Goal: Task Accomplishment & Management: Manage account settings

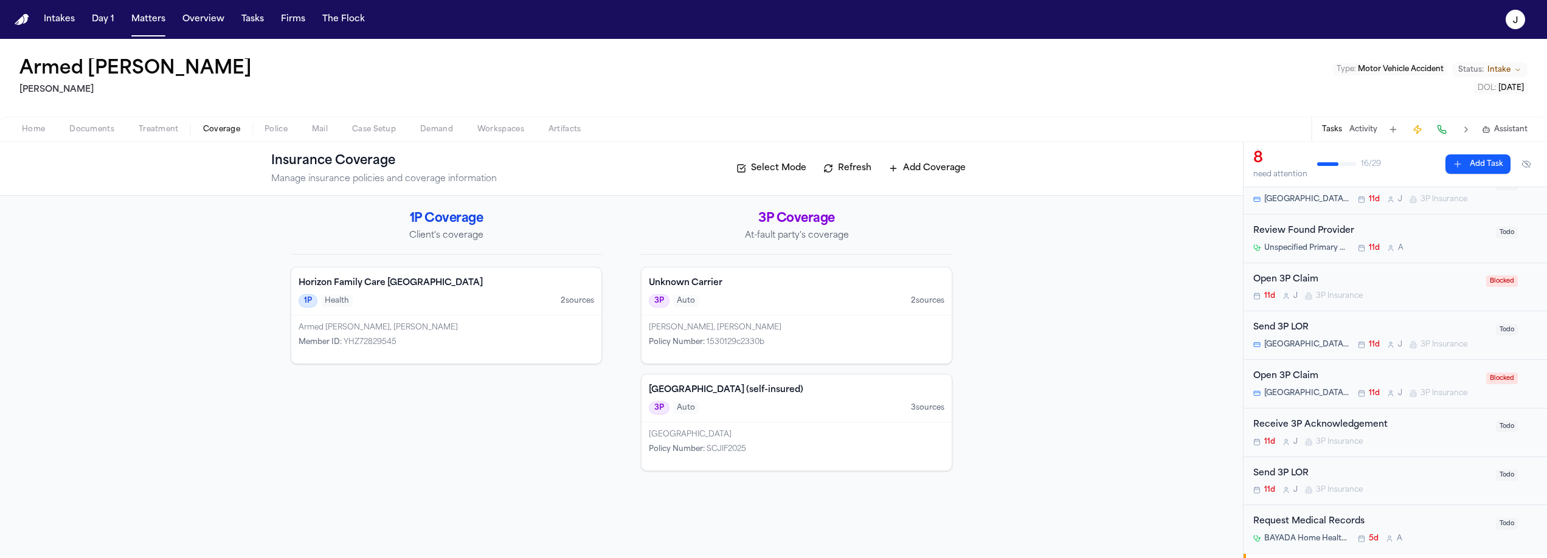
scroll to position [56, 0]
click at [151, 25] on button "Matters" at bounding box center [149, 20] width 44 height 22
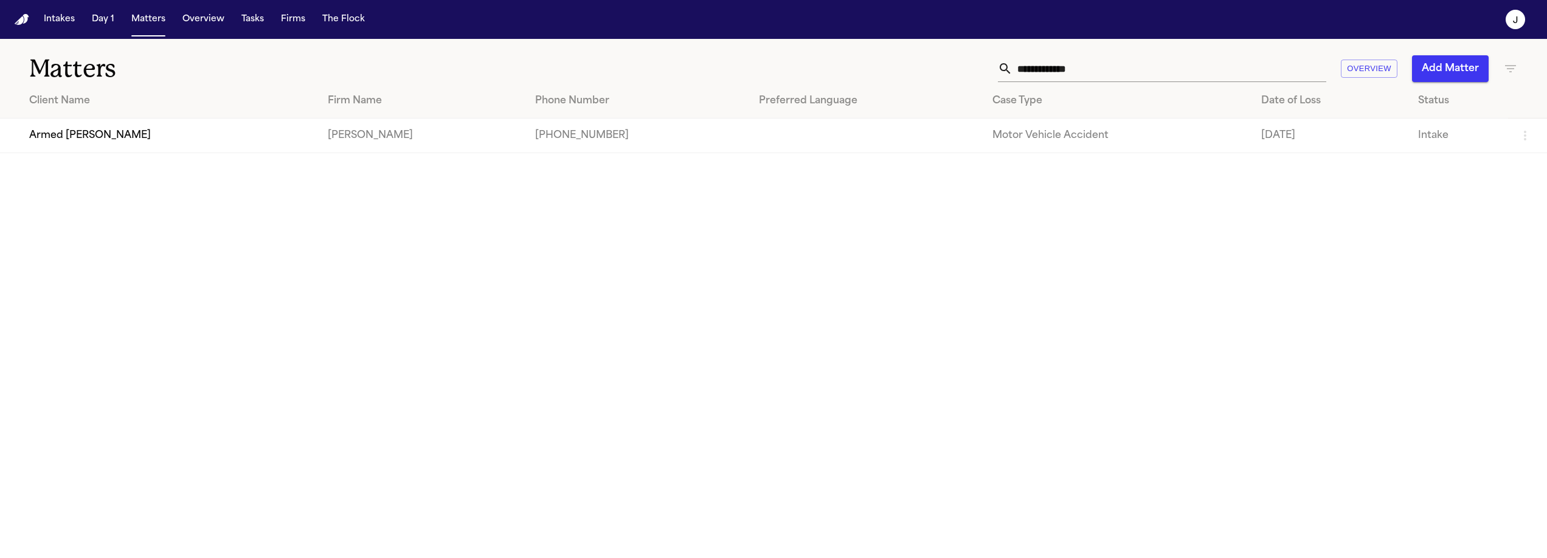
click at [1057, 72] on input "**********" at bounding box center [1170, 68] width 314 height 27
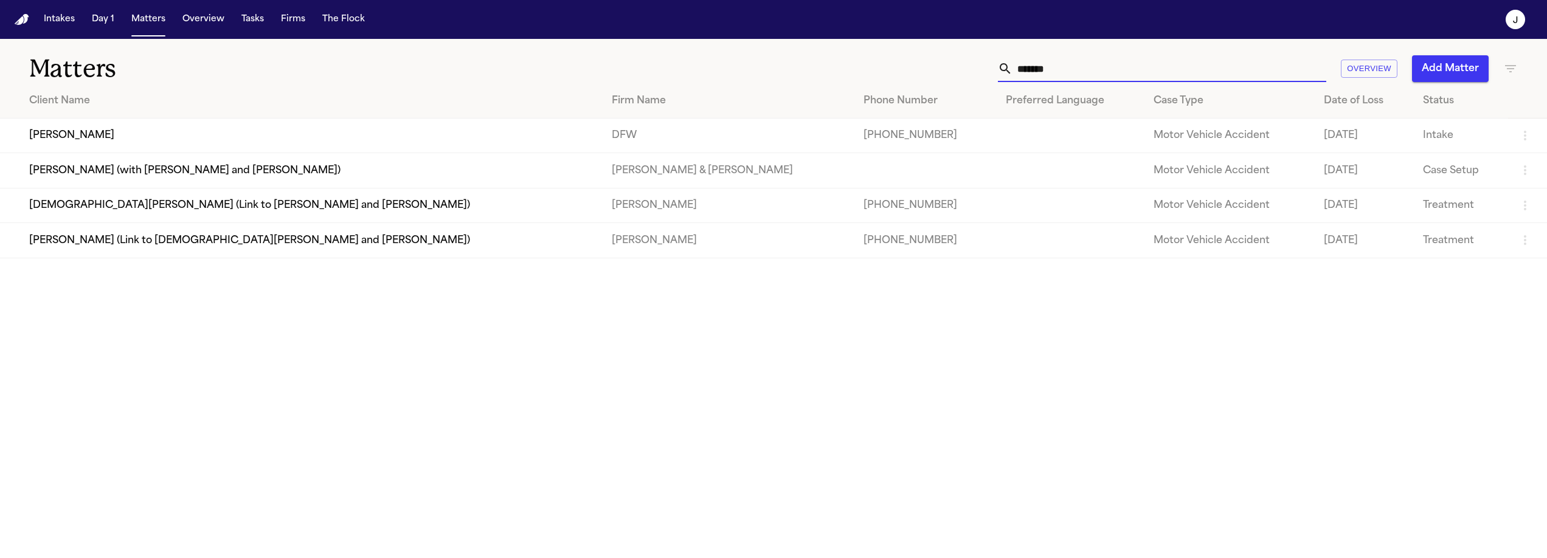
type input "*******"
click at [117, 130] on td "[PERSON_NAME]" at bounding box center [301, 136] width 602 height 35
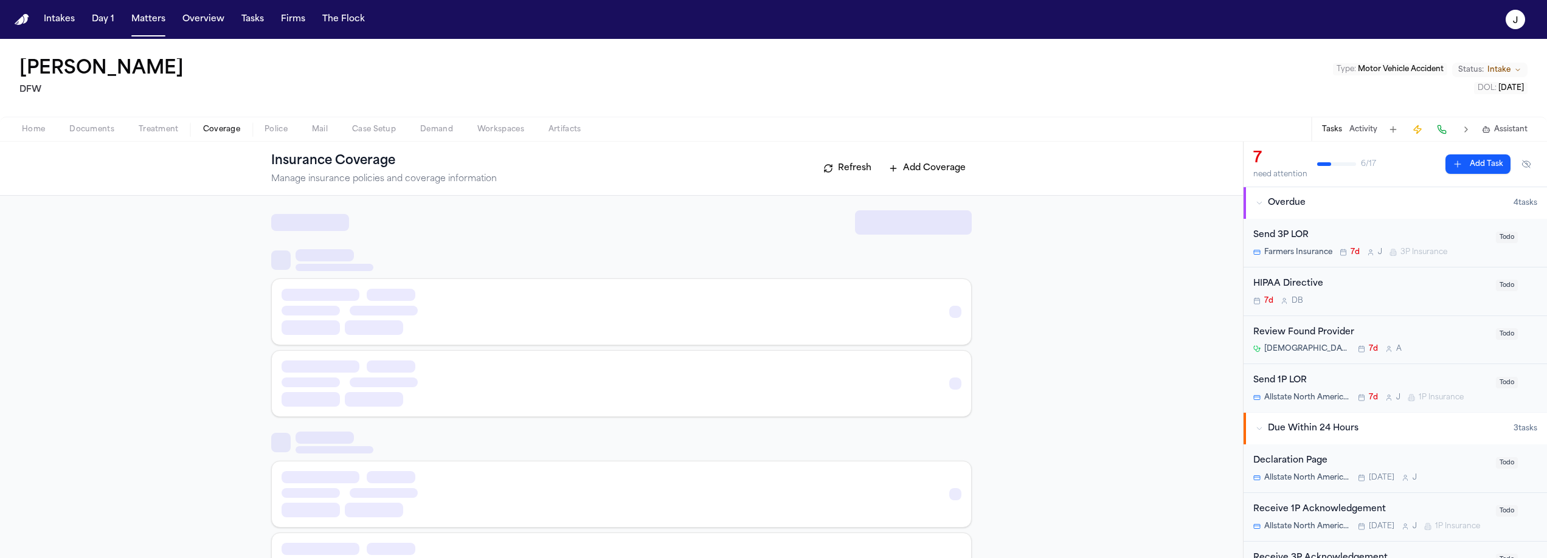
click at [201, 129] on button "Coverage" at bounding box center [221, 129] width 61 height 15
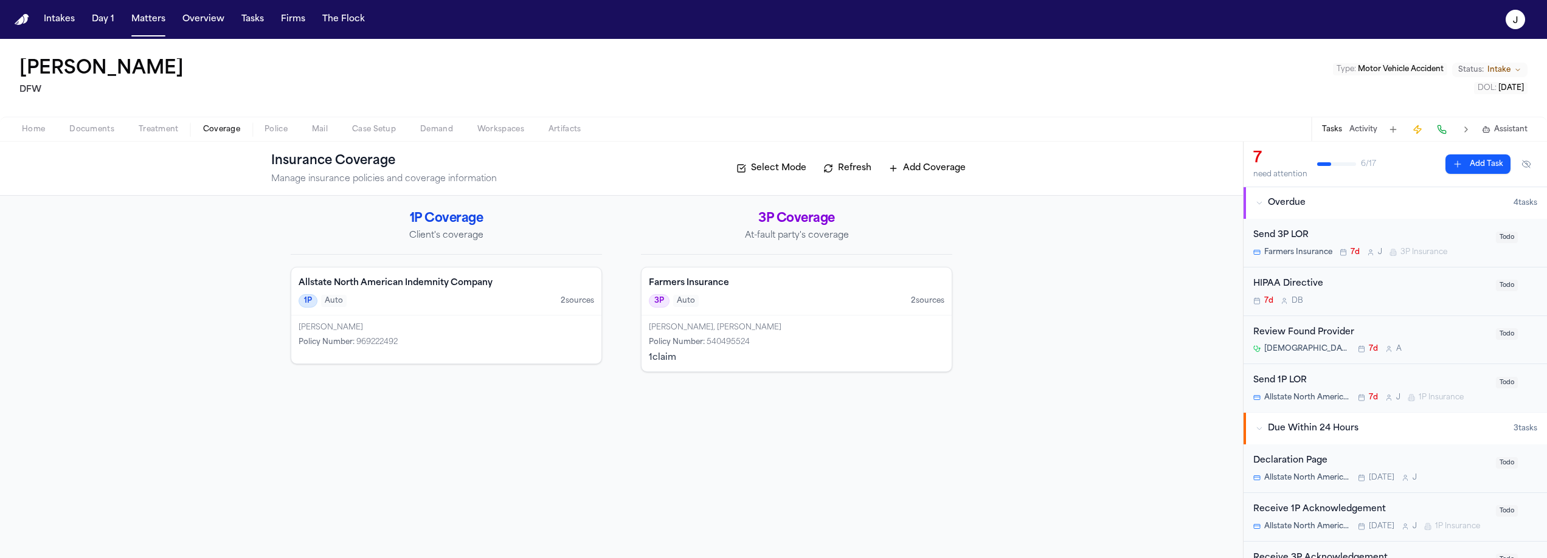
click at [1391, 232] on div "Send 3P LOR" at bounding box center [1371, 236] width 235 height 14
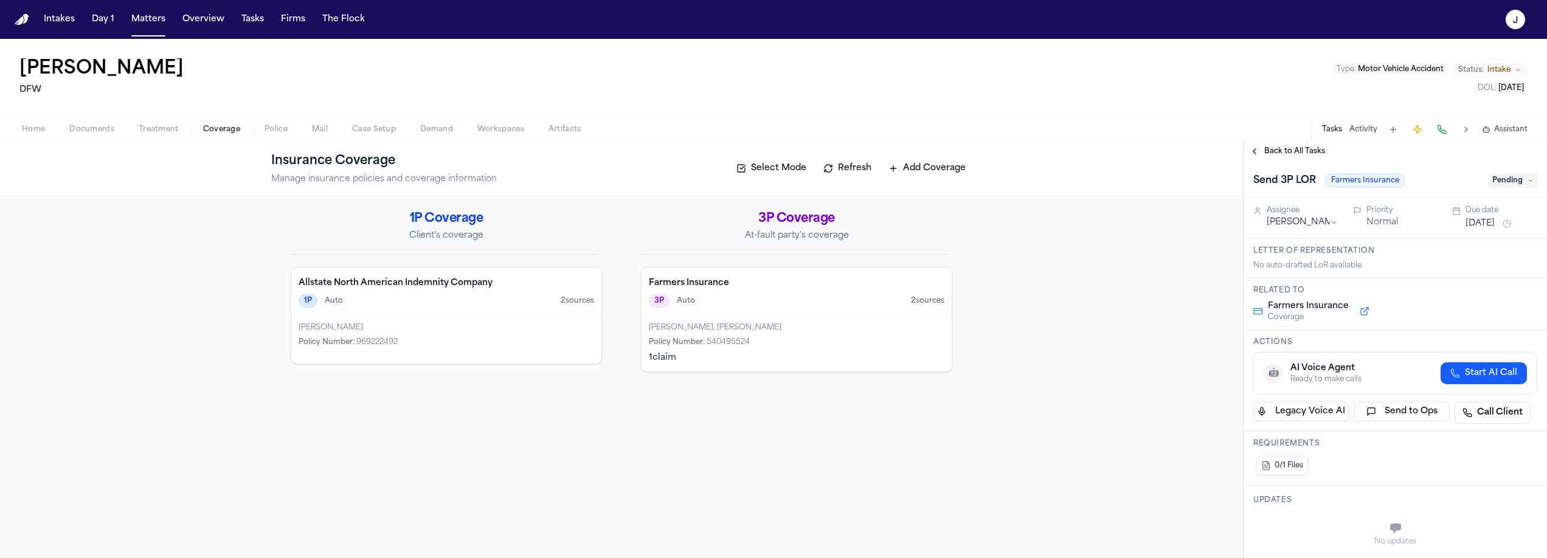
click at [112, 127] on span "Documents" at bounding box center [91, 130] width 45 height 10
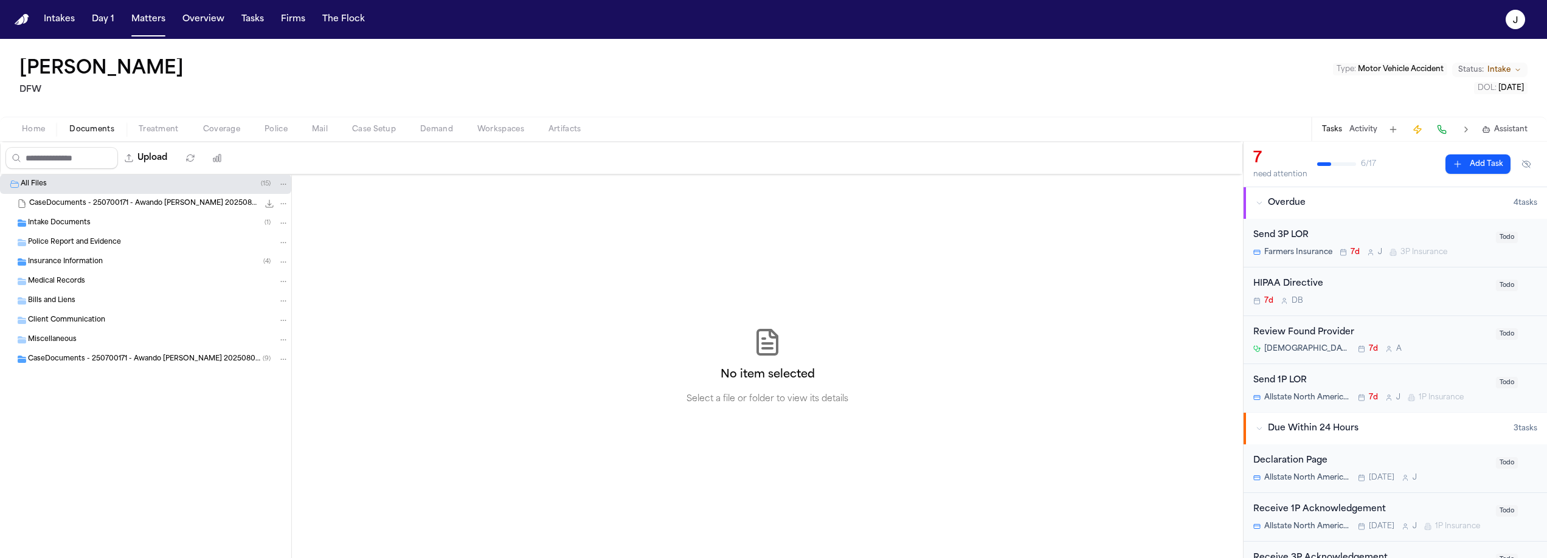
click at [72, 273] on div "Medical Records" at bounding box center [145, 281] width 291 height 19
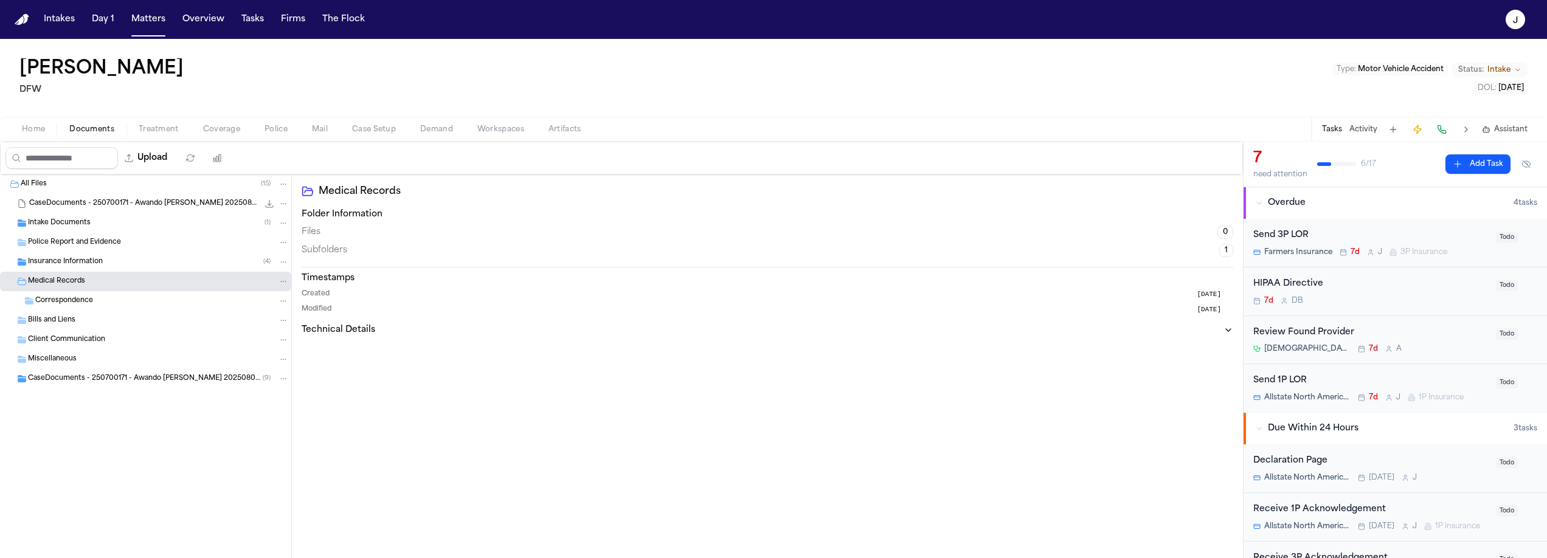
click at [72, 266] on span "Insurance Information" at bounding box center [65, 262] width 75 height 10
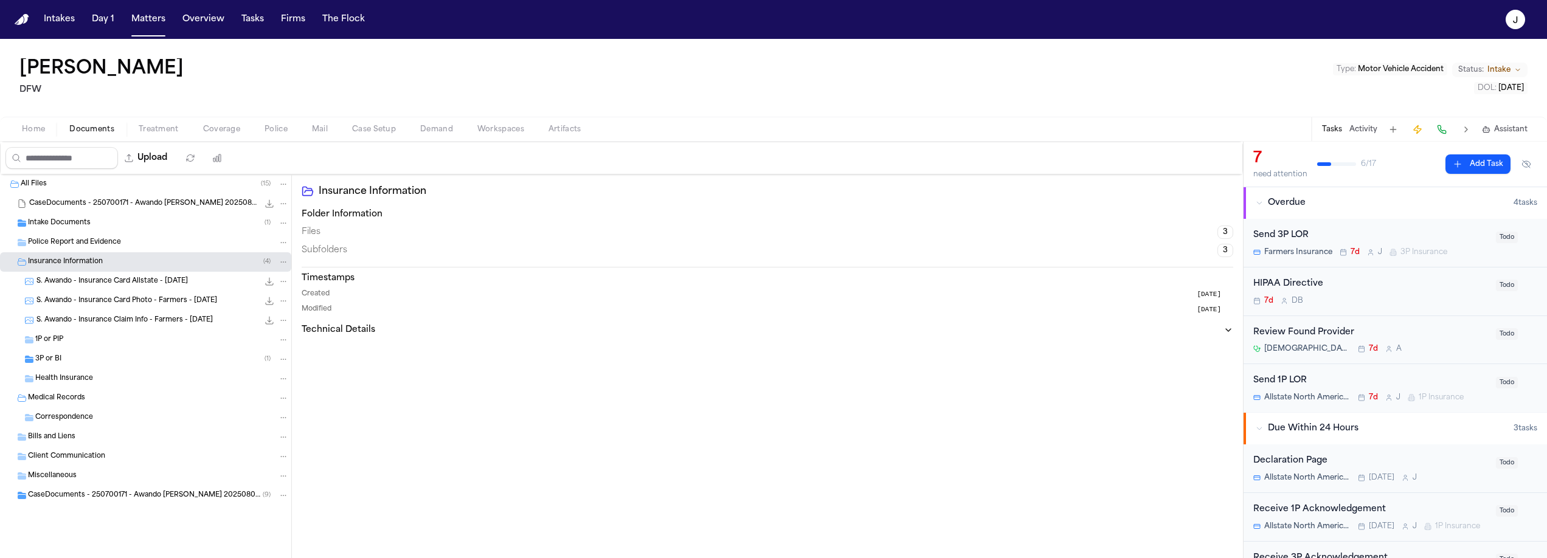
click at [68, 359] on div "3P or BI ( 1 )" at bounding box center [162, 359] width 254 height 11
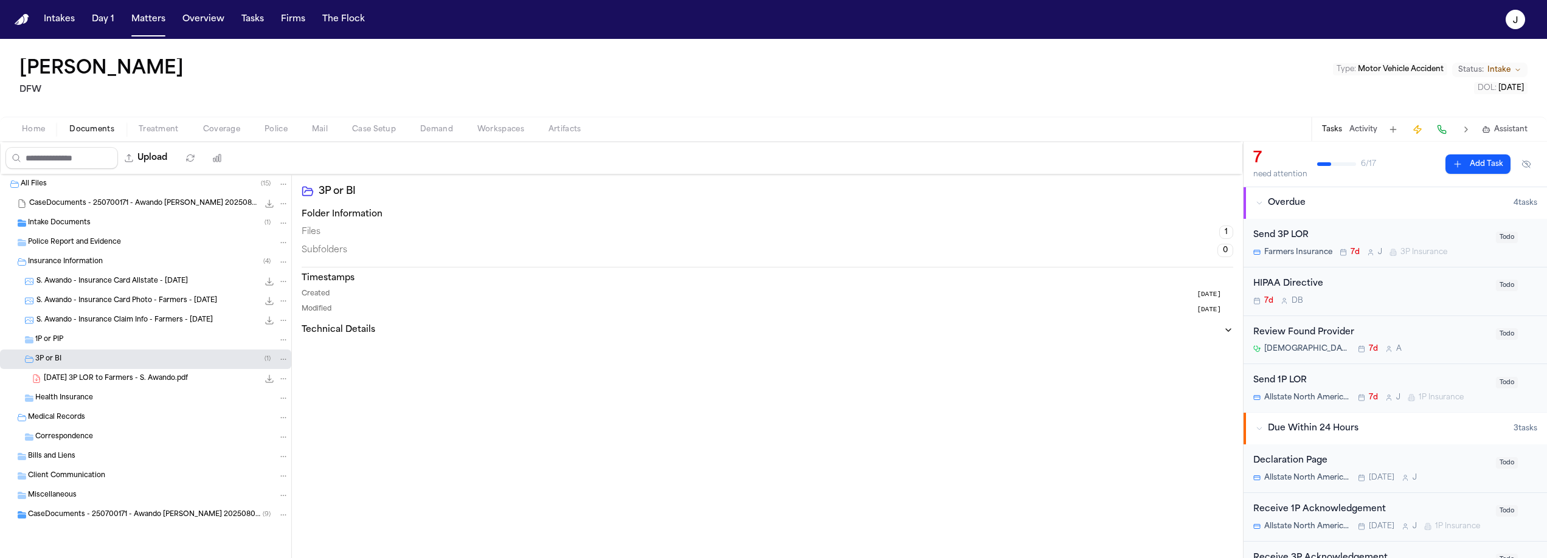
click at [29, 137] on div "Home Documents Treatment Coverage Police Mail Case Setup Demand Workspaces Arti…" at bounding box center [773, 129] width 1547 height 24
click at [32, 134] on span "Home" at bounding box center [33, 130] width 23 height 10
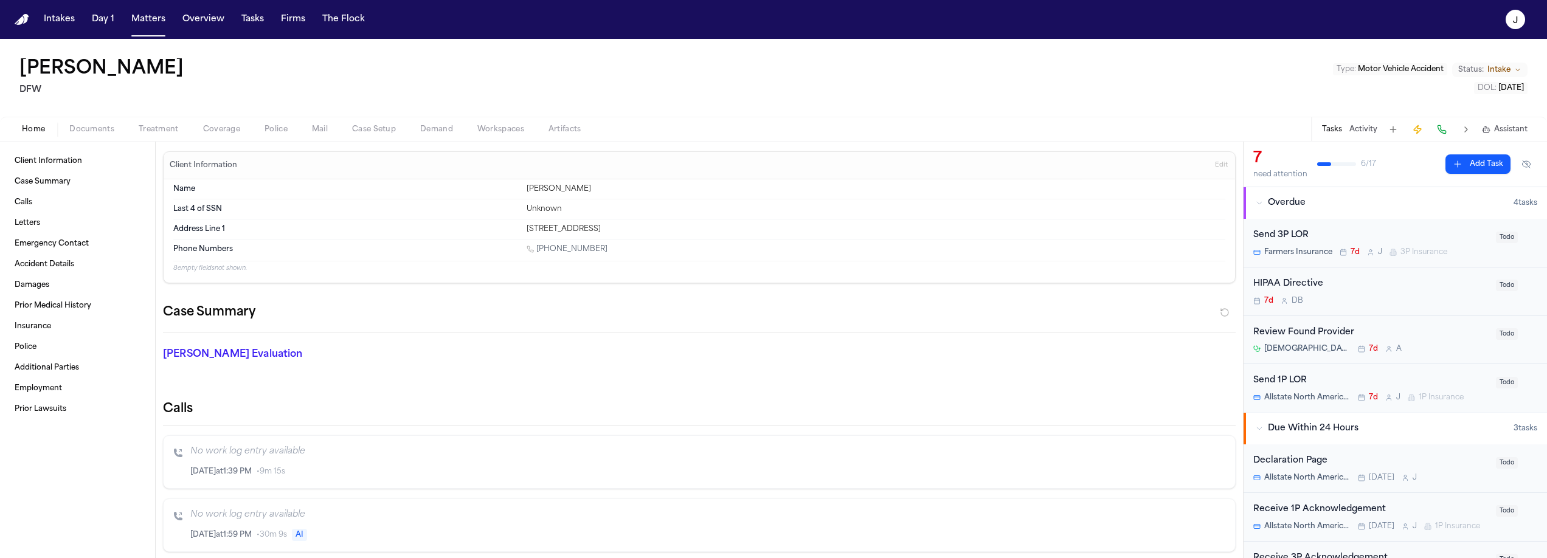
click at [1441, 231] on div "Send 3P LOR" at bounding box center [1371, 236] width 235 height 14
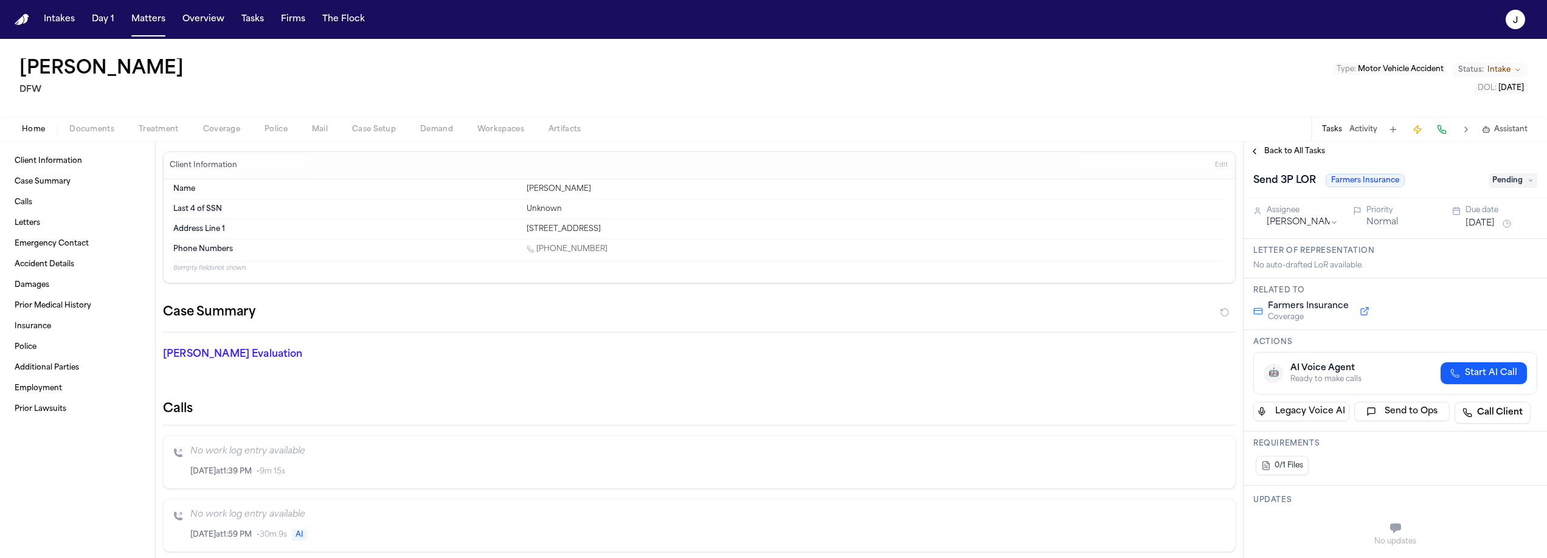
drag, startPoint x: 1497, startPoint y: 181, endPoint x: 1499, endPoint y: 192, distance: 11.1
click at [1498, 181] on span "Pending" at bounding box center [1513, 180] width 49 height 15
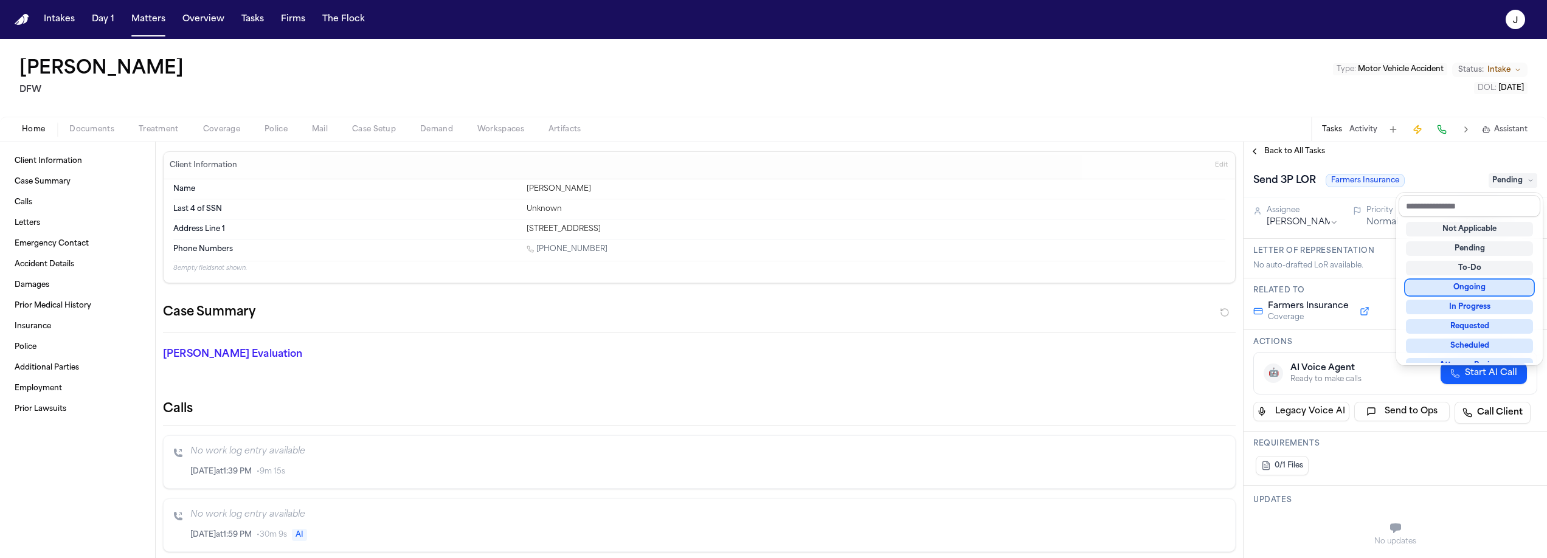
scroll to position [190, 0]
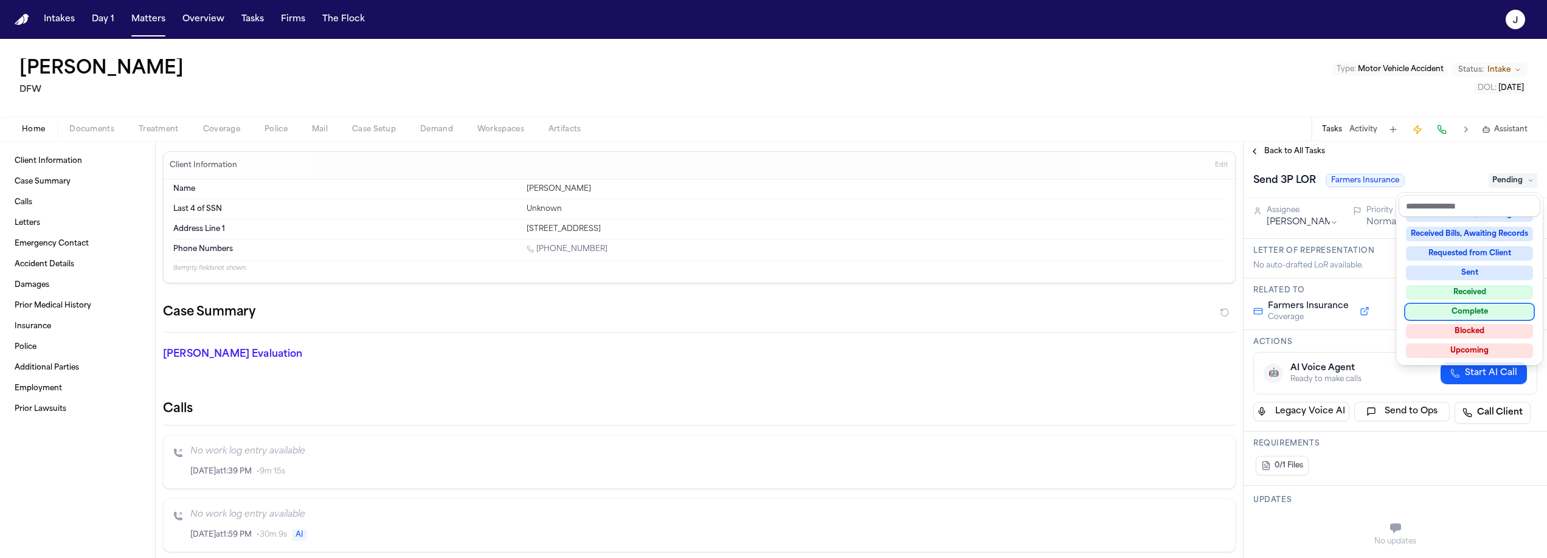
click at [1476, 307] on div "Complete" at bounding box center [1469, 312] width 127 height 15
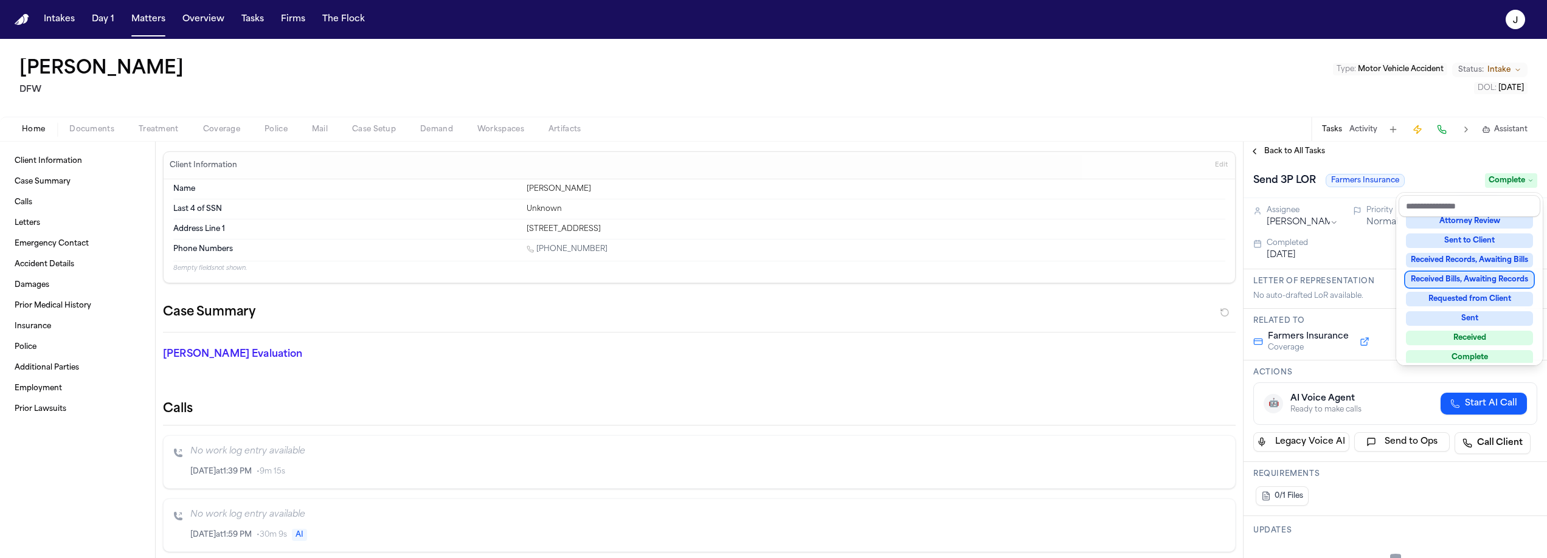
click at [1269, 156] on div "Back to All Tasks Send 3P LOR Farmers Insurance Complete Assignee Jacqueline Pr…" at bounding box center [1396, 350] width 304 height 417
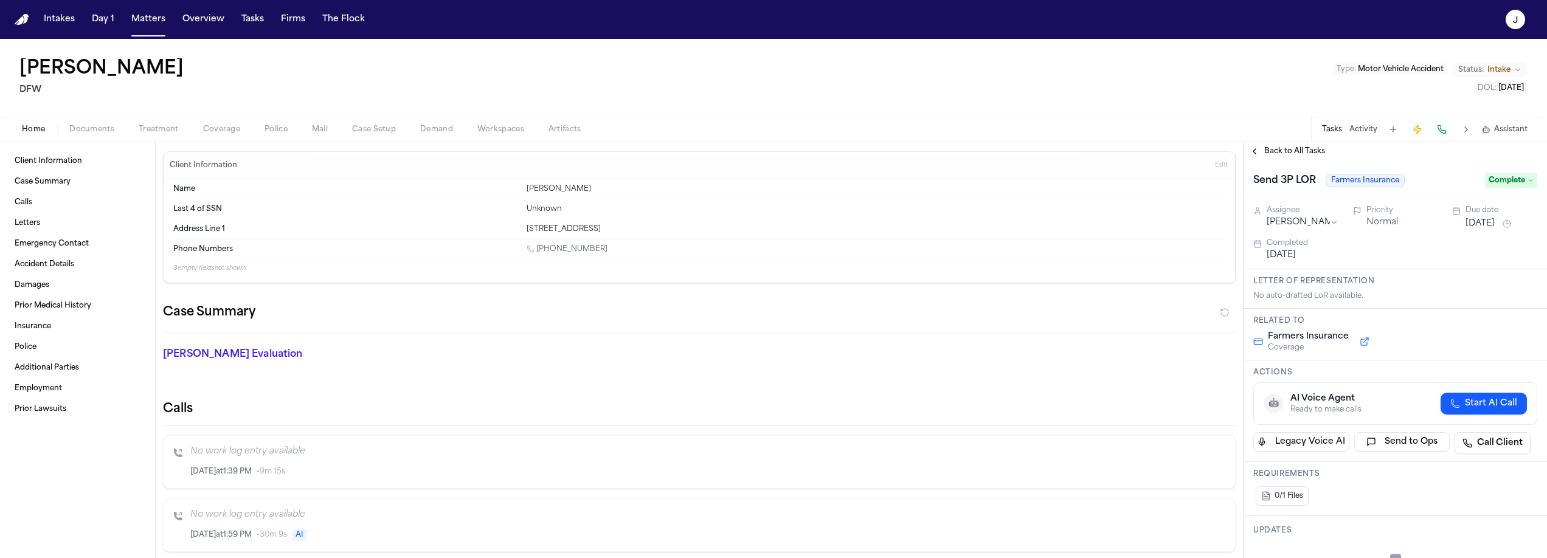
click at [1279, 152] on span "Back to All Tasks" at bounding box center [1295, 152] width 61 height 10
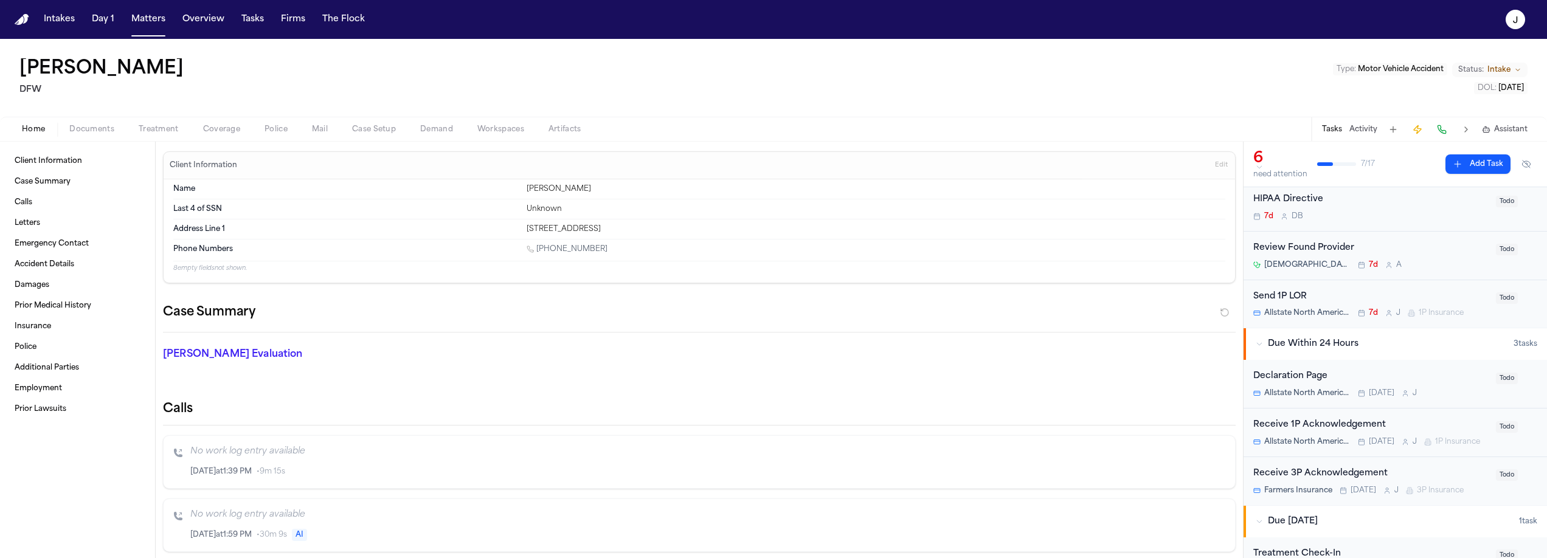
scroll to position [98, 0]
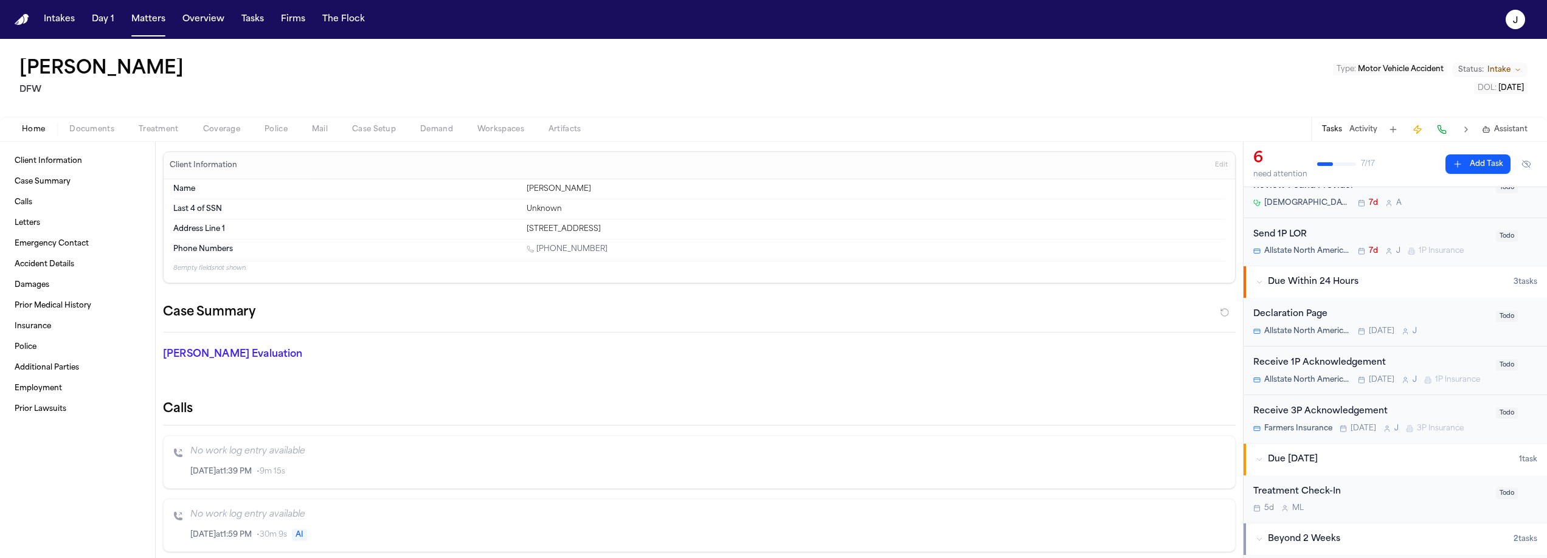
click at [241, 132] on button "Coverage" at bounding box center [221, 129] width 61 height 15
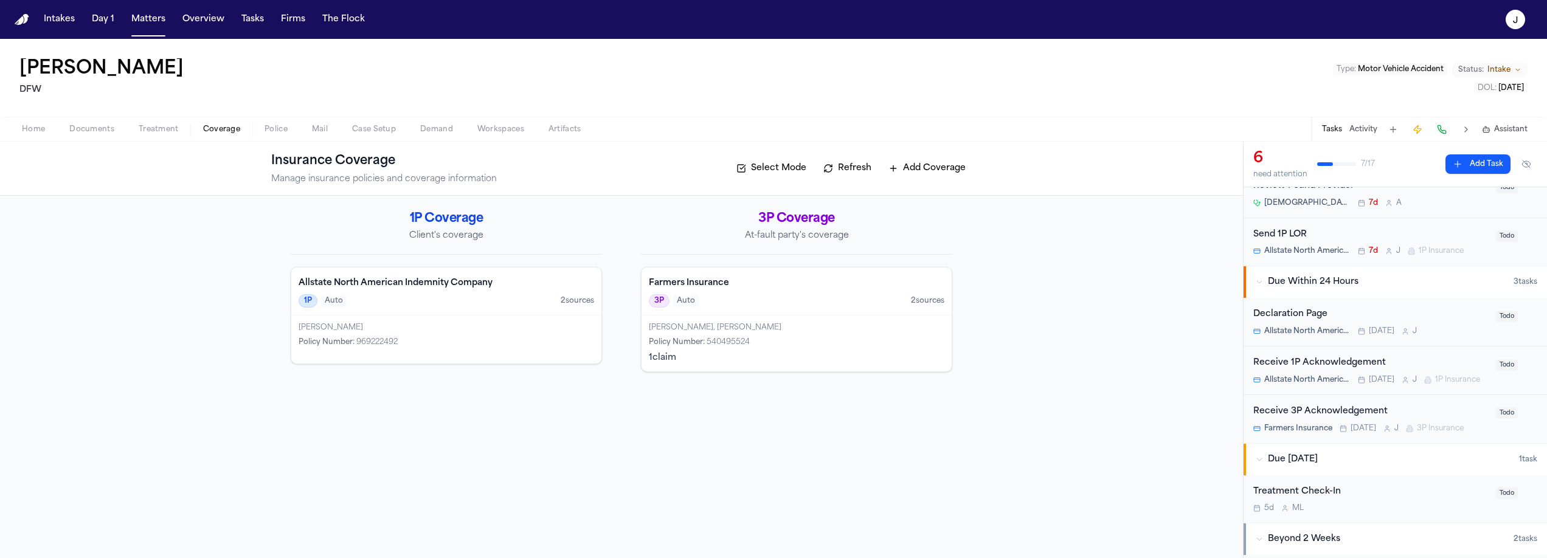
click at [498, 316] on div "Sarah Awando Policy Number : 969222492" at bounding box center [446, 340] width 310 height 48
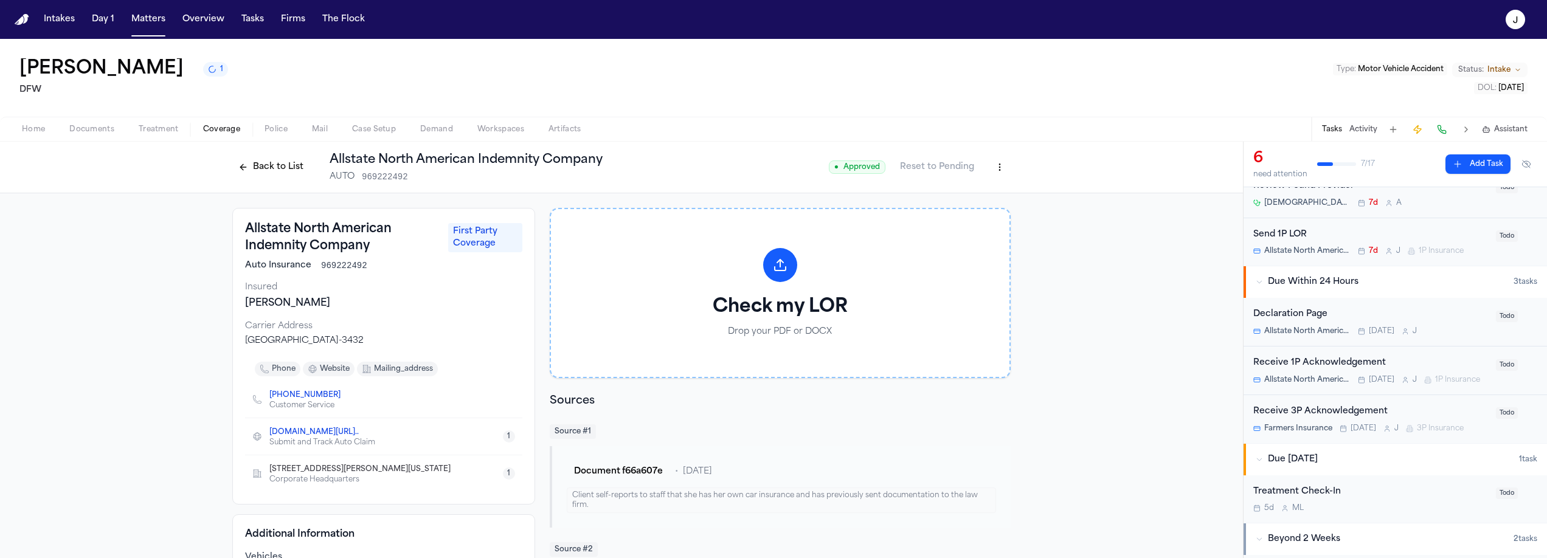
click at [293, 165] on button "Back to List" at bounding box center [270, 167] width 77 height 19
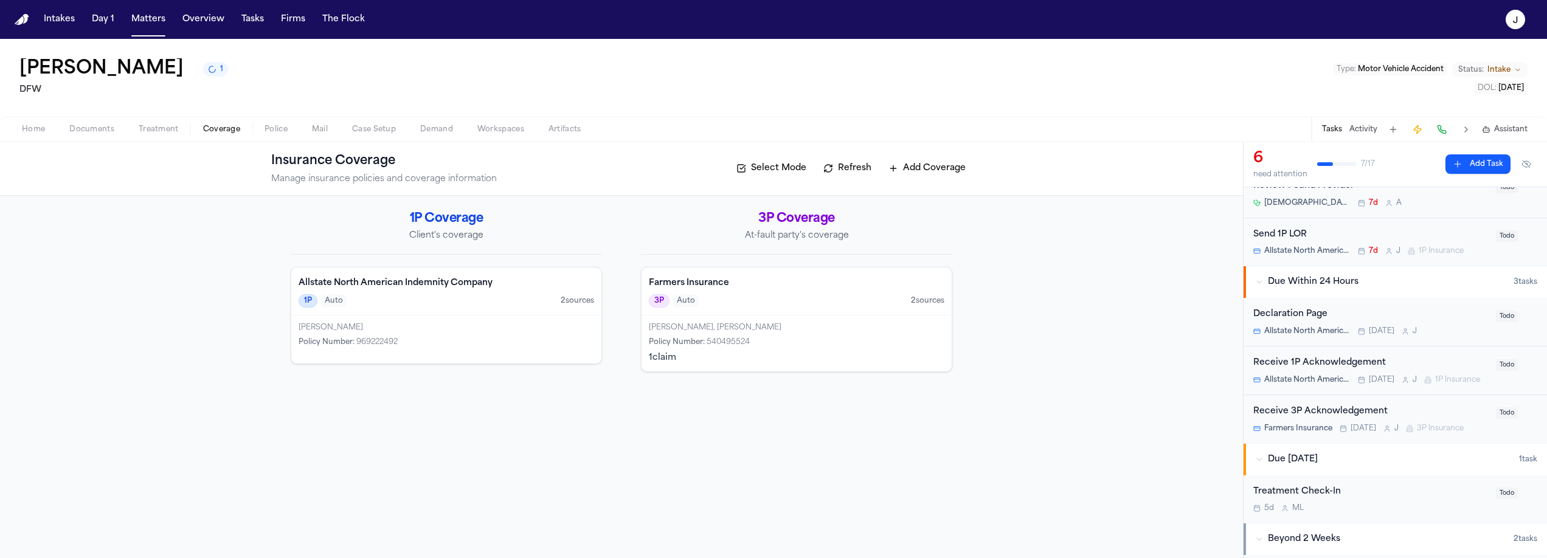
click at [449, 323] on div "[PERSON_NAME]" at bounding box center [447, 328] width 296 height 10
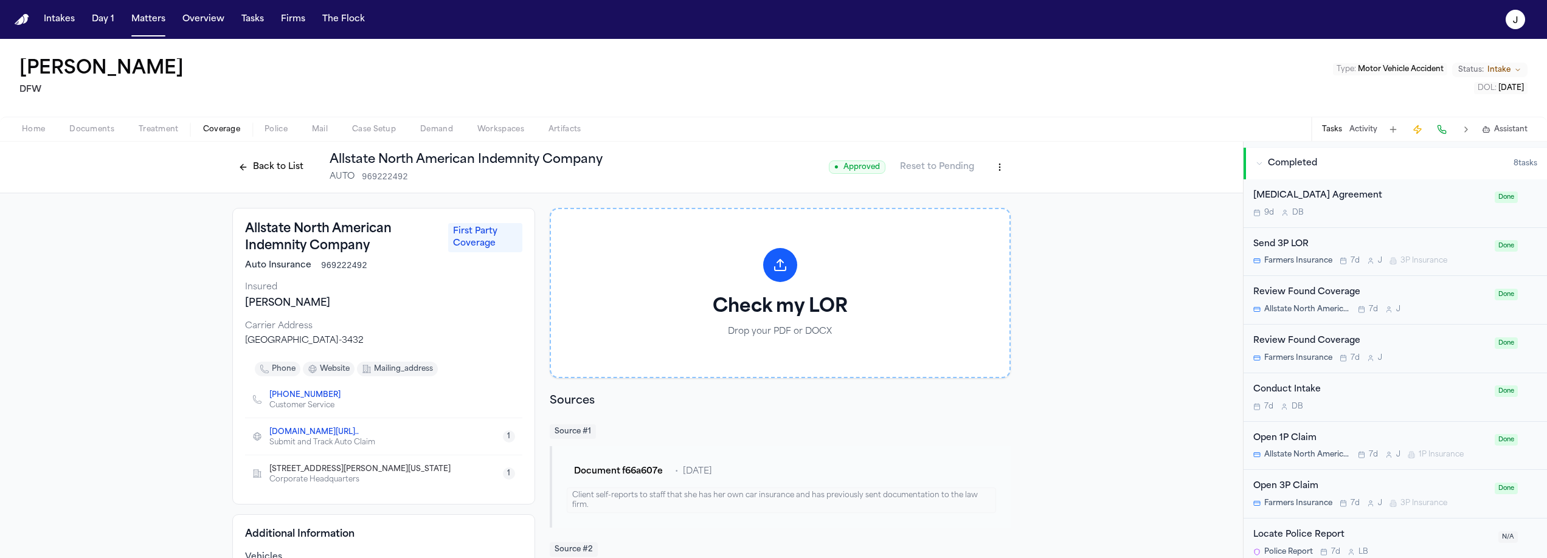
scroll to position [611, 0]
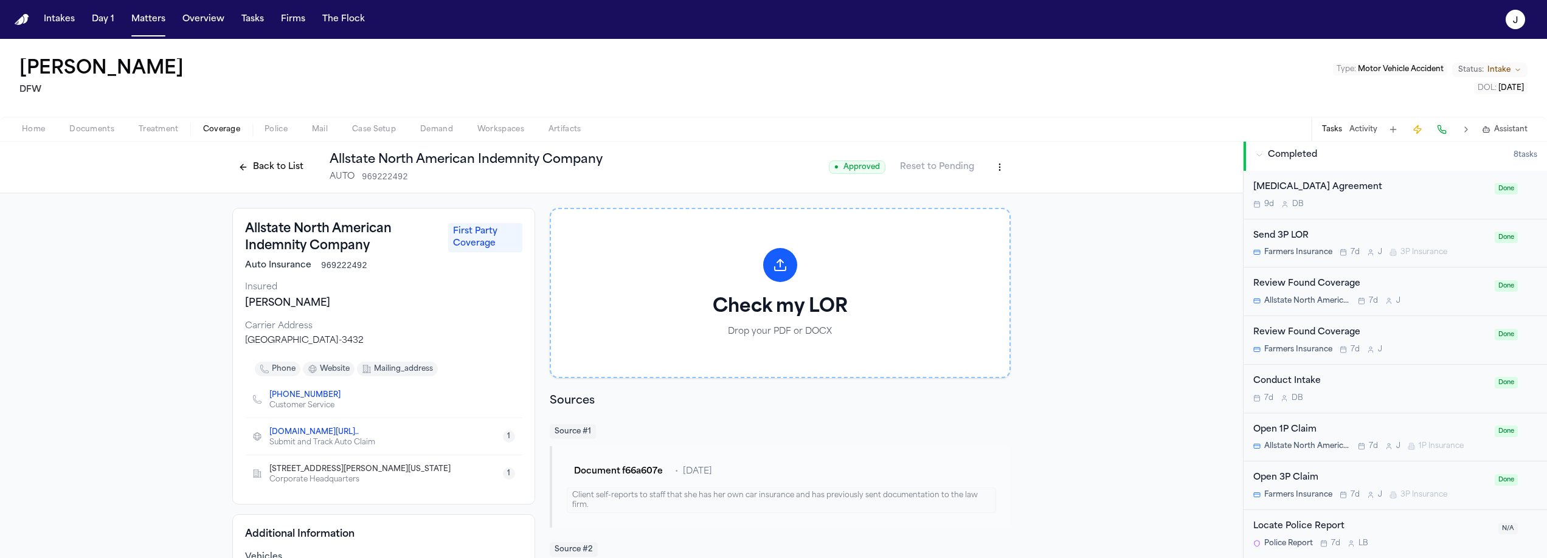
click at [1404, 434] on div "Open 1P Claim" at bounding box center [1371, 430] width 234 height 14
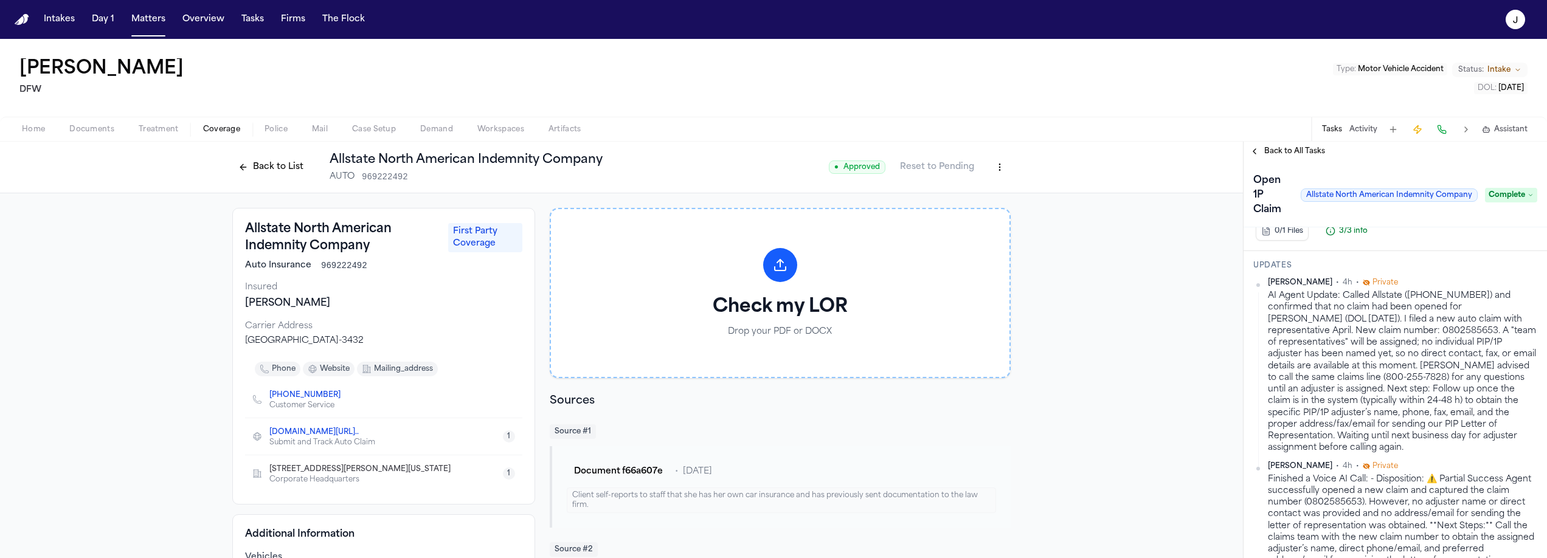
scroll to position [251, 0]
drag, startPoint x: 1377, startPoint y: 334, endPoint x: 1430, endPoint y: 338, distance: 53.1
click at [1430, 338] on div "AI Agent Update: Called Allstate (800-255-7828) and confirmed that no claim had…" at bounding box center [1402, 378] width 269 height 164
copy div "0802585653"
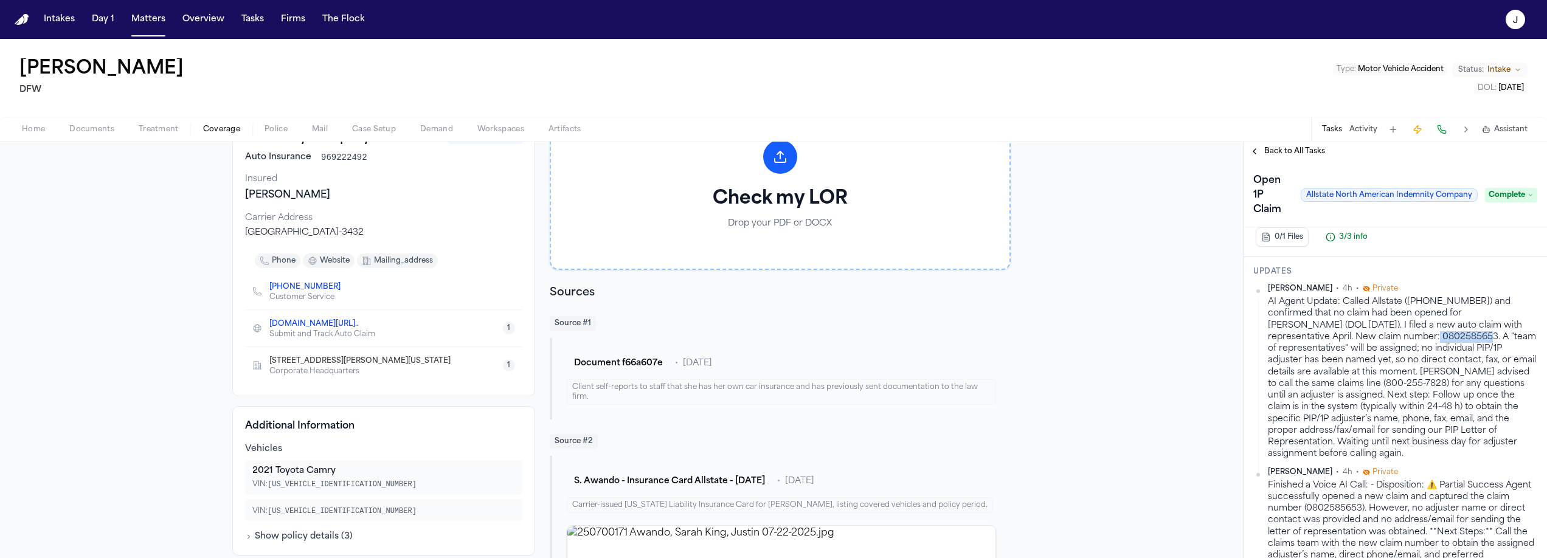
scroll to position [0, 0]
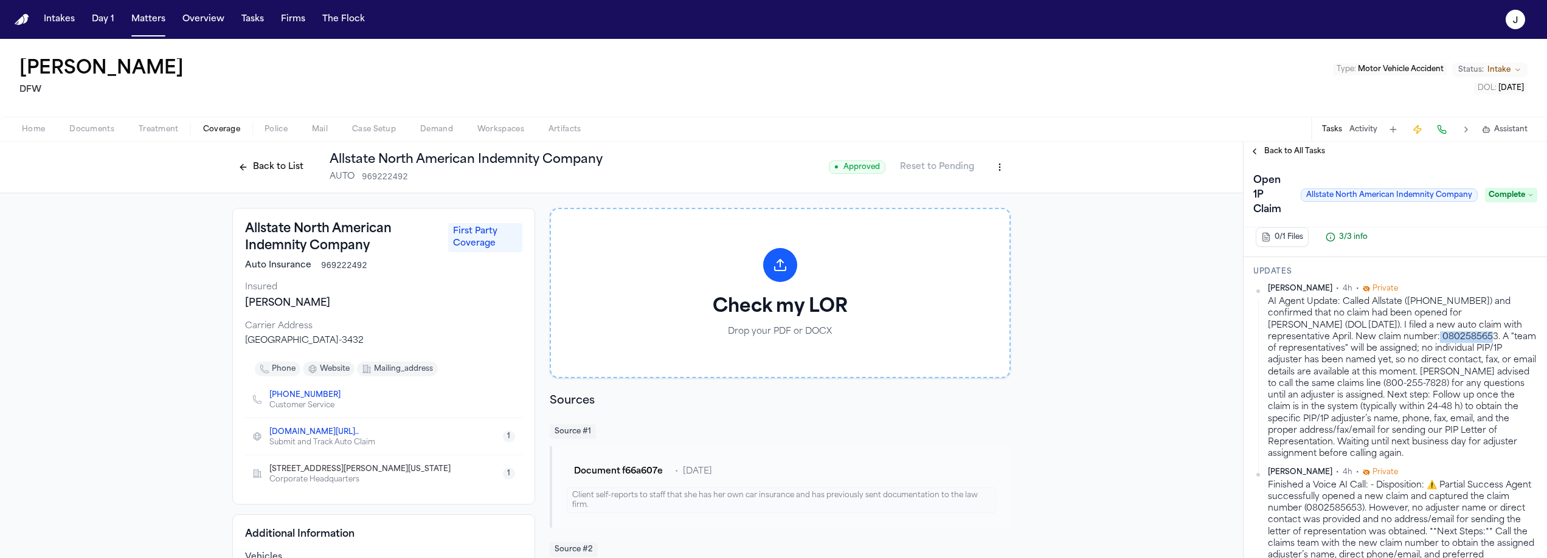
click at [996, 159] on html "Intakes Day 1 Matters Overview Tasks Firms The Flock J Sarah Awando DFW Type : …" at bounding box center [773, 279] width 1547 height 558
click at [957, 186] on div "Edit Coverage" at bounding box center [954, 193] width 102 height 19
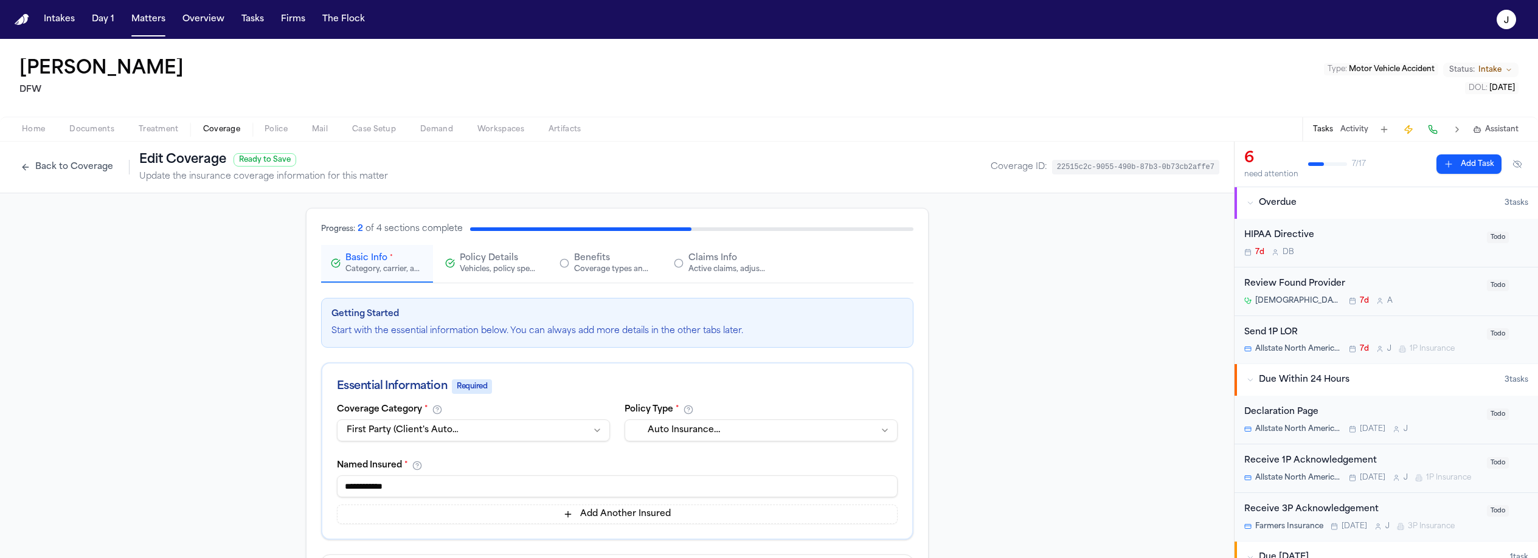
click at [703, 268] on div "Active claims, adjusters, and subrogation details" at bounding box center [728, 270] width 78 height 10
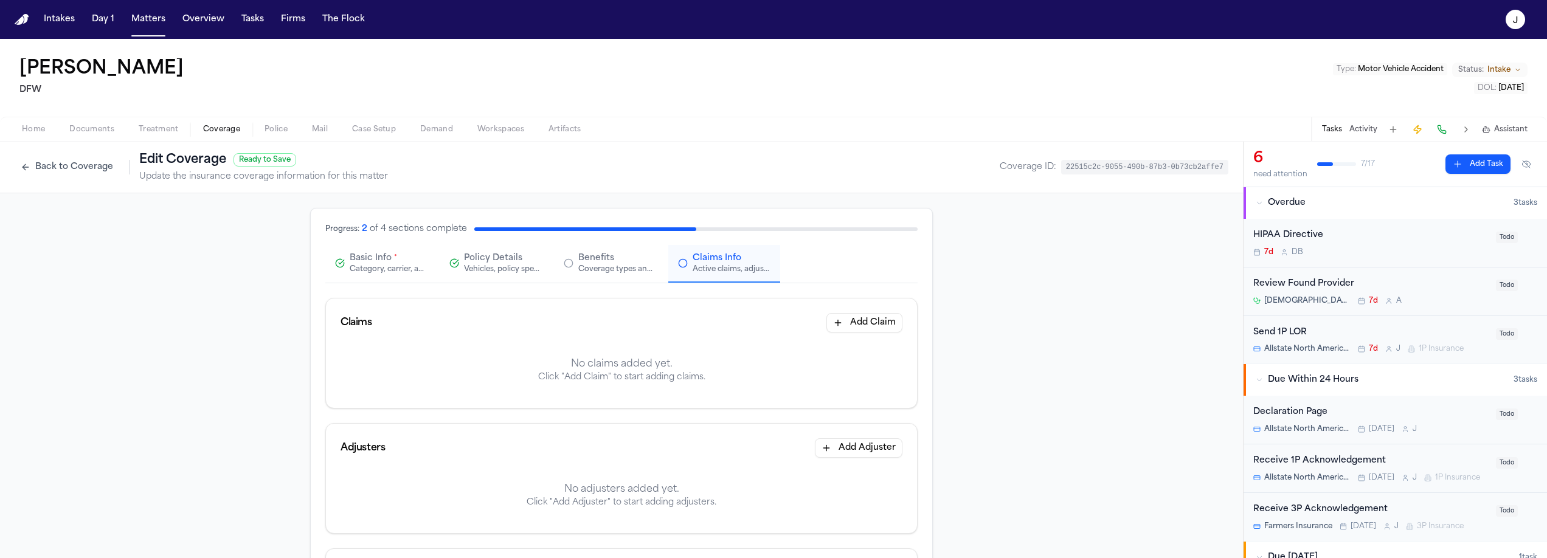
click at [875, 325] on button "Add Claim" at bounding box center [865, 322] width 76 height 19
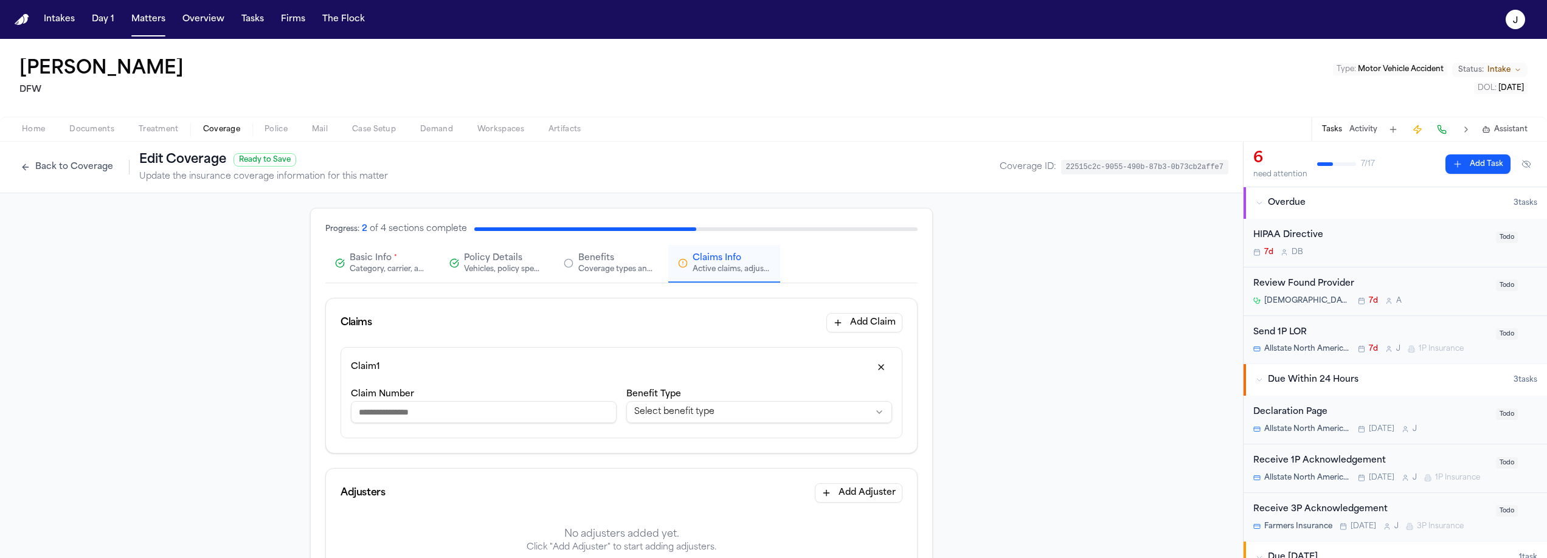
click at [418, 409] on input "Claim Number" at bounding box center [484, 412] width 266 height 22
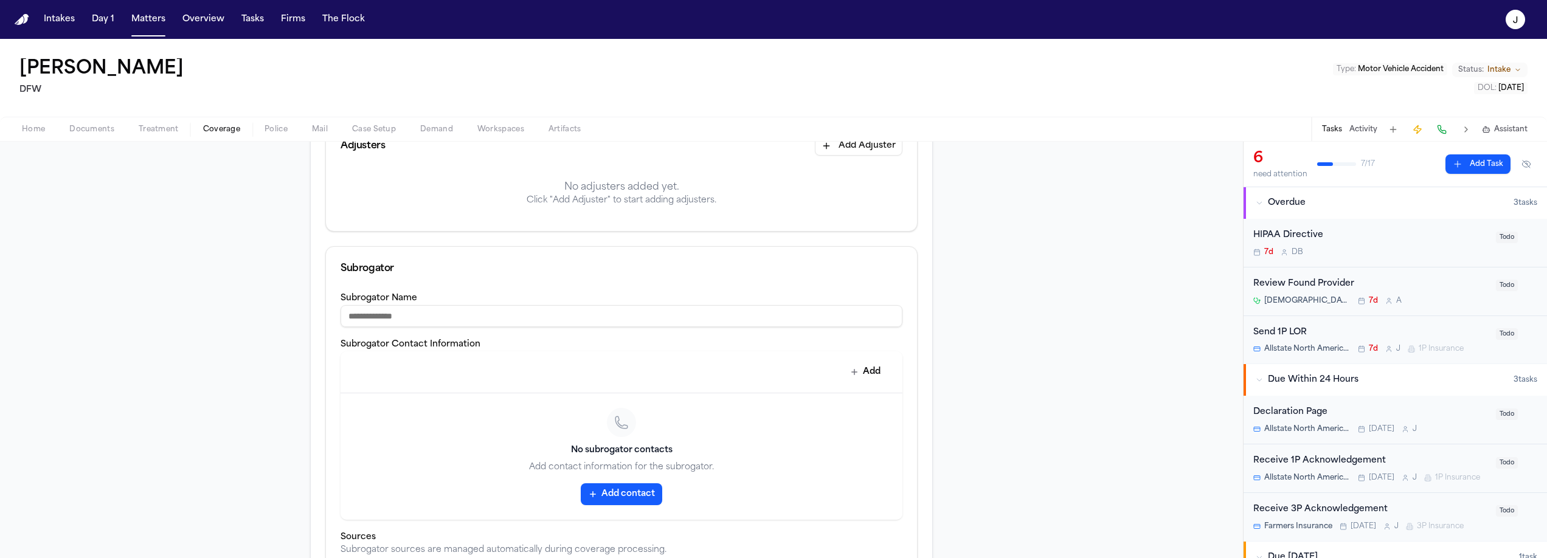
scroll to position [442, 0]
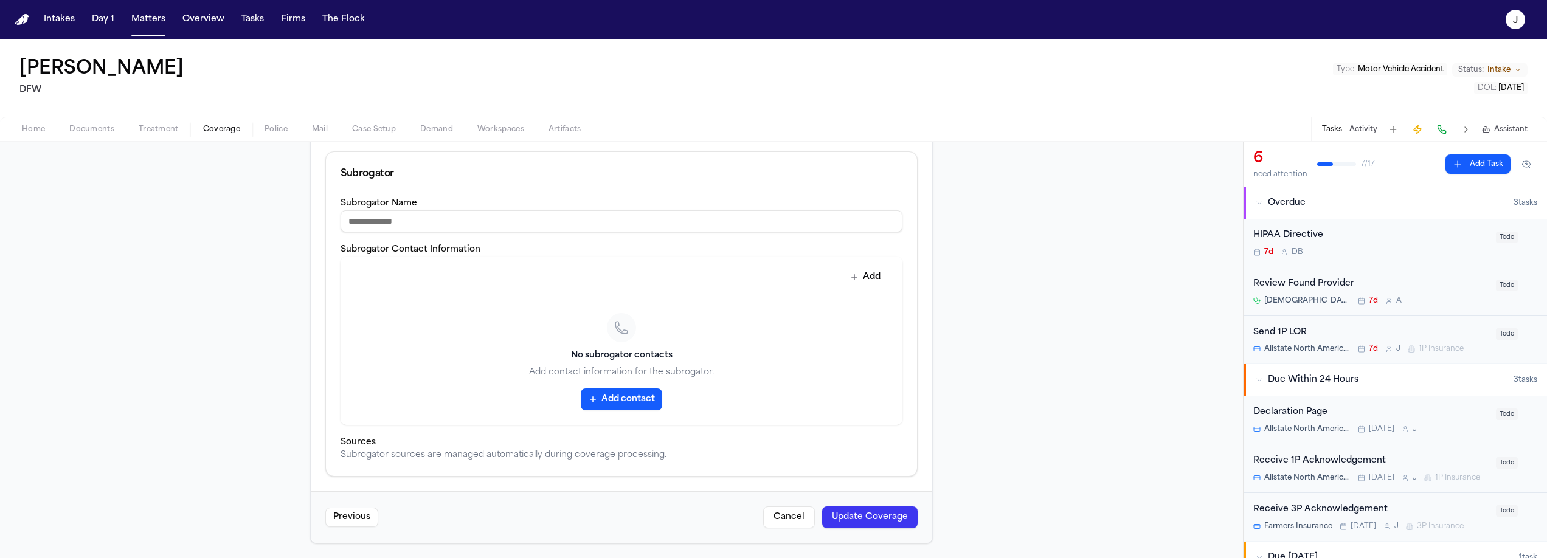
type input "**********"
click at [861, 516] on button "Update Coverage" at bounding box center [869, 518] width 95 height 22
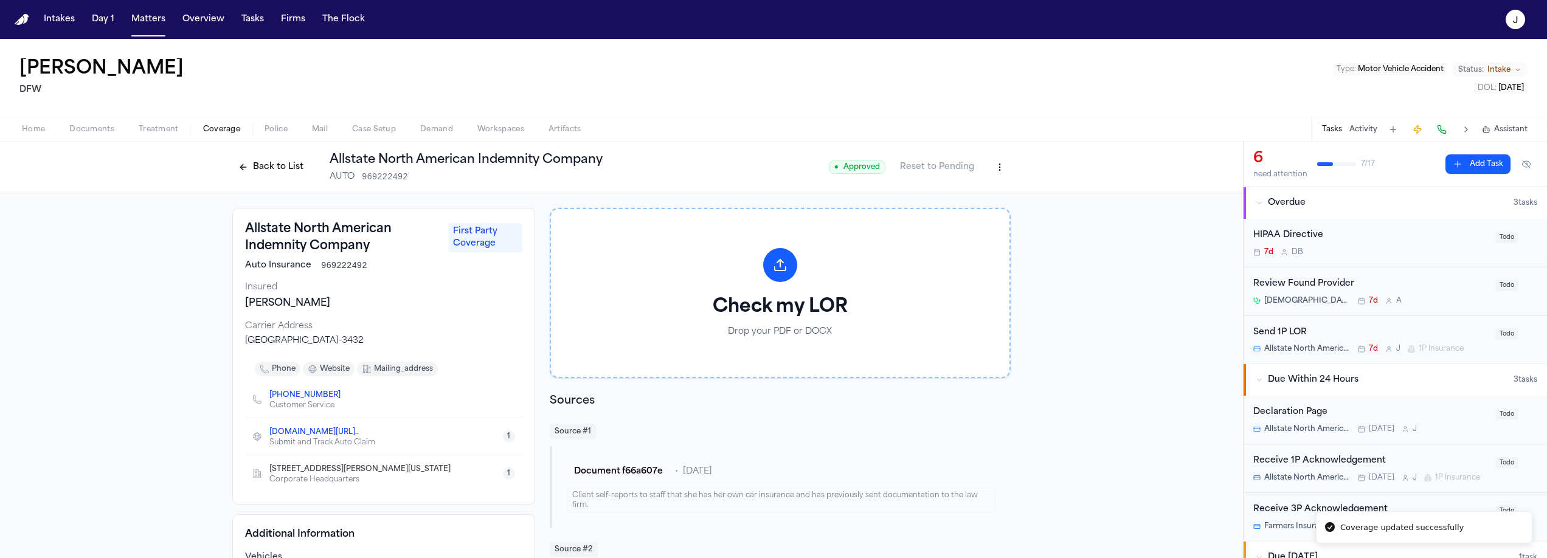
click at [268, 182] on div "Back to List Allstate North American Indemnity Company AUTO 969222492" at bounding box center [417, 167] width 370 height 32
click at [276, 172] on button "Back to List" at bounding box center [270, 167] width 77 height 19
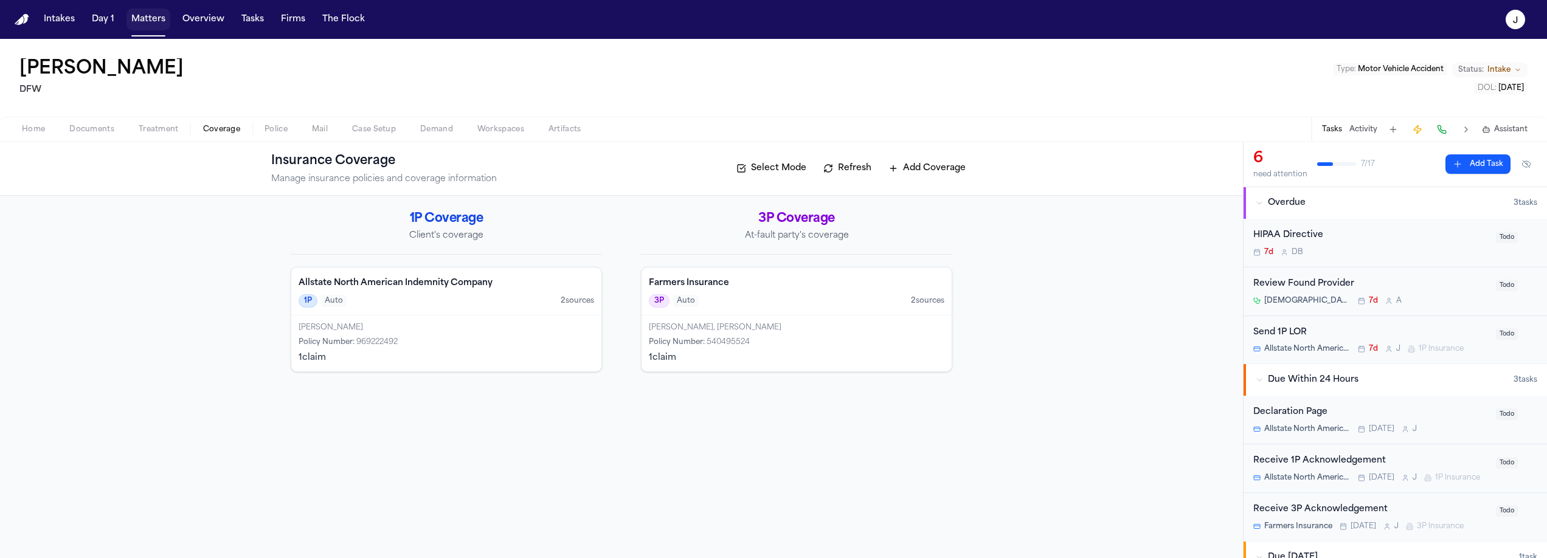
click at [148, 26] on button "Matters" at bounding box center [149, 20] width 44 height 22
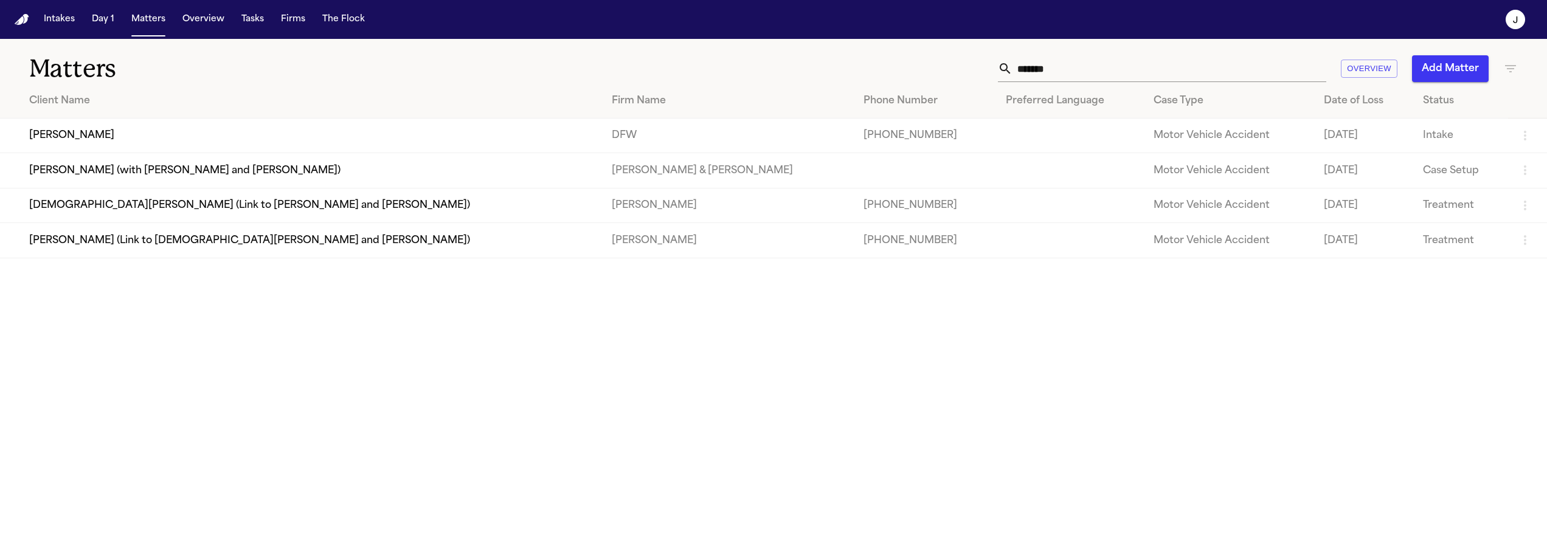
click at [1069, 74] on input "*******" at bounding box center [1170, 68] width 314 height 27
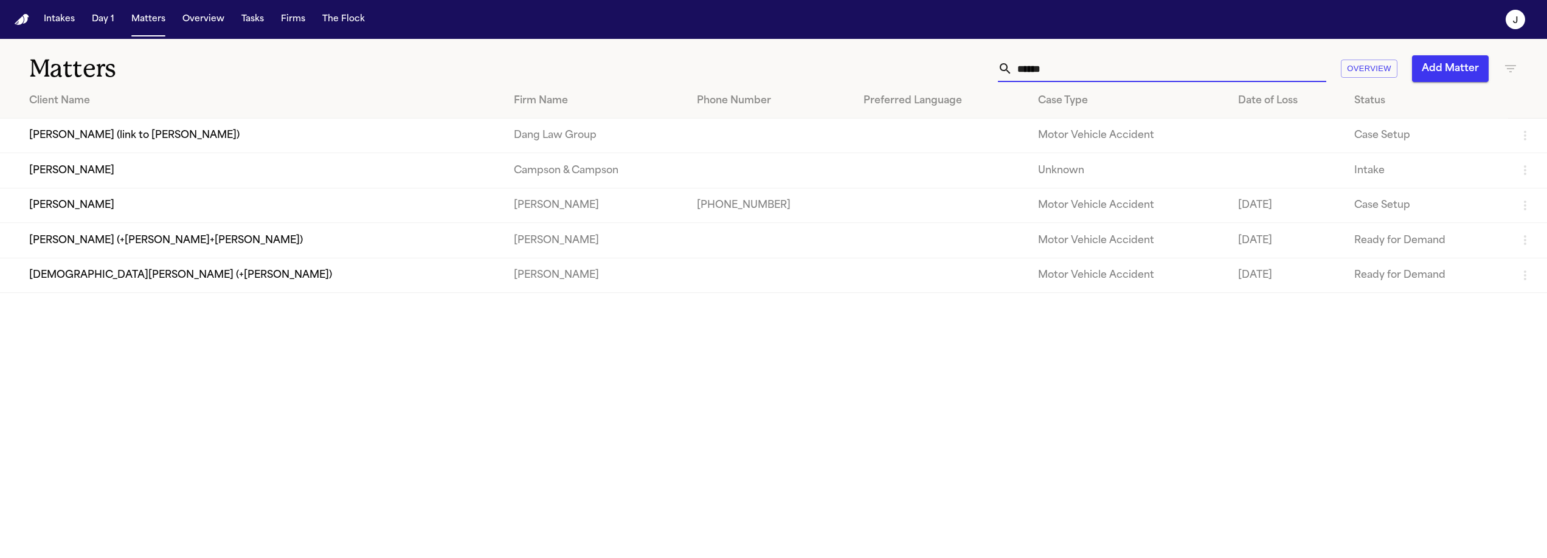
type input "******"
click at [101, 218] on td "[PERSON_NAME]" at bounding box center [252, 205] width 504 height 35
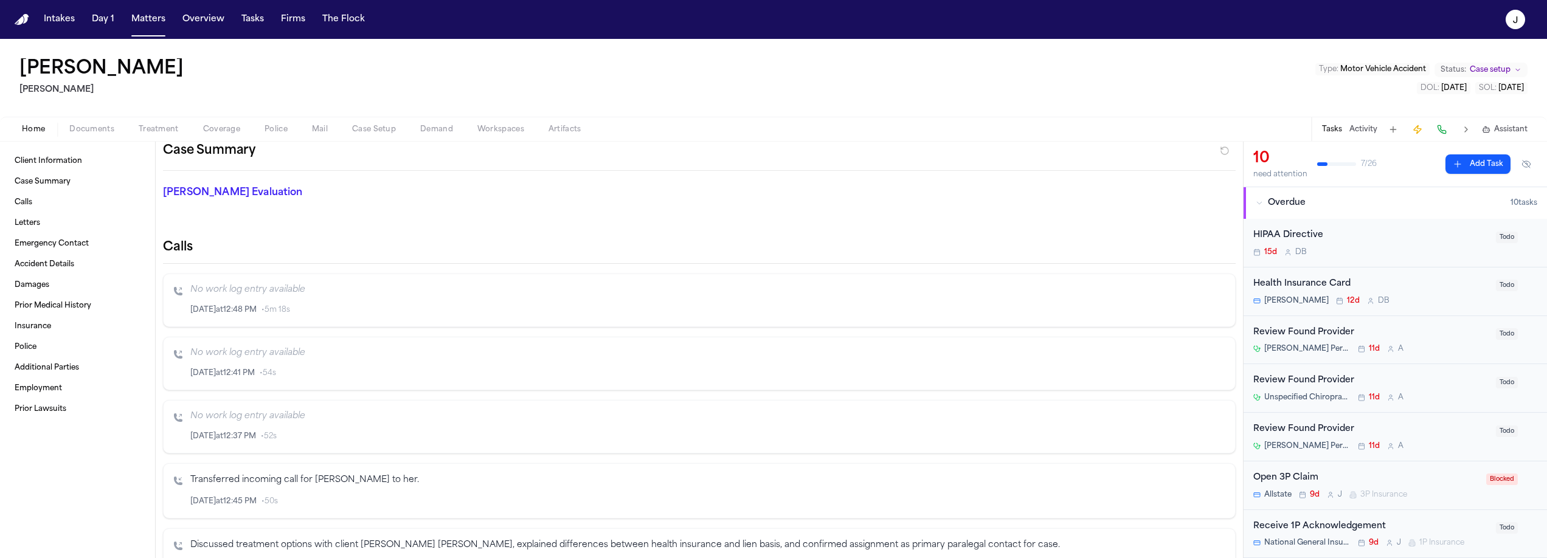
scroll to position [94, 0]
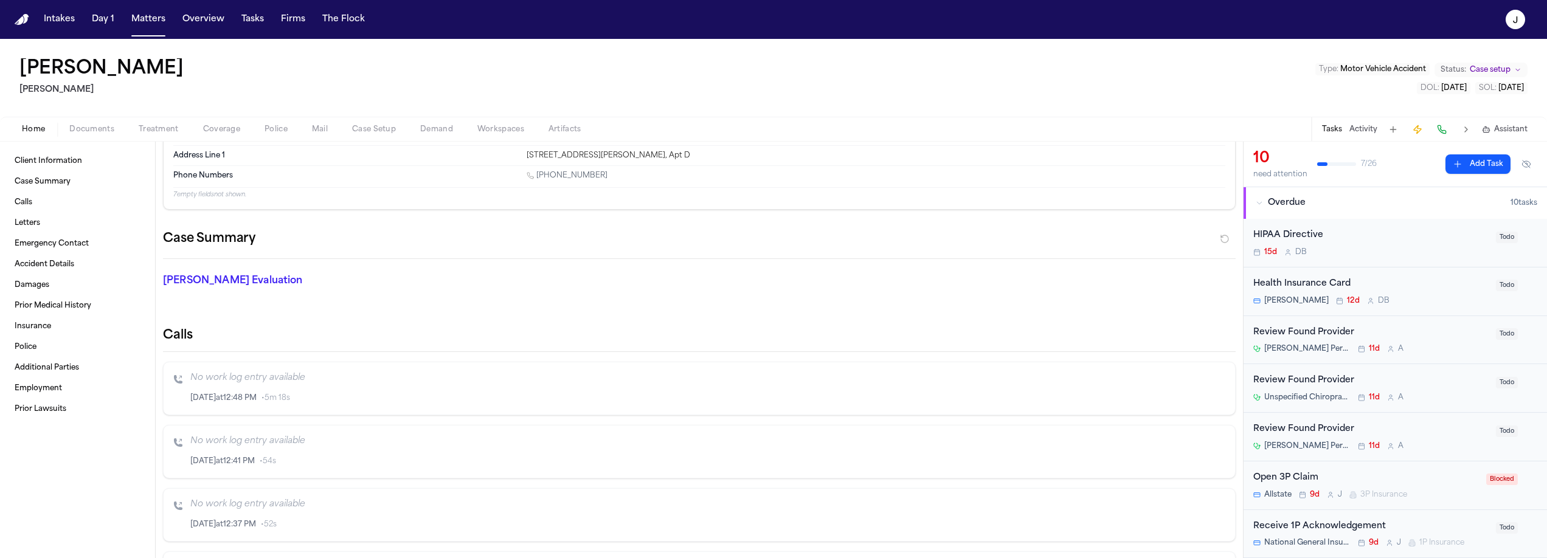
click at [235, 134] on span "Coverage" at bounding box center [221, 130] width 37 height 10
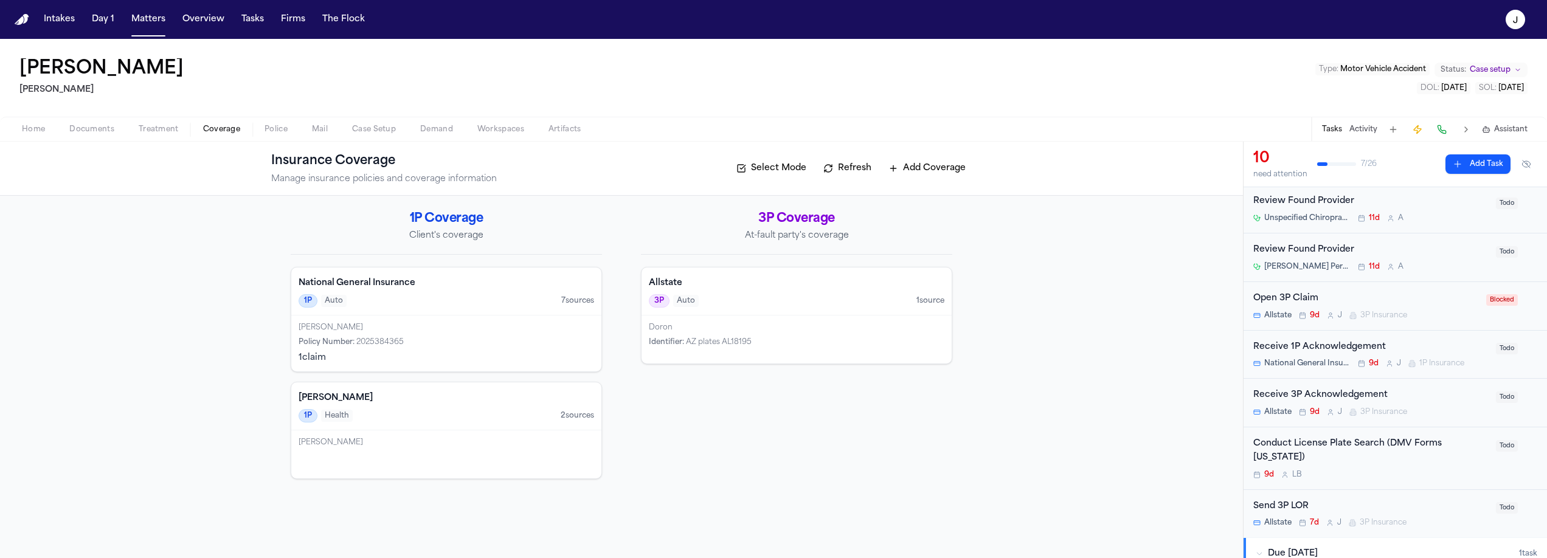
scroll to position [67, 0]
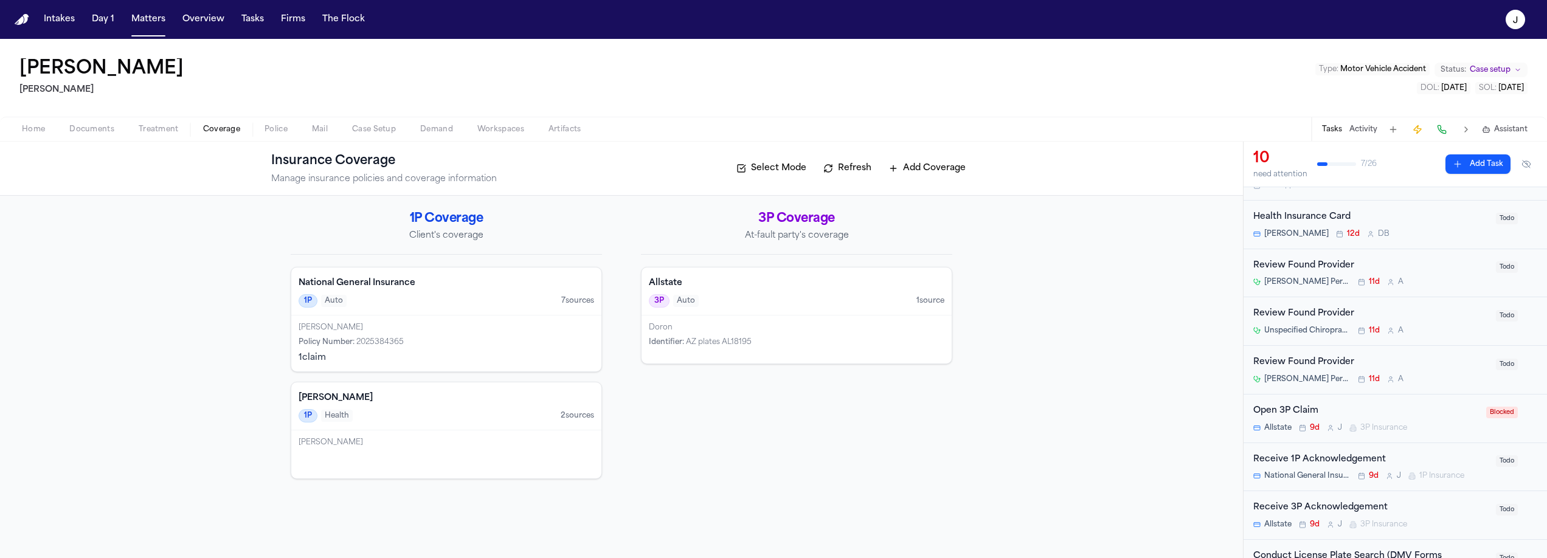
click at [830, 314] on div "Allstate 3P Auto 1 source" at bounding box center [797, 292] width 310 height 48
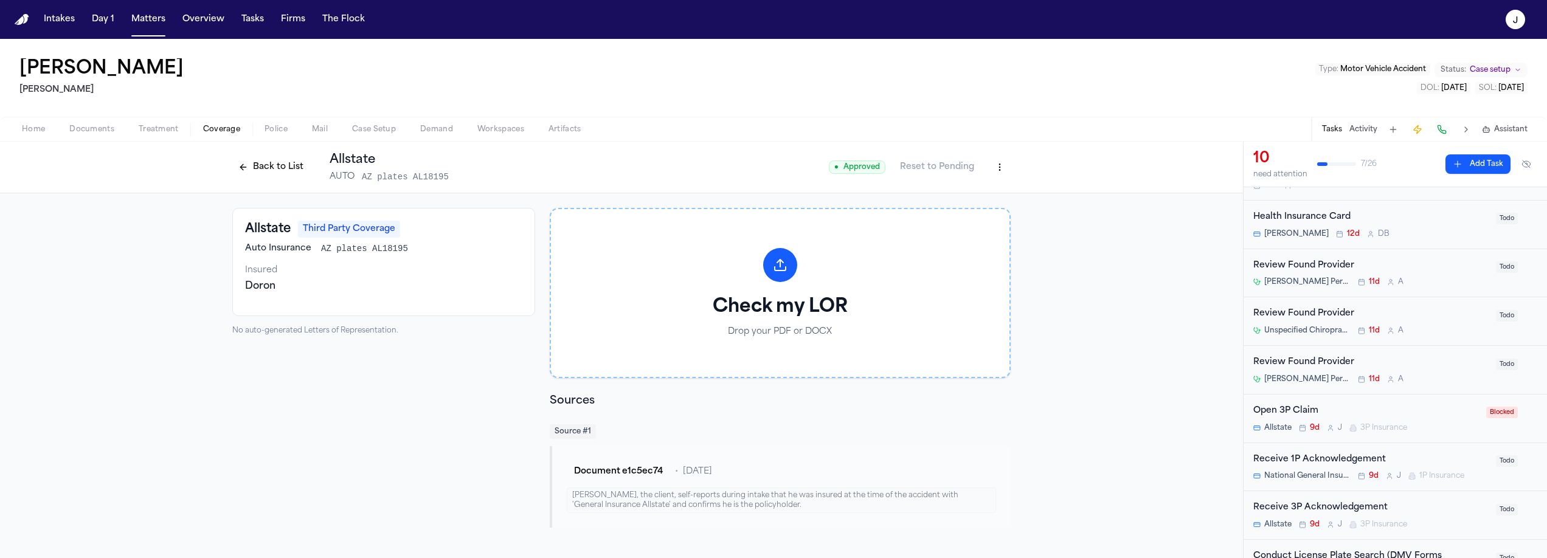
click at [274, 170] on button "Back to List" at bounding box center [270, 167] width 77 height 19
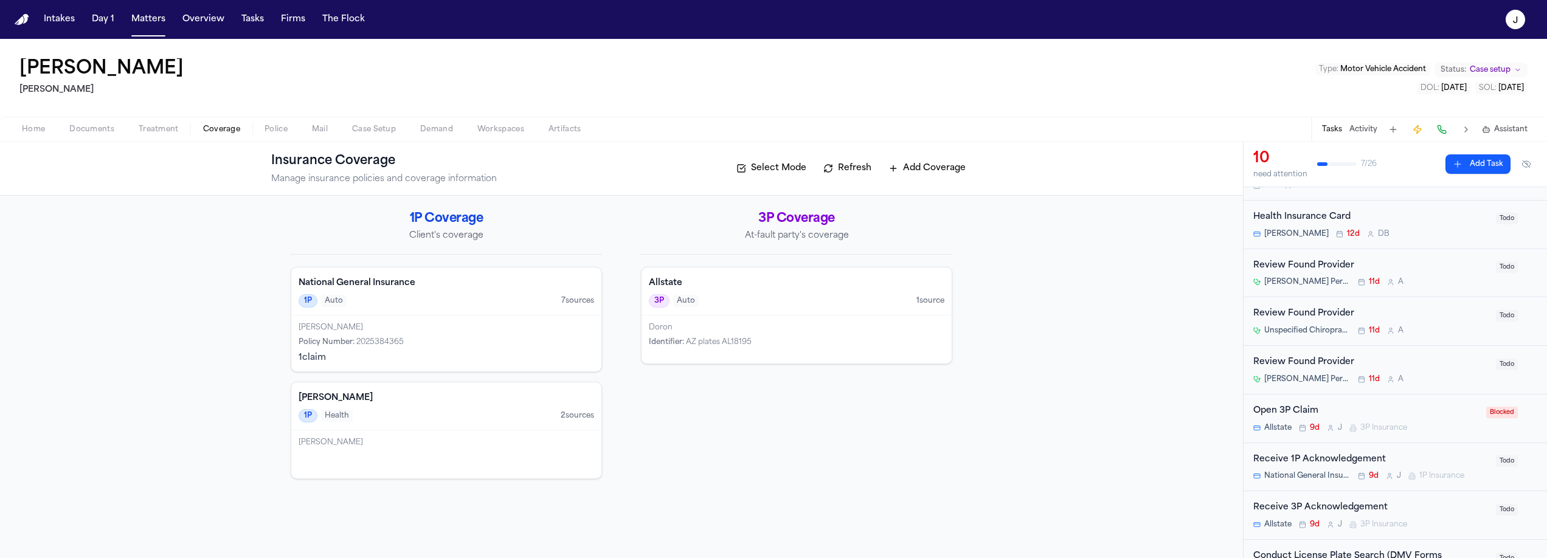
click at [106, 130] on span "Documents" at bounding box center [91, 130] width 45 height 10
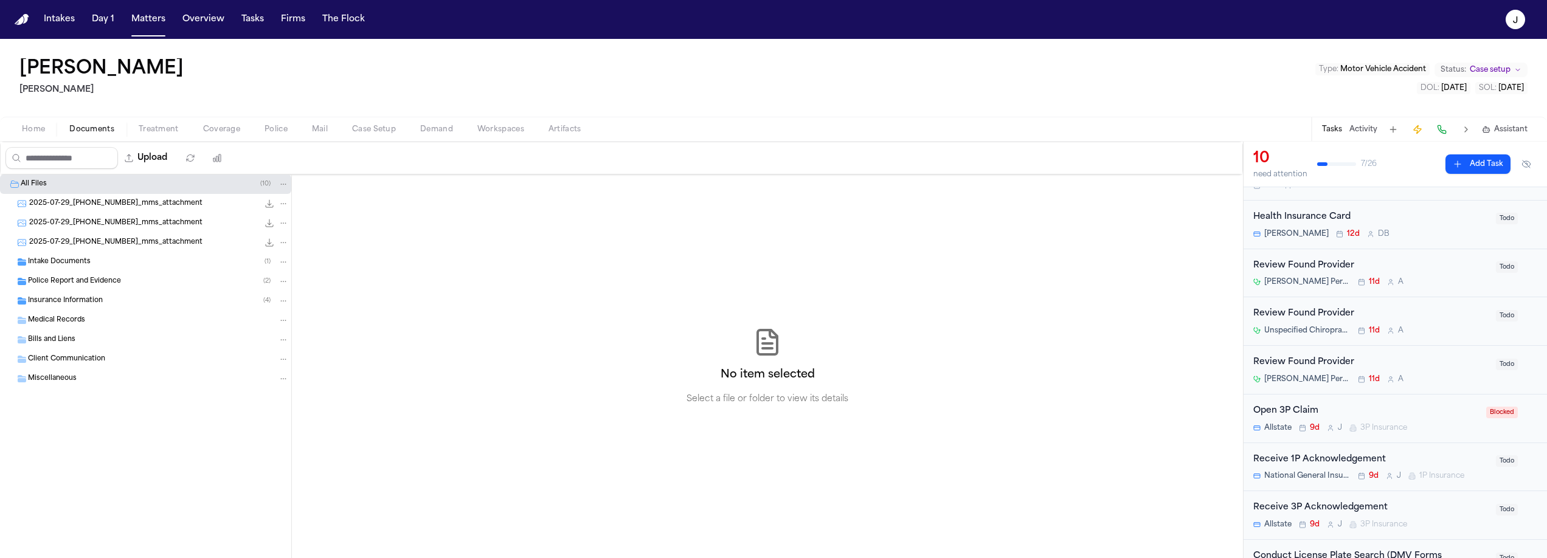
click at [82, 265] on span "Intake Documents" at bounding box center [59, 262] width 63 height 10
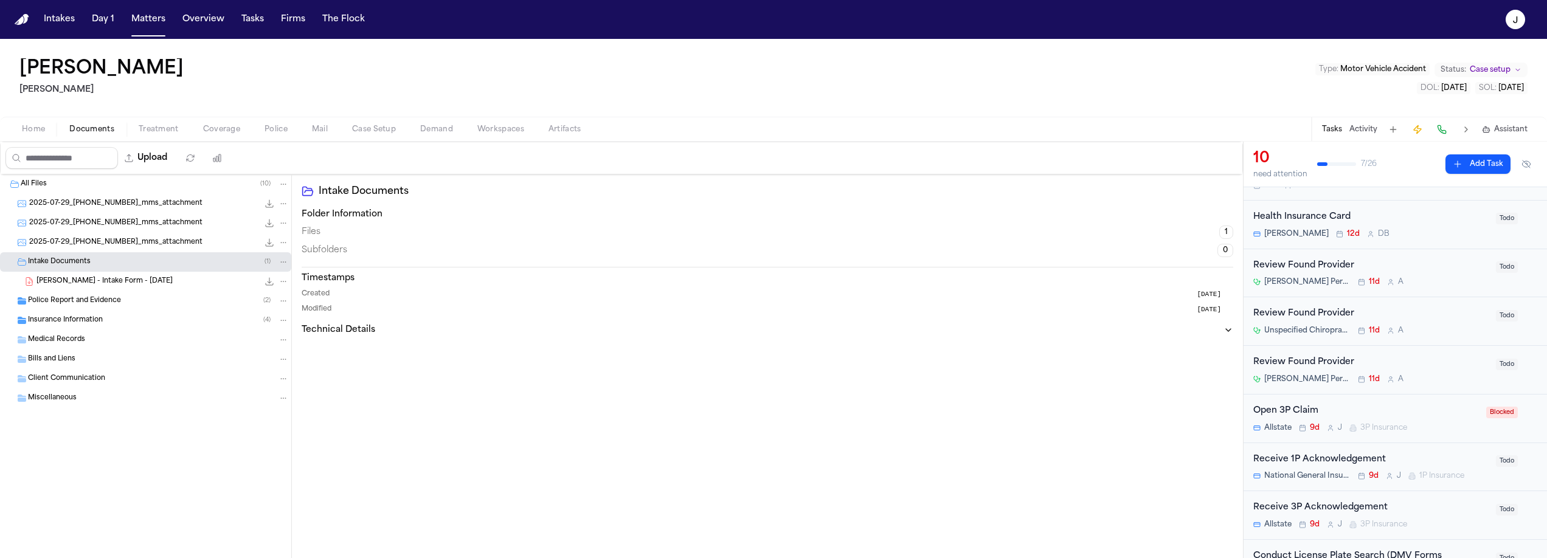
click at [84, 277] on span "J. Griffin - Intake Form - 7.29.25" at bounding box center [104, 282] width 136 height 10
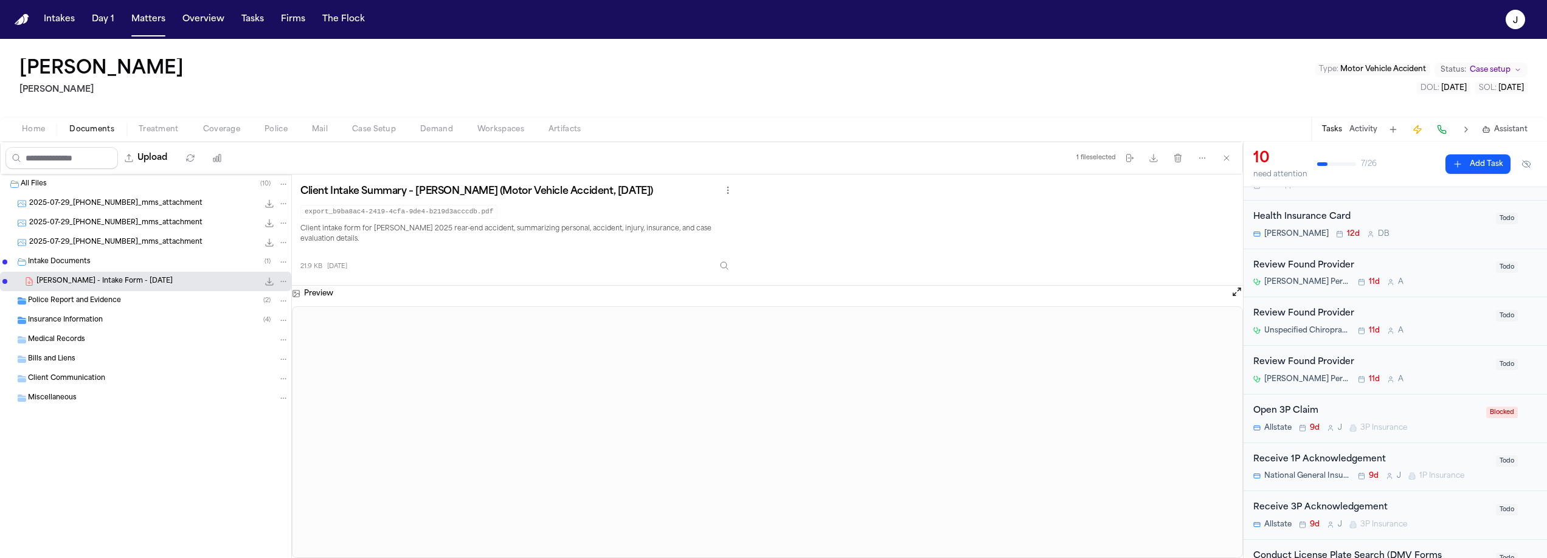
click at [103, 304] on span "Police Report and Evidence" at bounding box center [74, 301] width 93 height 10
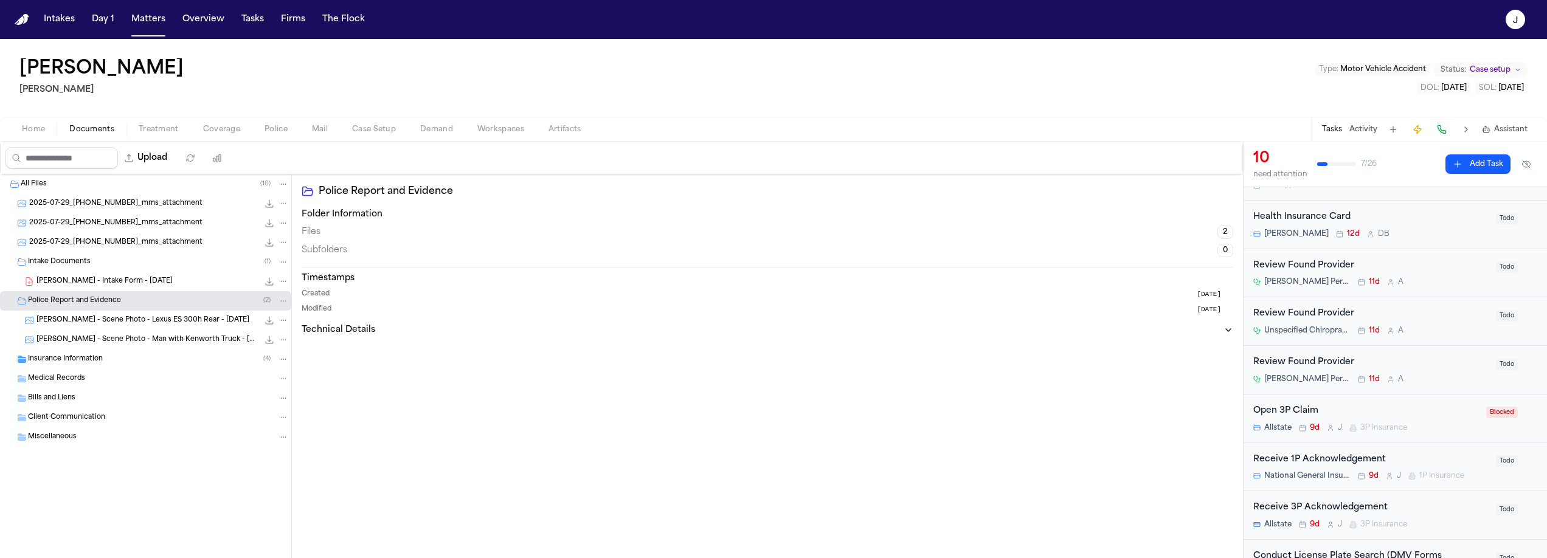
click at [80, 279] on span "J. Griffin - Intake Form - 7.29.25" at bounding box center [104, 282] width 136 height 10
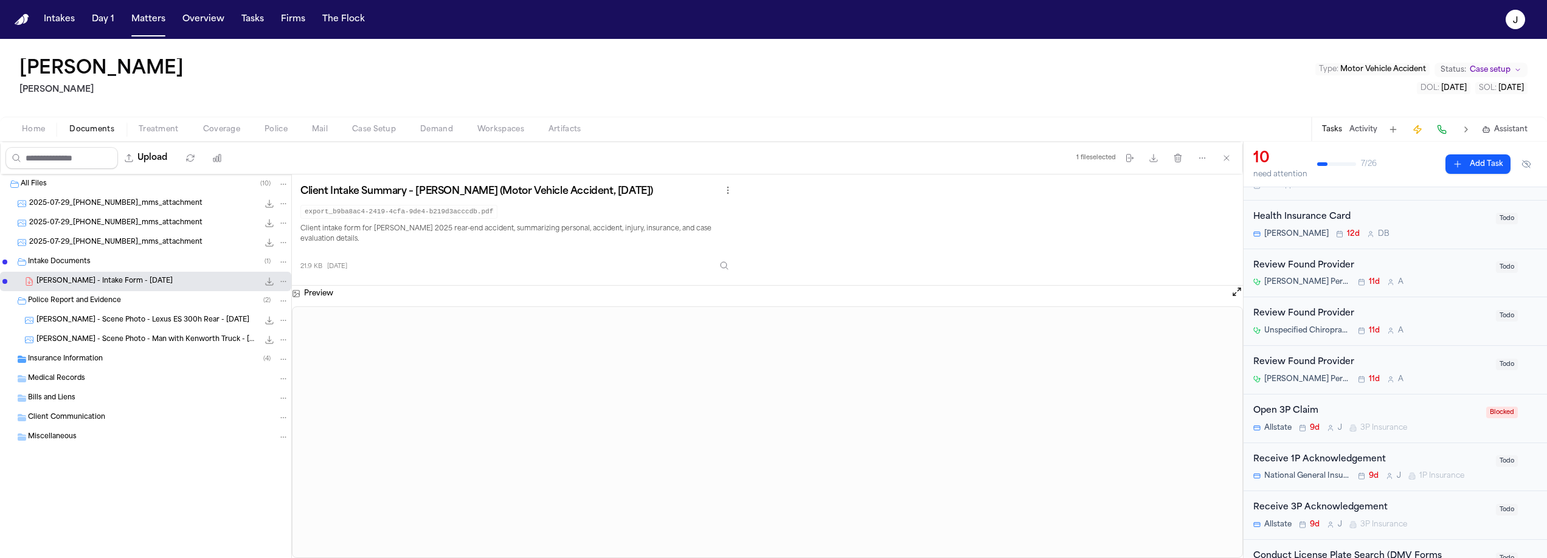
click at [203, 125] on span "Coverage" at bounding box center [221, 130] width 37 height 10
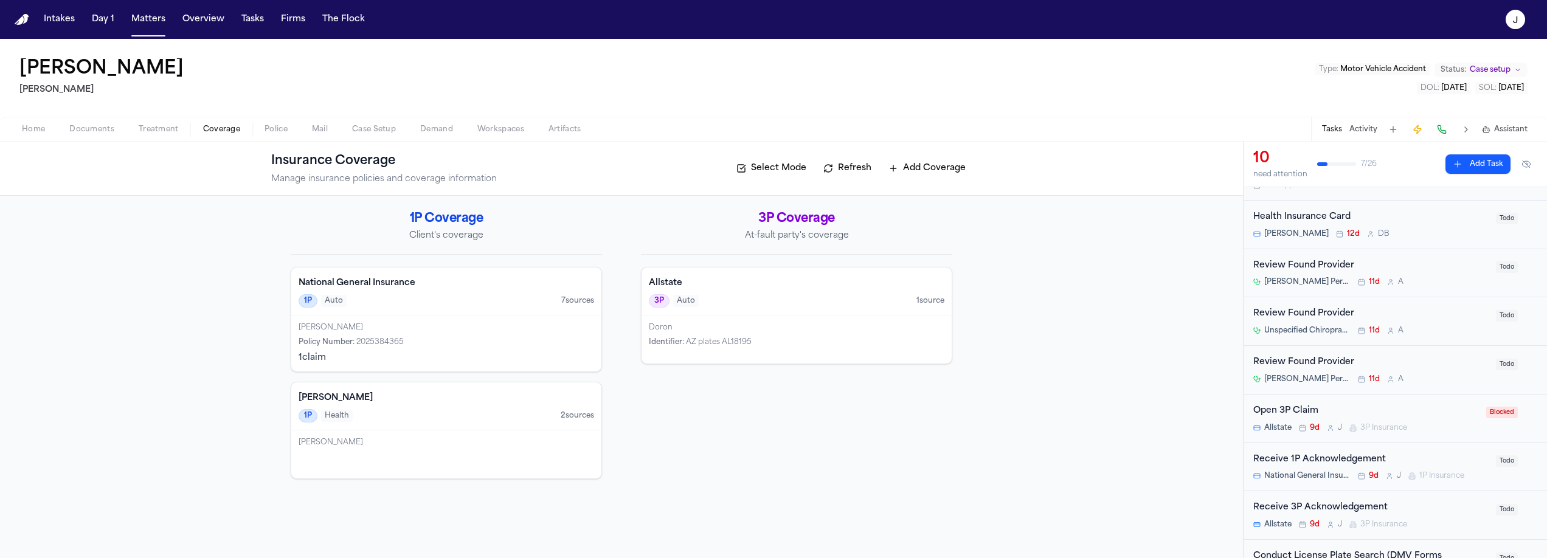
click at [841, 292] on div "Allstate 3P Auto 1 source" at bounding box center [797, 292] width 310 height 48
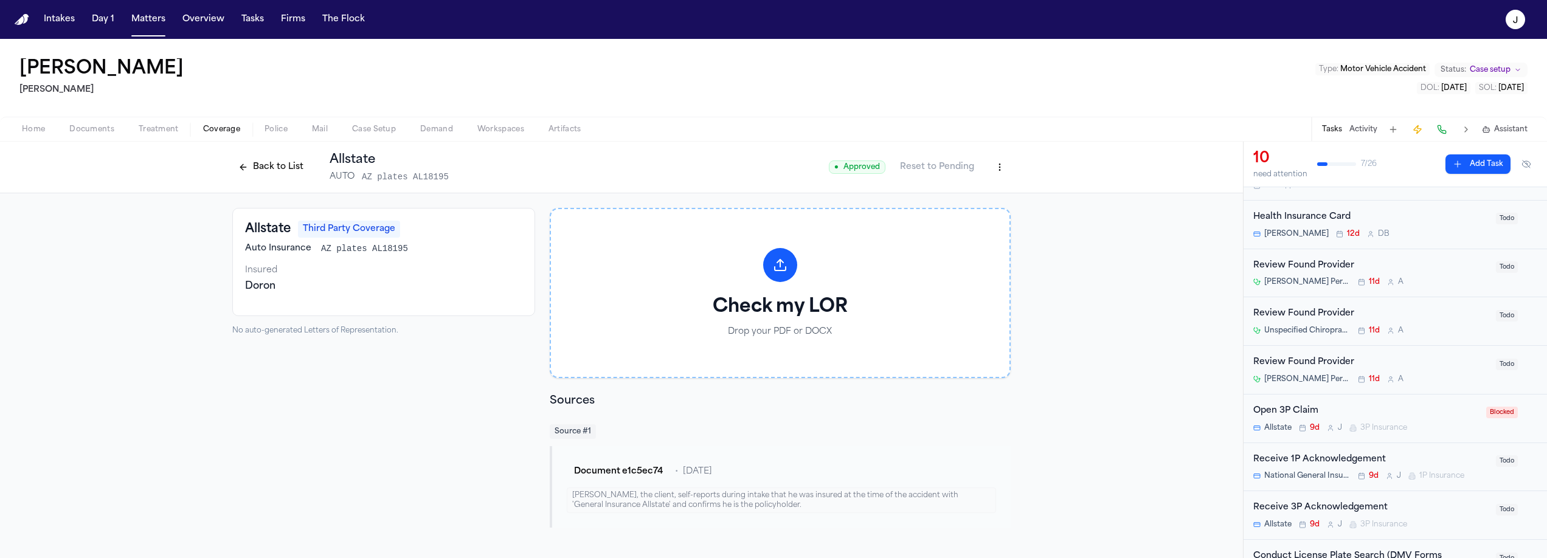
click at [993, 163] on html "Intakes Day 1 Matters Overview Tasks Firms The Flock J Jerome Griffin Gammill T…" at bounding box center [773, 279] width 1547 height 558
click at [975, 220] on div "Delete Coverage" at bounding box center [958, 212] width 102 height 19
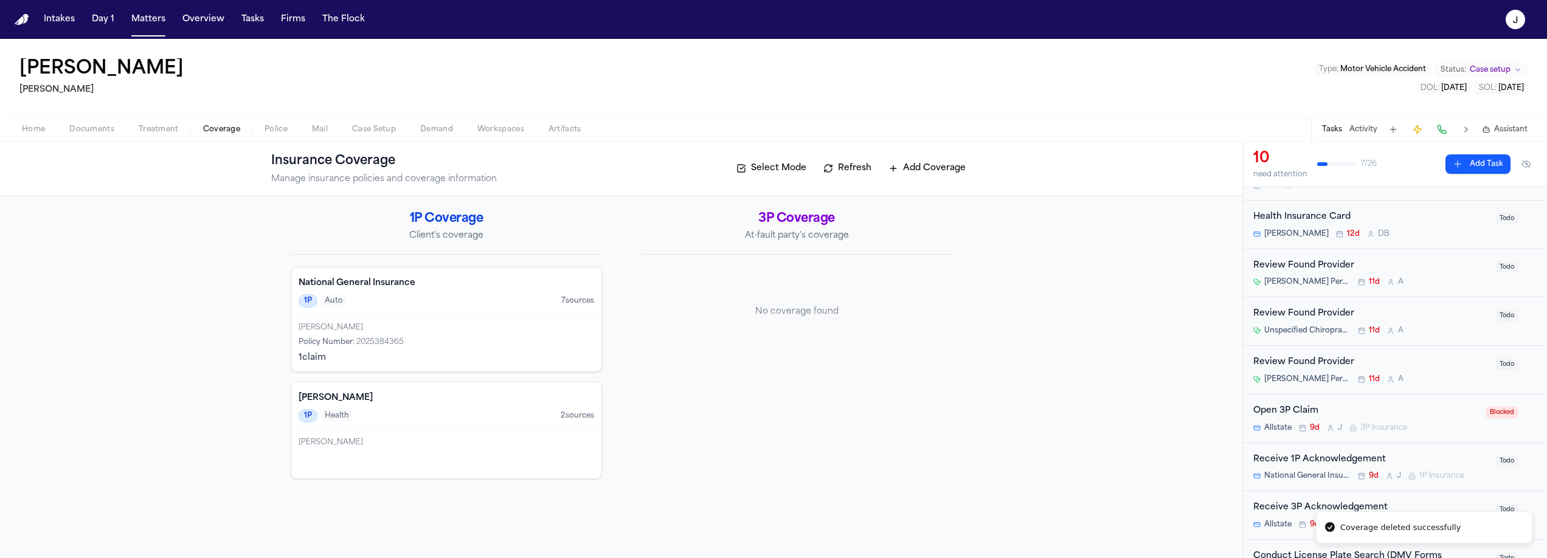
click at [1428, 408] on div "Open 3P Claim" at bounding box center [1367, 411] width 226 height 14
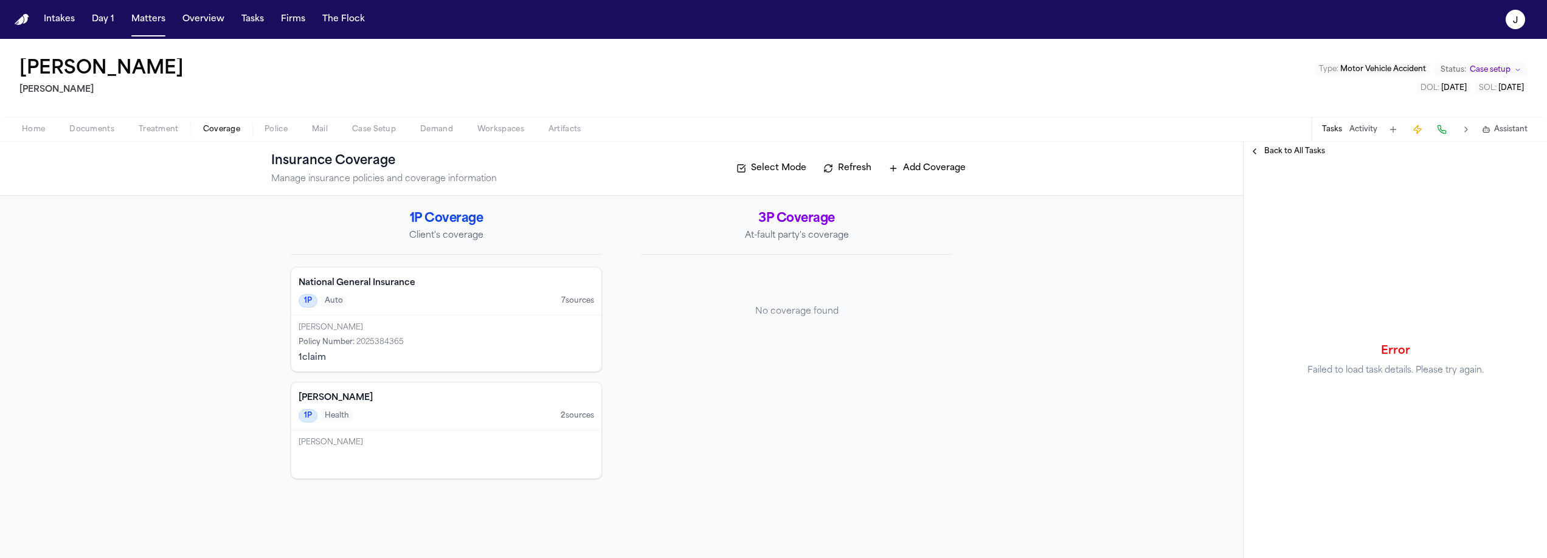
click at [1302, 150] on span "Back to All Tasks" at bounding box center [1295, 152] width 61 height 10
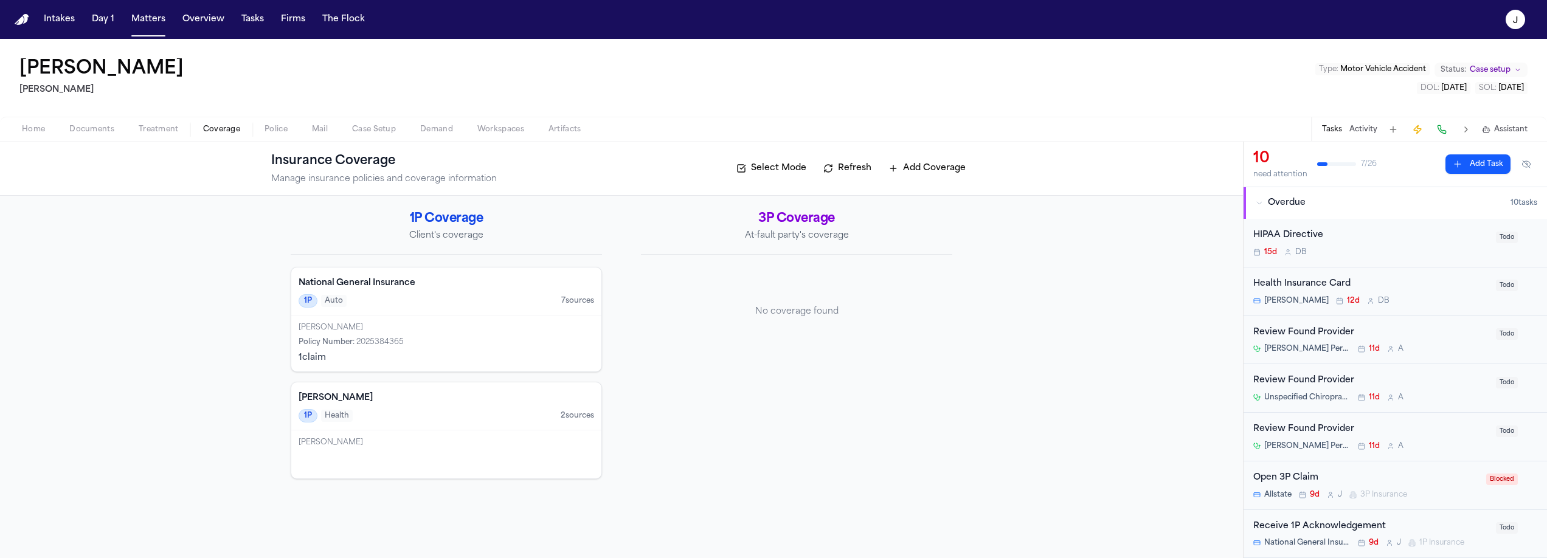
click at [1452, 490] on div "Allstate 9d J 3P Insurance" at bounding box center [1367, 495] width 226 height 10
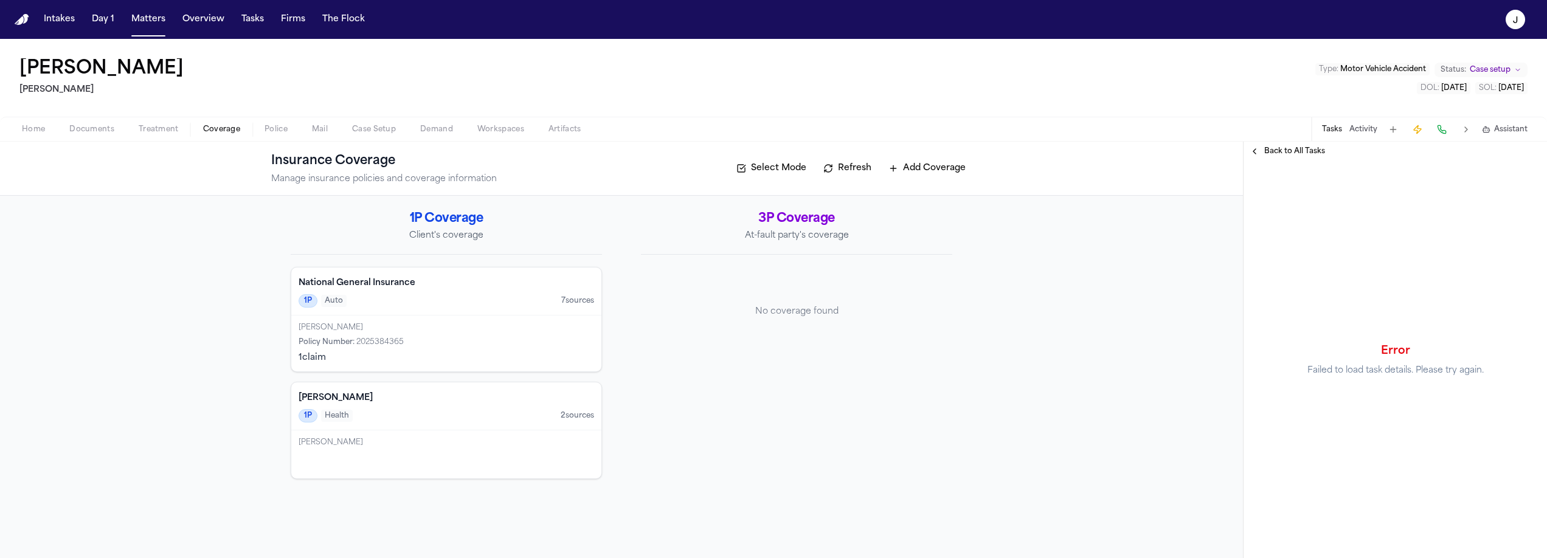
click at [1302, 156] on span "Back to All Tasks" at bounding box center [1295, 152] width 61 height 10
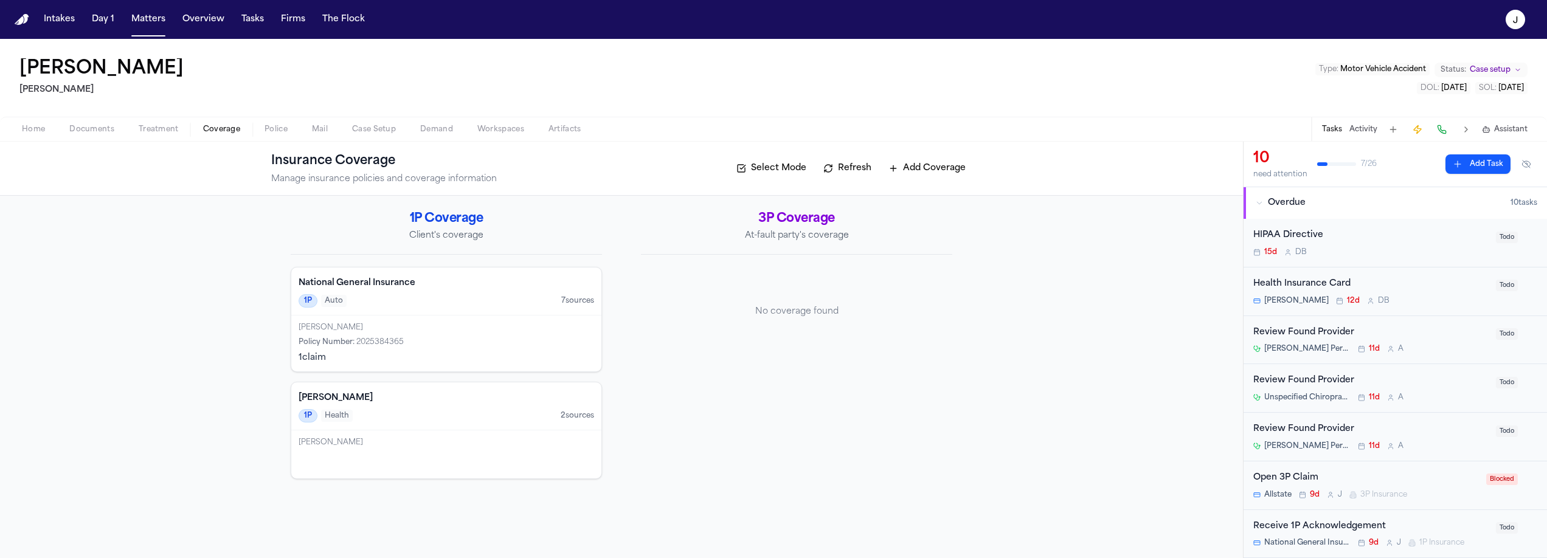
click at [210, 136] on span "button" at bounding box center [222, 136] width 52 height 1
click at [853, 171] on button "Refresh" at bounding box center [848, 168] width 60 height 19
click at [27, 125] on span "Home" at bounding box center [33, 130] width 23 height 10
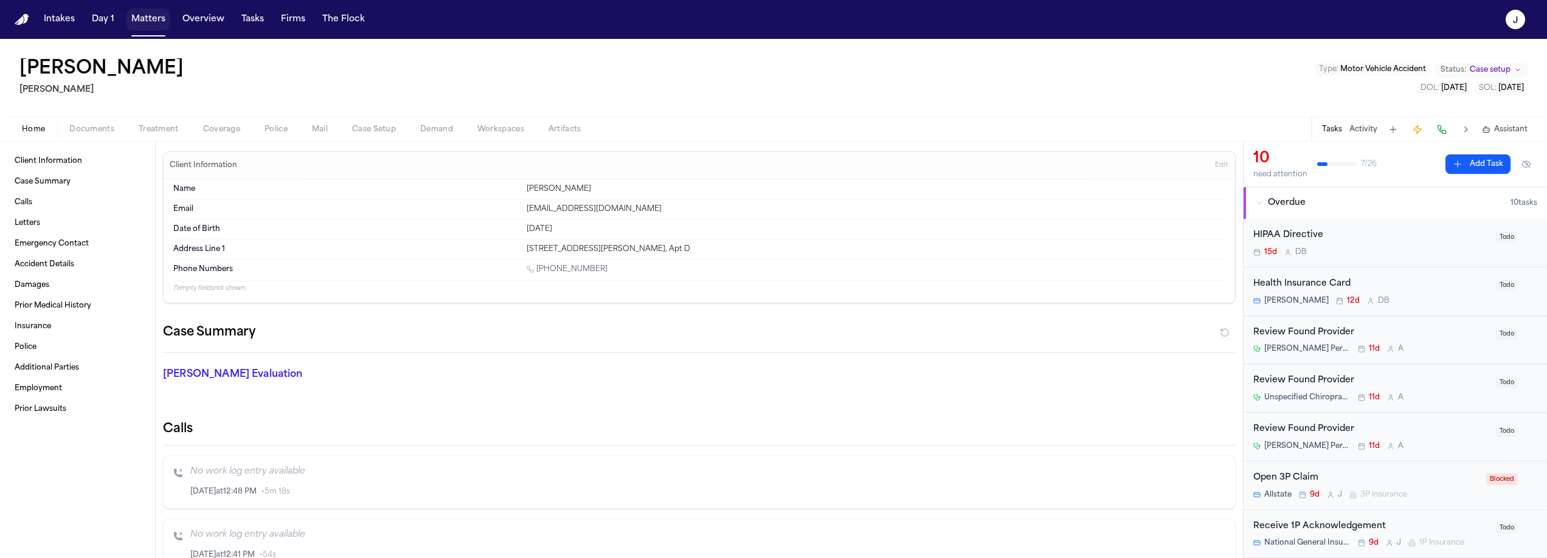
click at [154, 27] on button "Matters" at bounding box center [149, 20] width 44 height 22
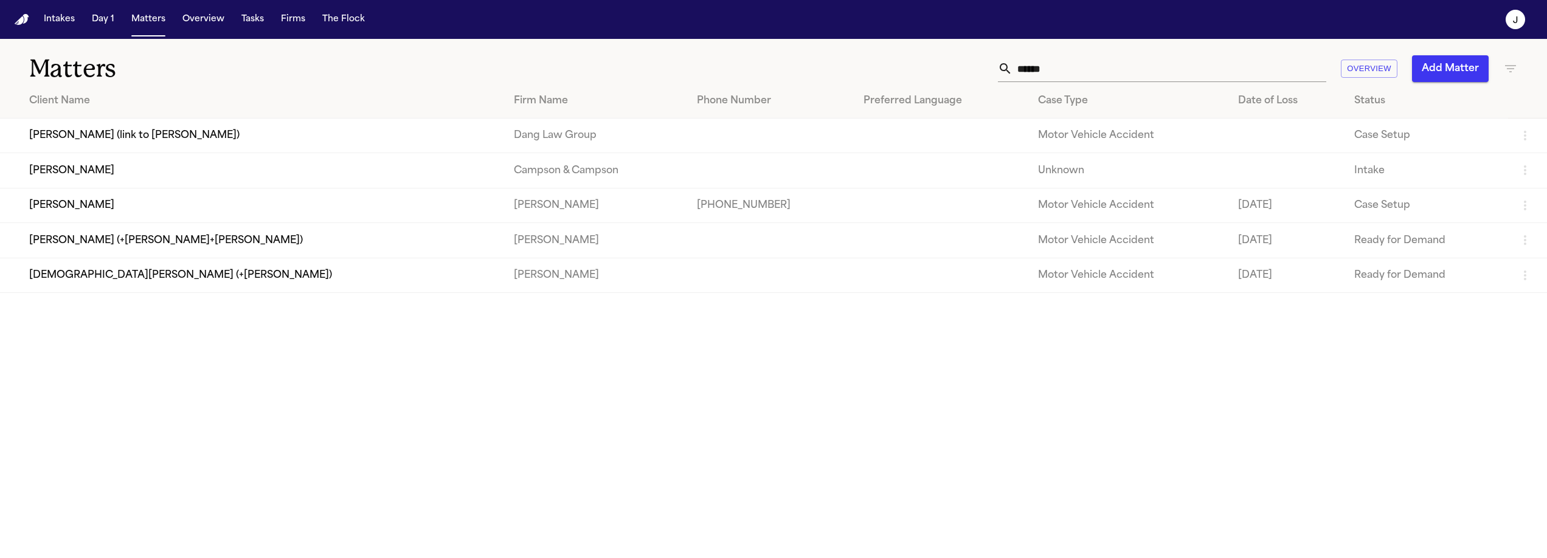
click at [1123, 70] on input "******" at bounding box center [1170, 68] width 314 height 27
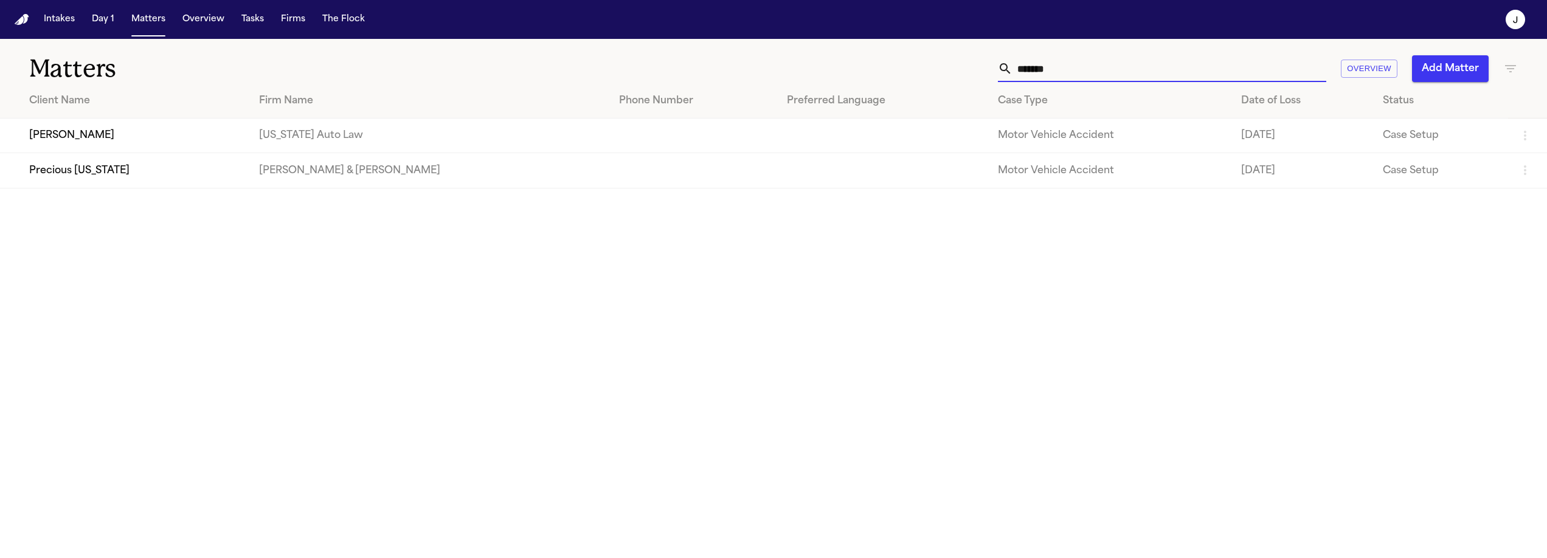
type input "*******"
click at [136, 138] on td "[PERSON_NAME]" at bounding box center [124, 136] width 249 height 35
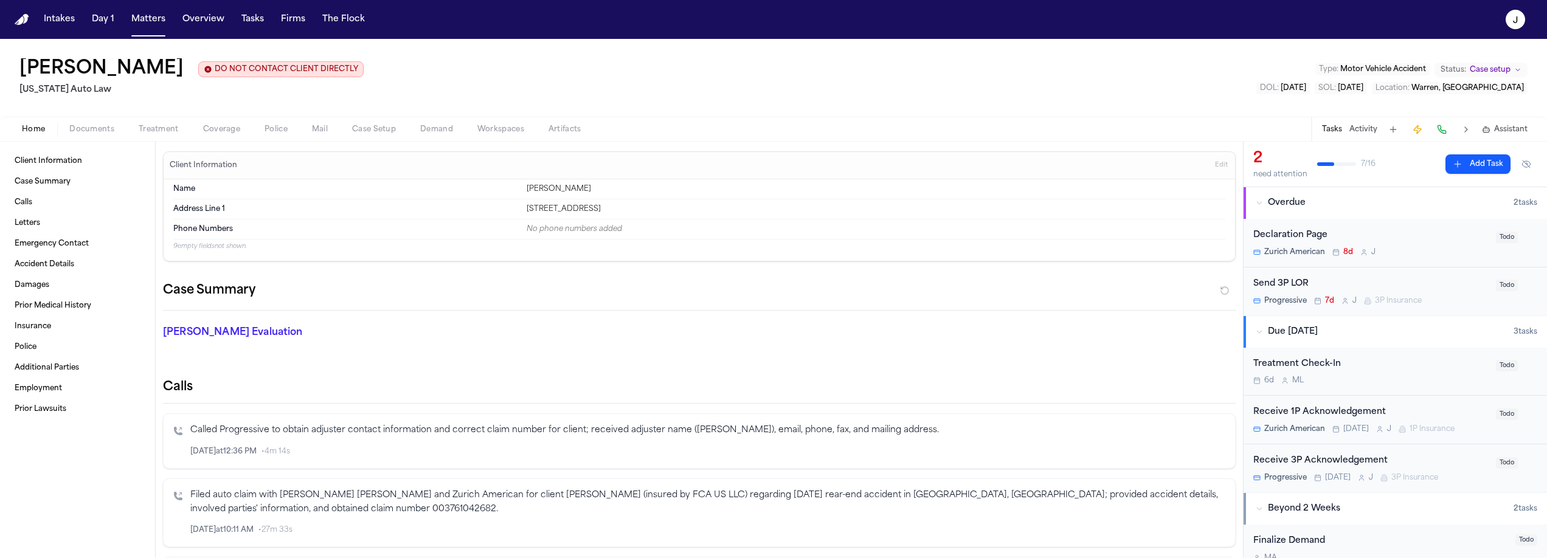
click at [85, 131] on span "Documents" at bounding box center [91, 130] width 45 height 10
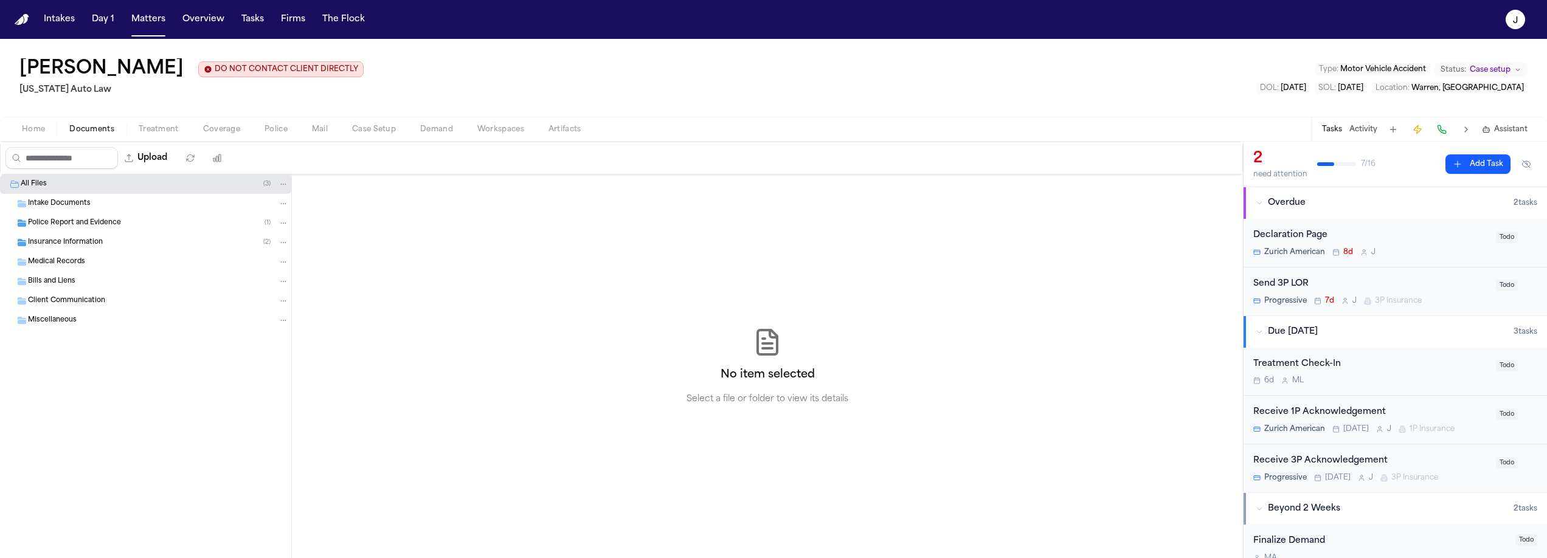
click at [113, 238] on div "Insurance Information ( 2 )" at bounding box center [158, 242] width 261 height 11
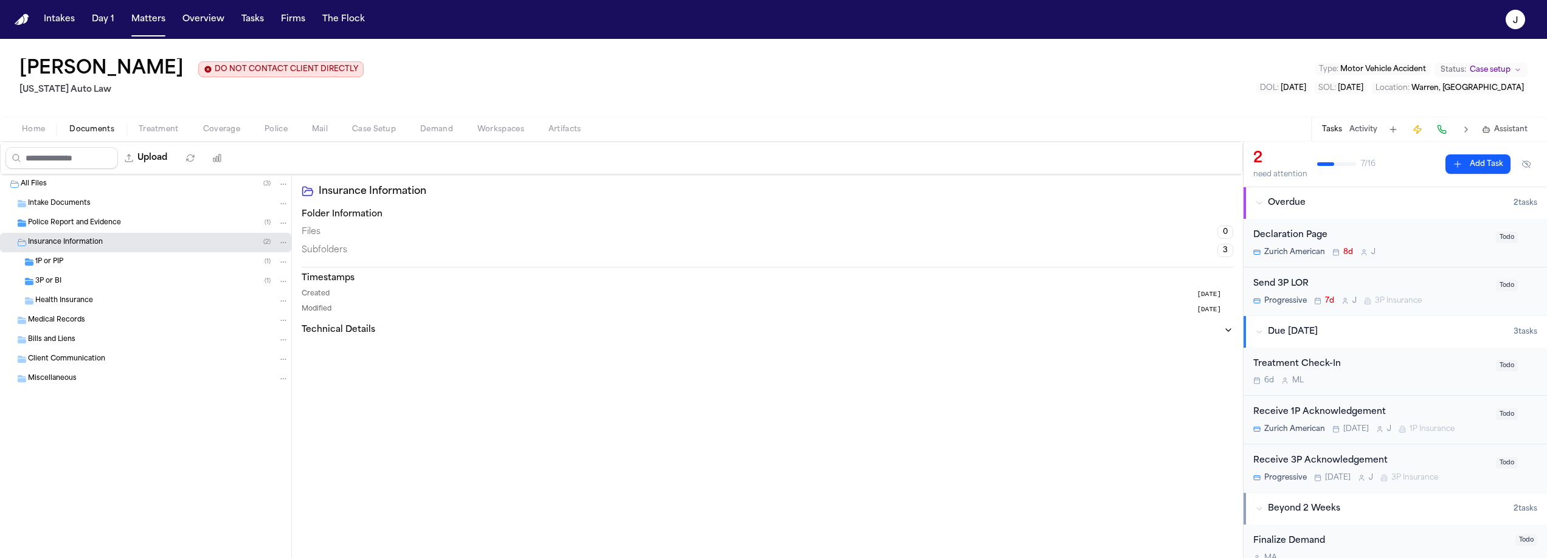
click at [102, 287] on div "3P or BI ( 1 )" at bounding box center [162, 281] width 254 height 11
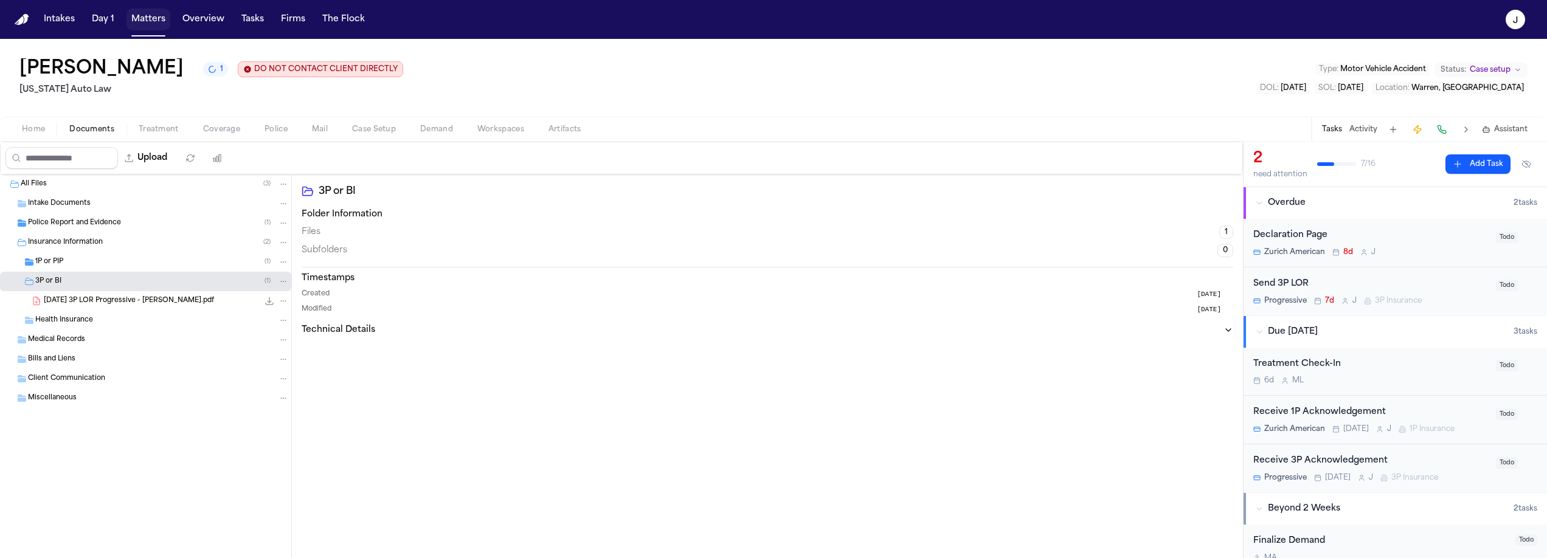
click at [145, 16] on button "Matters" at bounding box center [149, 20] width 44 height 22
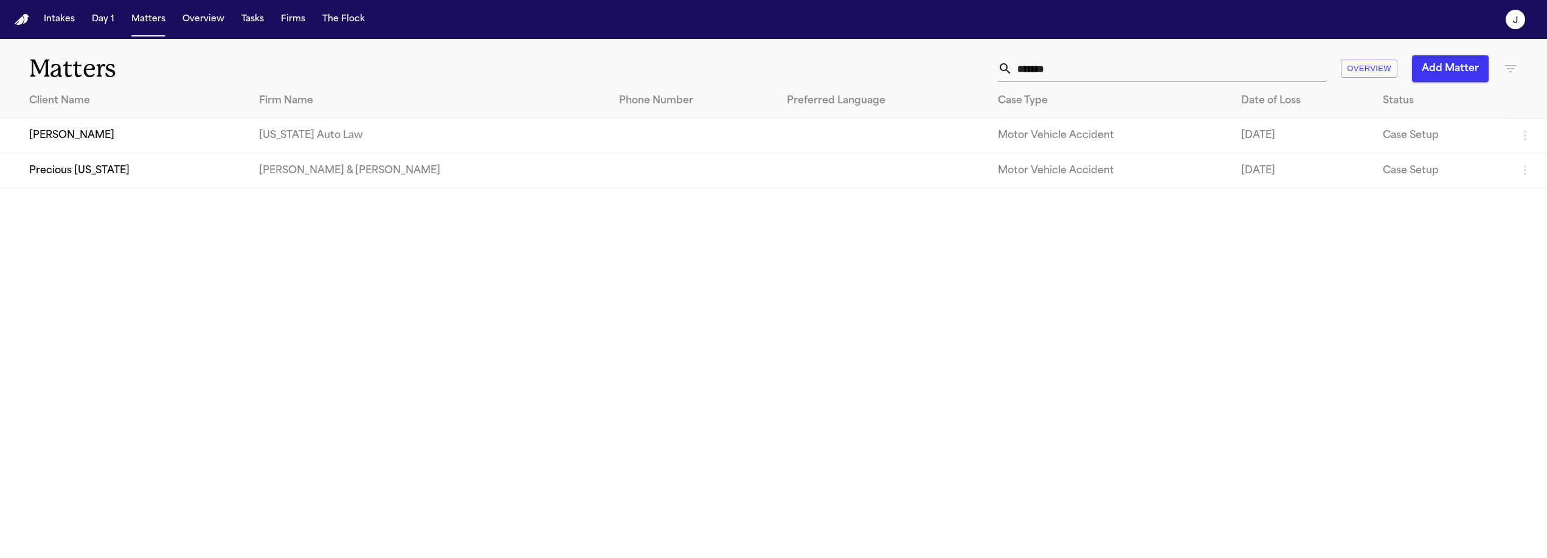
click at [1079, 69] on input "*******" at bounding box center [1170, 68] width 314 height 27
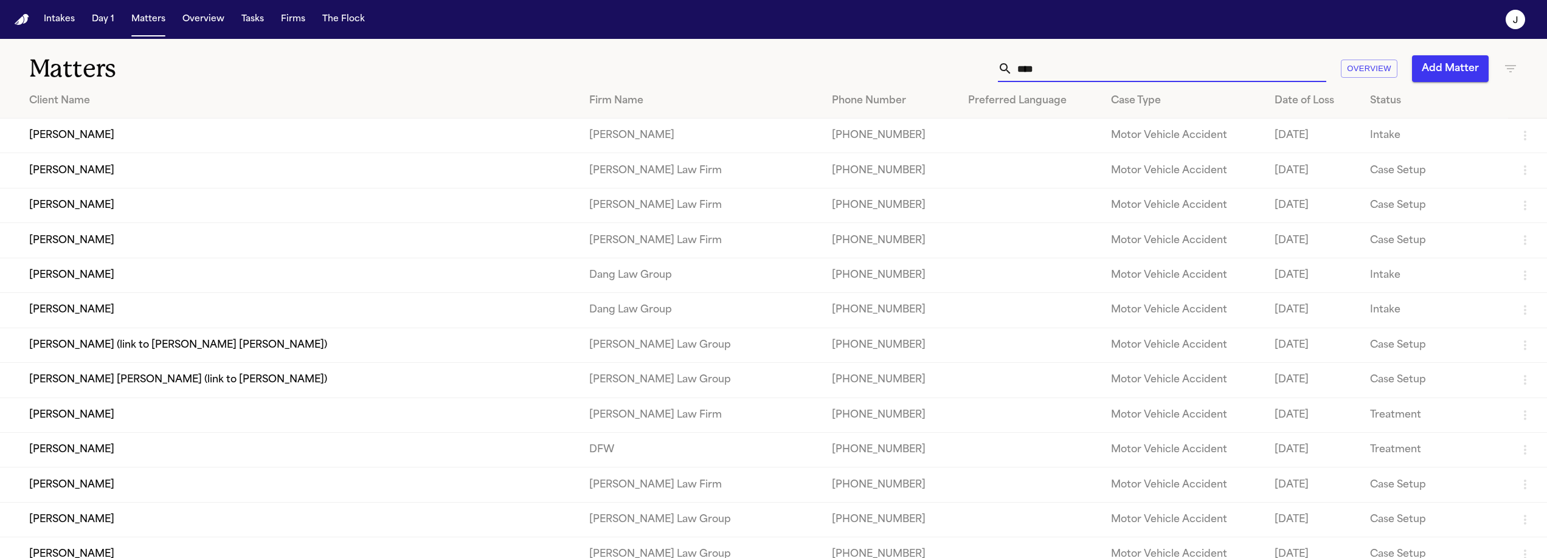
click at [1038, 72] on input "****" at bounding box center [1170, 68] width 314 height 27
click at [1019, 64] on input "****" at bounding box center [1170, 68] width 314 height 27
click at [1019, 66] on input "****" at bounding box center [1170, 68] width 314 height 27
click at [1032, 72] on input "****" at bounding box center [1170, 68] width 314 height 27
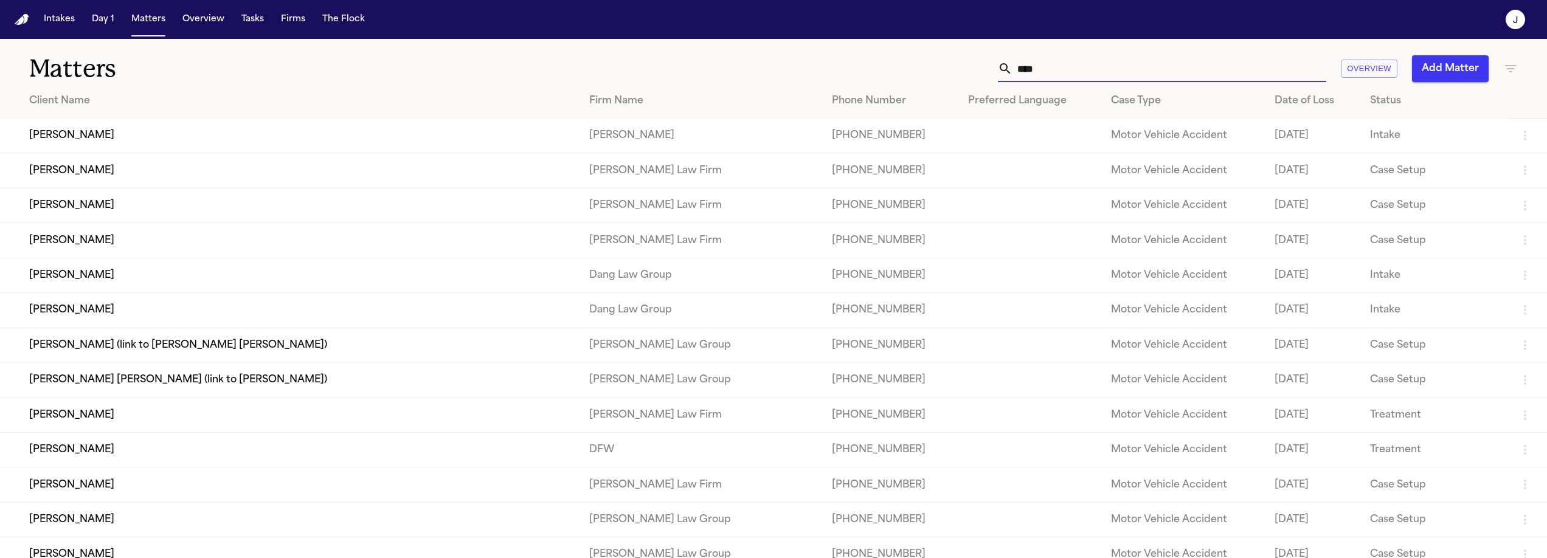
click at [1032, 72] on input "****" at bounding box center [1170, 68] width 314 height 27
click at [1072, 72] on input "****" at bounding box center [1170, 68] width 314 height 27
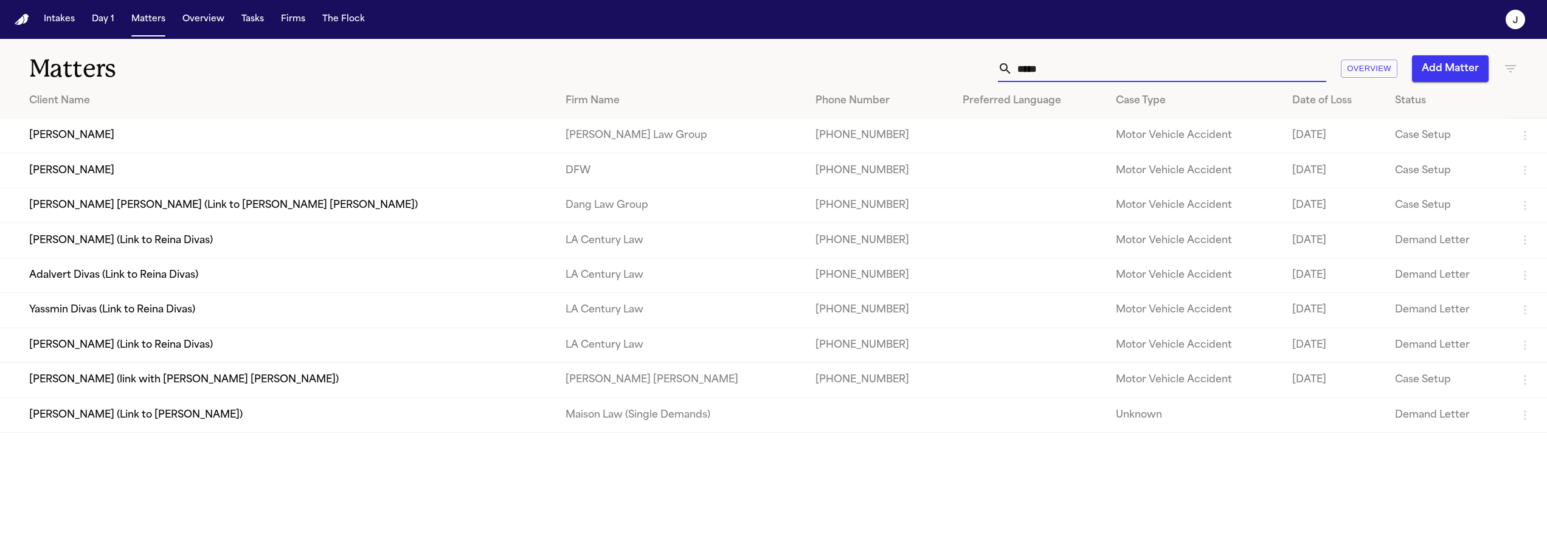
type input "*****"
click at [251, 176] on td "[PERSON_NAME]" at bounding box center [278, 170] width 556 height 35
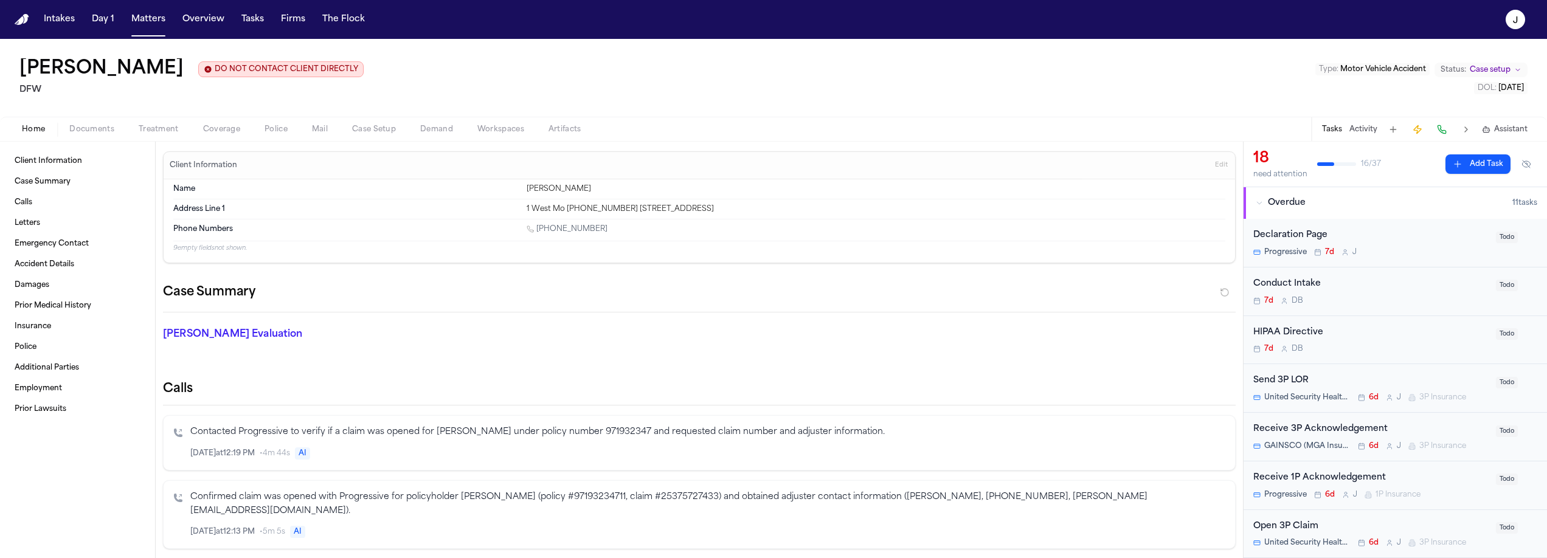
click at [222, 136] on span "button" at bounding box center [222, 136] width 52 height 1
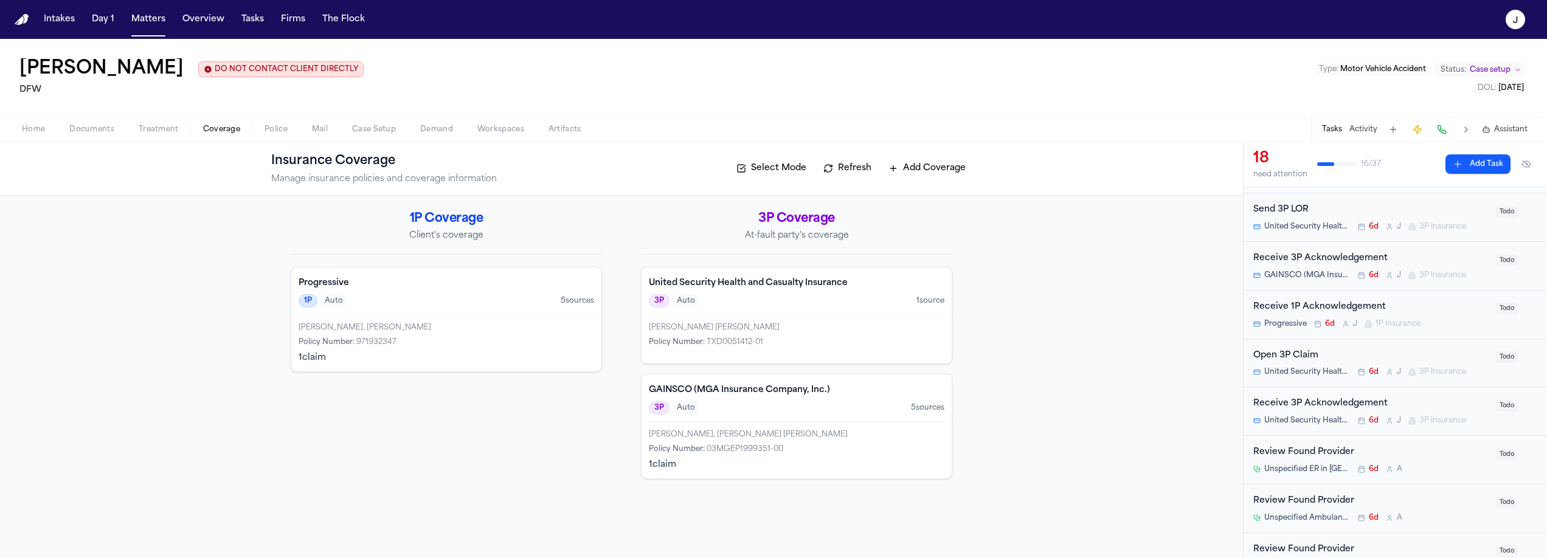
scroll to position [173, 0]
click at [102, 123] on button "Documents" at bounding box center [91, 129] width 69 height 15
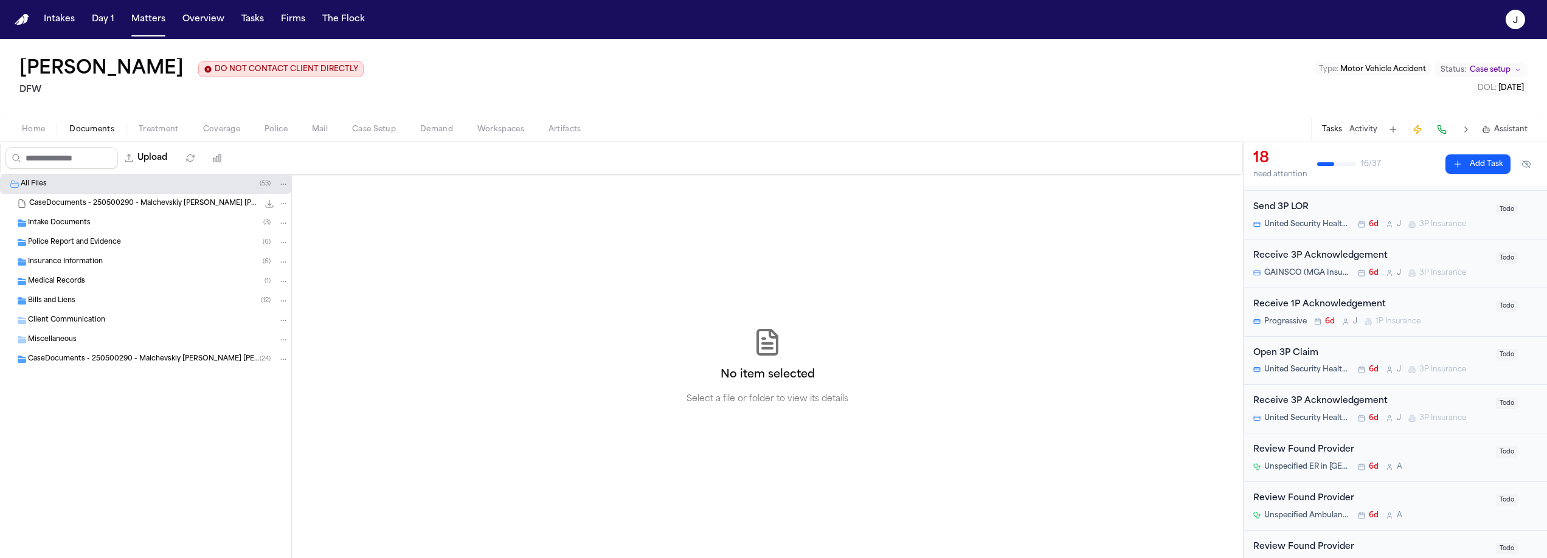
click at [88, 230] on div "Intake Documents ( 3 )" at bounding box center [145, 222] width 291 height 19
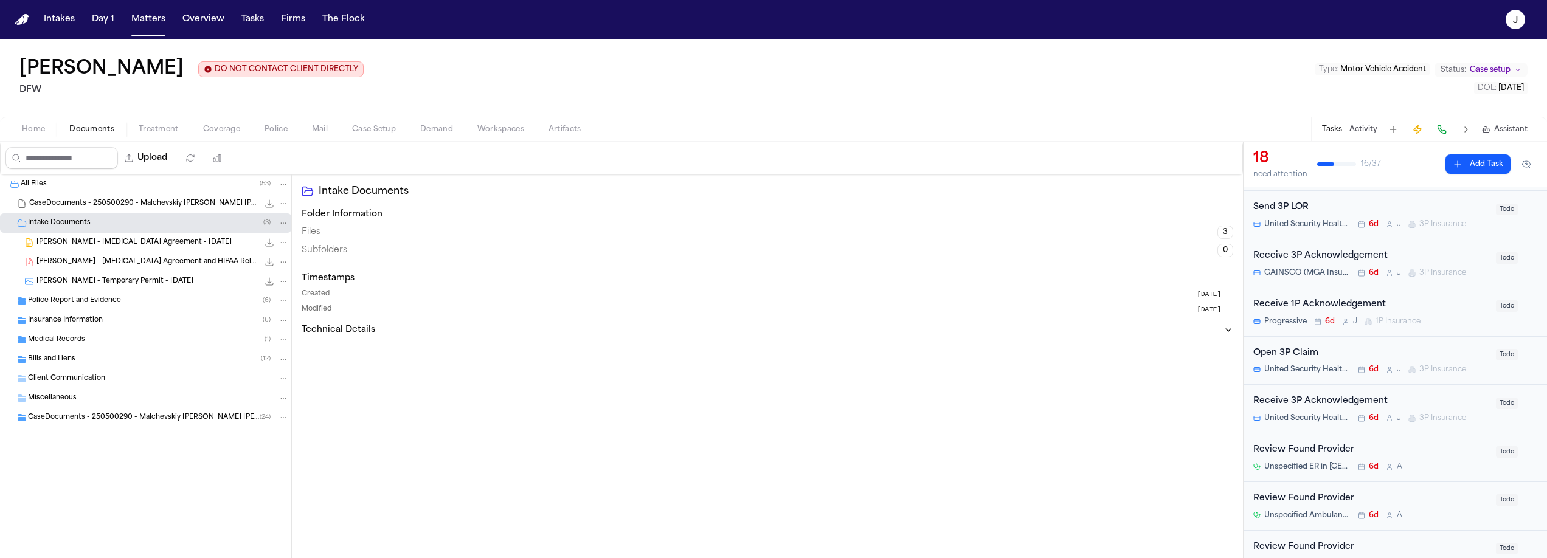
click at [78, 300] on span "Police Report and Evidence" at bounding box center [74, 301] width 93 height 10
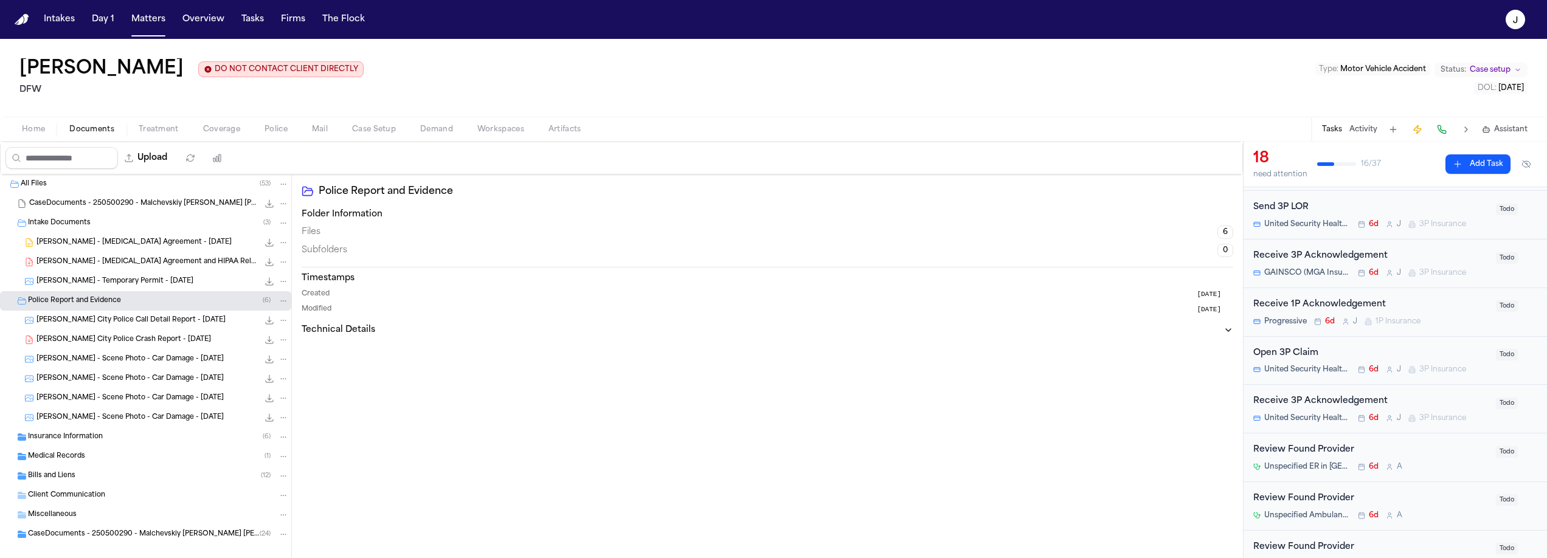
click at [125, 338] on span "V. Malchevskiy - Haltom City Police Crash Report - 5.28.25" at bounding box center [123, 340] width 175 height 10
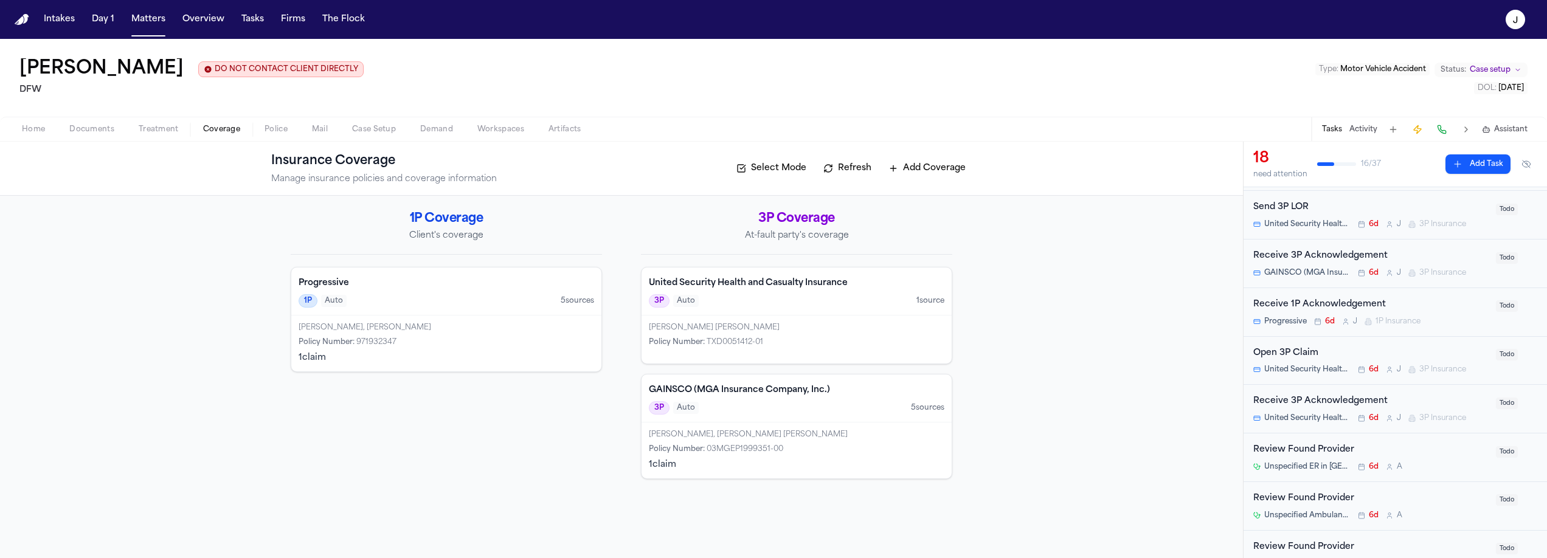
click at [205, 131] on span "Coverage" at bounding box center [221, 130] width 37 height 10
click at [816, 338] on div "Gonzalez Carlos Ferrer Policy Number : TXD0051412-01" at bounding box center [797, 340] width 310 height 48
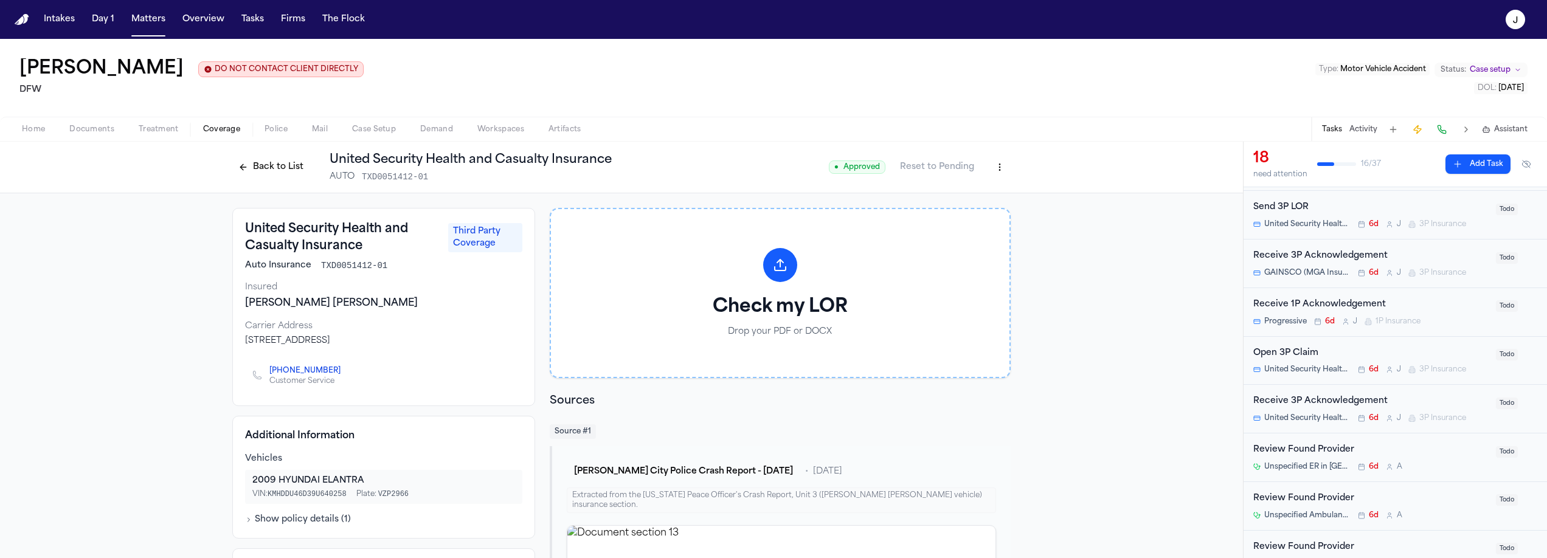
click at [271, 170] on button "Back to List" at bounding box center [270, 167] width 77 height 19
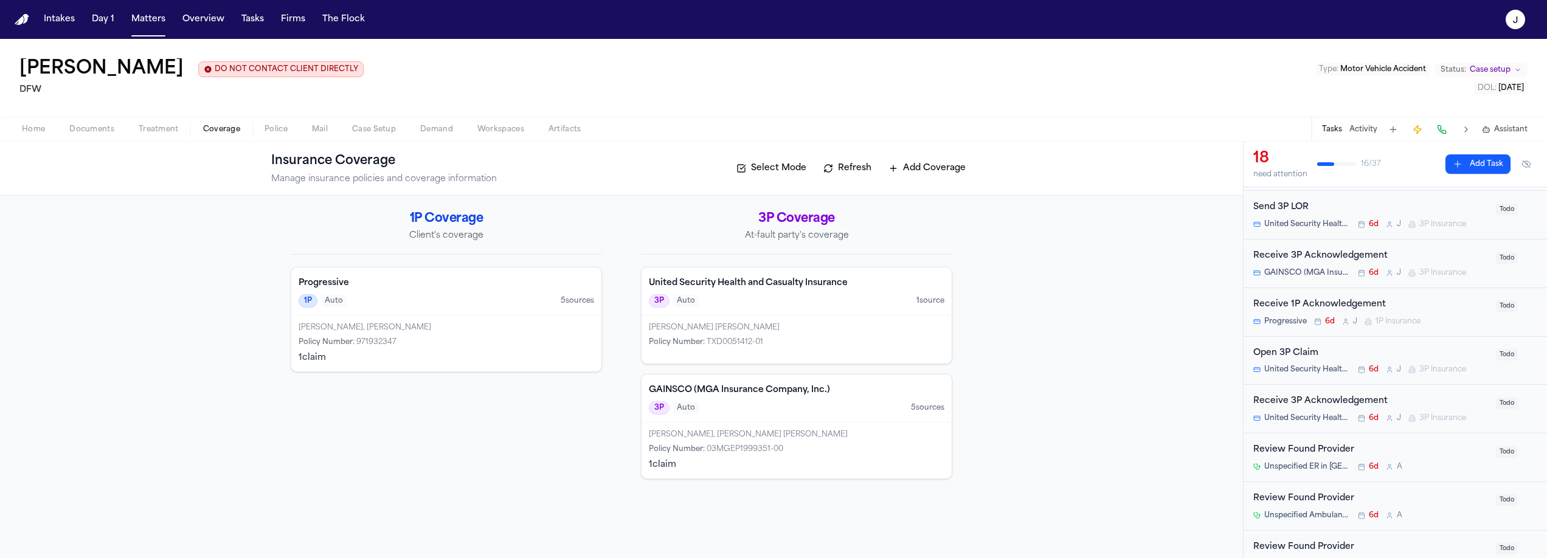
click at [850, 417] on div "GAINSCO (MGA Insurance Company, Inc.) 3P Auto 5 source s" at bounding box center [797, 399] width 310 height 48
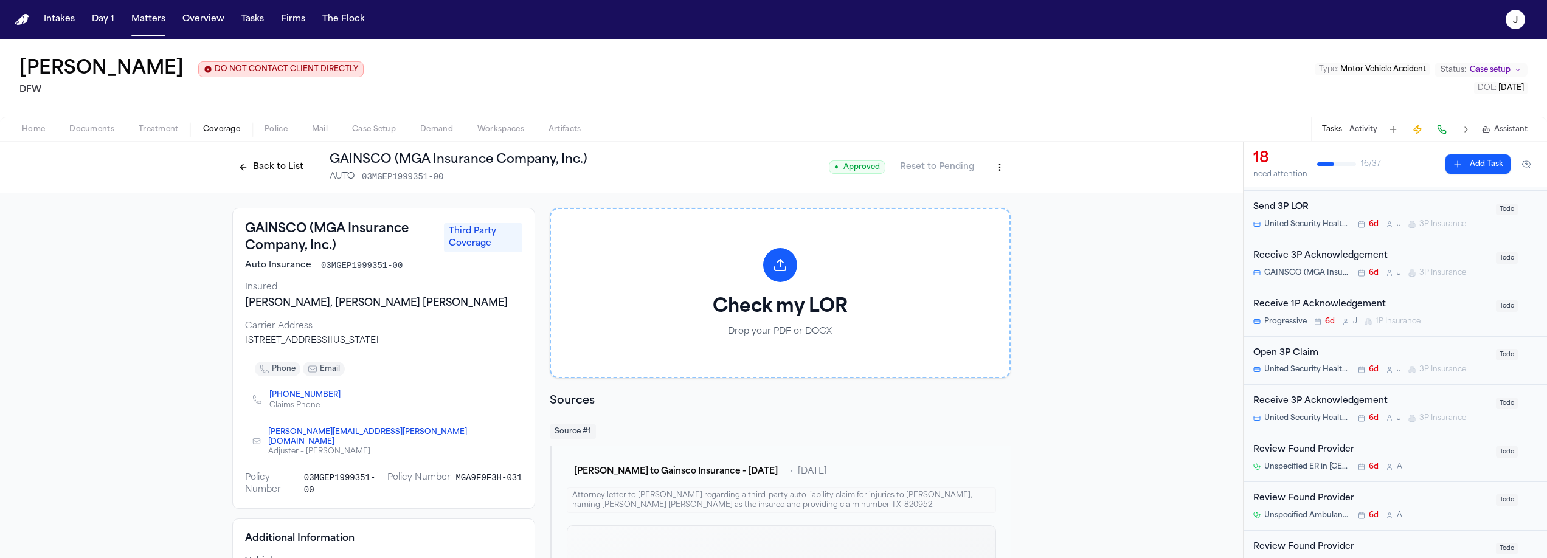
click at [115, 138] on div "Home Documents Treatment Coverage Police Mail Case Setup Demand Workspaces Arti…" at bounding box center [773, 129] width 1547 height 24
click at [108, 134] on span "Documents" at bounding box center [91, 130] width 45 height 10
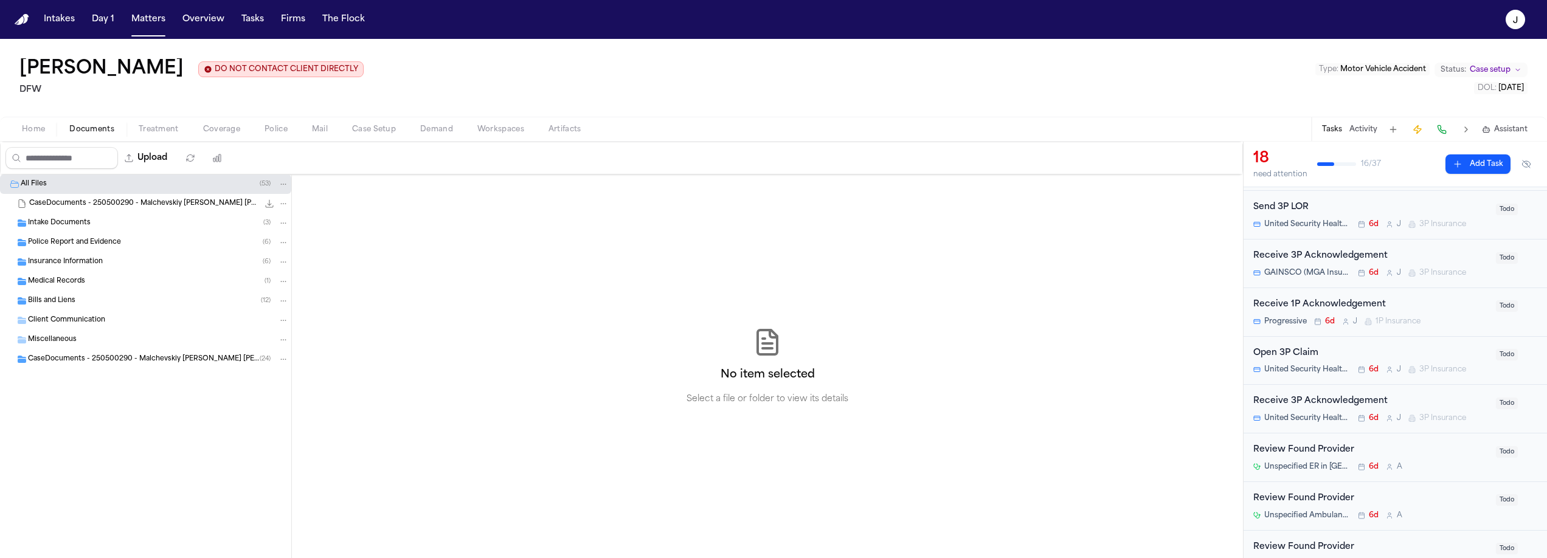
click at [75, 245] on span "Police Report and Evidence" at bounding box center [74, 243] width 93 height 10
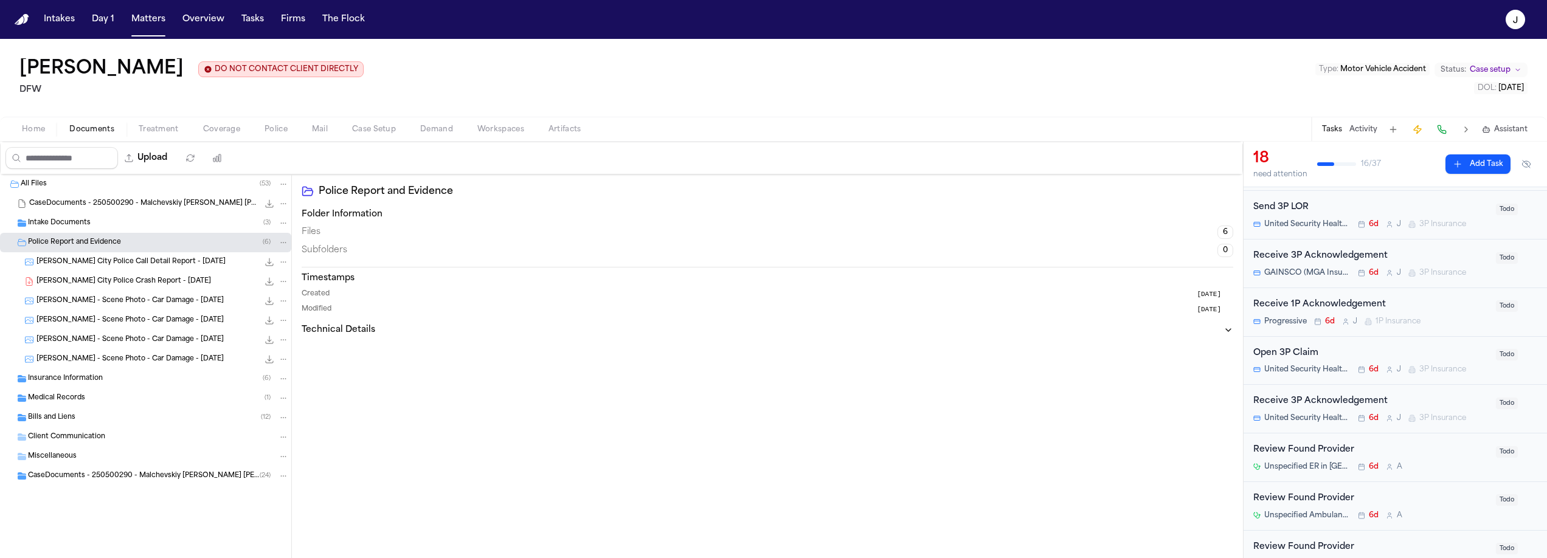
click at [137, 283] on span "V. Malchevskiy - Haltom City Police Crash Report - 5.28.25" at bounding box center [123, 282] width 175 height 10
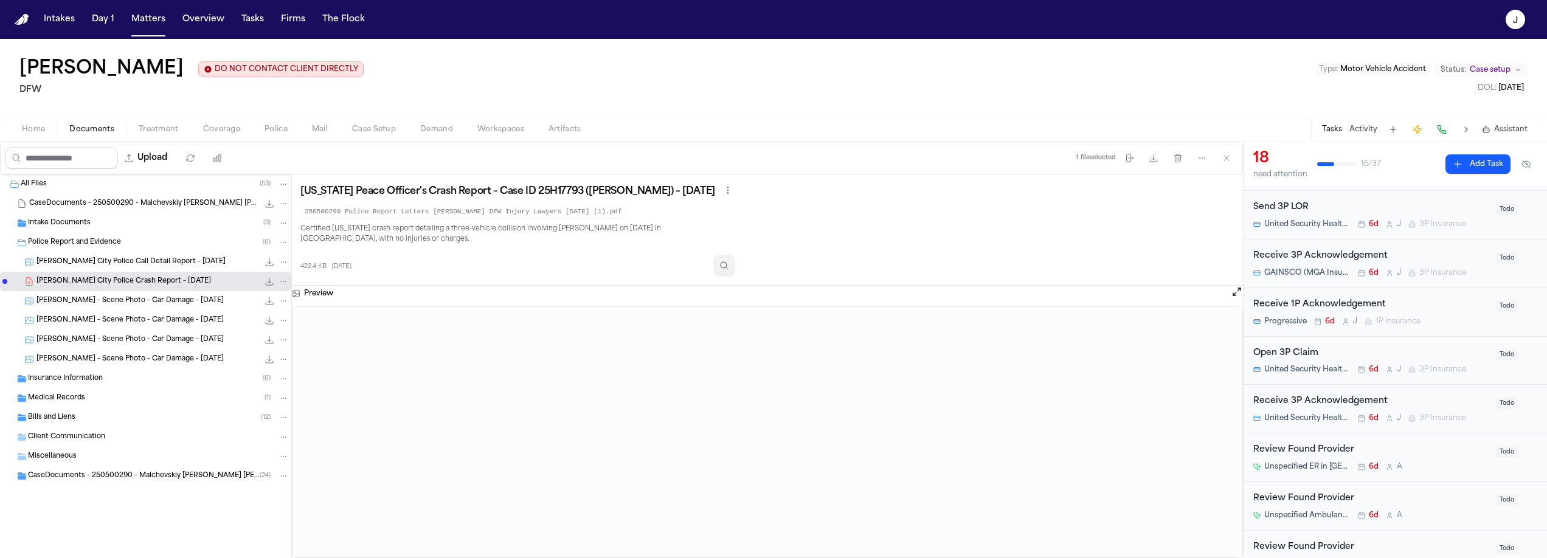
click at [729, 274] on button "Inspect" at bounding box center [724, 266] width 22 height 22
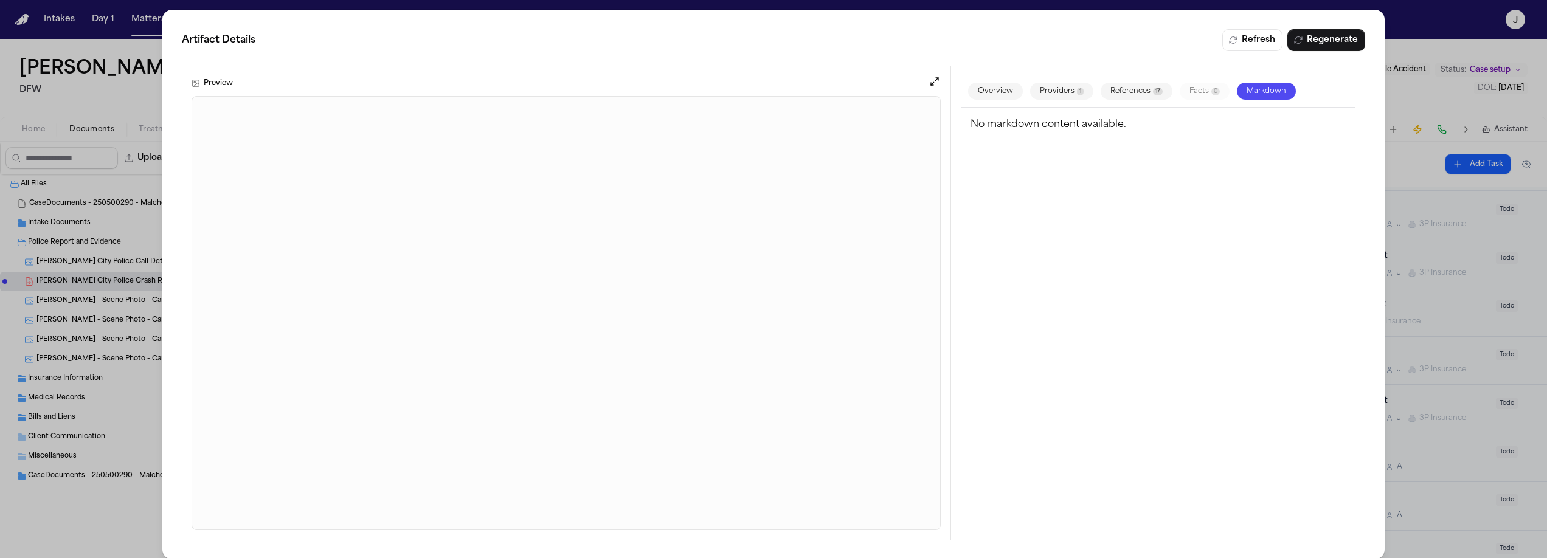
click at [145, 93] on div "Artifact Details Refresh Regenerate Preview Overview Providers 1 References 17 …" at bounding box center [773, 284] width 1547 height 569
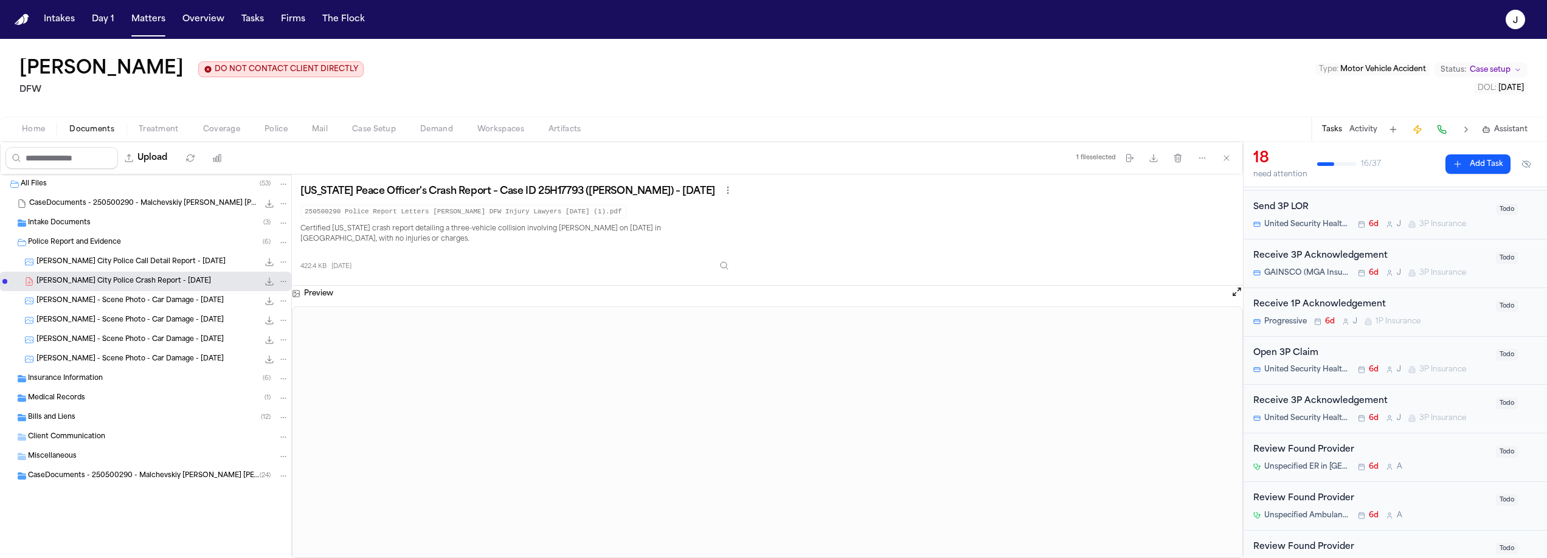
click at [230, 131] on span "Coverage" at bounding box center [221, 130] width 37 height 10
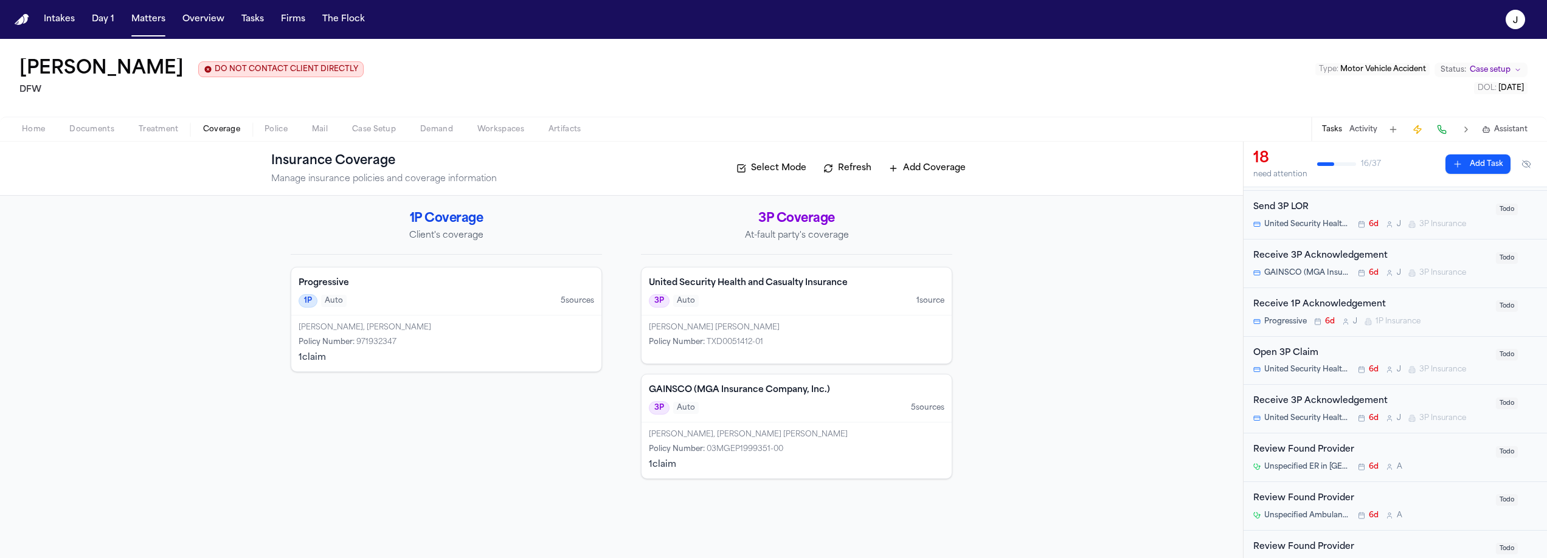
click at [834, 421] on div "GAINSCO (MGA Insurance Company, Inc.) 3P Auto 5 source s" at bounding box center [797, 399] width 310 height 48
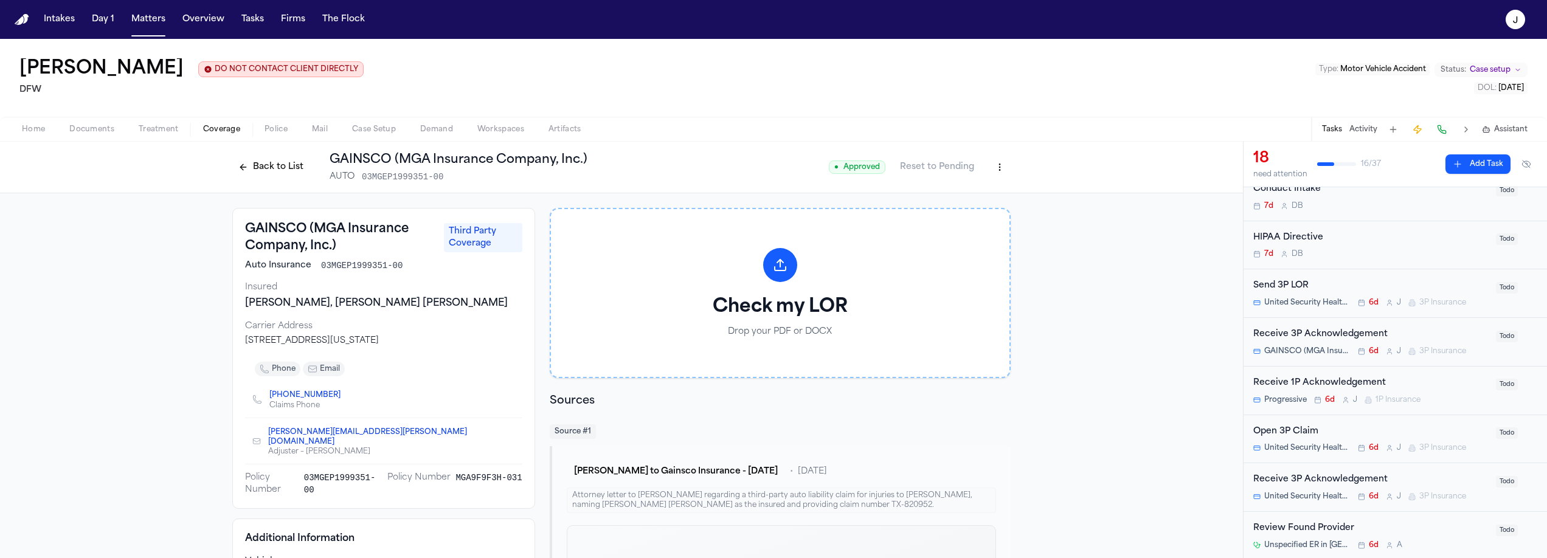
scroll to position [100, 0]
click at [260, 175] on button "Back to List" at bounding box center [270, 167] width 77 height 19
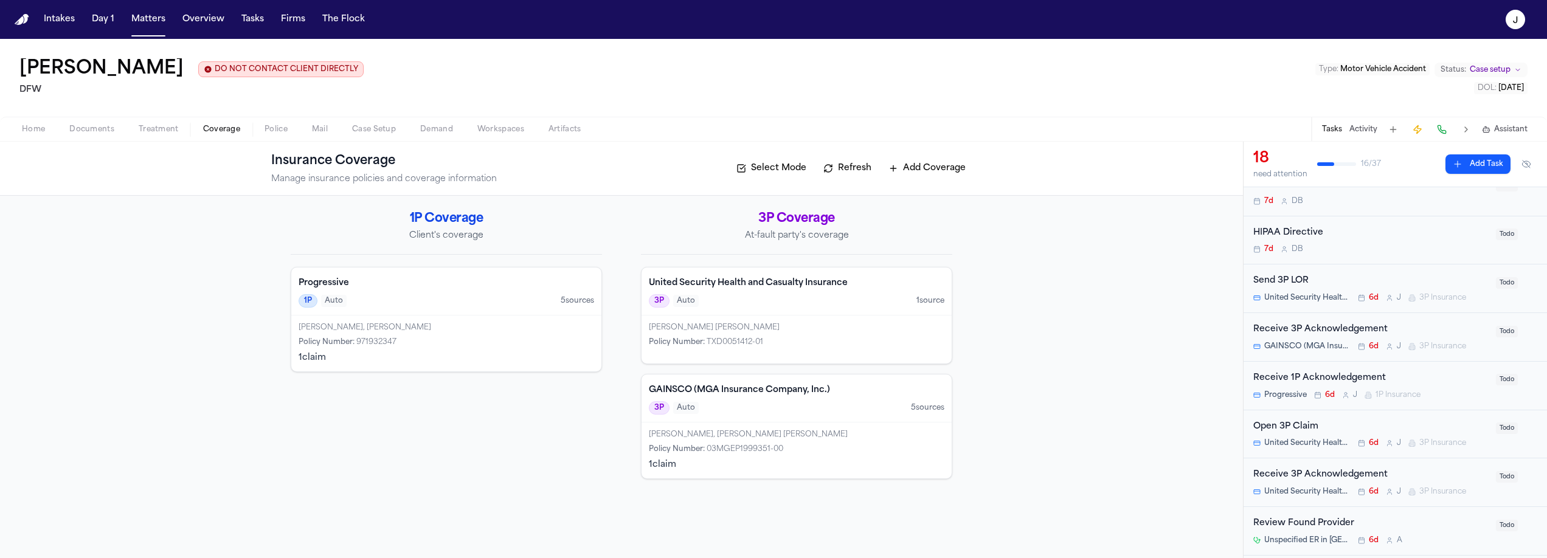
click at [814, 318] on div "Gonzalez Carlos Ferrer Policy Number : TXD0051412-01" at bounding box center [797, 340] width 310 height 48
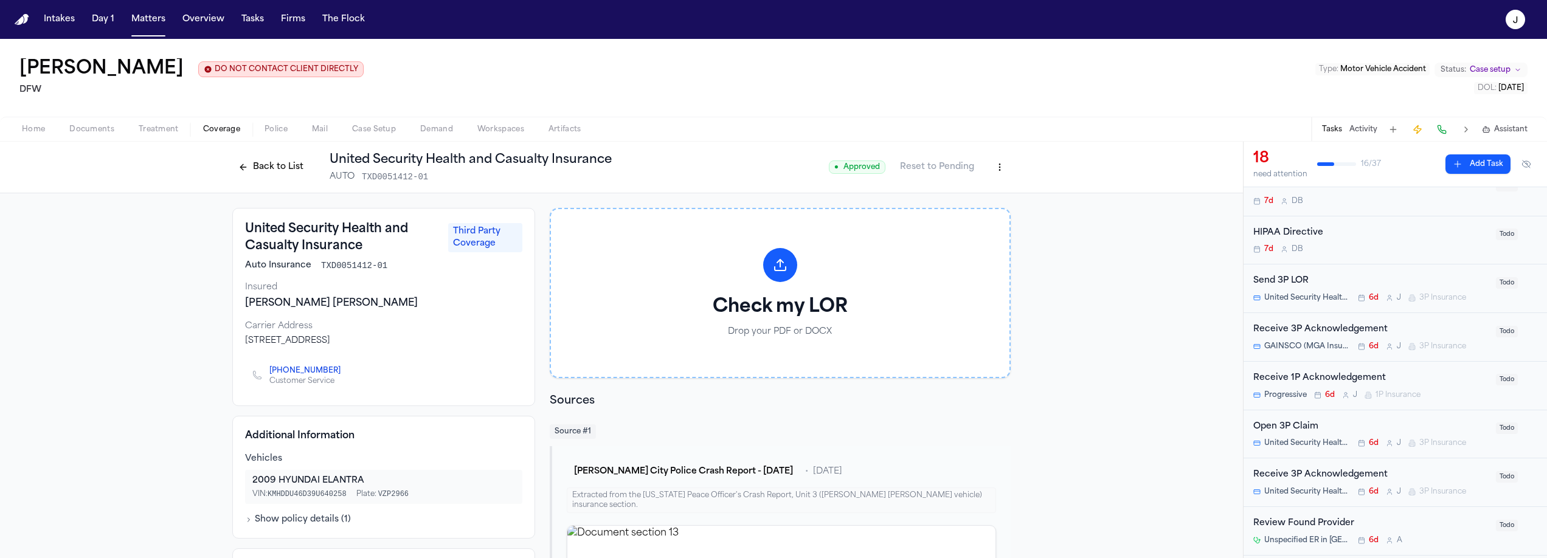
click at [1447, 129] on button at bounding box center [1442, 129] width 17 height 17
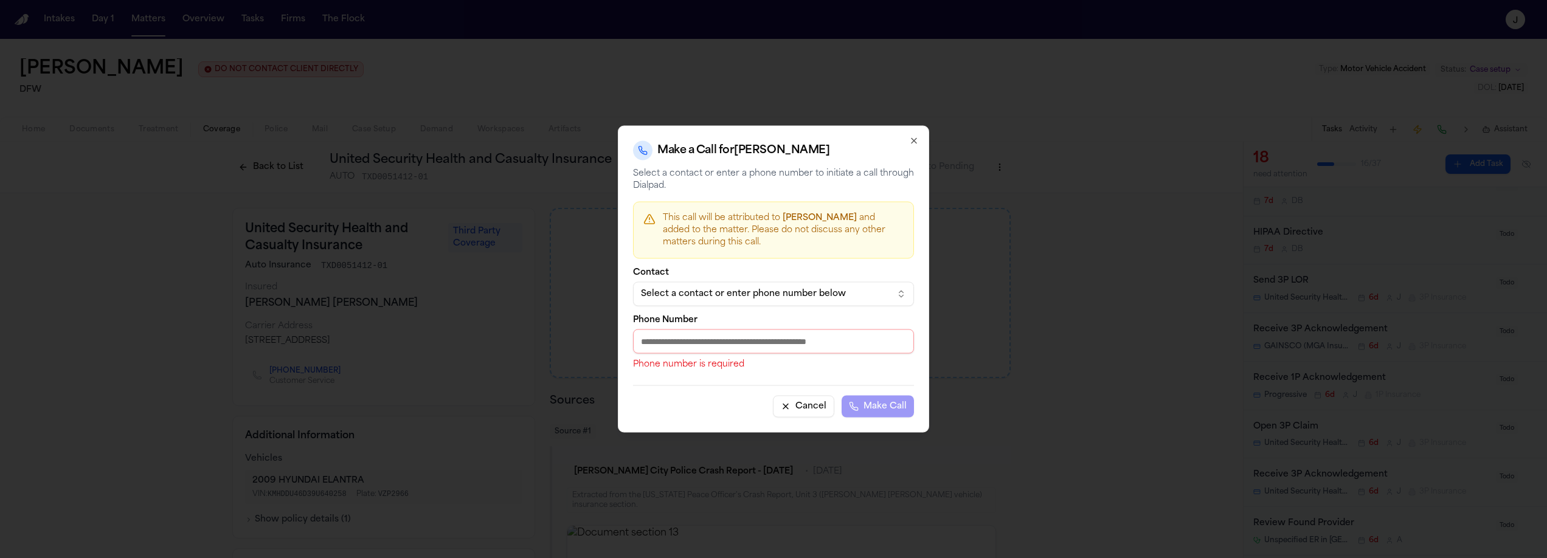
click at [811, 304] on button "Select a contact or enter phone number below" at bounding box center [773, 294] width 281 height 24
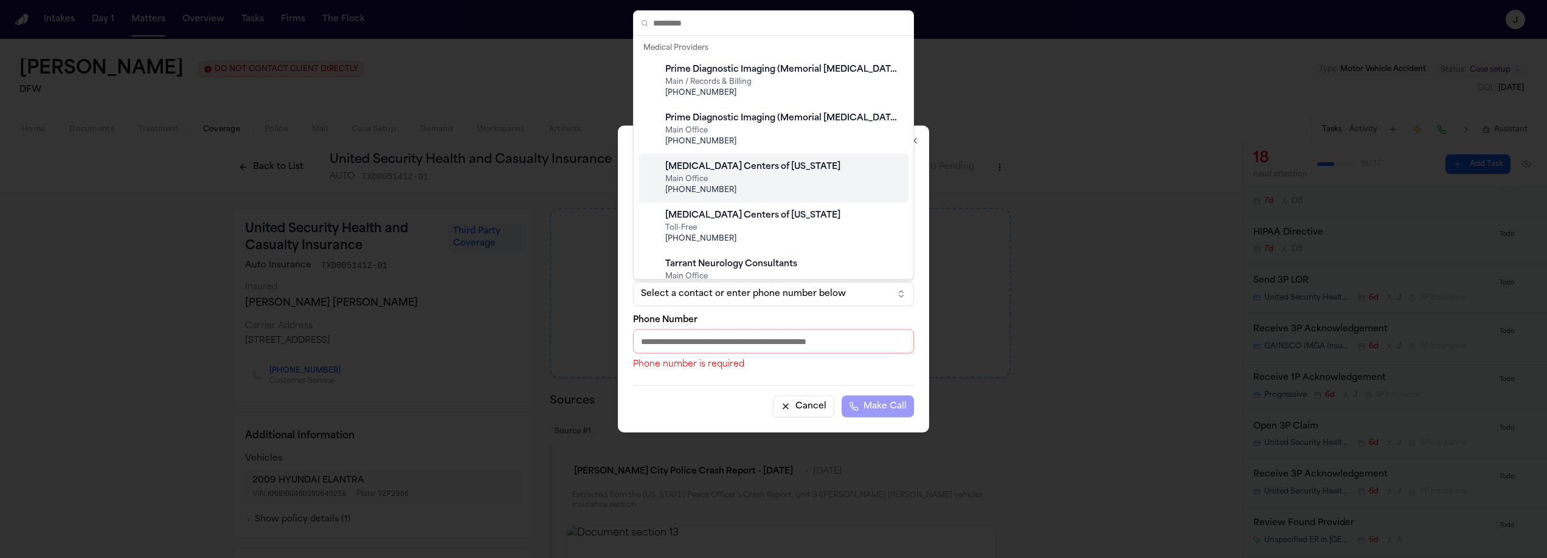
click at [1007, 102] on div at bounding box center [773, 279] width 1547 height 558
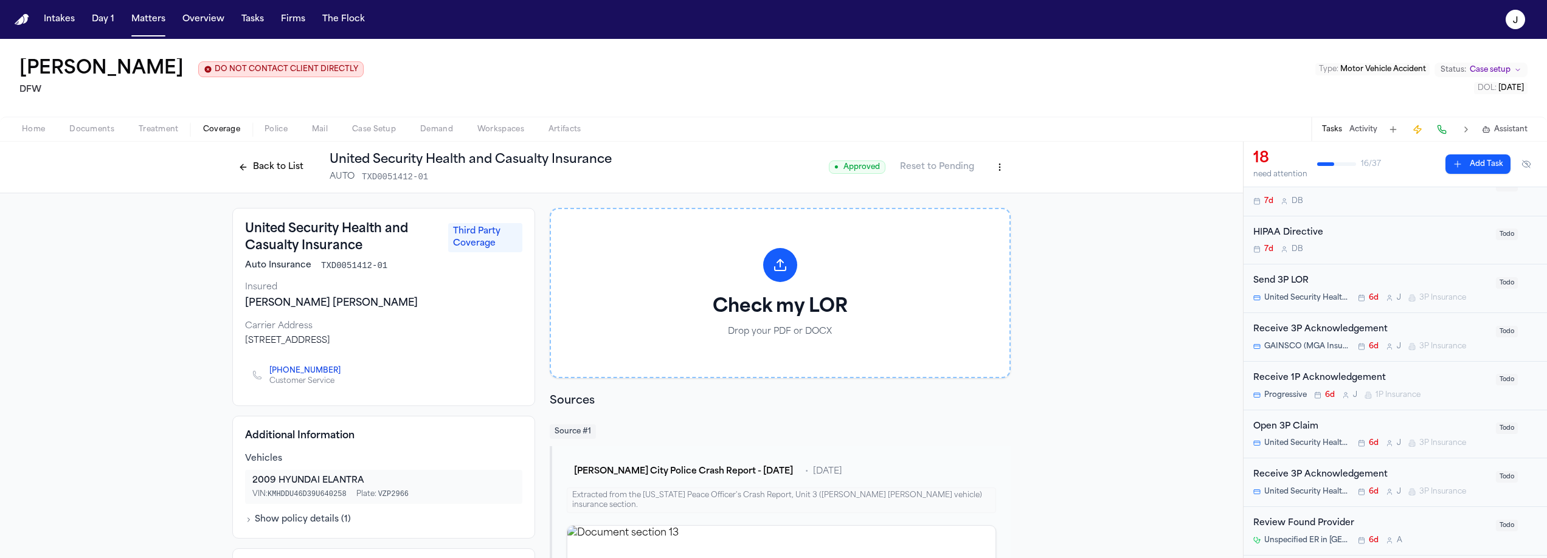
click at [1446, 133] on button at bounding box center [1442, 129] width 17 height 17
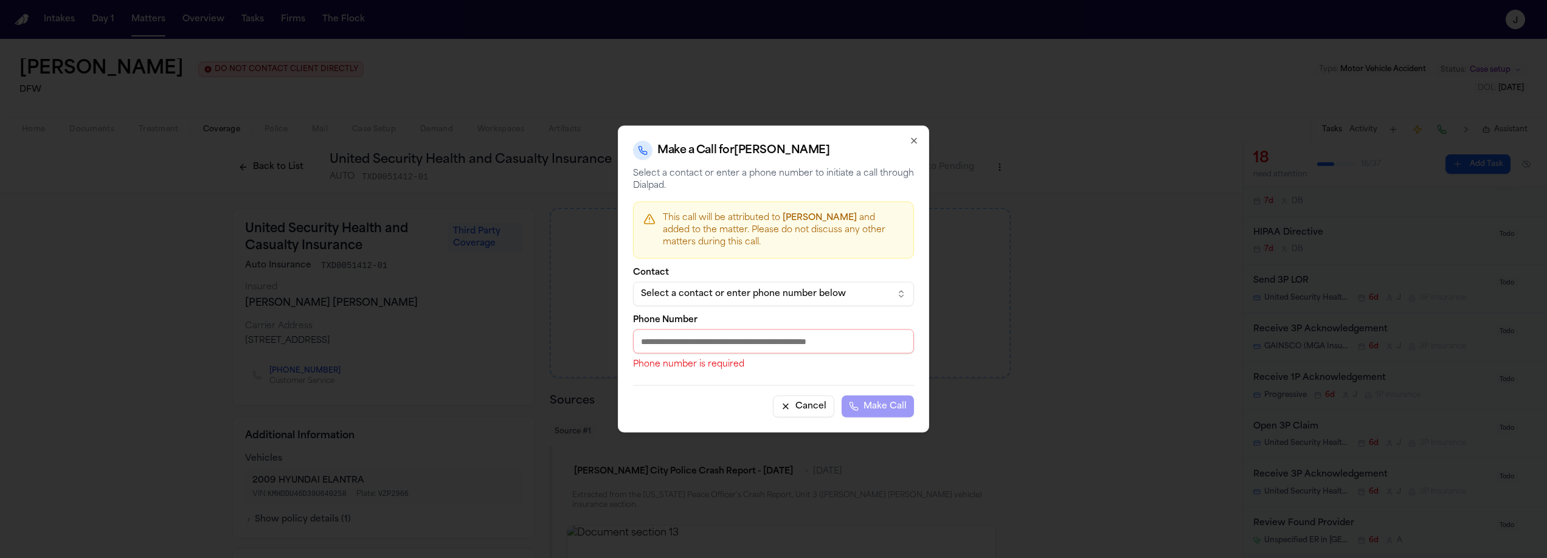
click at [776, 346] on input "Phone Number" at bounding box center [773, 342] width 281 height 24
paste input "**********"
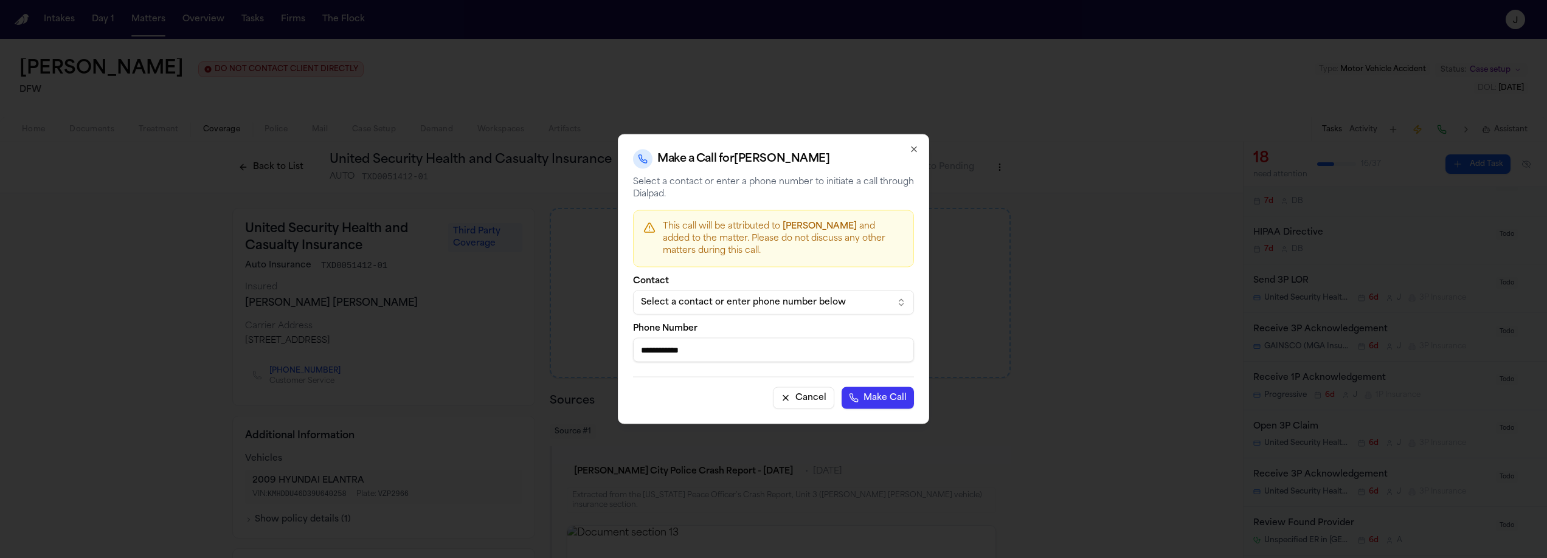
type input "**********"
click at [883, 394] on button "Make Call" at bounding box center [878, 398] width 72 height 22
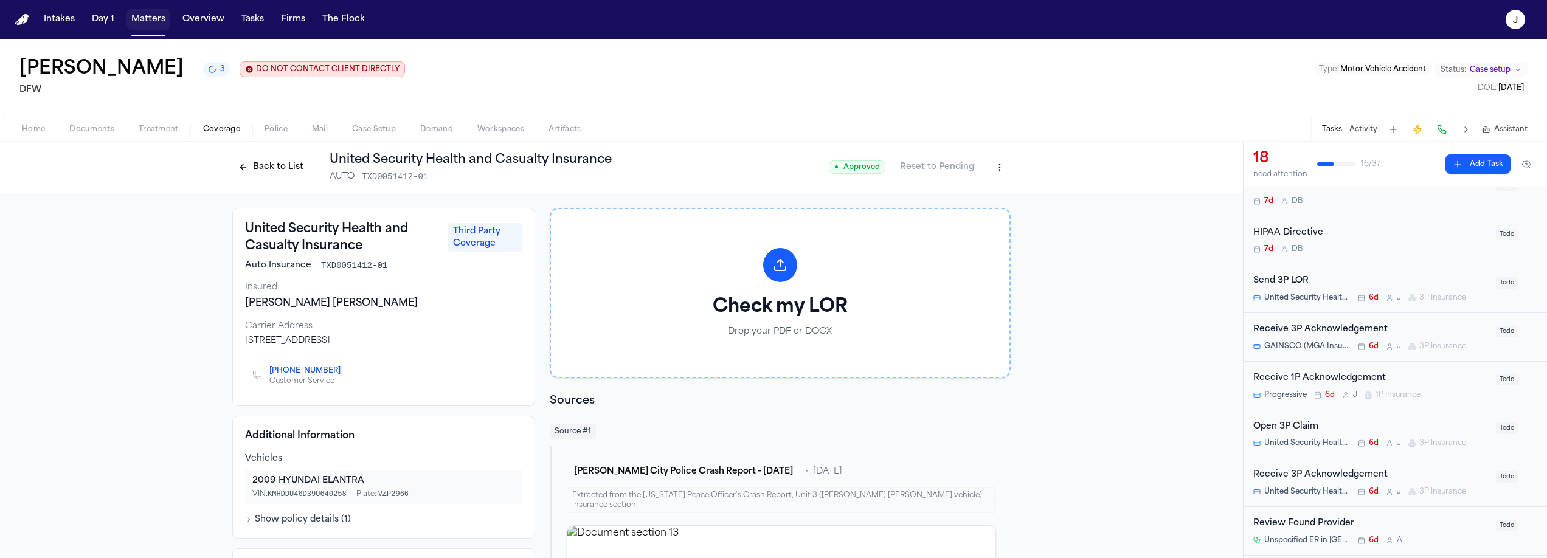
click at [150, 13] on button "Matters" at bounding box center [149, 20] width 44 height 22
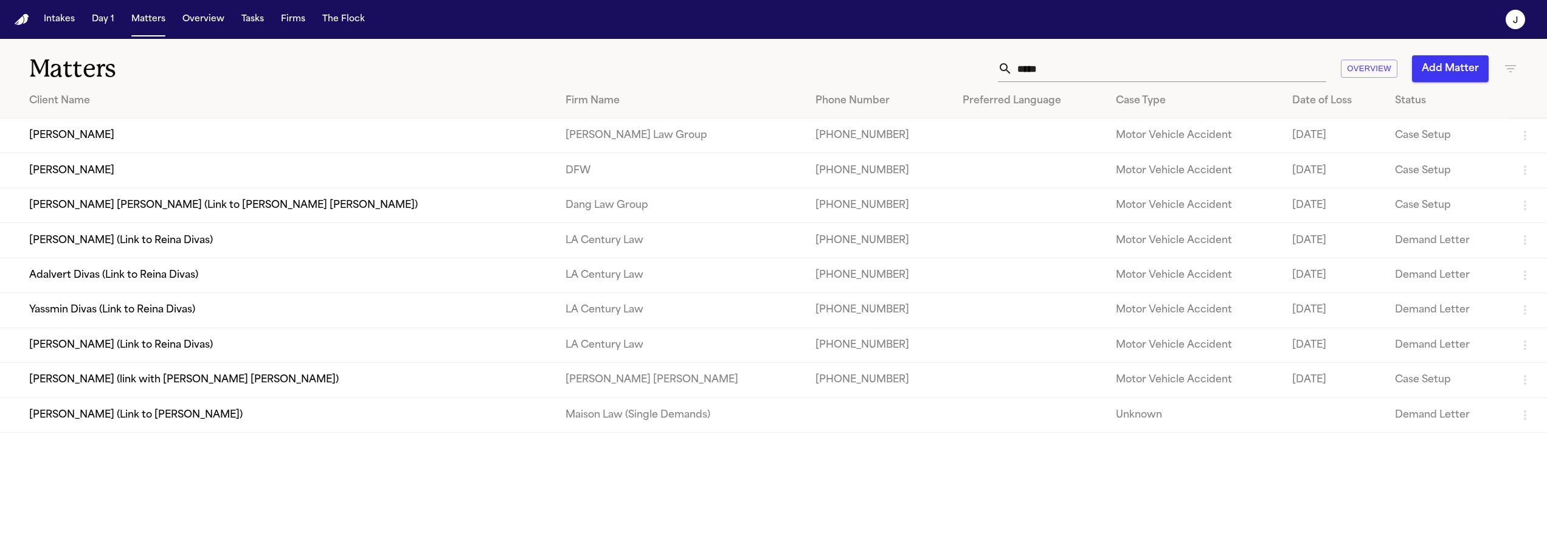
click at [1038, 64] on input "*****" at bounding box center [1170, 68] width 314 height 27
click at [1039, 64] on input "*****" at bounding box center [1170, 68] width 314 height 27
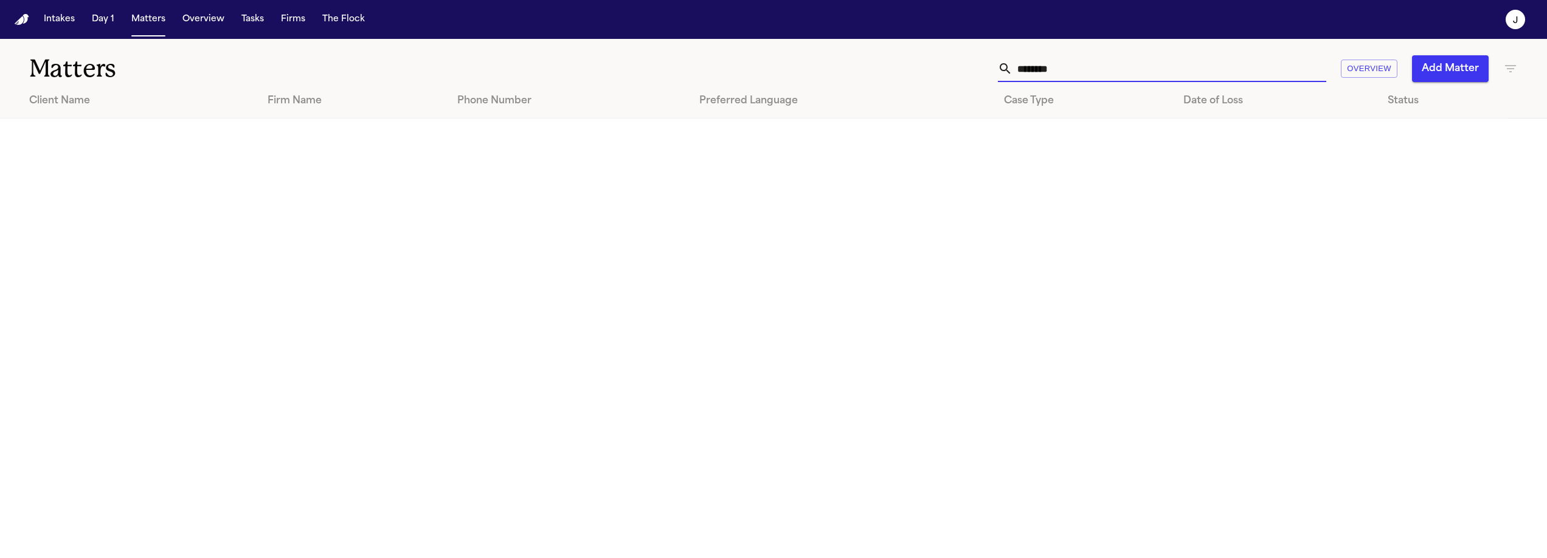
click at [1048, 72] on input "********" at bounding box center [1170, 68] width 314 height 27
click at [1040, 72] on input "********" at bounding box center [1170, 68] width 314 height 27
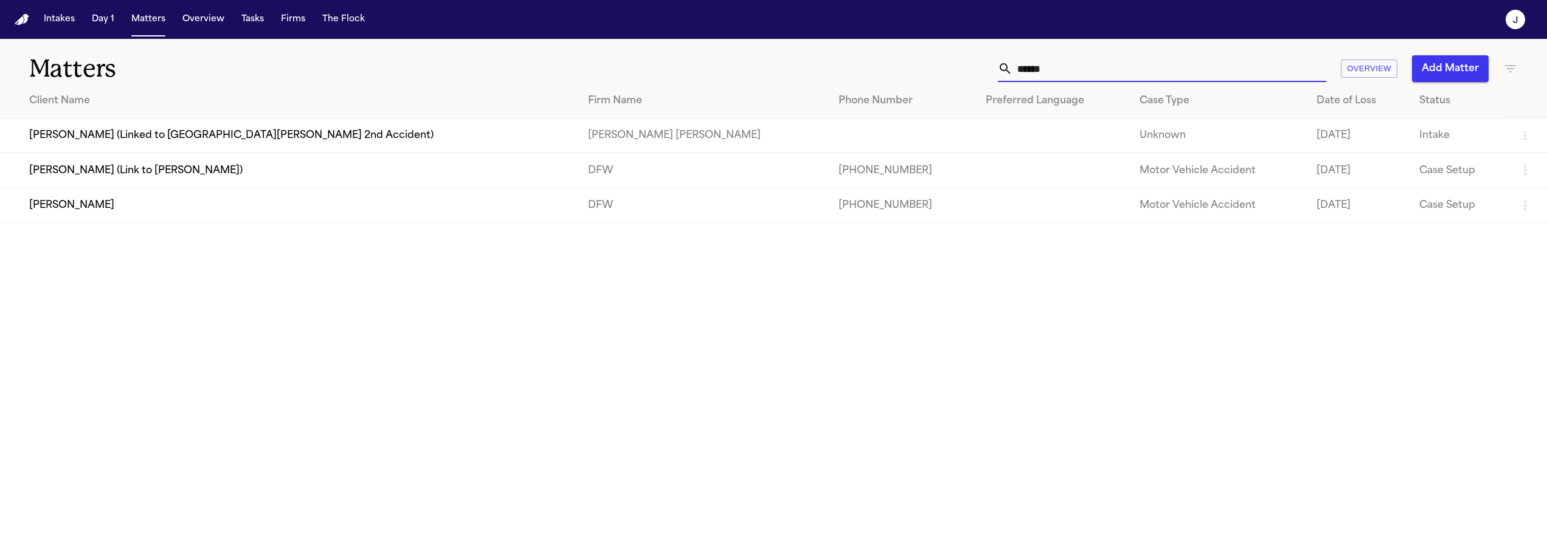
type input "******"
click at [120, 212] on td "[PERSON_NAME]" at bounding box center [289, 205] width 578 height 35
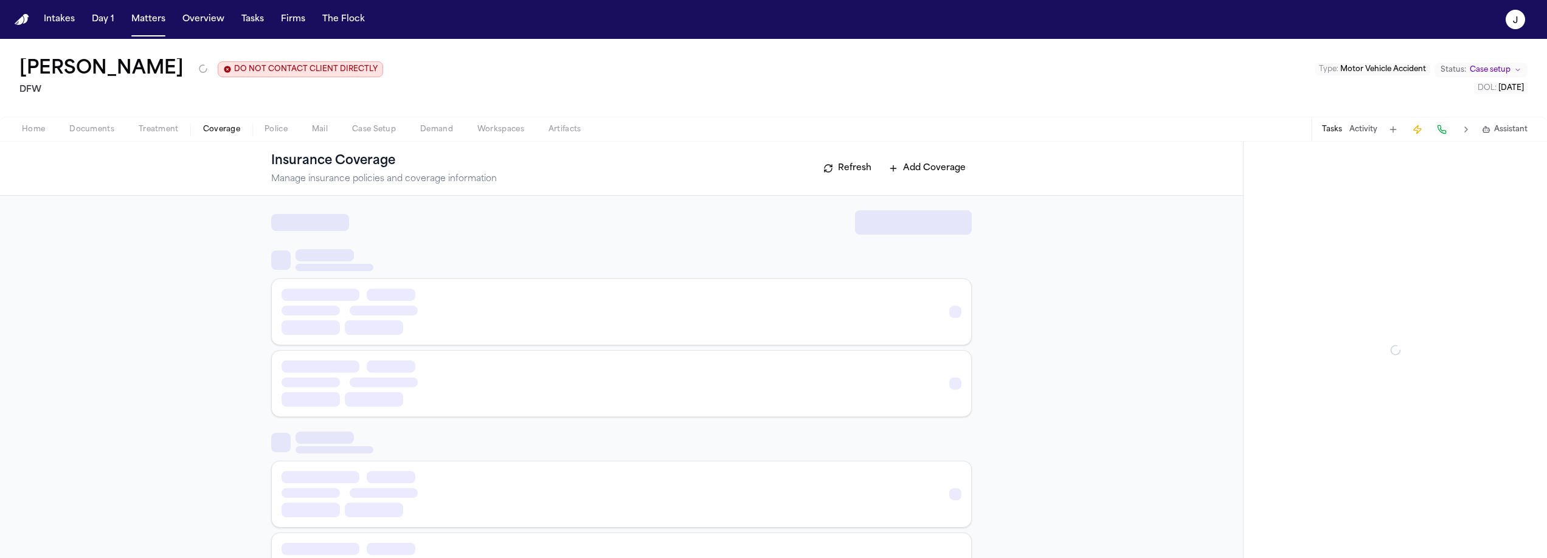
click at [226, 136] on span "button" at bounding box center [222, 136] width 52 height 1
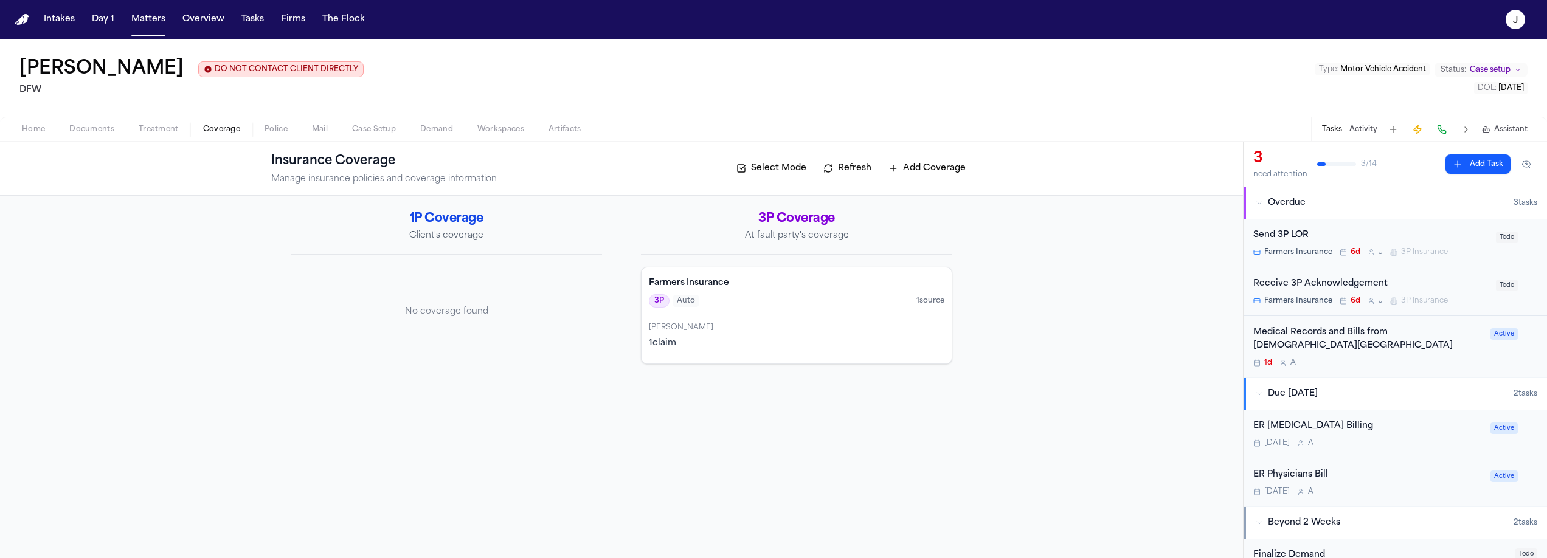
click at [830, 325] on div "Shelley Mears" at bounding box center [797, 328] width 296 height 10
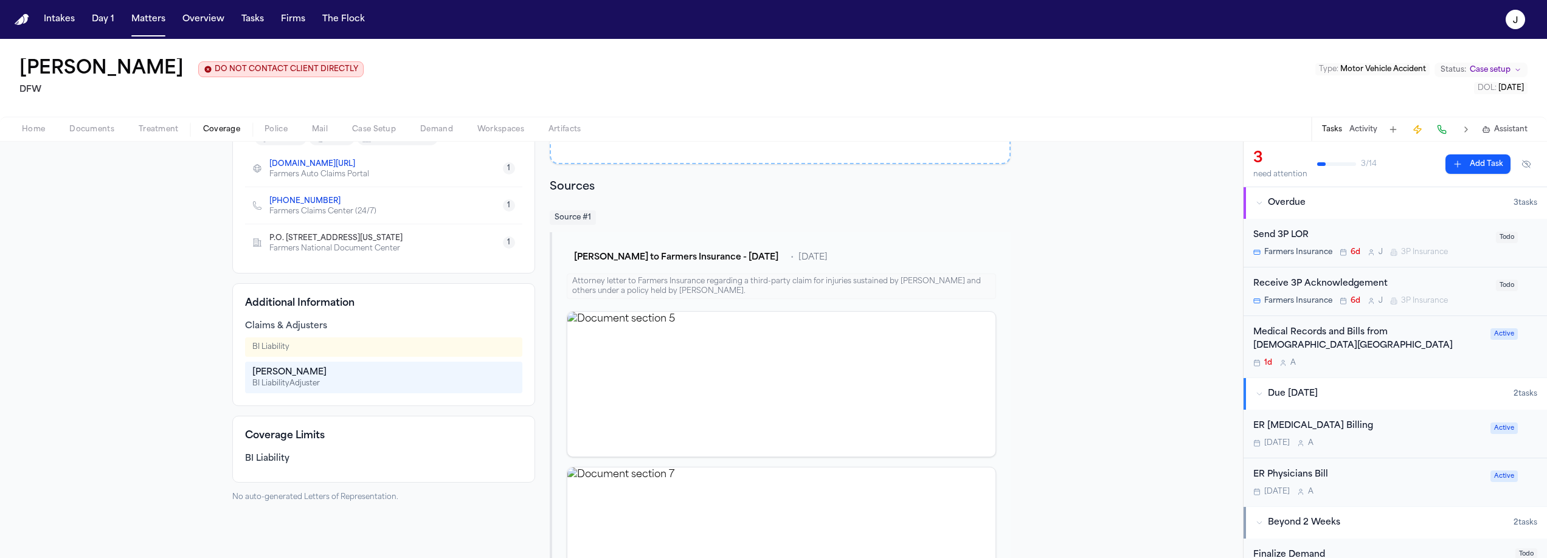
scroll to position [265, 0]
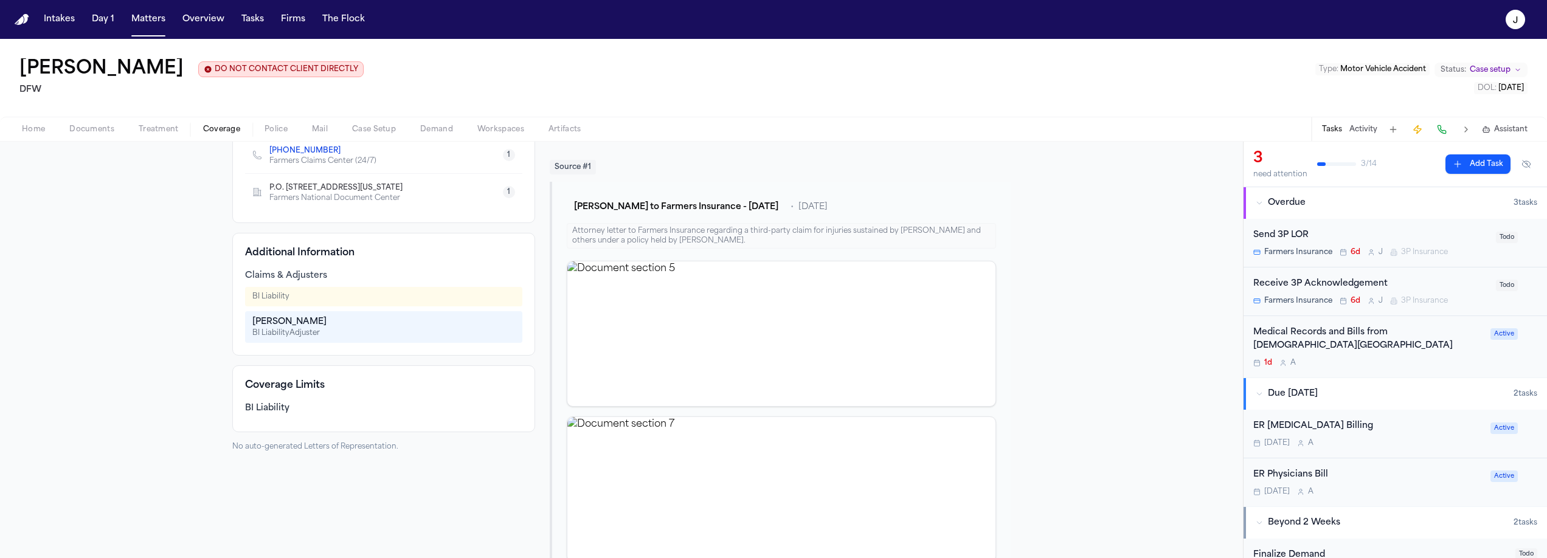
click at [1378, 231] on div "Send 3P LOR" at bounding box center [1371, 236] width 235 height 14
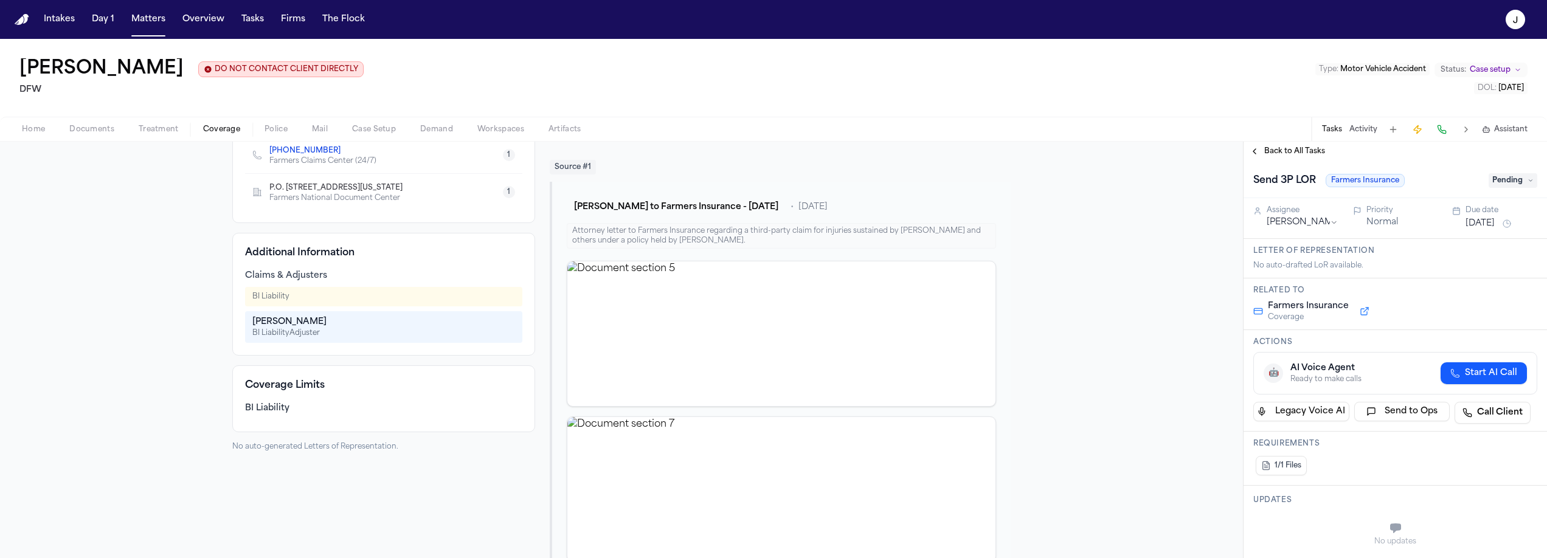
click at [1521, 181] on span "Pending" at bounding box center [1513, 180] width 49 height 15
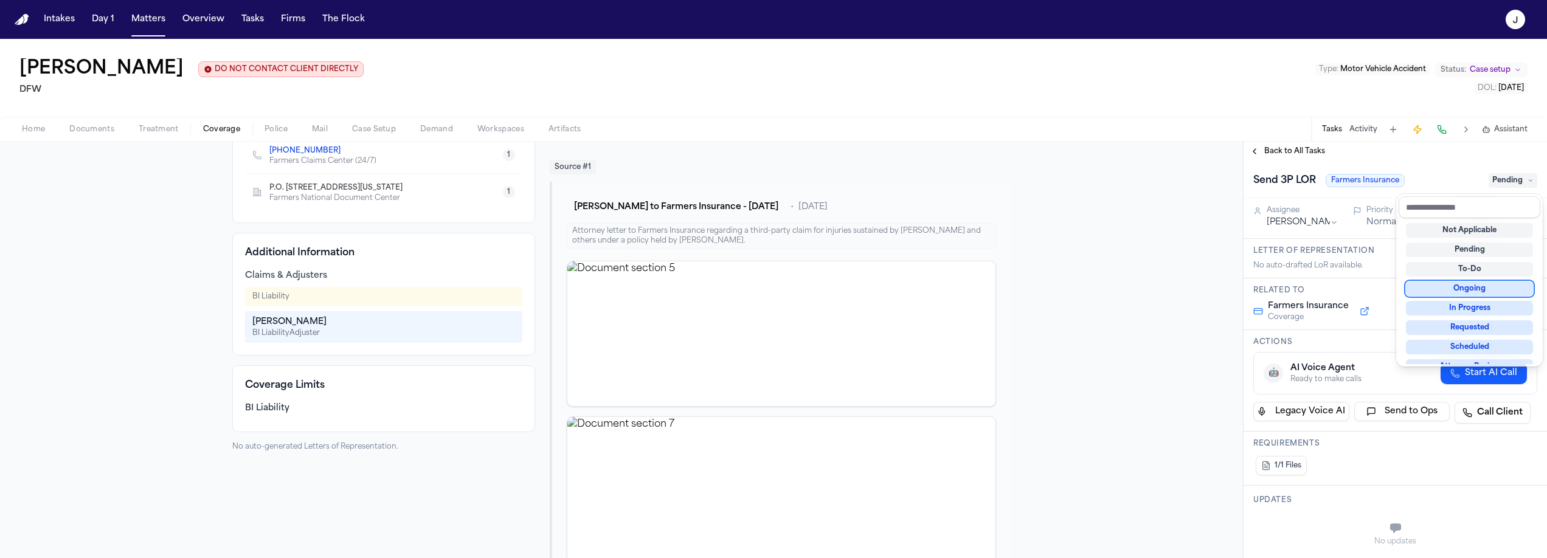
scroll to position [190, 0]
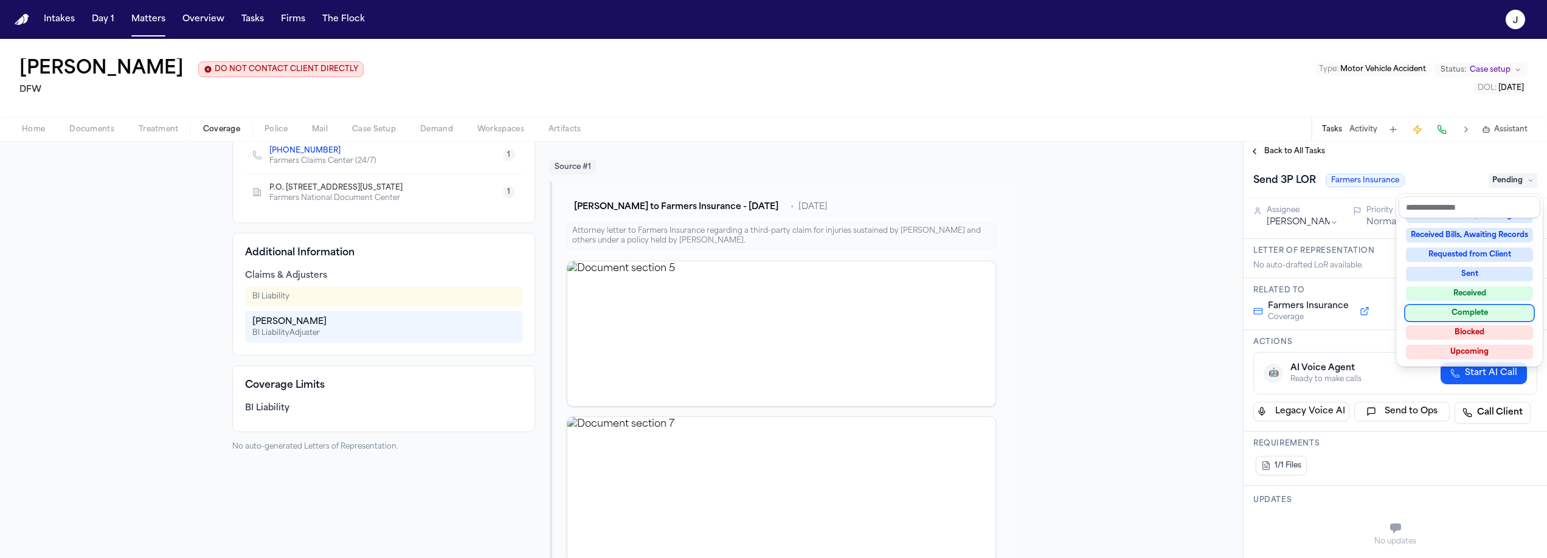
click at [1484, 313] on div "Complete" at bounding box center [1469, 313] width 127 height 15
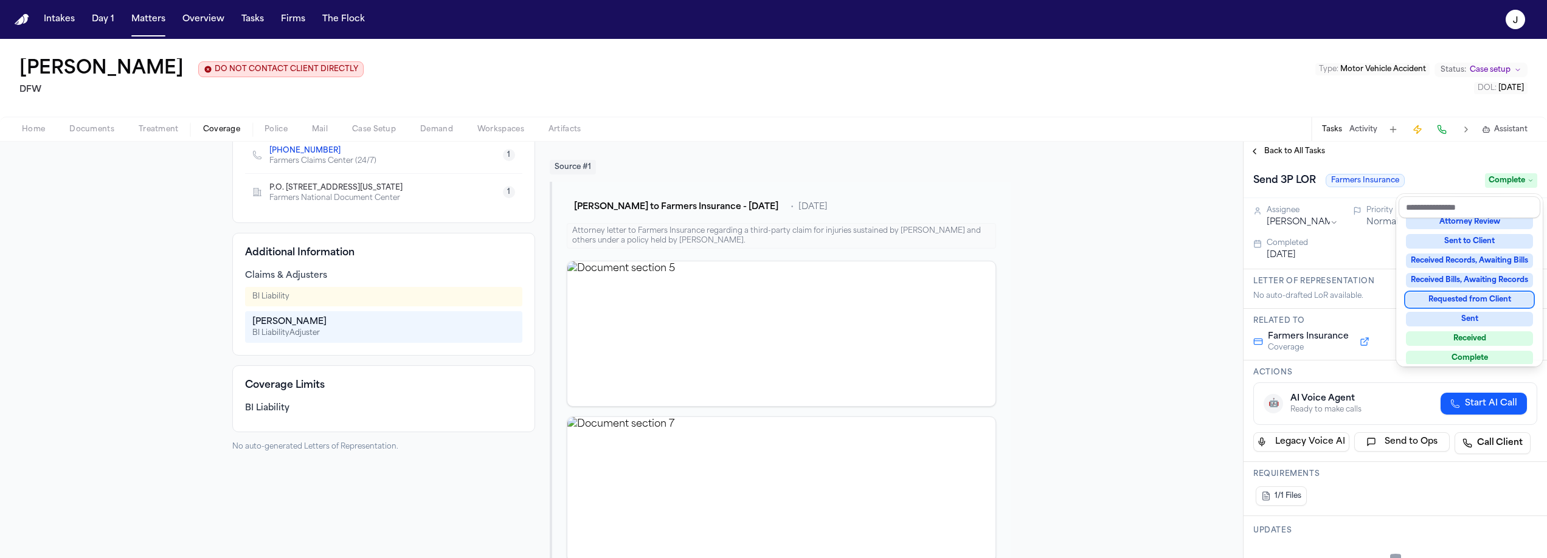
click at [1277, 153] on div "Back to All Tasks Send 3P LOR Farmers Insurance Complete Assignee Jacqueline Pr…" at bounding box center [1396, 350] width 304 height 417
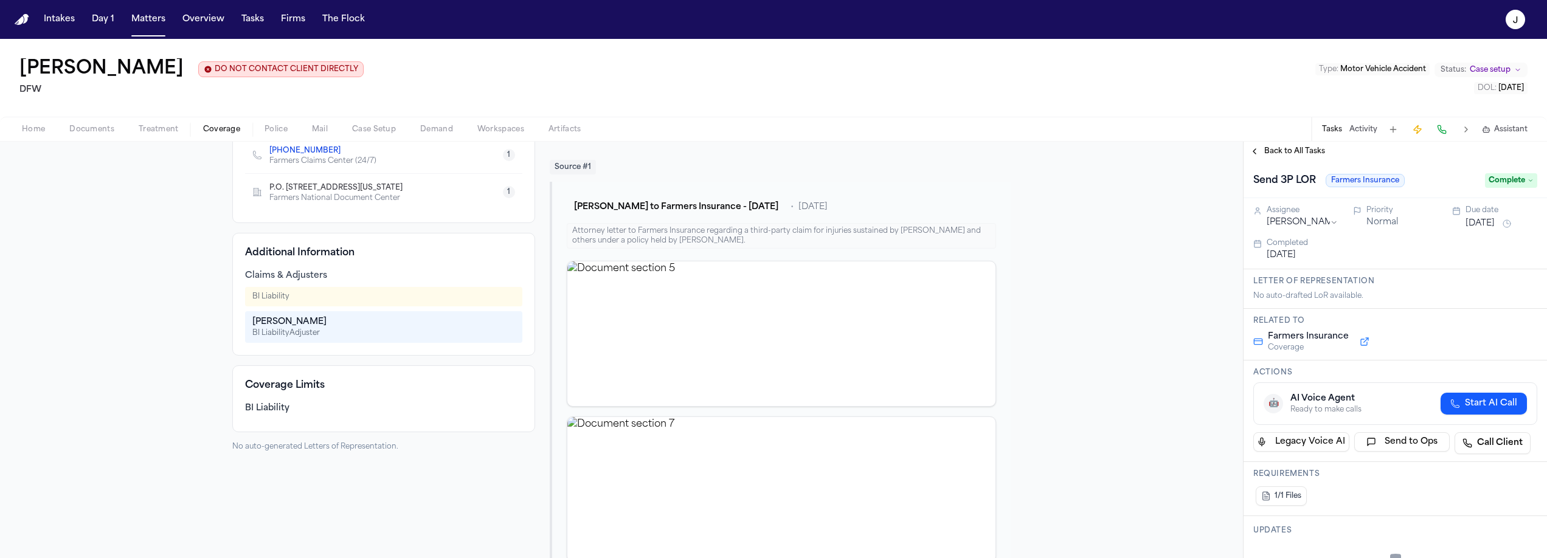
click at [1298, 154] on span "Back to All Tasks" at bounding box center [1295, 152] width 61 height 10
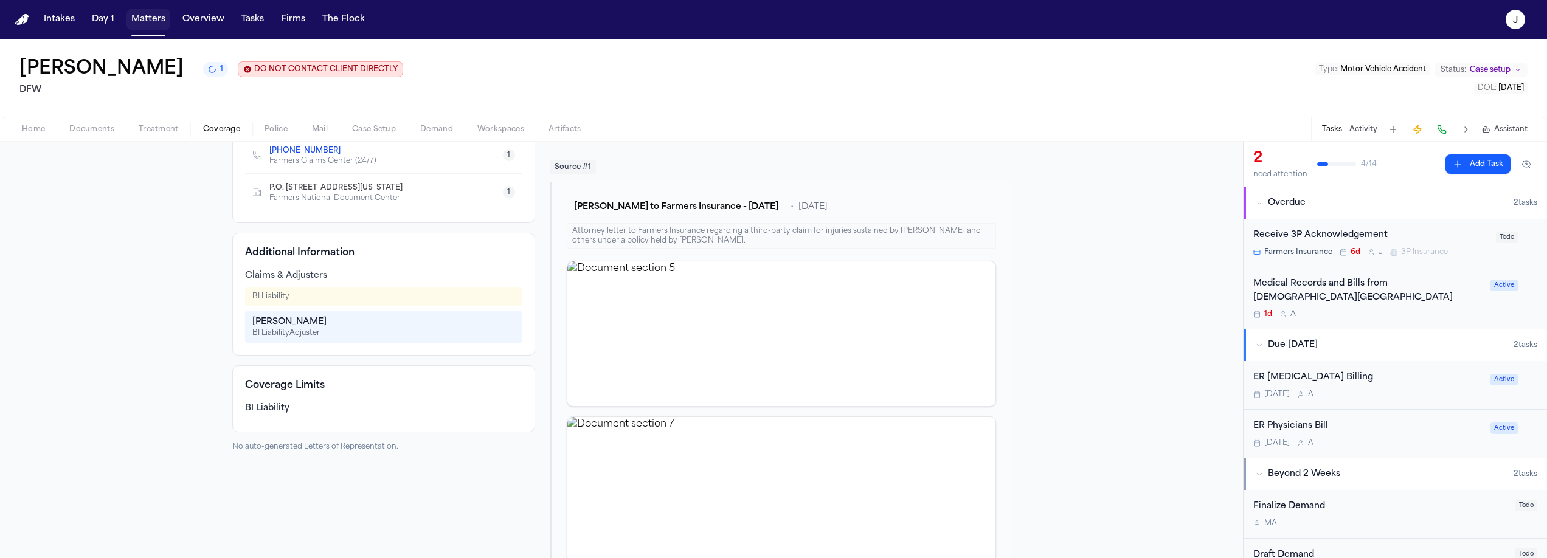
click at [148, 24] on button "Matters" at bounding box center [149, 20] width 44 height 22
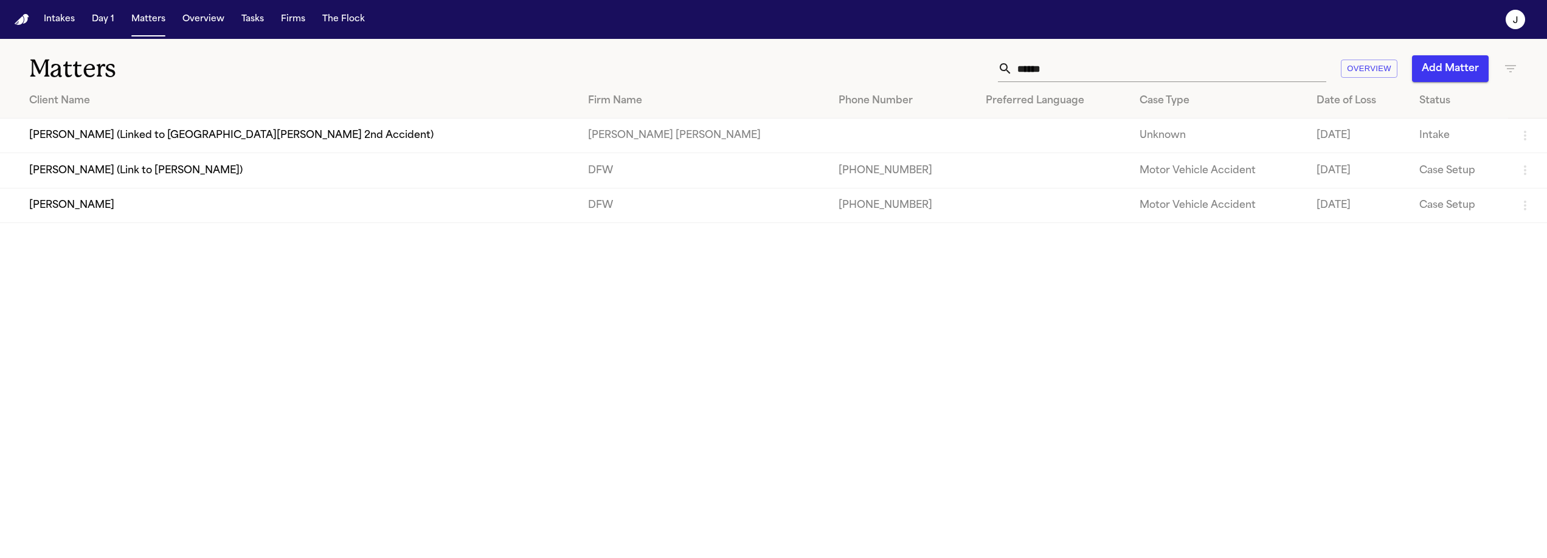
click at [1068, 60] on input "******" at bounding box center [1170, 68] width 314 height 27
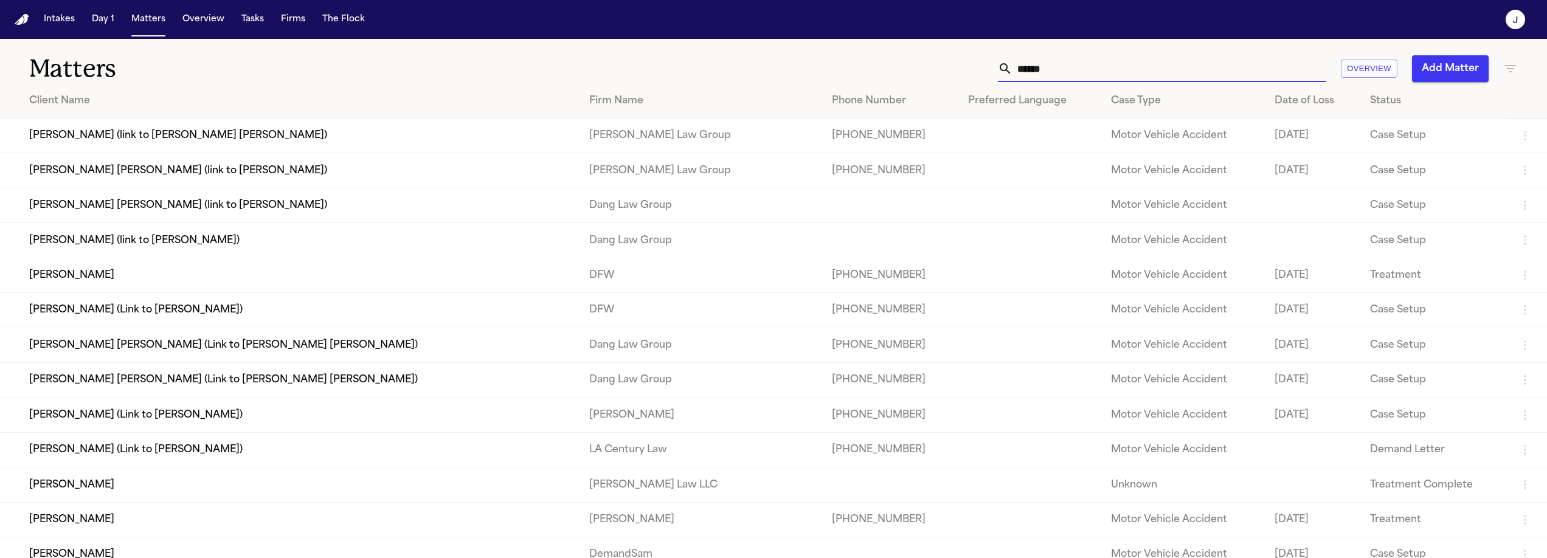
type input "******"
click at [336, 274] on td "[PERSON_NAME]" at bounding box center [290, 275] width 580 height 35
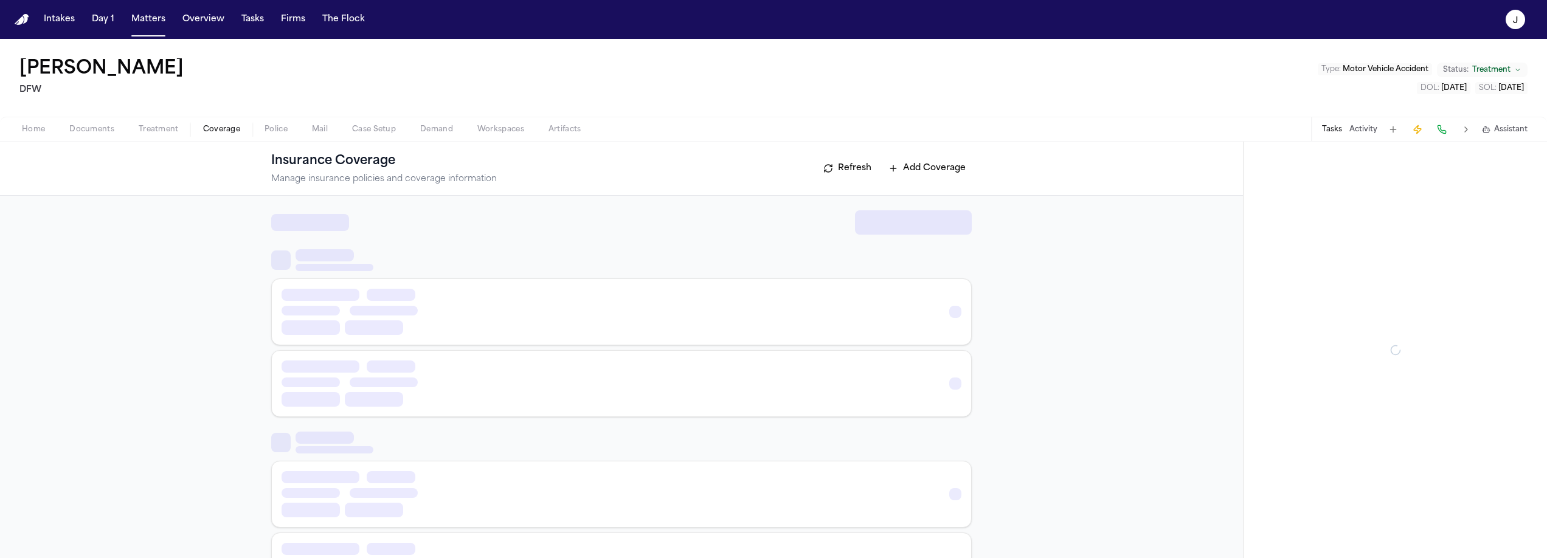
click at [223, 131] on span "Coverage" at bounding box center [221, 130] width 37 height 10
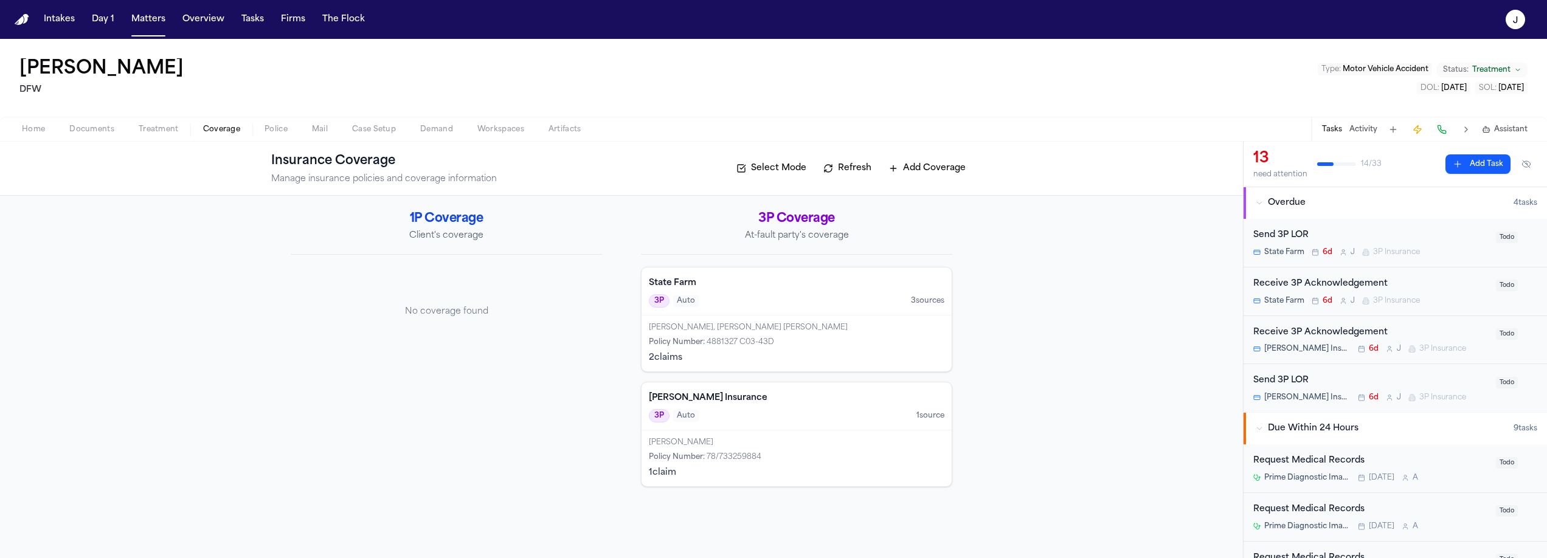
click at [791, 291] on div "State Farm 3P Auto 3 source s" at bounding box center [797, 292] width 310 height 48
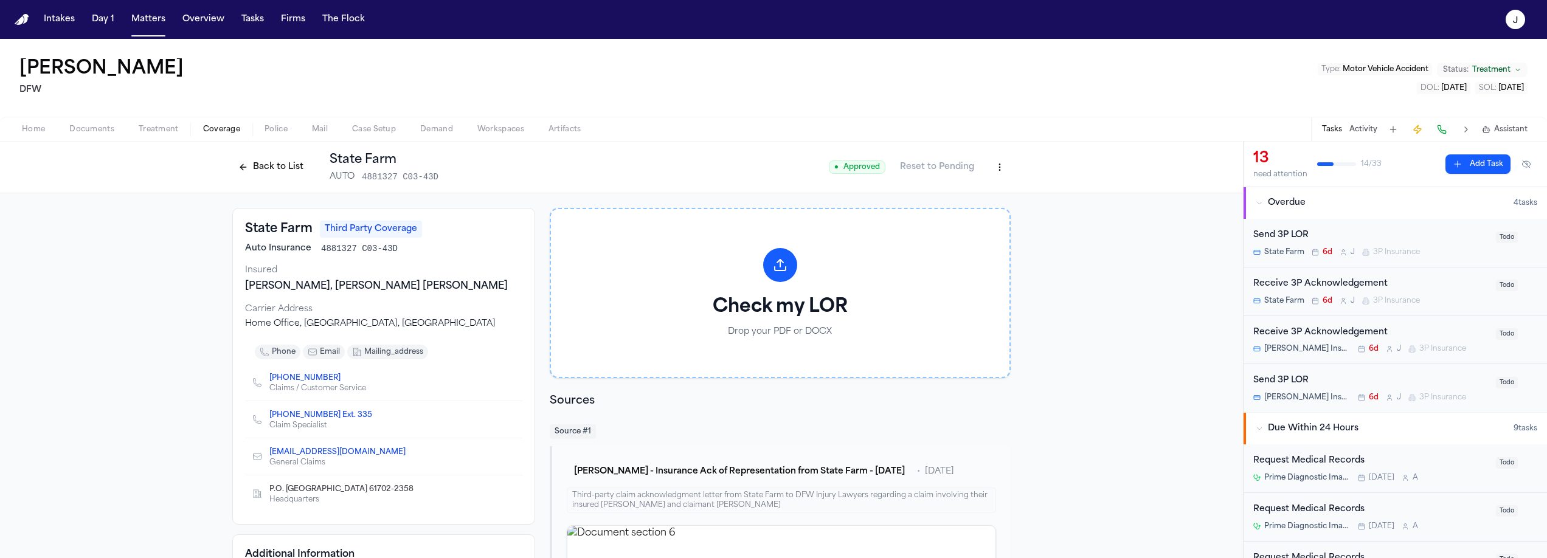
click at [1417, 235] on div "Send 3P LOR" at bounding box center [1371, 236] width 235 height 14
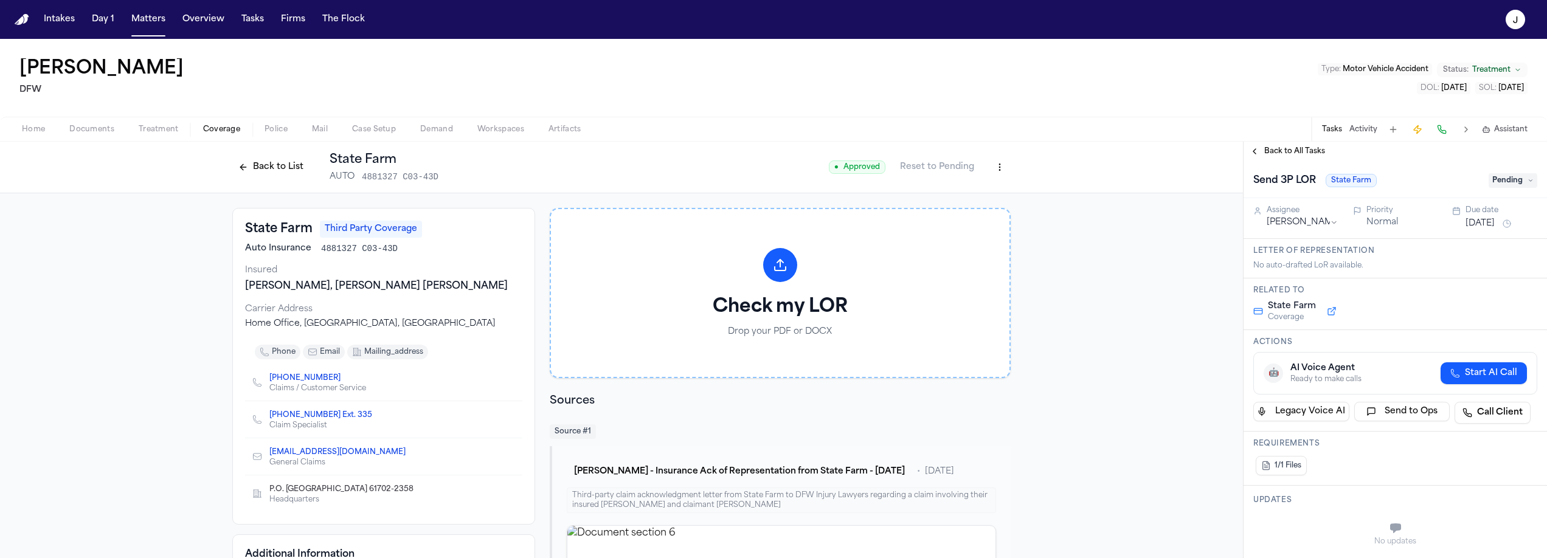
drag, startPoint x: 1511, startPoint y: 179, endPoint x: 1517, endPoint y: 183, distance: 7.4
click at [1512, 179] on span "Pending" at bounding box center [1513, 180] width 49 height 15
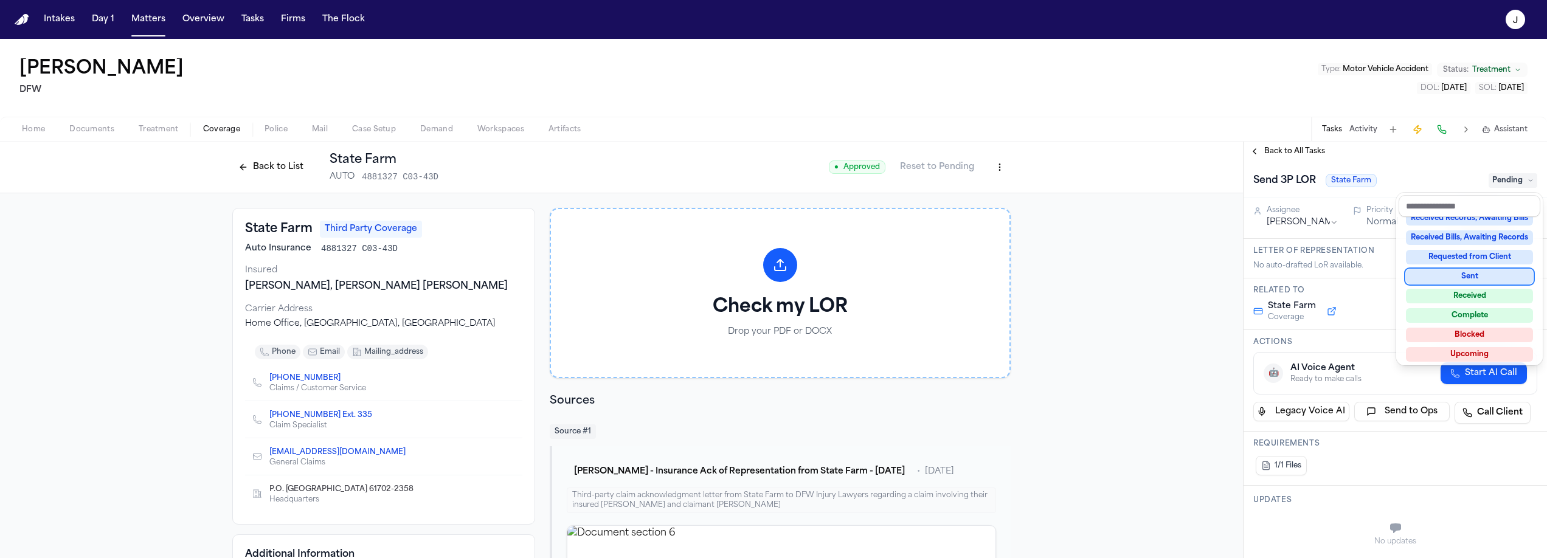
scroll to position [190, 0]
click at [1485, 308] on div "Complete" at bounding box center [1469, 312] width 127 height 15
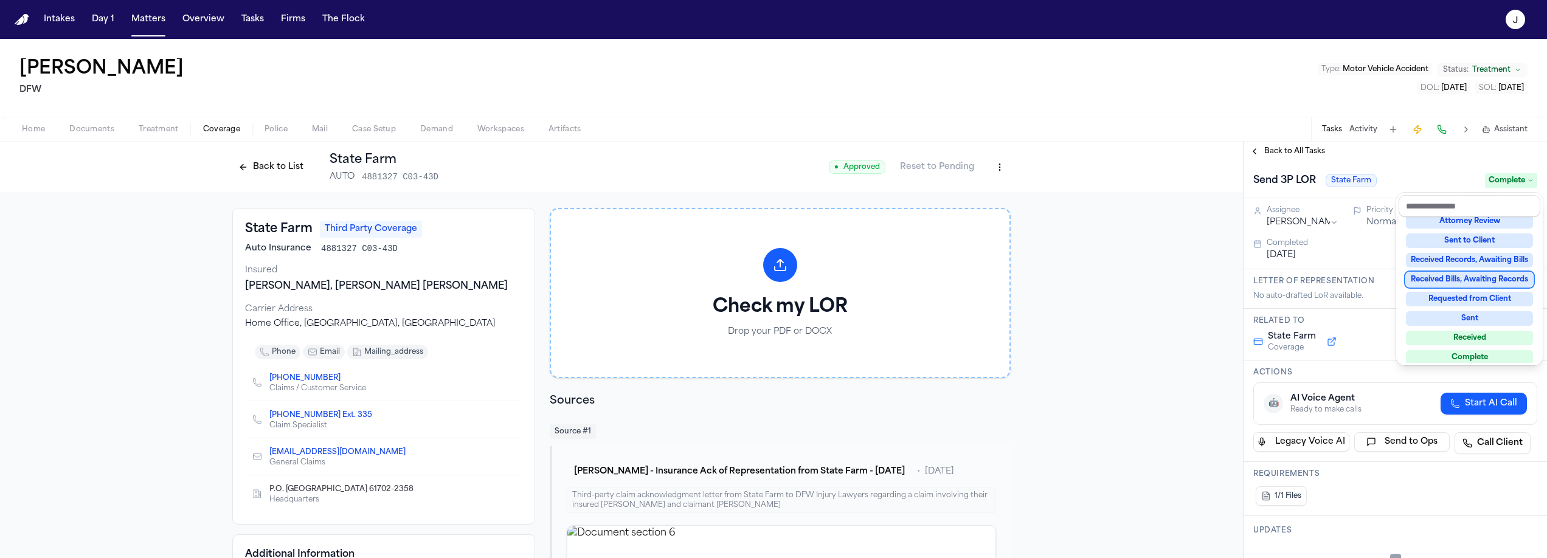
click at [1311, 151] on div "Back to All Tasks Send 3P LOR State Farm Complete Assignee Jacqueline Priority …" at bounding box center [1396, 350] width 304 height 417
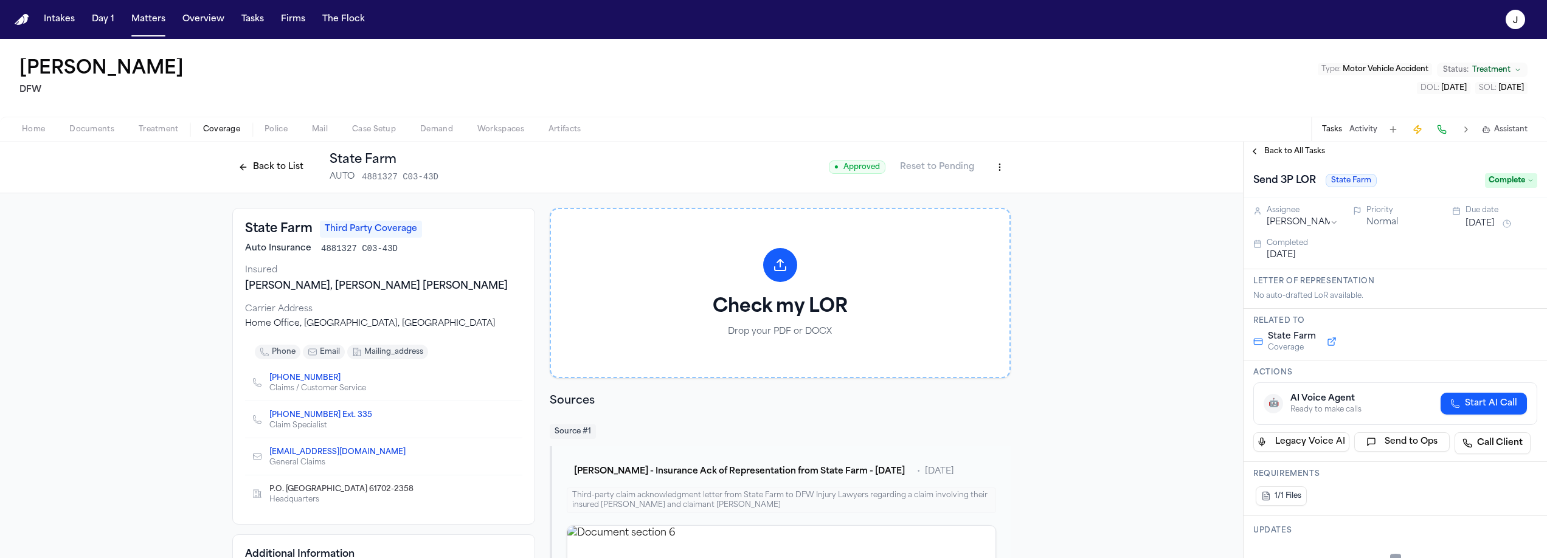
click at [1305, 155] on span "Back to All Tasks" at bounding box center [1295, 152] width 61 height 10
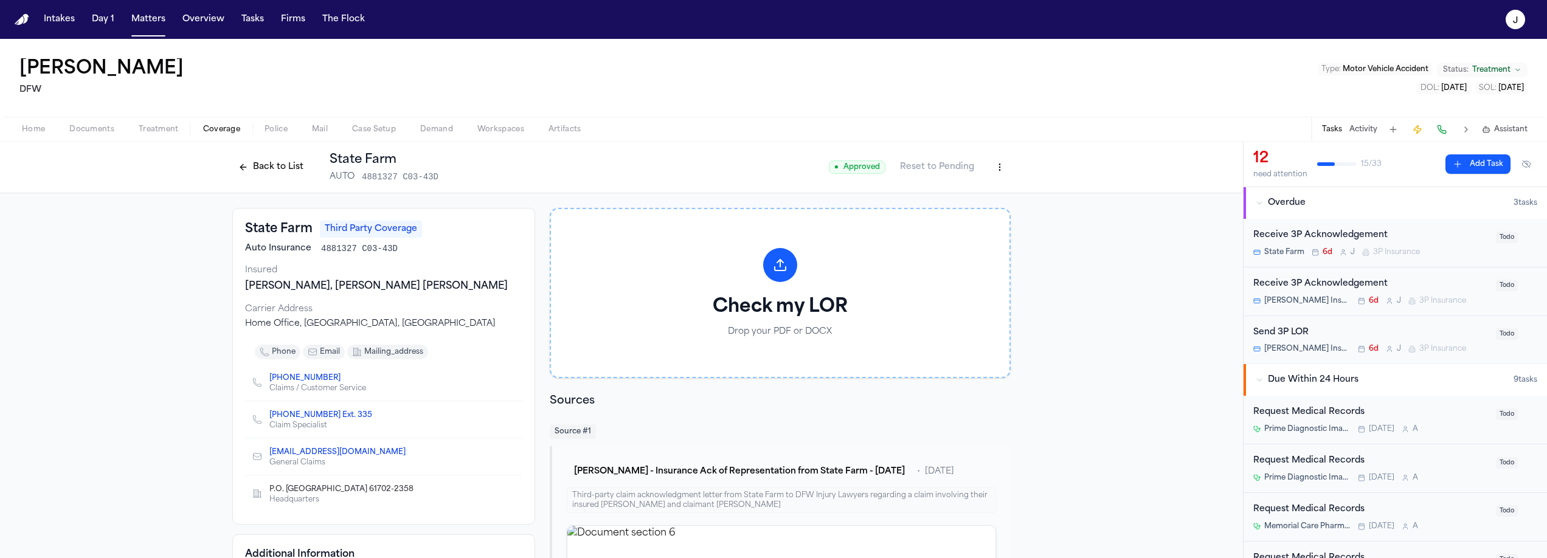
click at [294, 166] on button "Back to List" at bounding box center [270, 167] width 77 height 19
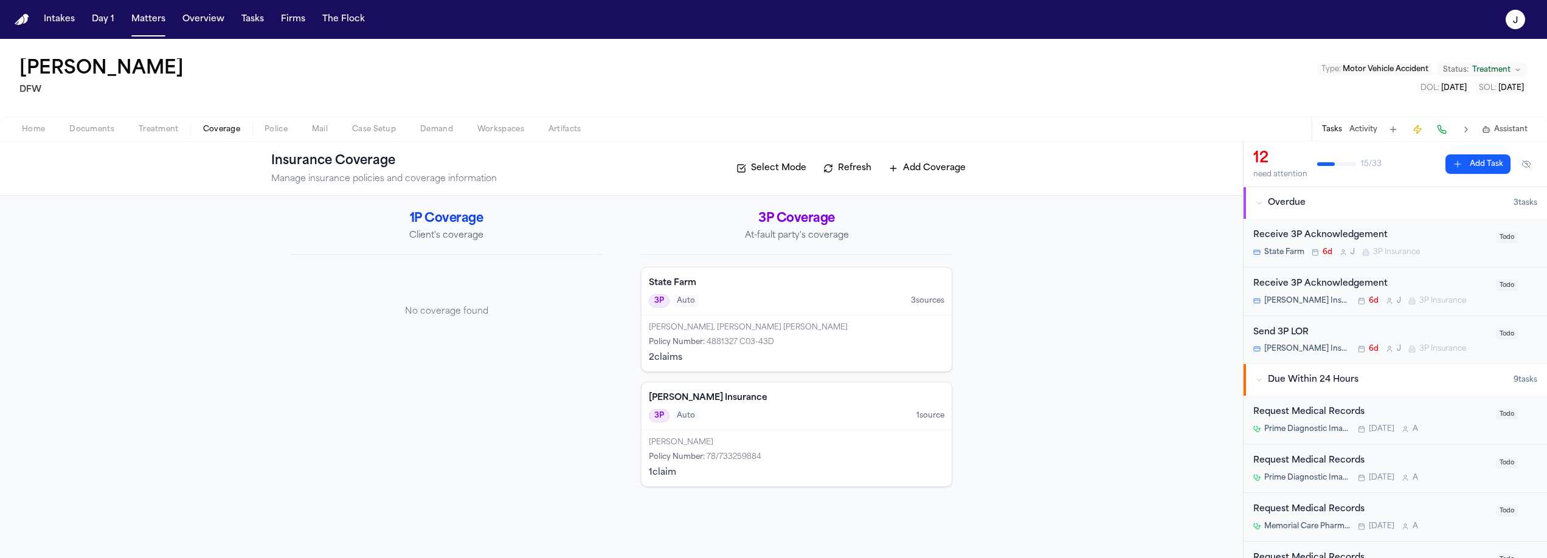
click at [856, 409] on div "3P Auto 1 source" at bounding box center [797, 415] width 296 height 13
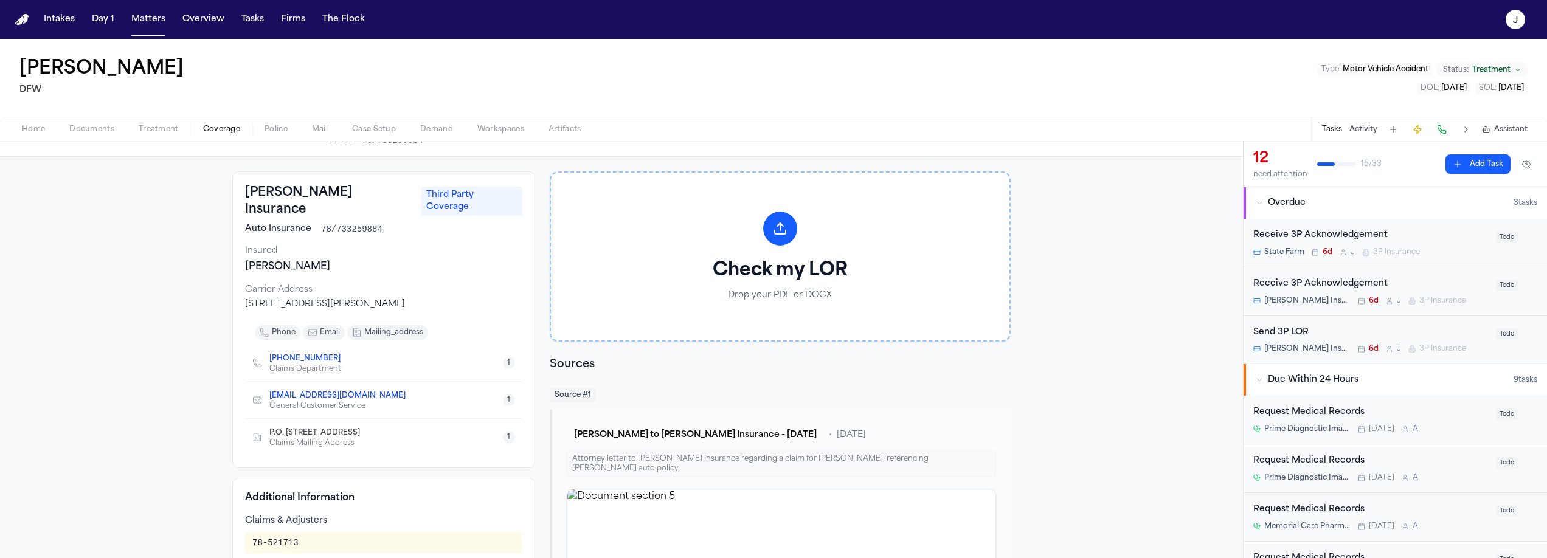
scroll to position [218, 0]
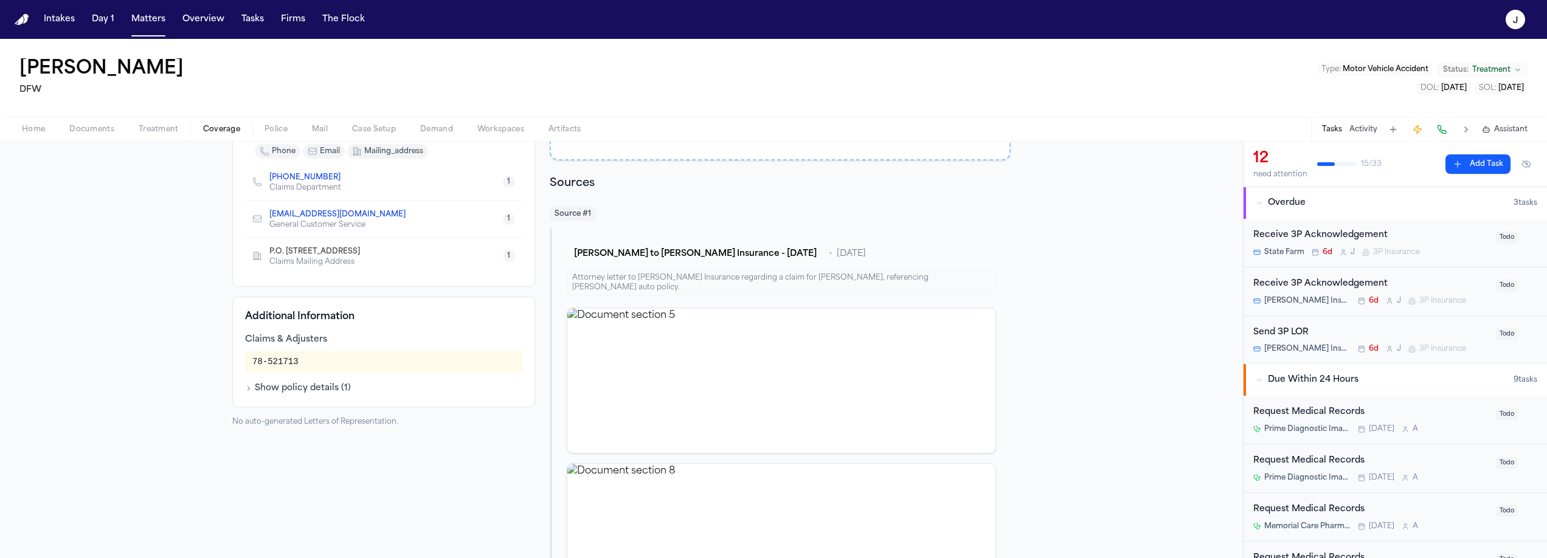
click at [1380, 333] on div "Send 3P LOR" at bounding box center [1371, 333] width 235 height 14
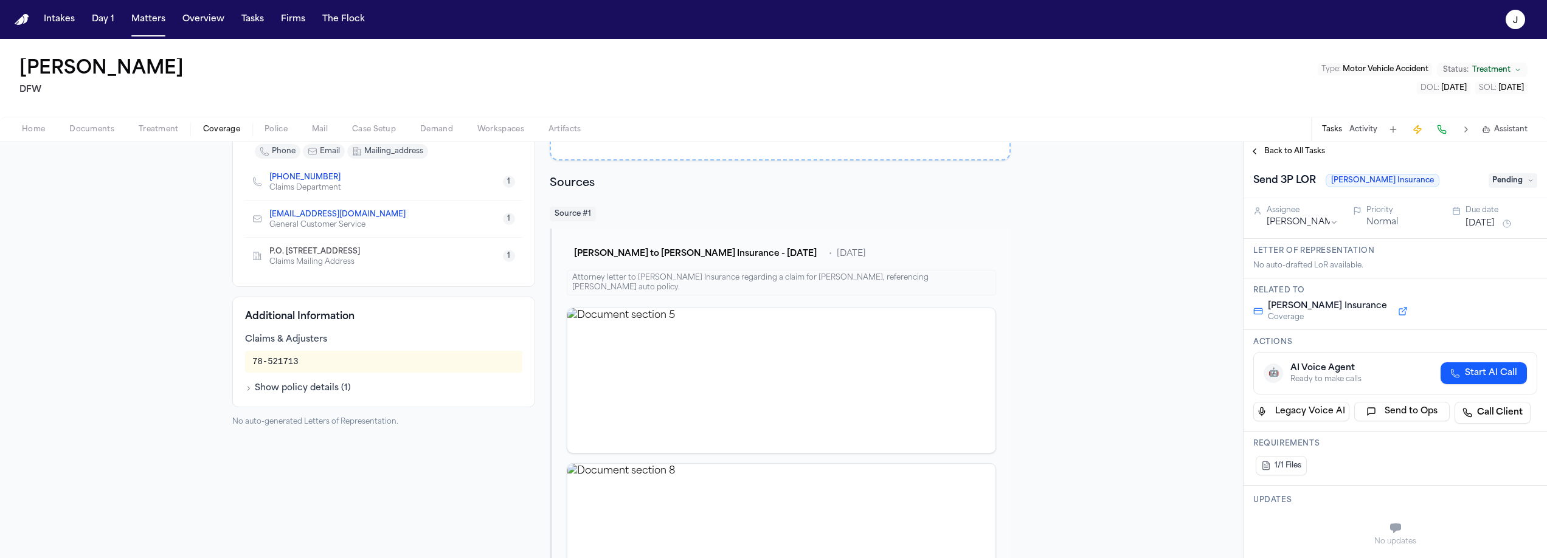
click at [1498, 178] on span "Pending" at bounding box center [1513, 180] width 49 height 15
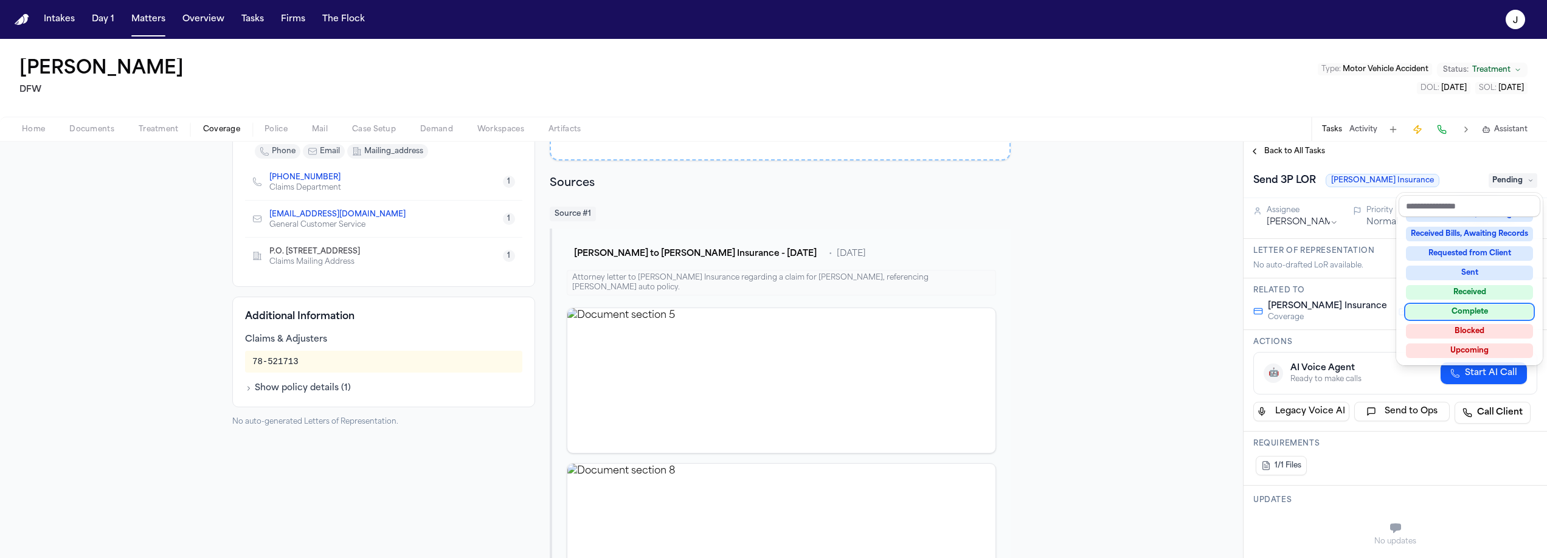
click at [1474, 308] on div "Complete" at bounding box center [1469, 312] width 127 height 15
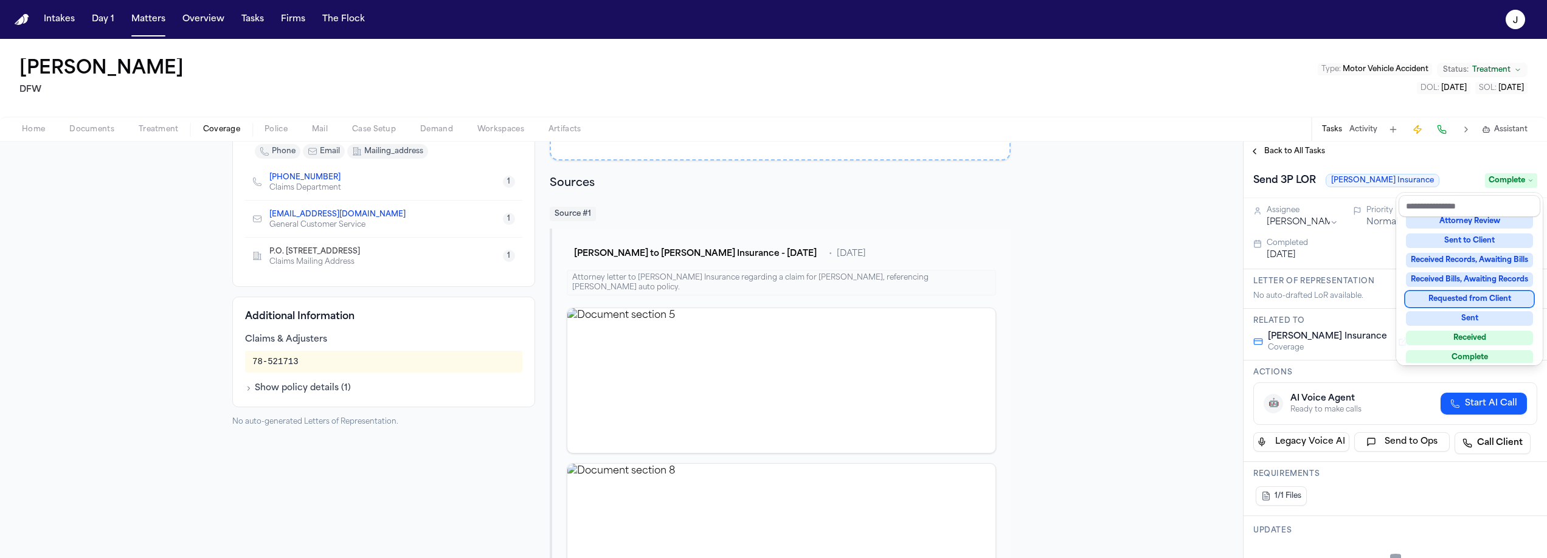
click at [1278, 167] on div "Send 3P LOR Fred Loya Insurance Complete" at bounding box center [1396, 179] width 304 height 37
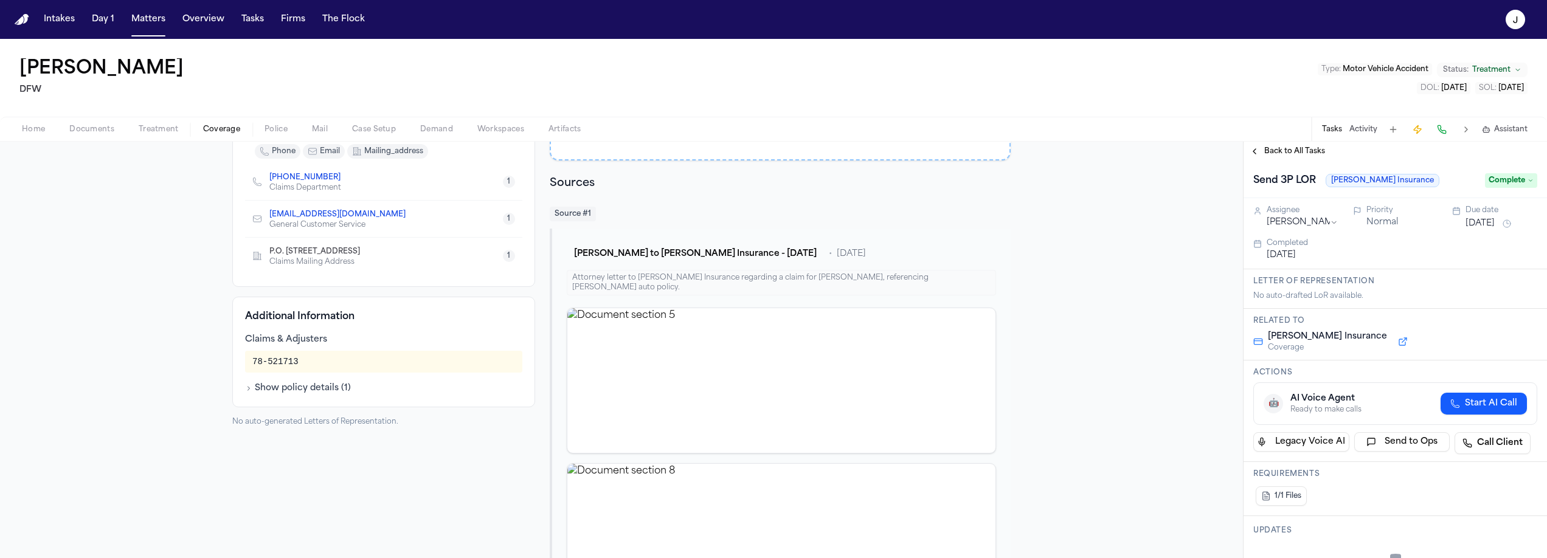
click at [1280, 153] on span "Back to All Tasks" at bounding box center [1295, 152] width 61 height 10
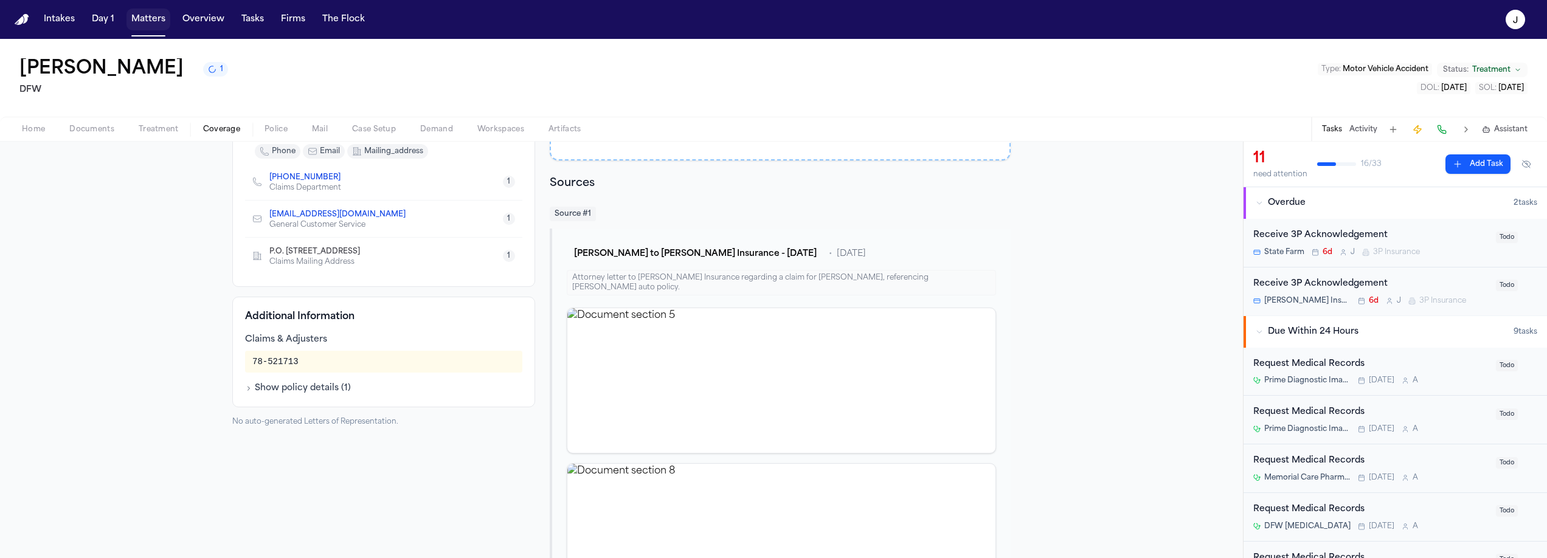
click at [147, 27] on button "Matters" at bounding box center [149, 20] width 44 height 22
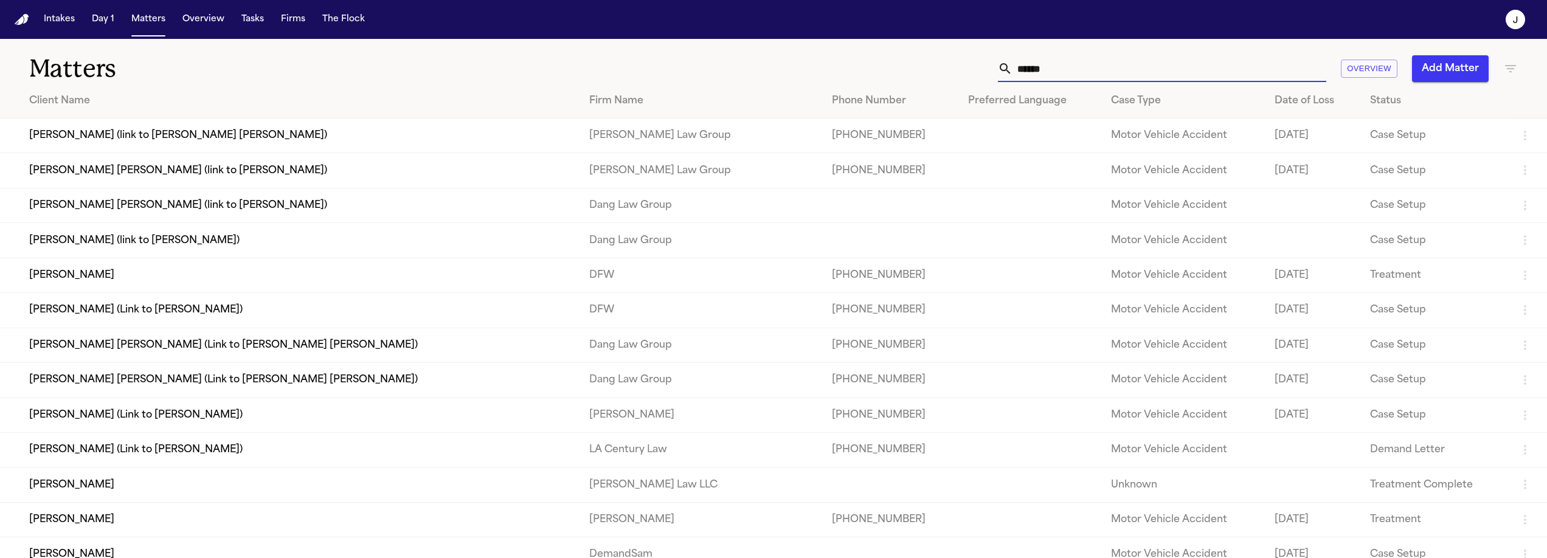
click at [1043, 63] on input "******" at bounding box center [1170, 68] width 314 height 27
click at [1043, 64] on input "******" at bounding box center [1170, 68] width 314 height 27
click at [1043, 63] on input "******" at bounding box center [1170, 68] width 314 height 27
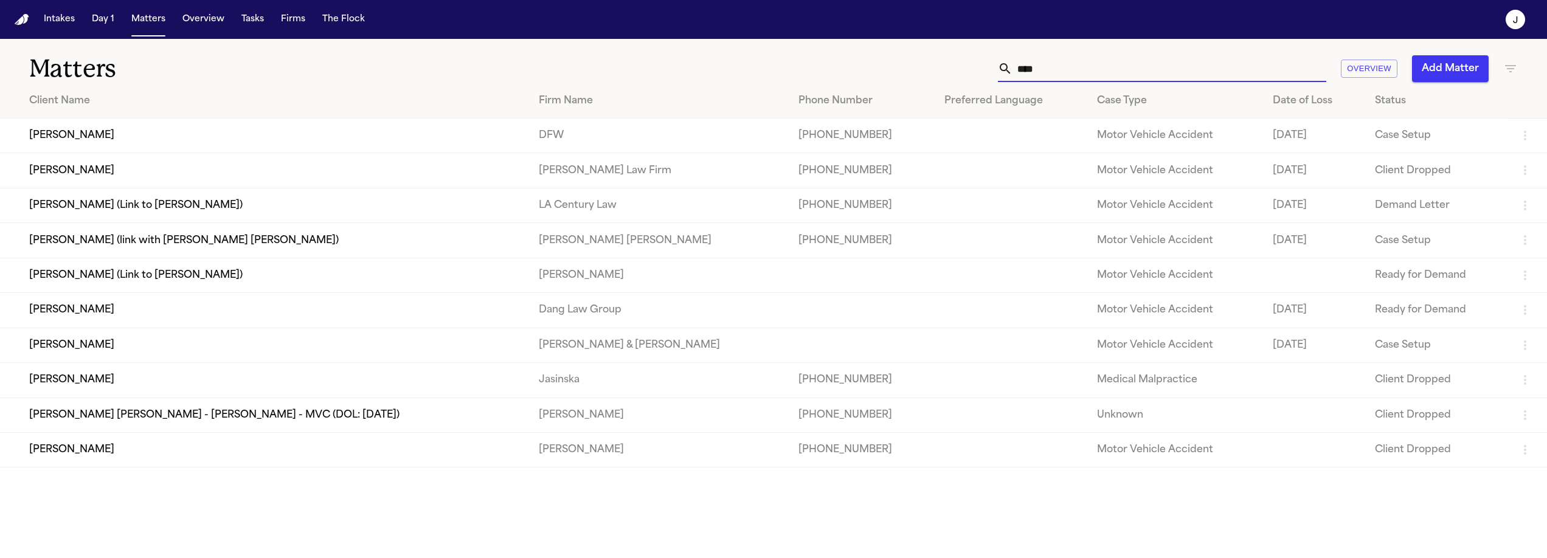
type input "****"
click at [147, 122] on td "[PERSON_NAME]" at bounding box center [264, 136] width 529 height 35
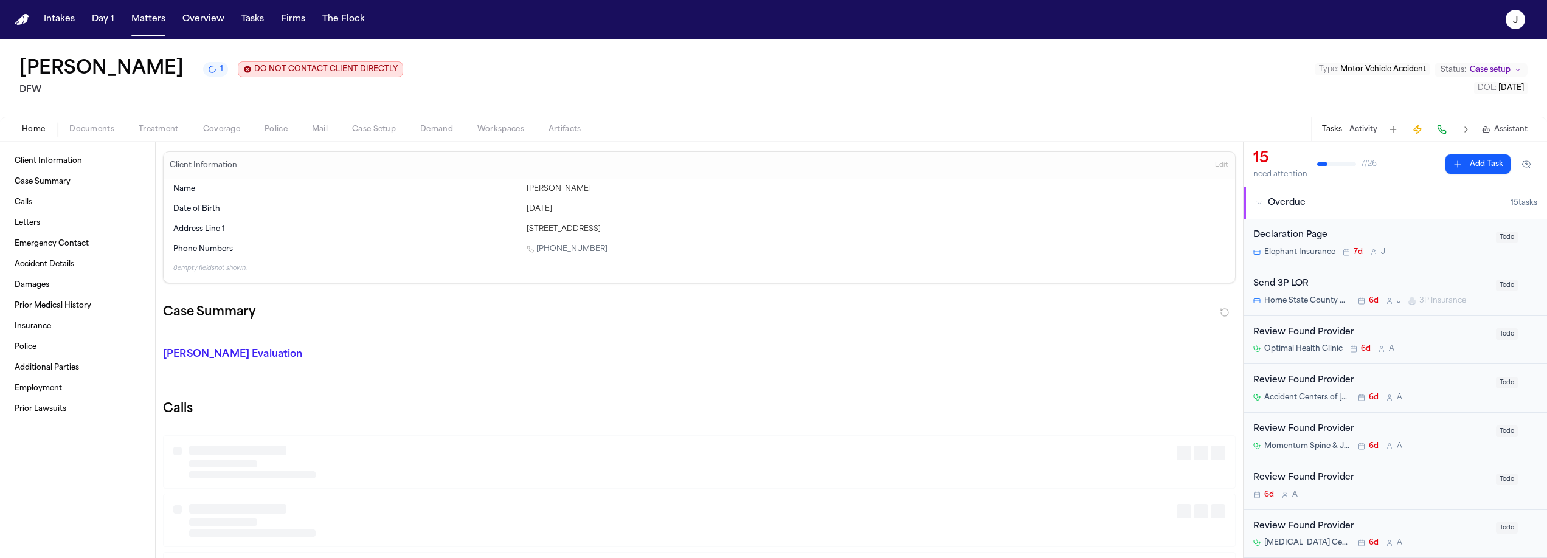
click at [224, 127] on span "Coverage" at bounding box center [221, 130] width 37 height 10
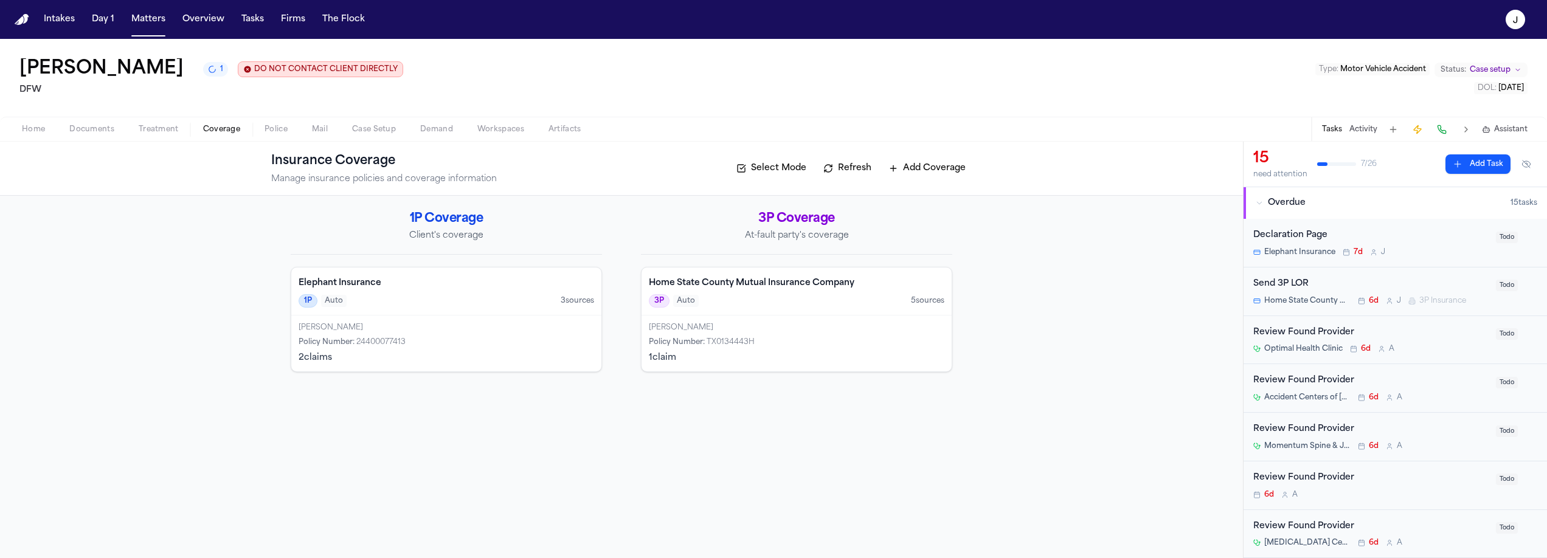
click at [817, 318] on div "Keith Martin Policy Number : TX0134443H 1 claim" at bounding box center [797, 344] width 310 height 56
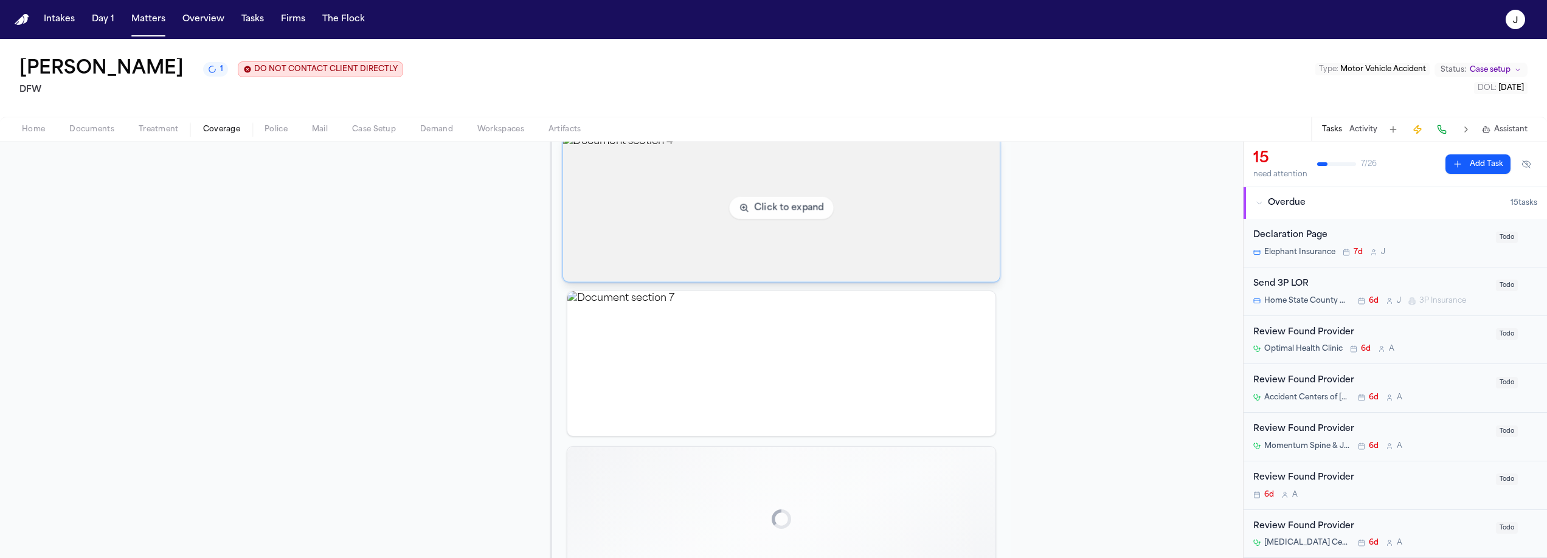
scroll to position [1477, 0]
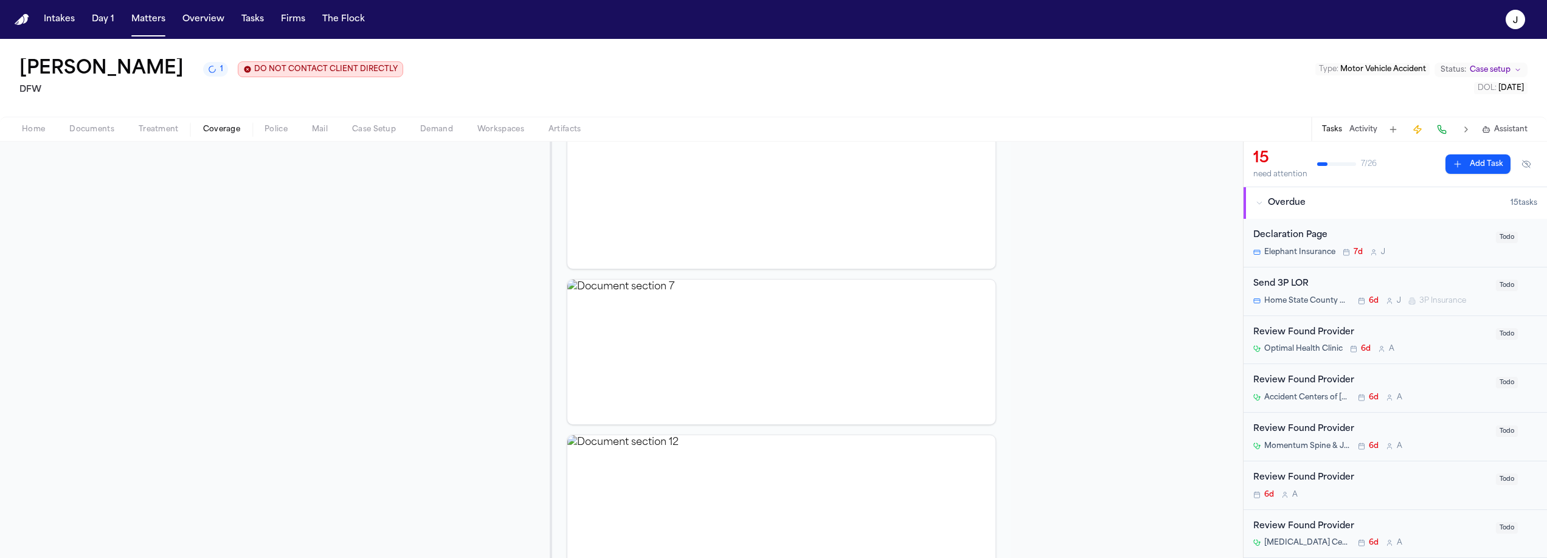
click at [1423, 279] on div "Send 3P LOR" at bounding box center [1371, 284] width 235 height 14
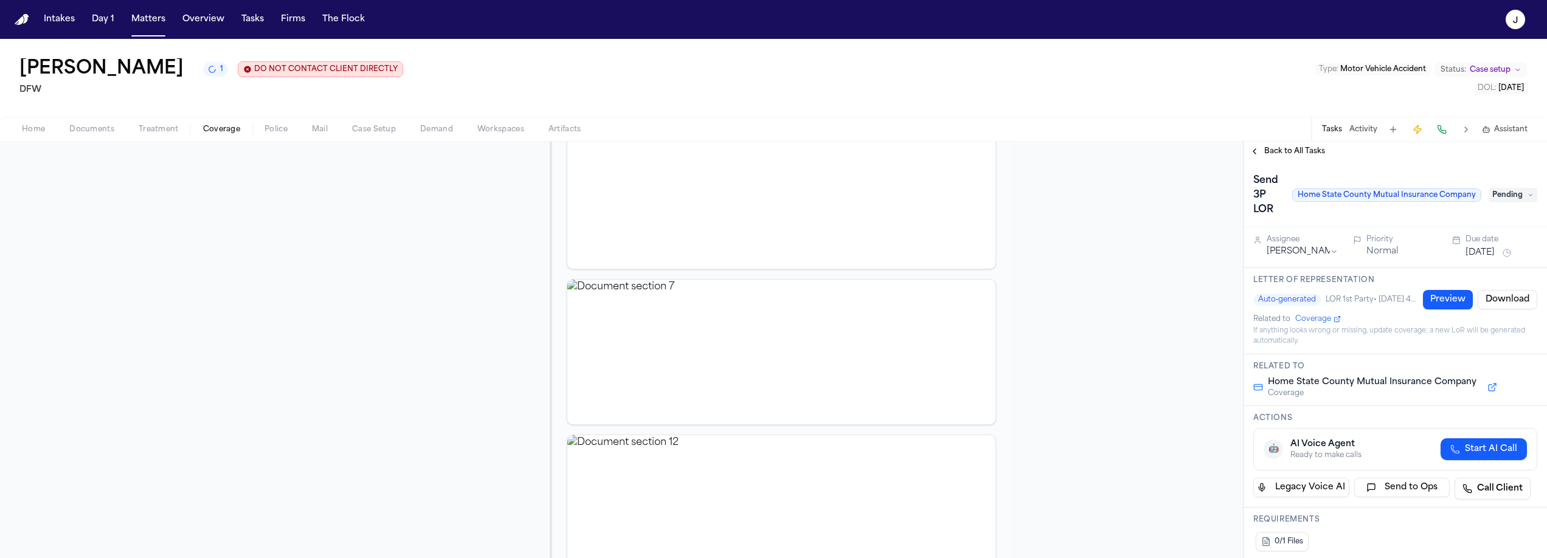
click at [1519, 205] on div "Send 3P LOR Home State County Mutual Insurance Company Pending" at bounding box center [1396, 195] width 284 height 49
click at [1516, 203] on span "Pending" at bounding box center [1513, 195] width 49 height 15
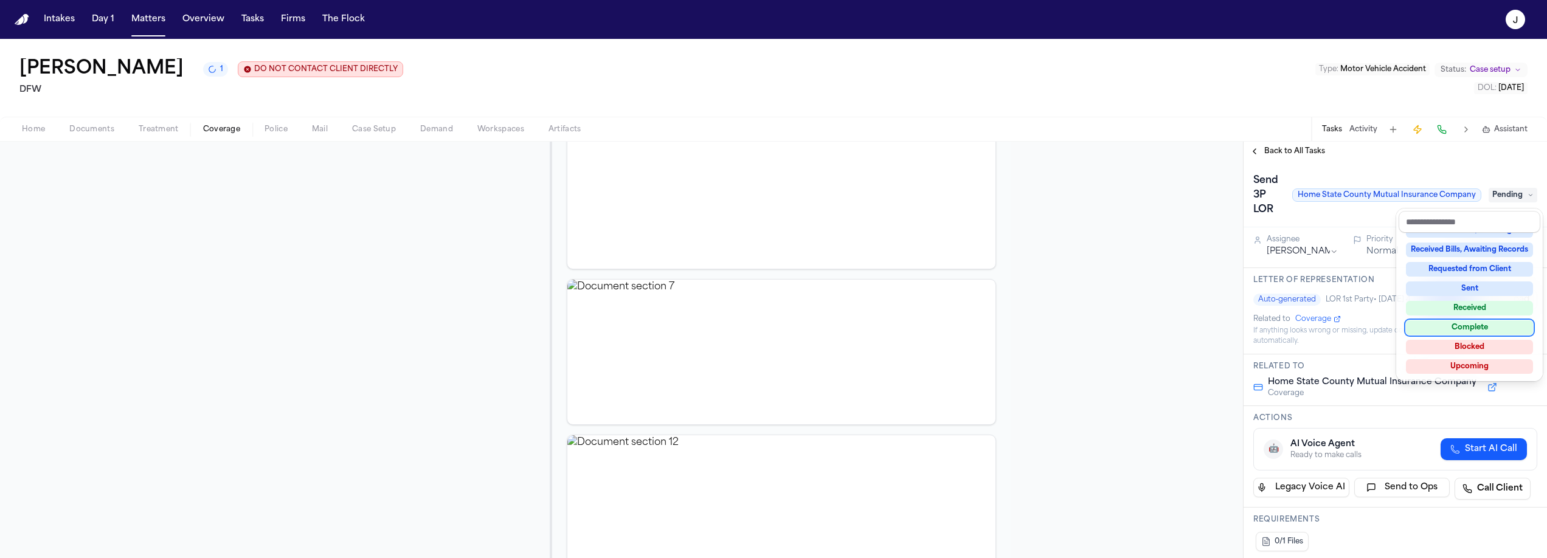
click at [1467, 327] on div "Complete" at bounding box center [1469, 328] width 127 height 15
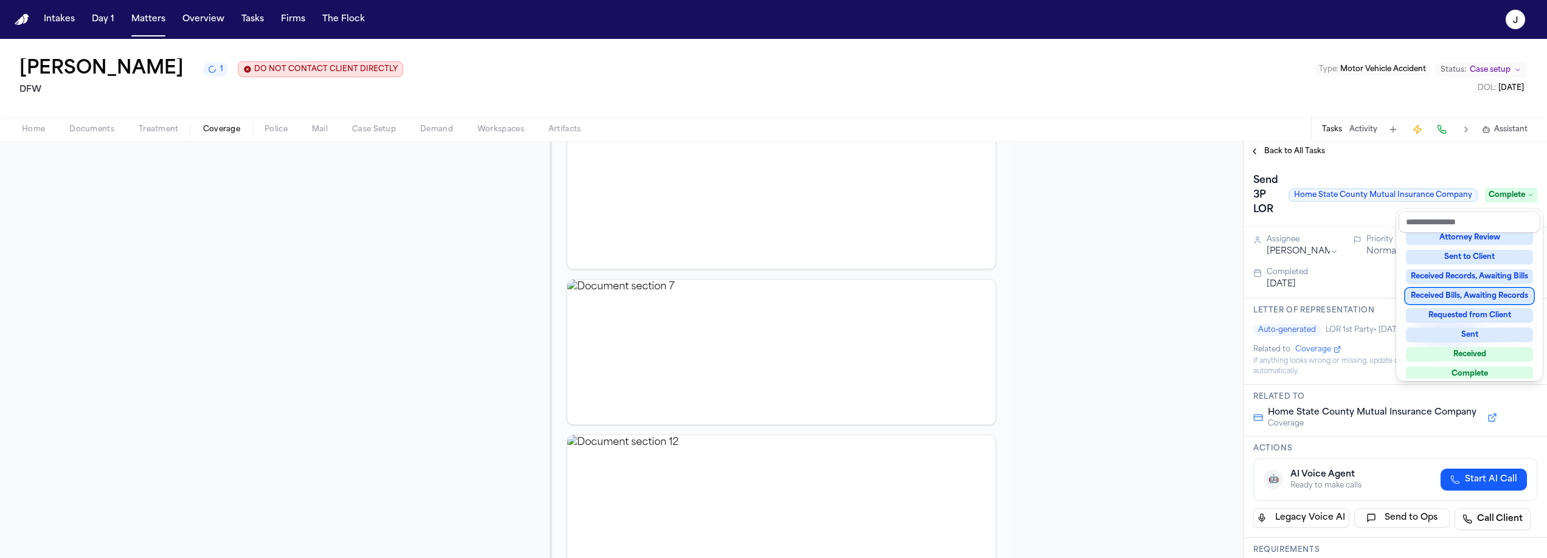
click at [1302, 153] on div "Back to All Tasks Send 3P LOR Home State County Mutual Insurance Company Comple…" at bounding box center [1396, 350] width 304 height 417
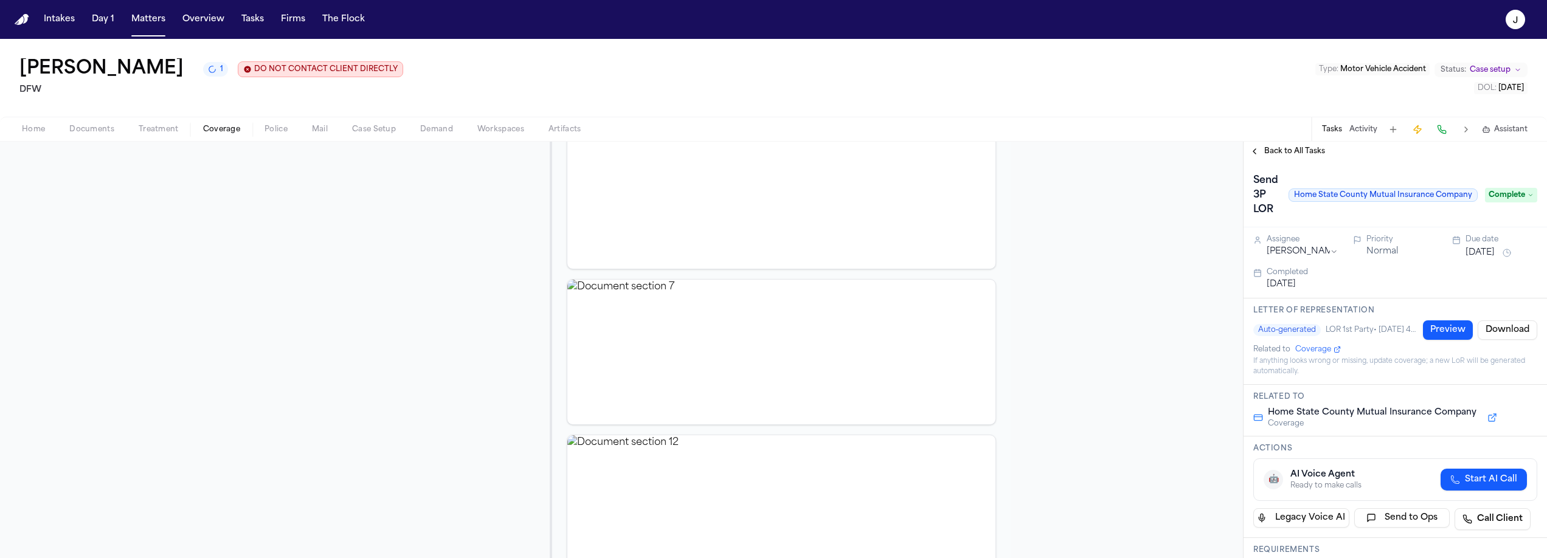
click at [1299, 156] on span "Back to All Tasks" at bounding box center [1295, 152] width 61 height 10
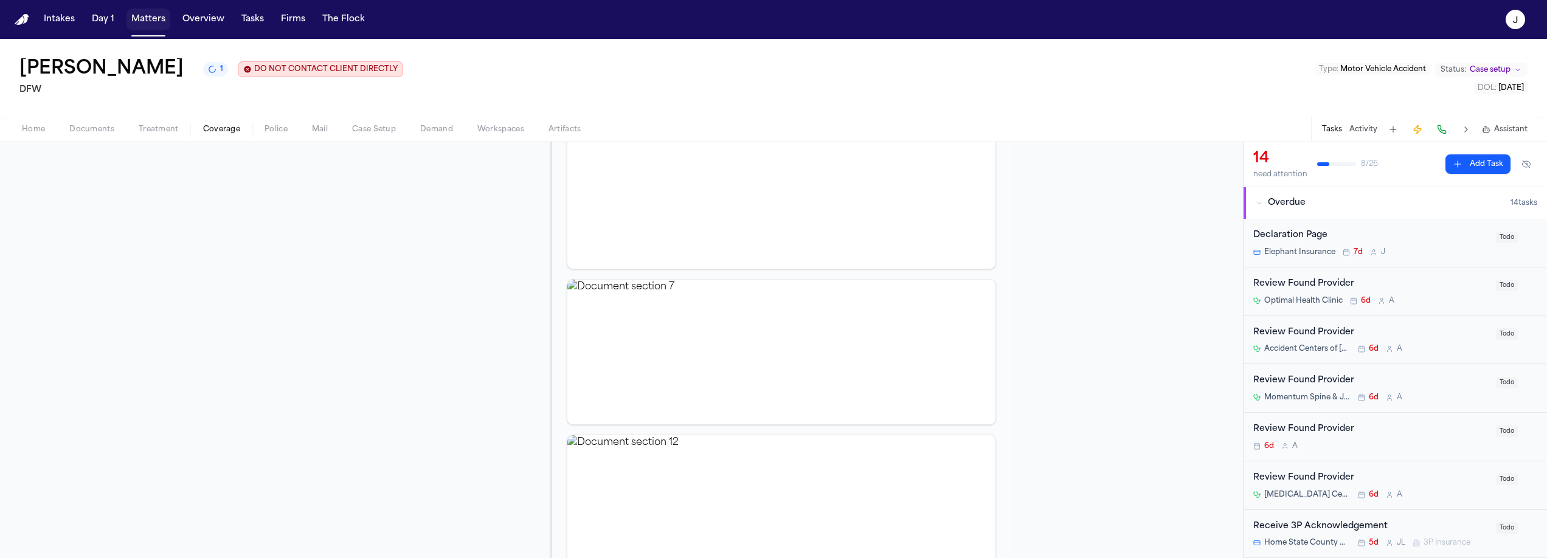
click at [132, 15] on button "Matters" at bounding box center [149, 20] width 44 height 22
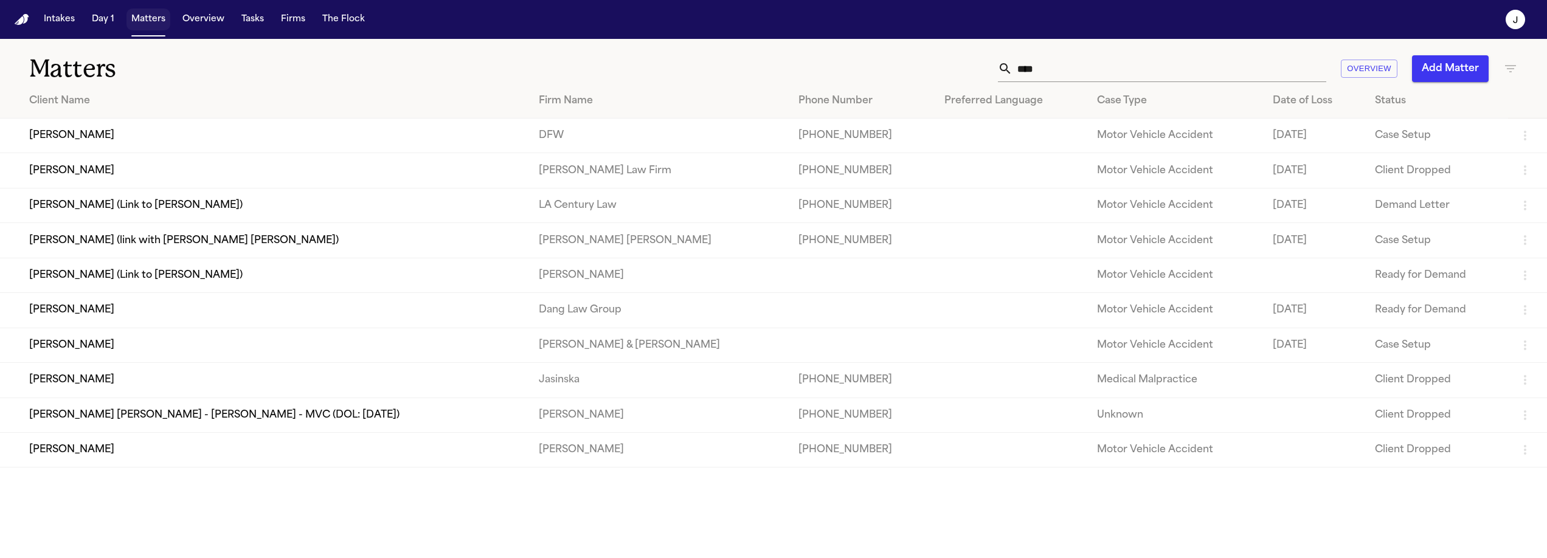
click at [152, 22] on button "Matters" at bounding box center [149, 20] width 44 height 22
click at [1085, 66] on input "****" at bounding box center [1170, 68] width 314 height 27
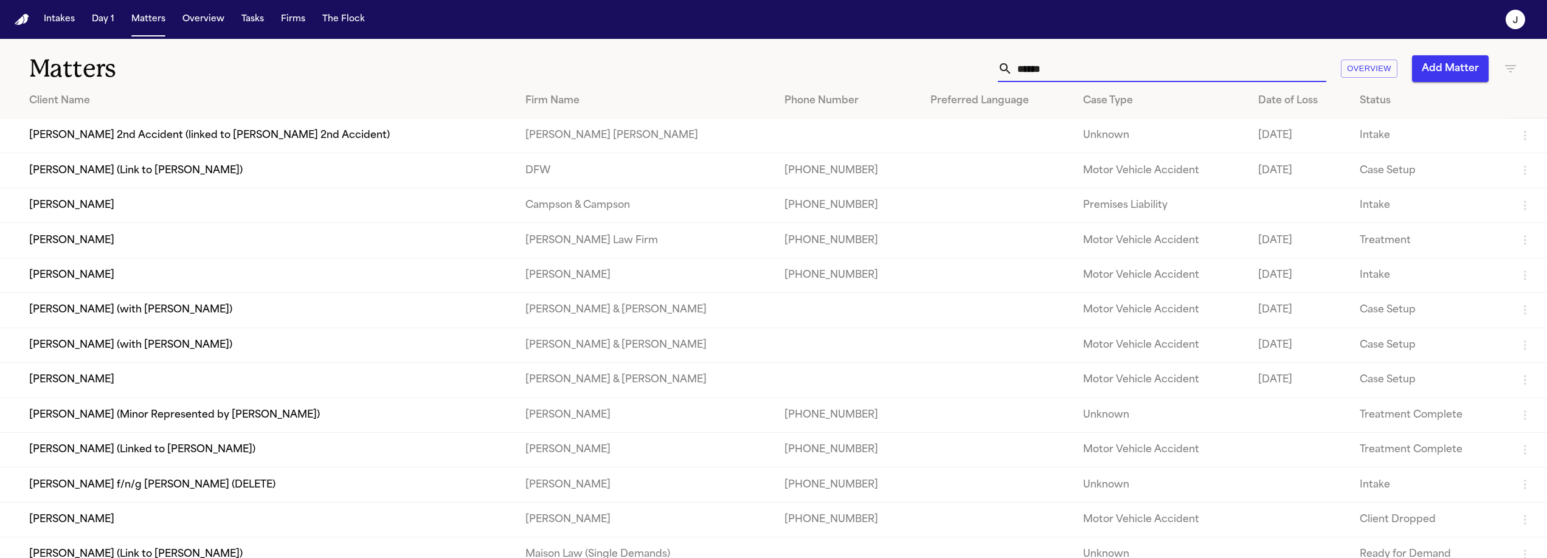
type input "******"
click at [141, 218] on td "[PERSON_NAME]" at bounding box center [258, 205] width 516 height 35
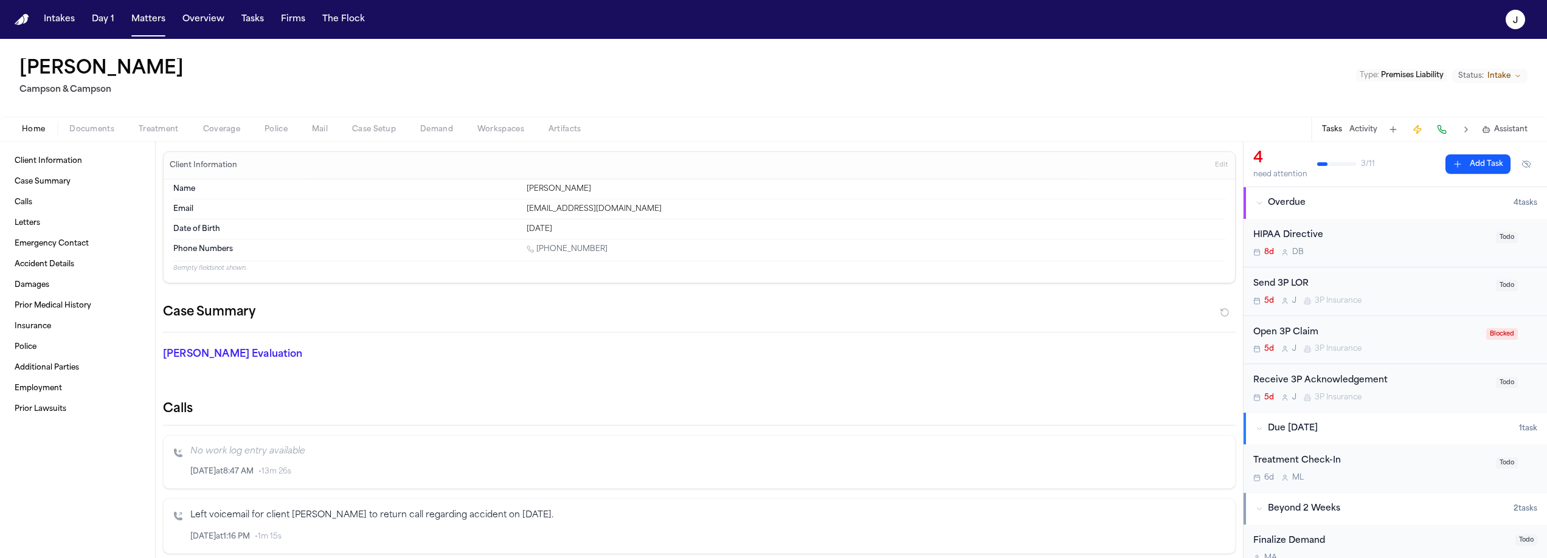
click at [1412, 291] on div "Send 3P LOR 5d J 3P Insurance" at bounding box center [1371, 291] width 235 height 29
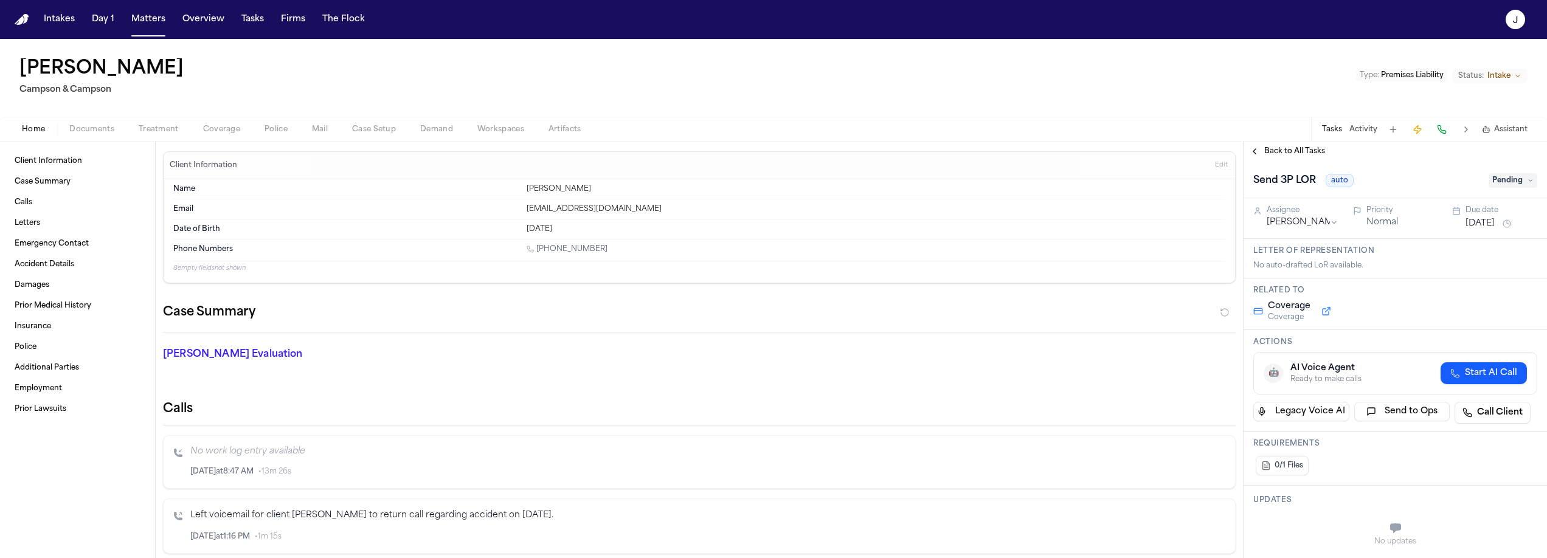
click at [1513, 176] on span "Pending" at bounding box center [1513, 180] width 49 height 15
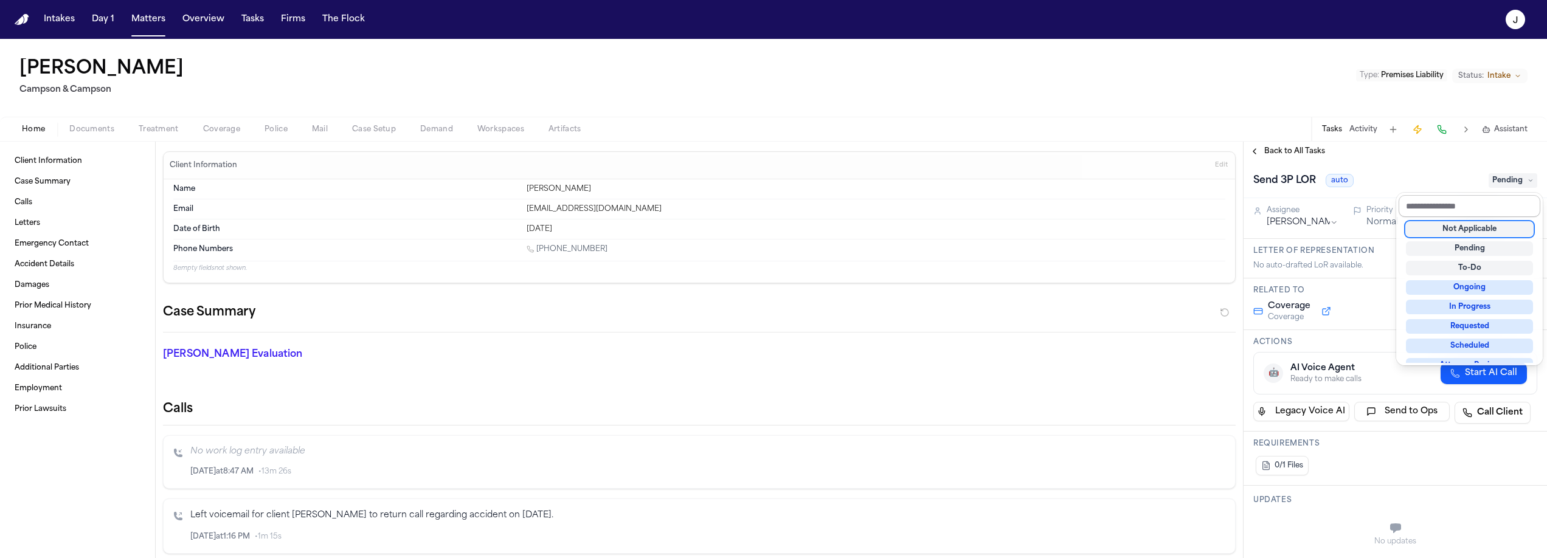
type textarea "**********"
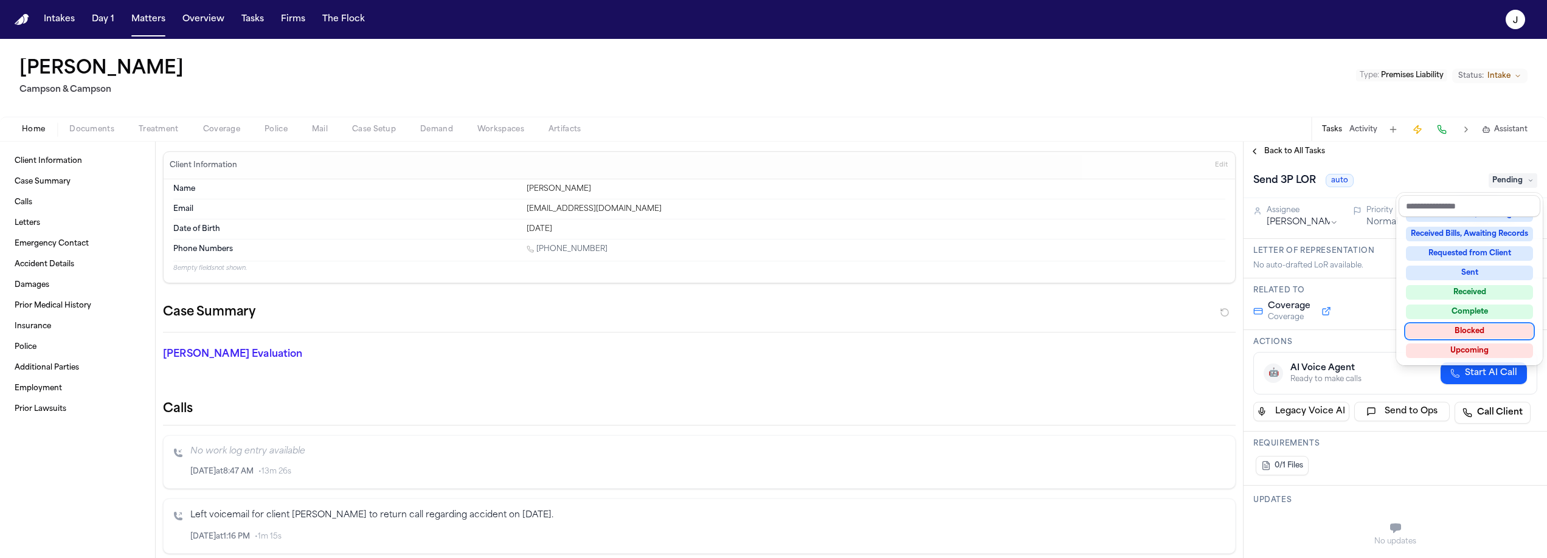
click at [1475, 326] on div "Blocked" at bounding box center [1469, 331] width 127 height 15
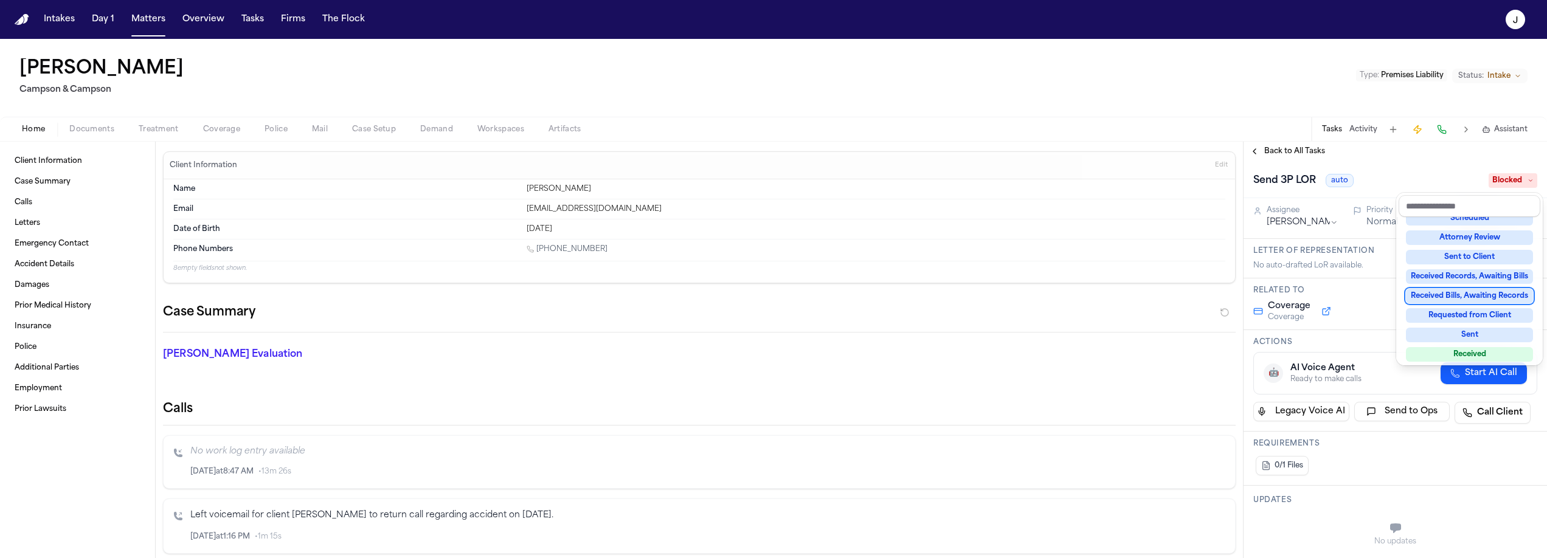
click at [1299, 156] on div "**********" at bounding box center [1396, 350] width 304 height 417
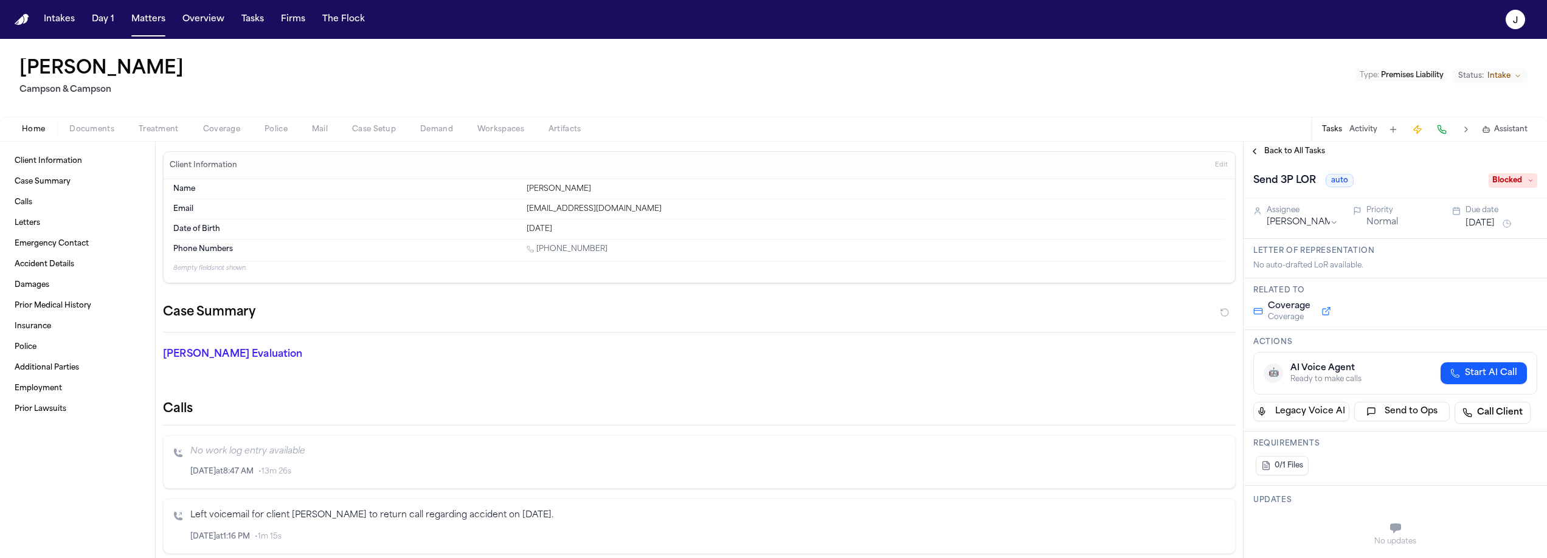
click at [1314, 154] on span "Back to All Tasks" at bounding box center [1295, 152] width 61 height 10
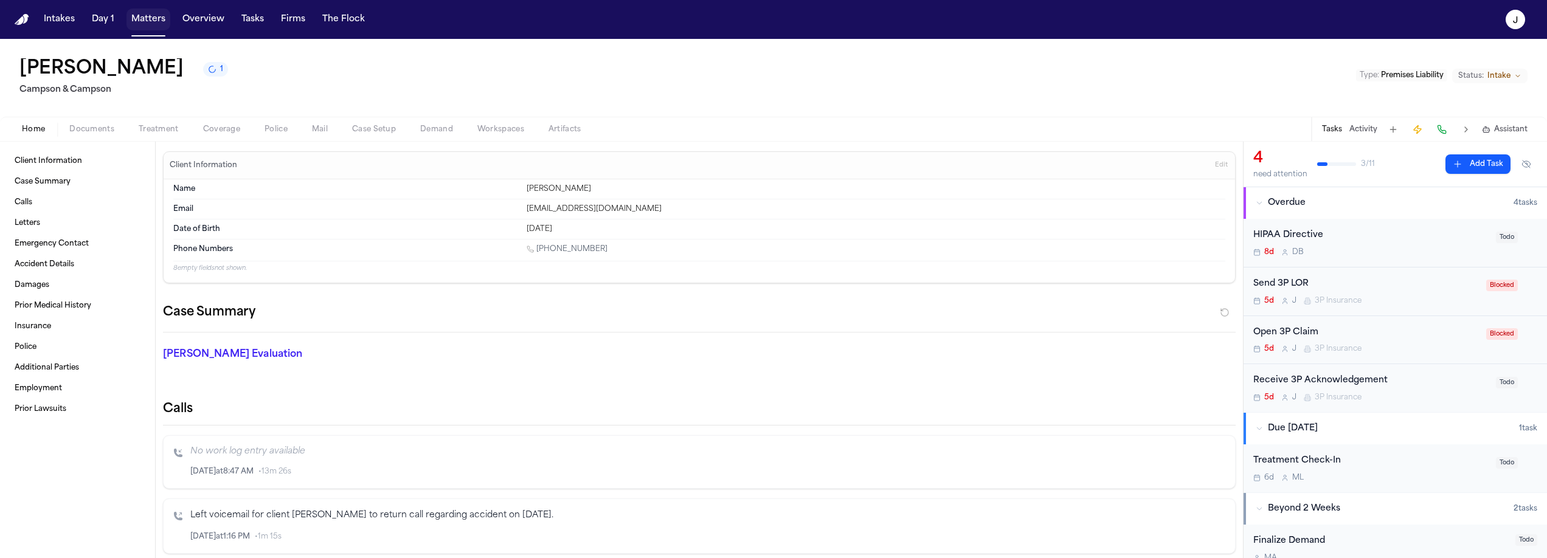
click at [153, 23] on button "Matters" at bounding box center [149, 20] width 44 height 22
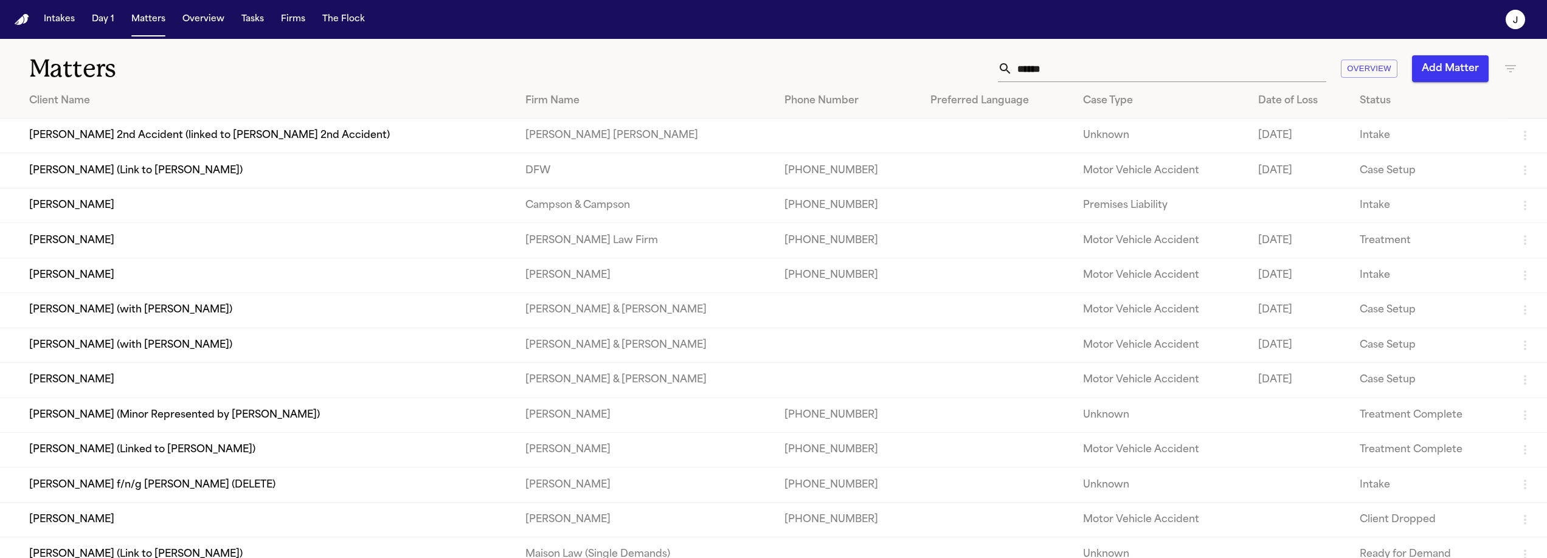
click at [1091, 72] on input "******" at bounding box center [1170, 68] width 314 height 27
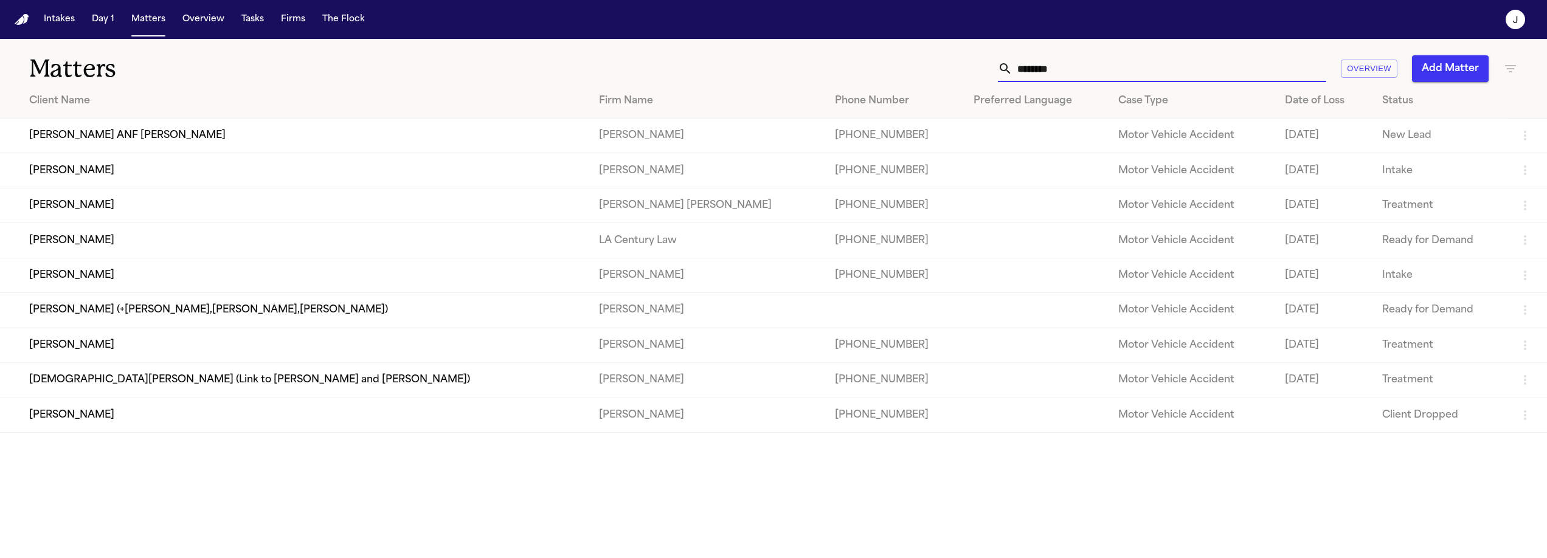
type input "********"
click at [137, 176] on td "[PERSON_NAME]" at bounding box center [294, 170] width 589 height 35
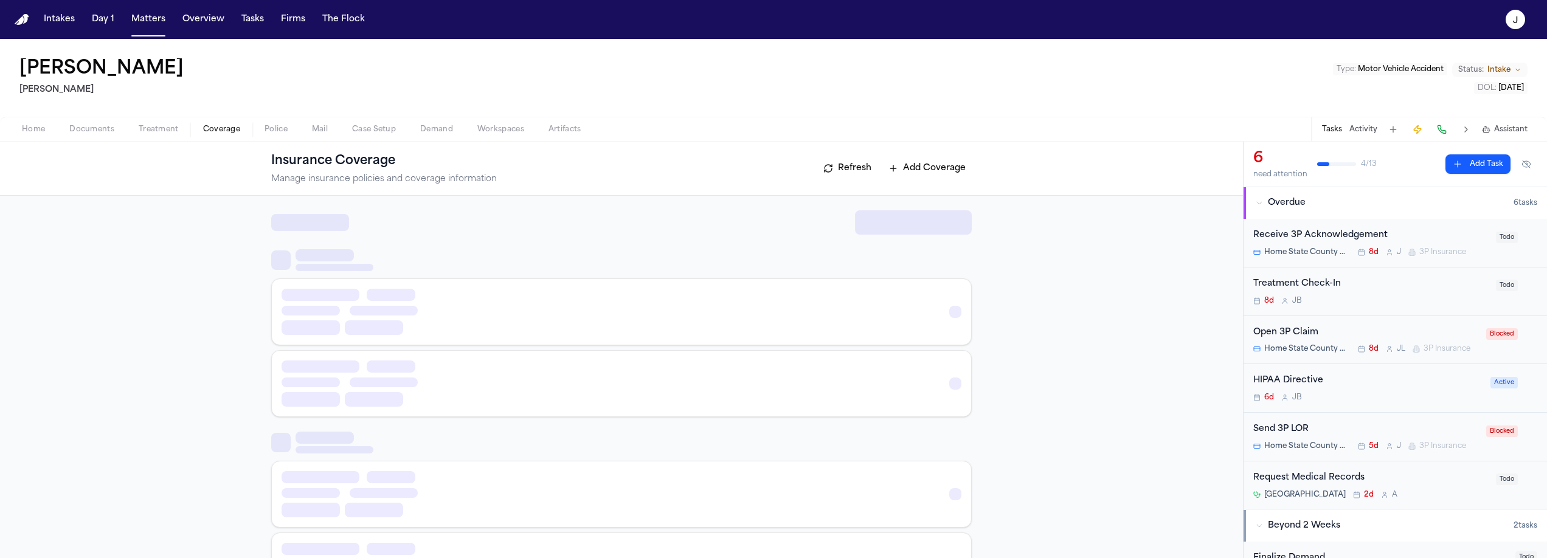
click at [220, 133] on span "Coverage" at bounding box center [221, 130] width 37 height 10
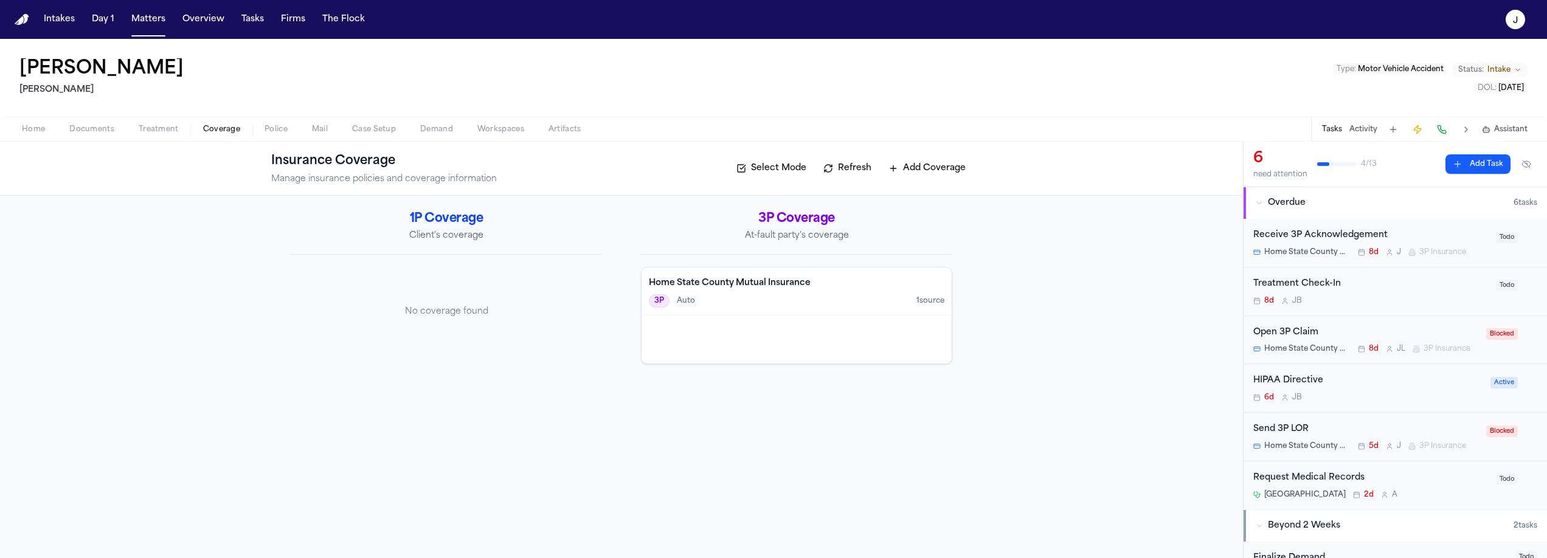
click at [101, 127] on span "Documents" at bounding box center [91, 130] width 45 height 10
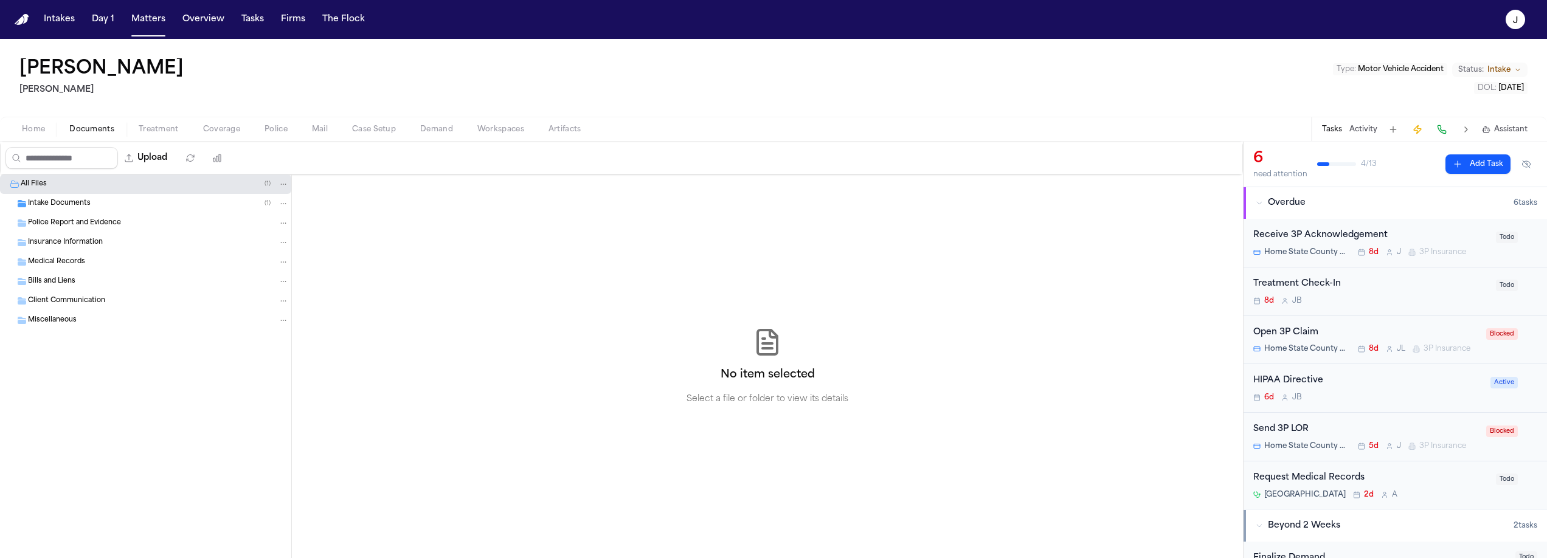
click at [62, 196] on div "Intake Documents ( 1 )" at bounding box center [145, 203] width 291 height 19
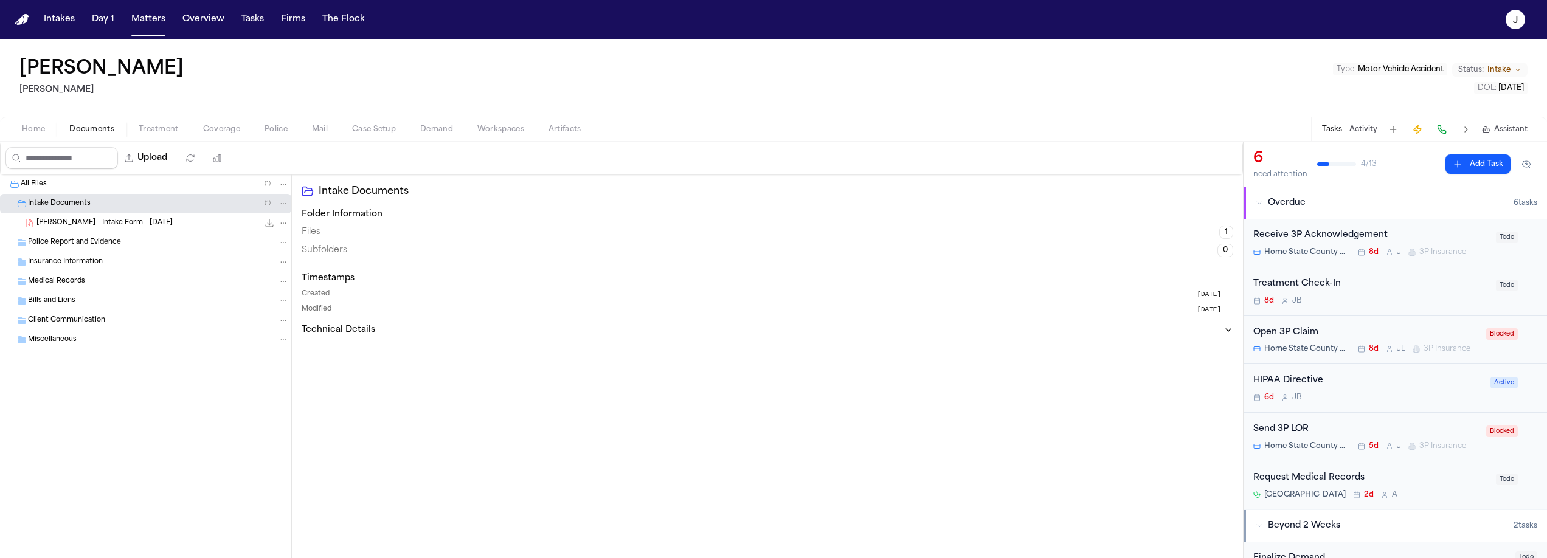
click at [78, 221] on span "A. Aguero - Intake Form - 7.17.25" at bounding box center [104, 223] width 136 height 10
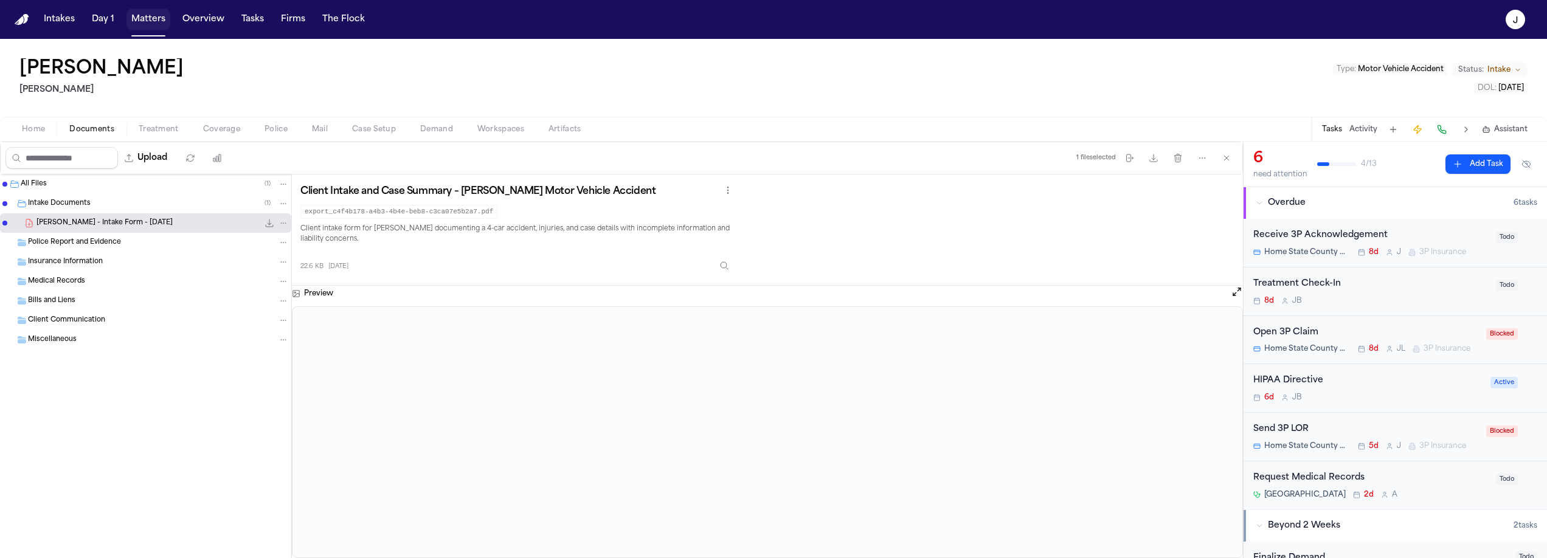
click at [148, 27] on button "Matters" at bounding box center [149, 20] width 44 height 22
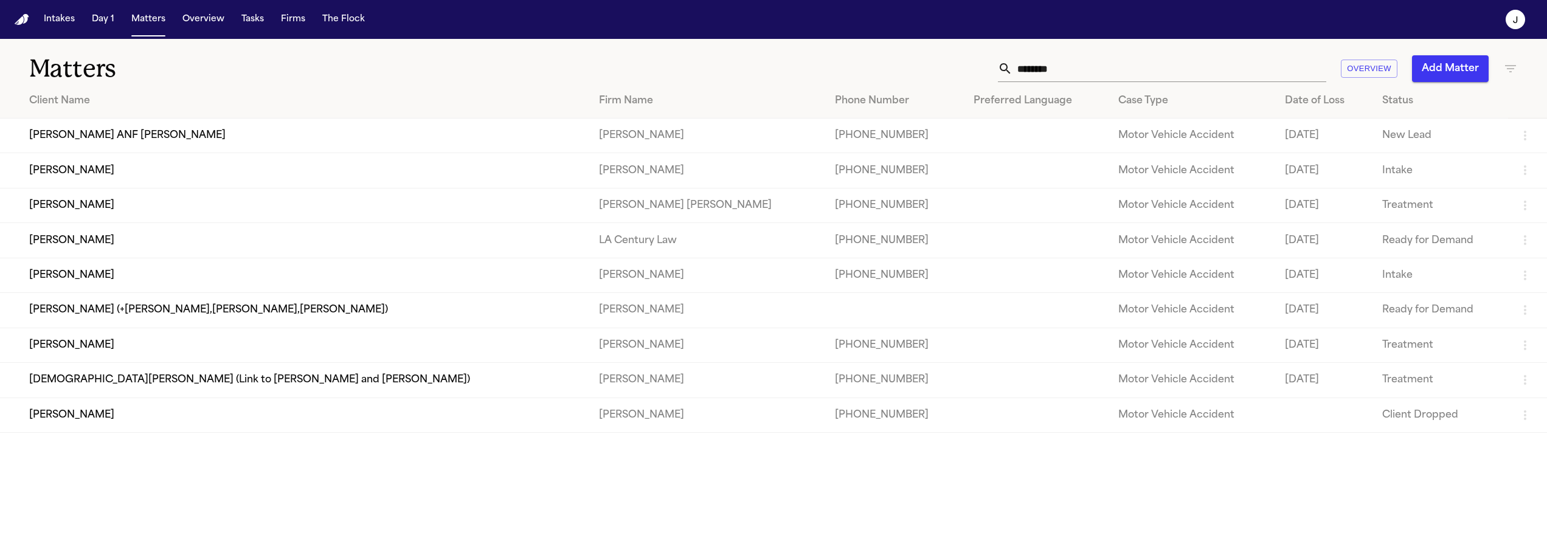
click at [1133, 76] on input "********" at bounding box center [1170, 68] width 314 height 27
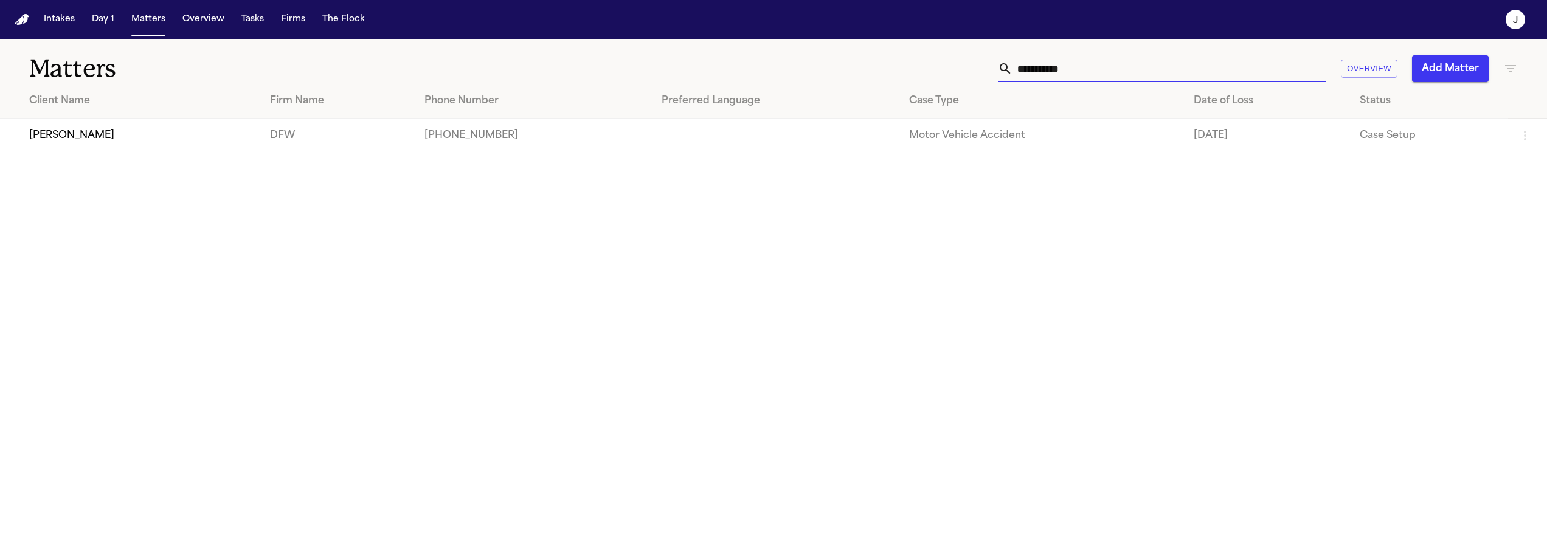
type input "**********"
click at [252, 125] on td "[PERSON_NAME]" at bounding box center [130, 136] width 260 height 35
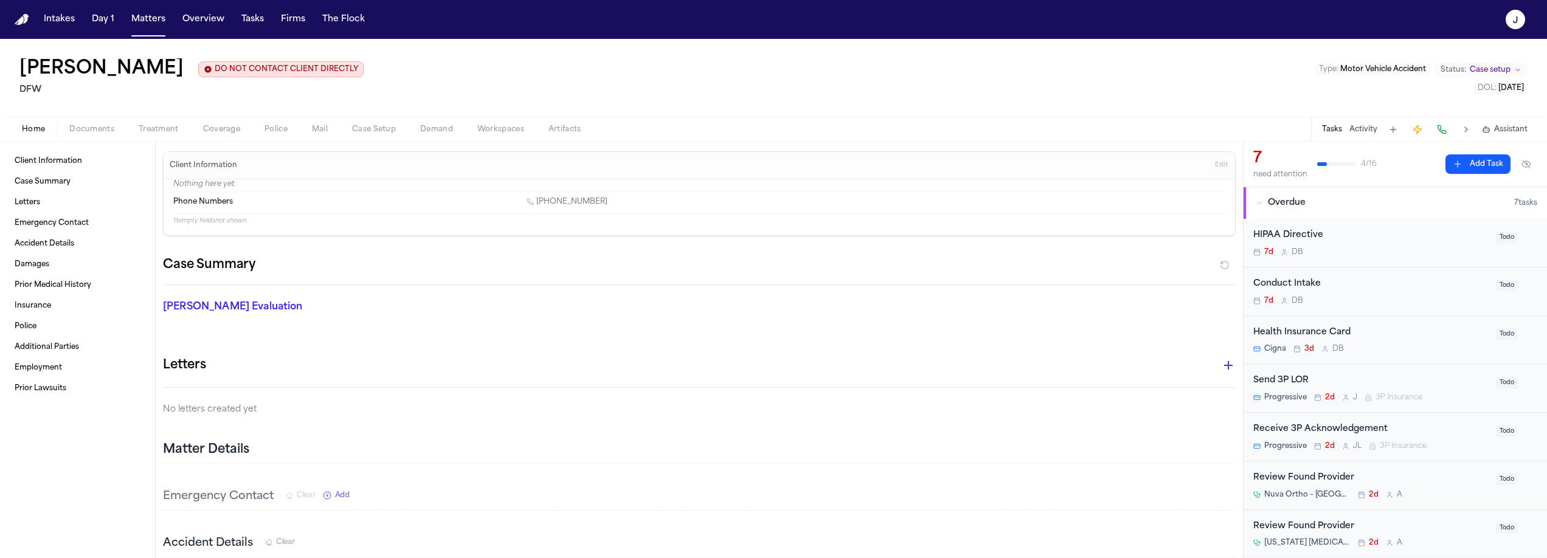
click at [80, 132] on span "Documents" at bounding box center [91, 130] width 45 height 10
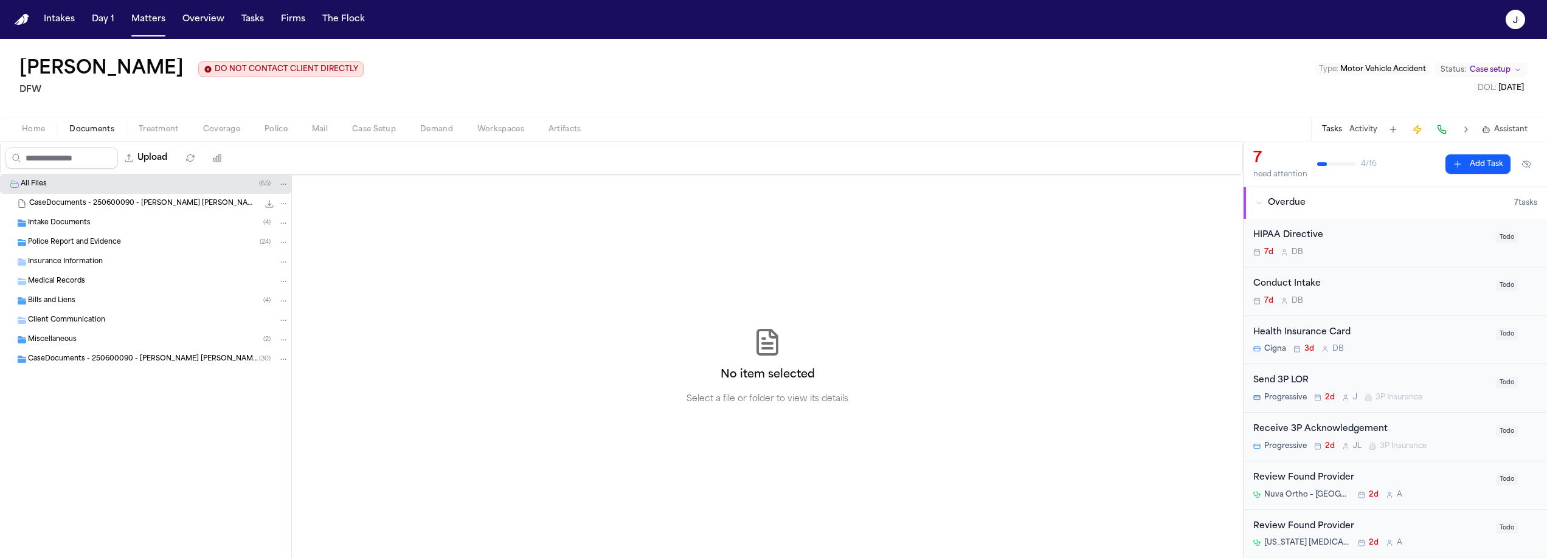
click at [213, 131] on span "Coverage" at bounding box center [221, 130] width 37 height 10
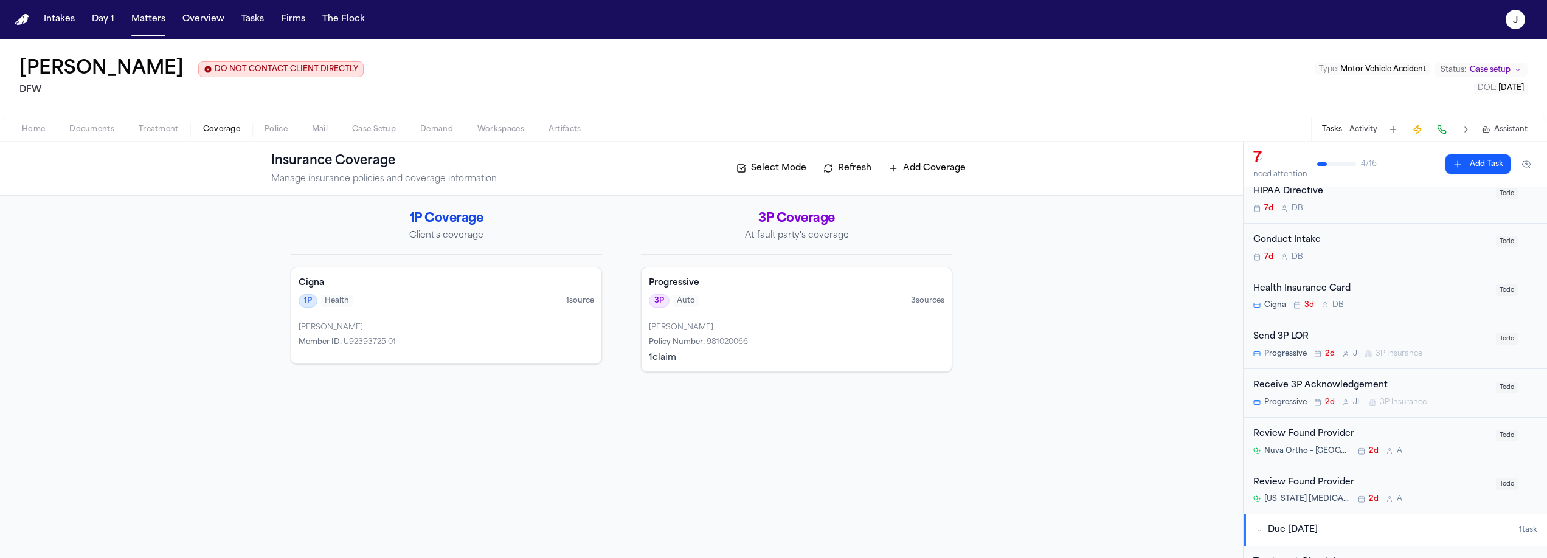
scroll to position [44, 0]
click at [814, 316] on div "Progressive 3P Auto 3 source s" at bounding box center [797, 292] width 310 height 48
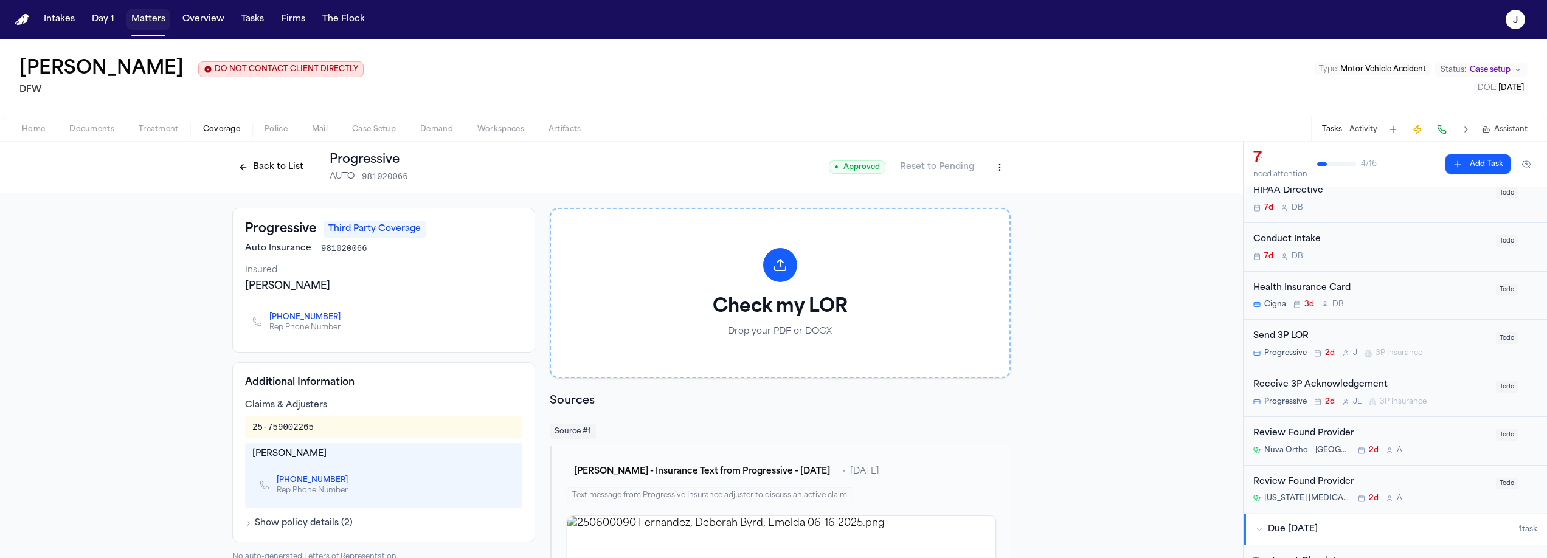
drag, startPoint x: 146, startPoint y: 18, endPoint x: 162, endPoint y: 23, distance: 16.4
click at [146, 18] on button "Matters" at bounding box center [149, 20] width 44 height 22
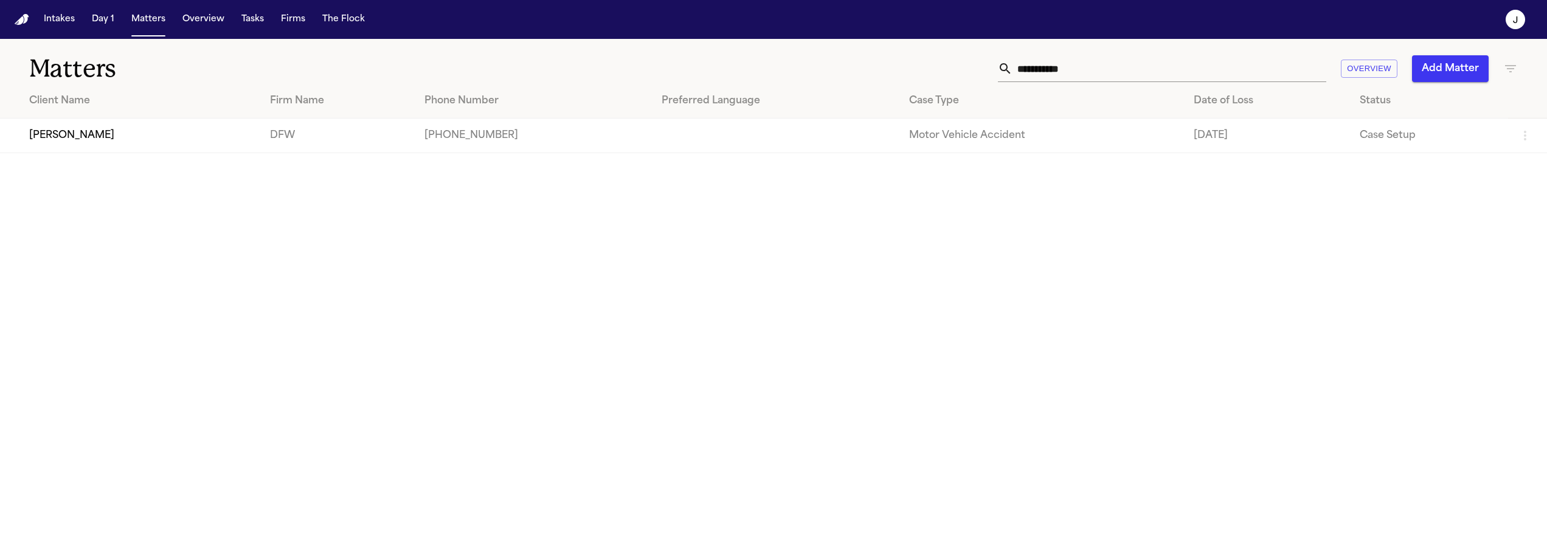
click at [1112, 60] on input "**********" at bounding box center [1170, 68] width 314 height 27
click at [1112, 61] on input "**********" at bounding box center [1170, 68] width 314 height 27
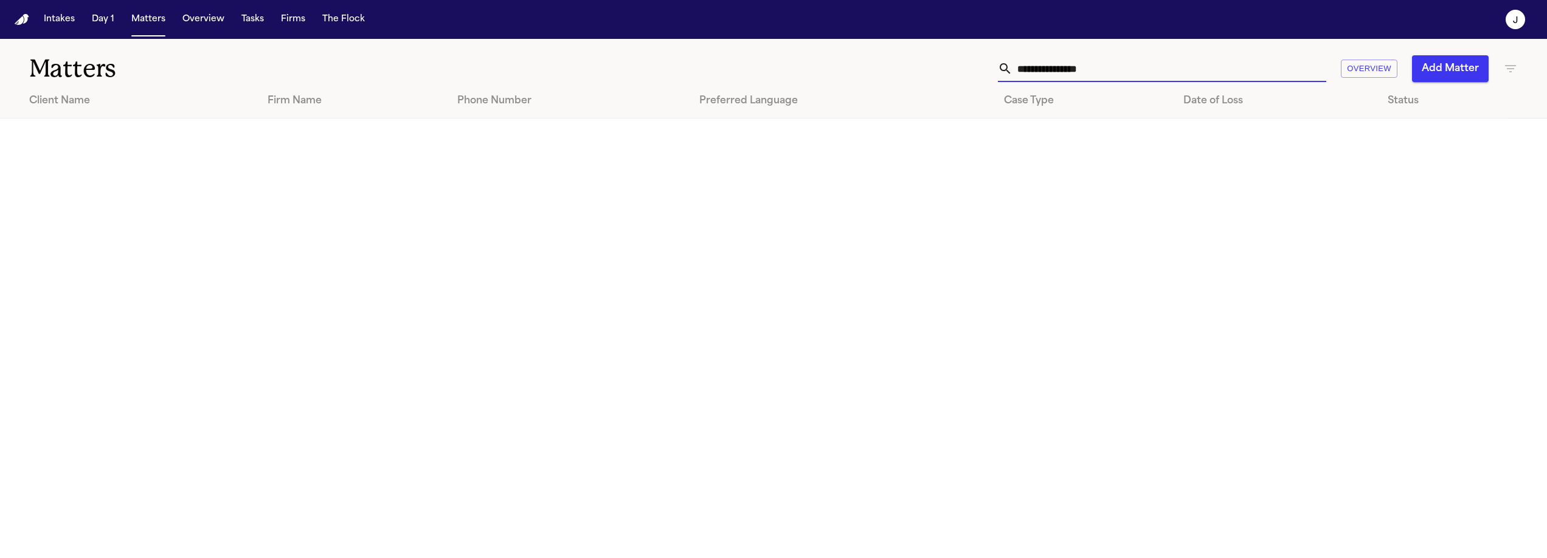
click at [1066, 66] on input "**********" at bounding box center [1170, 68] width 314 height 27
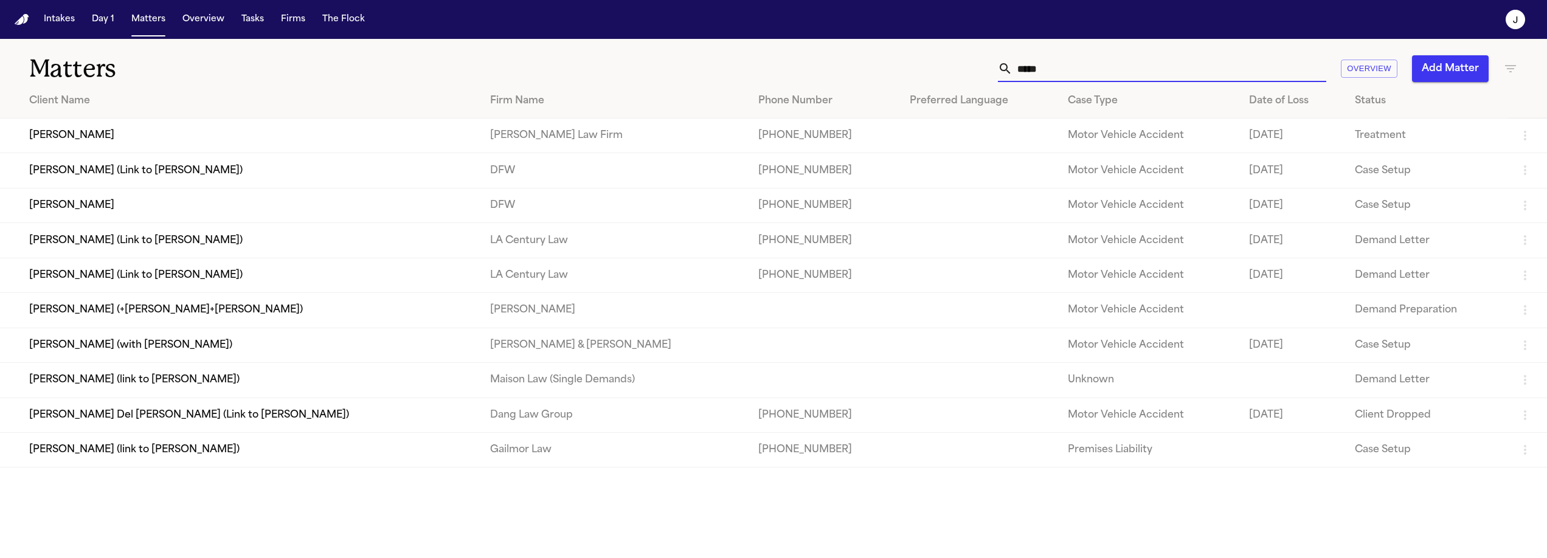
type input "*****"
click at [113, 140] on td "[PERSON_NAME]" at bounding box center [240, 136] width 481 height 35
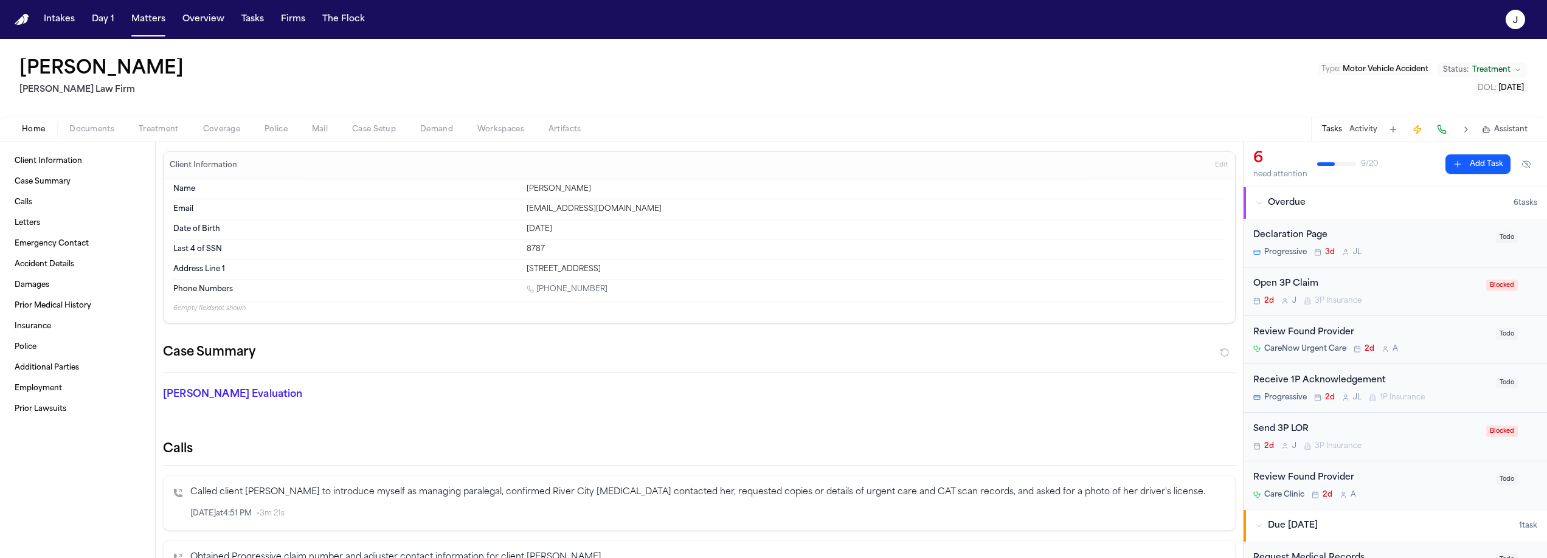
click at [203, 133] on span "Coverage" at bounding box center [221, 130] width 37 height 10
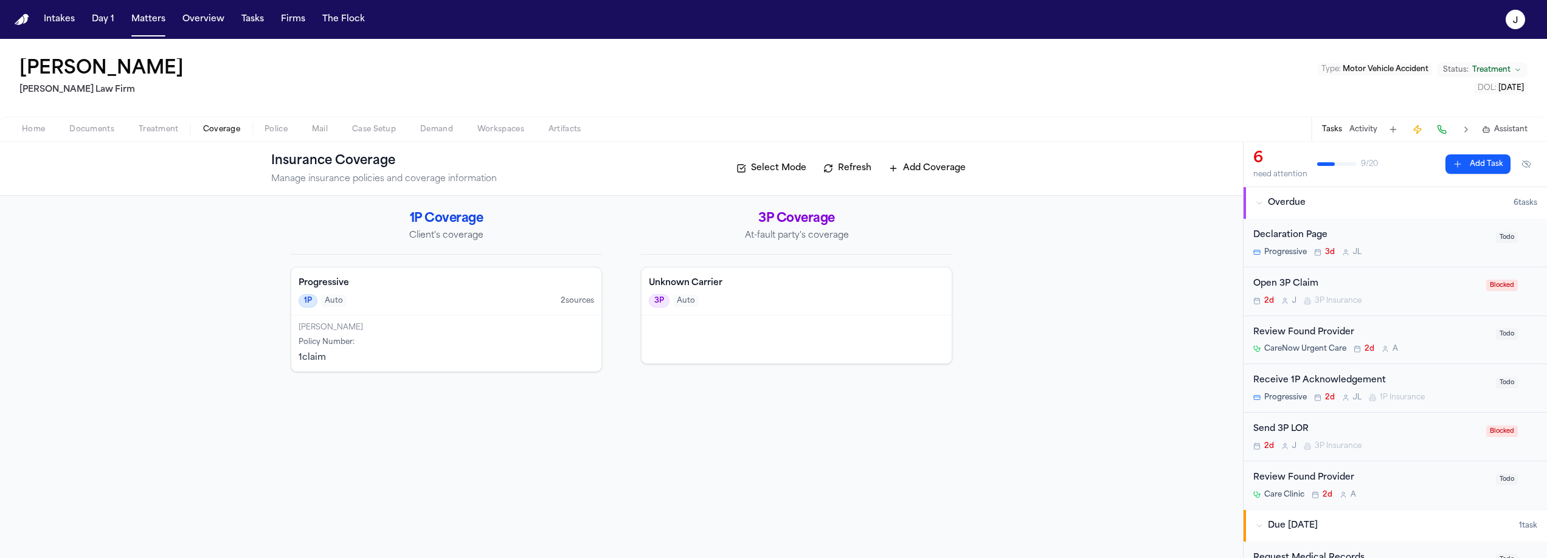
click at [110, 136] on span "button" at bounding box center [92, 136] width 60 height 1
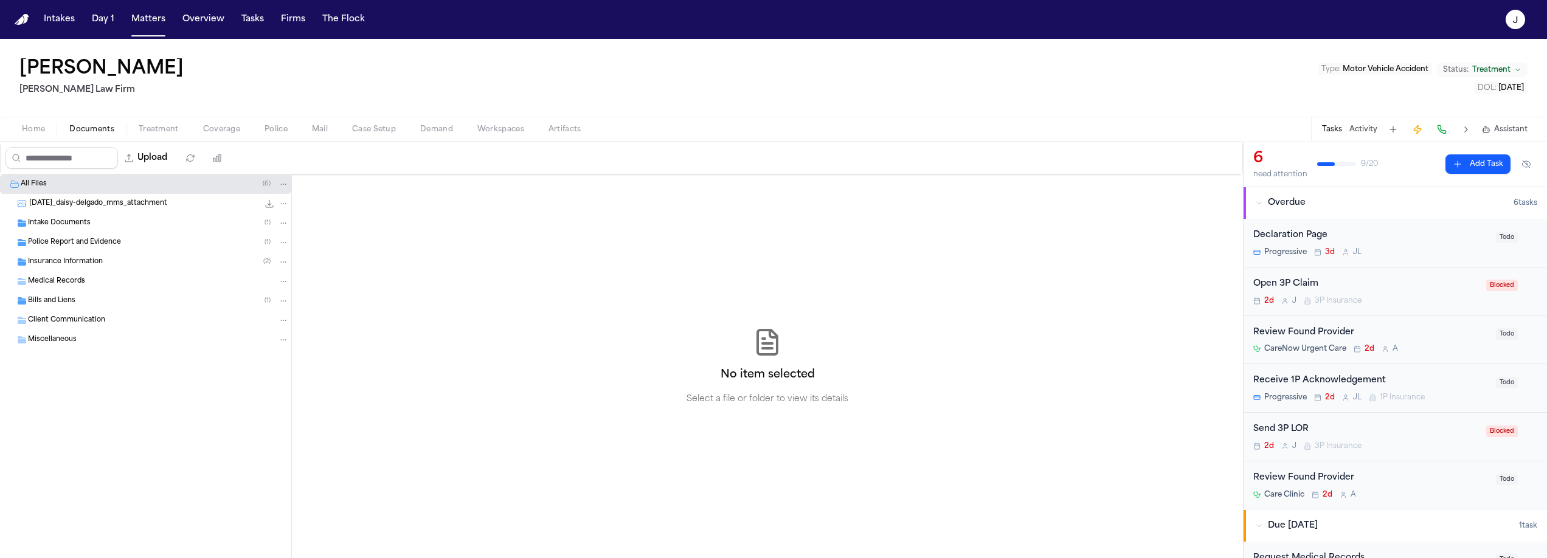
click at [71, 244] on span "Police Report and Evidence" at bounding box center [74, 243] width 93 height 10
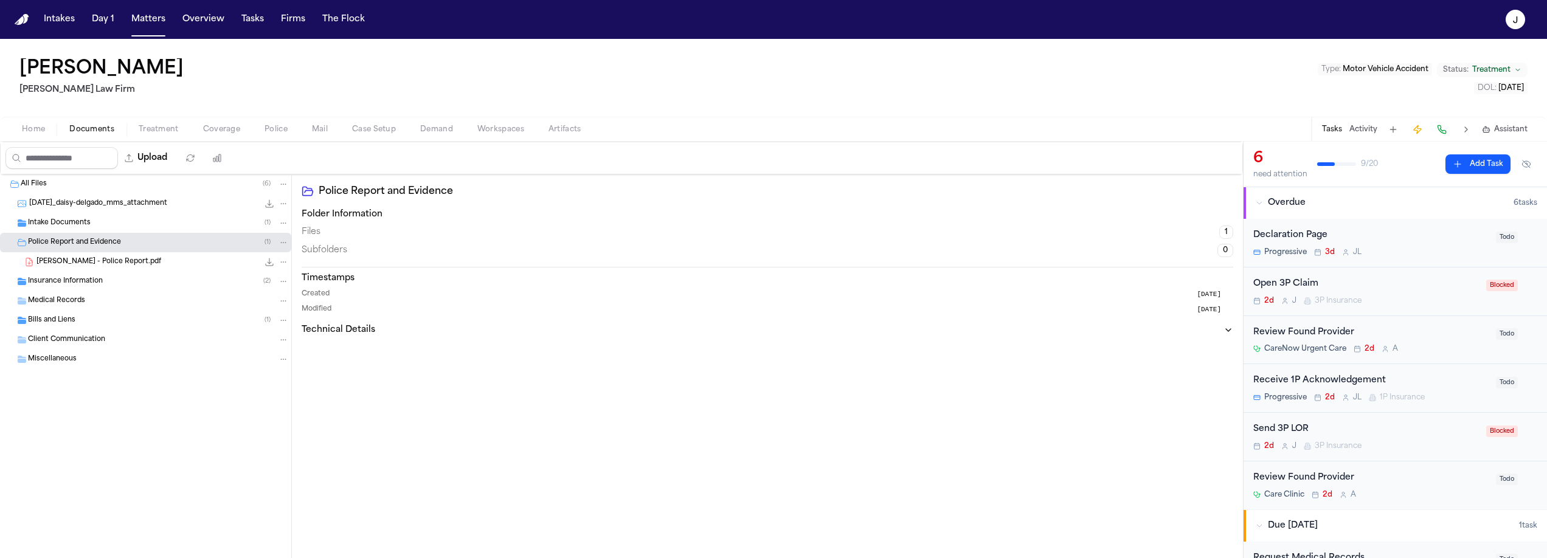
click at [116, 266] on span "Delgado, Daisy - Police Report.pdf" at bounding box center [98, 262] width 125 height 10
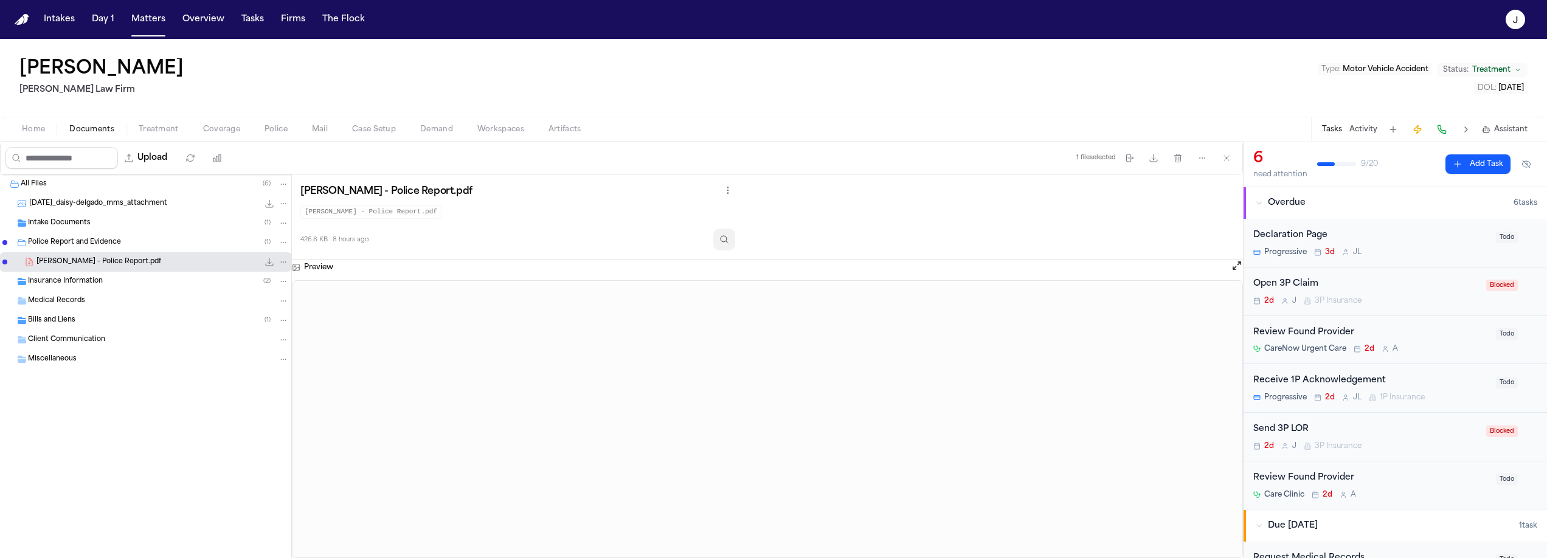
click at [735, 246] on button "Inspect" at bounding box center [724, 240] width 22 height 22
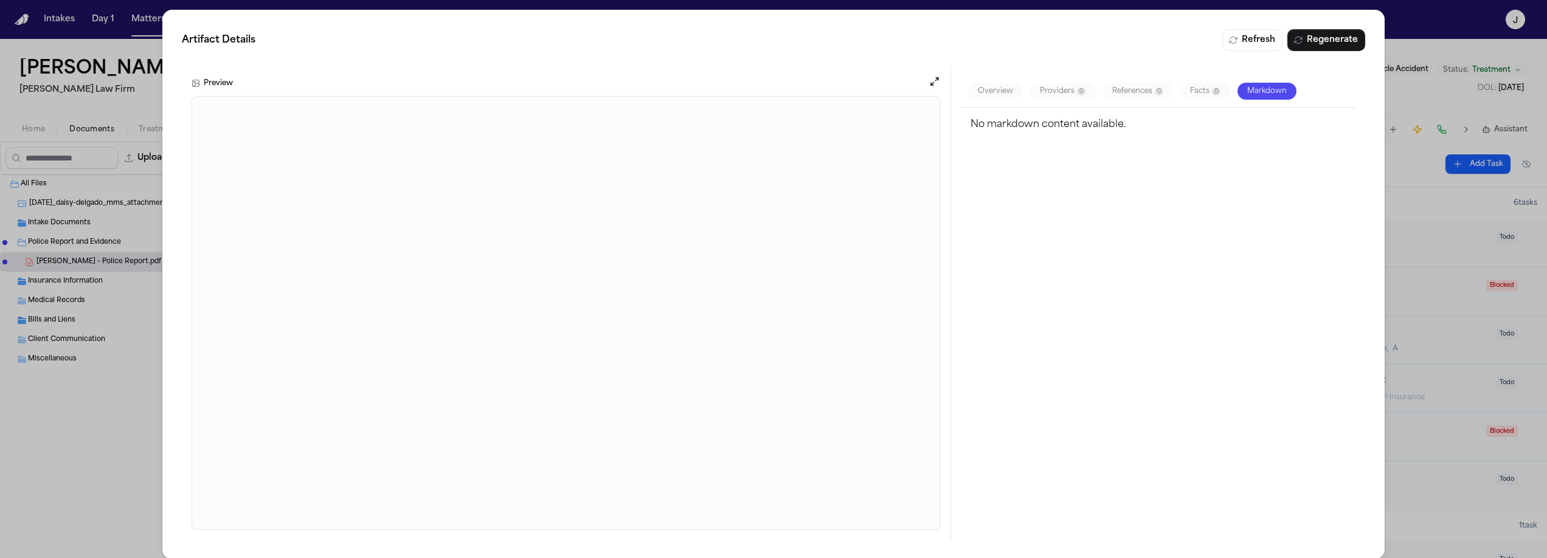
click at [128, 68] on div "Artifact Details Refresh Regenerate Preview Overview Providers 0 References 0 F…" at bounding box center [773, 284] width 1547 height 569
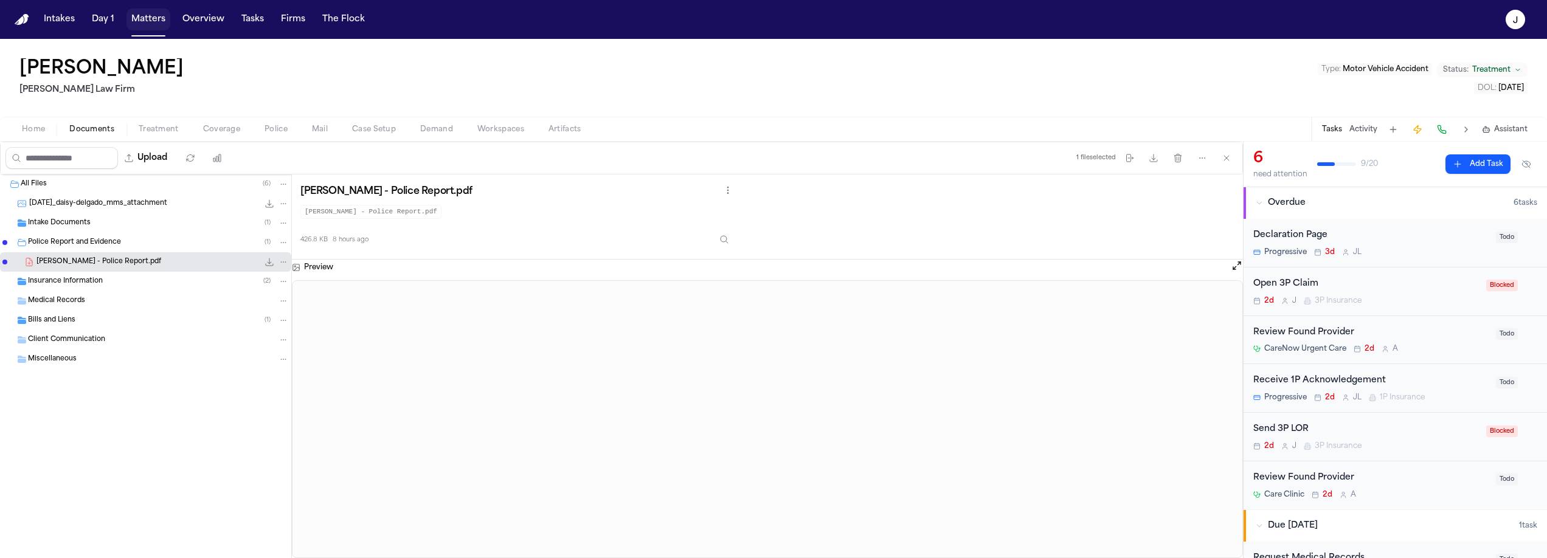
click at [150, 24] on button "Matters" at bounding box center [149, 20] width 44 height 22
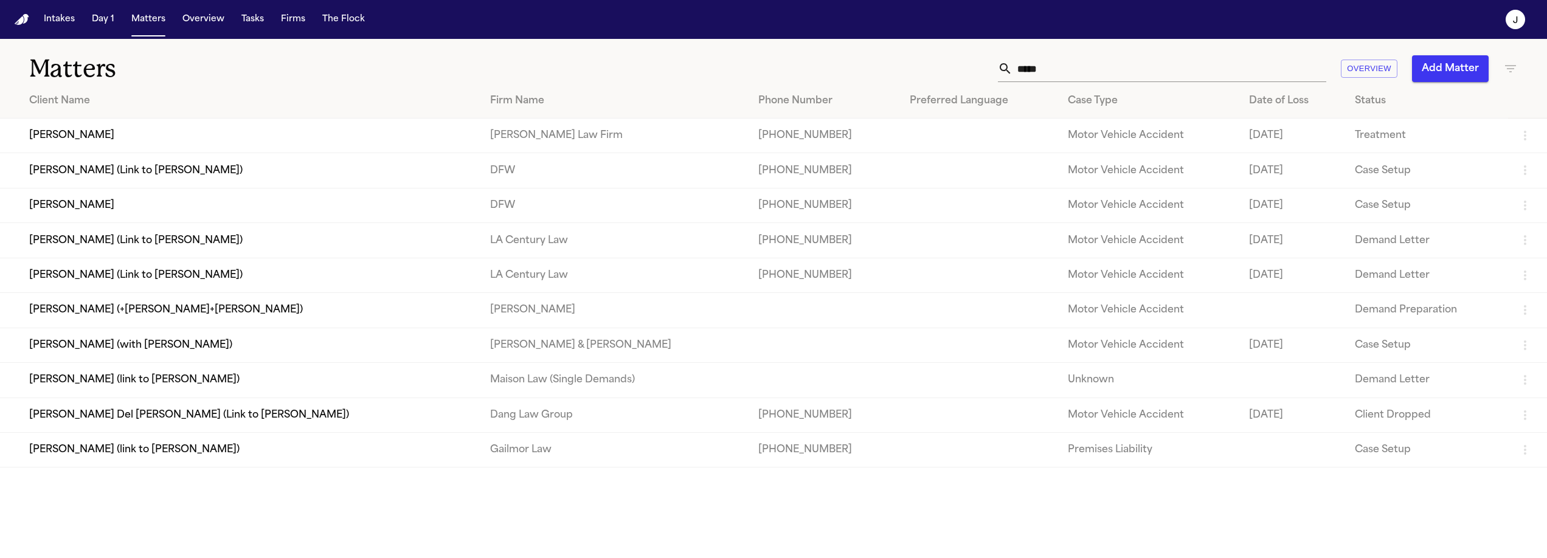
click at [1139, 77] on input "*****" at bounding box center [1170, 68] width 314 height 27
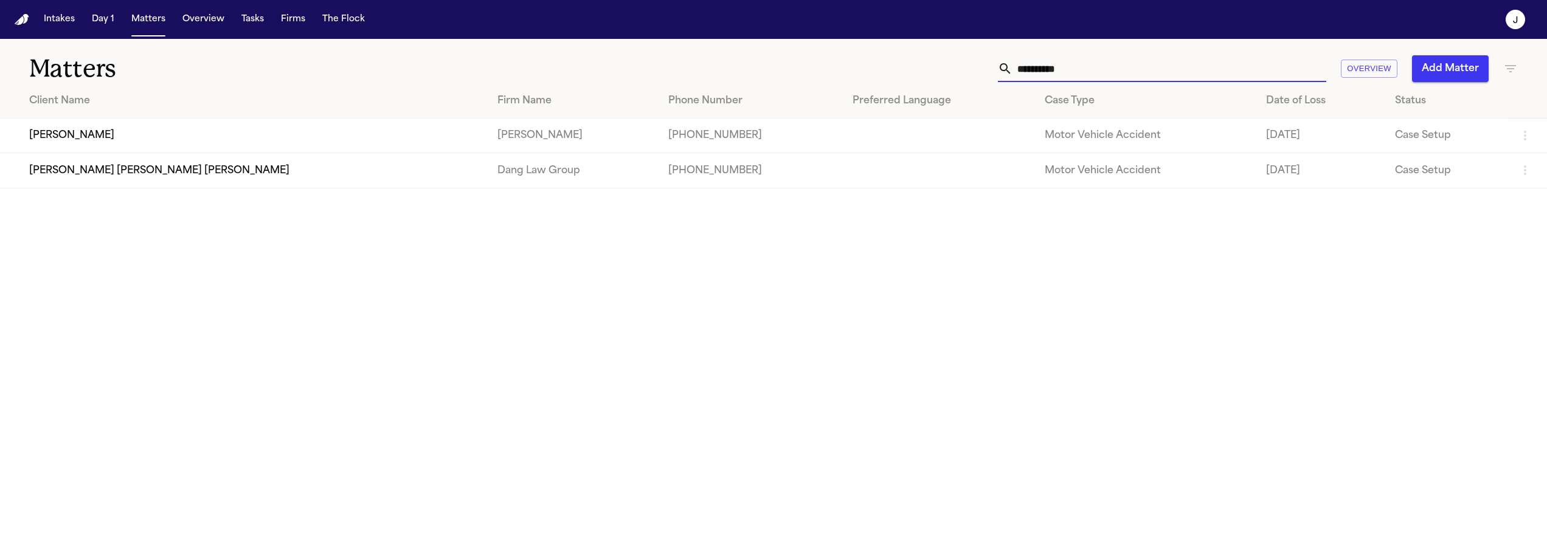
type input "**********"
click at [113, 131] on td "[PERSON_NAME]" at bounding box center [244, 136] width 488 height 35
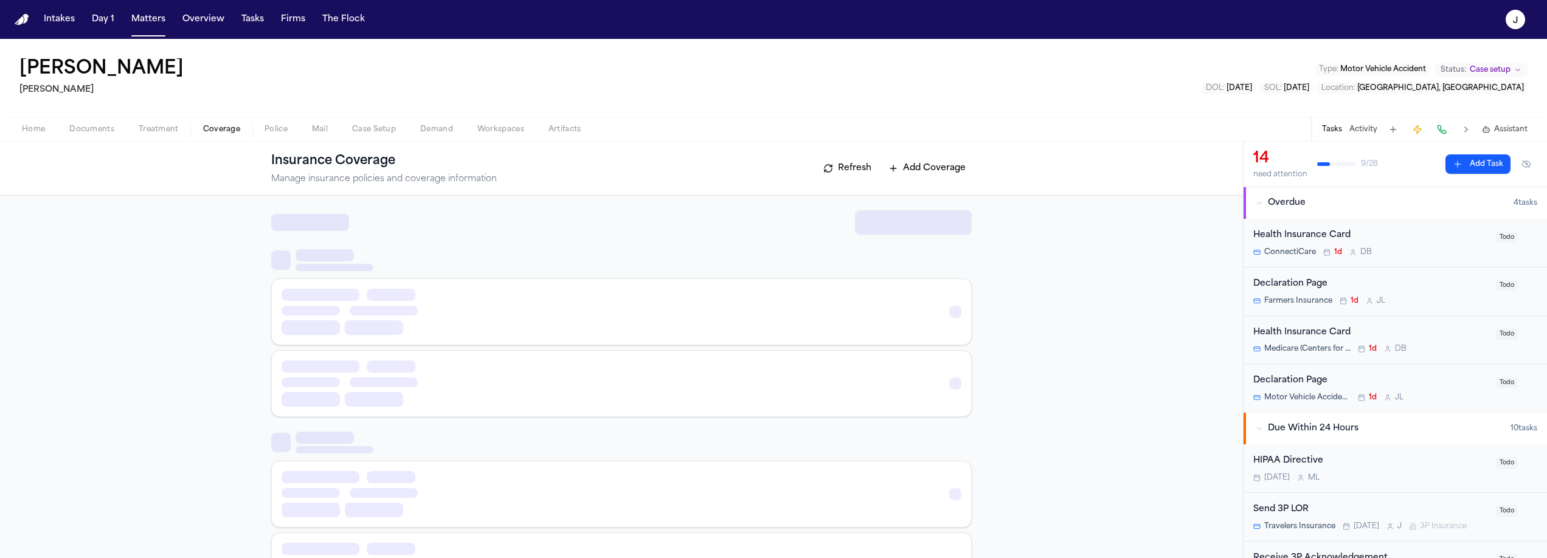
click at [221, 136] on span "button" at bounding box center [222, 136] width 52 height 1
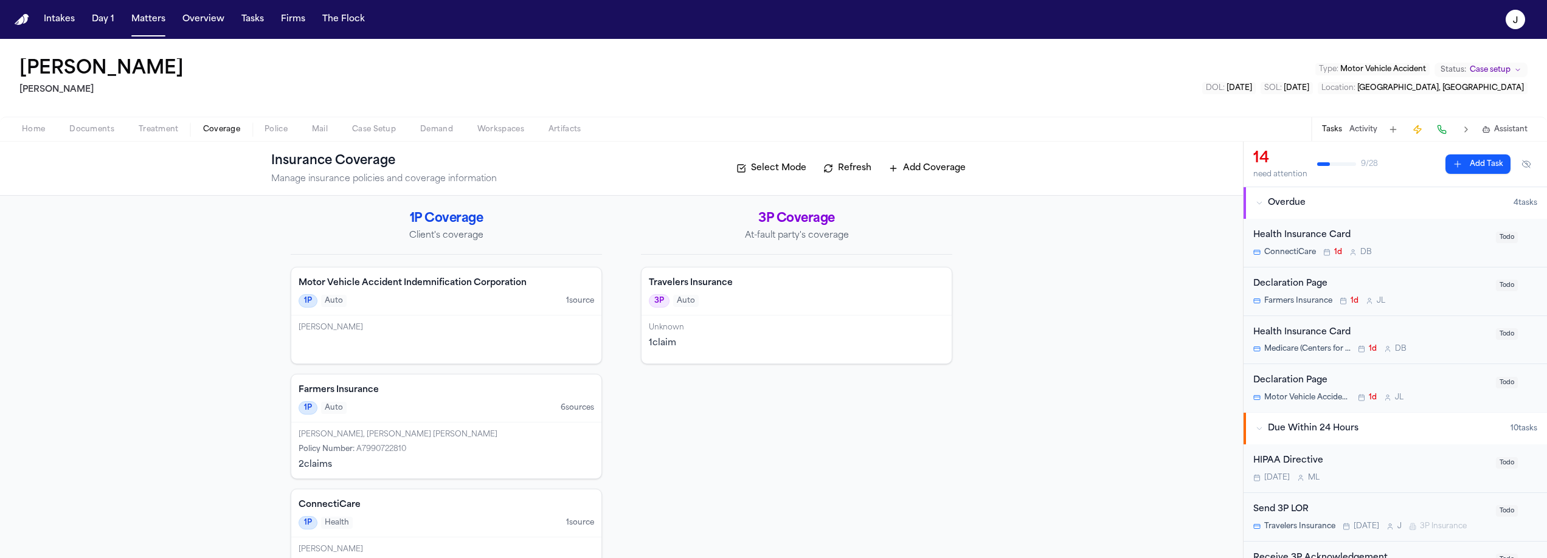
click at [755, 307] on div "3P Auto" at bounding box center [797, 300] width 296 height 13
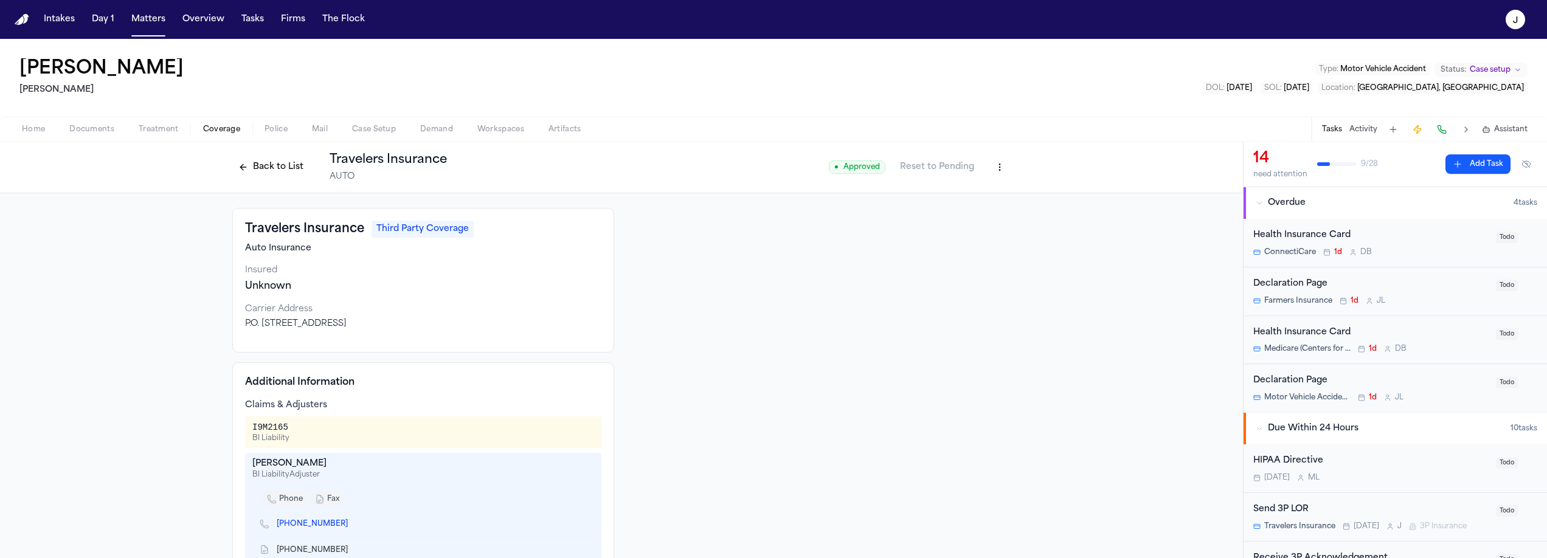
click at [94, 128] on span "Documents" at bounding box center [91, 130] width 45 height 10
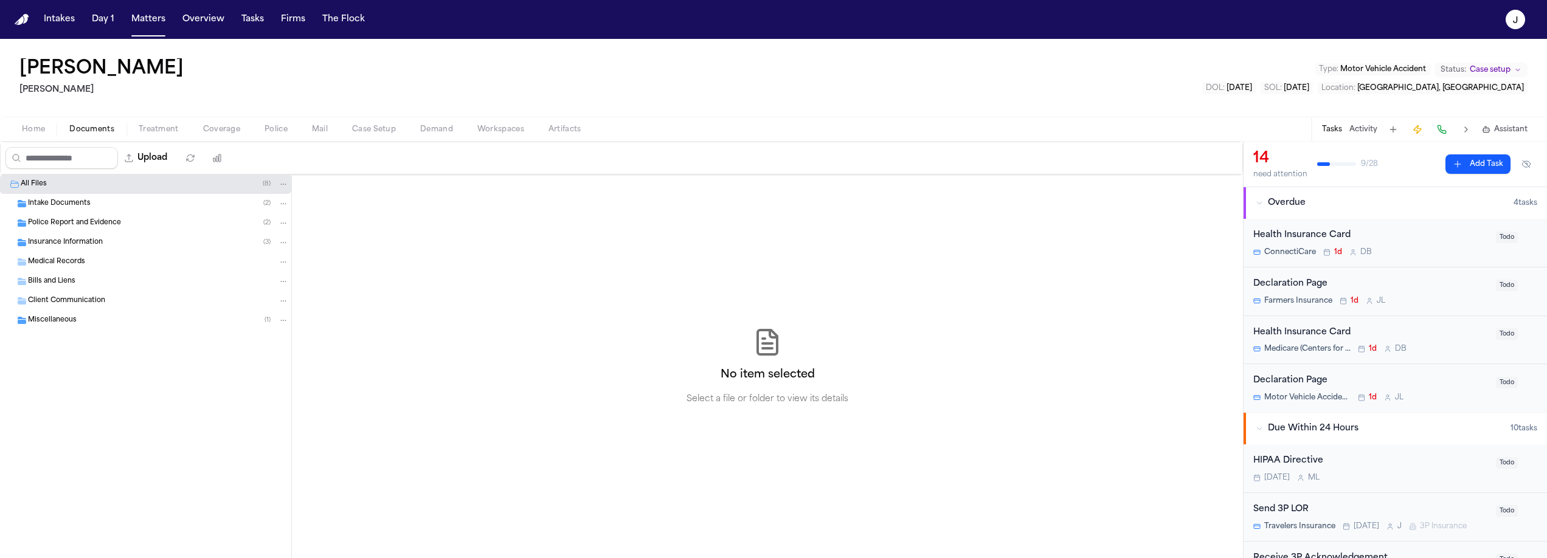
click at [85, 239] on span "Insurance Information" at bounding box center [65, 243] width 75 height 10
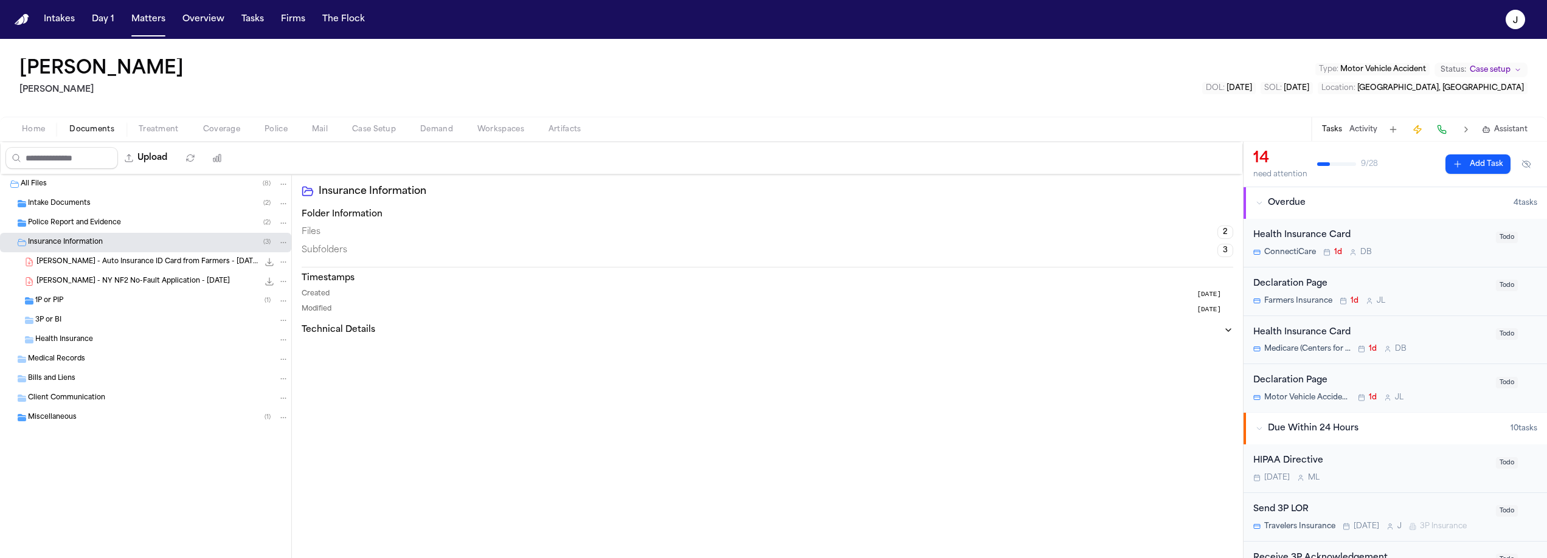
click at [78, 319] on div "3P or BI" at bounding box center [162, 320] width 254 height 11
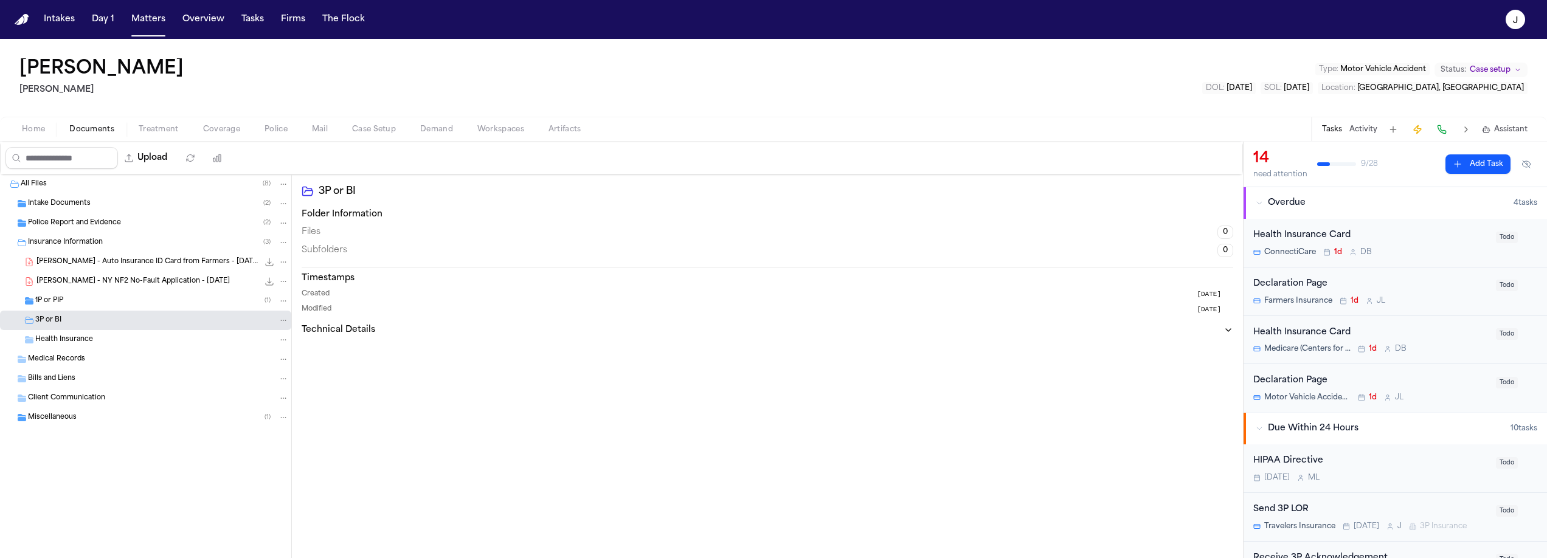
click at [73, 300] on div "1P or PIP ( 1 )" at bounding box center [162, 301] width 254 height 11
click at [78, 324] on div "3P or BI" at bounding box center [162, 320] width 254 height 11
click at [213, 134] on span "Coverage" at bounding box center [221, 130] width 37 height 10
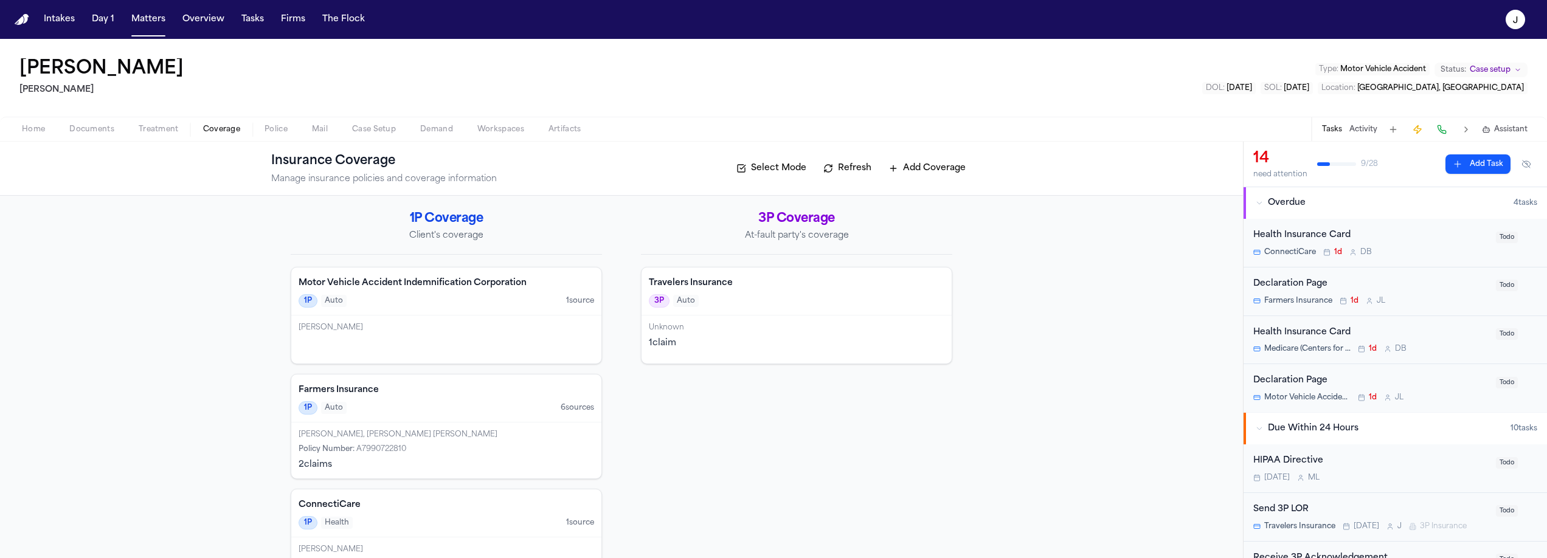
click at [777, 306] on div "3P Auto" at bounding box center [797, 300] width 296 height 13
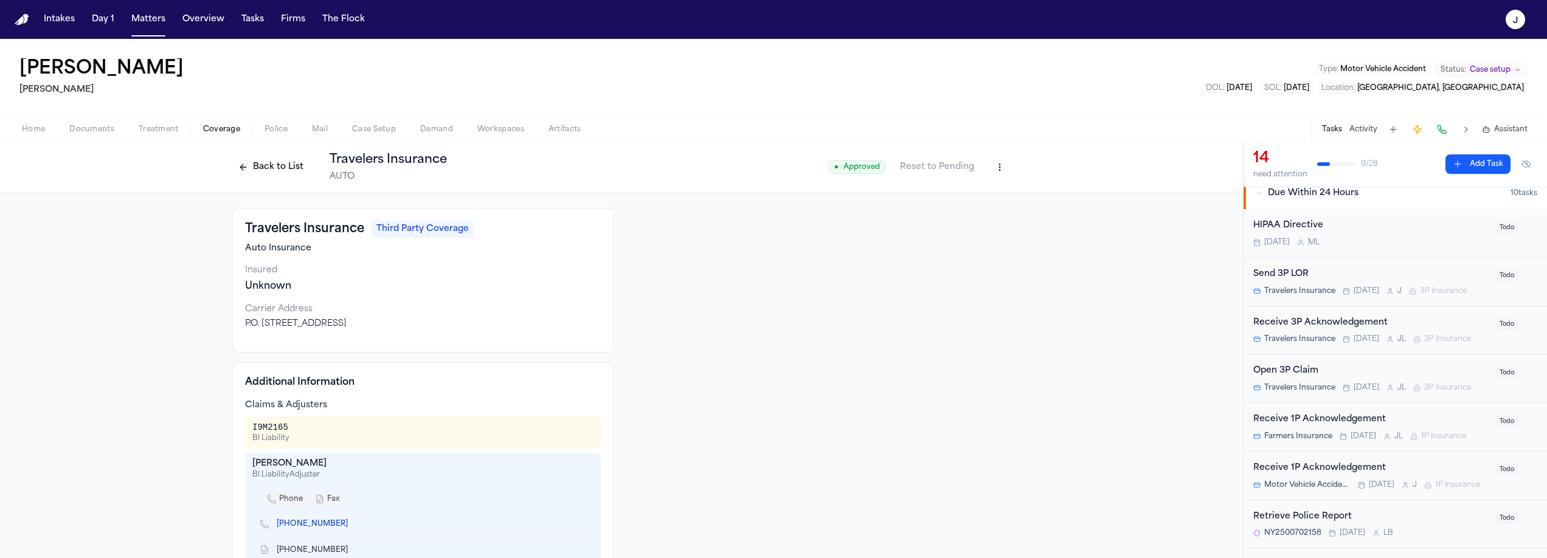
scroll to position [257, 0]
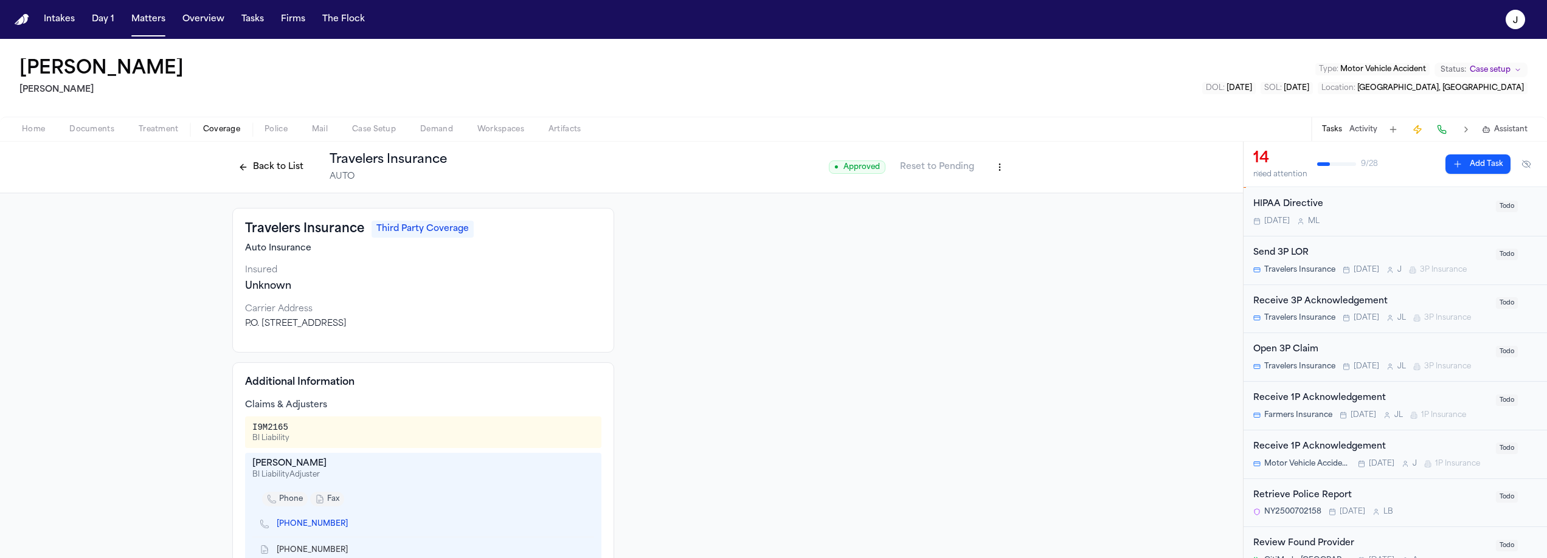
click at [1437, 355] on div "Open 3P Claim" at bounding box center [1371, 350] width 235 height 14
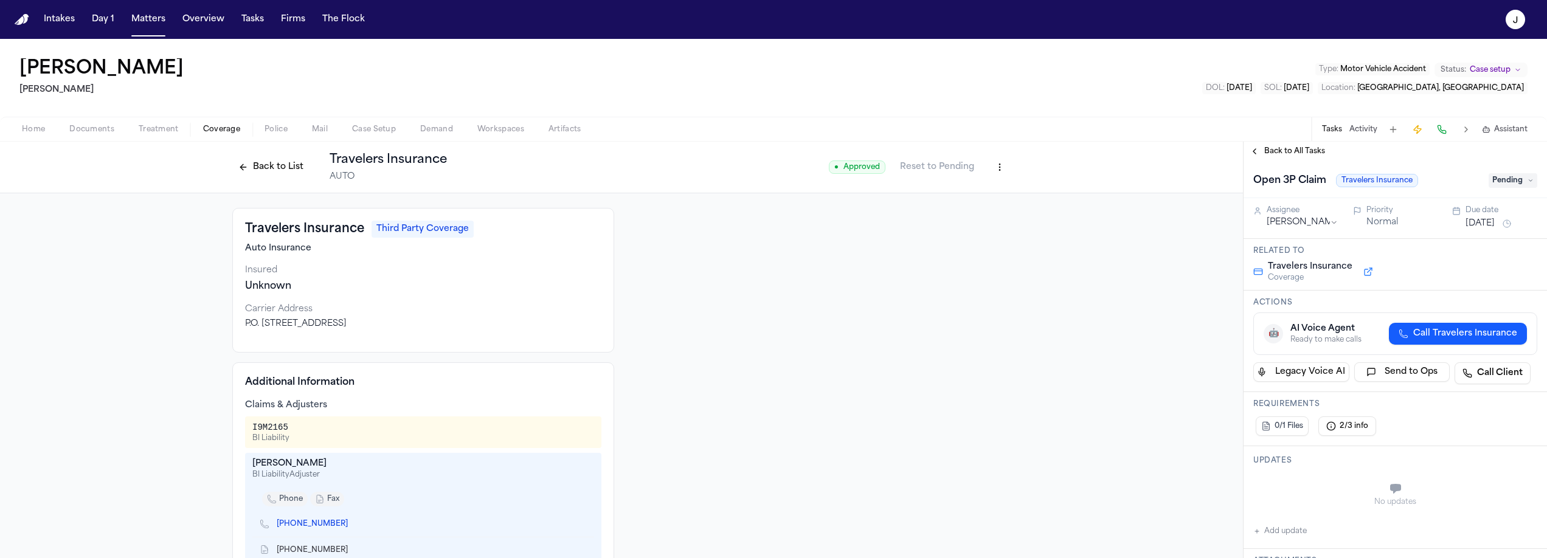
drag, startPoint x: 1515, startPoint y: 179, endPoint x: 1524, endPoint y: 186, distance: 11.3
click at [1515, 179] on span "Pending" at bounding box center [1513, 180] width 49 height 15
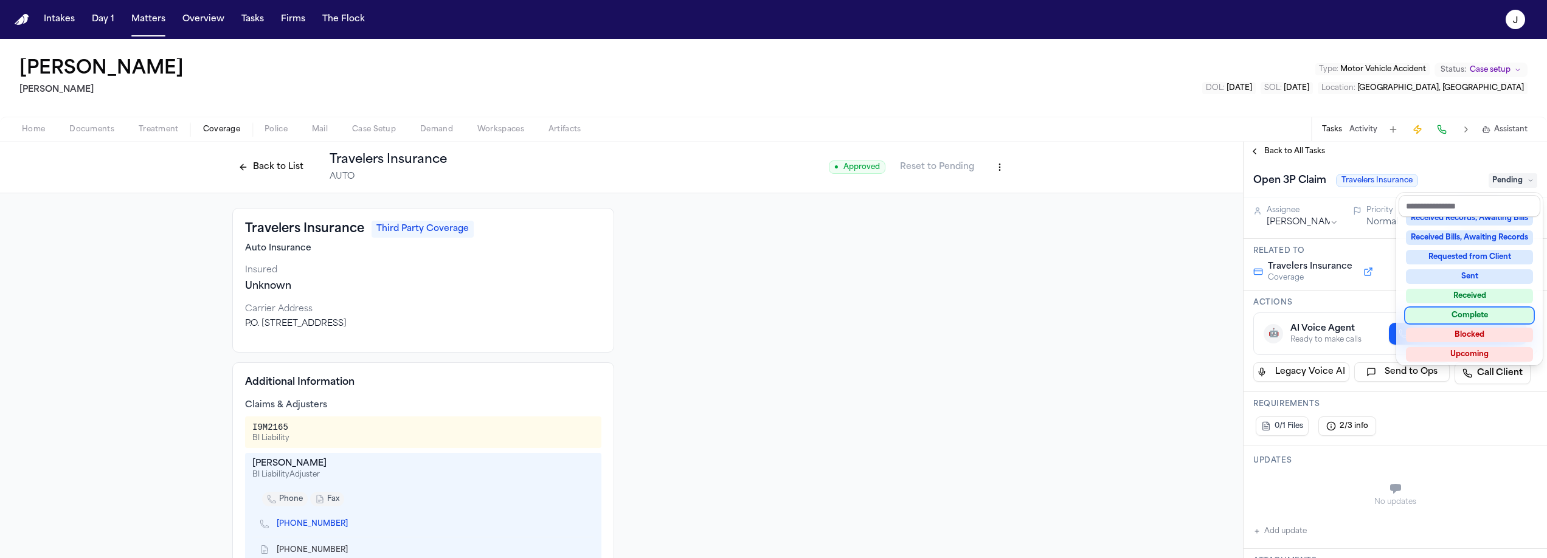
click at [1487, 308] on div "Complete" at bounding box center [1469, 315] width 127 height 15
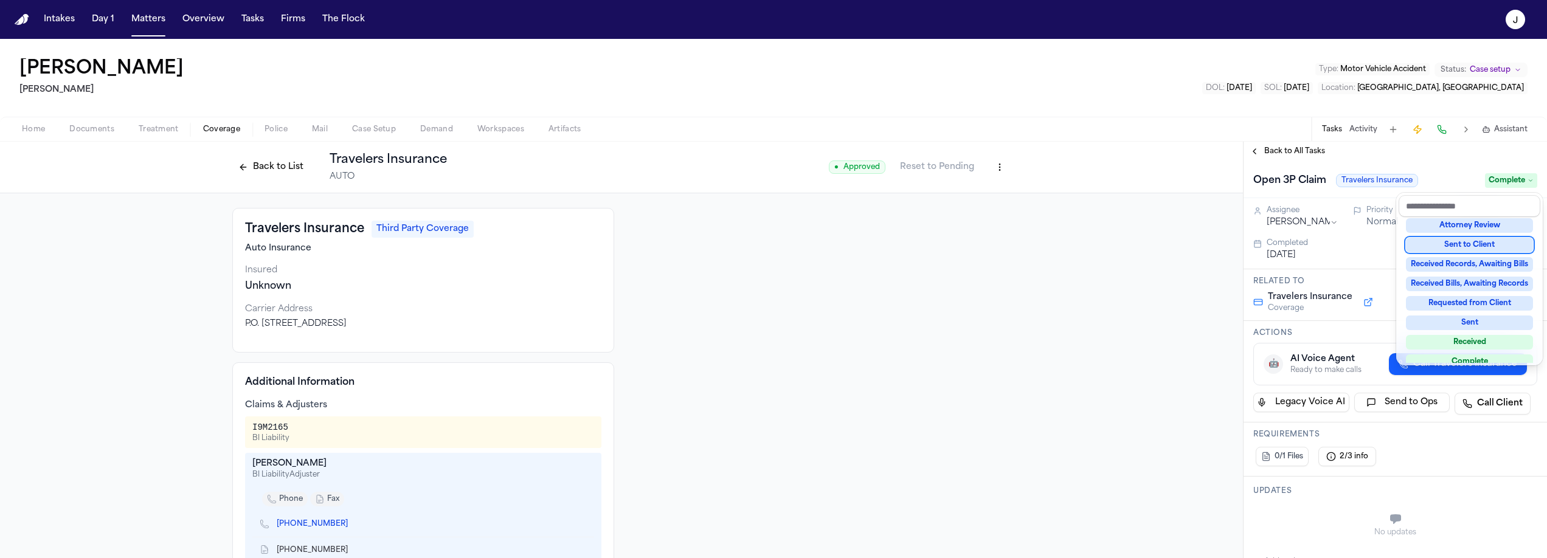
click at [1291, 152] on div "Back to All Tasks Open 3P Claim Travelers Insurance Complete Assignee Julie Lop…" at bounding box center [1396, 350] width 304 height 417
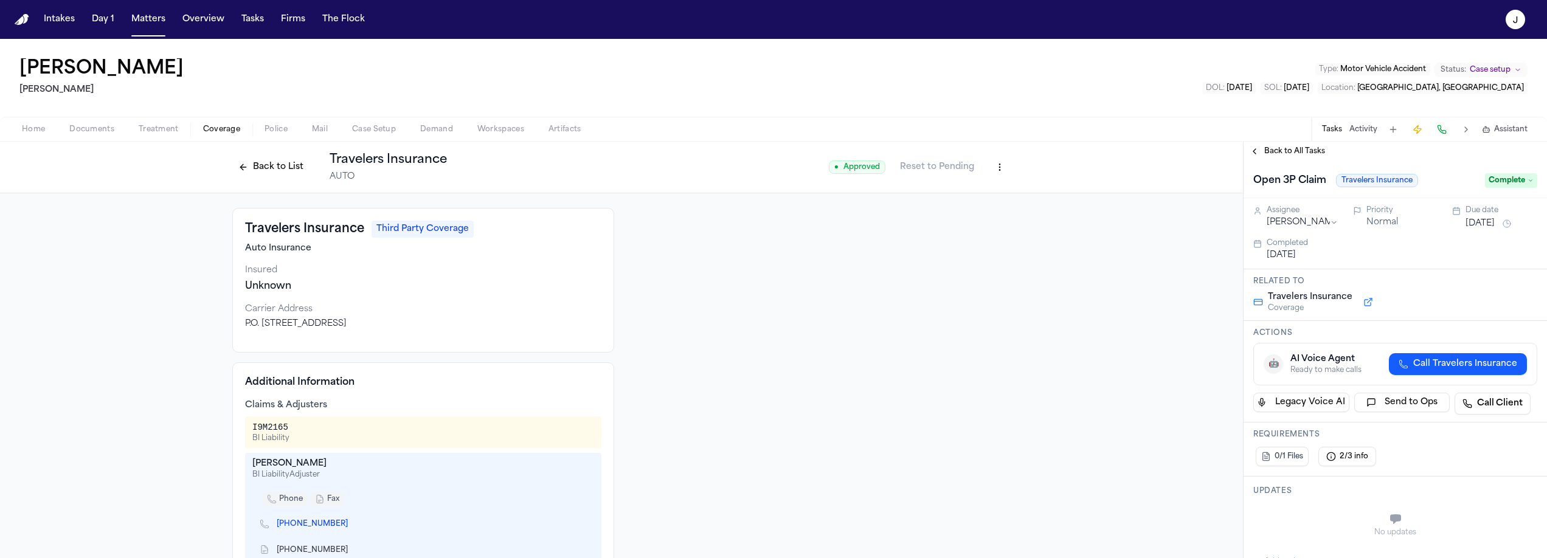
click at [1288, 158] on div "Back to All Tasks" at bounding box center [1396, 151] width 304 height 19
click at [1292, 154] on span "Back to All Tasks" at bounding box center [1295, 152] width 61 height 10
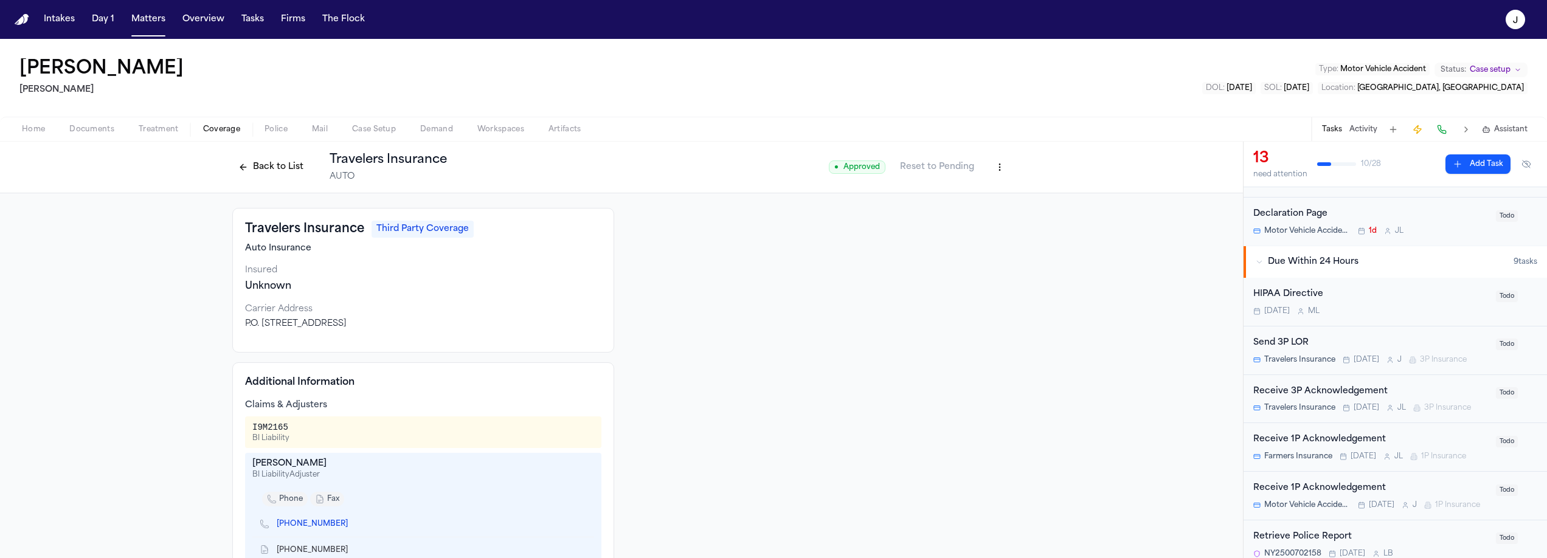
scroll to position [174, 0]
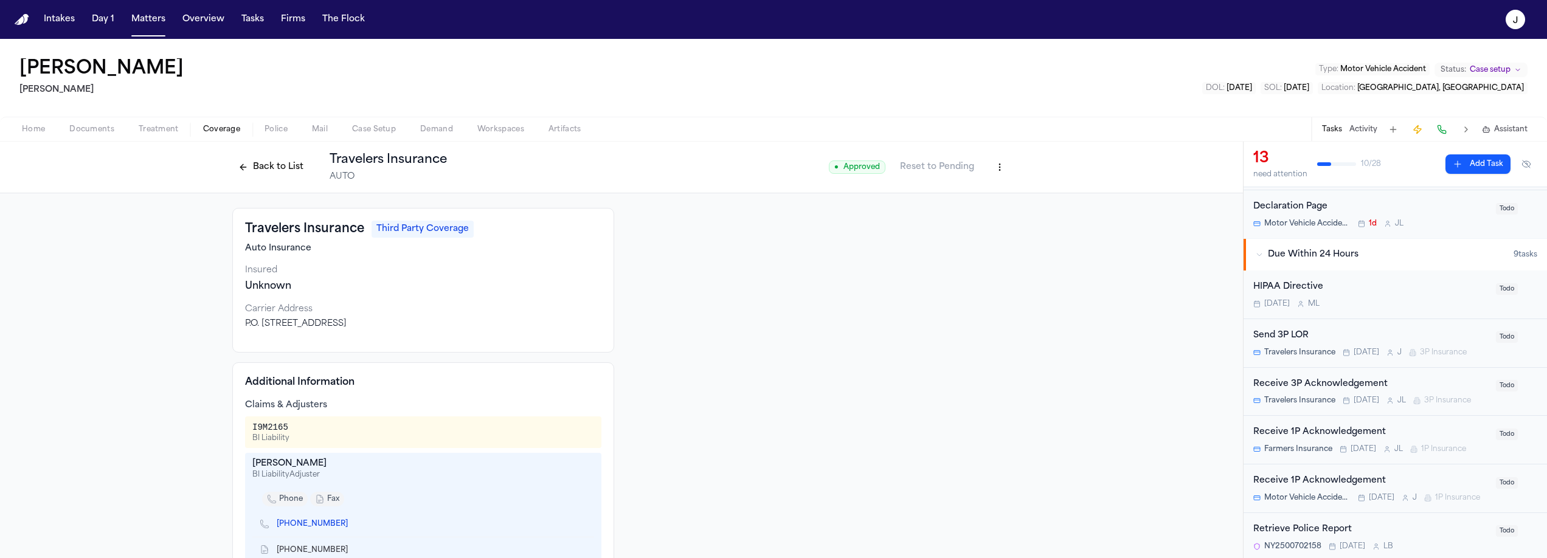
click at [35, 131] on span "Home" at bounding box center [33, 130] width 23 height 10
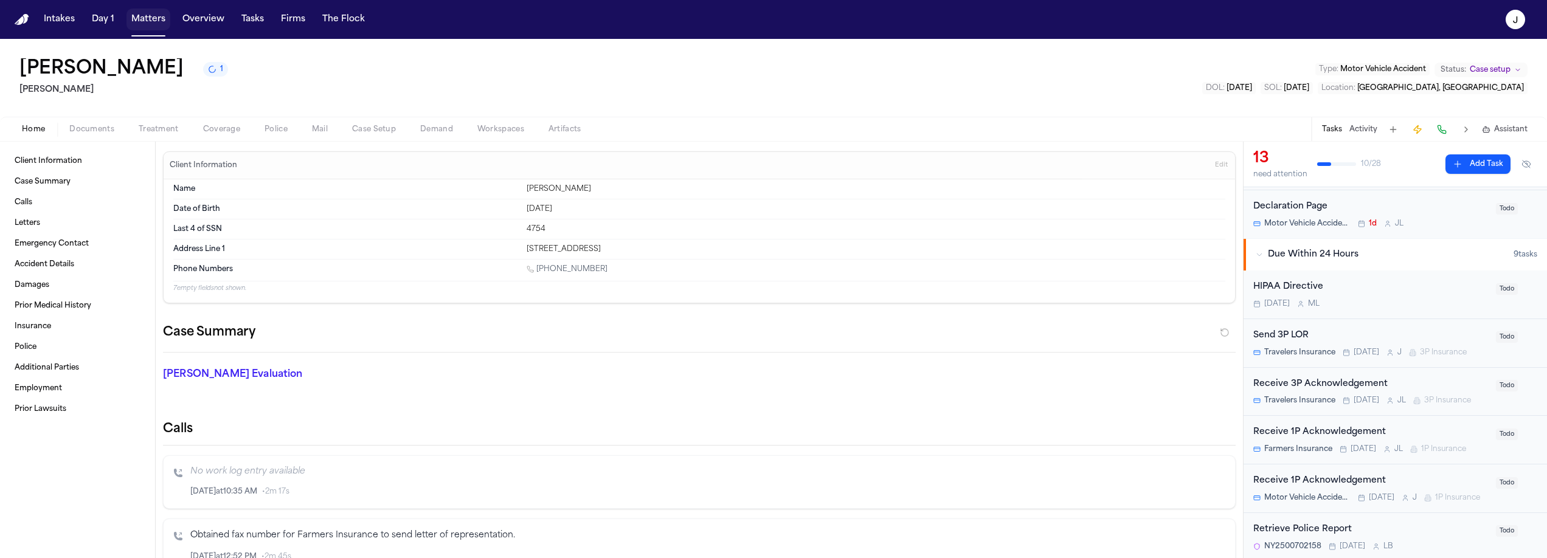
click at [143, 29] on button "Matters" at bounding box center [149, 20] width 44 height 22
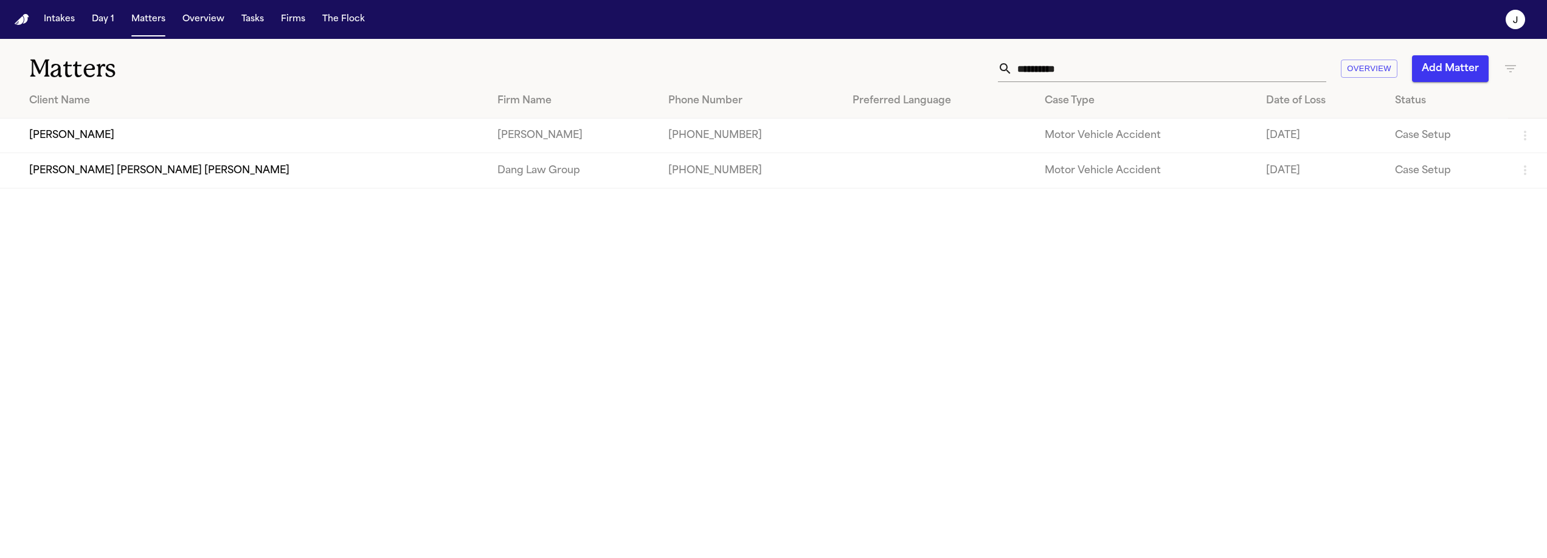
click at [1063, 74] on input "**********" at bounding box center [1170, 68] width 314 height 27
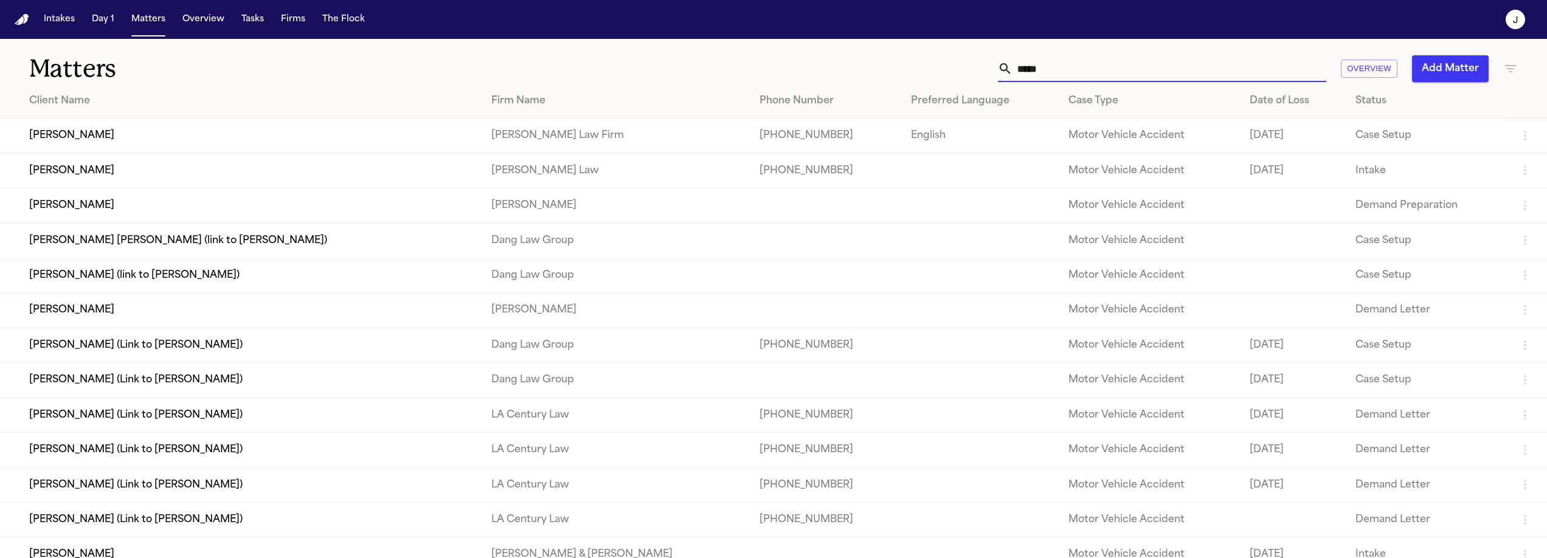
type input "*****"
click at [193, 114] on th "Client Name" at bounding box center [241, 101] width 482 height 35
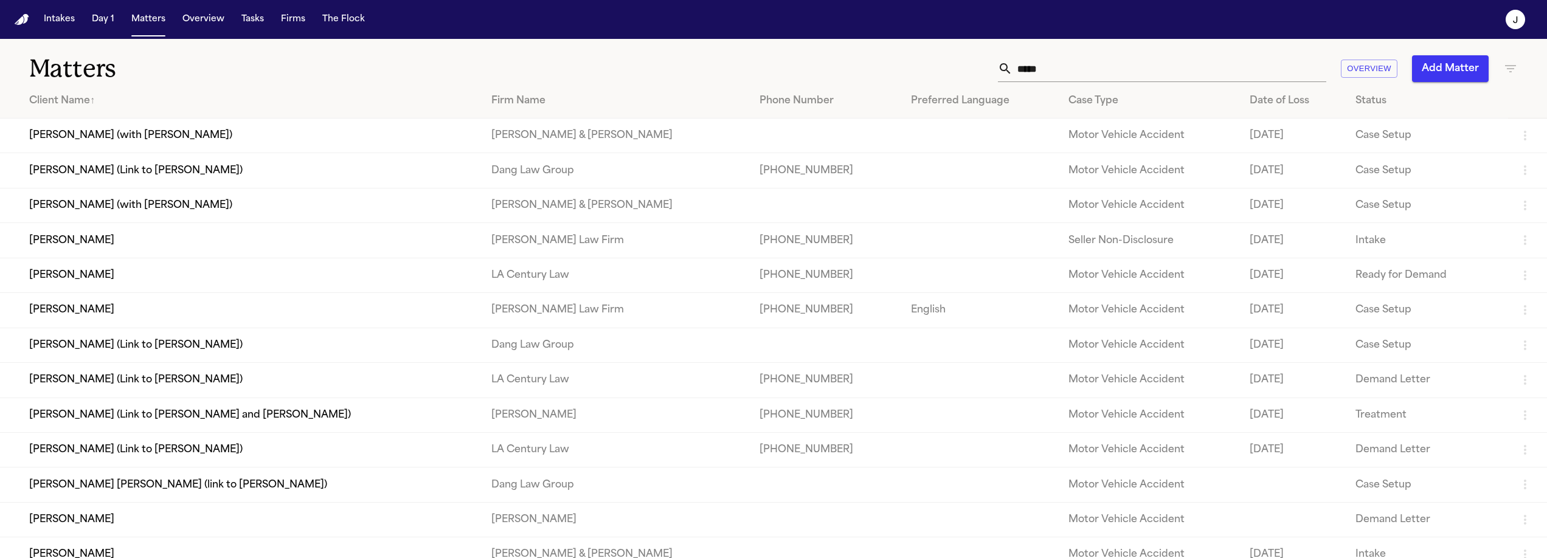
click at [111, 325] on td "[PERSON_NAME]" at bounding box center [241, 310] width 482 height 35
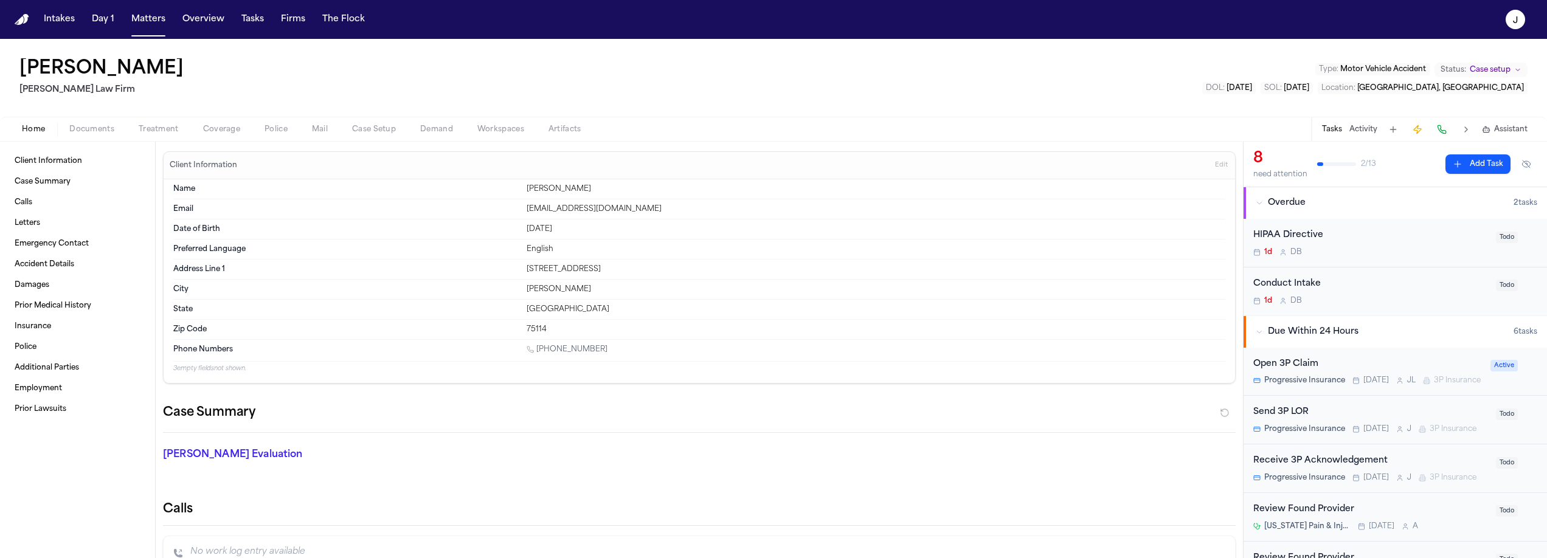
click at [229, 134] on span "Coverage" at bounding box center [221, 130] width 37 height 10
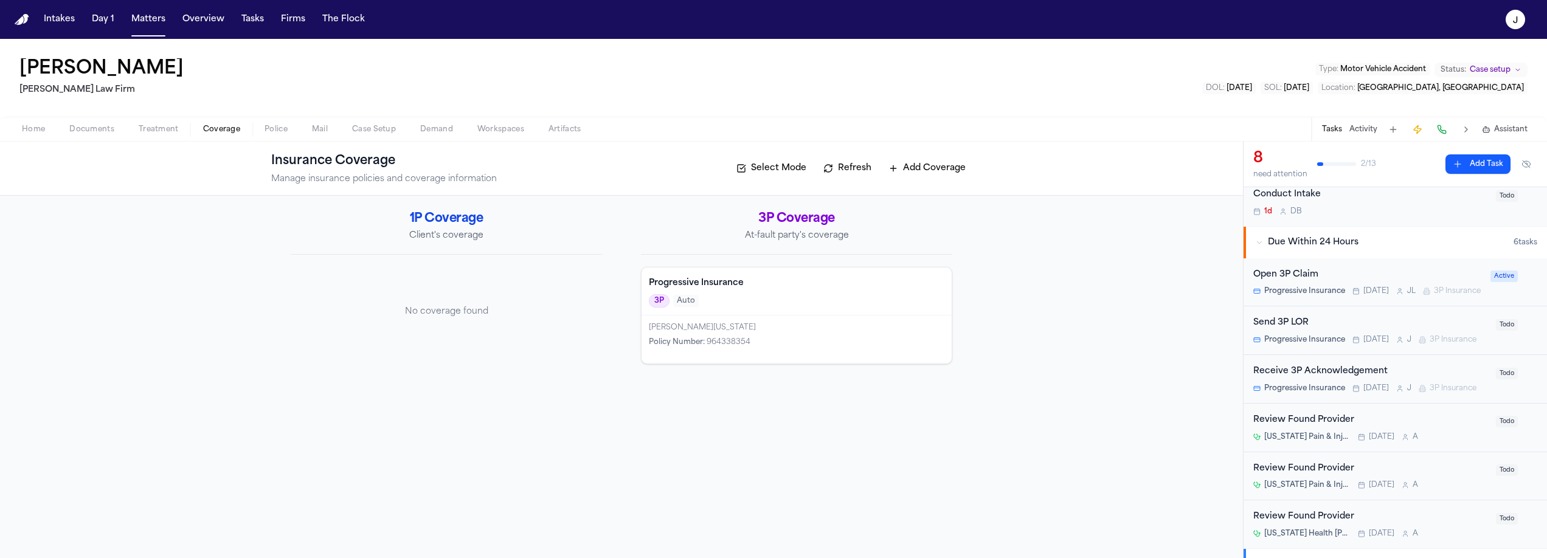
scroll to position [92, 0]
click at [858, 318] on div "Marcus Lajames Washington Policy Number : 964338354" at bounding box center [797, 340] width 310 height 48
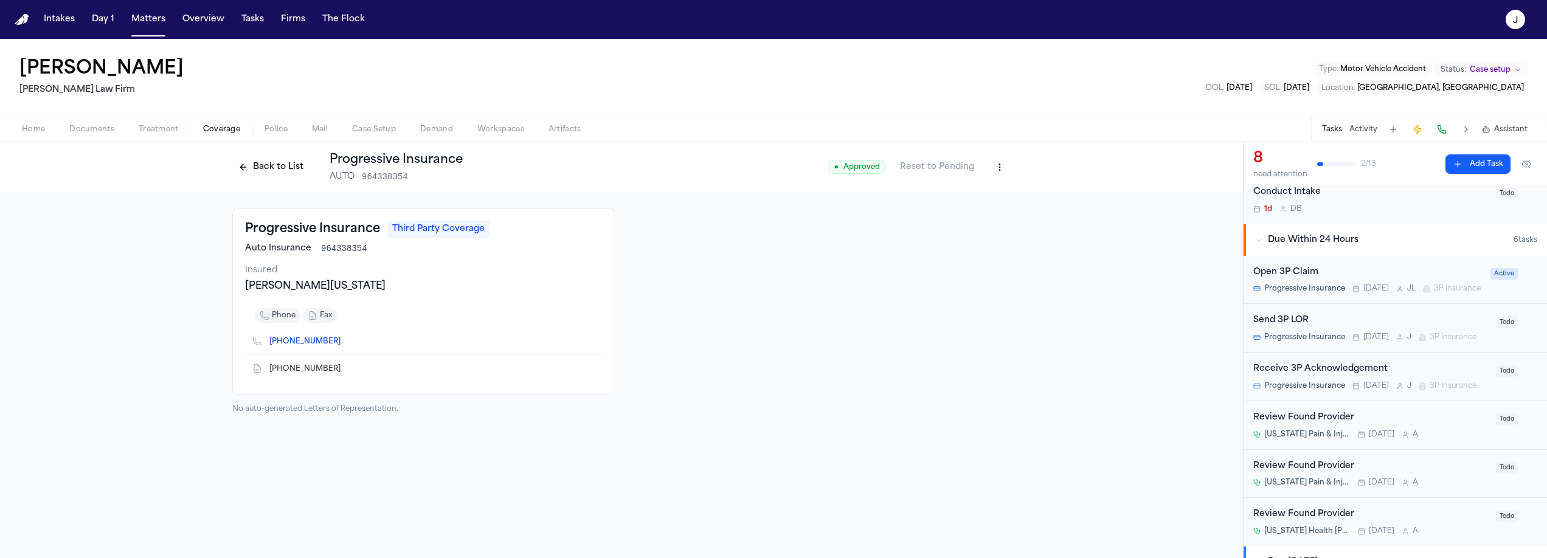
click at [1439, 131] on button at bounding box center [1442, 129] width 17 height 17
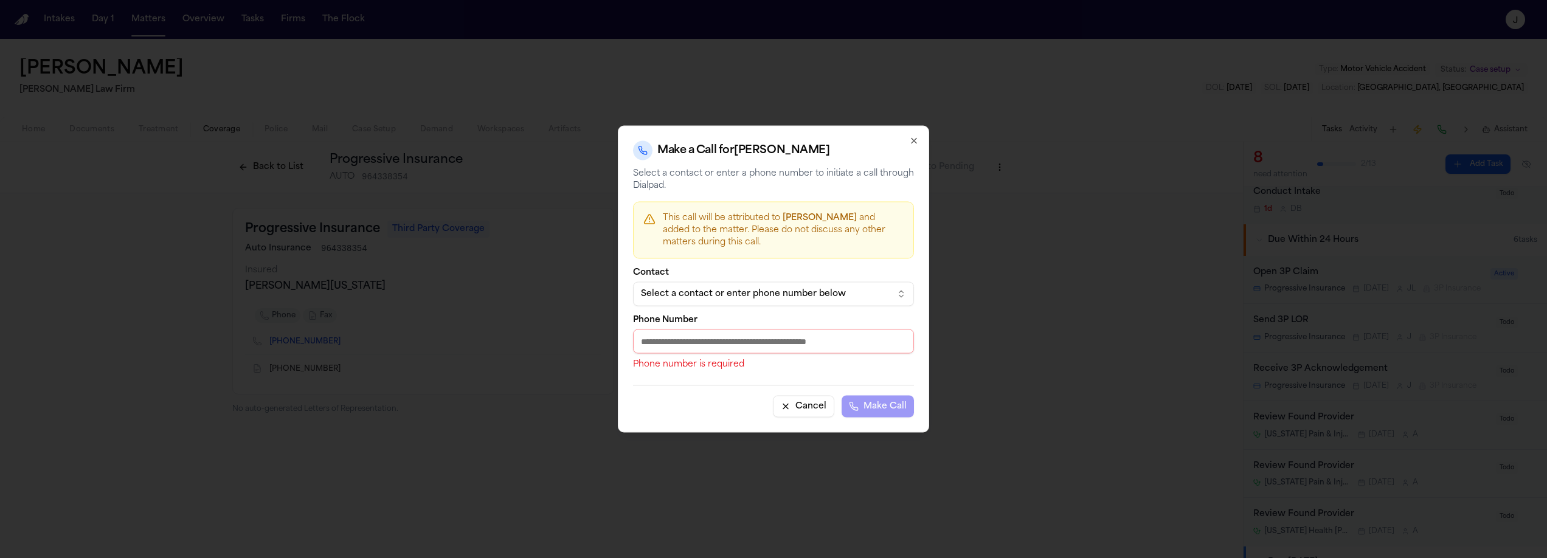
click at [731, 298] on div "Select a contact or enter phone number below" at bounding box center [764, 294] width 246 height 12
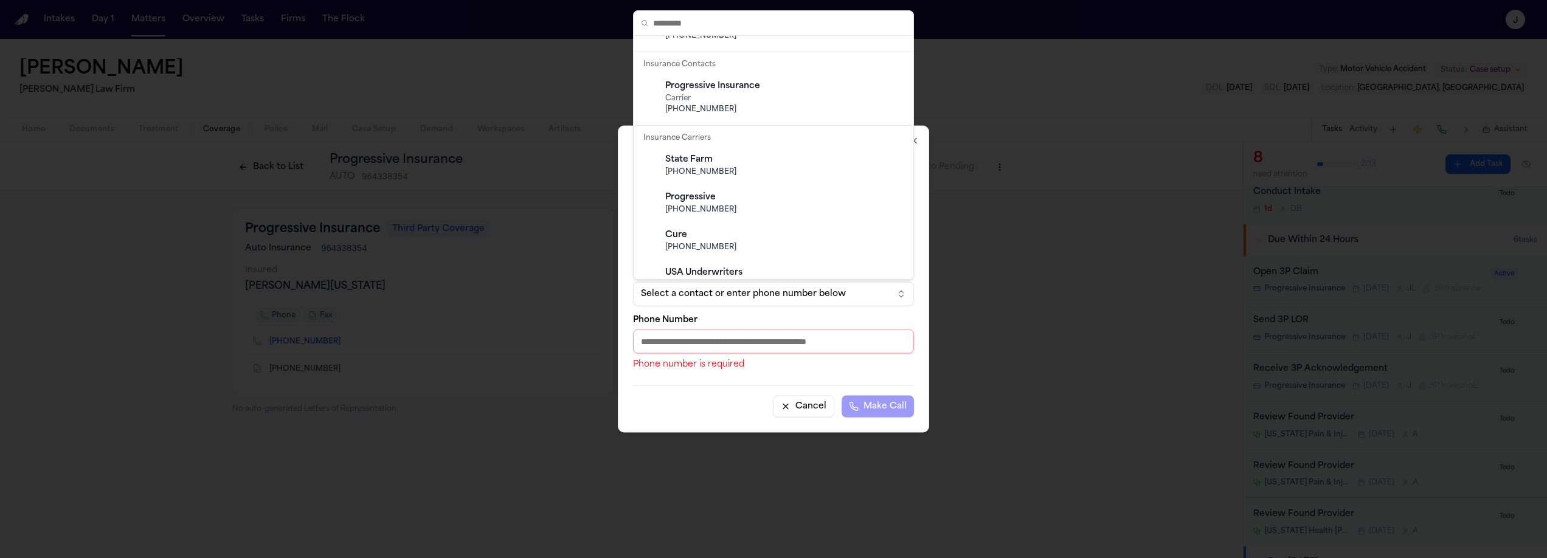
scroll to position [214, 0]
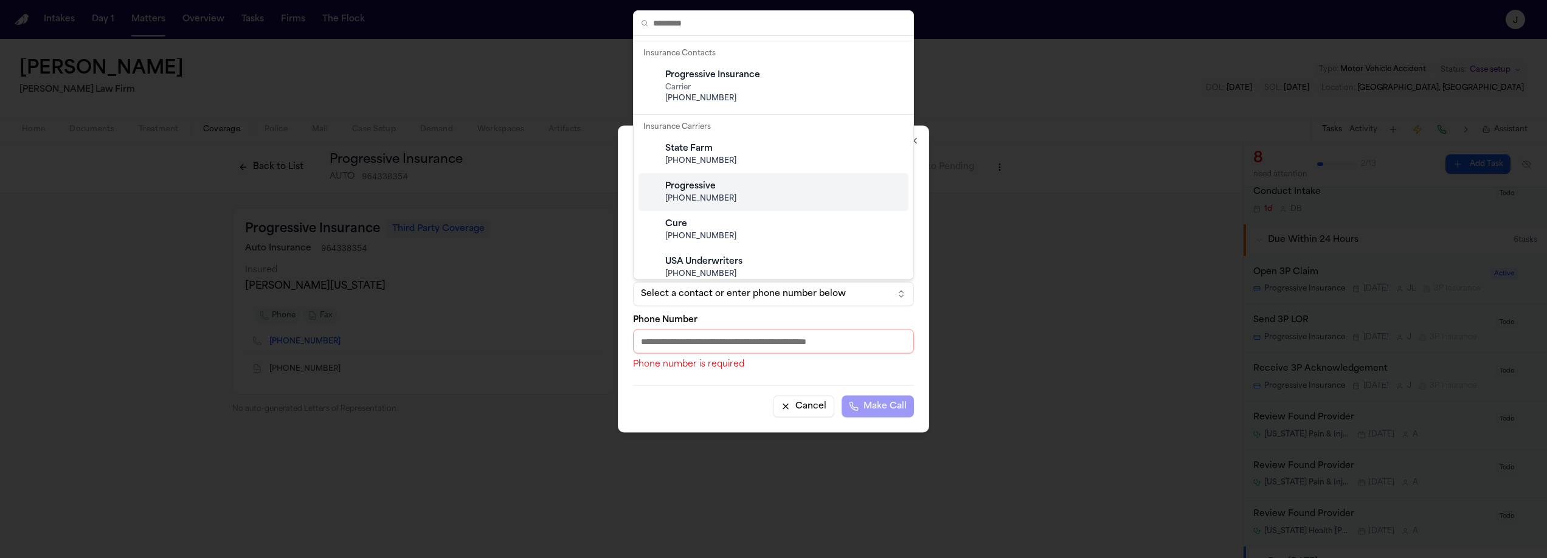
click at [697, 197] on span "(800) 776-4737" at bounding box center [783, 199] width 236 height 10
type input "**********"
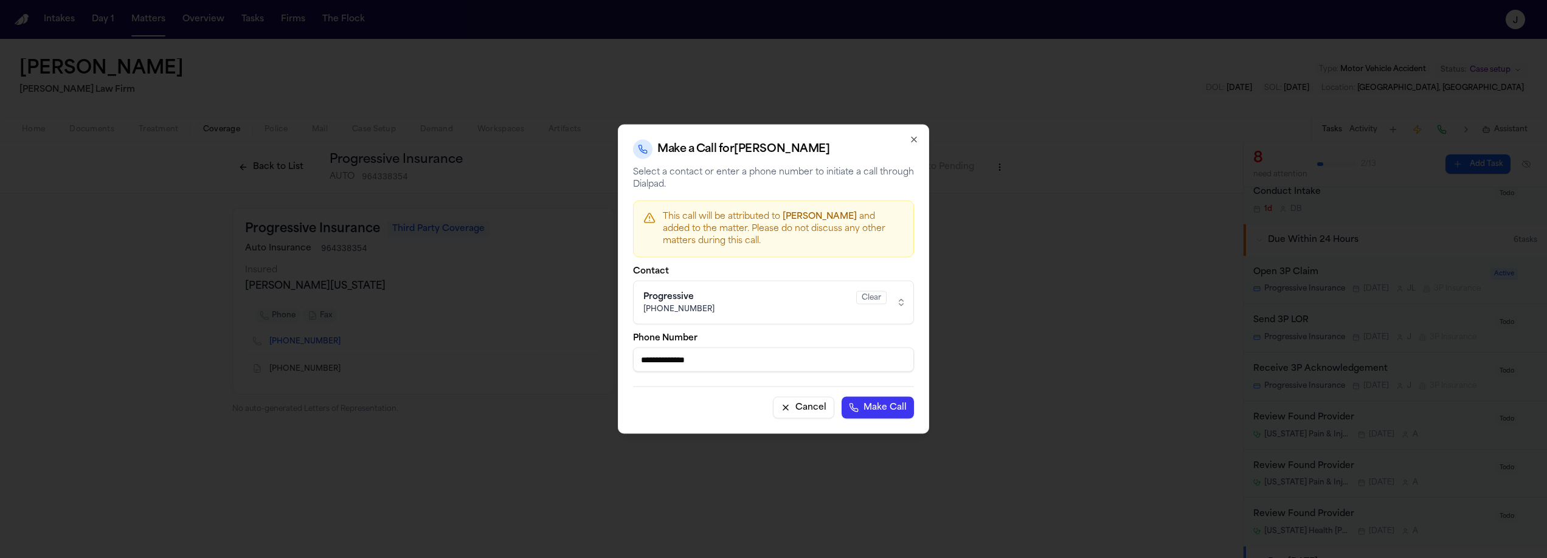
click at [898, 408] on button "Make Call" at bounding box center [878, 408] width 72 height 22
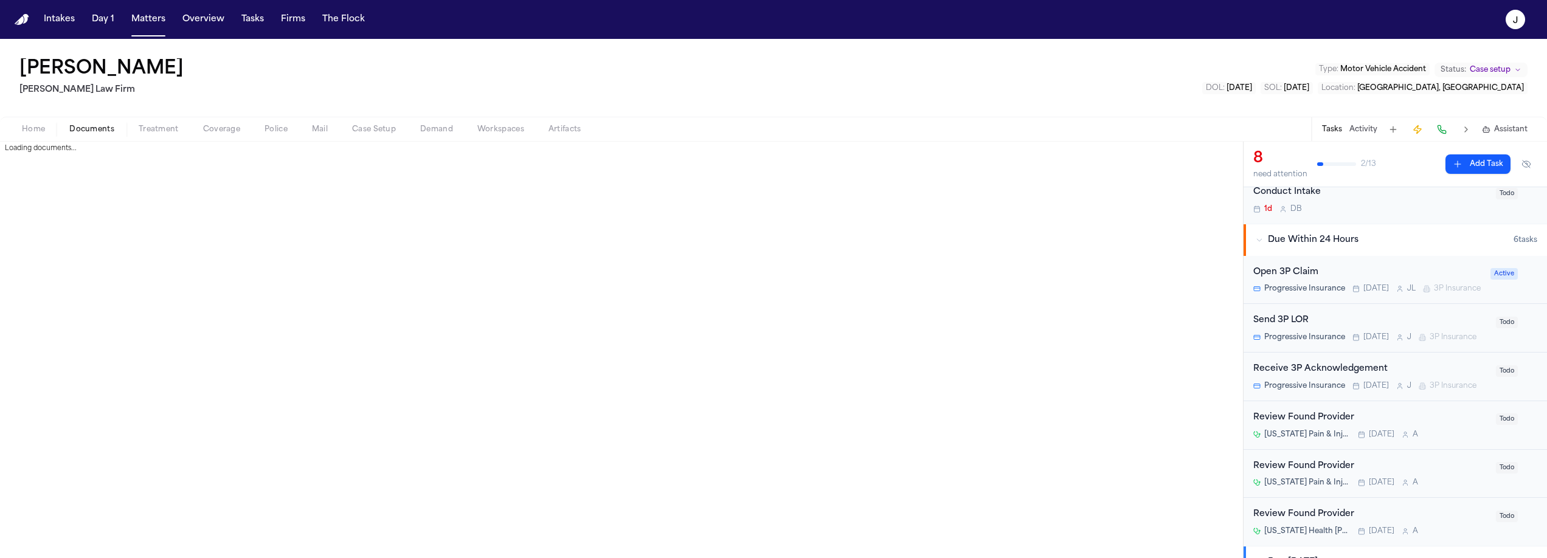
click at [102, 133] on span "Documents" at bounding box center [91, 130] width 45 height 10
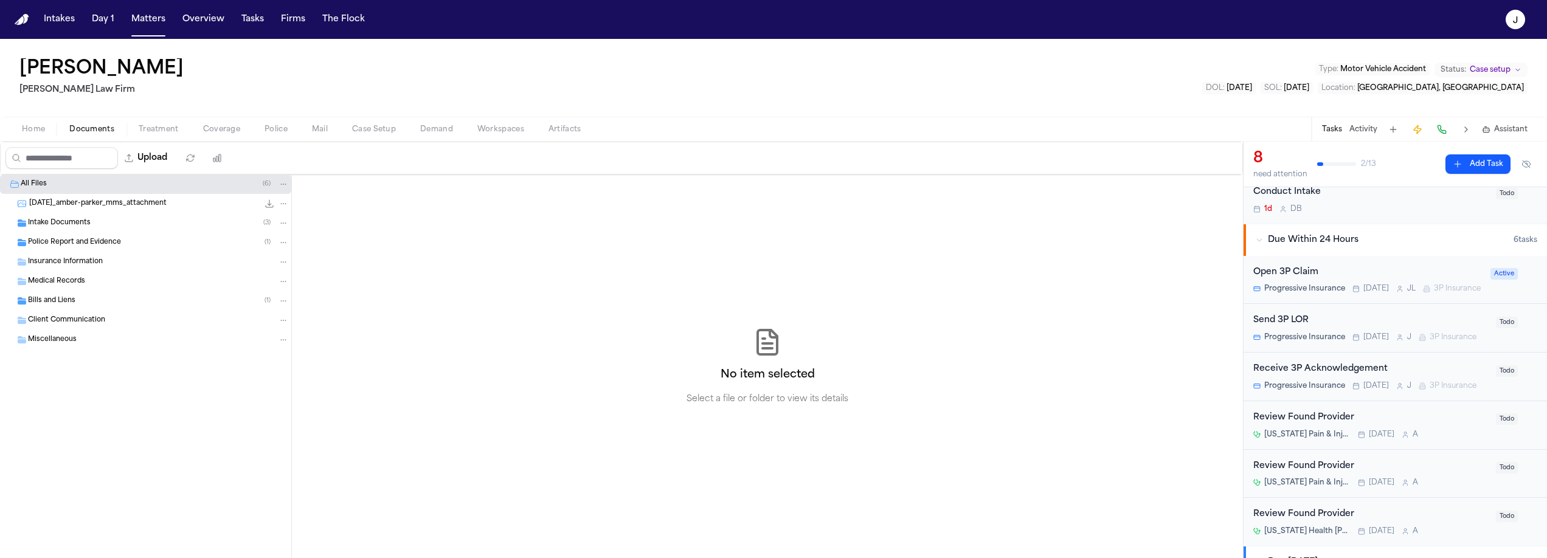
click at [30, 242] on span "Police Report and Evidence" at bounding box center [74, 243] width 93 height 10
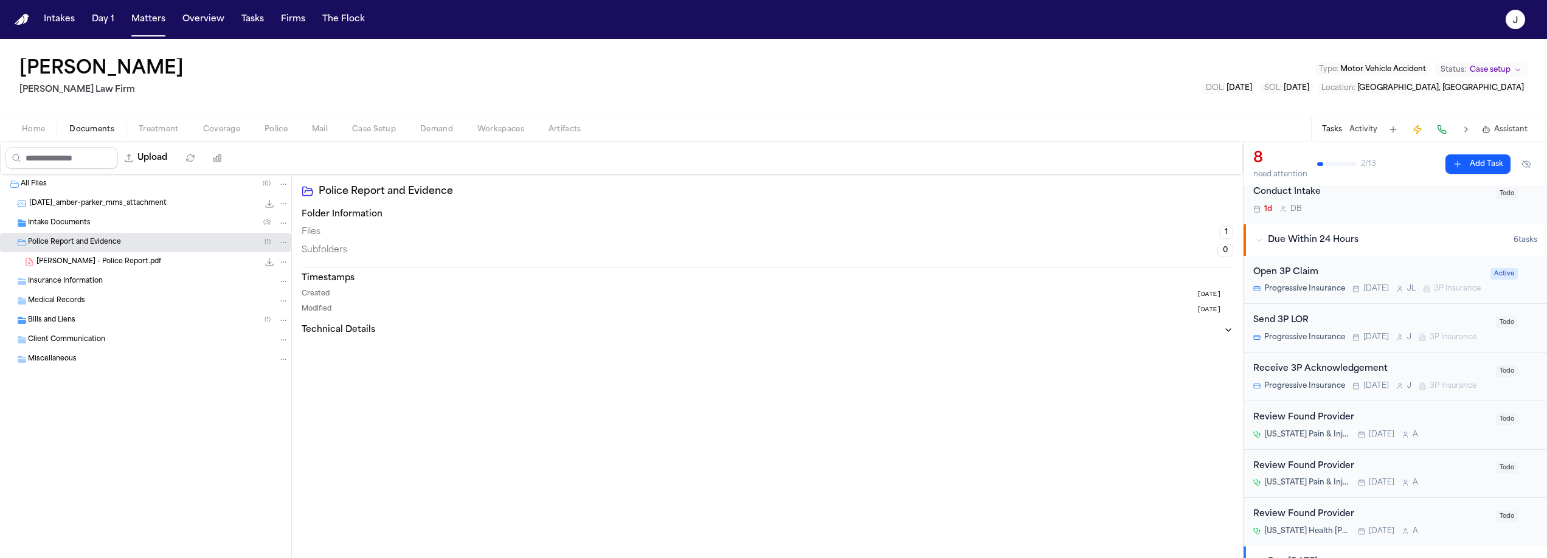
click at [115, 269] on div "Parker, Amber - Police Report.pdf 341.0 KB • PDF" at bounding box center [145, 261] width 291 height 19
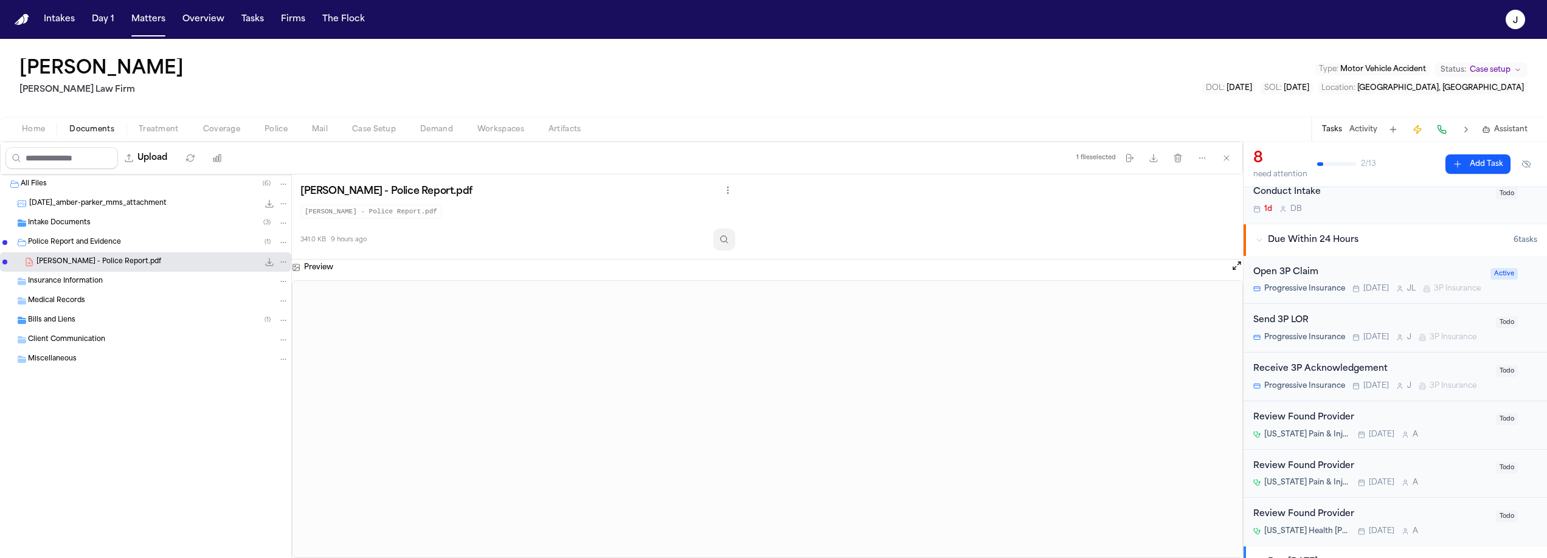
click at [725, 235] on button "Inspect" at bounding box center [724, 240] width 22 height 22
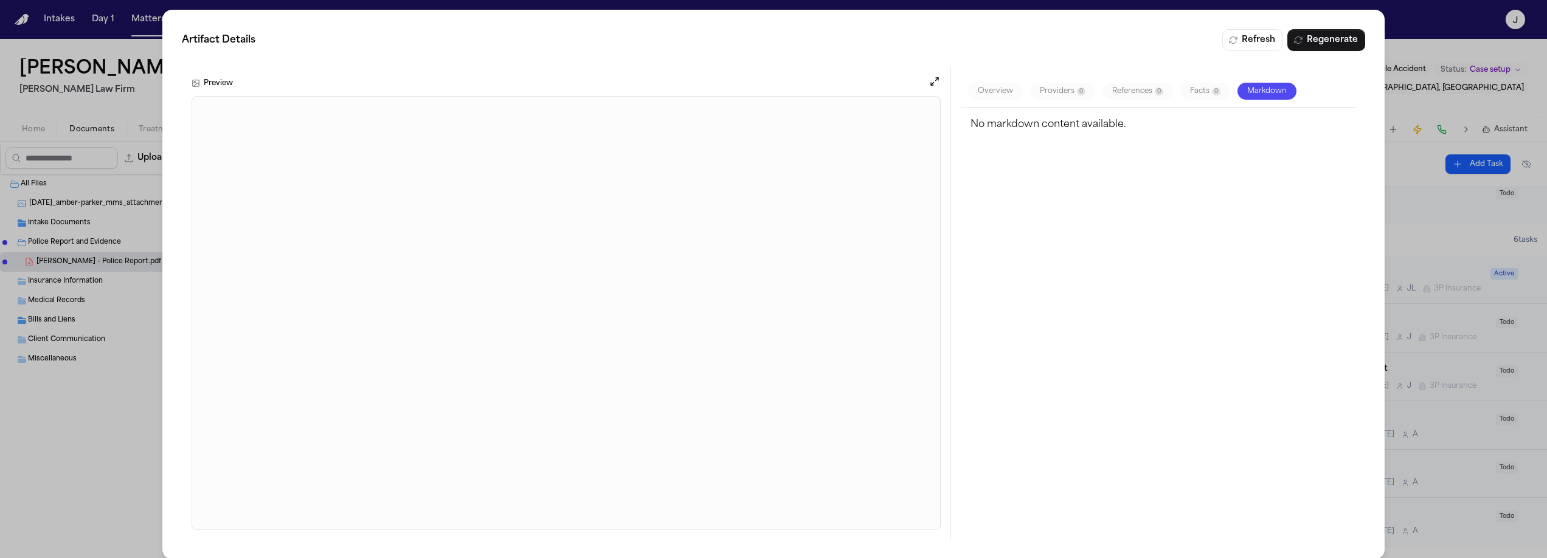
click at [147, 105] on div "Artifact Details Refresh Regenerate Preview Overview Providers 0 References 0 F…" at bounding box center [773, 284] width 1547 height 569
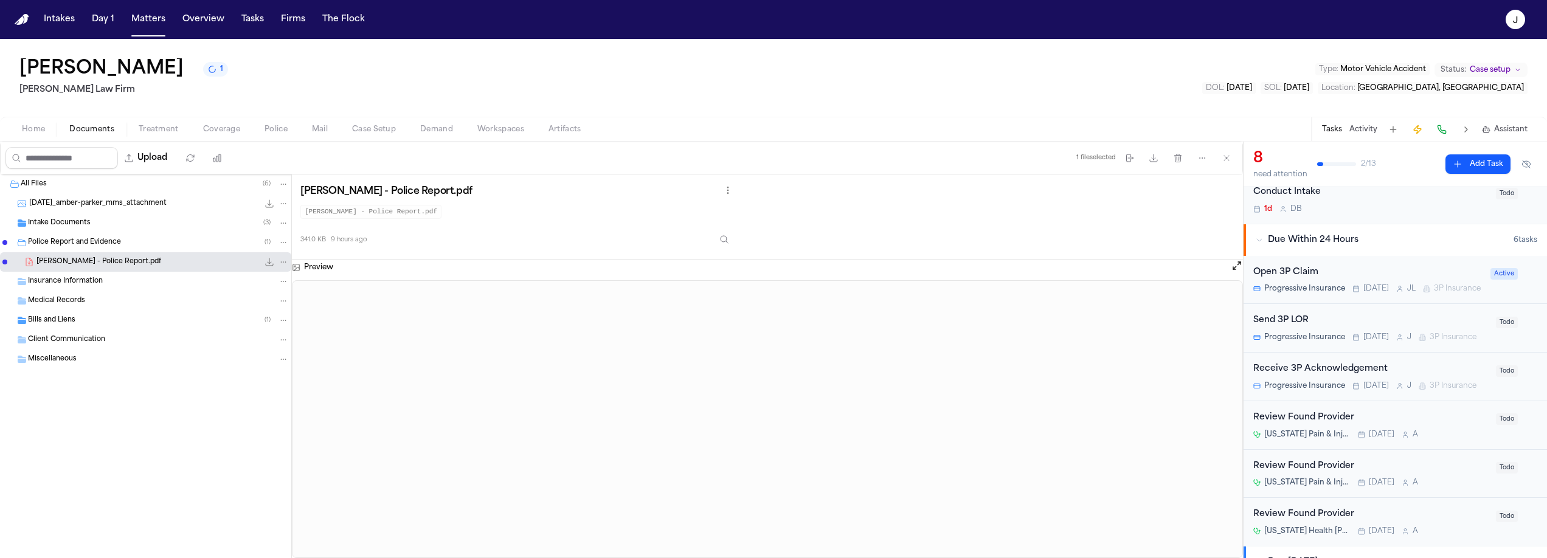
click at [191, 128] on button "Coverage" at bounding box center [221, 129] width 61 height 15
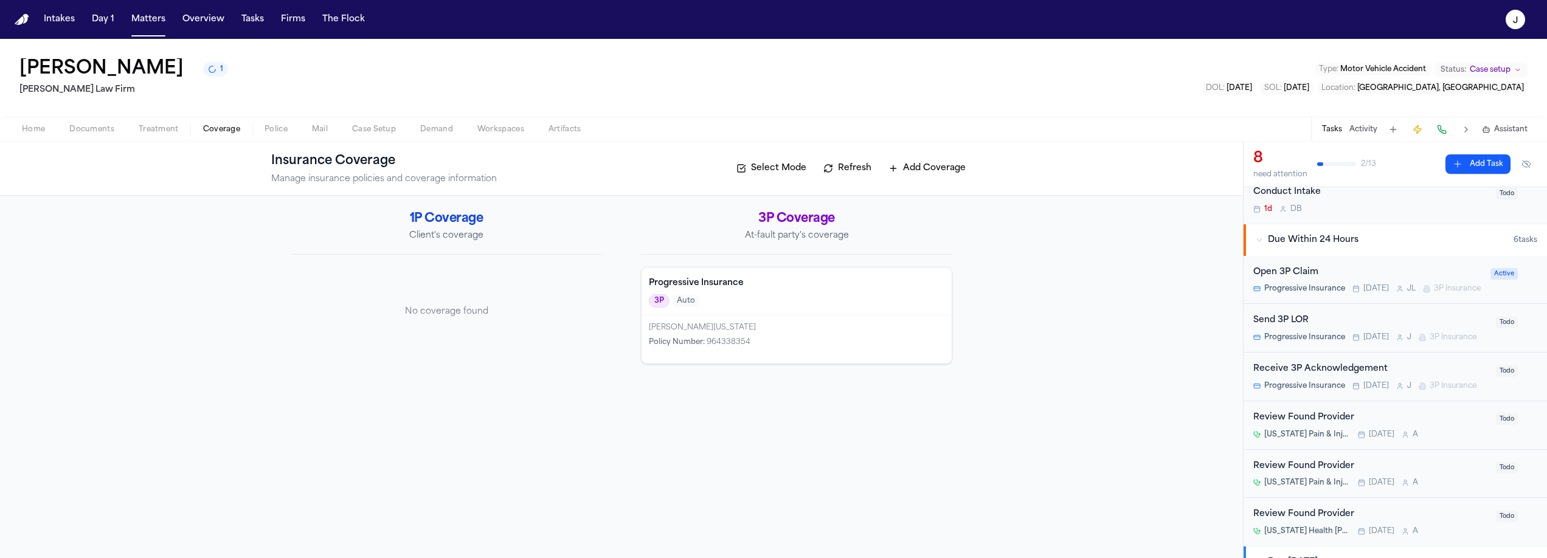
click at [1344, 268] on div "Open 3P Claim" at bounding box center [1369, 273] width 230 height 14
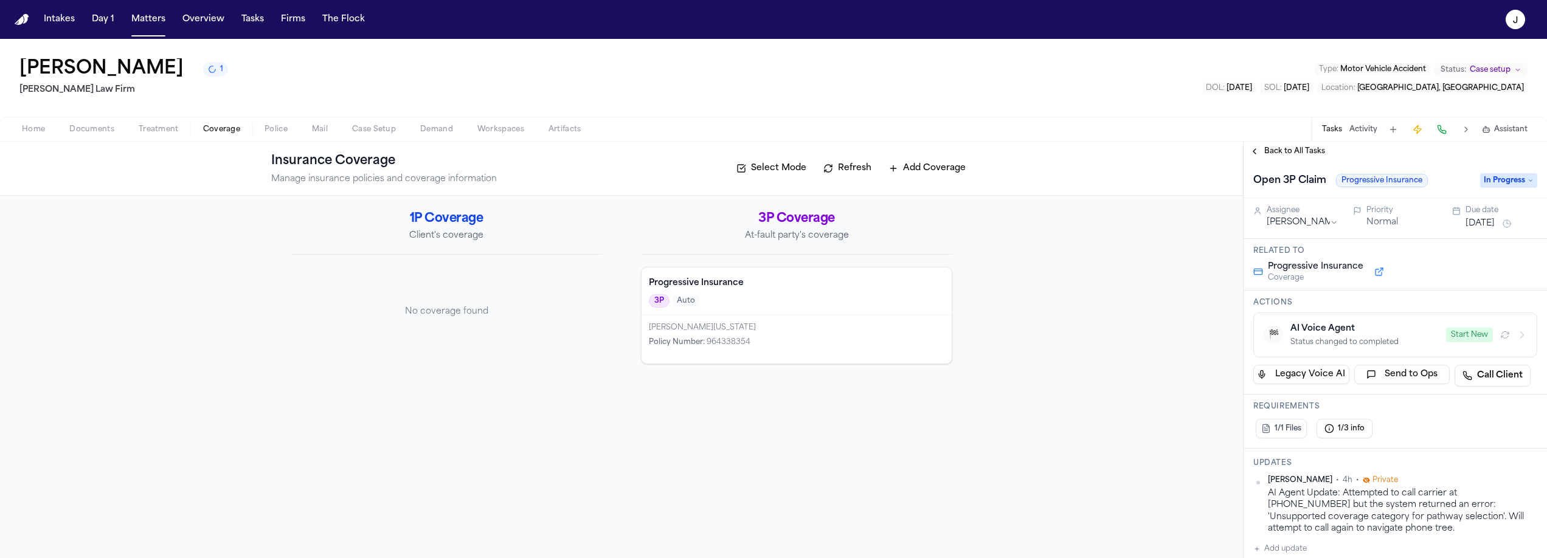
click at [1509, 181] on span "In Progress" at bounding box center [1509, 180] width 57 height 15
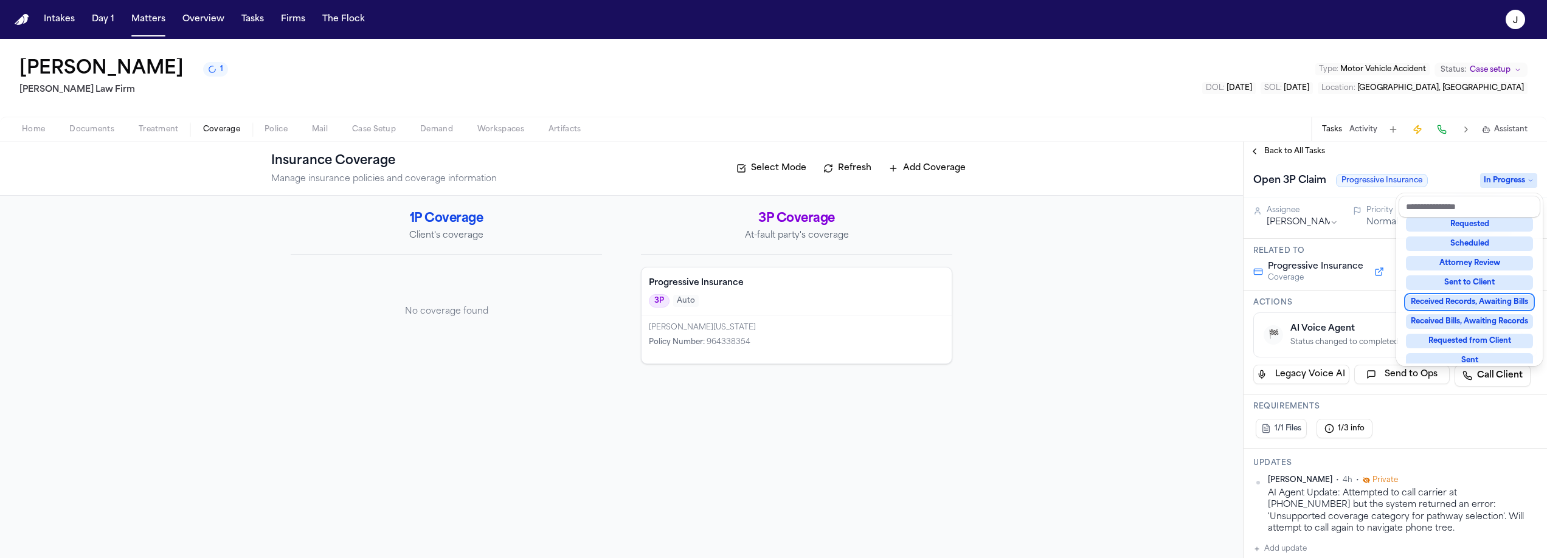
scroll to position [163, 0]
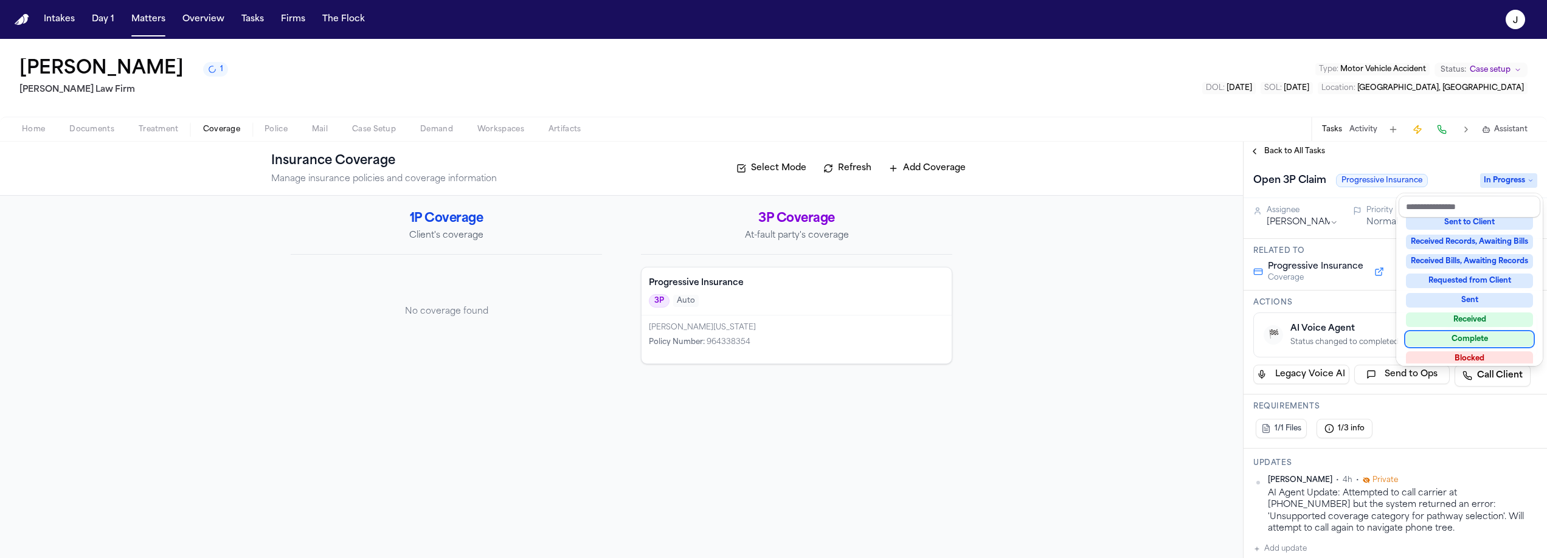
click at [1452, 338] on div "Complete" at bounding box center [1469, 339] width 127 height 15
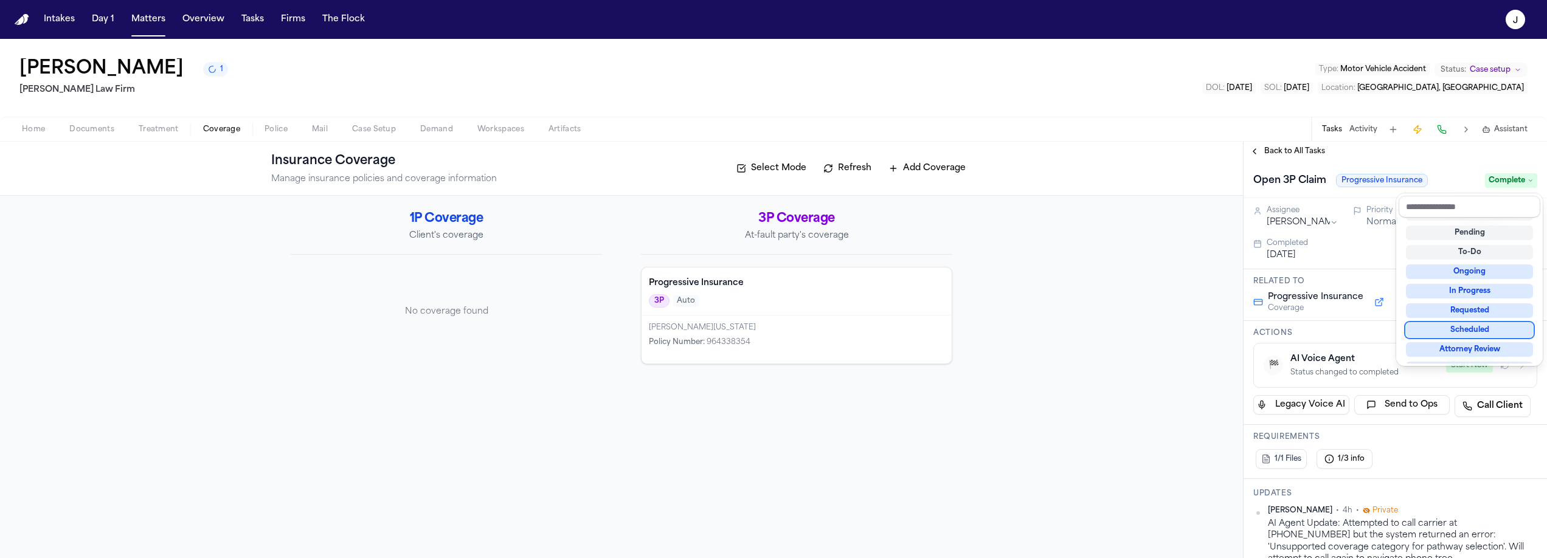
click at [1277, 159] on div "Back to All Tasks Open 3P Claim Progressive Insurance Complete Assignee Julie L…" at bounding box center [1396, 350] width 304 height 417
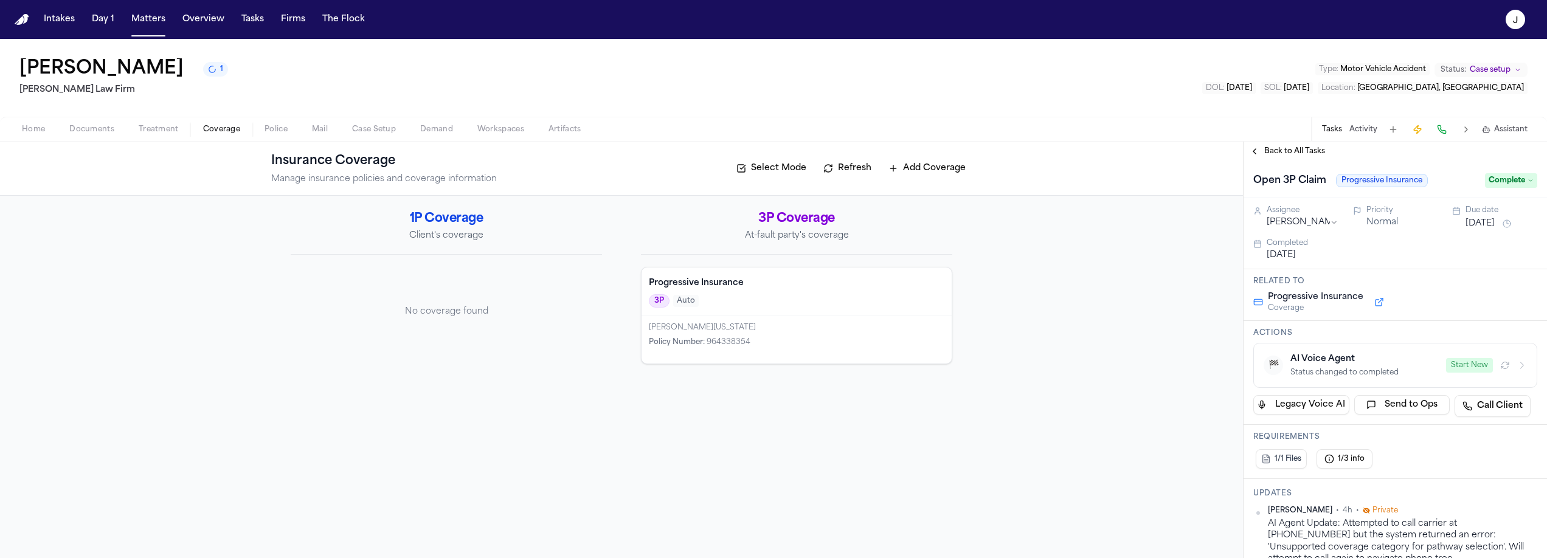
click at [1291, 148] on span "Back to All Tasks" at bounding box center [1295, 152] width 61 height 10
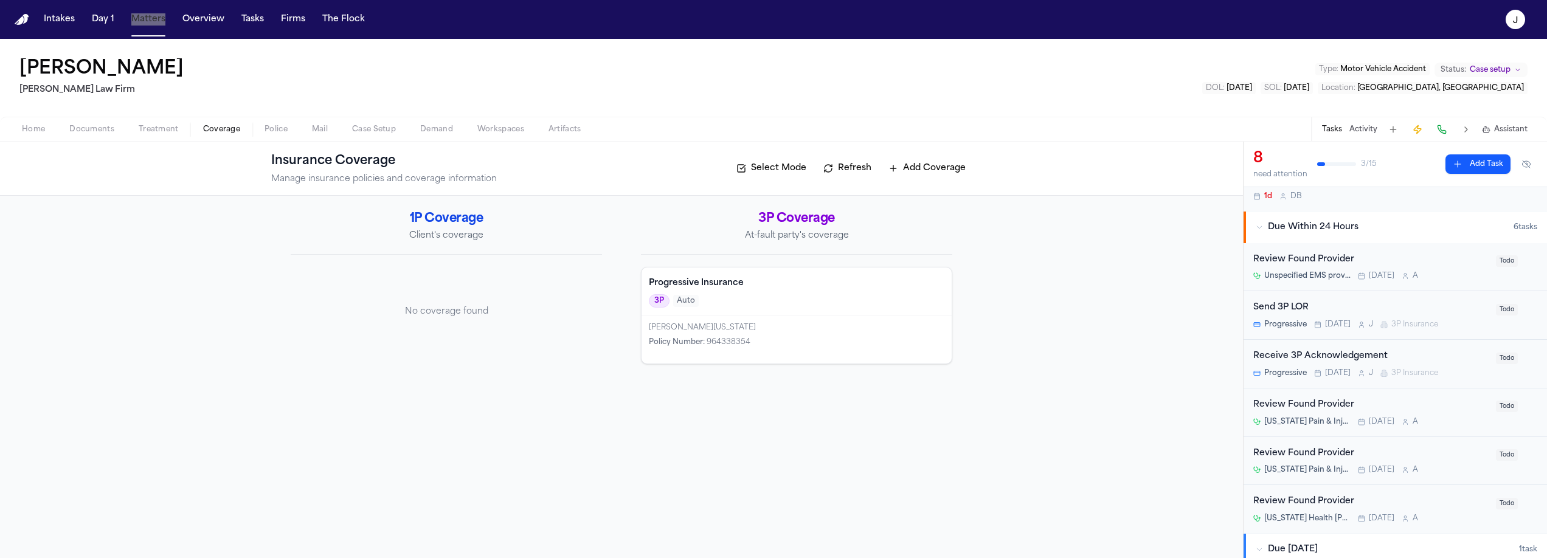
scroll to position [105, 0]
click at [147, 24] on button "Matters" at bounding box center [149, 20] width 44 height 22
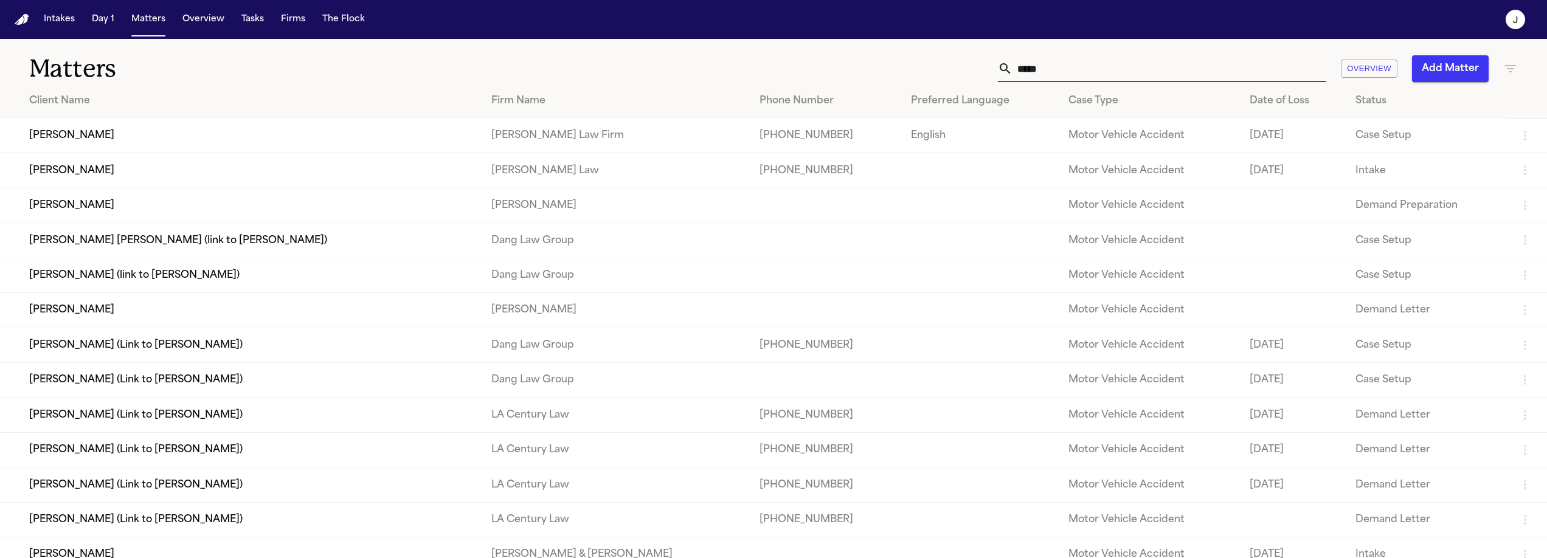
click at [1061, 74] on input "*****" at bounding box center [1170, 68] width 314 height 27
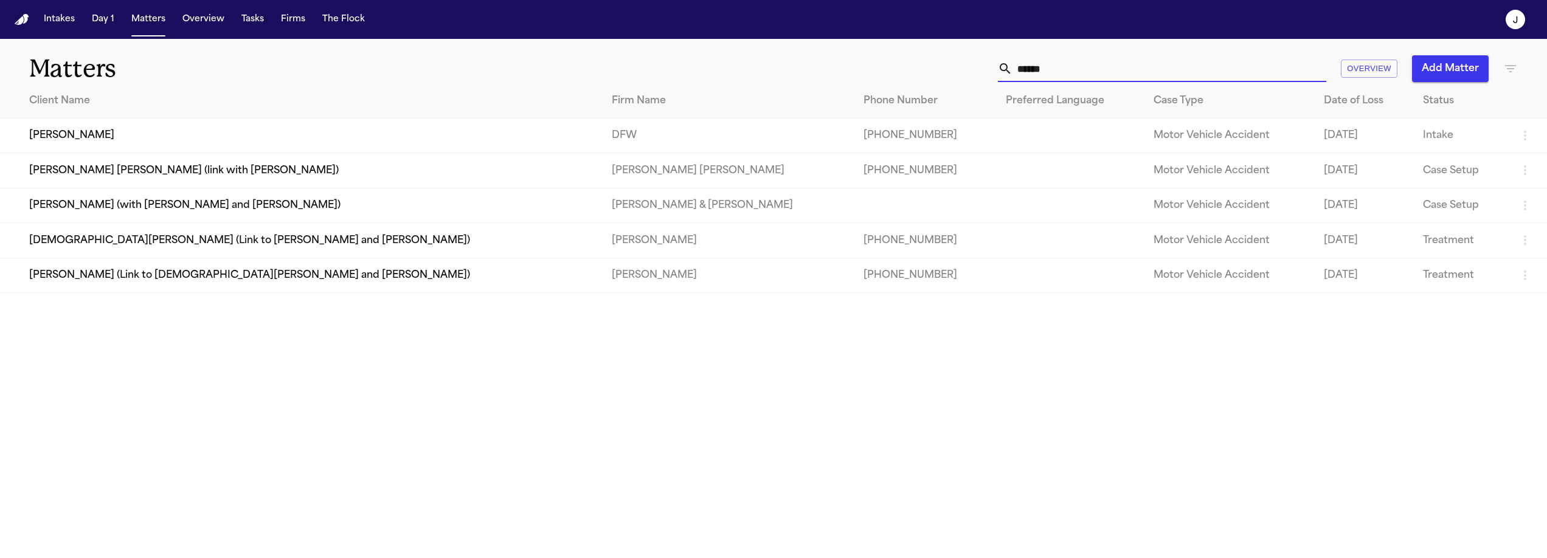
click at [1036, 64] on input "******" at bounding box center [1170, 68] width 314 height 27
type input "***"
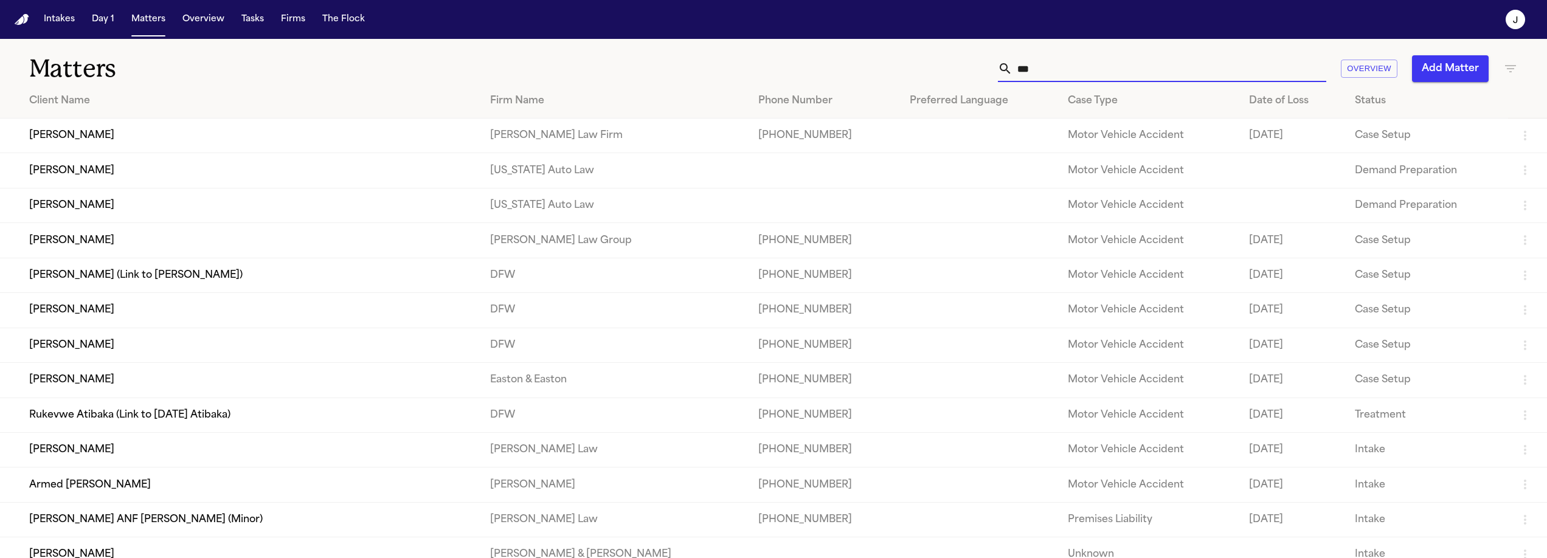
click at [122, 352] on td "Charlie Key" at bounding box center [240, 345] width 481 height 35
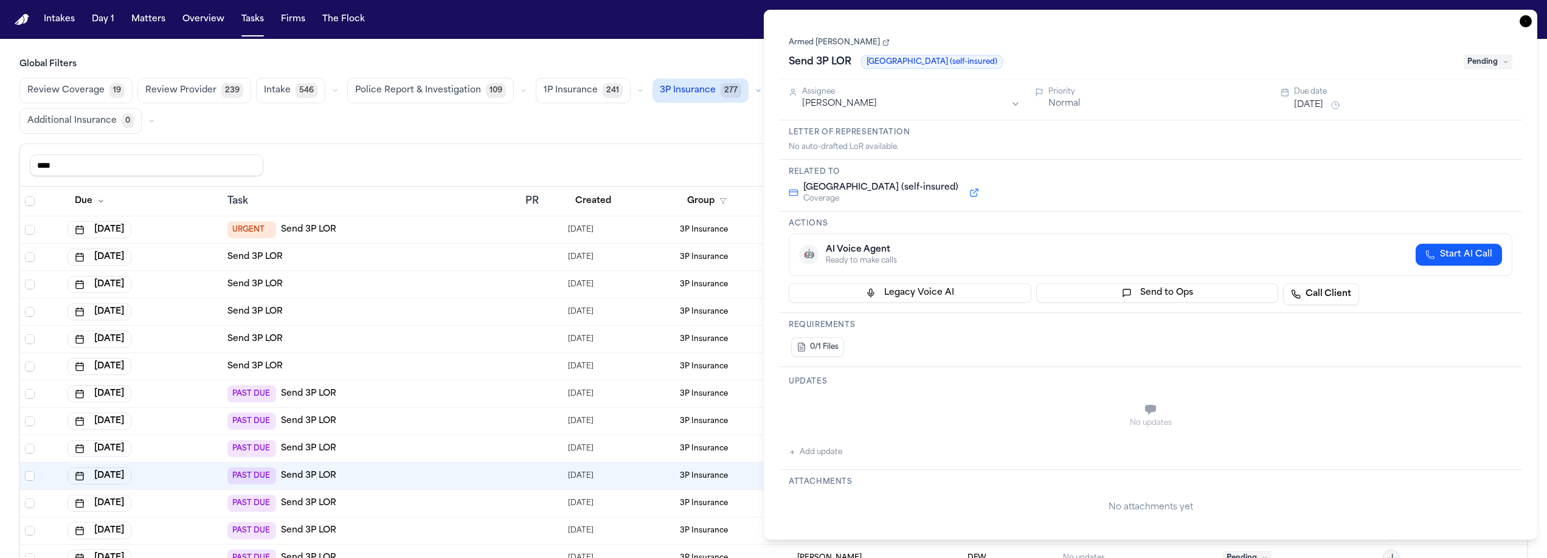
scroll to position [287, 0]
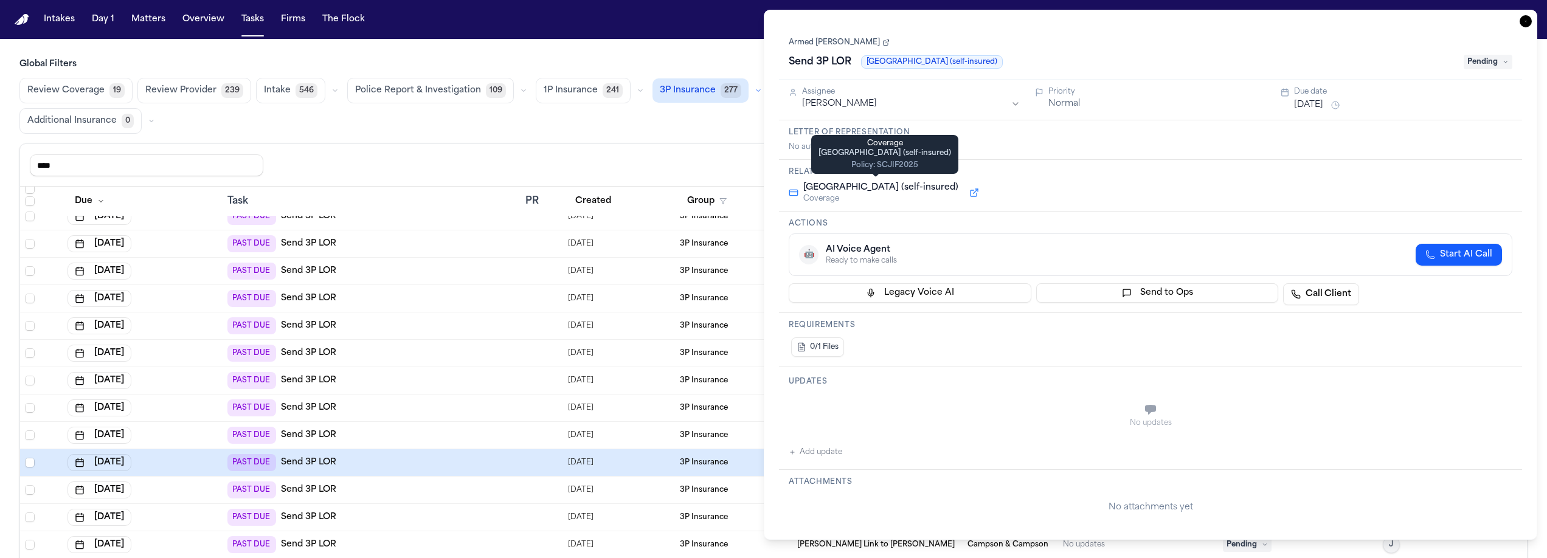
click at [1475, 64] on span "Pending" at bounding box center [1488, 62] width 49 height 15
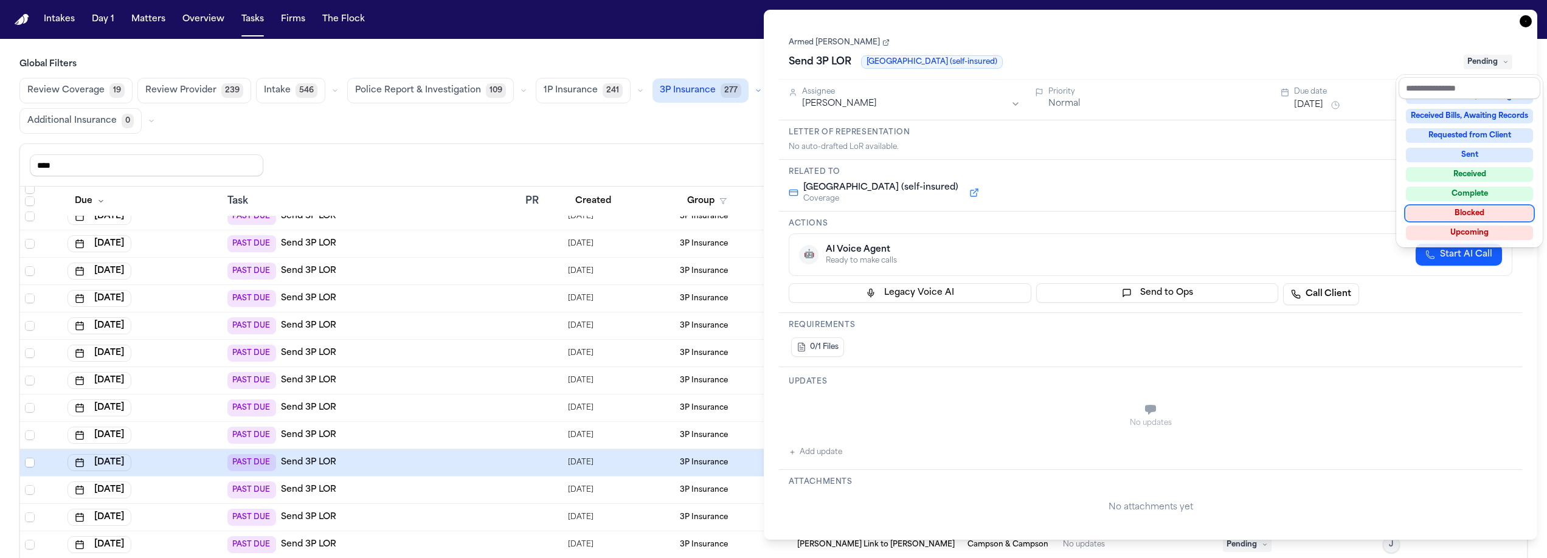
click at [1471, 212] on div "Blocked" at bounding box center [1469, 213] width 127 height 15
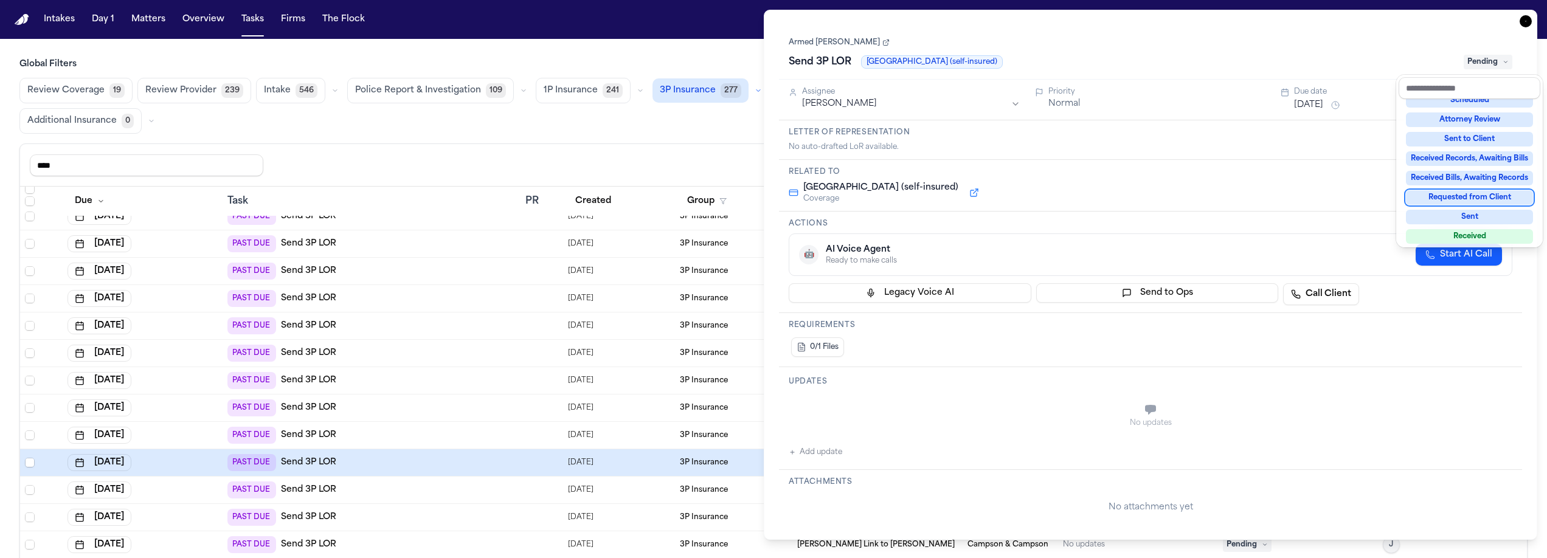
scroll to position [92, 0]
click at [1524, 19] on div "**********" at bounding box center [1151, 275] width 774 height 530
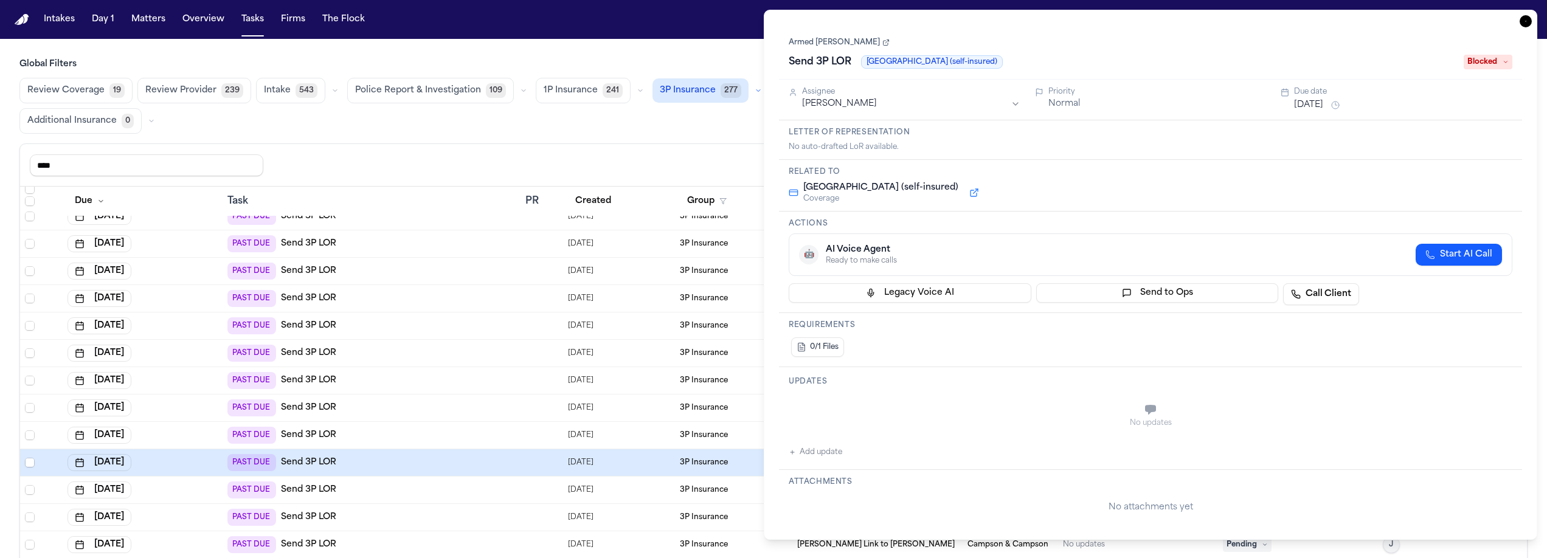
click at [1532, 24] on icon "button" at bounding box center [1526, 21] width 12 height 12
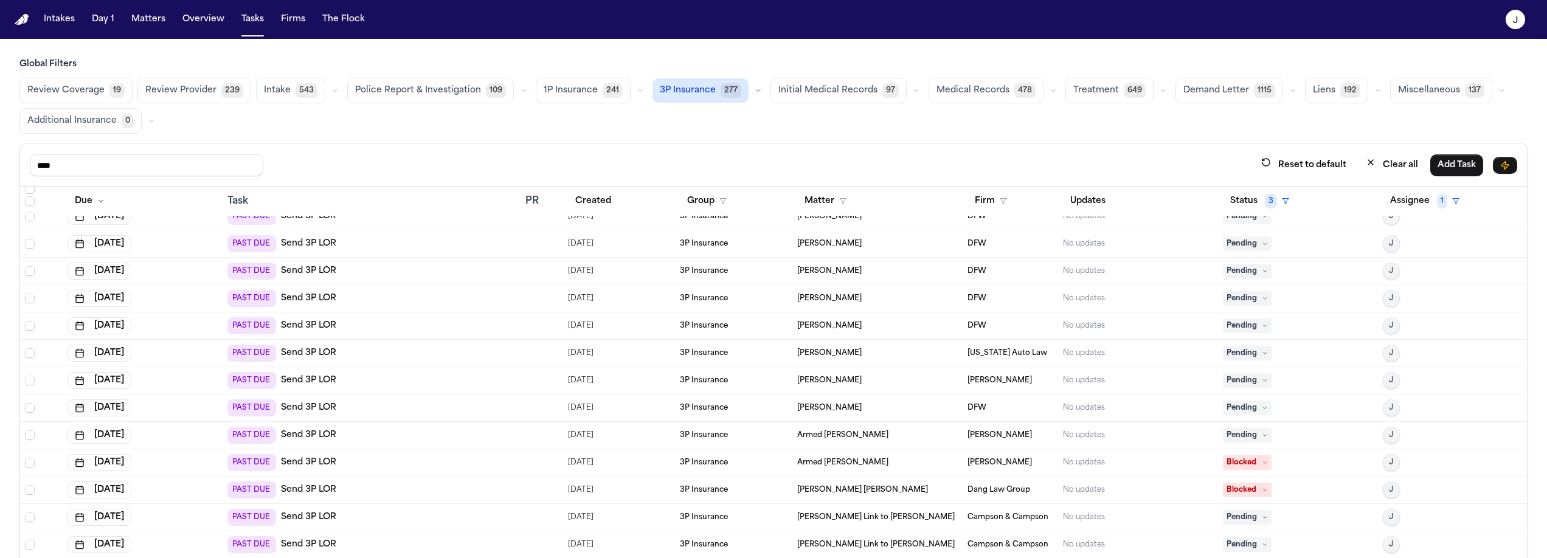
click at [1262, 434] on icon at bounding box center [1265, 435] width 6 height 6
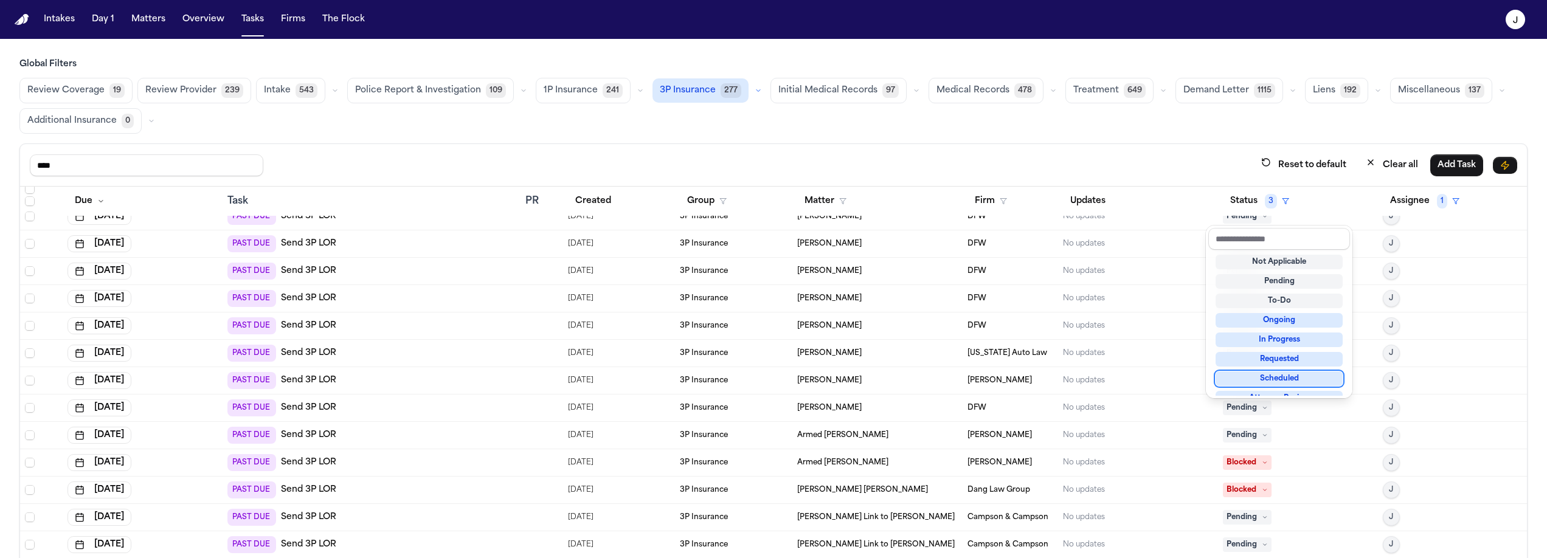
scroll to position [509, 0]
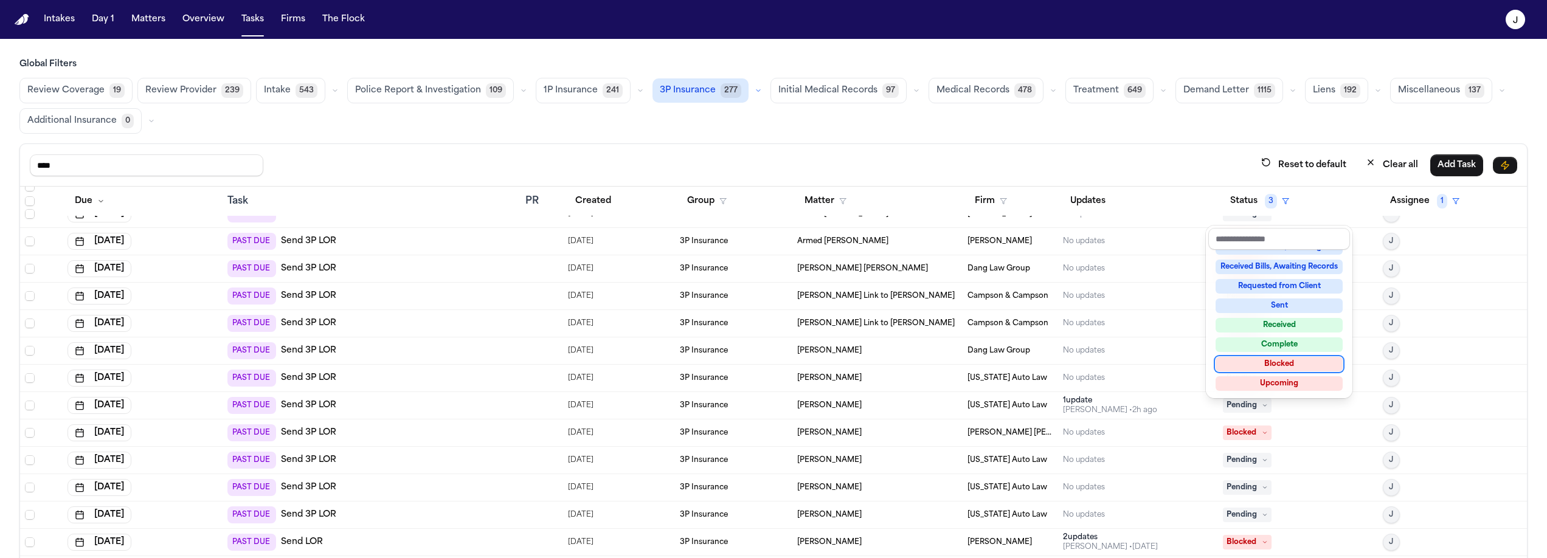
click at [1272, 360] on div "Blocked" at bounding box center [1279, 364] width 127 height 15
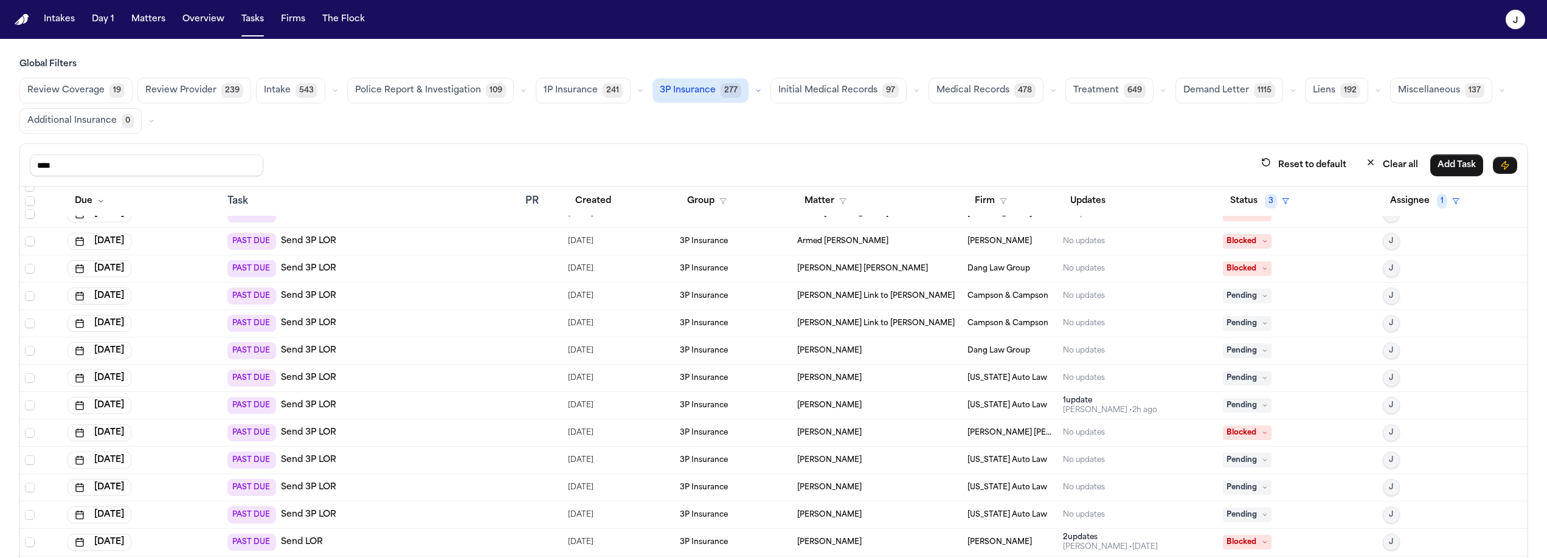
click at [680, 147] on div "**** Reset to default Clear all Add Task" at bounding box center [773, 165] width 1507 height 43
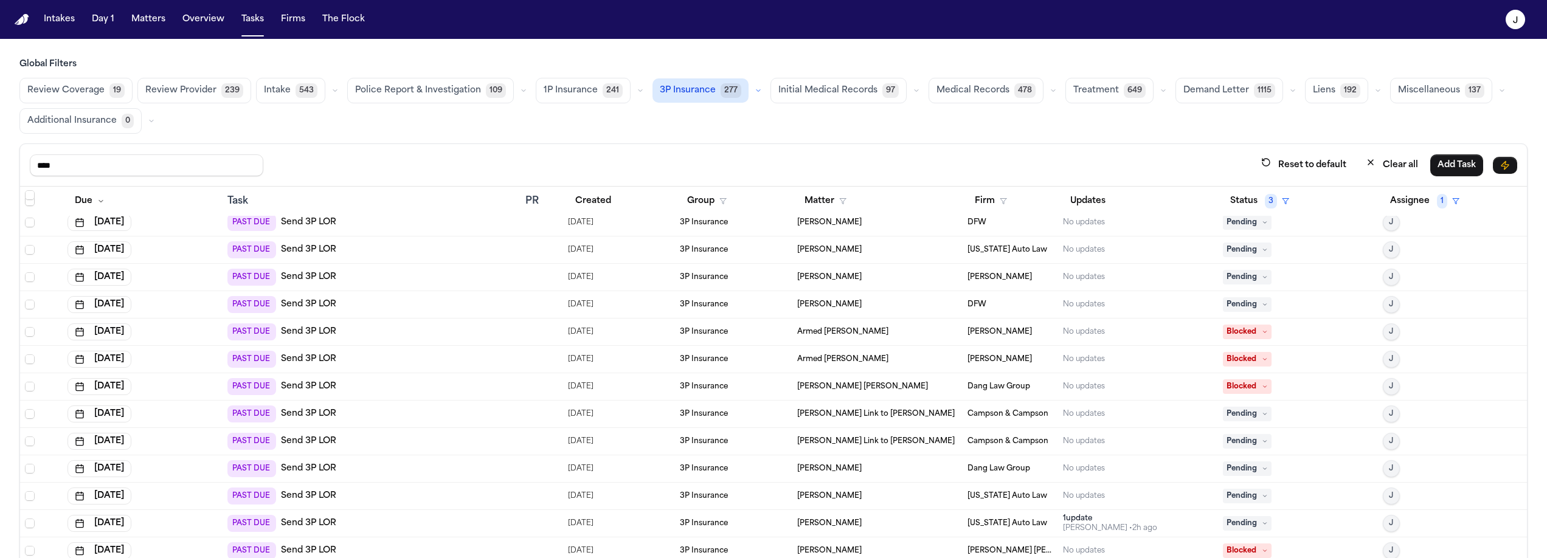
scroll to position [388, 0]
click at [349, 309] on div "PAST DUE Send 3P LOR" at bounding box center [371, 307] width 288 height 17
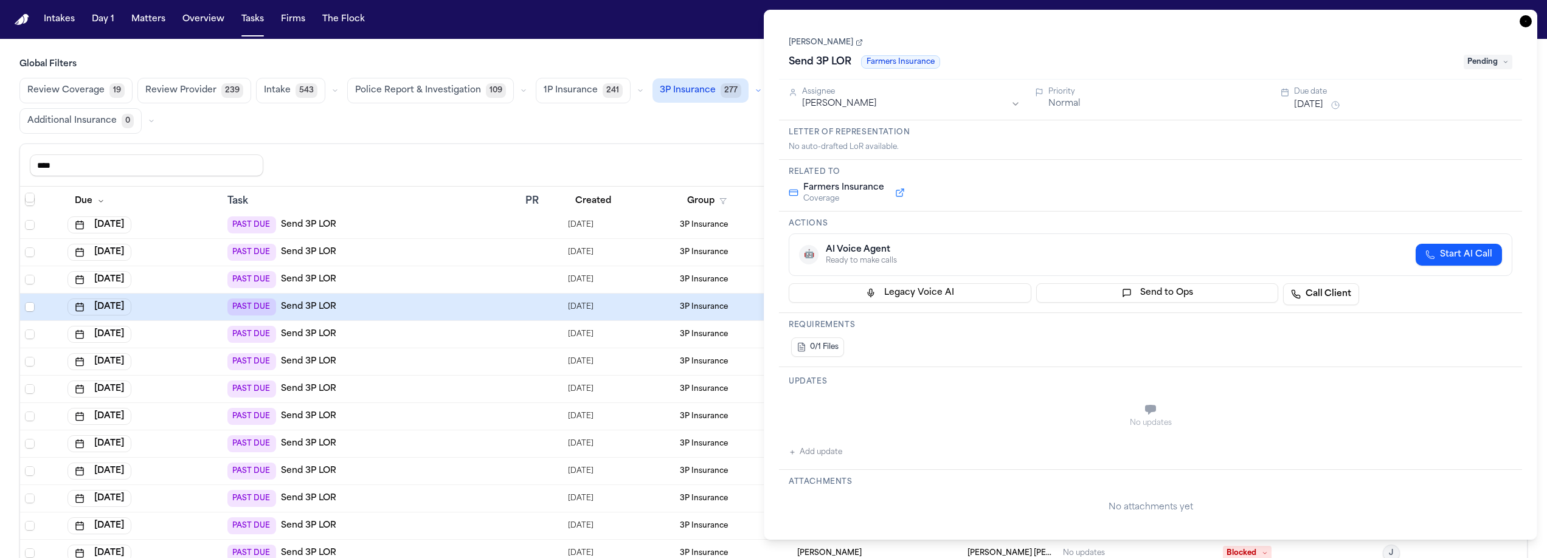
type textarea "**********"
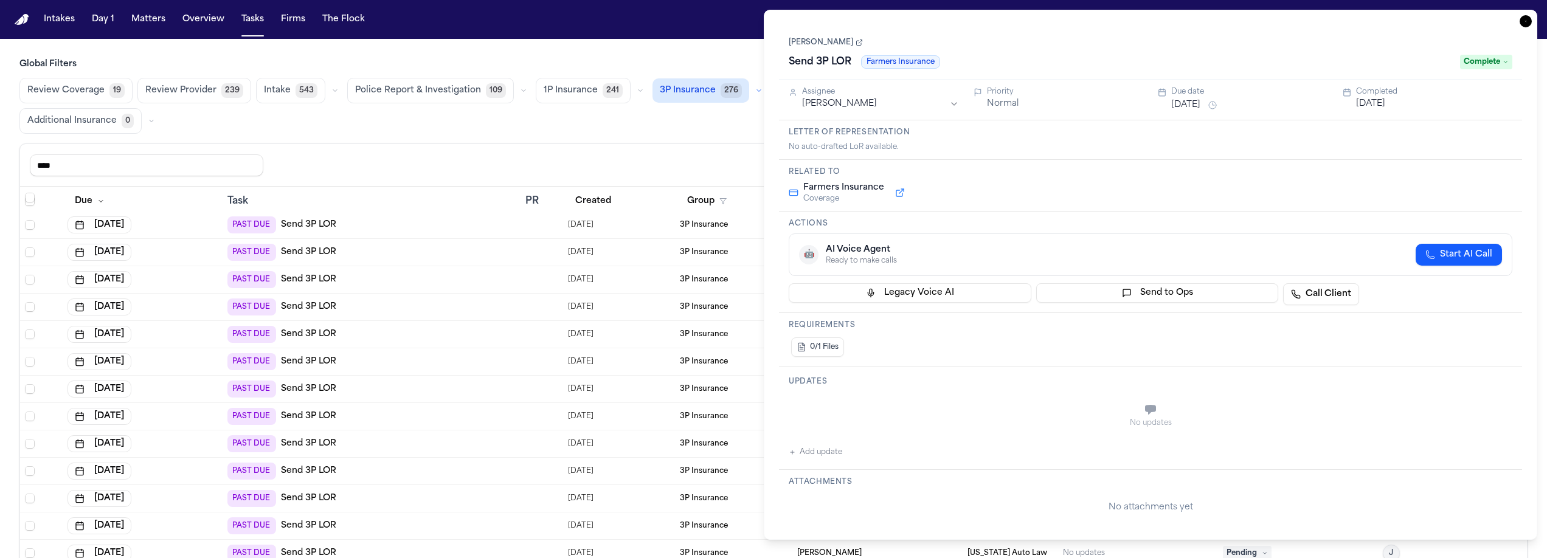
click at [1524, 21] on icon "button" at bounding box center [1526, 21] width 12 height 12
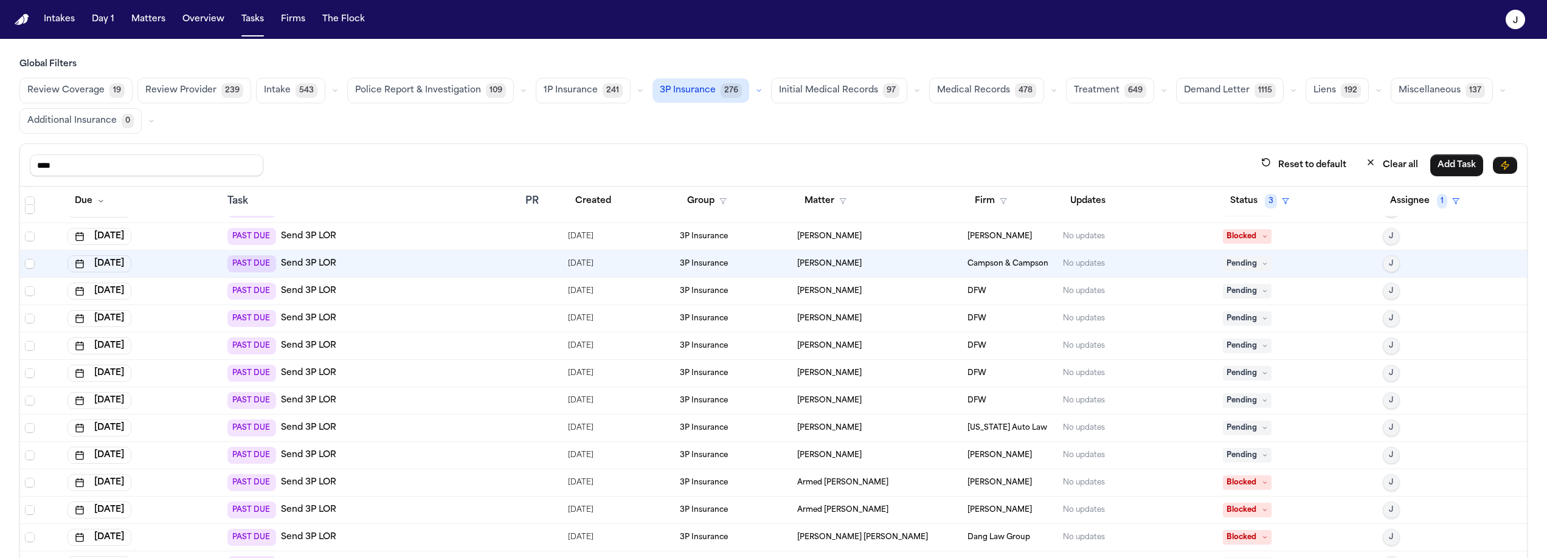
scroll to position [215, 0]
click at [375, 454] on div "PAST DUE Send 3P LOR" at bounding box center [371, 453] width 288 height 17
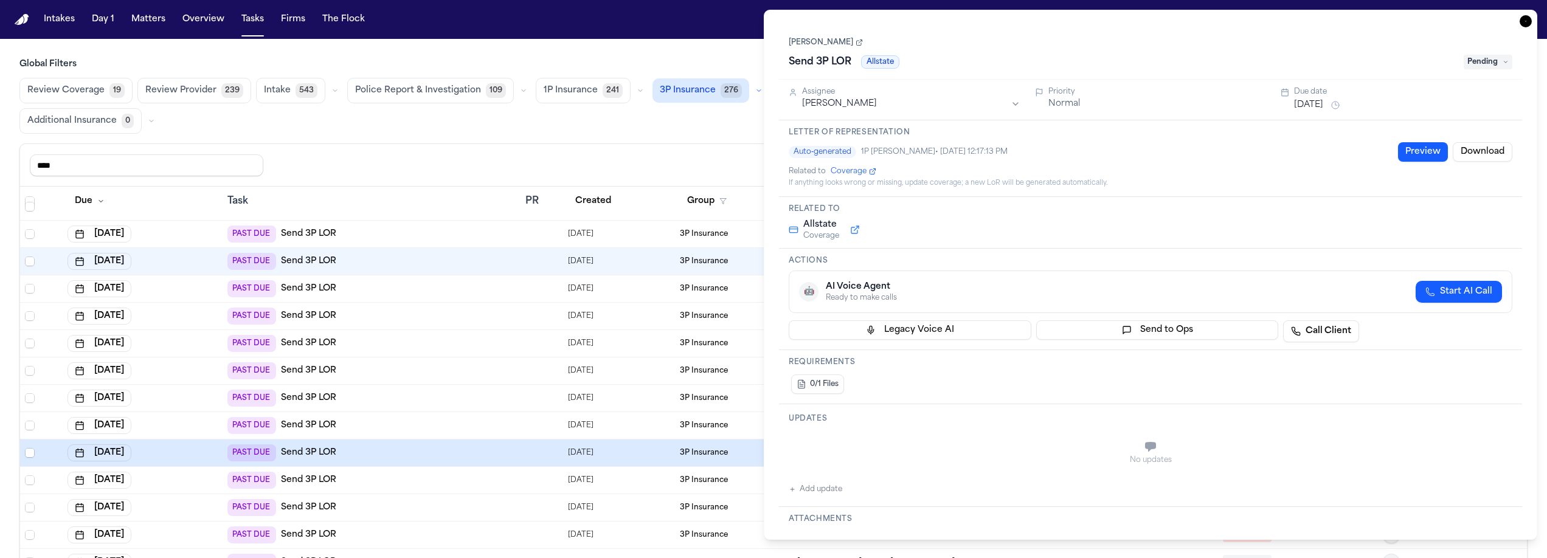
scroll to position [215, 0]
click at [696, 142] on div "Global Filters Review Coverage 19 Review Provider 239 Intake 543 Police Report …" at bounding box center [773, 335] width 1508 height 554
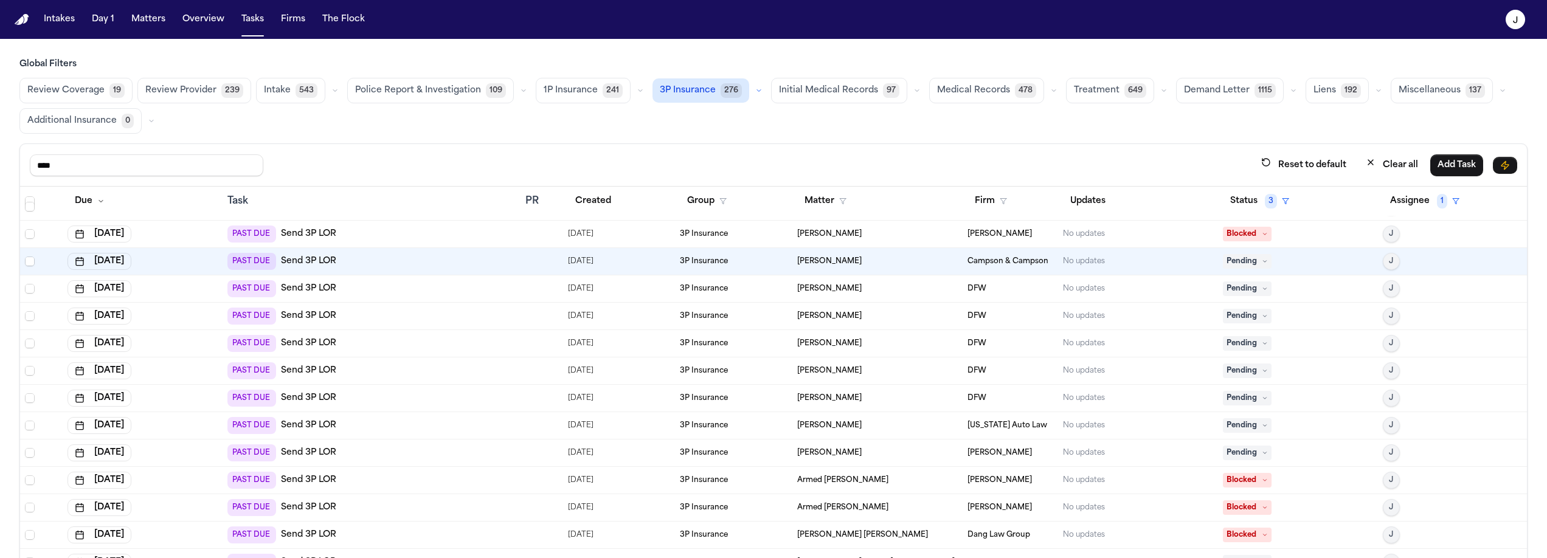
click at [1223, 451] on span "Pending" at bounding box center [1247, 453] width 49 height 15
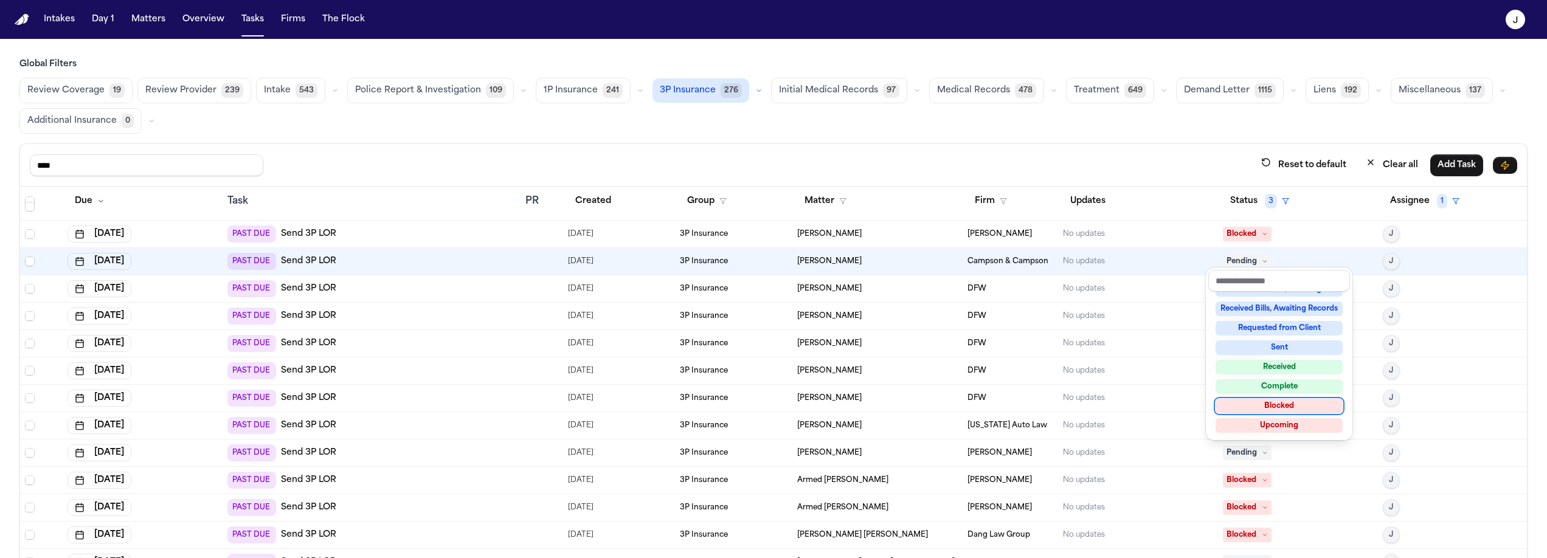
click at [1300, 403] on div "Blocked" at bounding box center [1279, 406] width 127 height 15
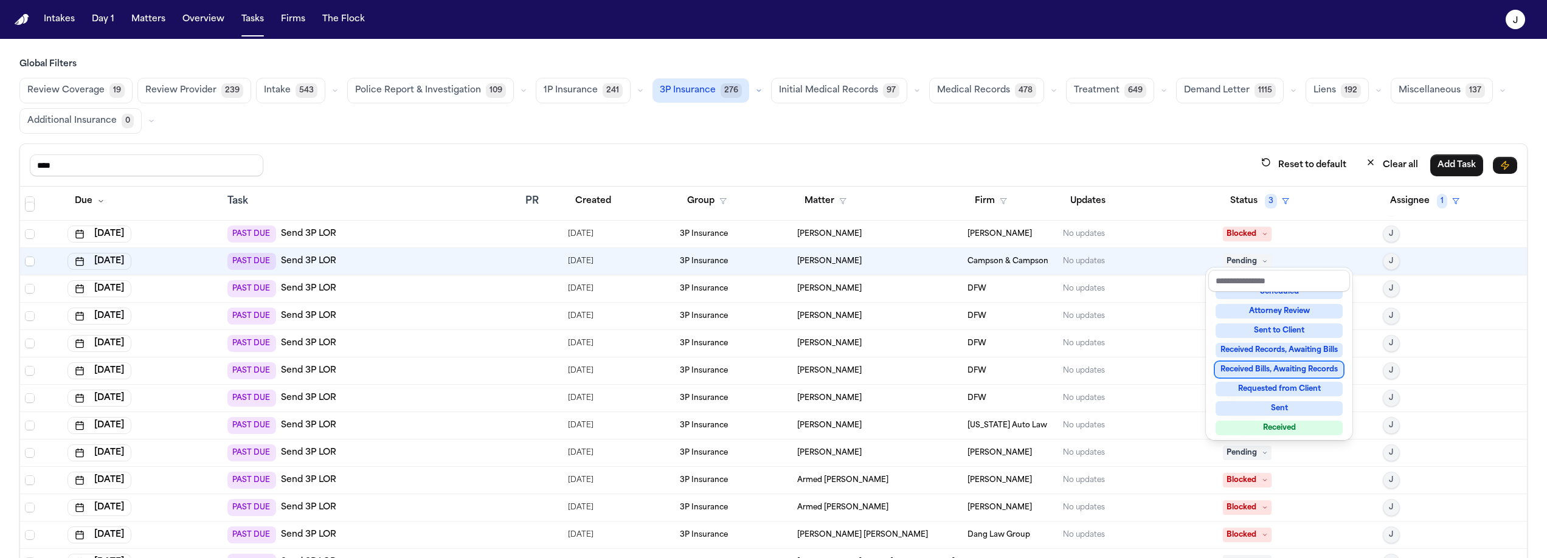
scroll to position [110, 0]
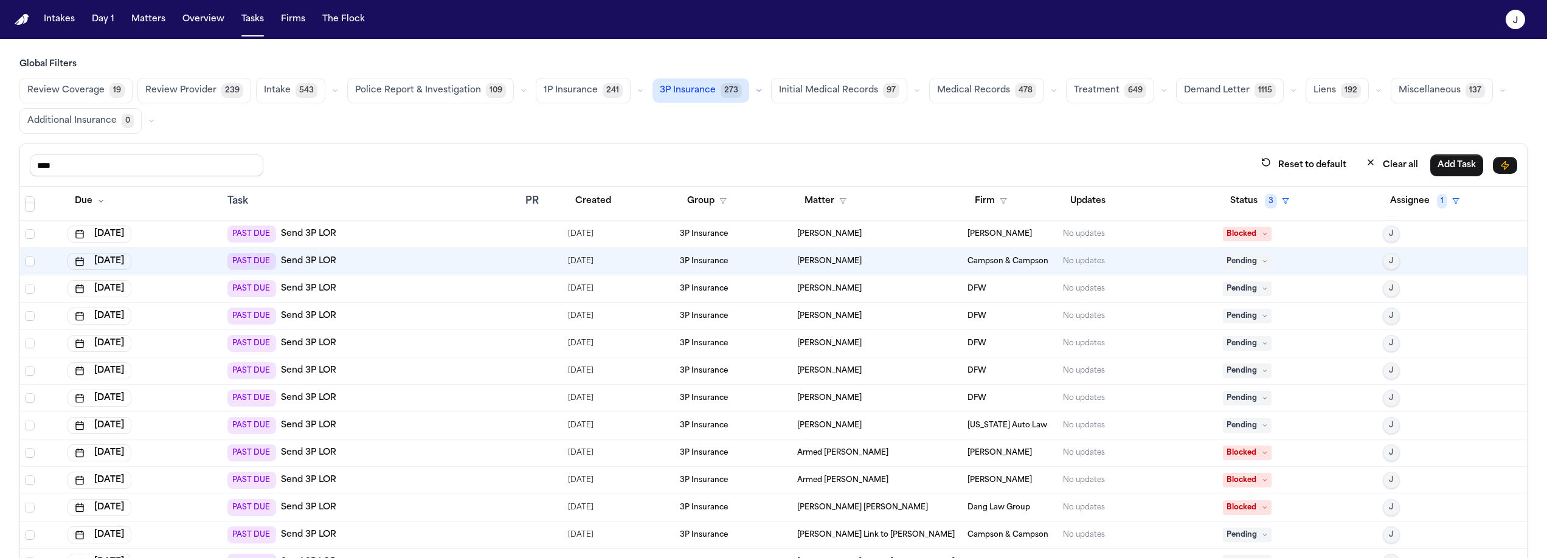
click at [430, 429] on div "PAST DUE Send 3P LOR" at bounding box center [371, 425] width 288 height 17
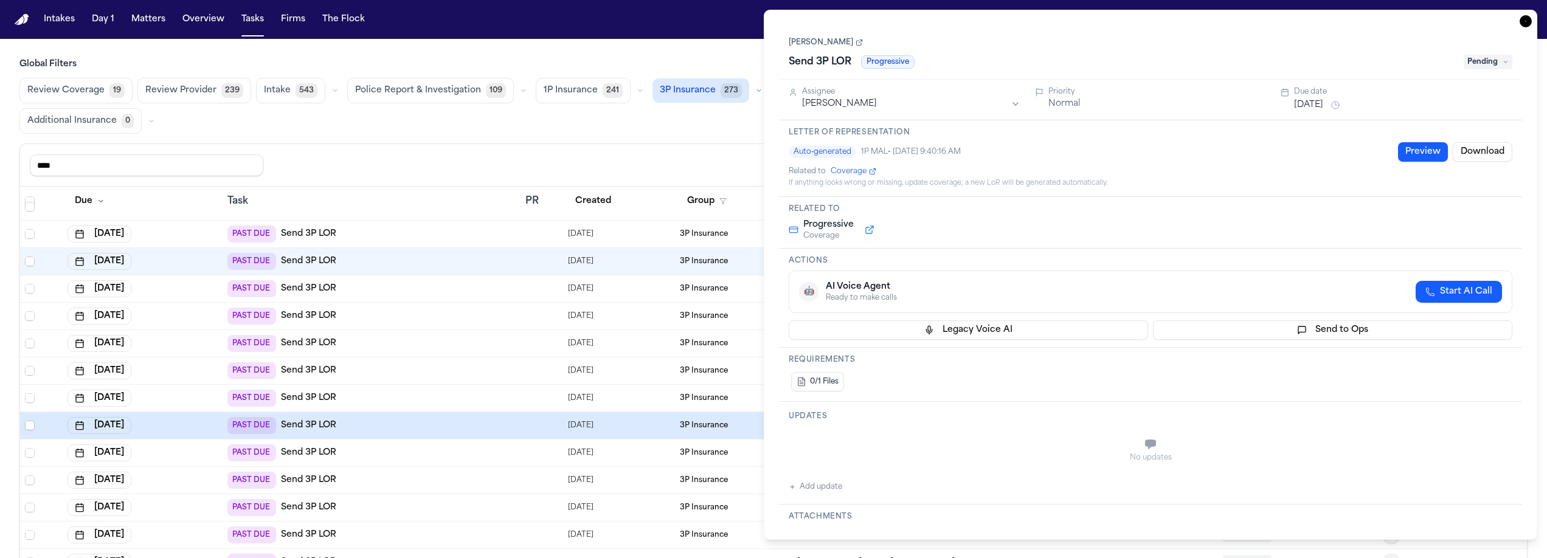
click at [1484, 65] on span "Pending" at bounding box center [1488, 62] width 49 height 15
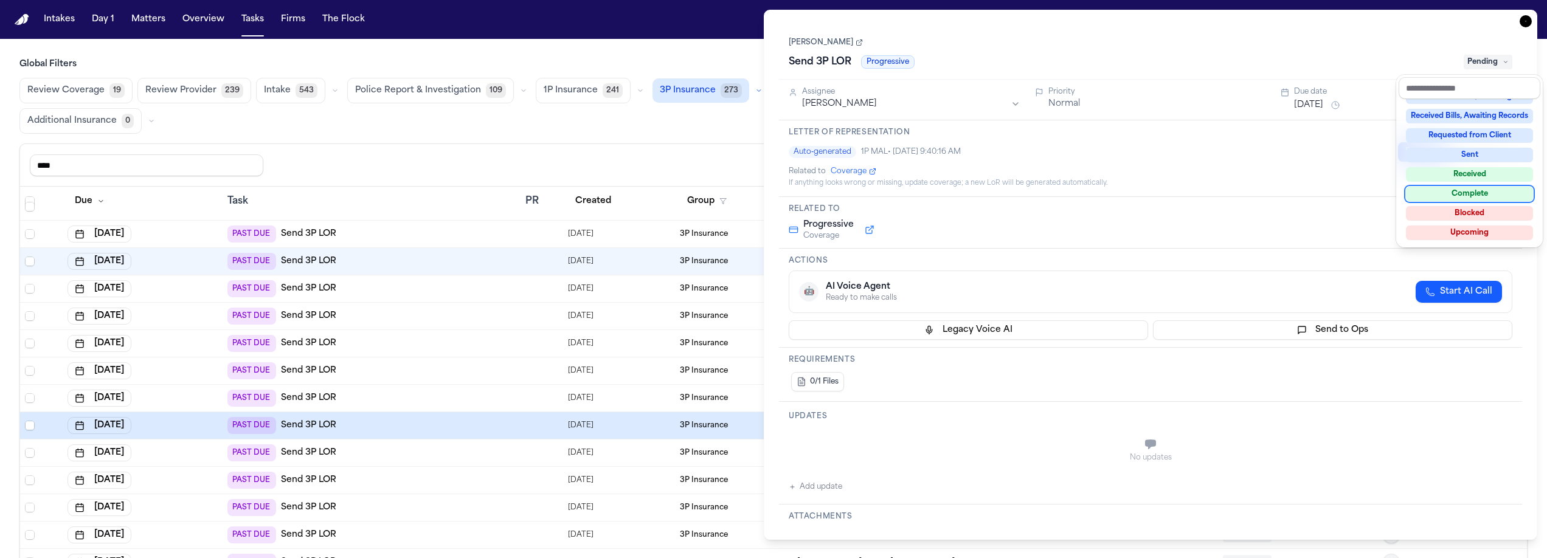
click at [1480, 195] on div "Complete" at bounding box center [1469, 194] width 127 height 15
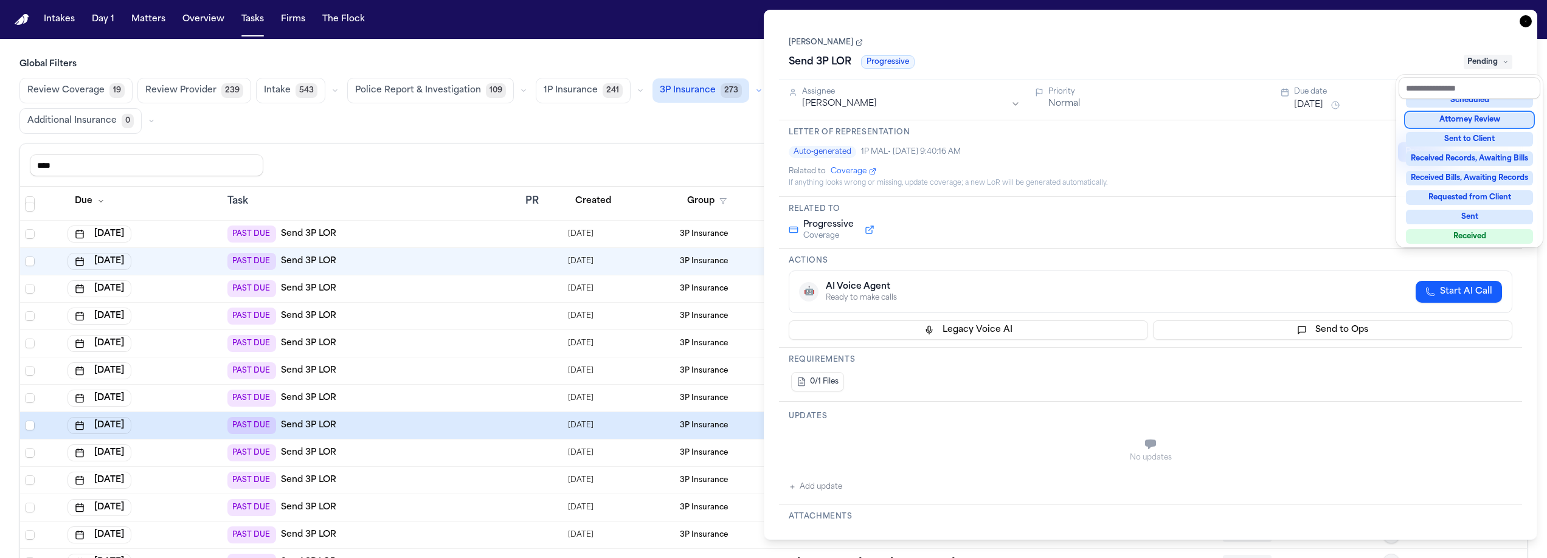
scroll to position [43, 0]
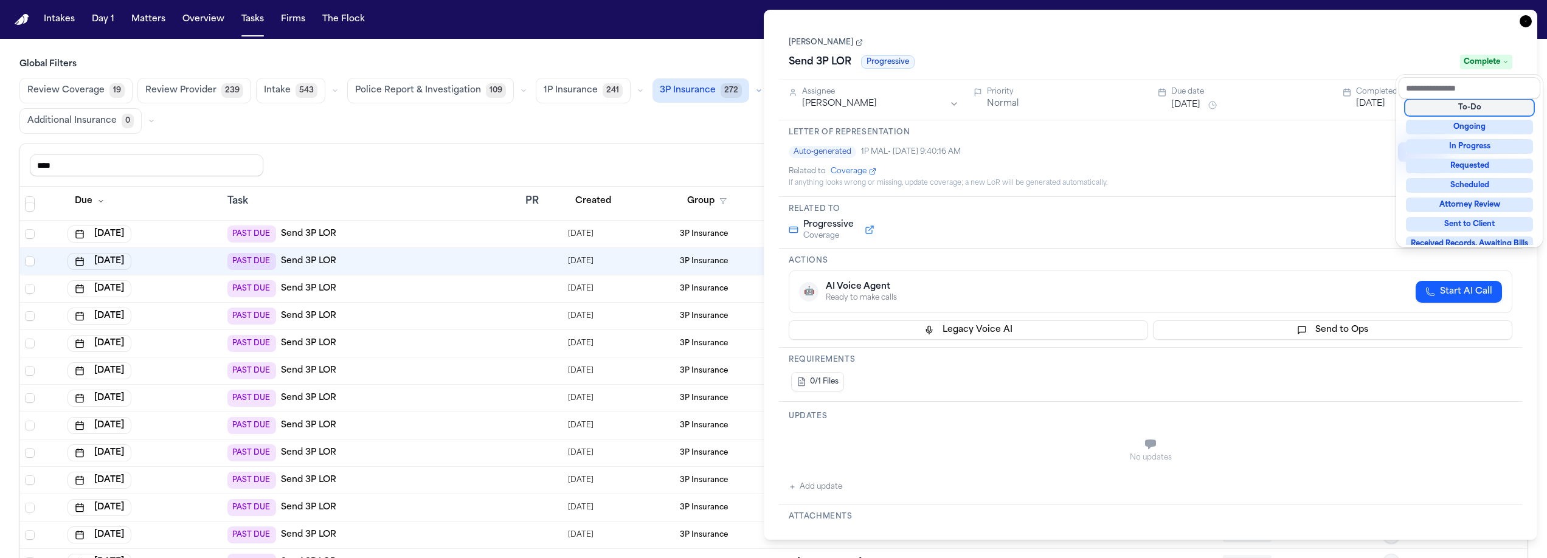
click at [1527, 23] on div "Task Details [PERSON_NAME] Send 3P LOR Progressive Complete Assignee [PERSON_NA…" at bounding box center [1151, 275] width 774 height 530
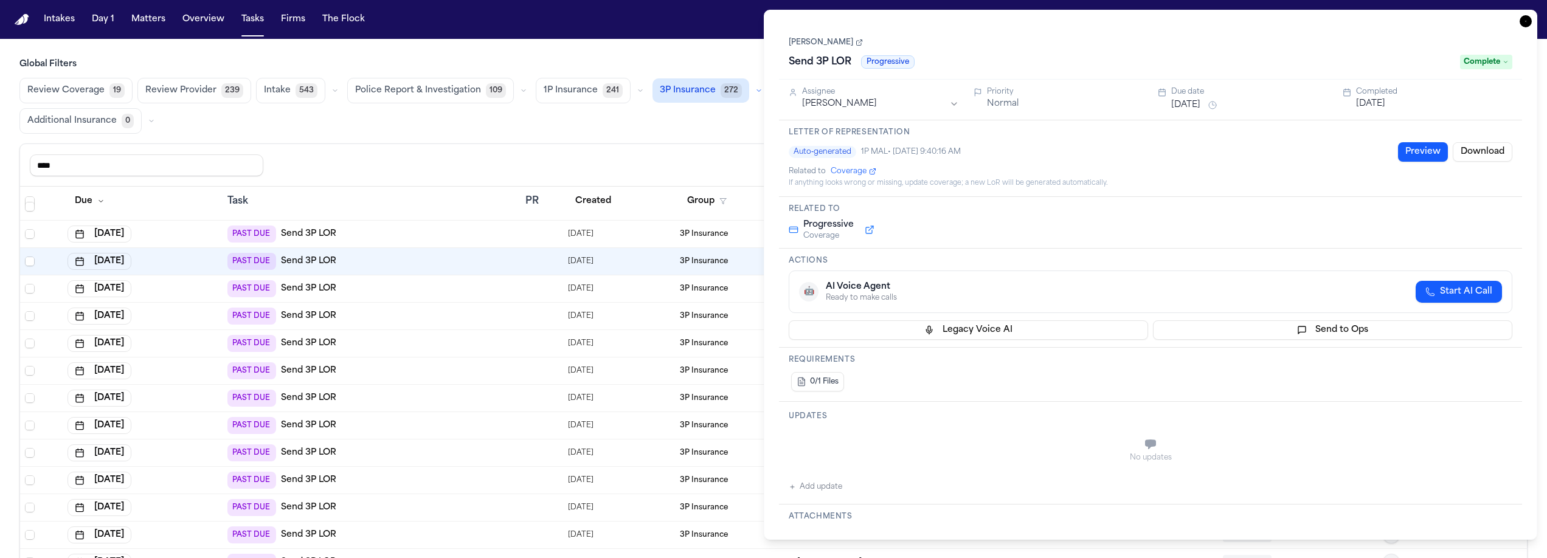
click at [1528, 24] on icon "button" at bounding box center [1526, 21] width 12 height 12
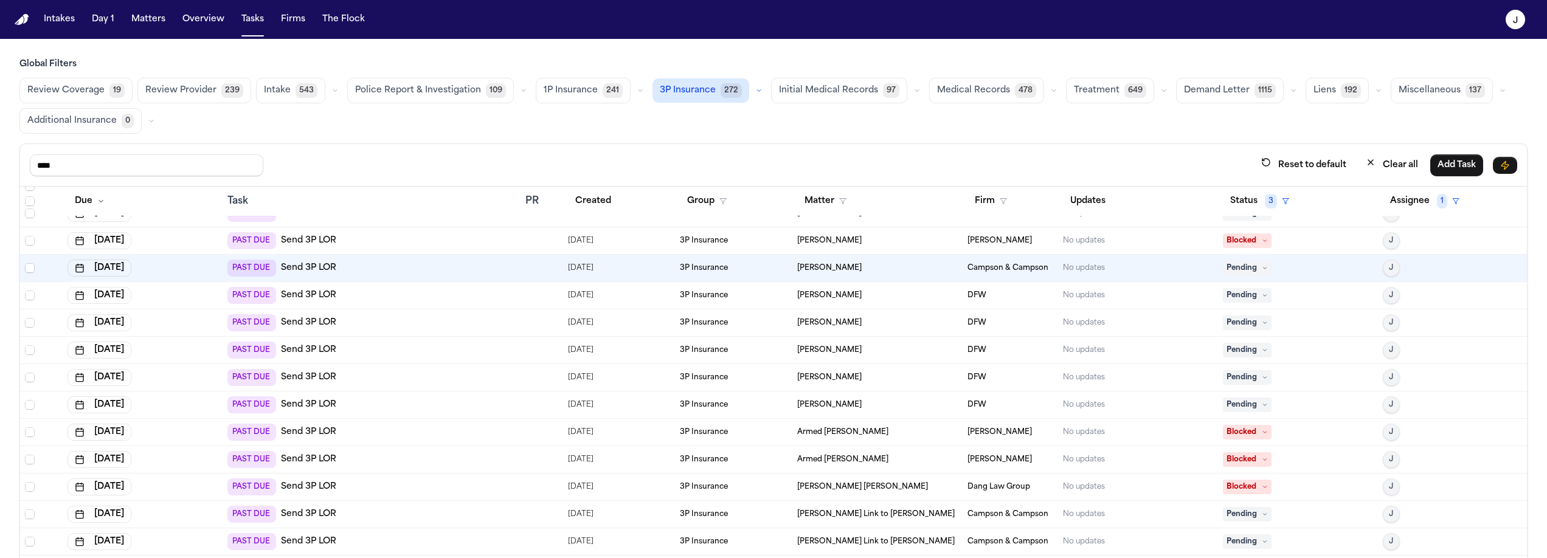
scroll to position [203, 0]
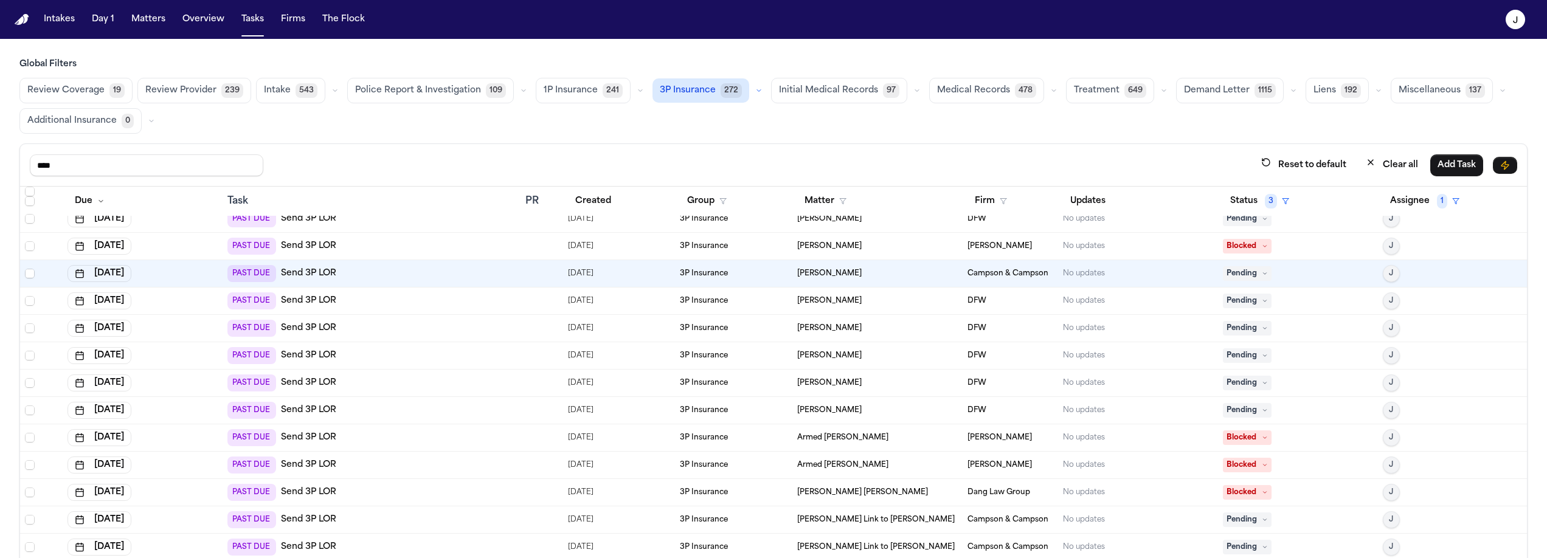
click at [367, 416] on div "PAST DUE Send 3P LOR" at bounding box center [371, 410] width 288 height 17
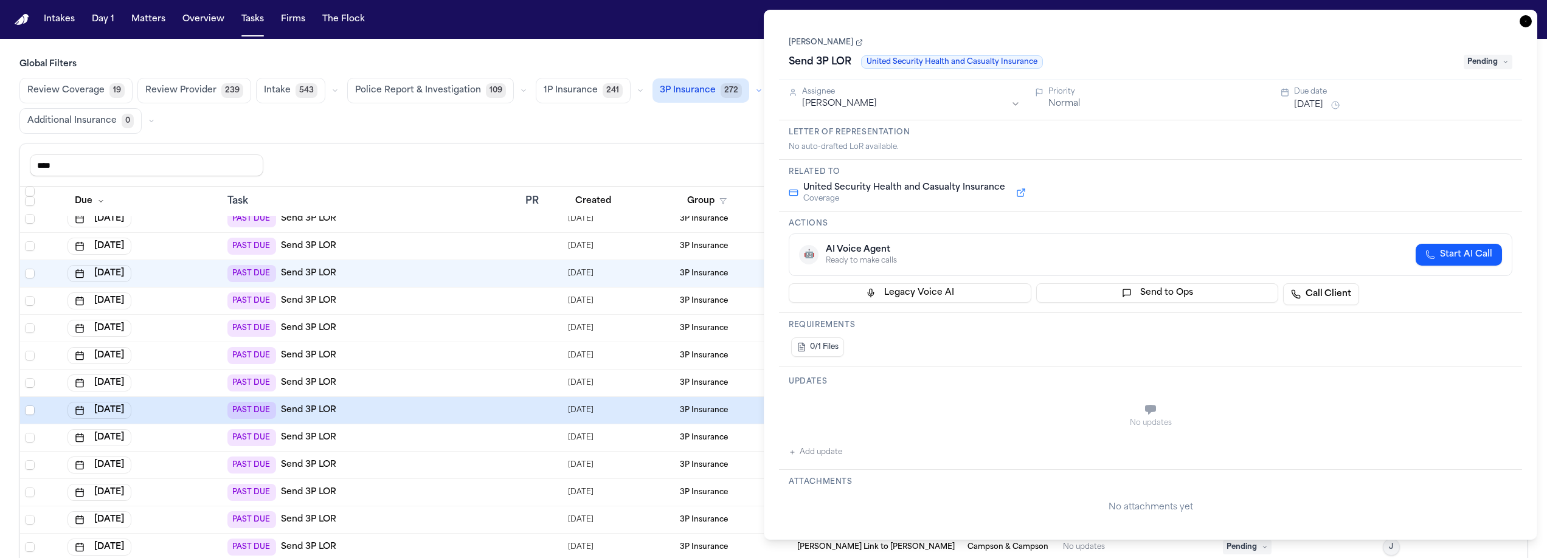
scroll to position [203, 0]
click at [1529, 21] on icon "button" at bounding box center [1526, 21] width 12 height 12
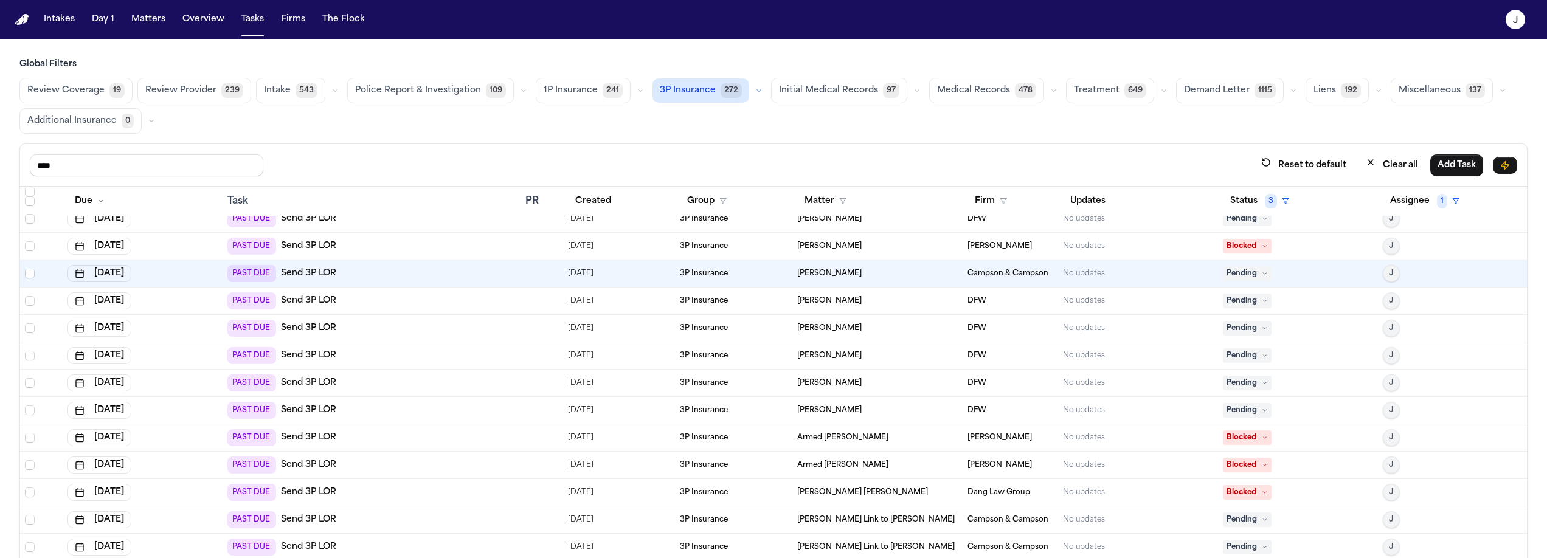
click at [373, 389] on div "PAST DUE Send 3P LOR" at bounding box center [371, 383] width 288 height 17
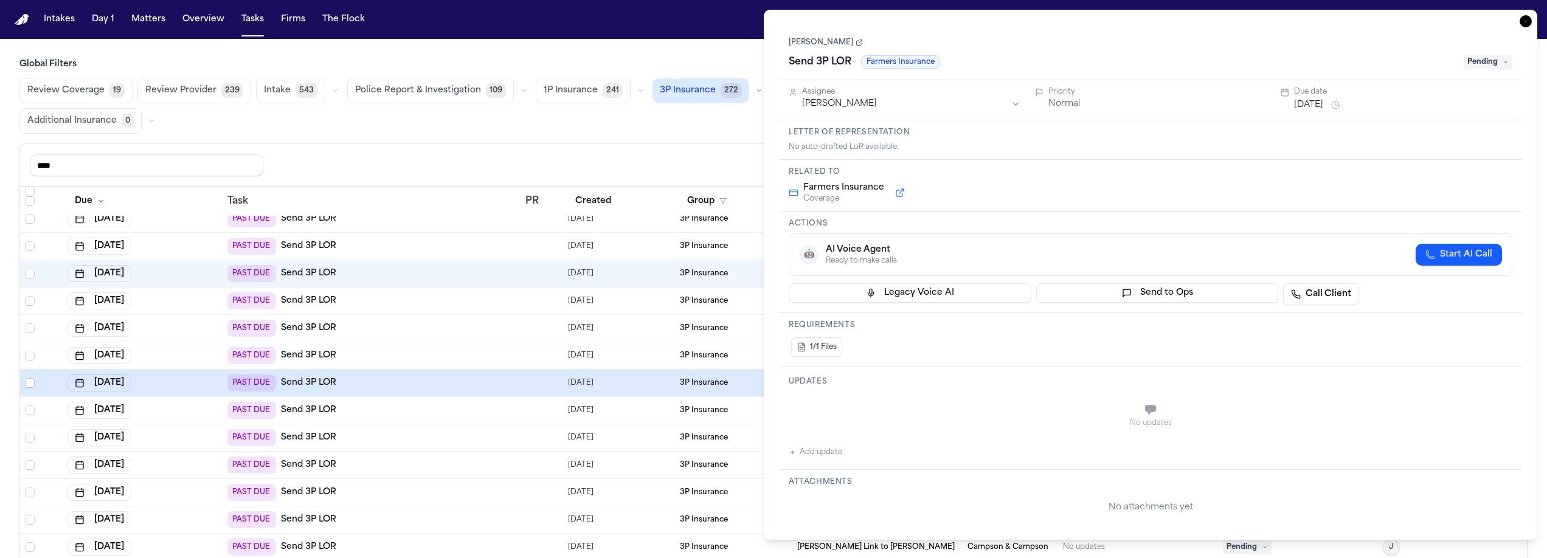
click at [1493, 62] on span "Pending" at bounding box center [1488, 62] width 49 height 15
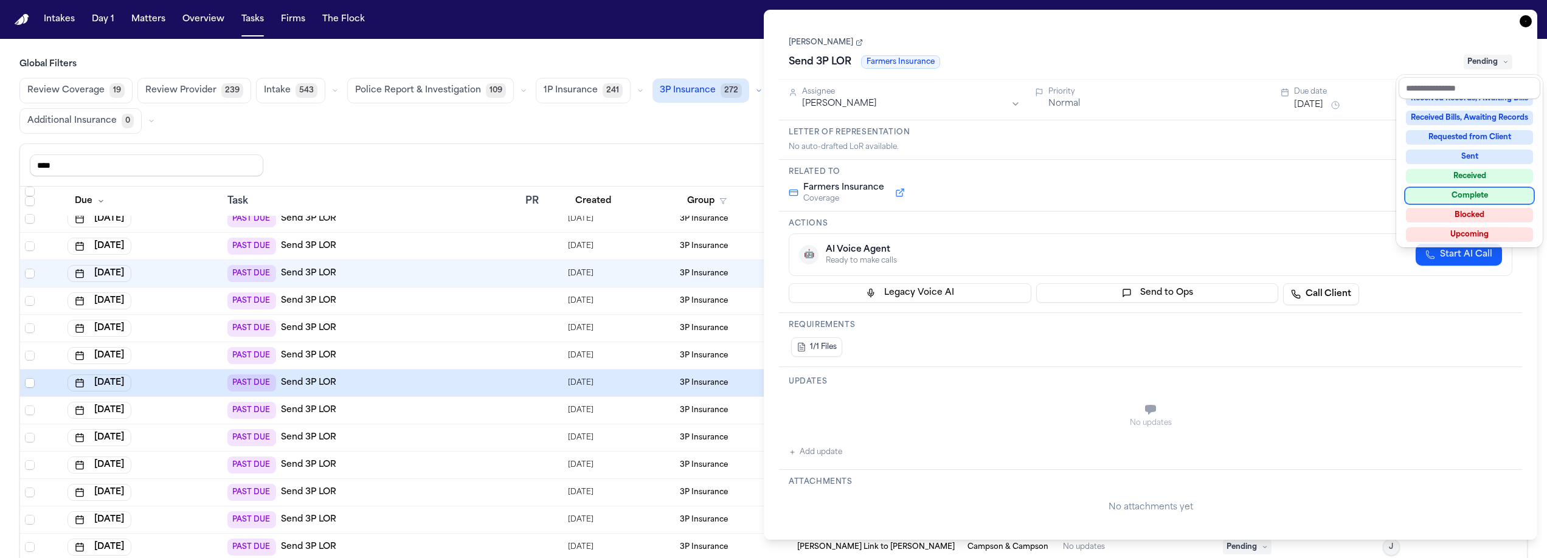
click at [1479, 198] on div "Complete" at bounding box center [1469, 196] width 127 height 15
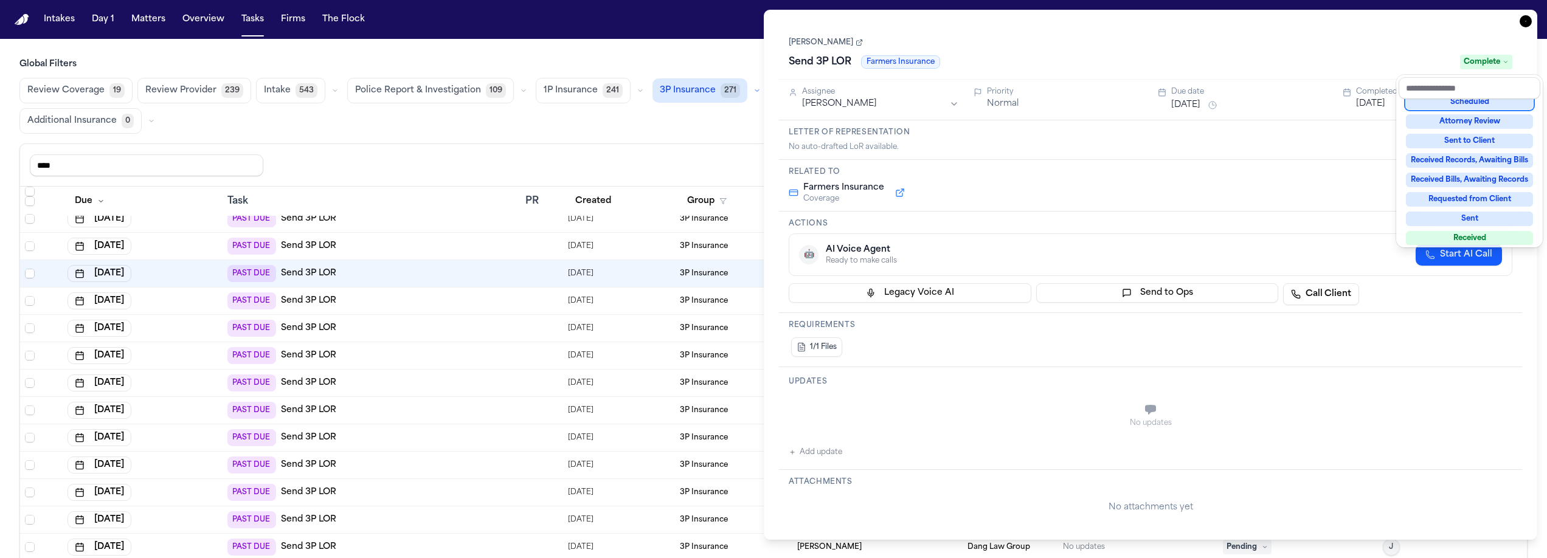
scroll to position [122, 0]
click at [1530, 19] on div "Task Details [PERSON_NAME] Send 3P LOR Farmers Insurance Complete Assignee [PER…" at bounding box center [1151, 275] width 774 height 530
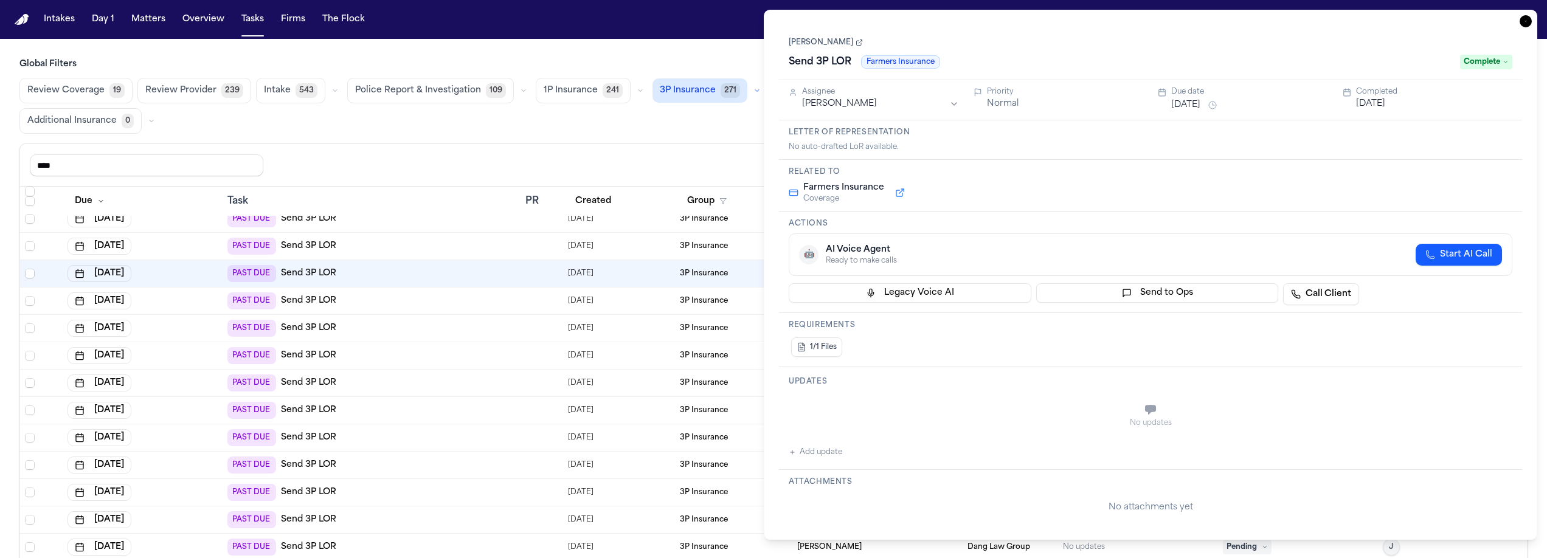
click at [1527, 21] on icon "button" at bounding box center [1526, 21] width 12 height 12
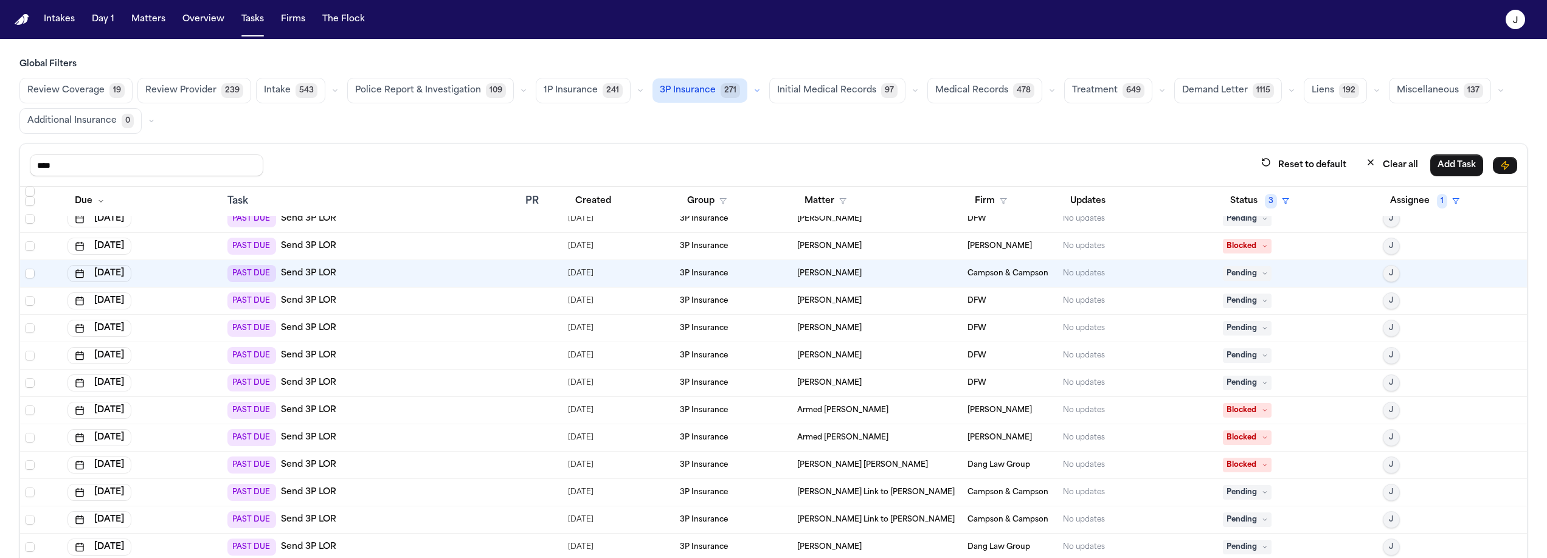
click at [363, 360] on div "PAST DUE Send 3P LOR" at bounding box center [371, 355] width 288 height 17
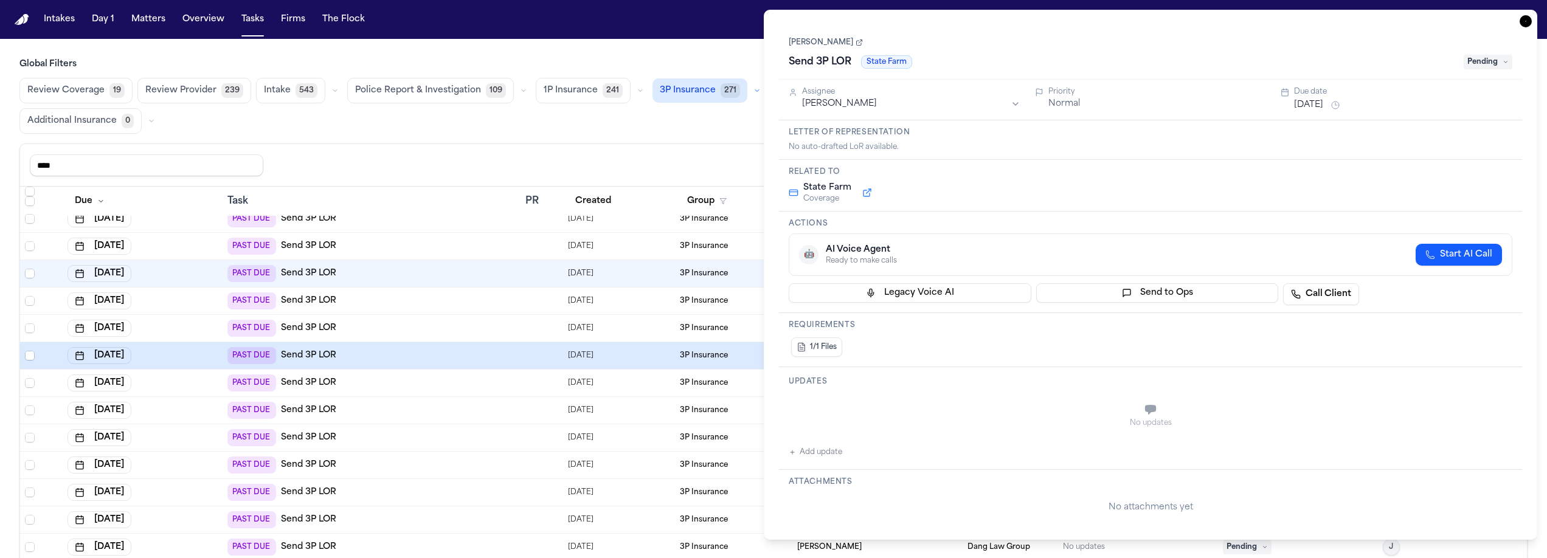
click at [1485, 63] on span "Pending" at bounding box center [1488, 62] width 49 height 15
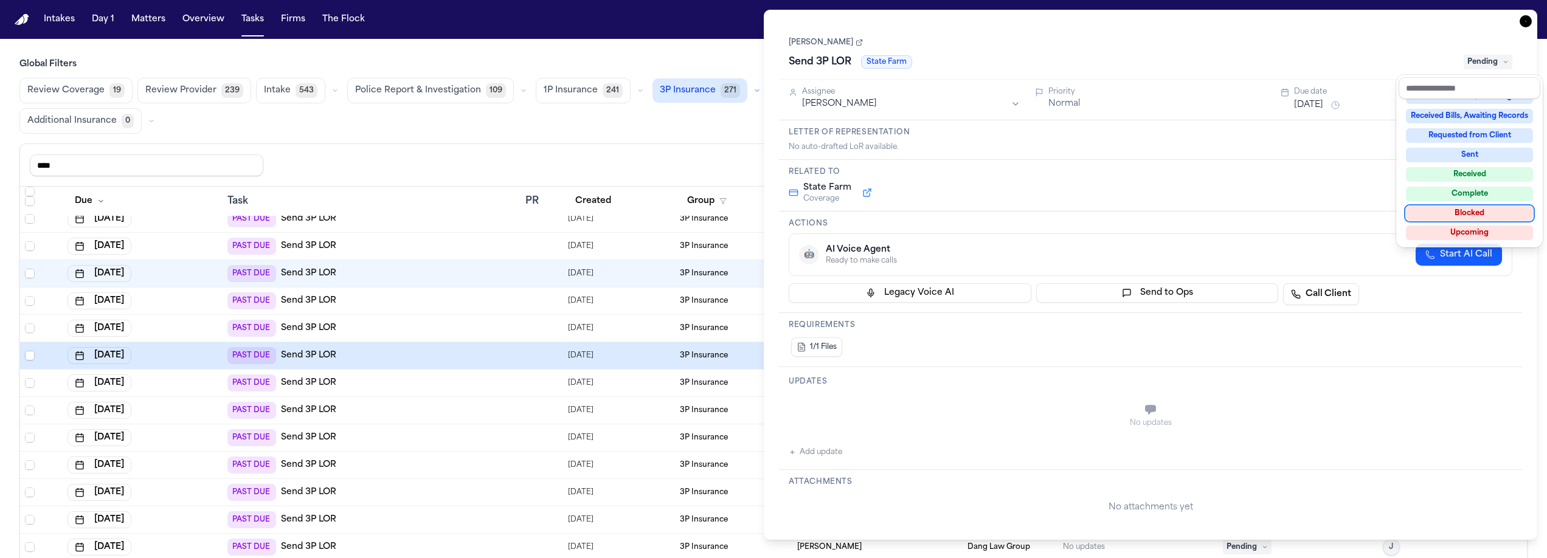
click at [1474, 198] on div "Complete" at bounding box center [1469, 194] width 127 height 15
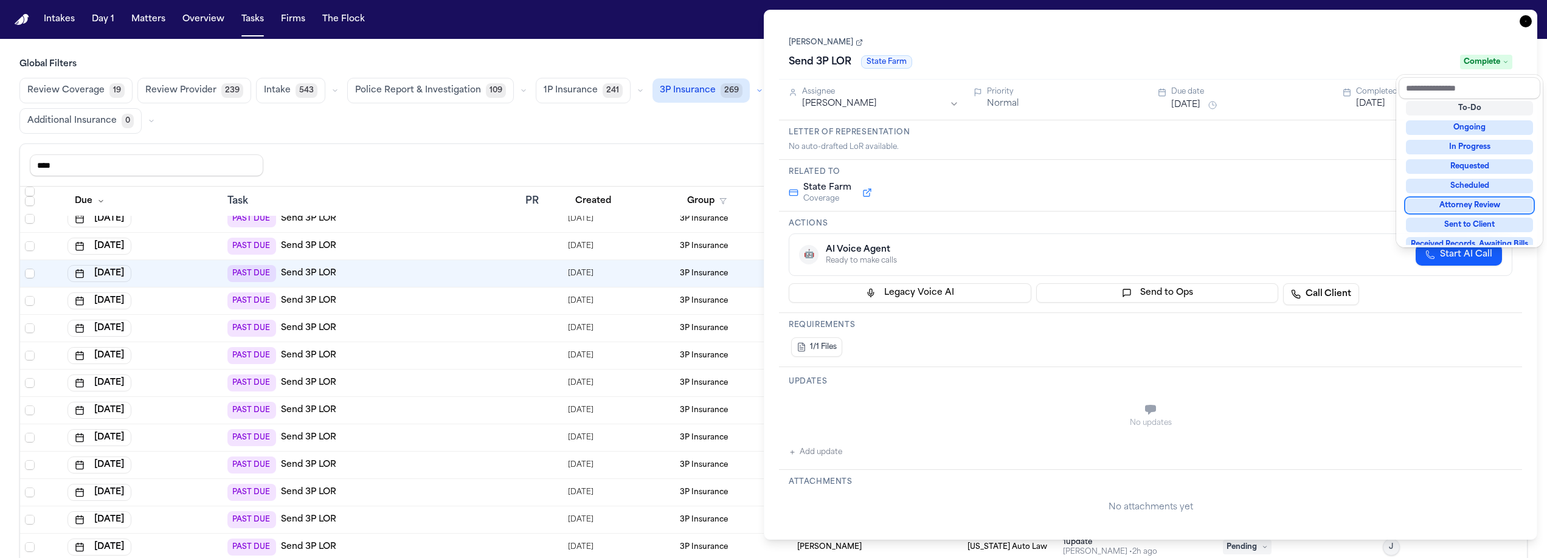
click at [695, 125] on div "Review Coverage 19 Review Provider 239 Intake 543 Police Report & Investigation…" at bounding box center [773, 106] width 1508 height 56
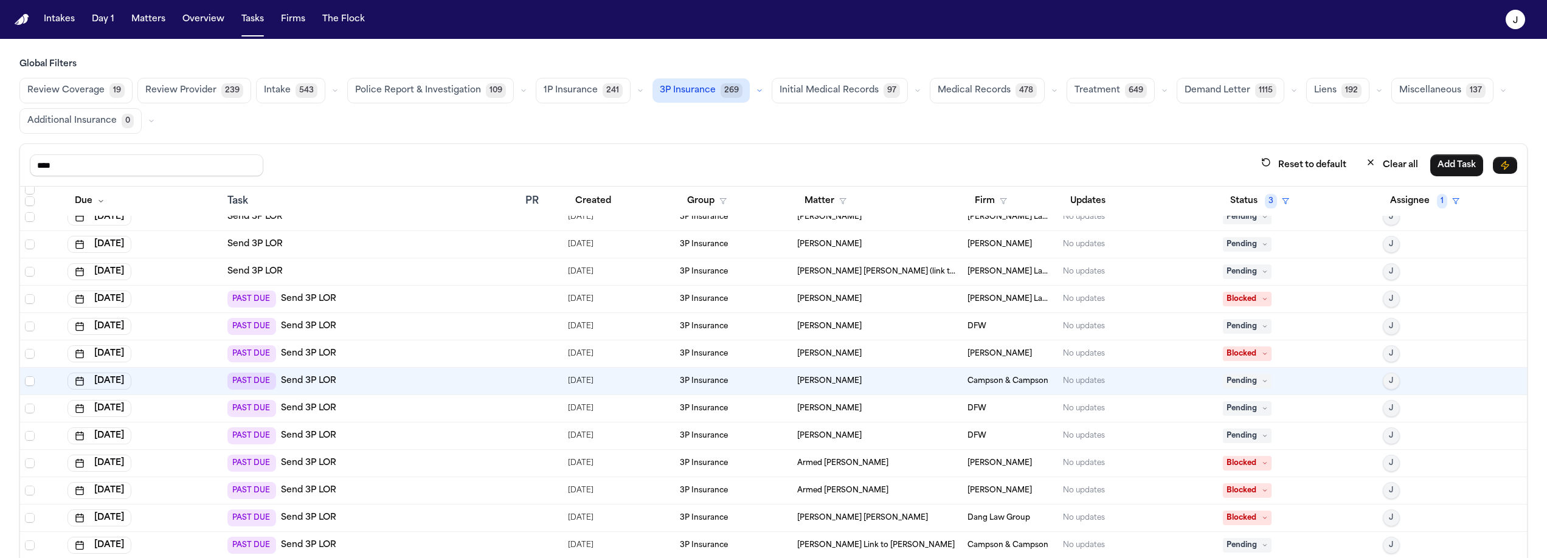
scroll to position [85, 0]
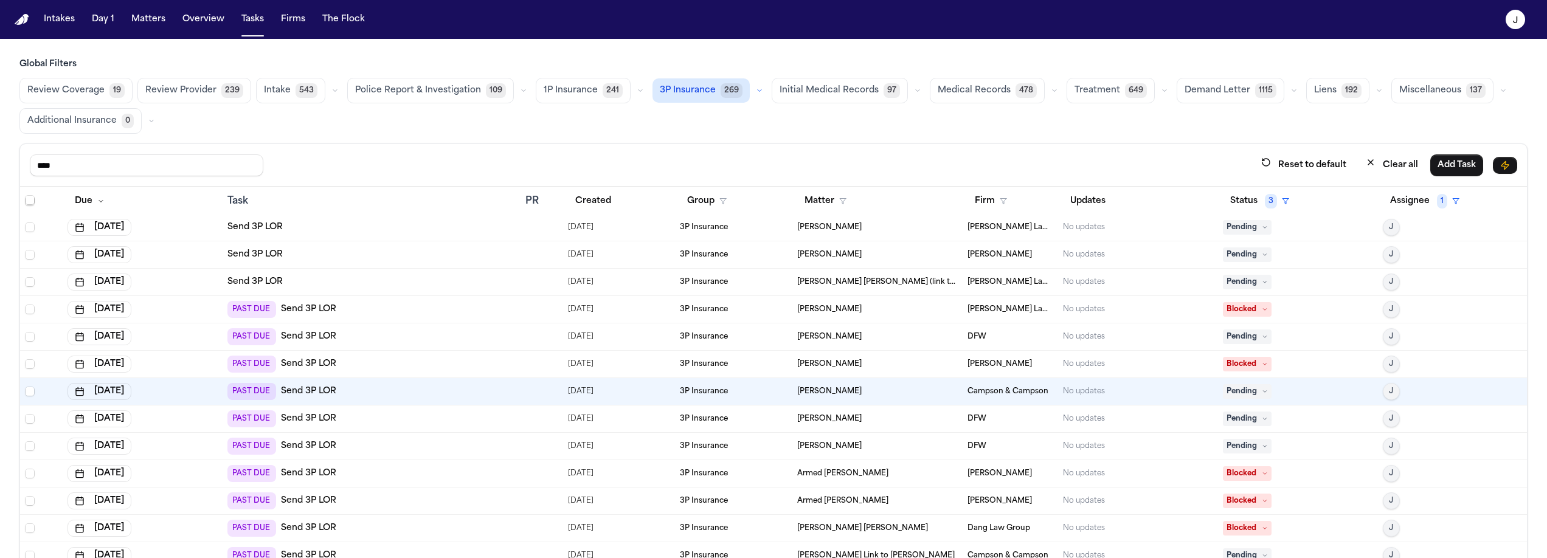
click at [195, 426] on div "[DATE]" at bounding box center [143, 419] width 150 height 17
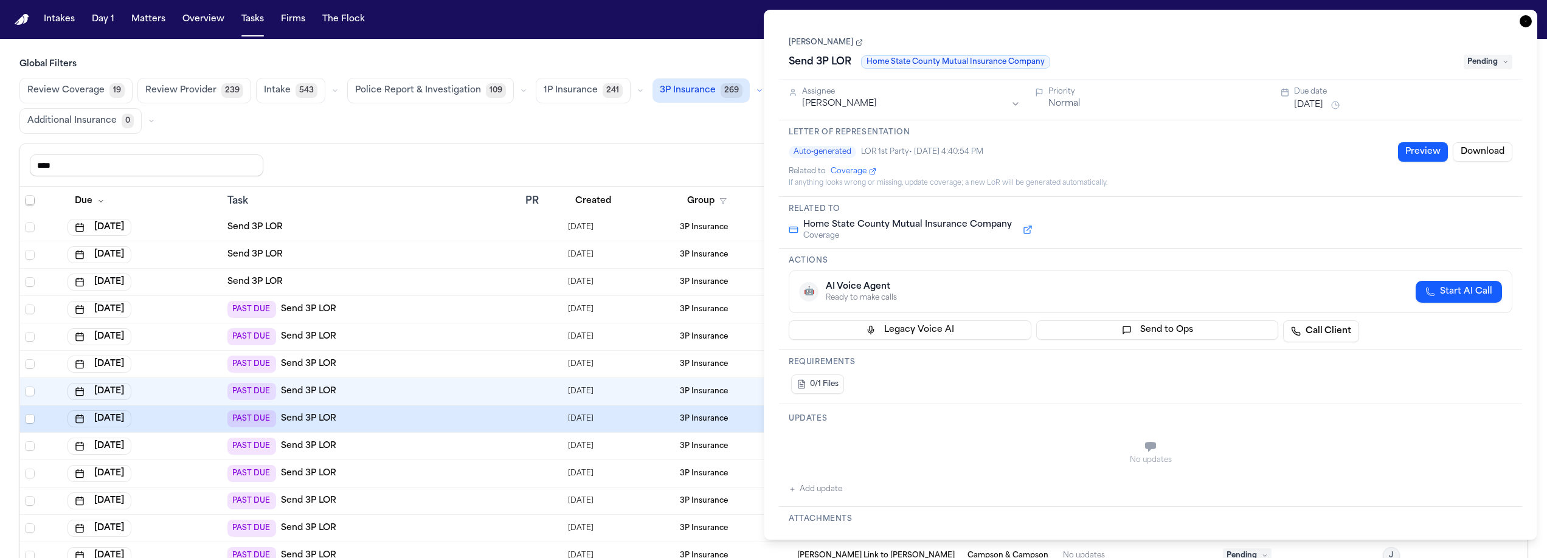
type textarea "**********"
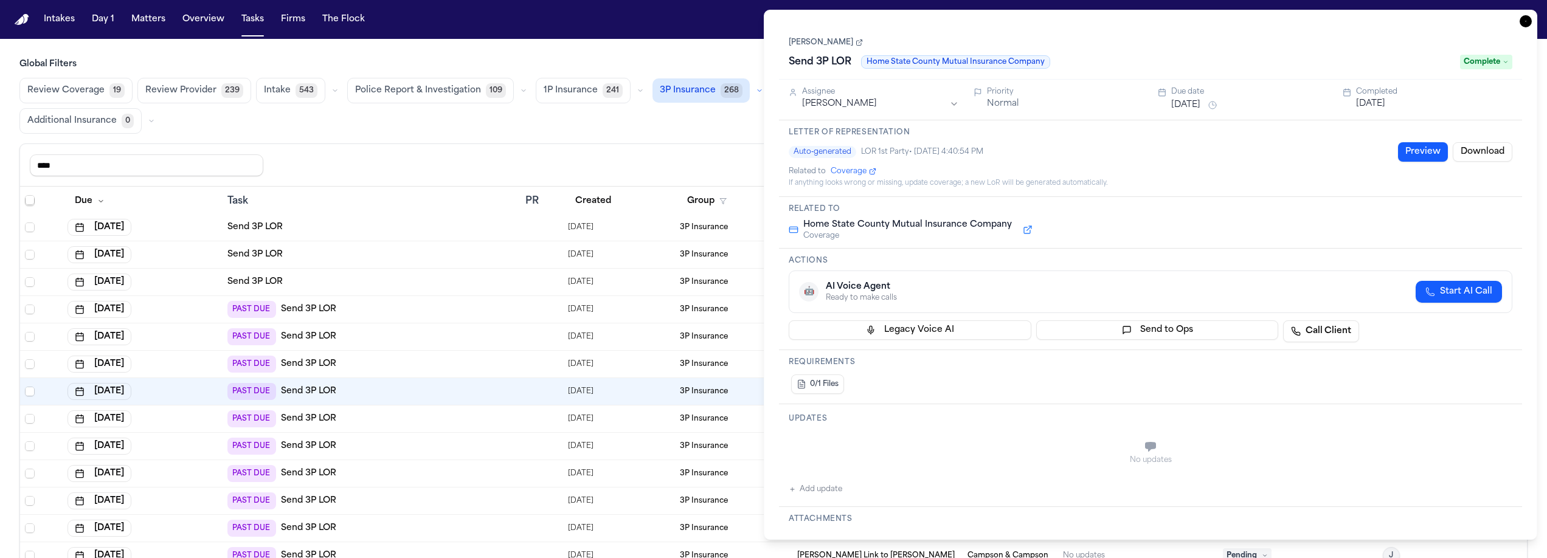
click at [1520, 21] on icon "button" at bounding box center [1526, 21] width 12 height 12
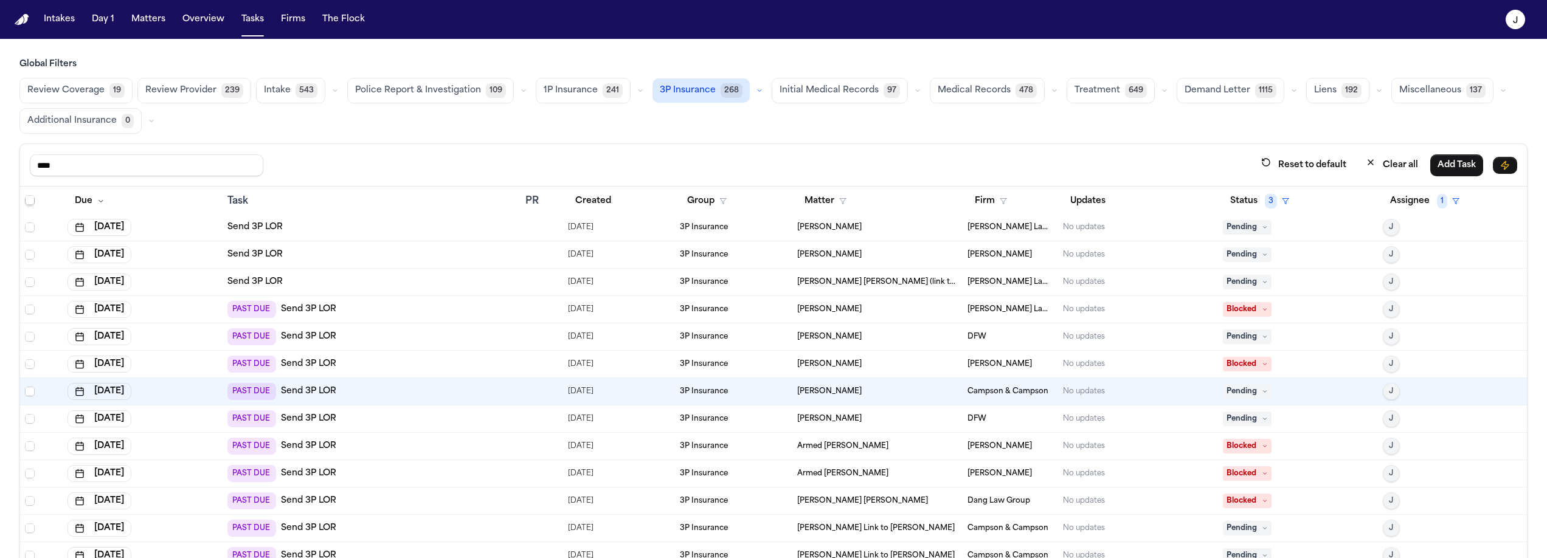
click at [412, 397] on div "PAST DUE Send 3P LOR" at bounding box center [371, 391] width 288 height 17
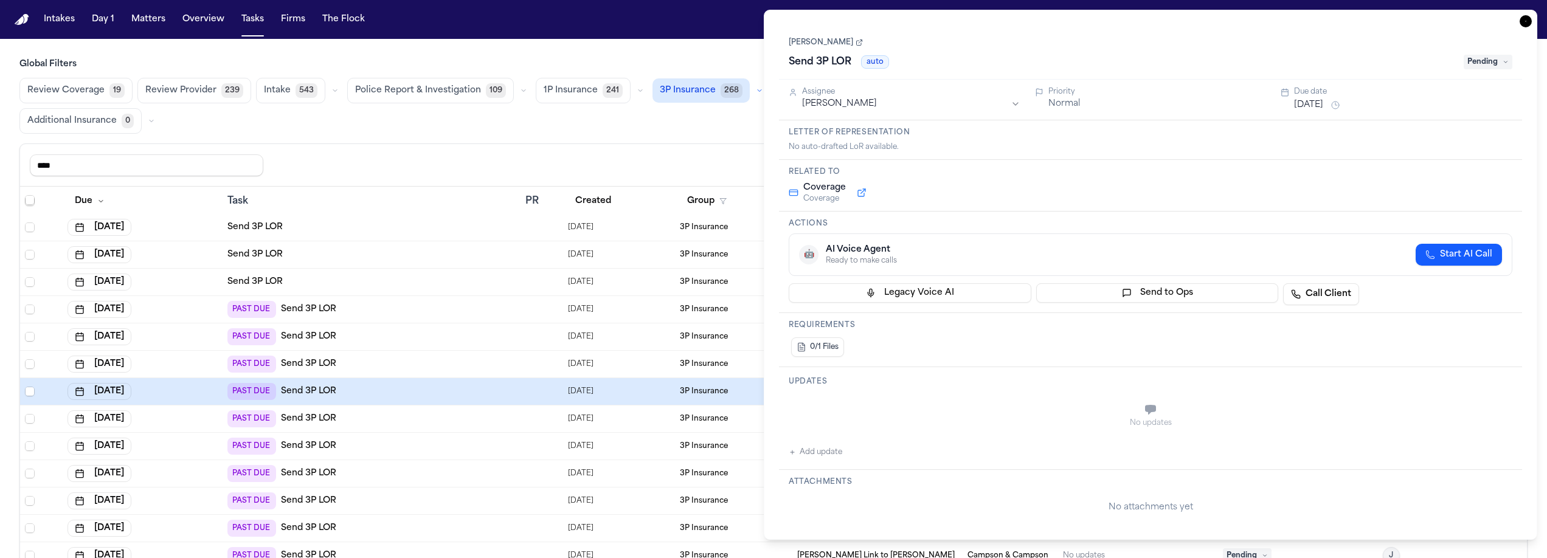
type textarea "**********"
click at [704, 133] on div "Review Coverage 19 Review Provider 239 Intake 543 Police Report & Investigation…" at bounding box center [773, 106] width 1508 height 56
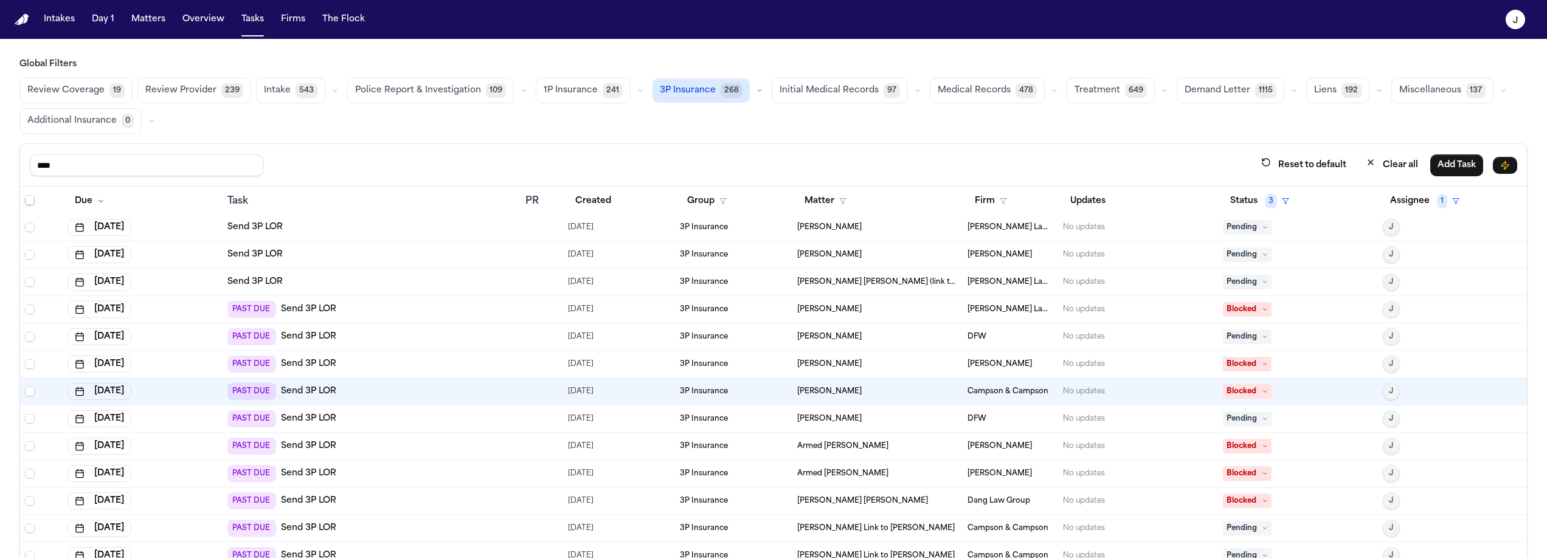
click at [463, 370] on div "PAST DUE Send 3P LOR" at bounding box center [371, 364] width 288 height 17
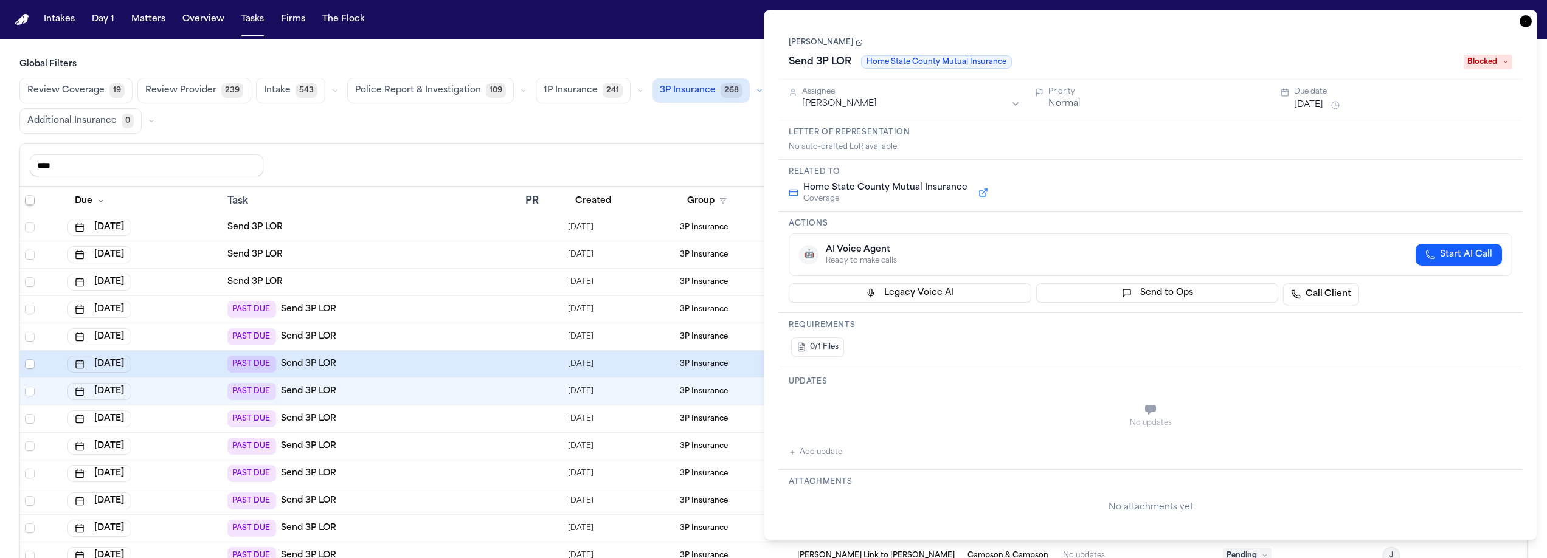
scroll to position [85, 0]
click at [646, 146] on div "**** Reset to default Clear all Add Task" at bounding box center [773, 165] width 1507 height 43
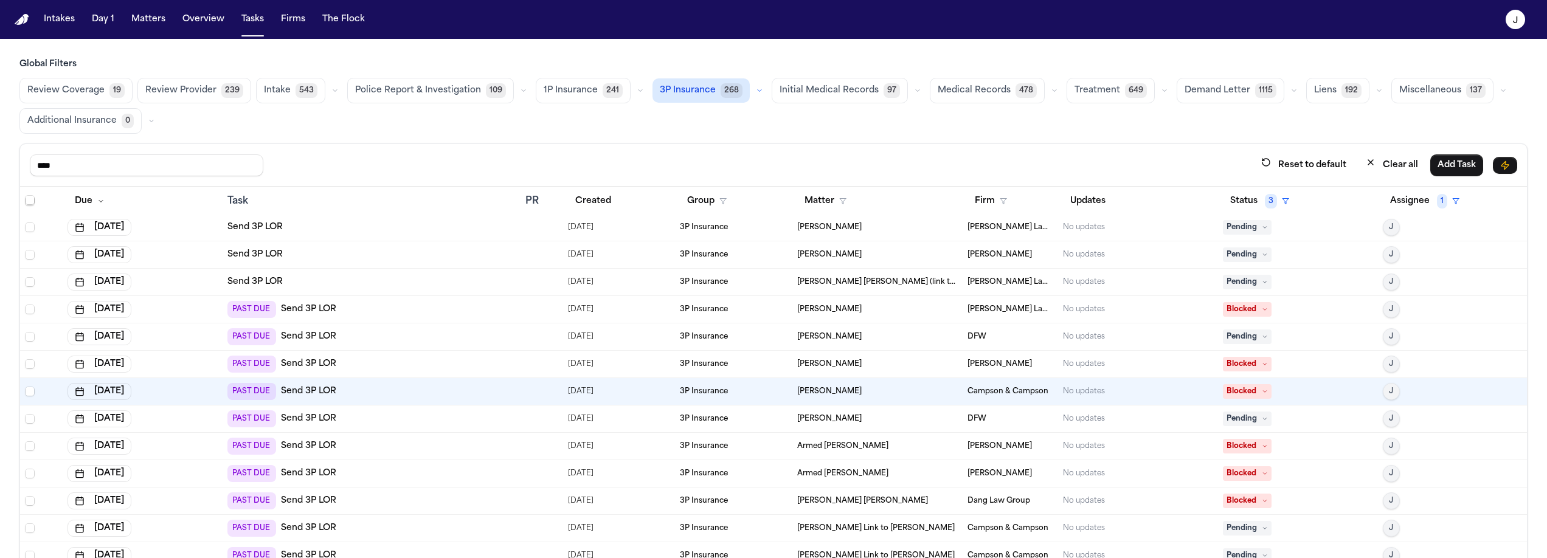
click at [410, 336] on div "PAST DUE Send 3P LOR" at bounding box center [371, 336] width 288 height 17
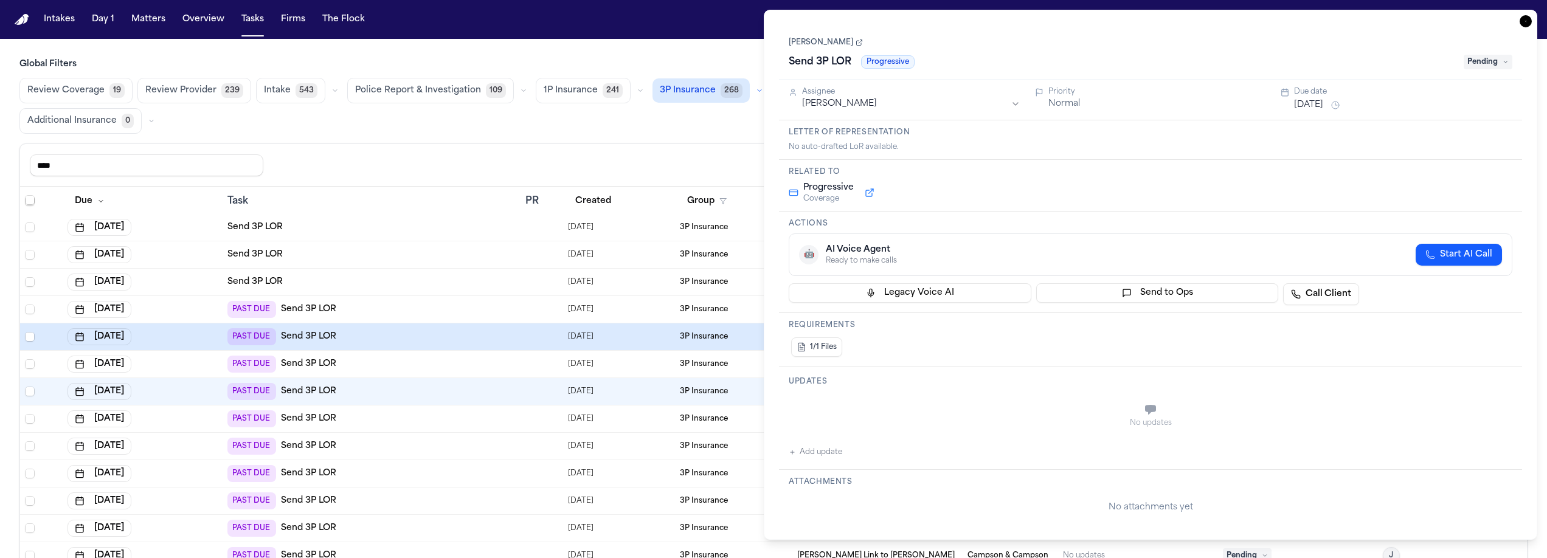
click at [714, 147] on div "**** Reset to default Clear all Add Task" at bounding box center [773, 165] width 1507 height 43
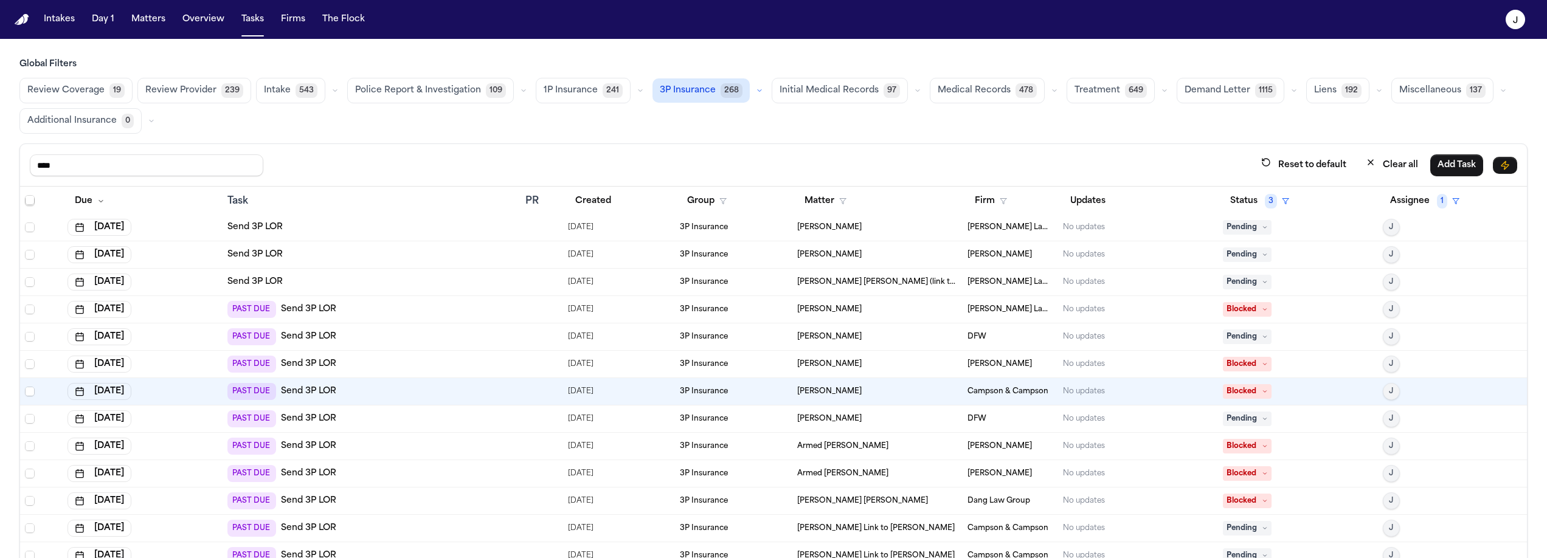
click at [381, 304] on div "PAST DUE Send 3P LOR" at bounding box center [371, 309] width 288 height 17
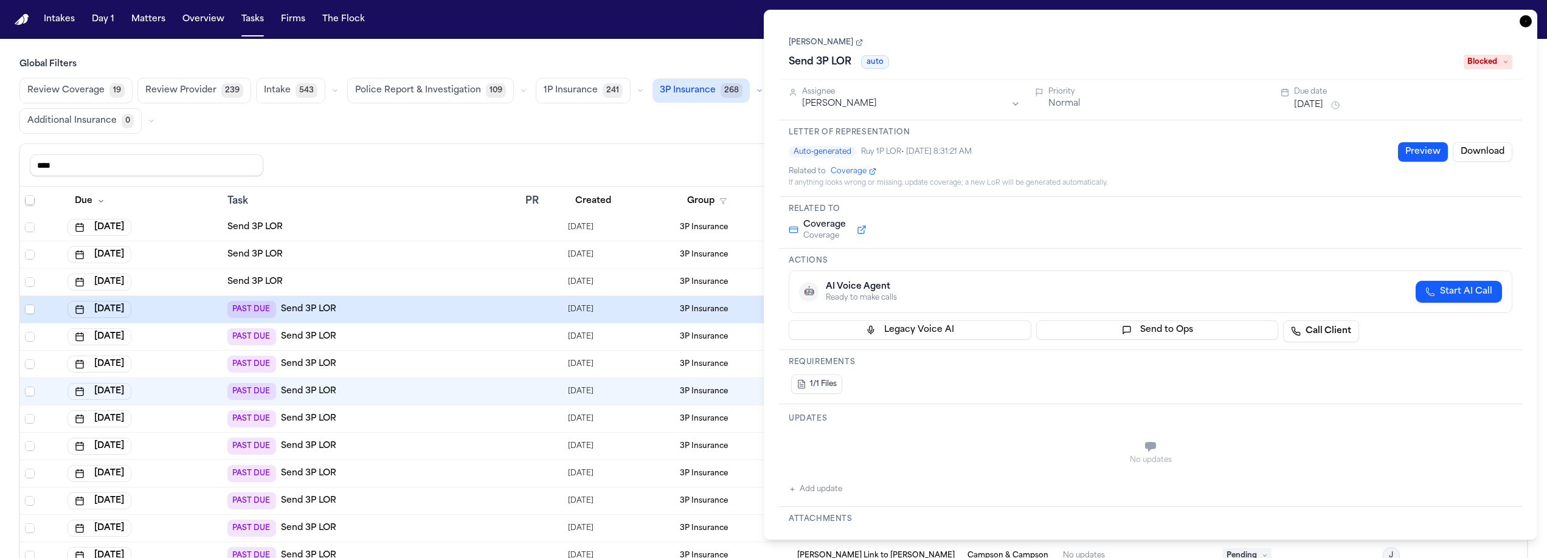
click at [1500, 66] on span "Blocked" at bounding box center [1488, 62] width 49 height 15
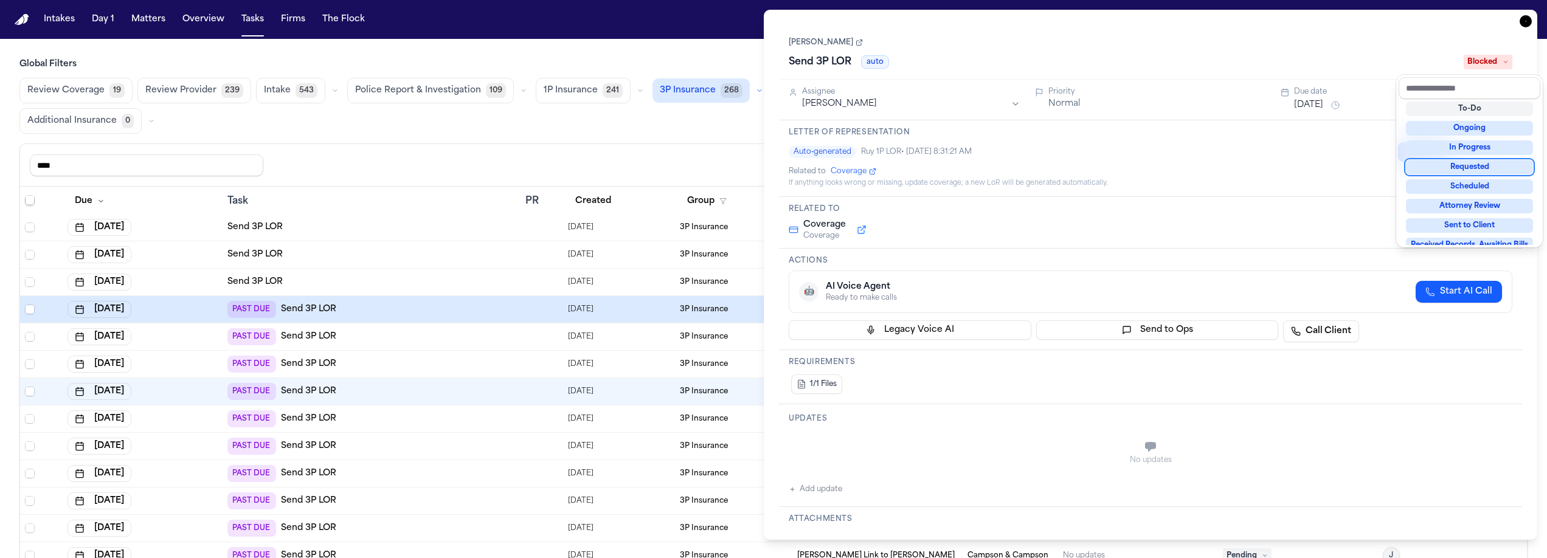
scroll to position [59, 0]
click at [1474, 125] on div "In Progress" at bounding box center [1469, 130] width 127 height 15
click at [724, 147] on div "**** Reset to default Clear all Add Task" at bounding box center [773, 165] width 1507 height 43
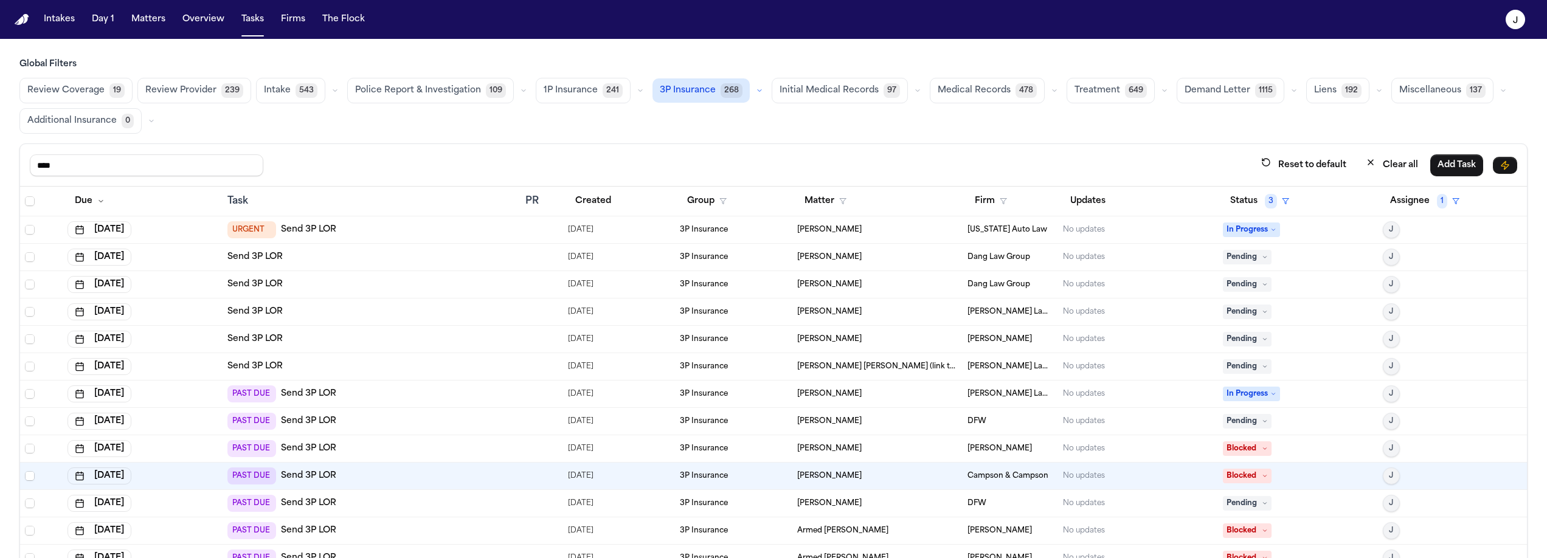
click at [374, 336] on div "Send 3P LOR" at bounding box center [371, 339] width 288 height 12
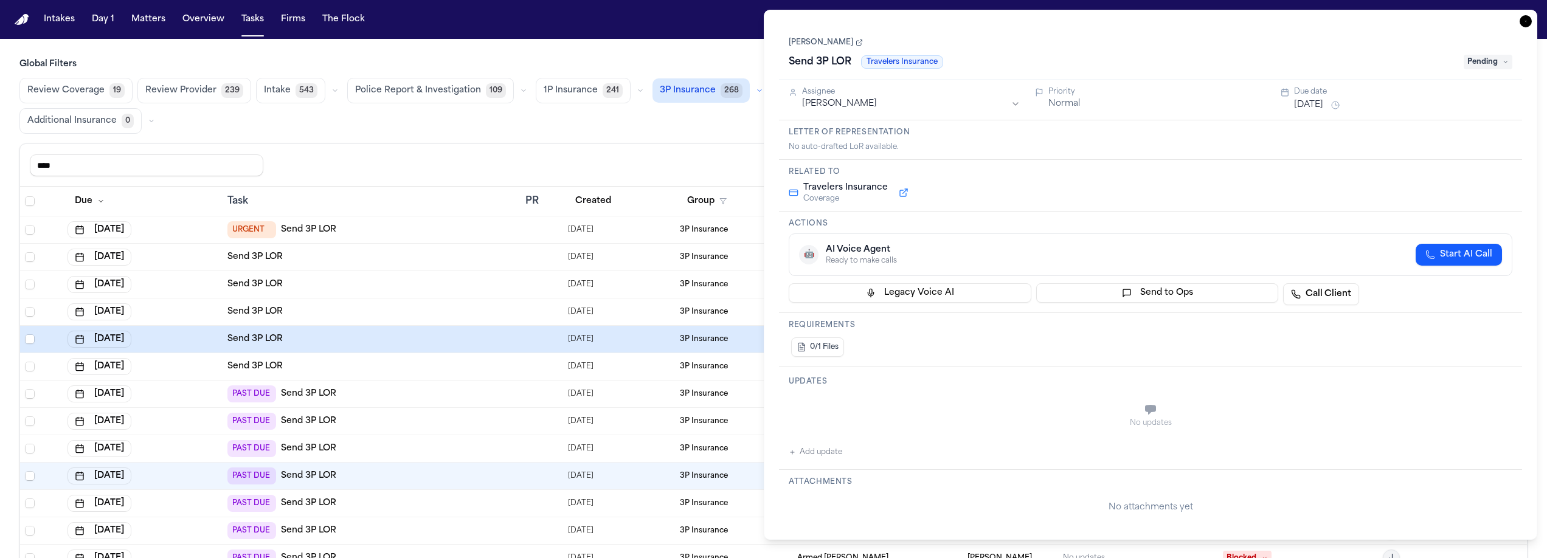
type textarea "**********"
click at [713, 142] on div "Global Filters Review Coverage 19 Review Provider 239 Intake 543 Police Report …" at bounding box center [773, 335] width 1508 height 554
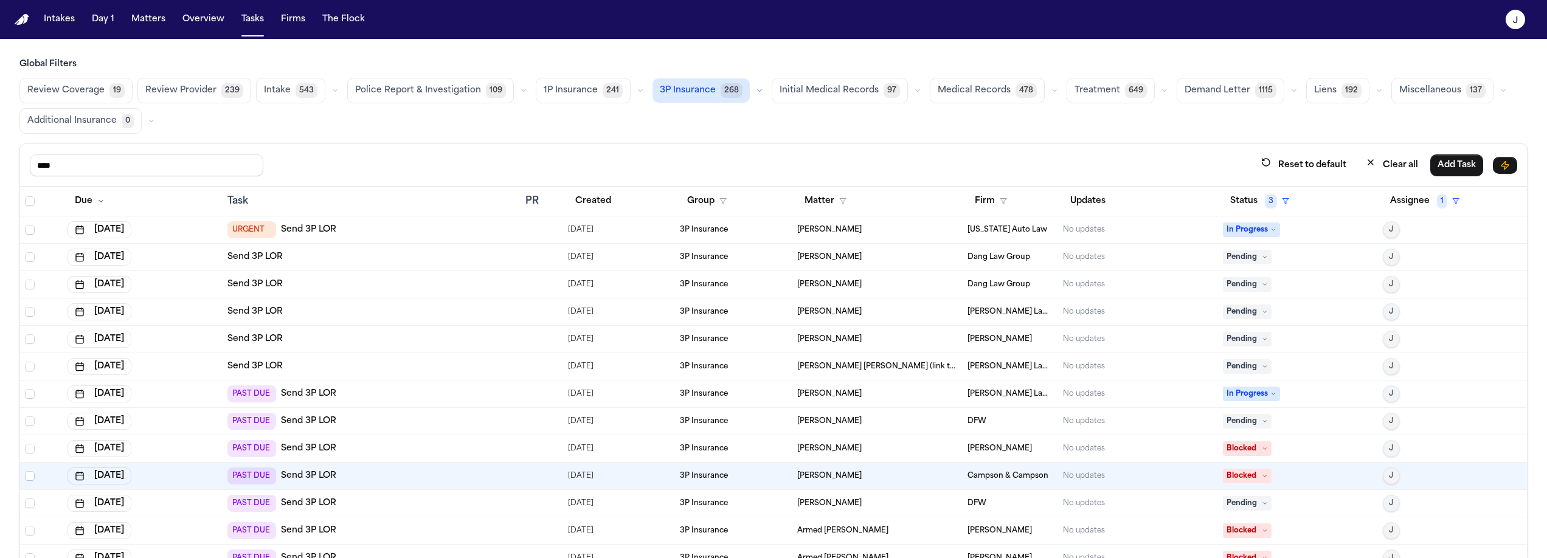
click at [325, 310] on div "Send 3P LOR" at bounding box center [371, 312] width 288 height 12
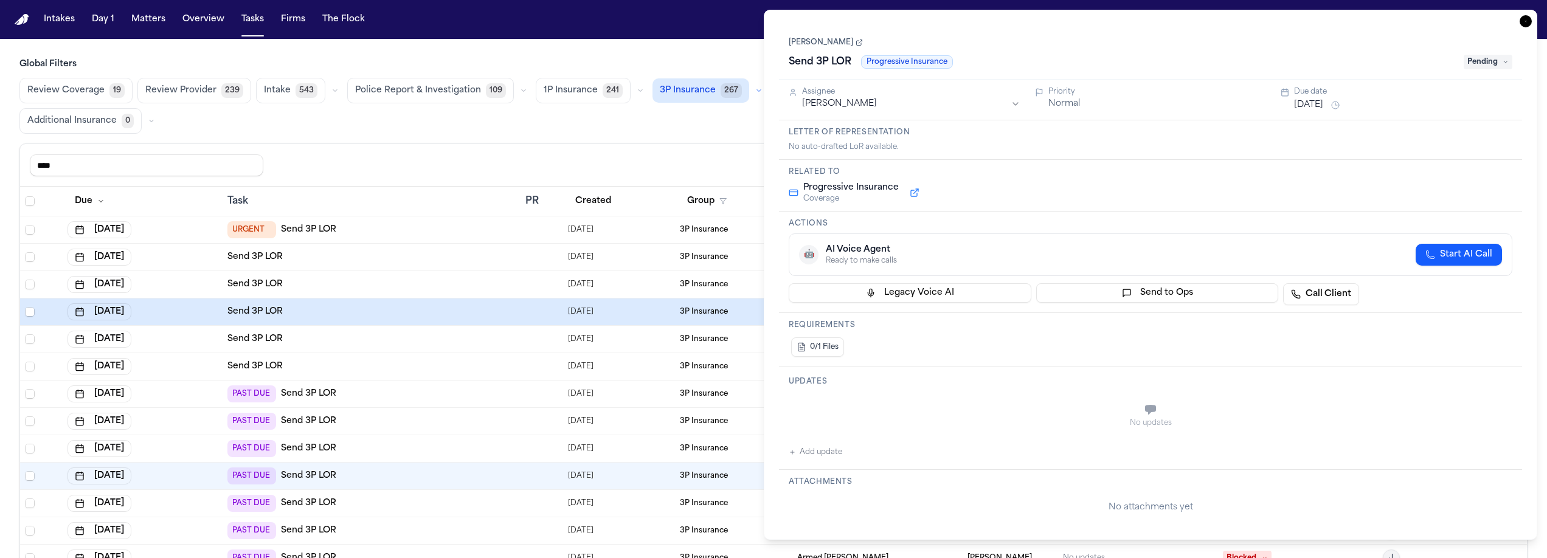
click at [661, 142] on div "Global Filters Review Coverage 19 Review Provider 239 Intake 543 Police Report …" at bounding box center [773, 335] width 1508 height 554
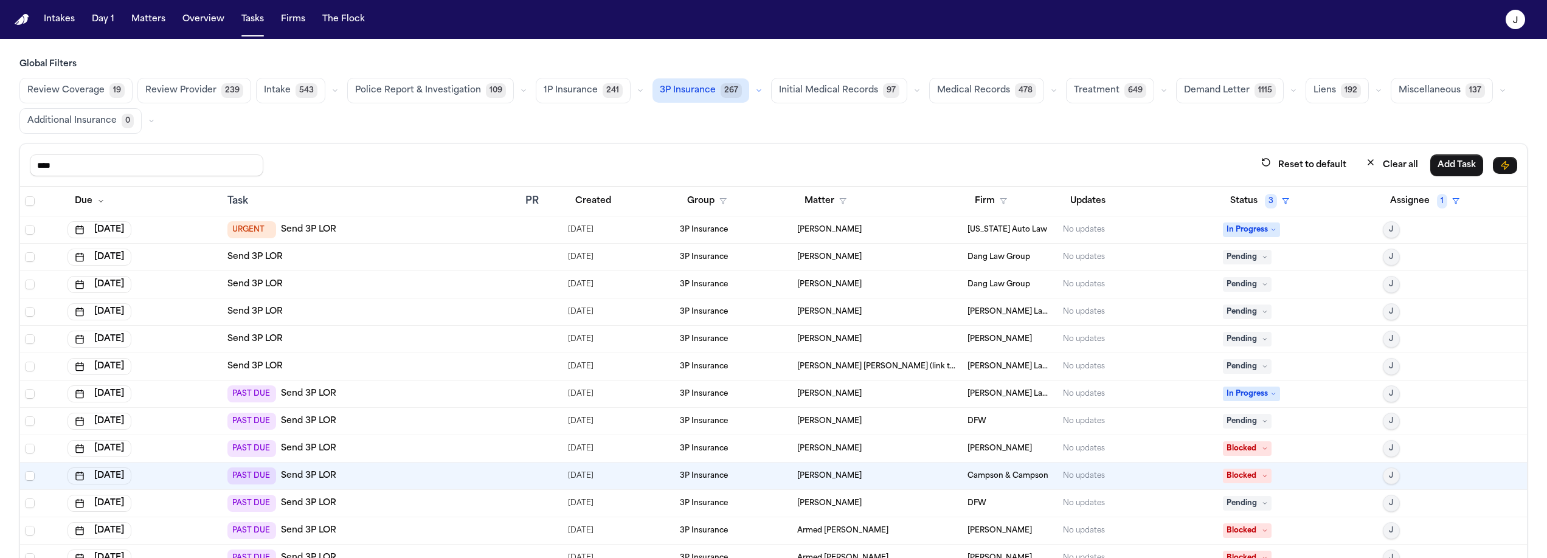
click at [354, 279] on div "Send 3P LOR" at bounding box center [371, 285] width 288 height 12
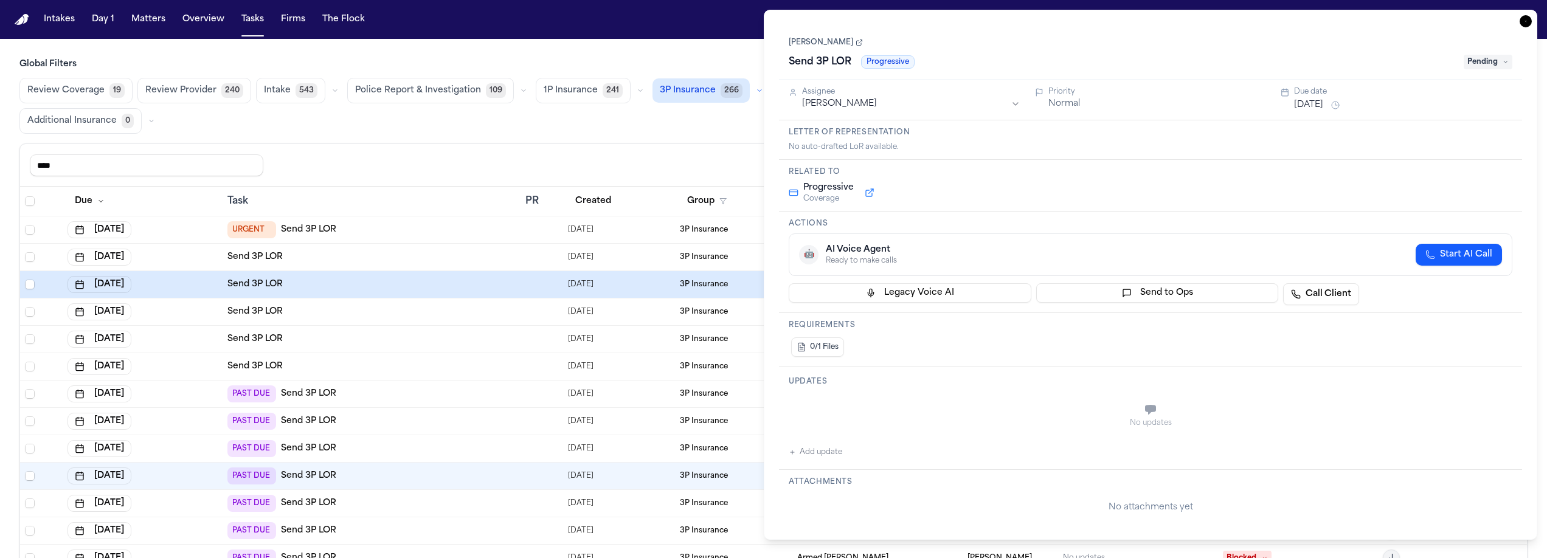
click at [436, 157] on div "**** Reset to default Clear all Add Task" at bounding box center [774, 165] width 1488 height 23
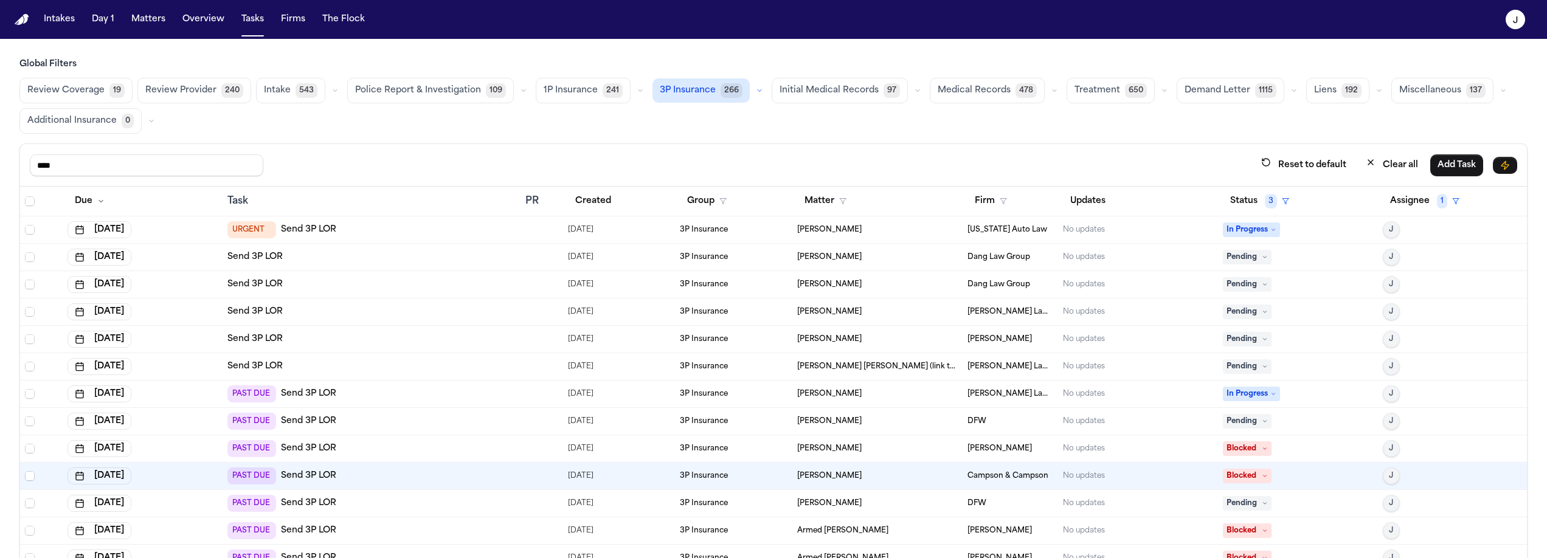
click at [352, 226] on div "URGENT Send 3P LOR" at bounding box center [371, 229] width 288 height 17
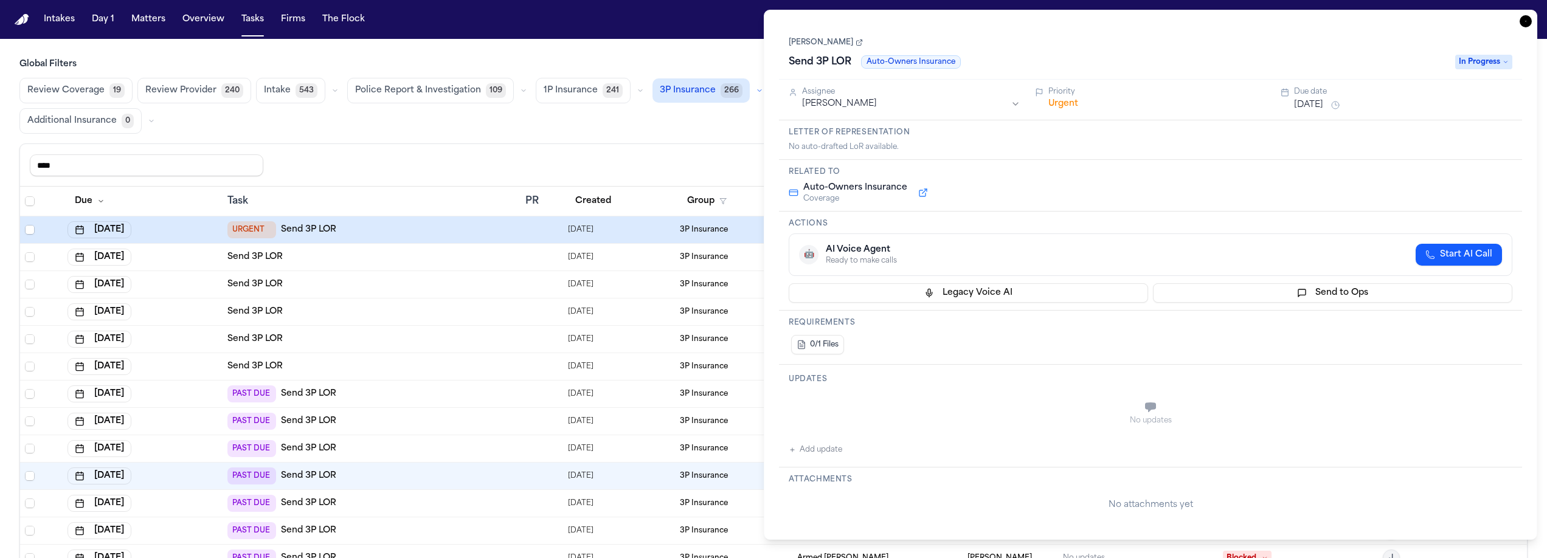
click at [1526, 21] on icon "button" at bounding box center [1526, 21] width 12 height 12
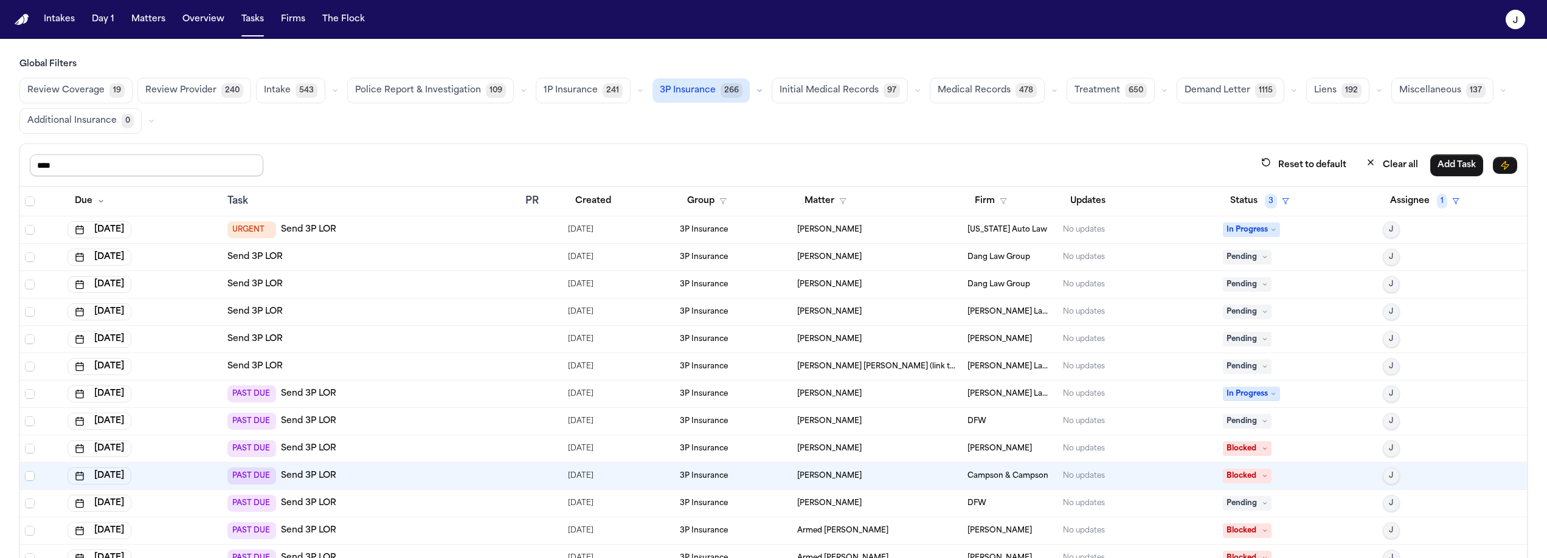
click at [160, 162] on input "****" at bounding box center [147, 165] width 234 height 22
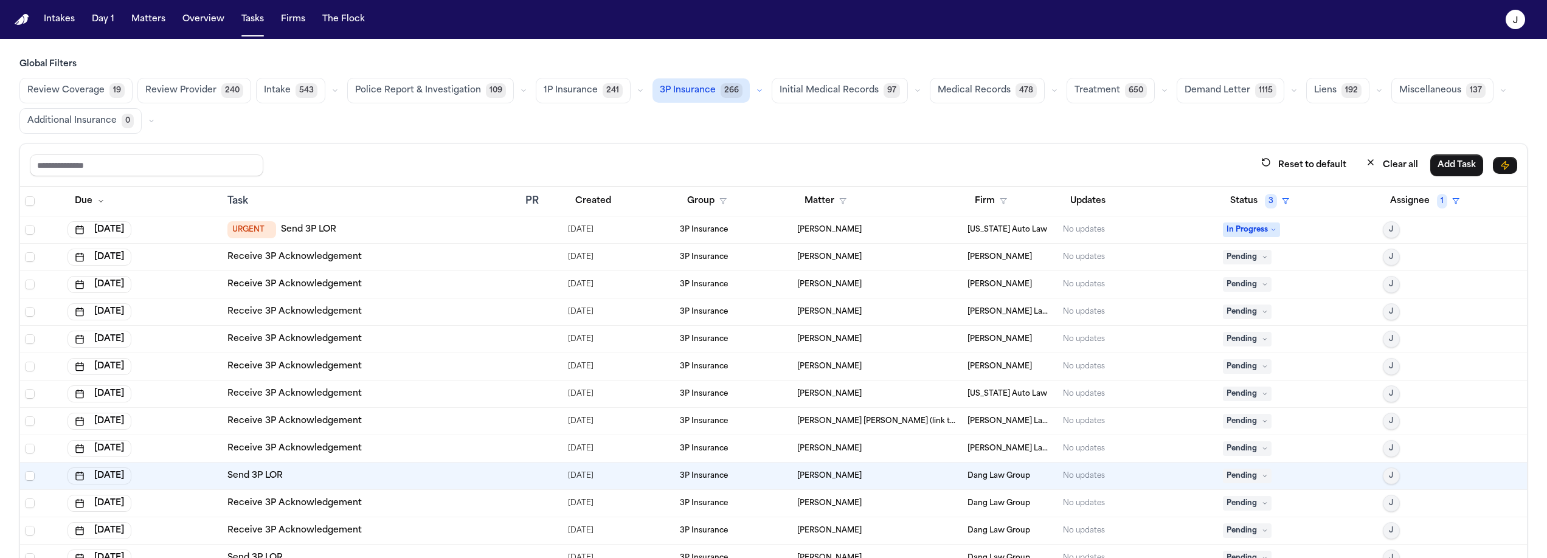
click at [675, 99] on button "3P Insurance 266" at bounding box center [701, 90] width 97 height 24
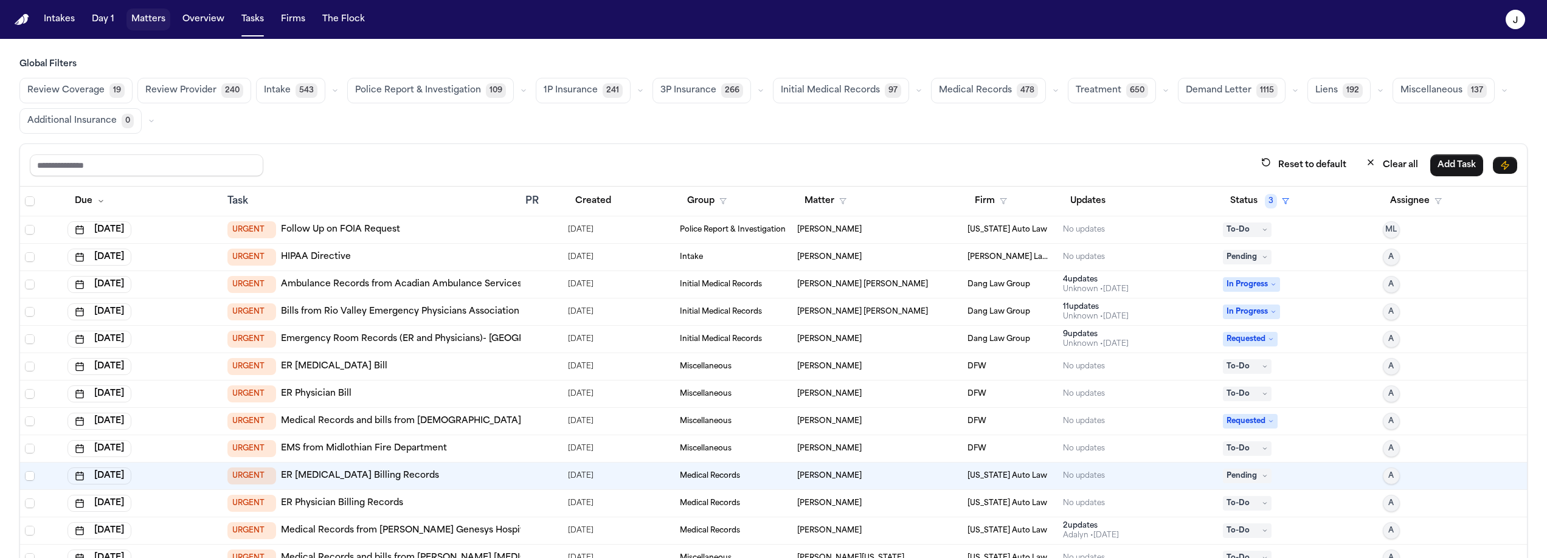
click at [152, 20] on button "Matters" at bounding box center [149, 20] width 44 height 22
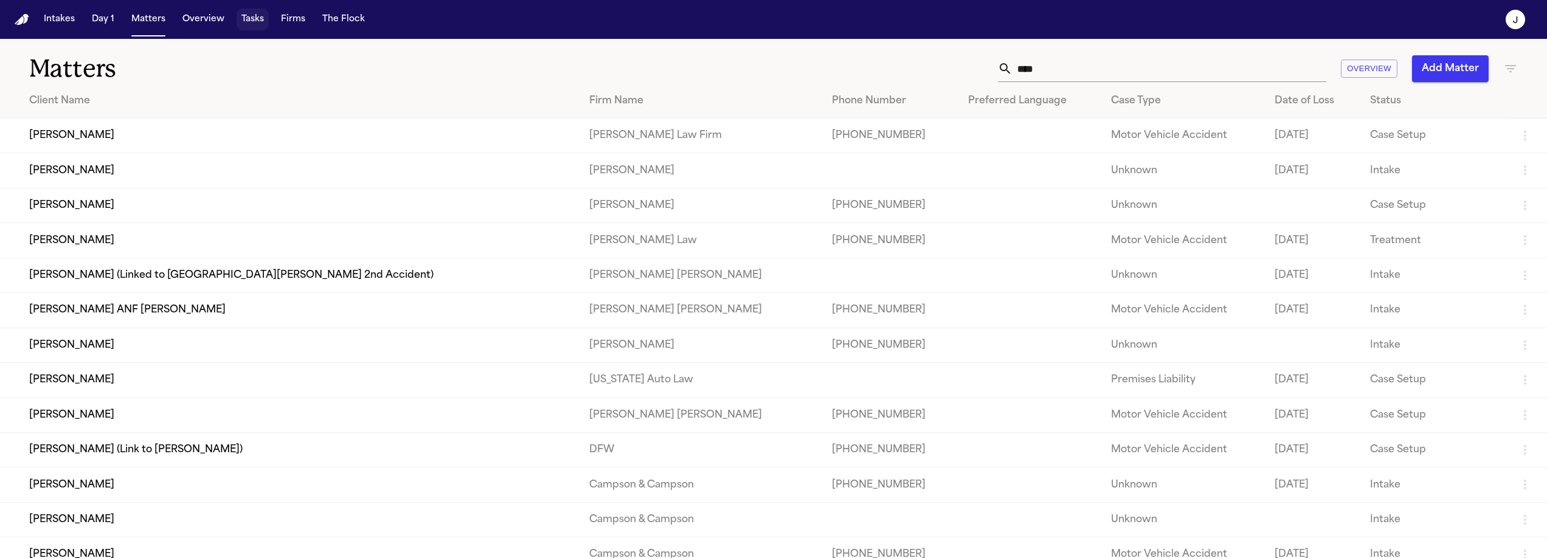
click at [262, 21] on button "Tasks" at bounding box center [253, 20] width 32 height 22
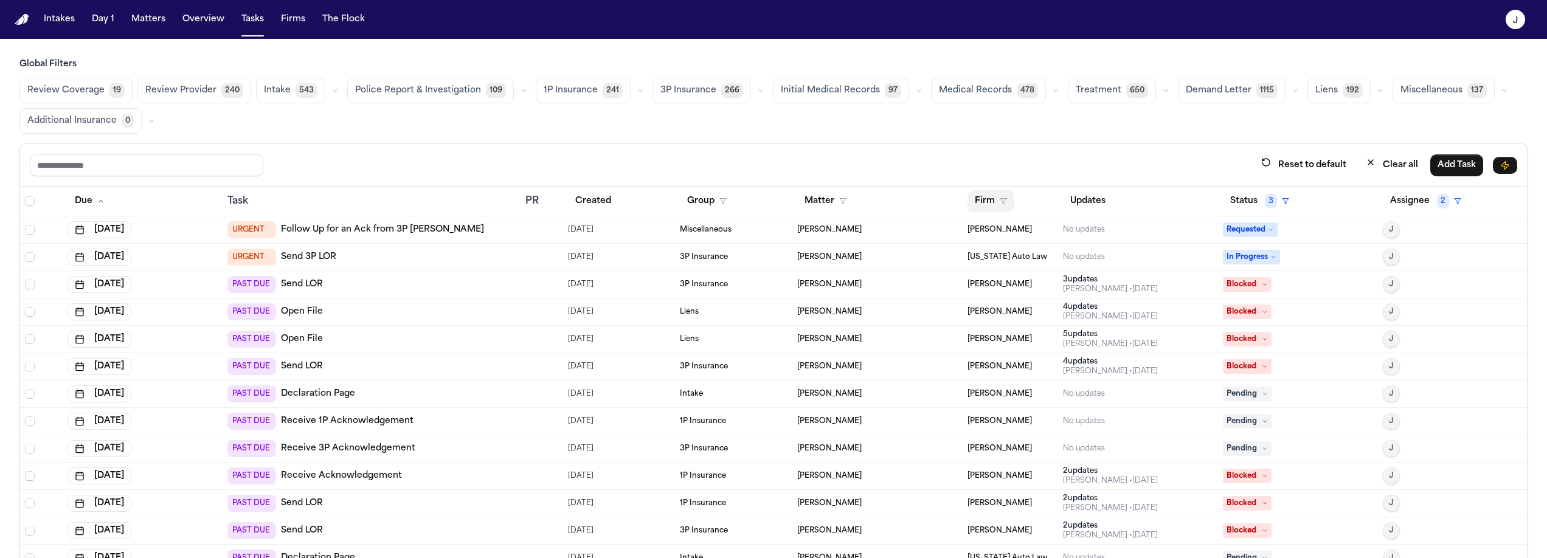
click at [984, 201] on button "Firm" at bounding box center [991, 201] width 47 height 22
click at [995, 232] on input "text" at bounding box center [1045, 232] width 165 height 22
type input "***"
click at [1005, 266] on div "[PERSON_NAME]" at bounding box center [1014, 264] width 97 height 15
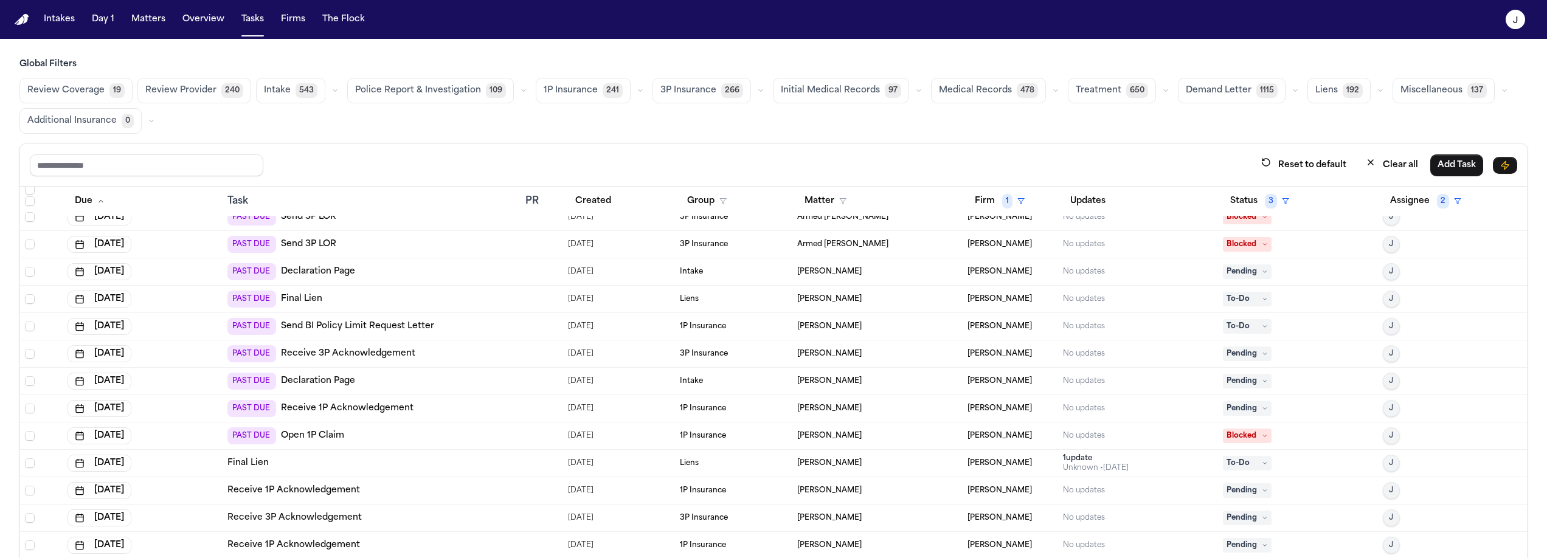
scroll to position [386, 0]
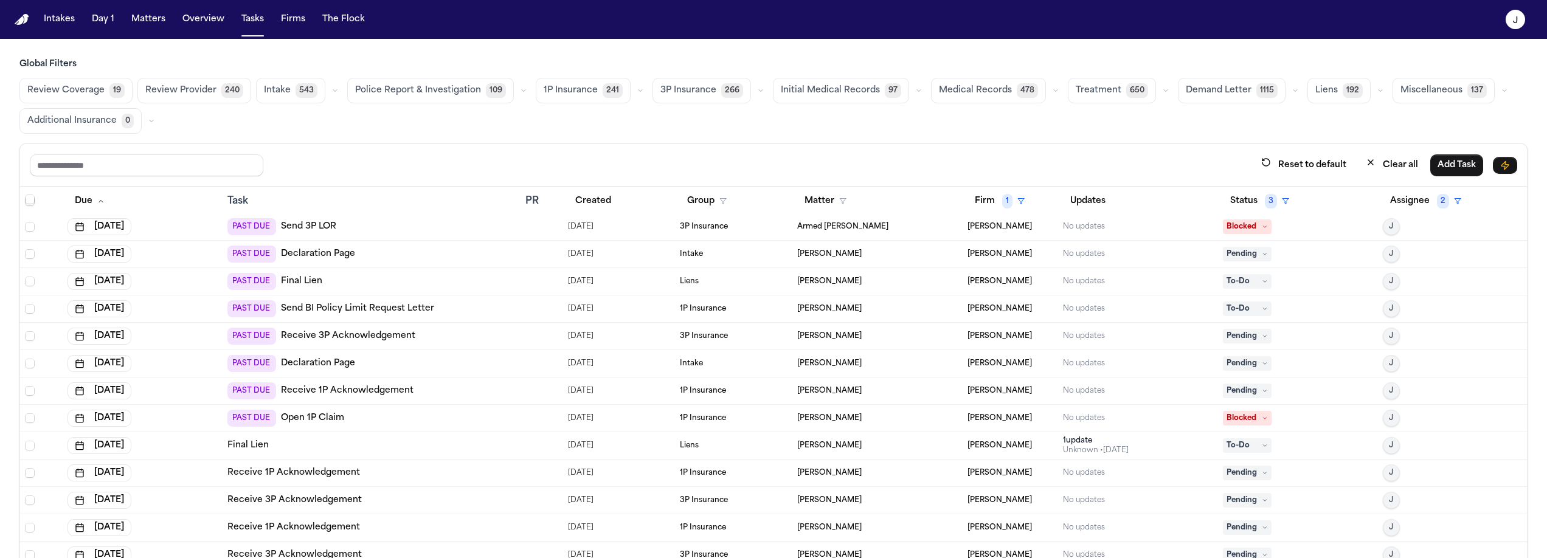
click at [385, 415] on div "PAST DUE Open 1P Claim" at bounding box center [371, 418] width 288 height 17
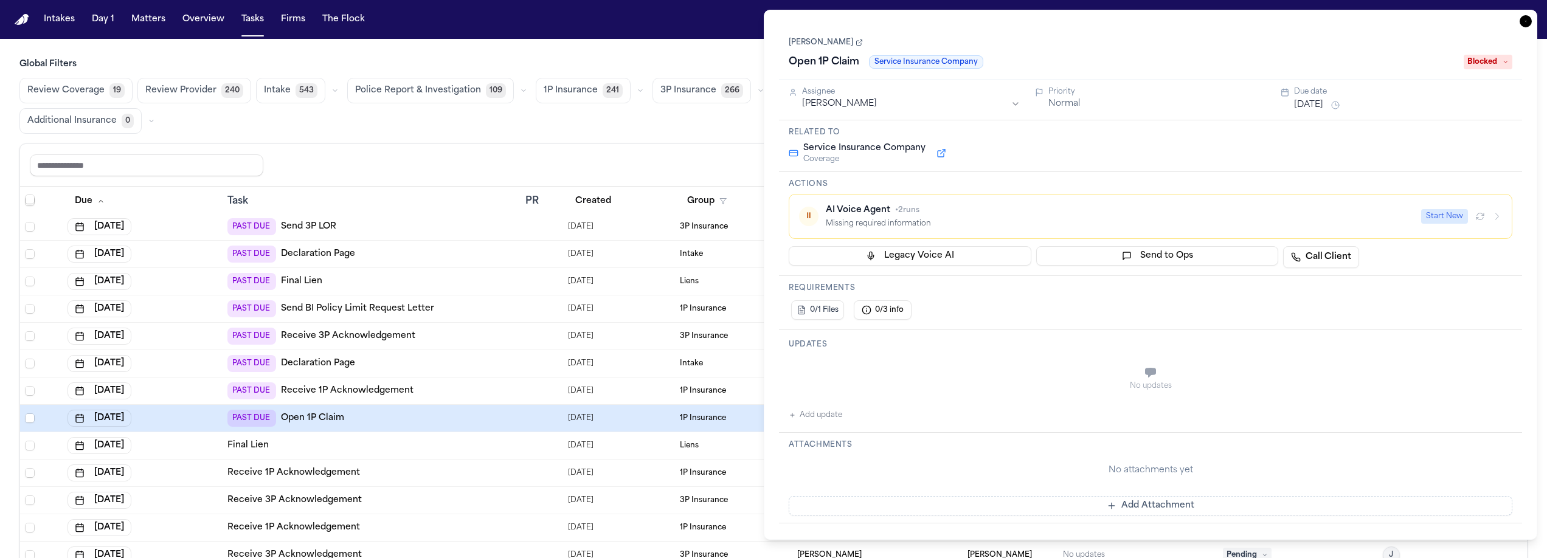
scroll to position [386, 0]
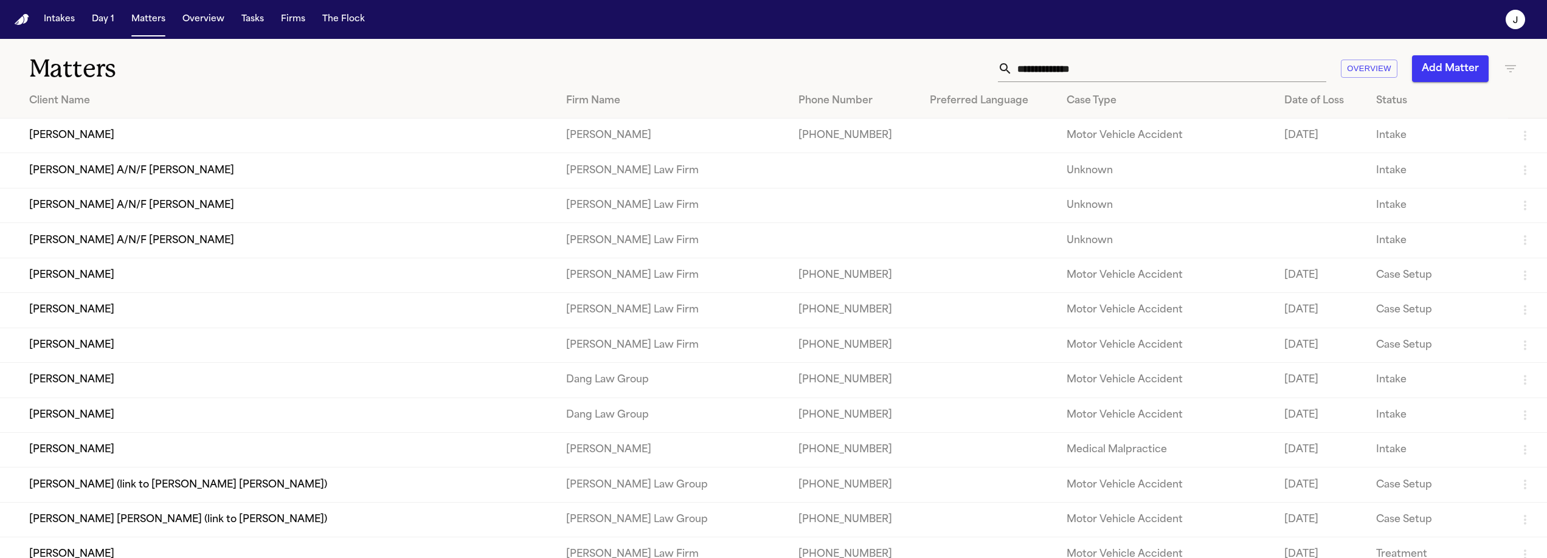
click at [1140, 71] on input "text" at bounding box center [1170, 68] width 314 height 27
type input "*"
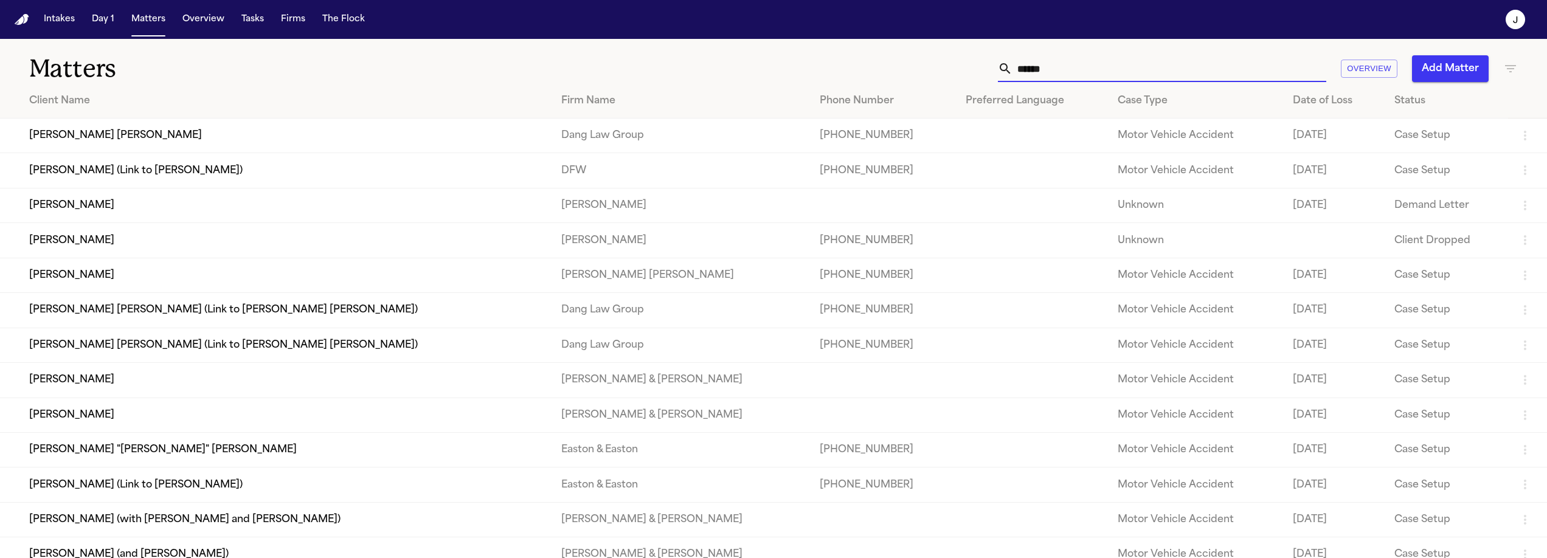
type input "******"
click at [113, 255] on td "[PERSON_NAME]" at bounding box center [276, 240] width 552 height 35
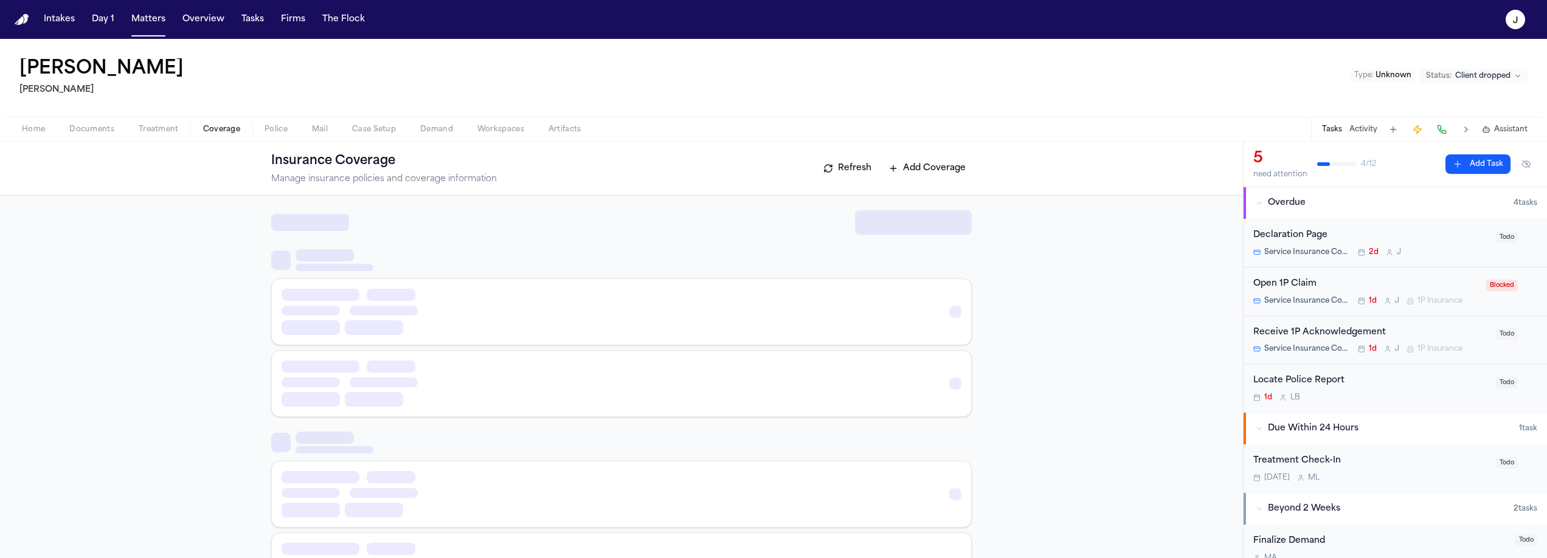
click at [204, 134] on span "Coverage" at bounding box center [221, 130] width 37 height 10
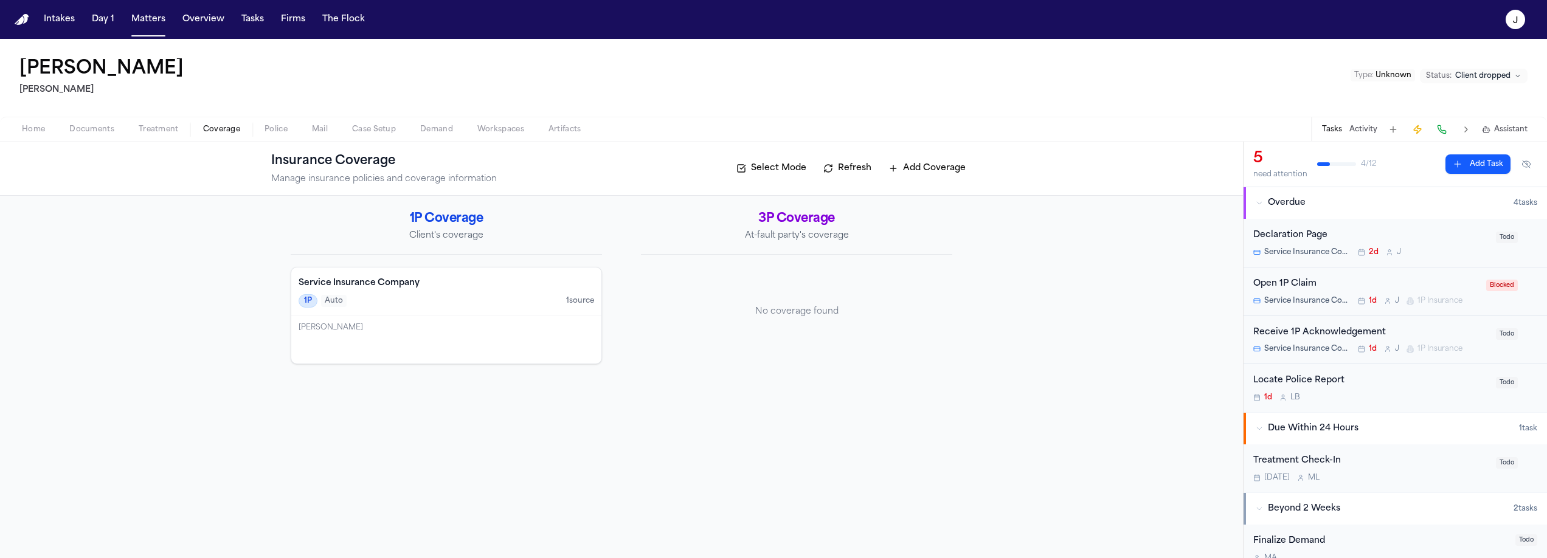
click at [74, 128] on span "Documents" at bounding box center [91, 130] width 45 height 10
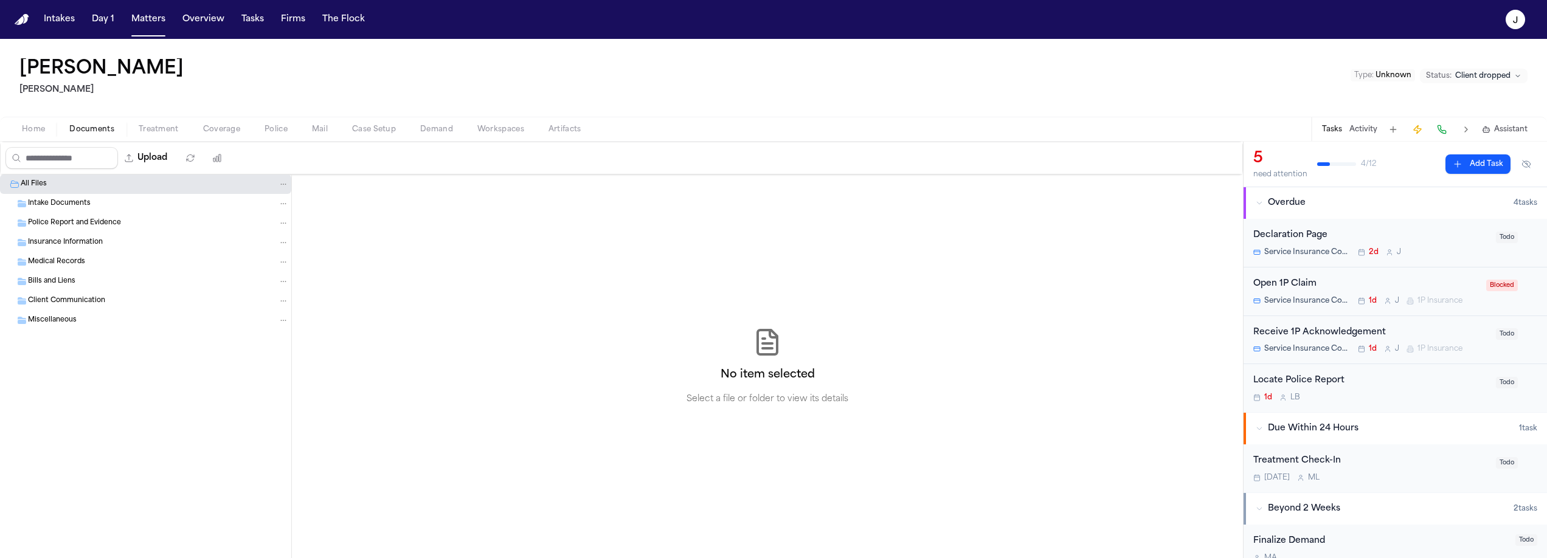
click at [64, 207] on span "Intake Documents" at bounding box center [59, 204] width 63 height 10
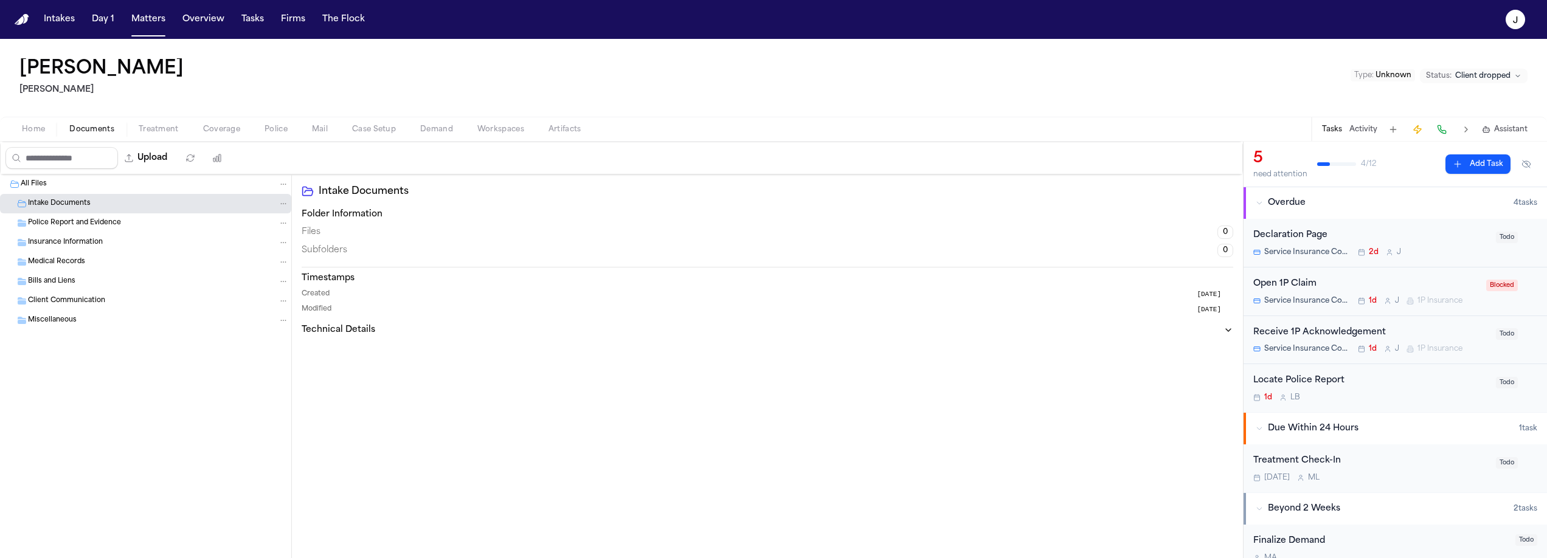
click at [69, 225] on span "Police Report and Evidence" at bounding box center [74, 223] width 93 height 10
click at [77, 241] on span "Insurance Information" at bounding box center [65, 243] width 75 height 10
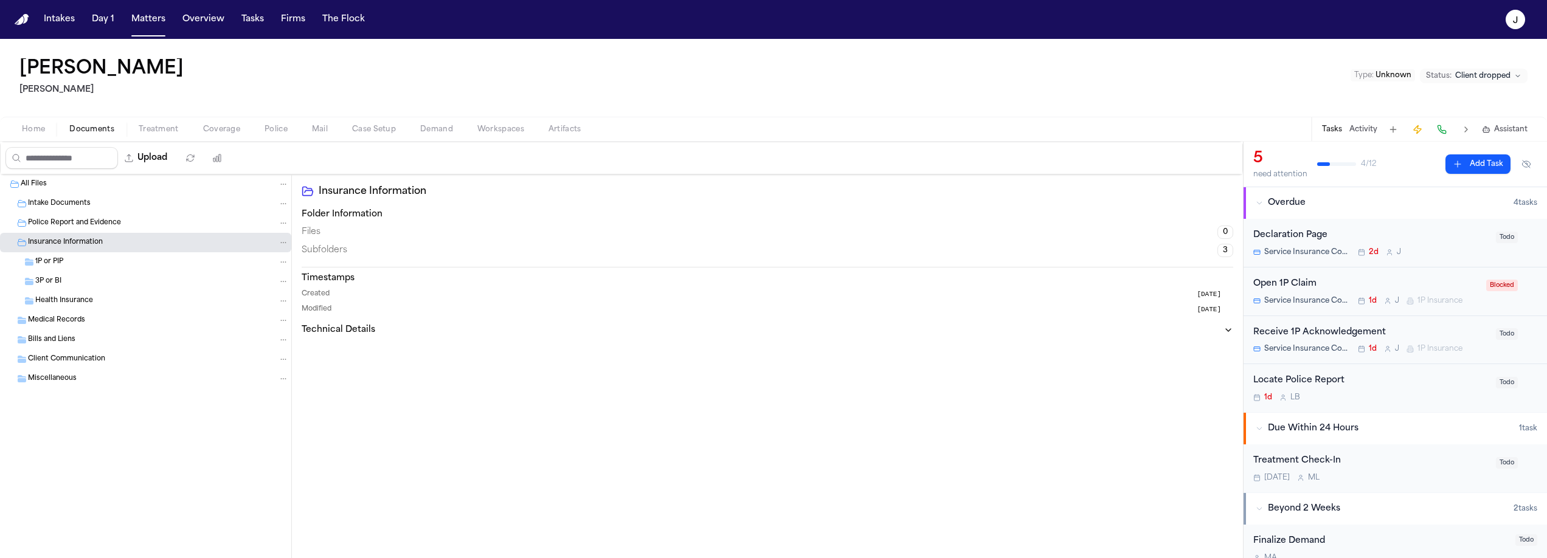
click at [27, 134] on span "Home" at bounding box center [33, 130] width 23 height 10
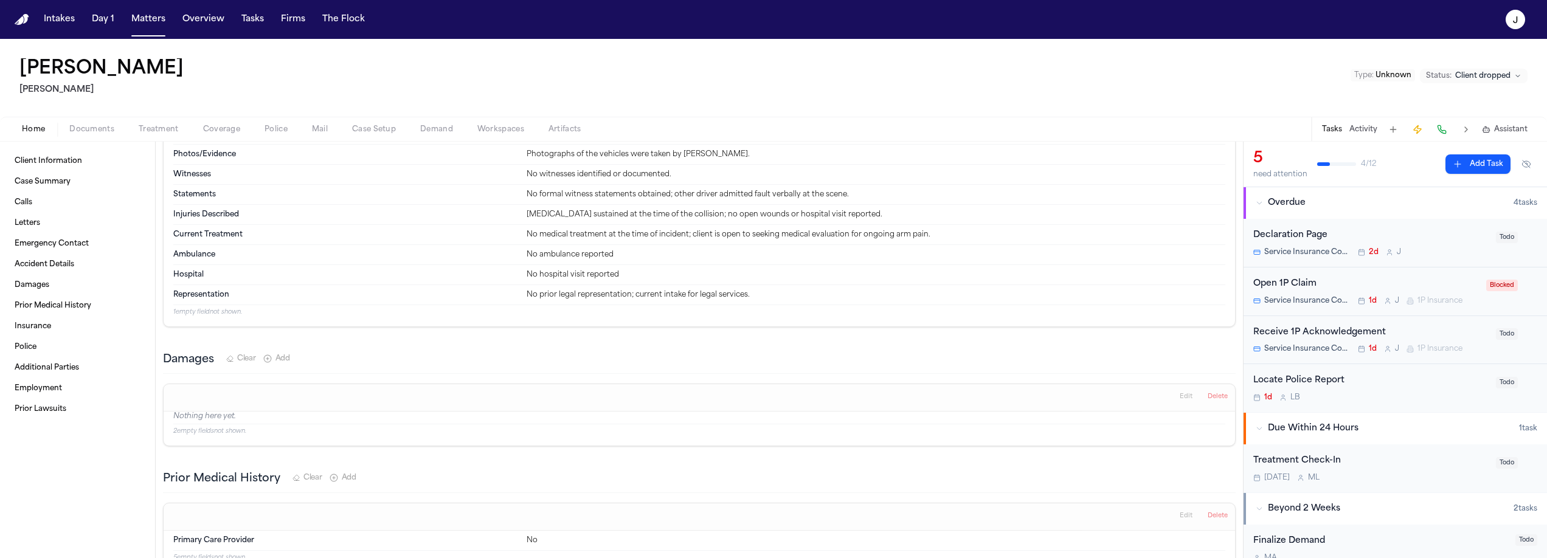
scroll to position [602, 0]
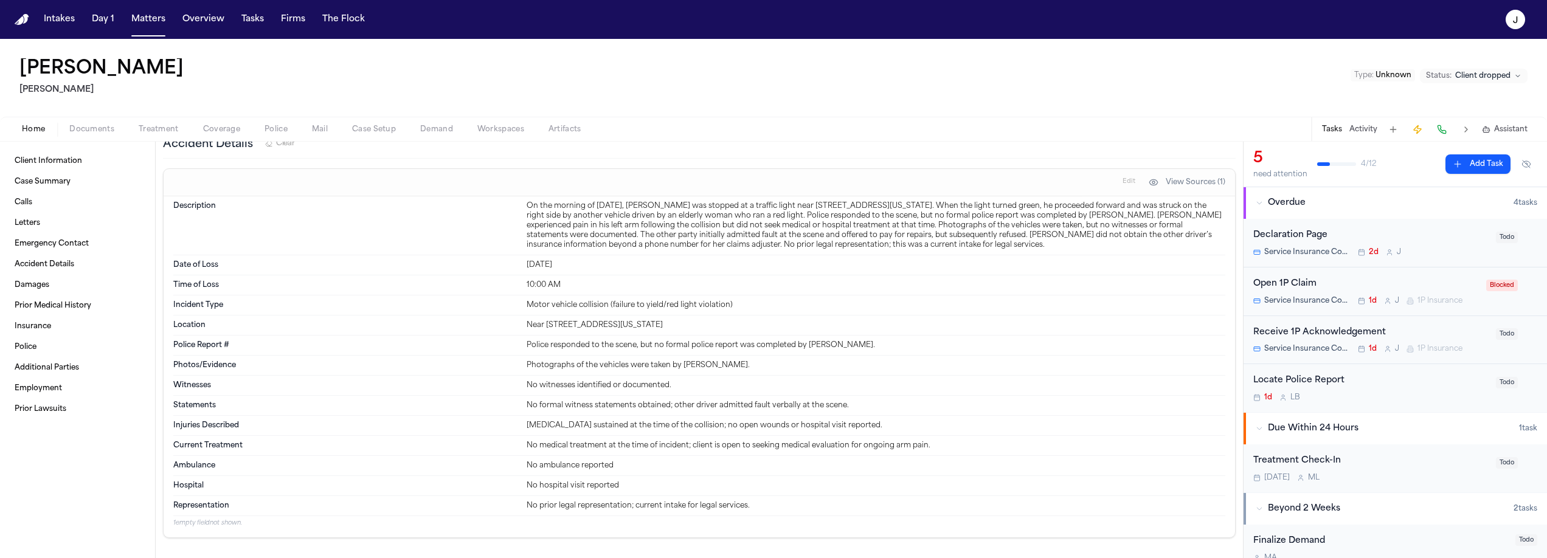
click at [217, 133] on span "Coverage" at bounding box center [221, 130] width 37 height 10
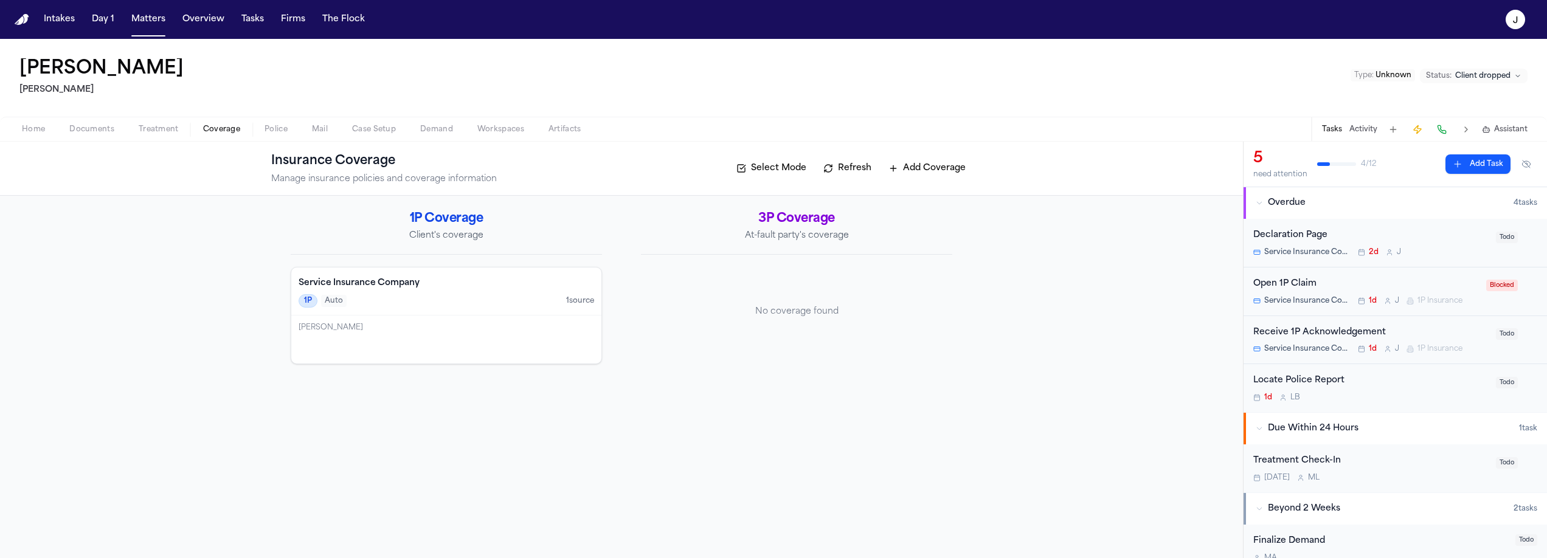
click at [437, 318] on div "Michael Rincón Aranda" at bounding box center [446, 340] width 310 height 48
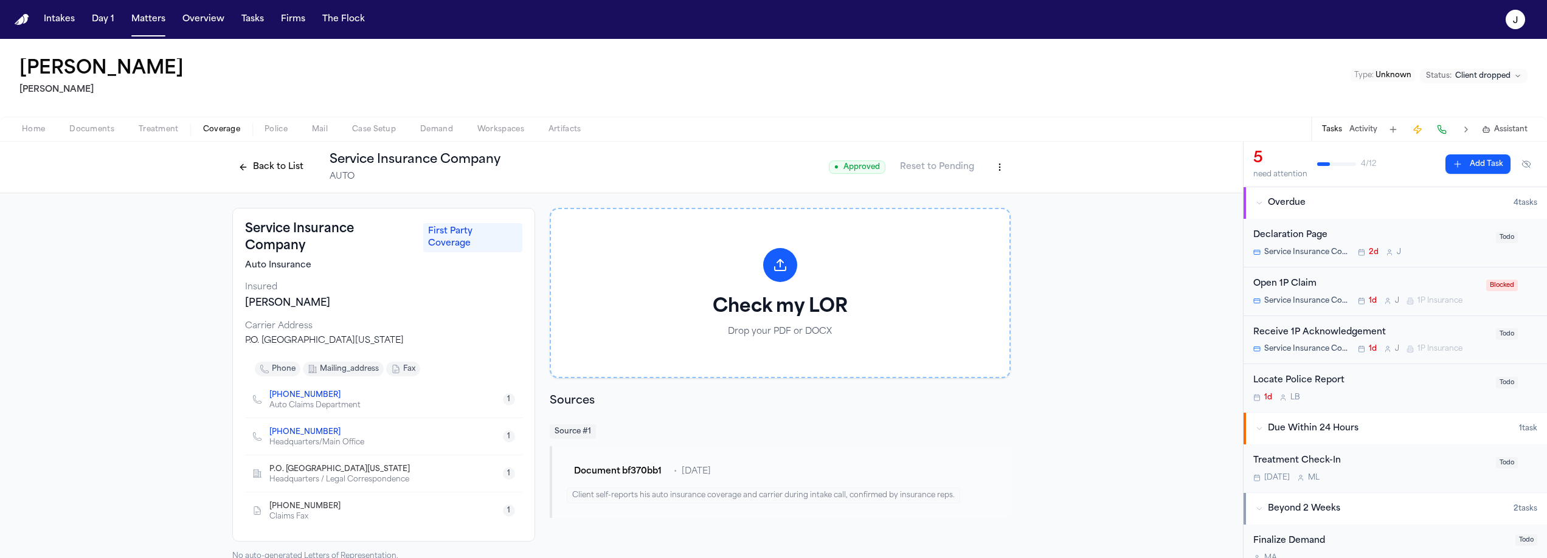
click at [68, 136] on span "button" at bounding box center [92, 136] width 60 height 1
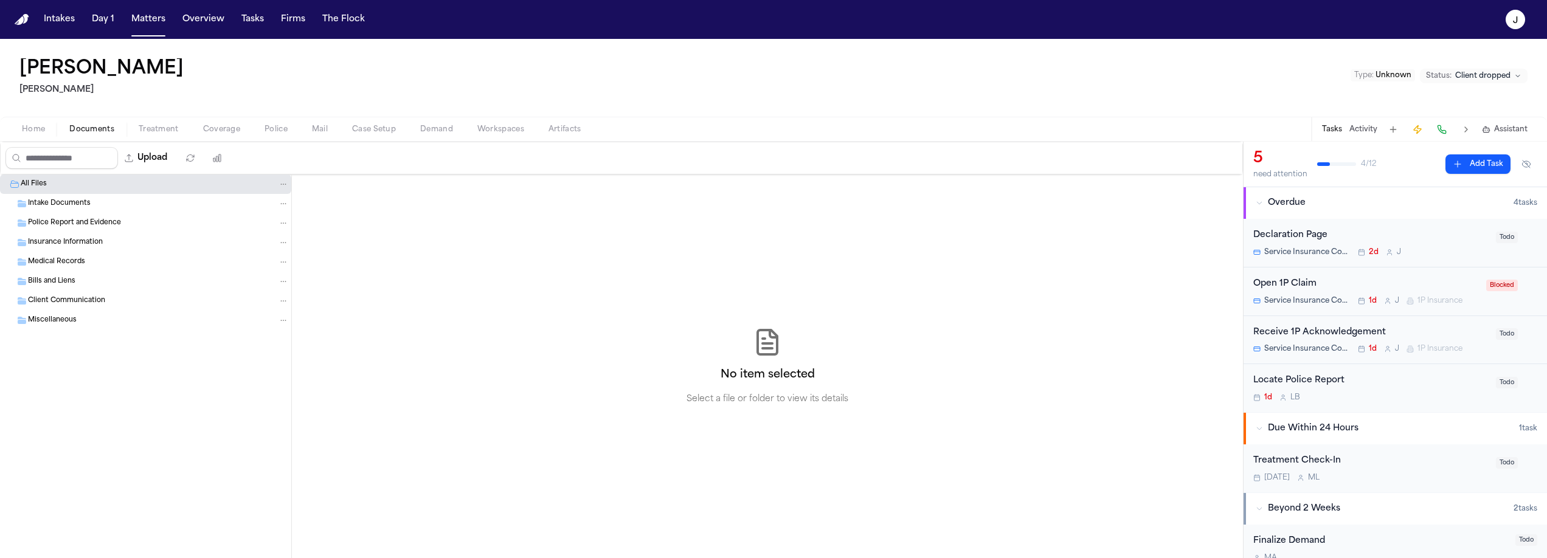
click at [52, 199] on span "Intake Documents" at bounding box center [59, 204] width 63 height 10
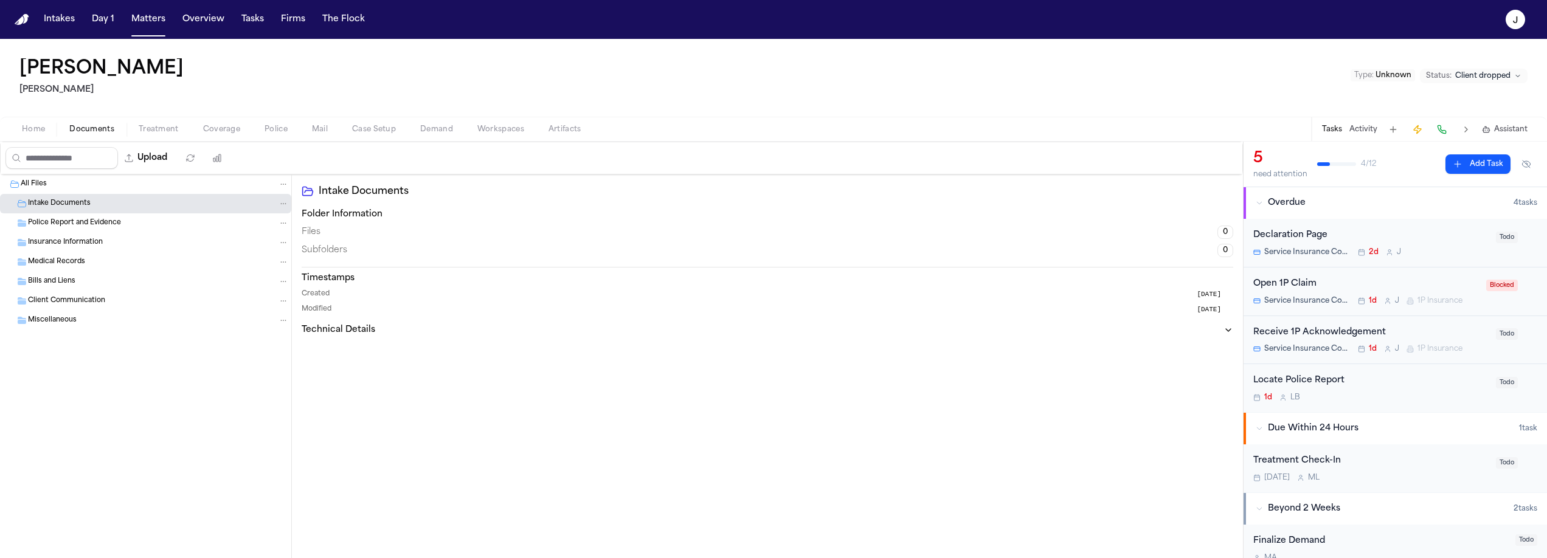
click at [44, 201] on span "Intake Documents" at bounding box center [59, 204] width 63 height 10
click at [63, 219] on span "Police Report and Evidence" at bounding box center [74, 223] width 93 height 10
click at [63, 218] on span "Police Report and Evidence" at bounding box center [74, 223] width 93 height 10
click at [55, 204] on span "Intake Documents" at bounding box center [59, 204] width 63 height 10
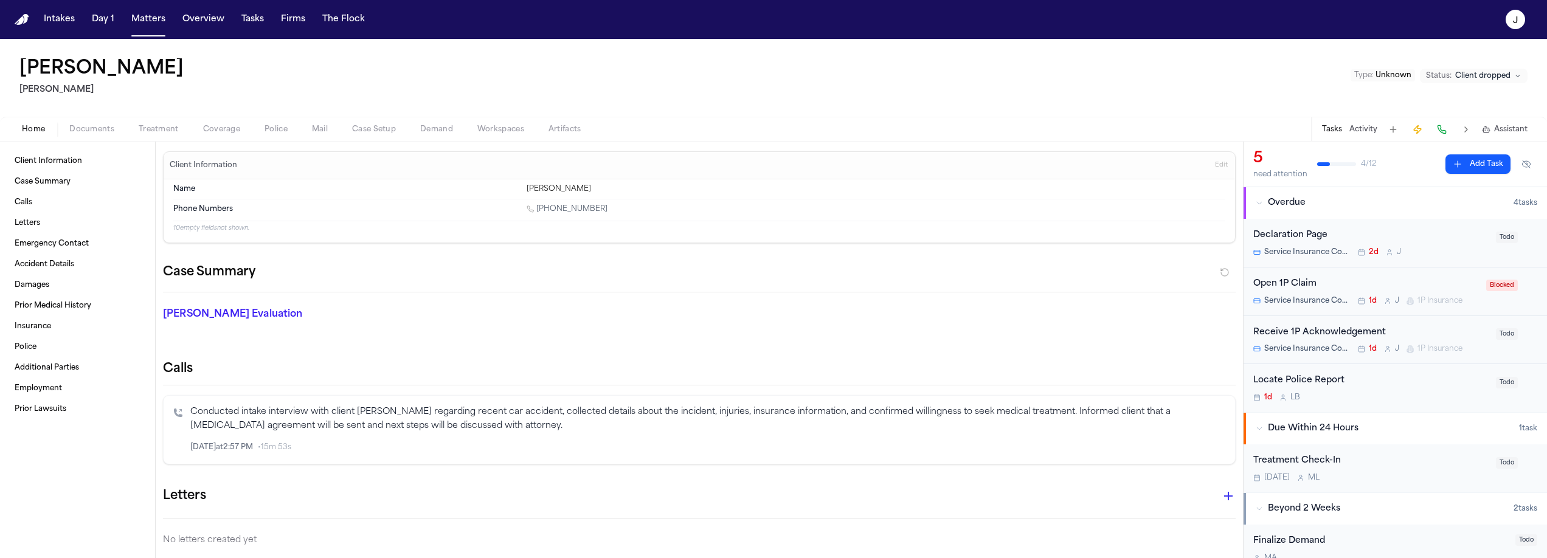
click at [30, 136] on span "button" at bounding box center [34, 136] width 38 height 1
click at [170, 133] on span "Treatment" at bounding box center [159, 130] width 40 height 10
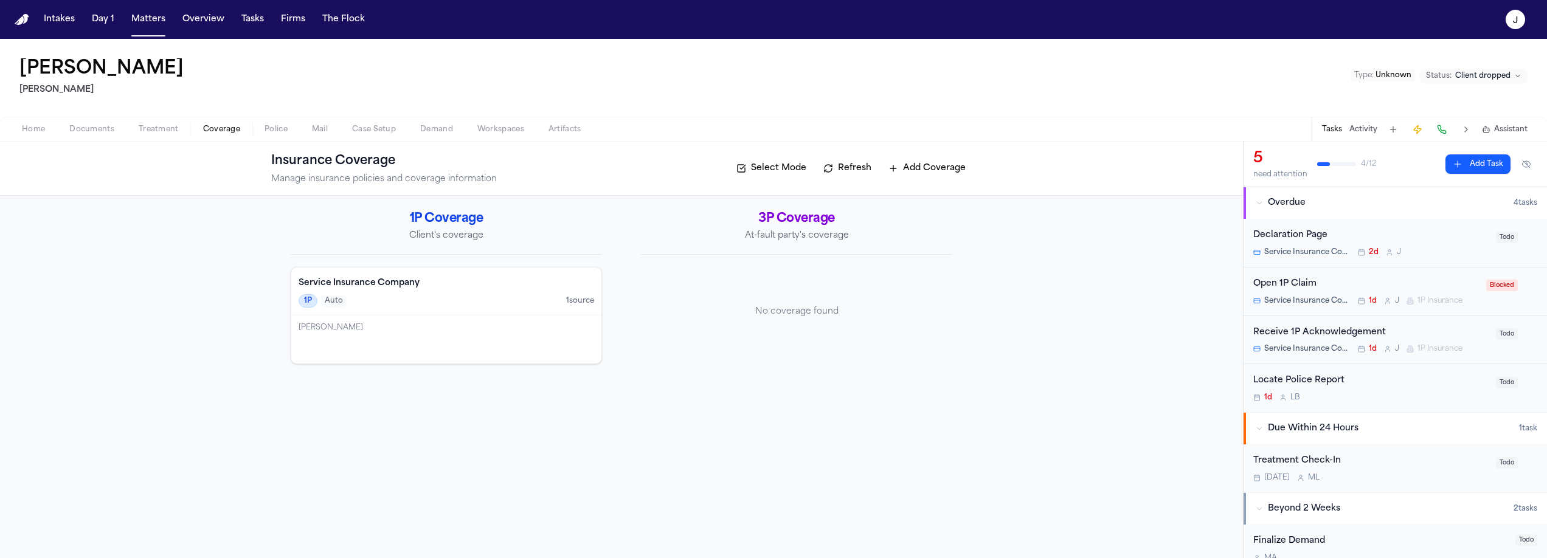
click at [210, 134] on span "Coverage" at bounding box center [221, 130] width 37 height 10
click at [150, 26] on button "Matters" at bounding box center [149, 20] width 44 height 22
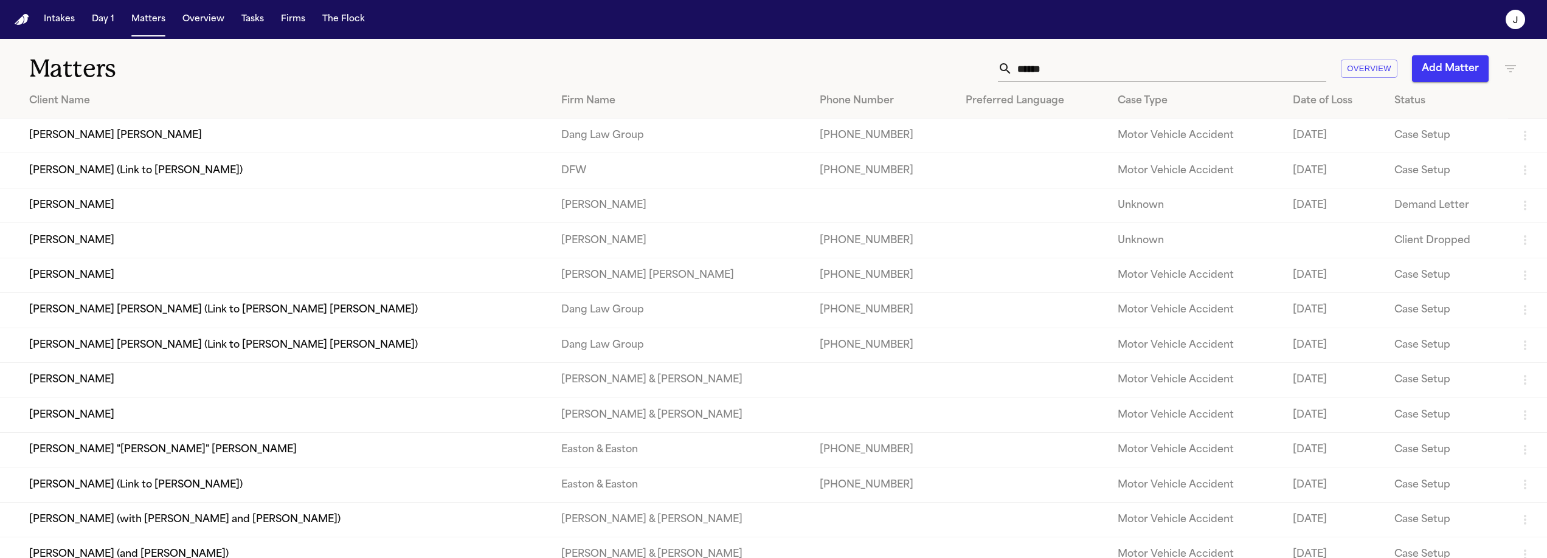
click at [1039, 68] on input "******" at bounding box center [1170, 68] width 314 height 27
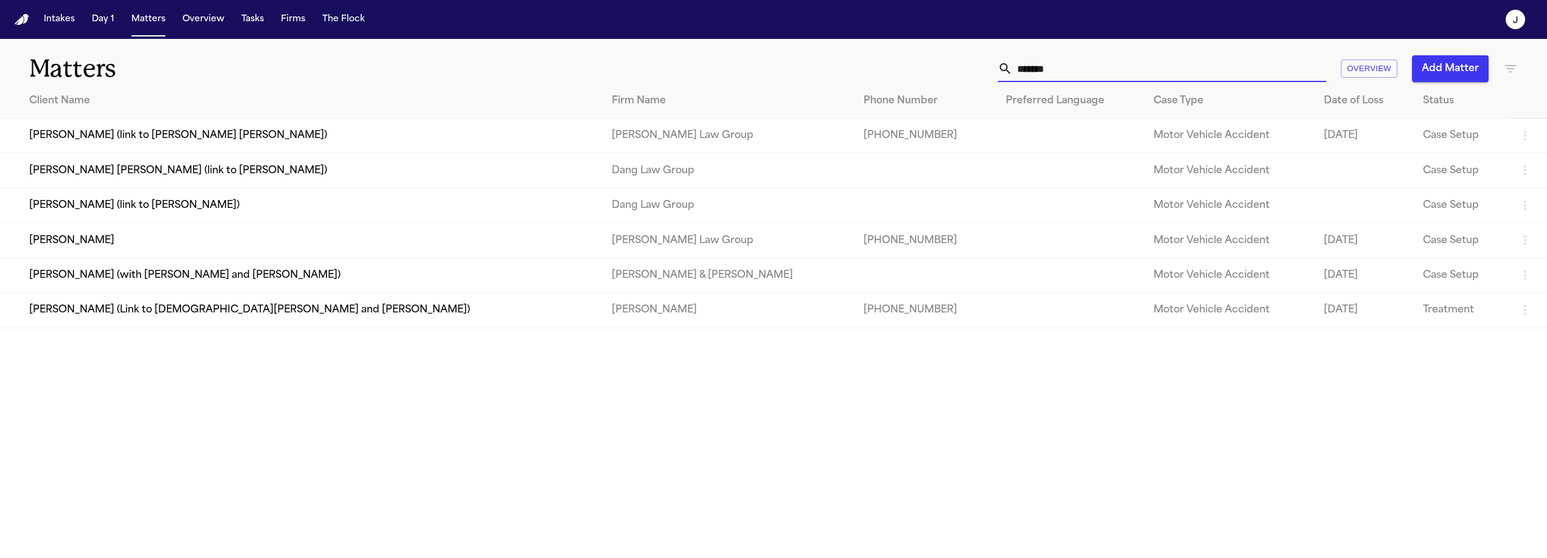
type input "*******"
click at [119, 238] on td "Brianna Pearson" at bounding box center [301, 240] width 602 height 35
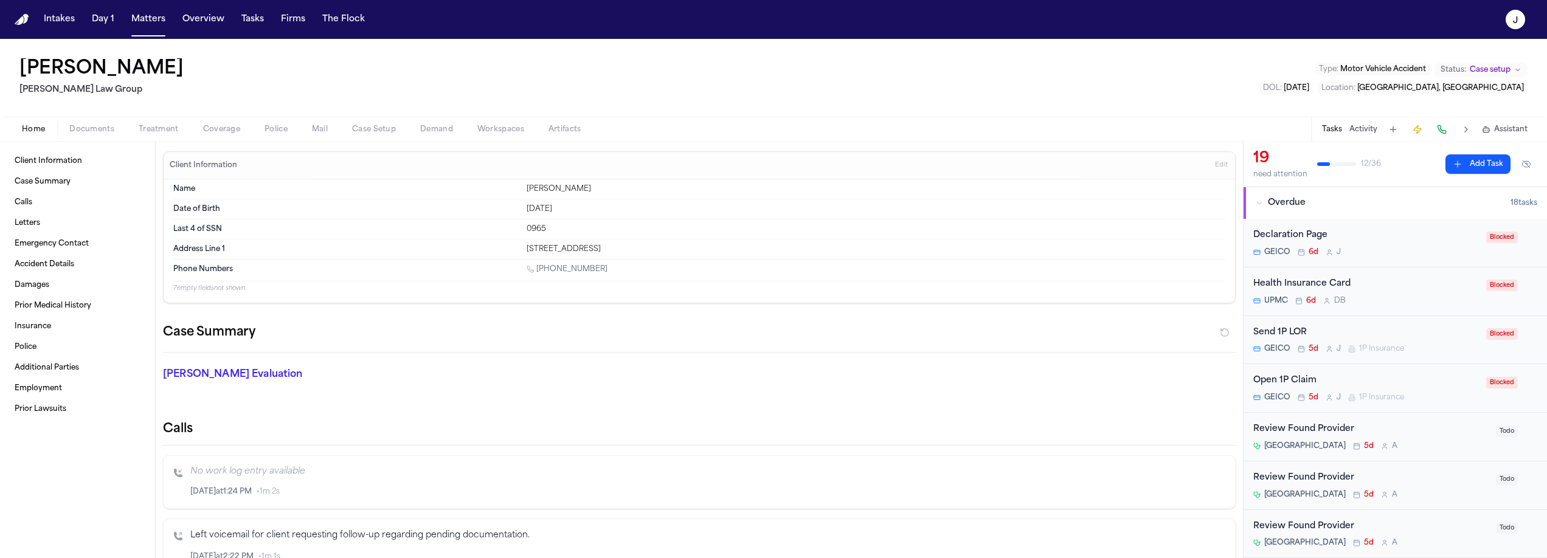
click at [207, 126] on span "Coverage" at bounding box center [221, 130] width 37 height 10
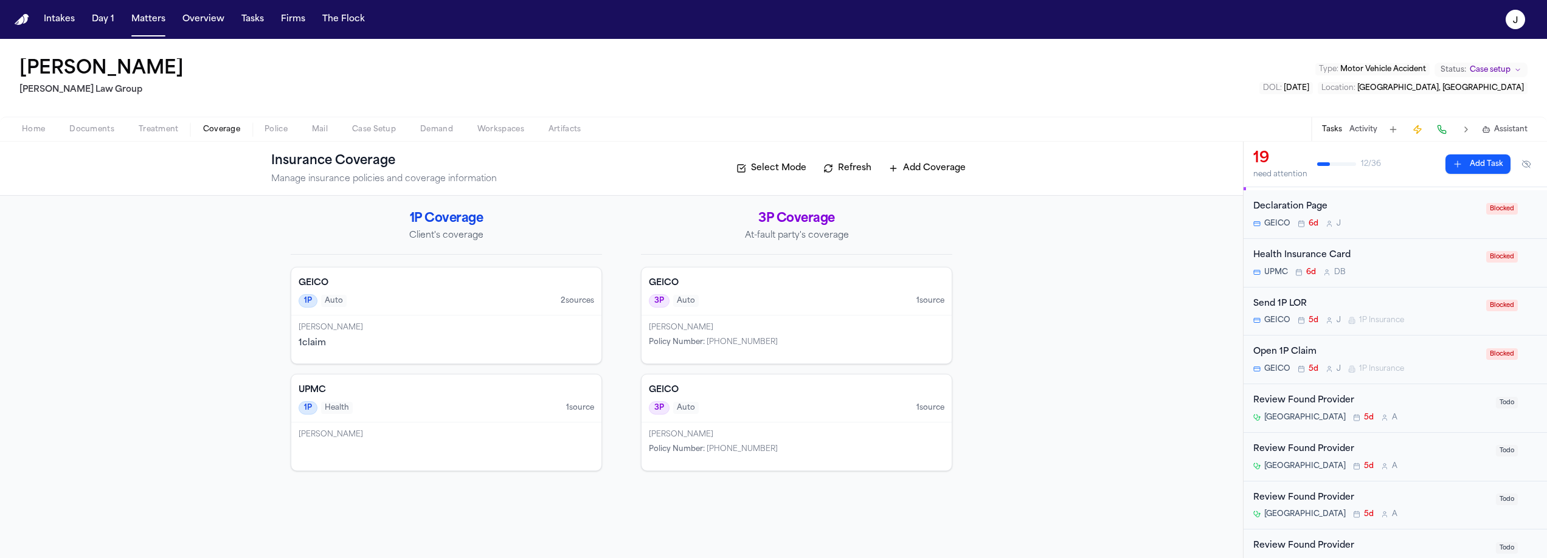
scroll to position [41, 0]
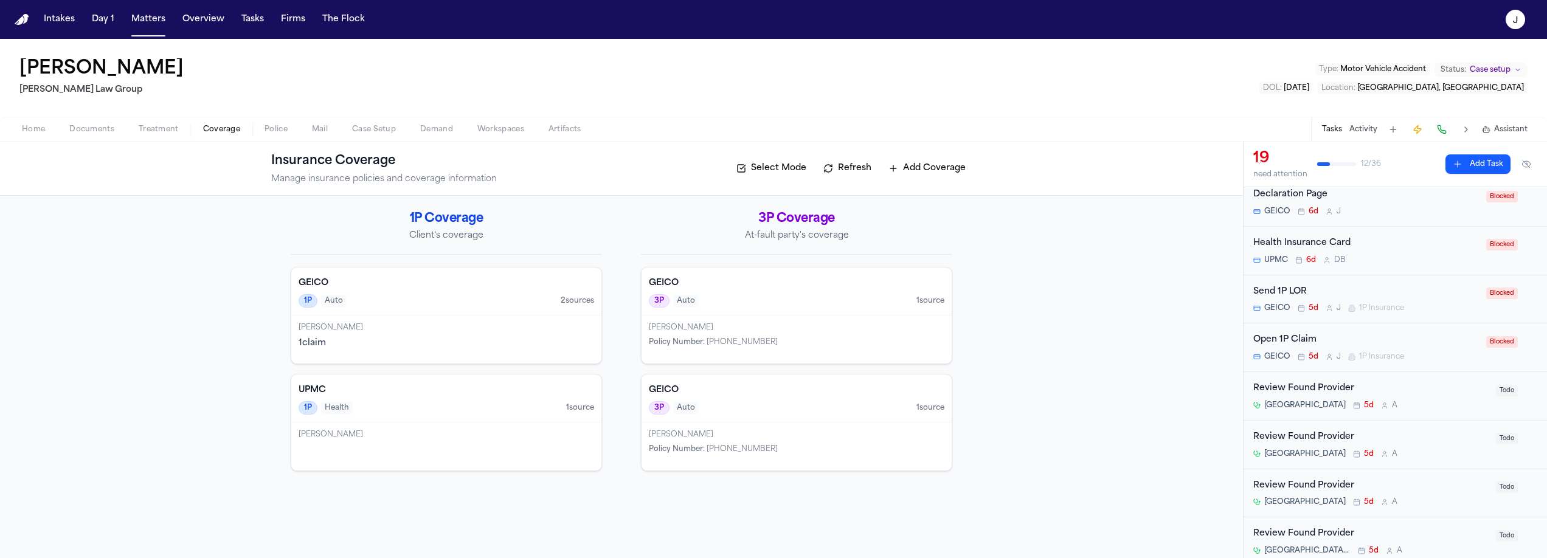
click at [441, 333] on div "Brianna Pearson 1 claim" at bounding box center [446, 340] width 310 height 48
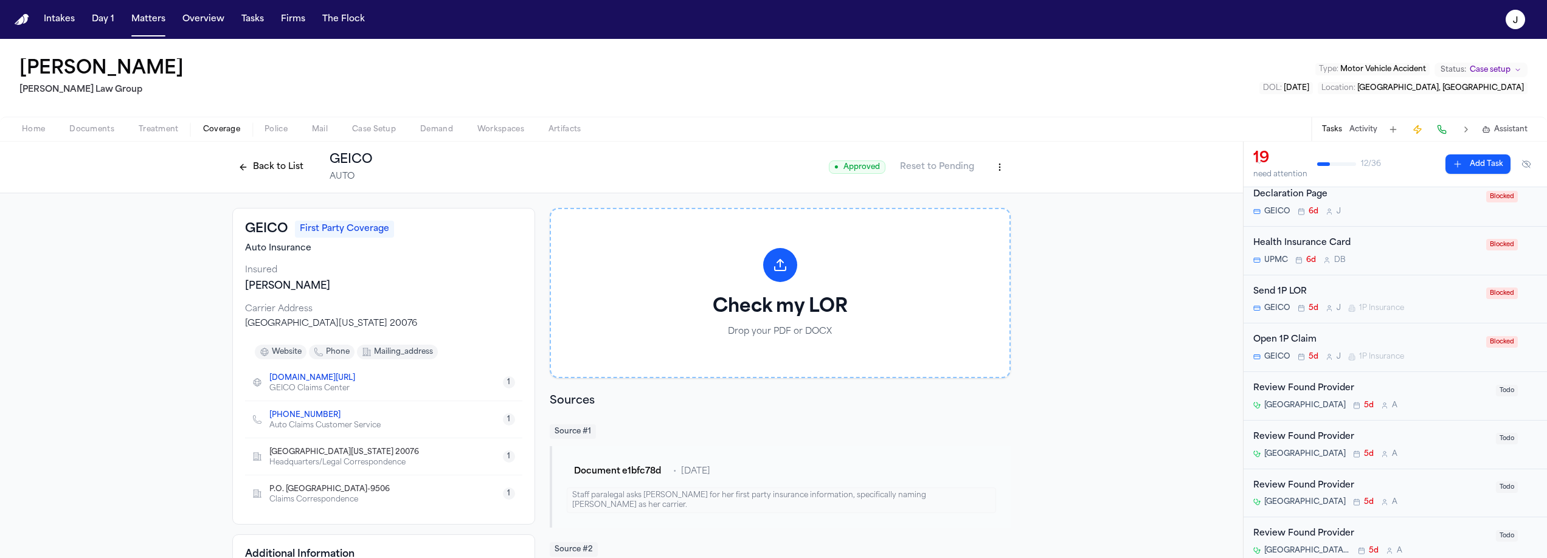
click at [30, 133] on span "Home" at bounding box center [33, 130] width 23 height 10
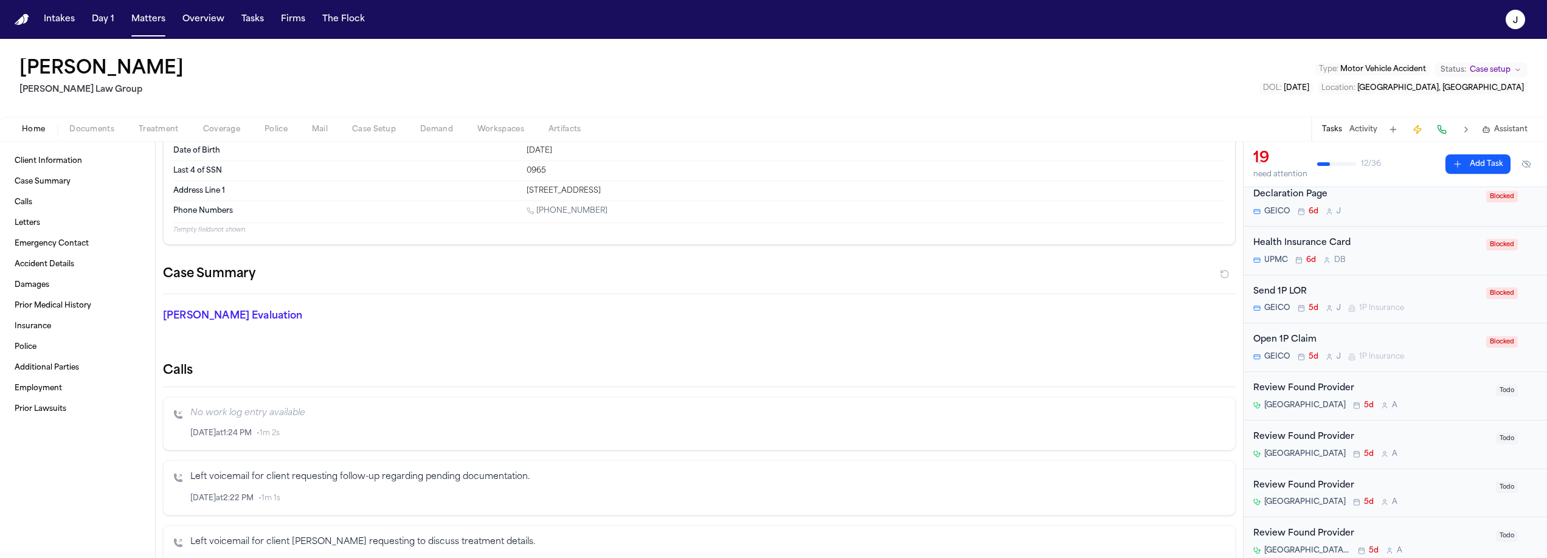
scroll to position [107, 0]
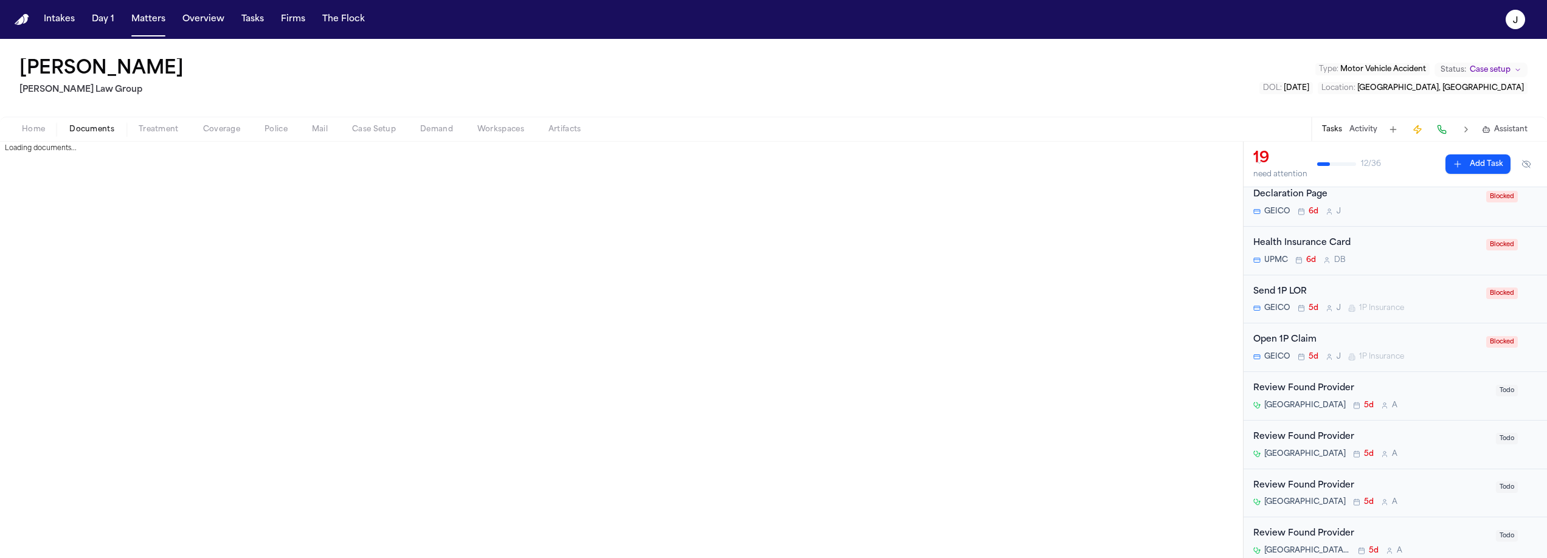
click at [97, 133] on span "Documents" at bounding box center [91, 130] width 45 height 10
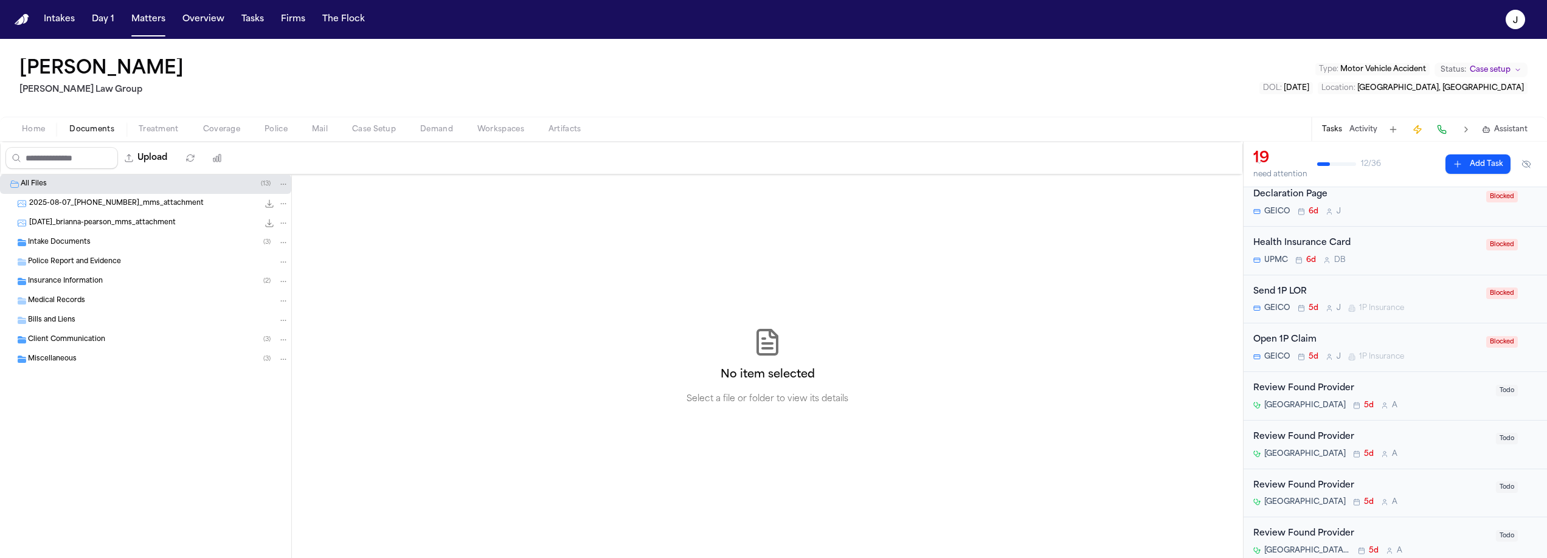
click at [86, 244] on span "Intake Documents" at bounding box center [59, 243] width 63 height 10
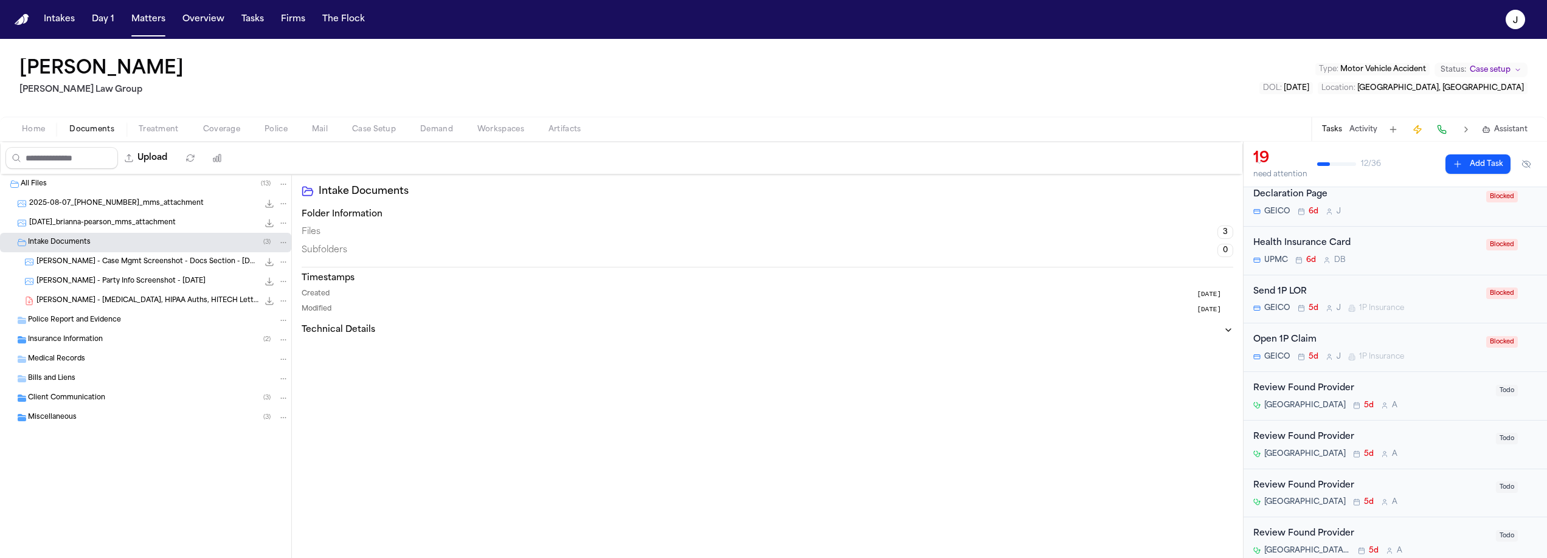
click at [144, 285] on span "B. Pearson - Party Info Screenshot - 7.29.25" at bounding box center [120, 282] width 169 height 10
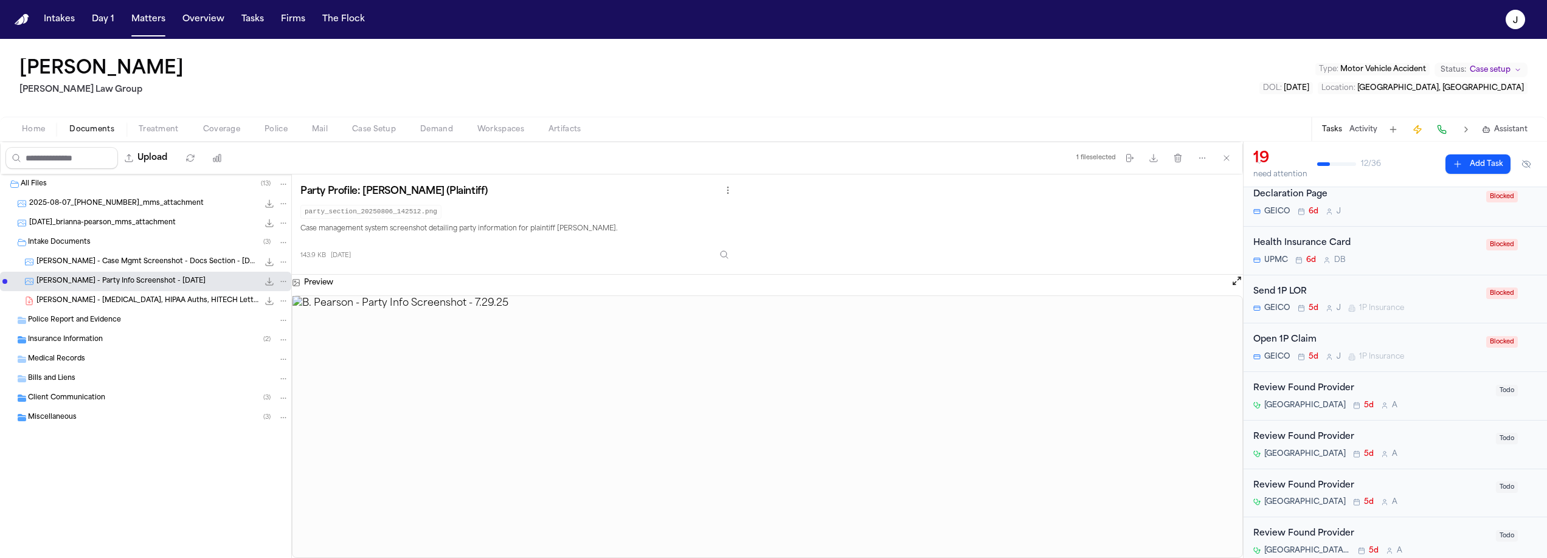
click at [159, 306] on span "B. Pearson - Retainer, HIPAA Auths, HITECH Letter - 7.29.25" at bounding box center [147, 301] width 222 height 10
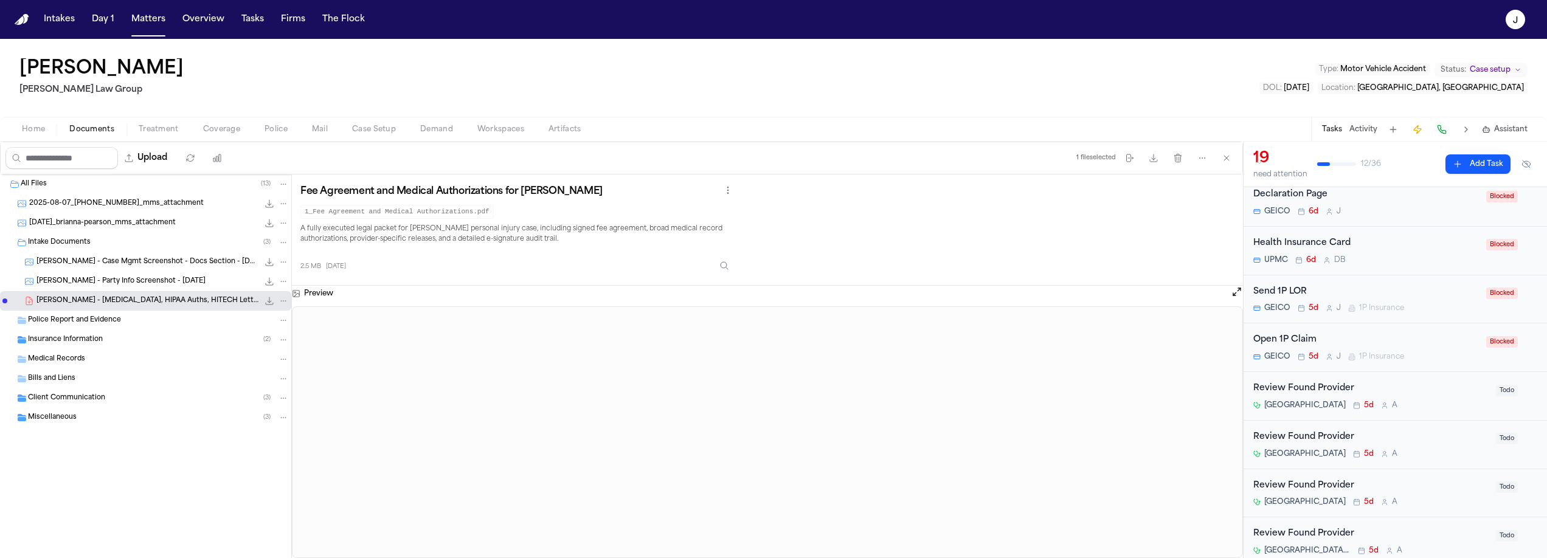
click at [132, 266] on span "B. Pearson - Case Mgmt Screenshot - Docs Section - 8.6.25" at bounding box center [147, 262] width 222 height 10
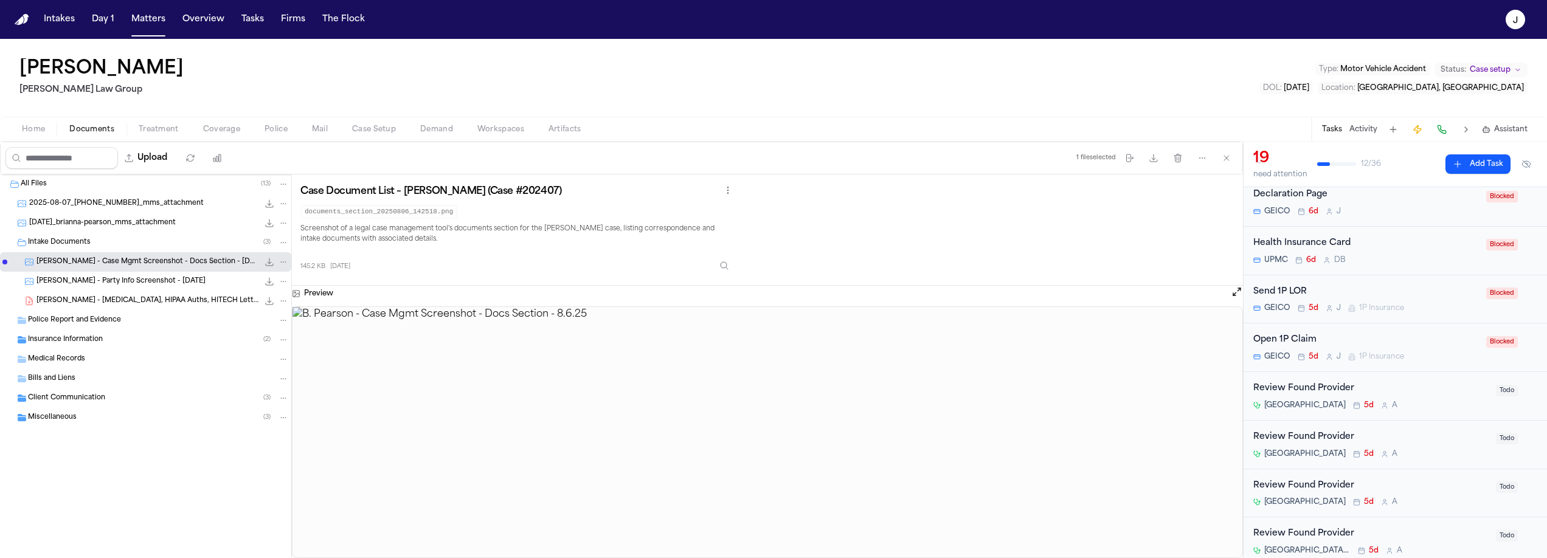
click at [129, 229] on div "2025-08-13_brianna-pearson_mms_attachment 554.0 KB • PNG" at bounding box center [159, 223] width 260 height 12
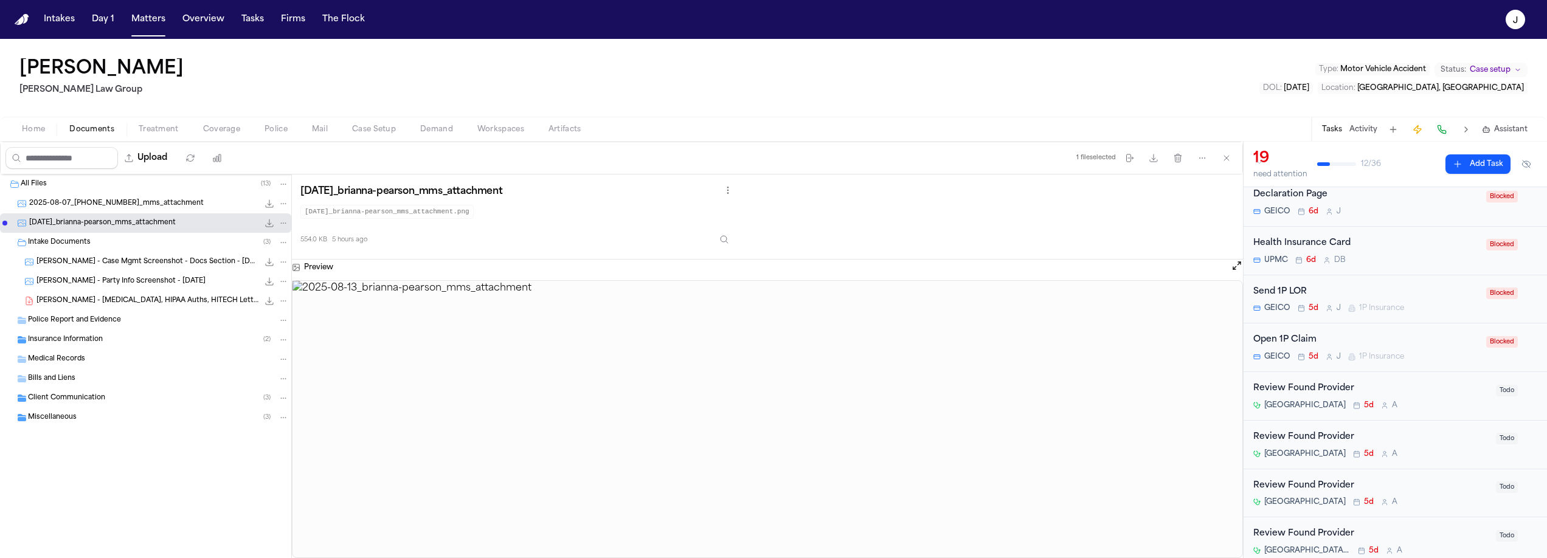
click at [127, 209] on div "2025-08-07_412-499-6437_mms_attachment 182.3 KB • JPG" at bounding box center [159, 204] width 260 height 12
click at [145, 227] on span "2025-08-13_brianna-pearson_mms_attachment" at bounding box center [102, 223] width 147 height 10
click at [72, 415] on span "Miscellaneous" at bounding box center [52, 418] width 49 height 10
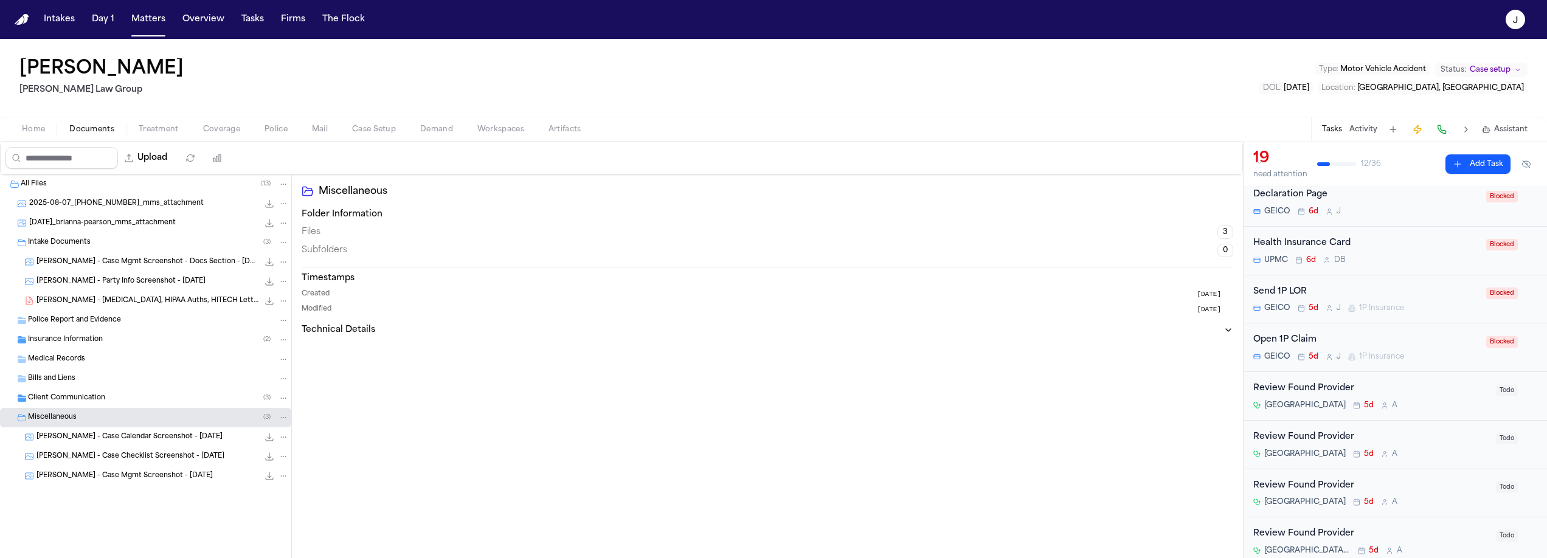
click at [139, 441] on span "B. Pearson - Case Calendar Screenshot - 8.6.25" at bounding box center [129, 437] width 186 height 10
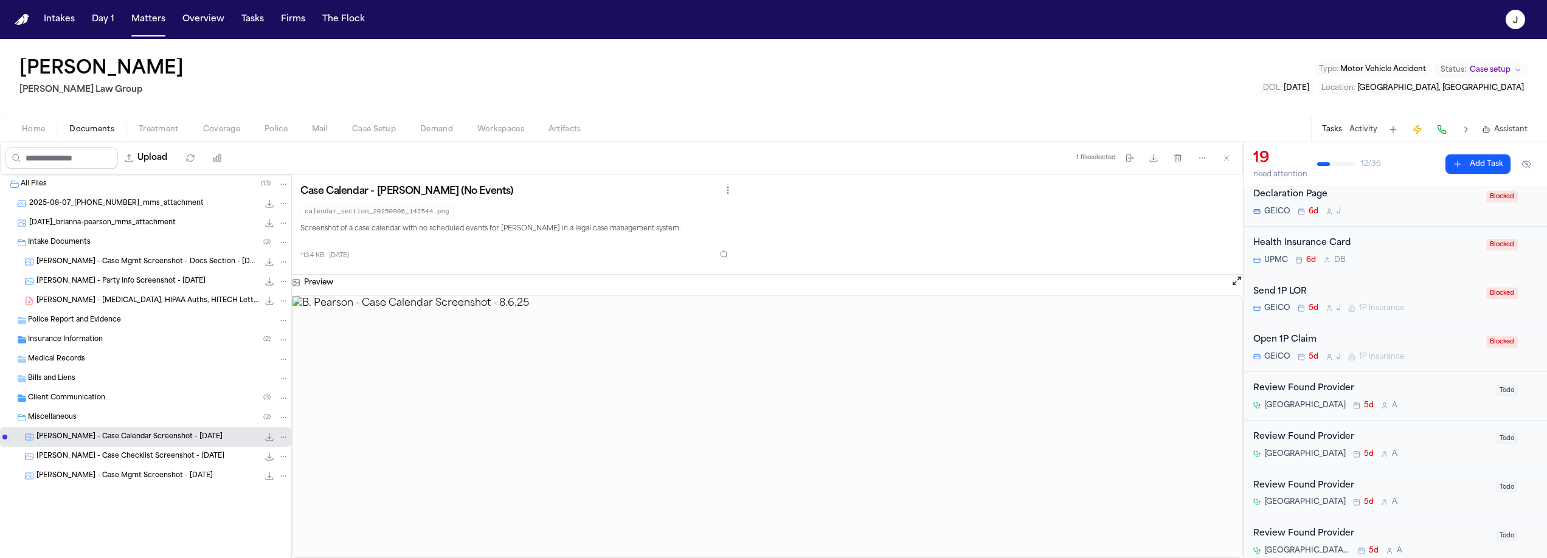
click at [139, 458] on span "B. Pearson - Case Checklist Screenshot - 8.6.25" at bounding box center [130, 457] width 188 height 10
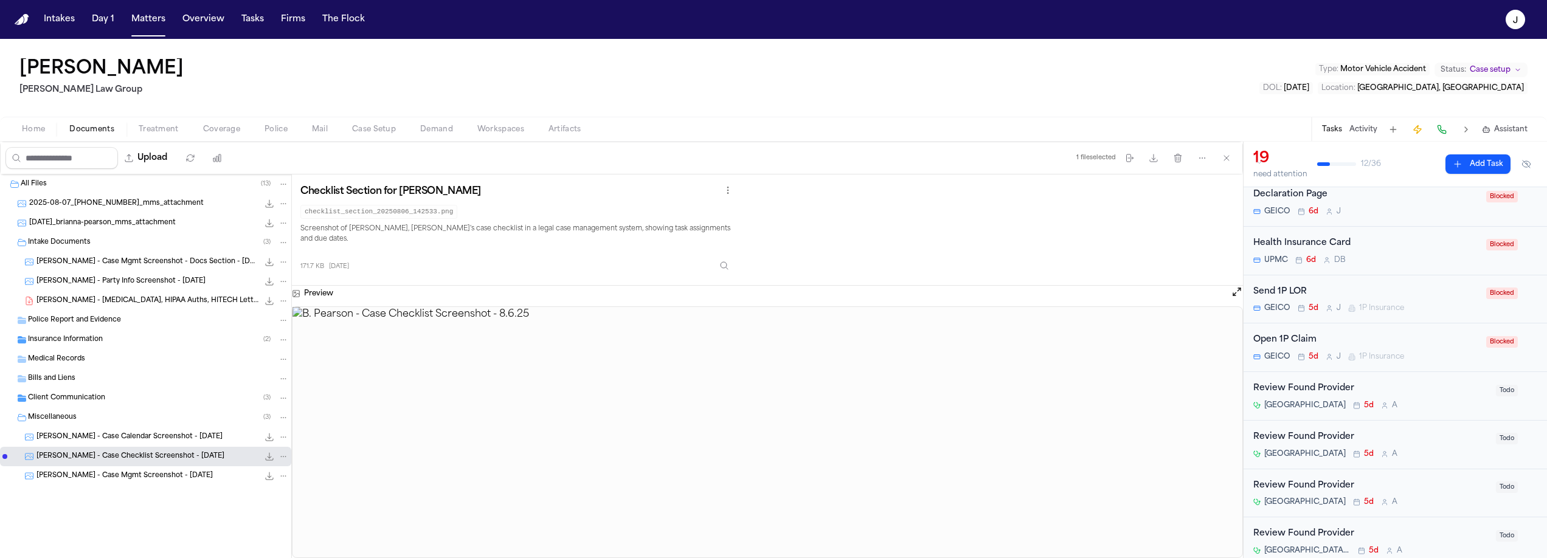
click at [136, 471] on span "B. Pearson - Case Mgmt Screenshot - 8.6.25" at bounding box center [124, 476] width 176 height 10
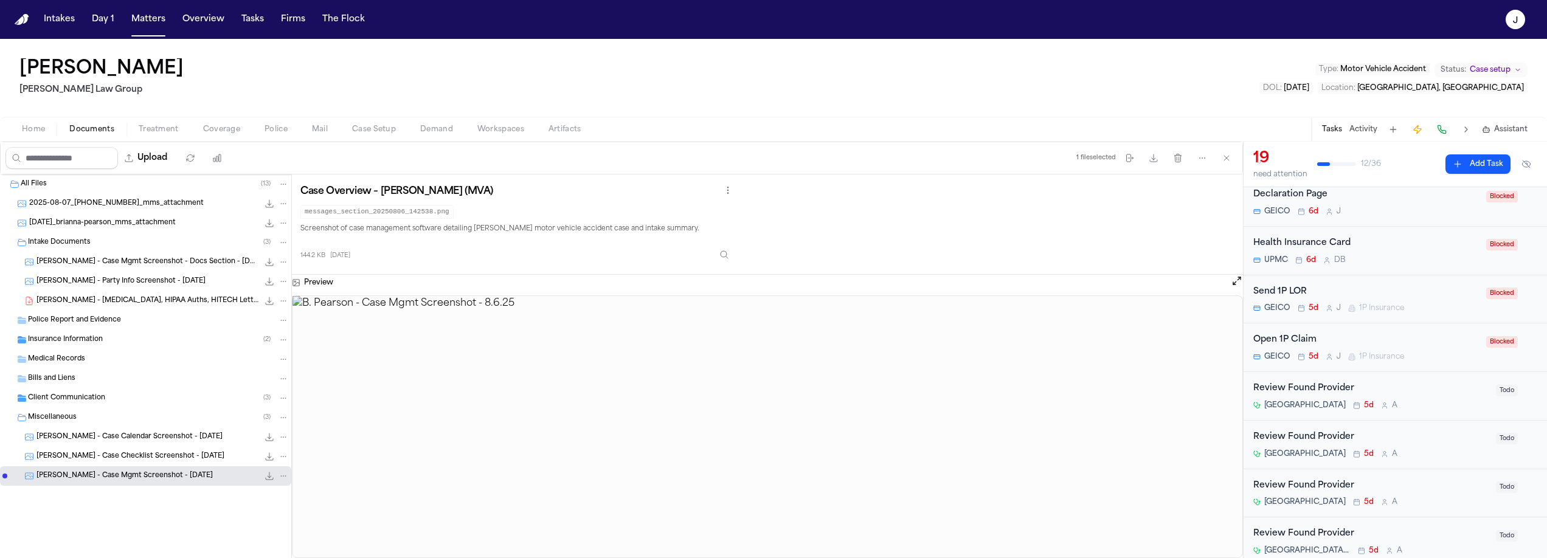
click at [79, 341] on span "Insurance Information" at bounding box center [65, 340] width 75 height 10
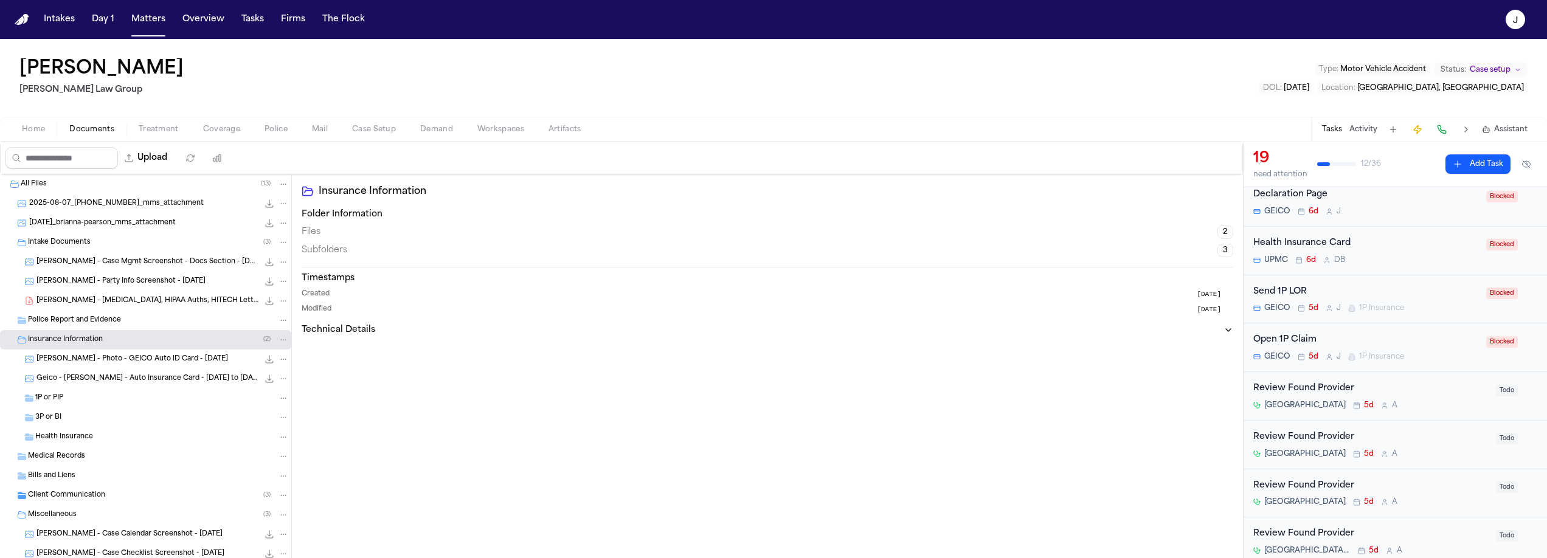
drag, startPoint x: 95, startPoint y: 361, endPoint x: 103, endPoint y: 365, distance: 8.2
click at [95, 361] on span "B. Pearson - Photo - GEICO Auto ID Card - 6.13.25" at bounding box center [132, 360] width 192 height 10
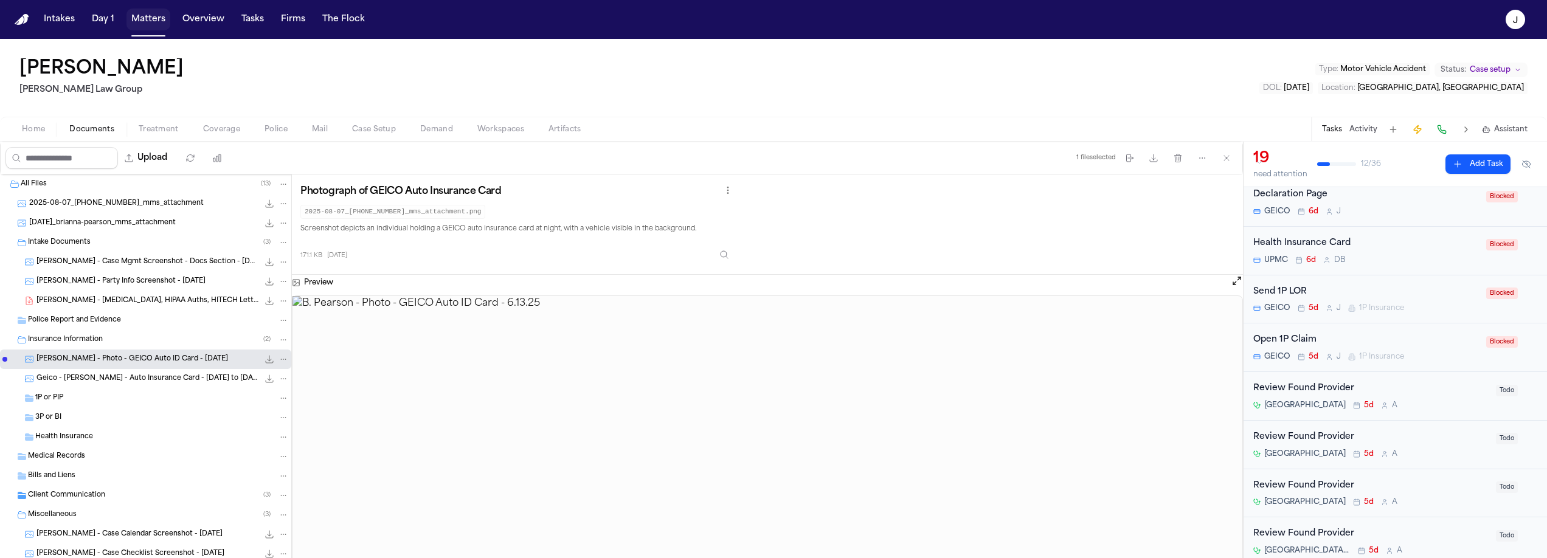
click at [156, 28] on button "Matters" at bounding box center [149, 20] width 44 height 22
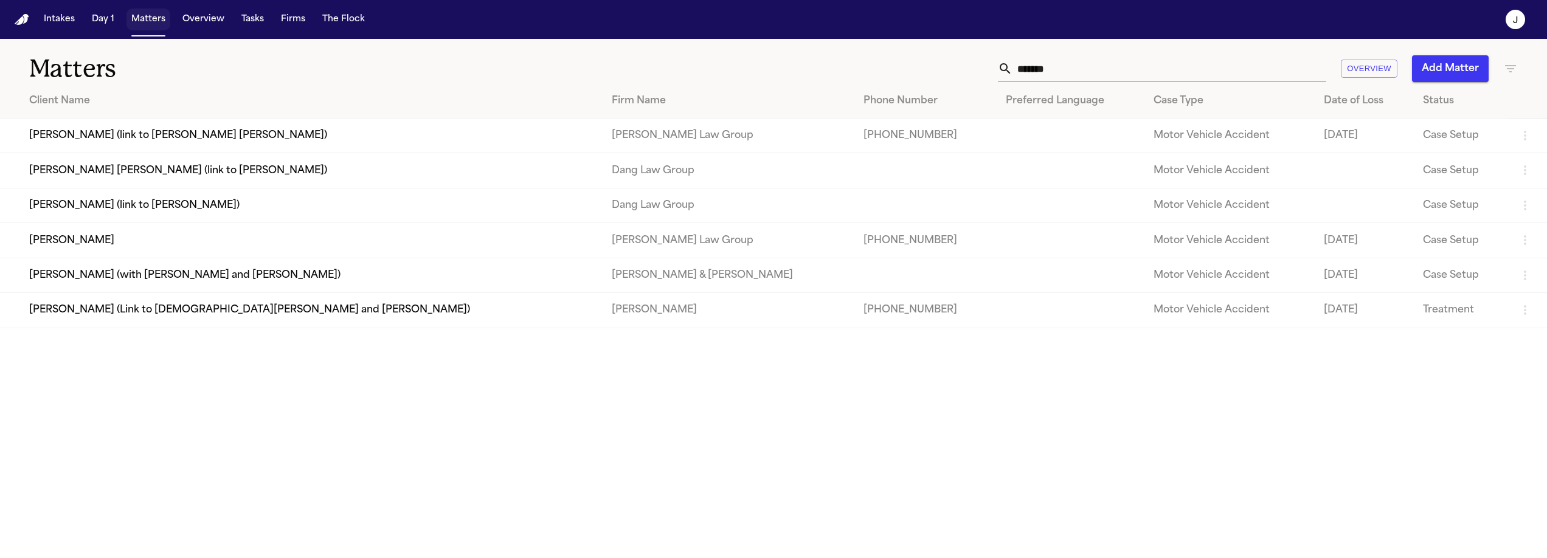
click at [156, 28] on button "Matters" at bounding box center [149, 20] width 44 height 22
click at [1091, 75] on input "*******" at bounding box center [1170, 68] width 314 height 27
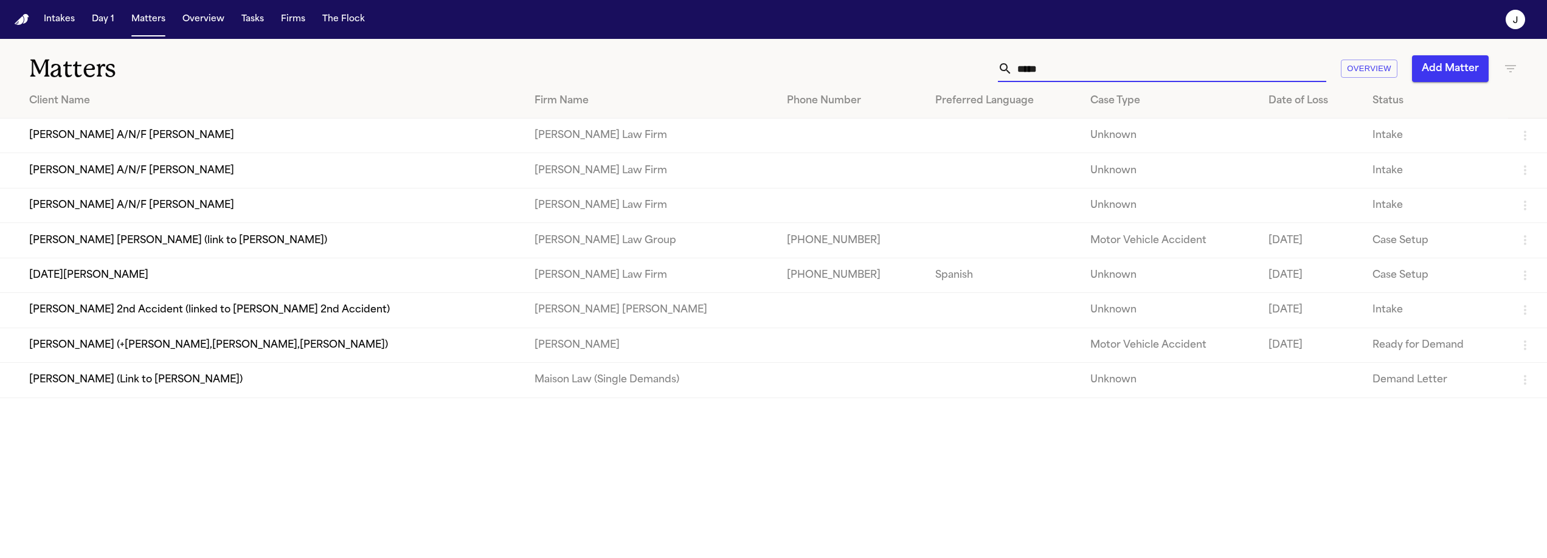
type input "*****"
click at [105, 279] on td "[DATE][PERSON_NAME]" at bounding box center [262, 275] width 525 height 35
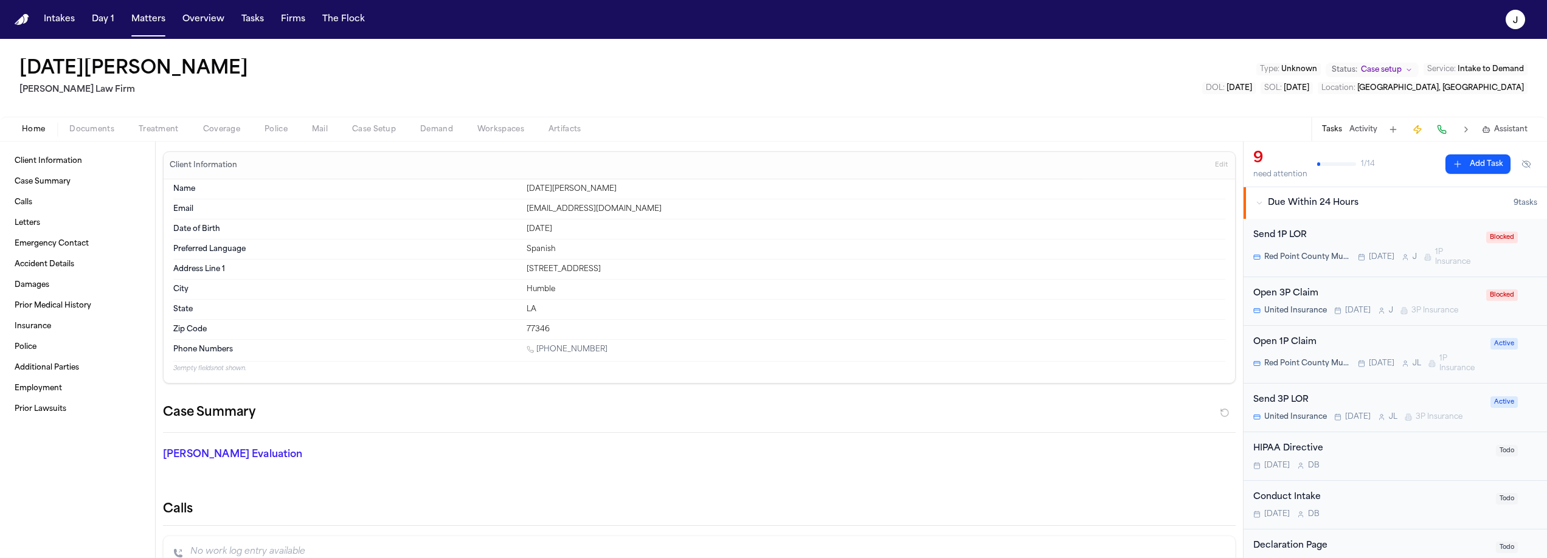
click at [205, 136] on span "button" at bounding box center [222, 136] width 52 height 1
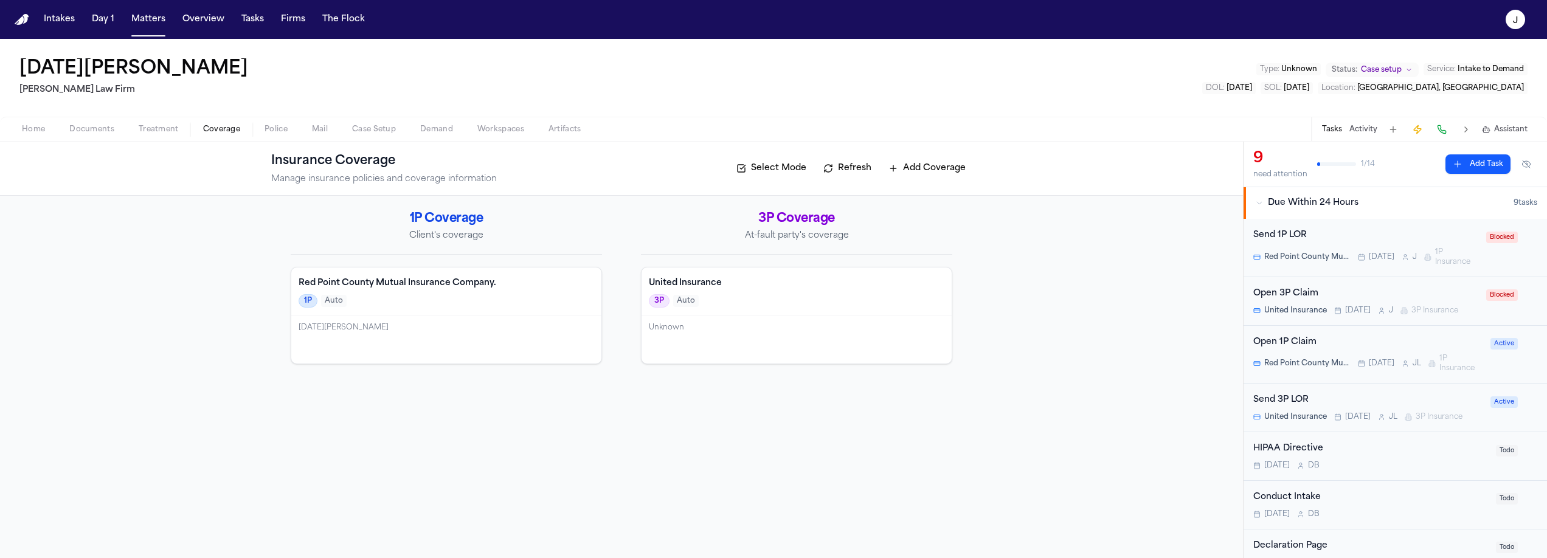
click at [95, 126] on span "Documents" at bounding box center [91, 130] width 45 height 10
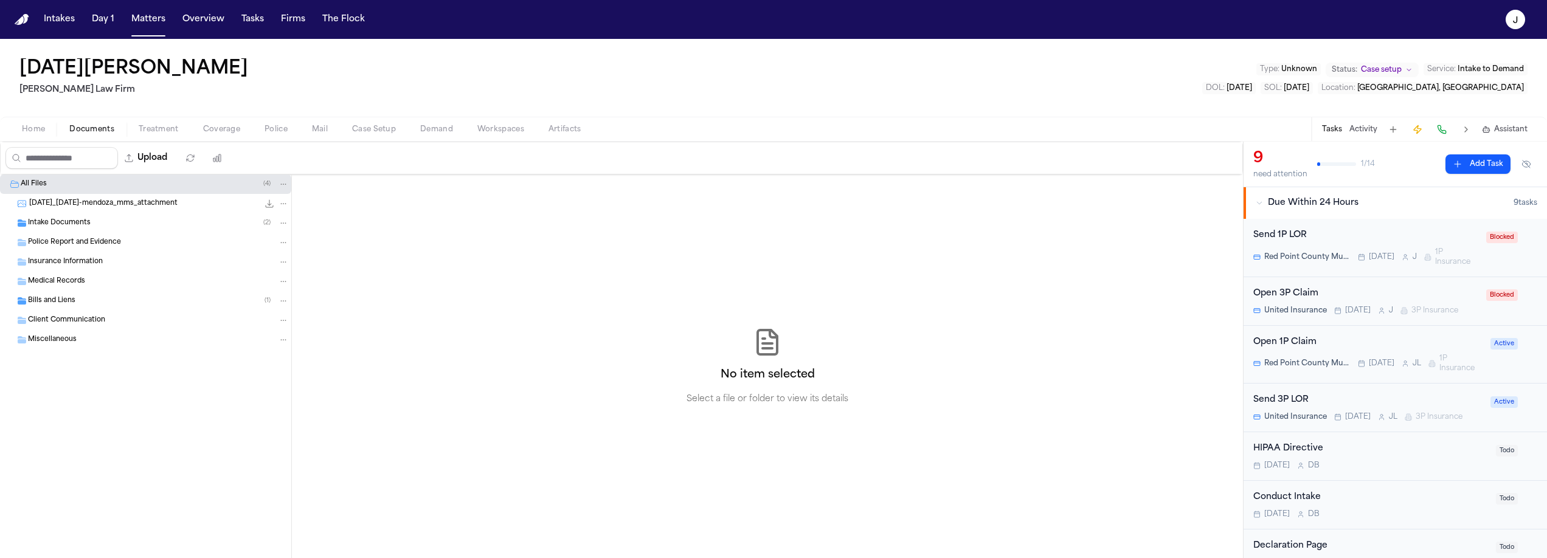
click at [77, 226] on span "Intake Documents" at bounding box center [59, 223] width 63 height 10
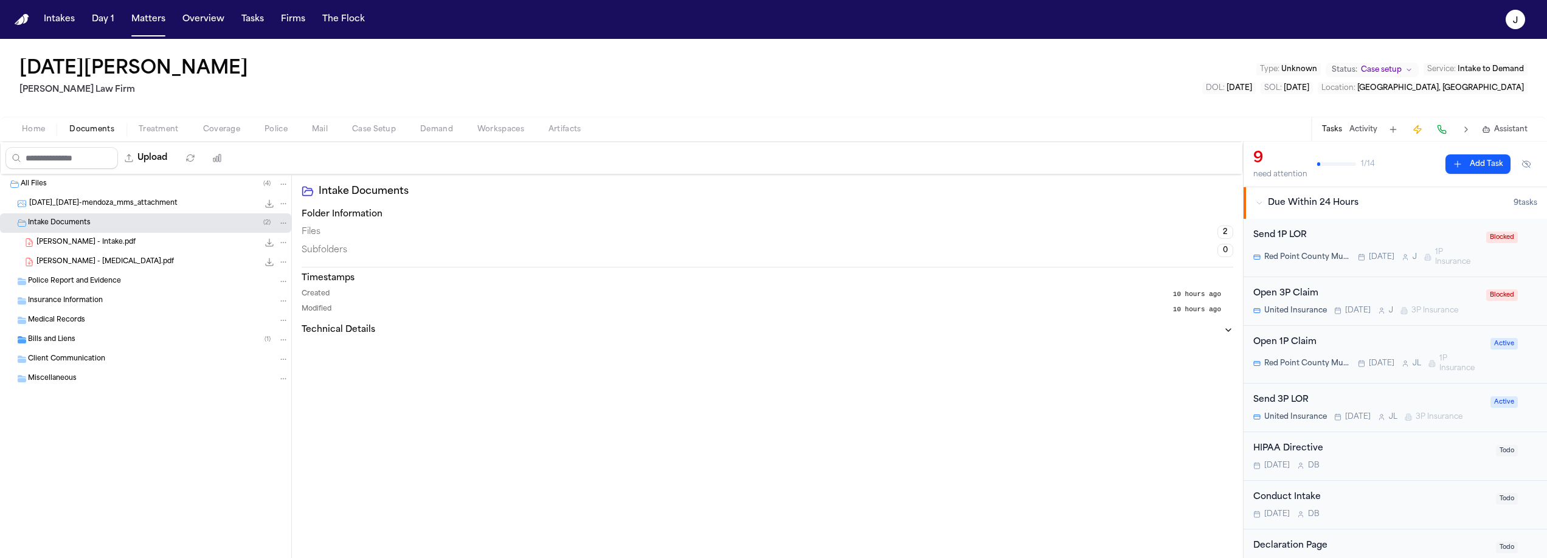
click at [94, 245] on span "L. Mendoza - Intake.pdf" at bounding box center [85, 243] width 99 height 10
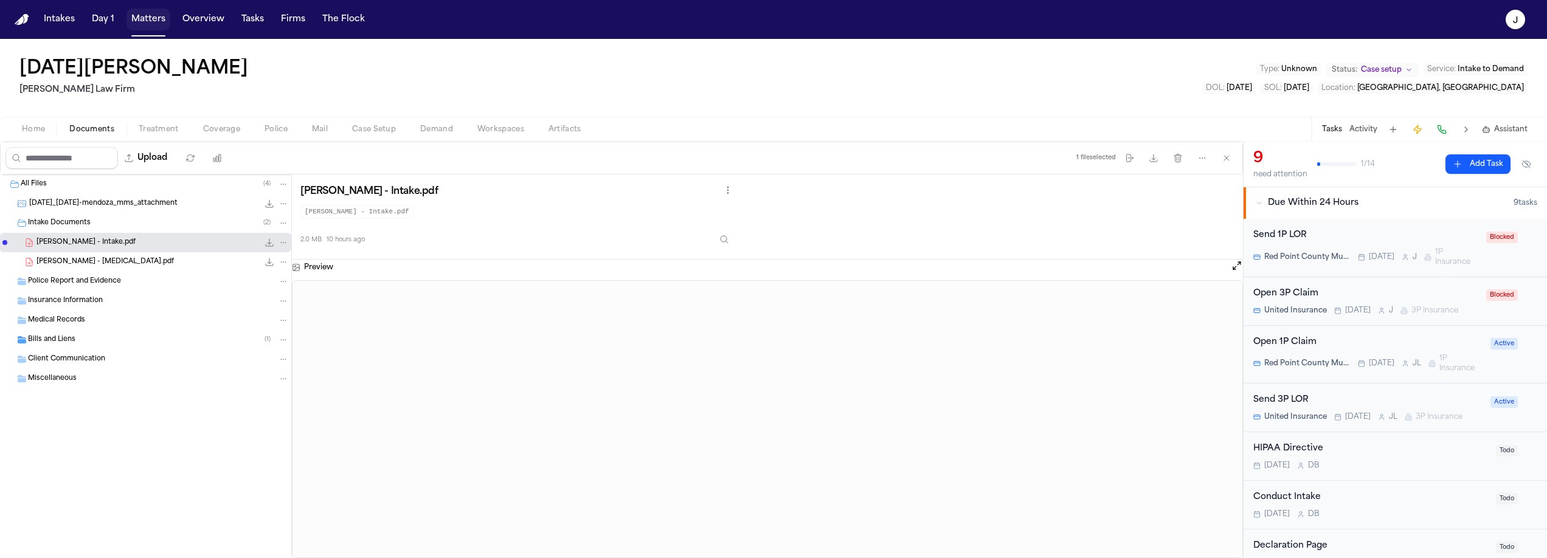
click at [150, 29] on button "Matters" at bounding box center [149, 20] width 44 height 22
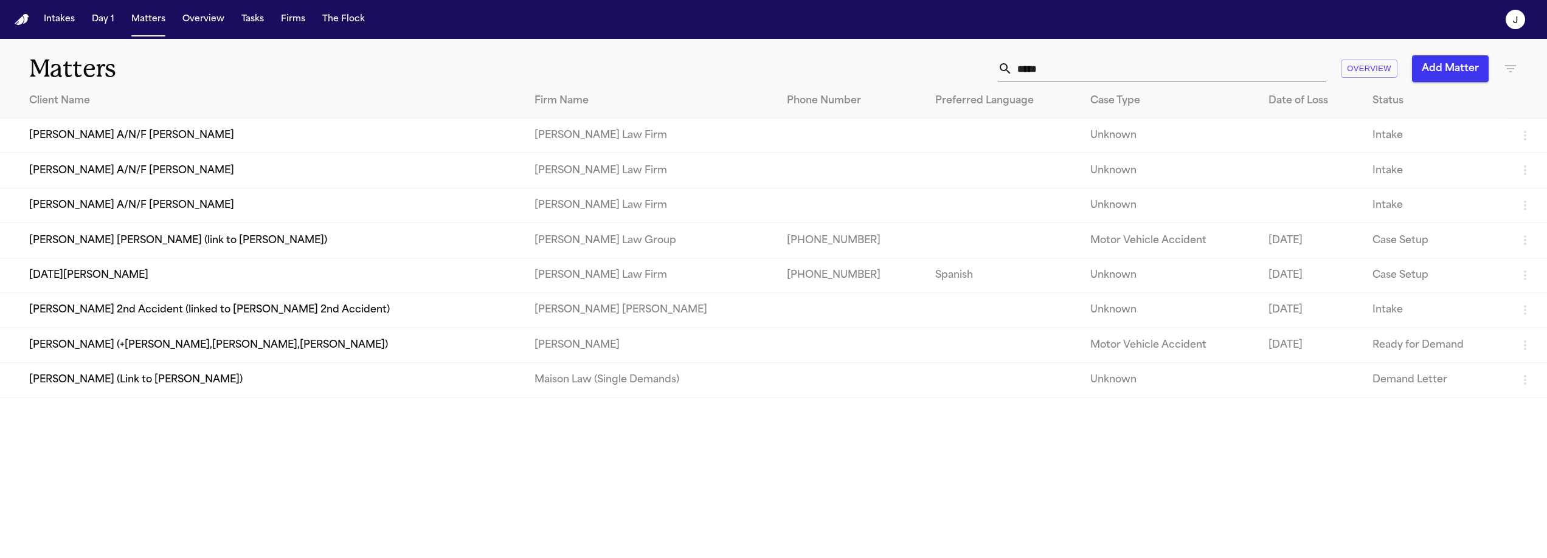
click at [1045, 64] on input "*****" at bounding box center [1170, 68] width 314 height 27
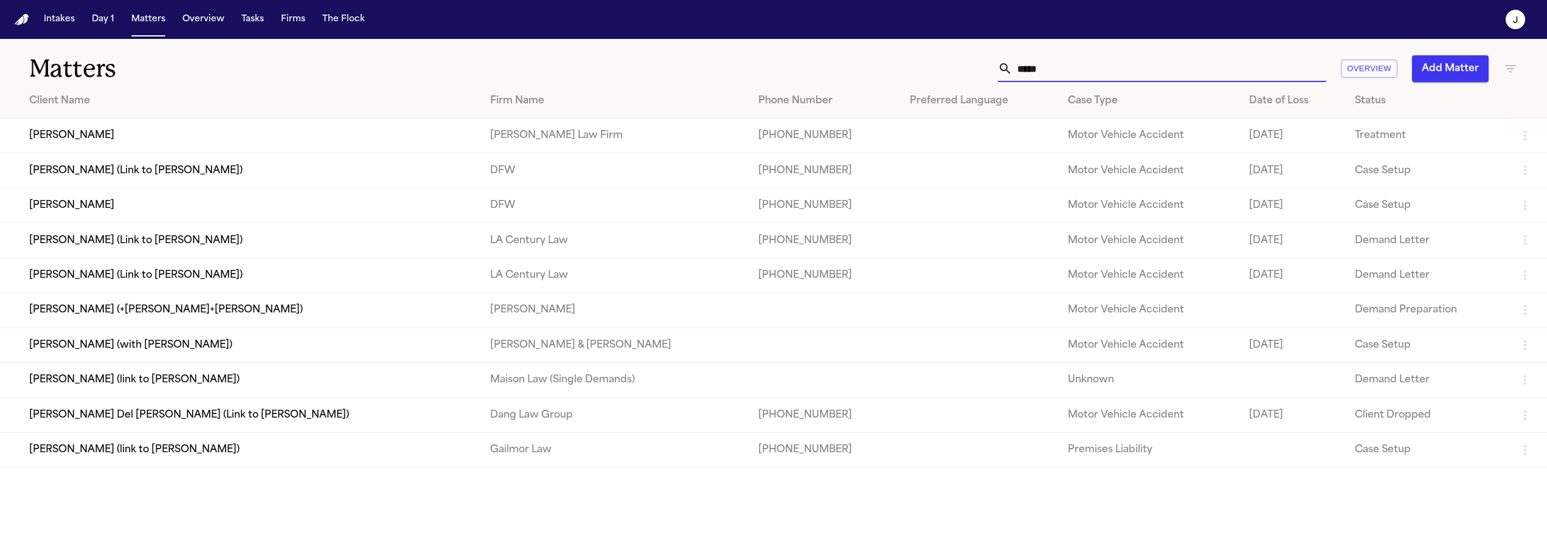
type input "*****"
click at [194, 133] on td "[PERSON_NAME]" at bounding box center [240, 136] width 481 height 35
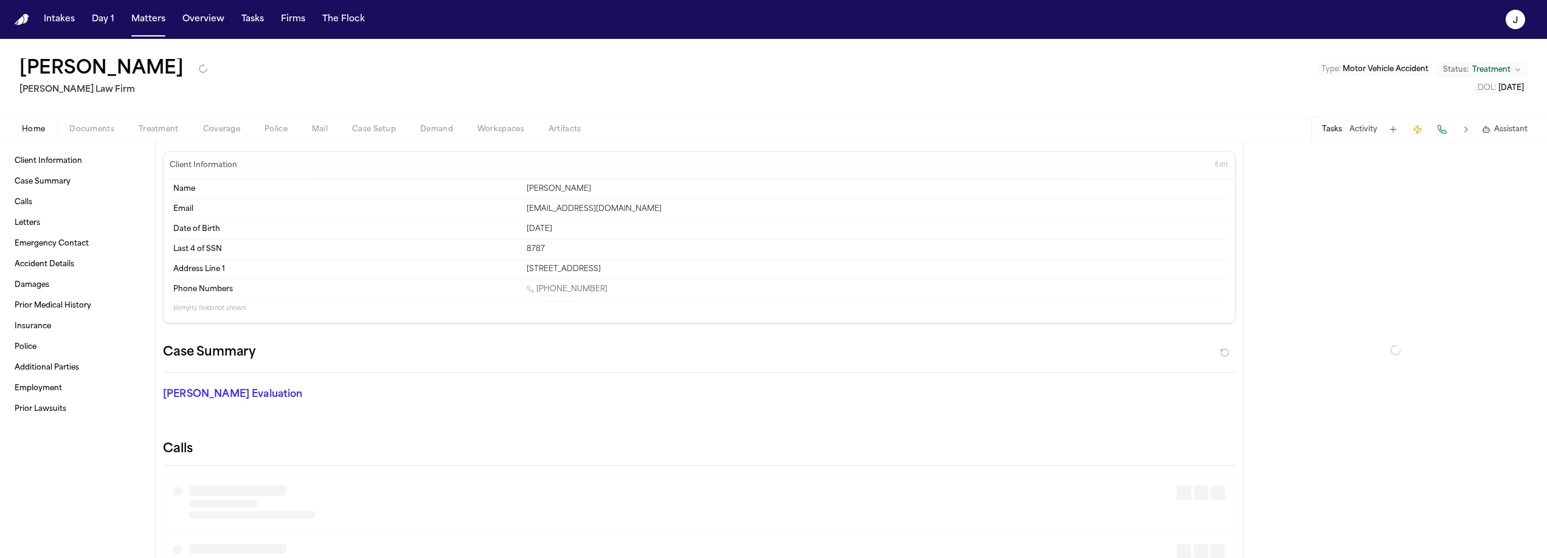
click at [227, 125] on span "Coverage" at bounding box center [221, 130] width 37 height 10
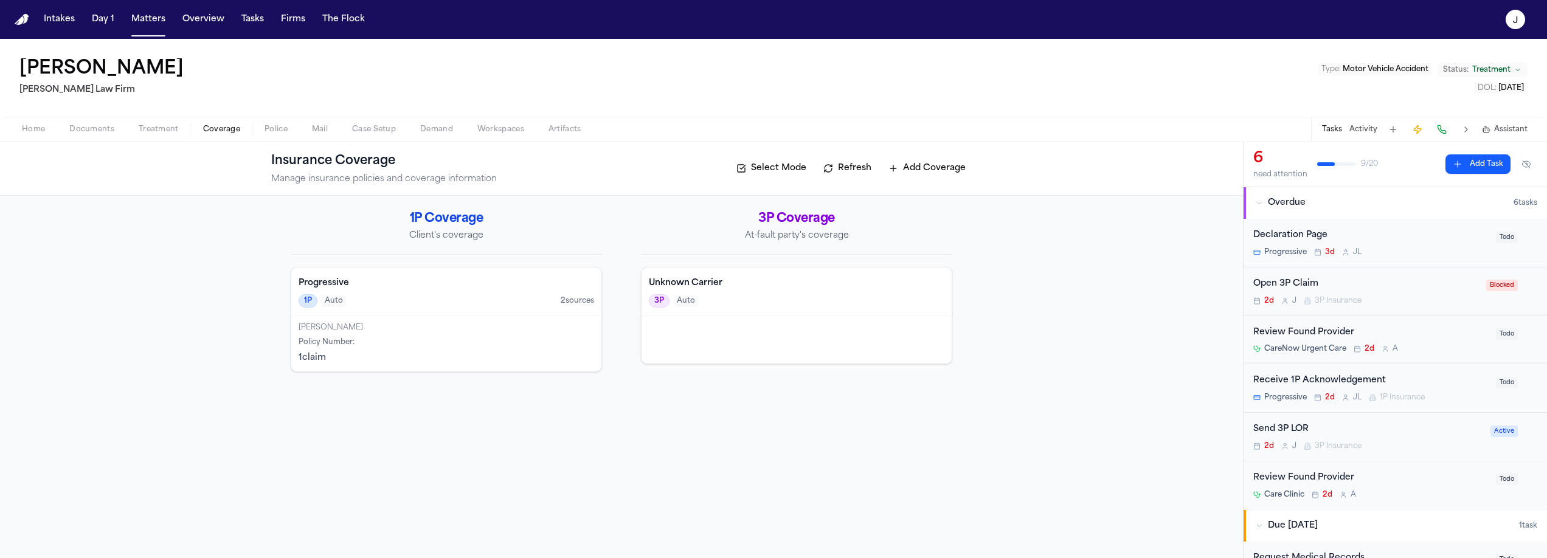
click at [111, 134] on span "Documents" at bounding box center [91, 130] width 45 height 10
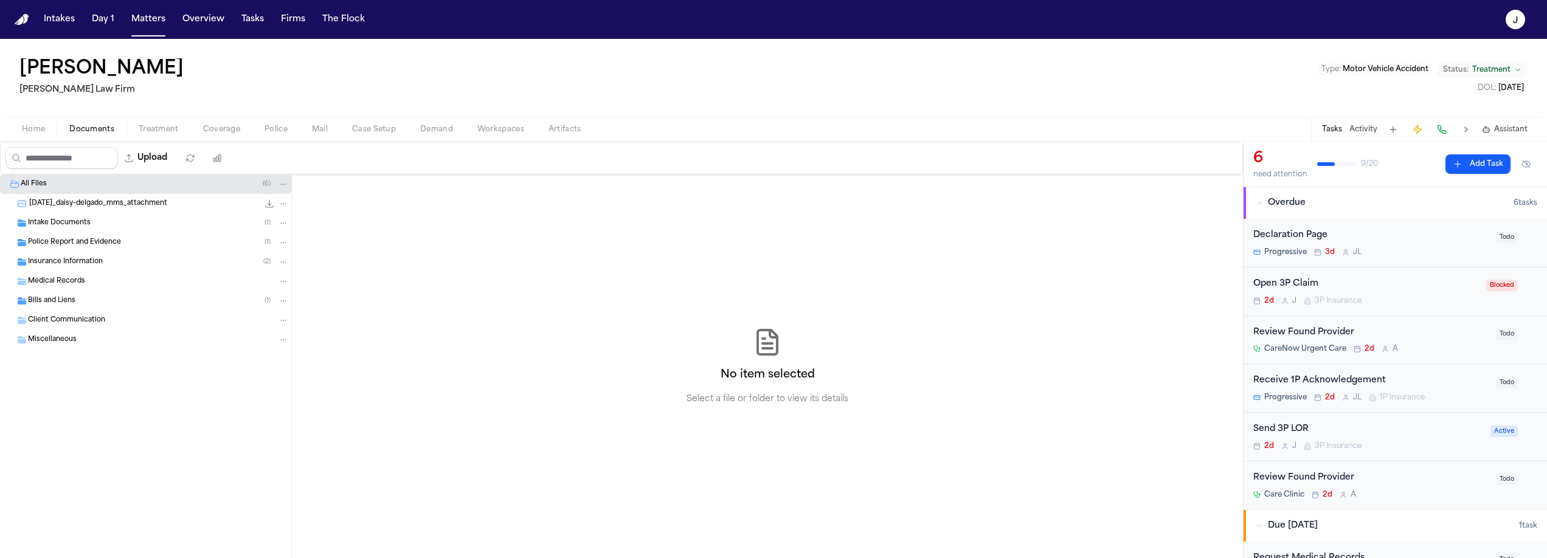
drag, startPoint x: 61, startPoint y: 245, endPoint x: 68, endPoint y: 243, distance: 6.2
click at [62, 244] on span "Police Report and Evidence" at bounding box center [74, 243] width 93 height 10
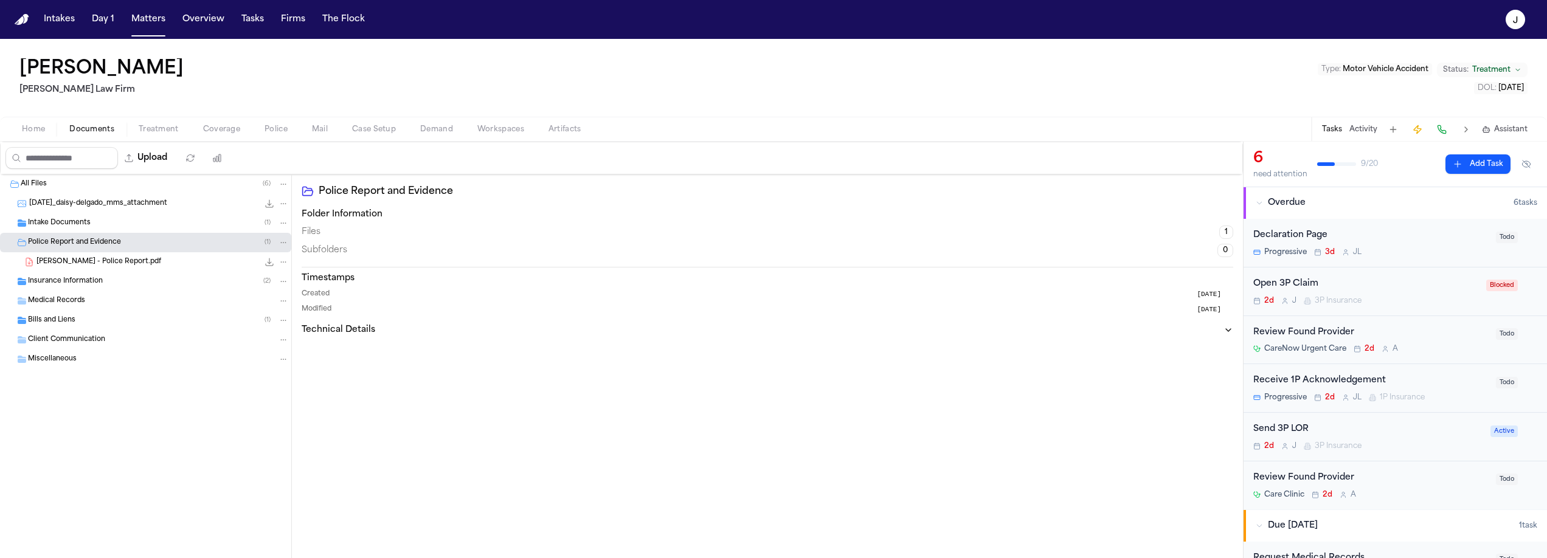
click at [127, 265] on span "Delgado, Daisy - Police Report.pdf" at bounding box center [98, 262] width 125 height 10
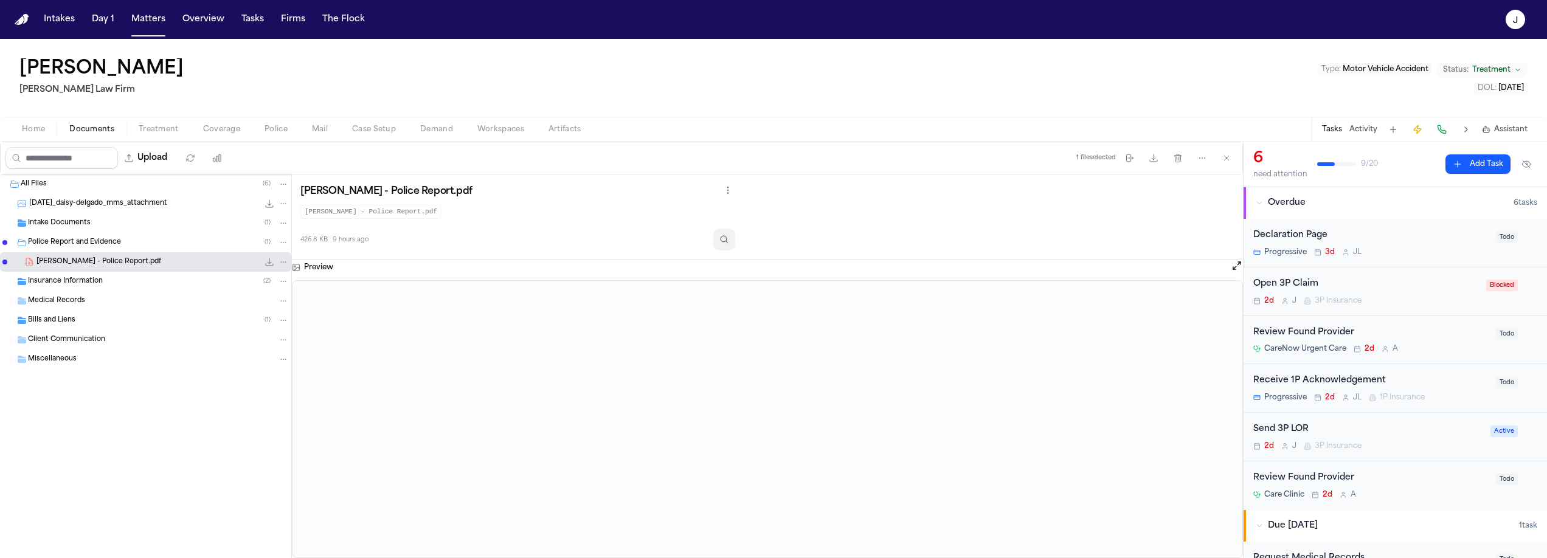
click at [734, 248] on button "Inspect" at bounding box center [724, 240] width 22 height 22
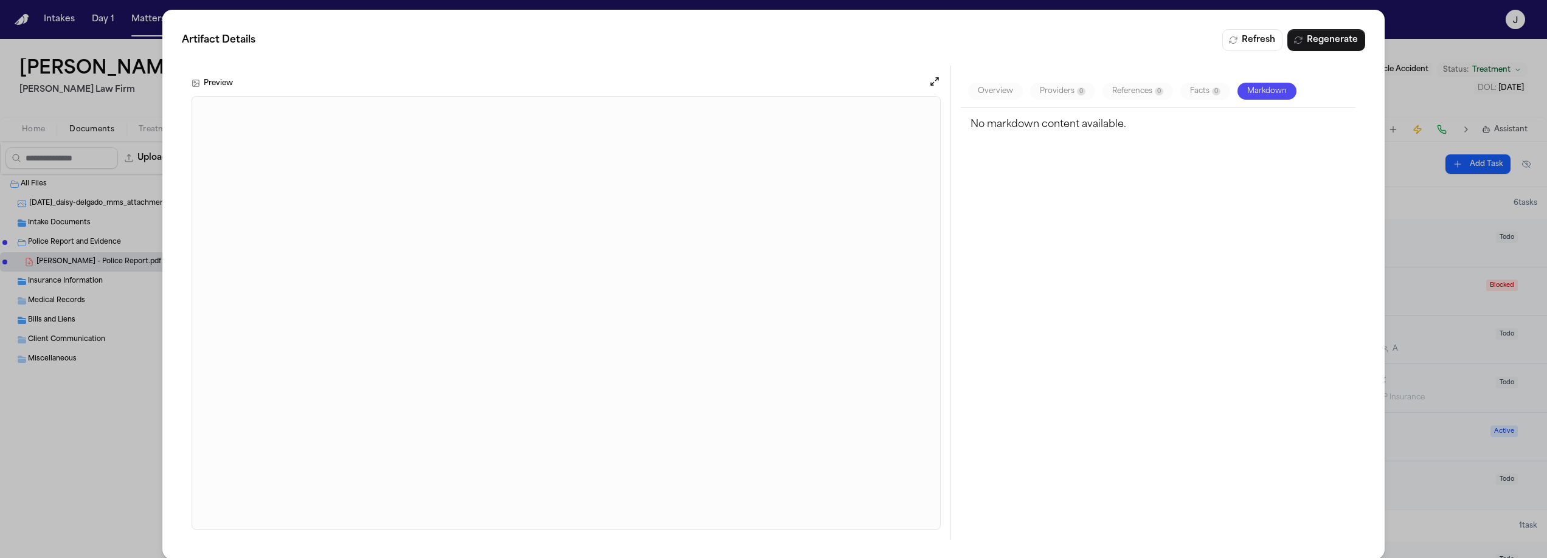
click at [148, 52] on div "Artifact Details Refresh Regenerate Preview Overview Providers 0 References 0 F…" at bounding box center [773, 284] width 1547 height 569
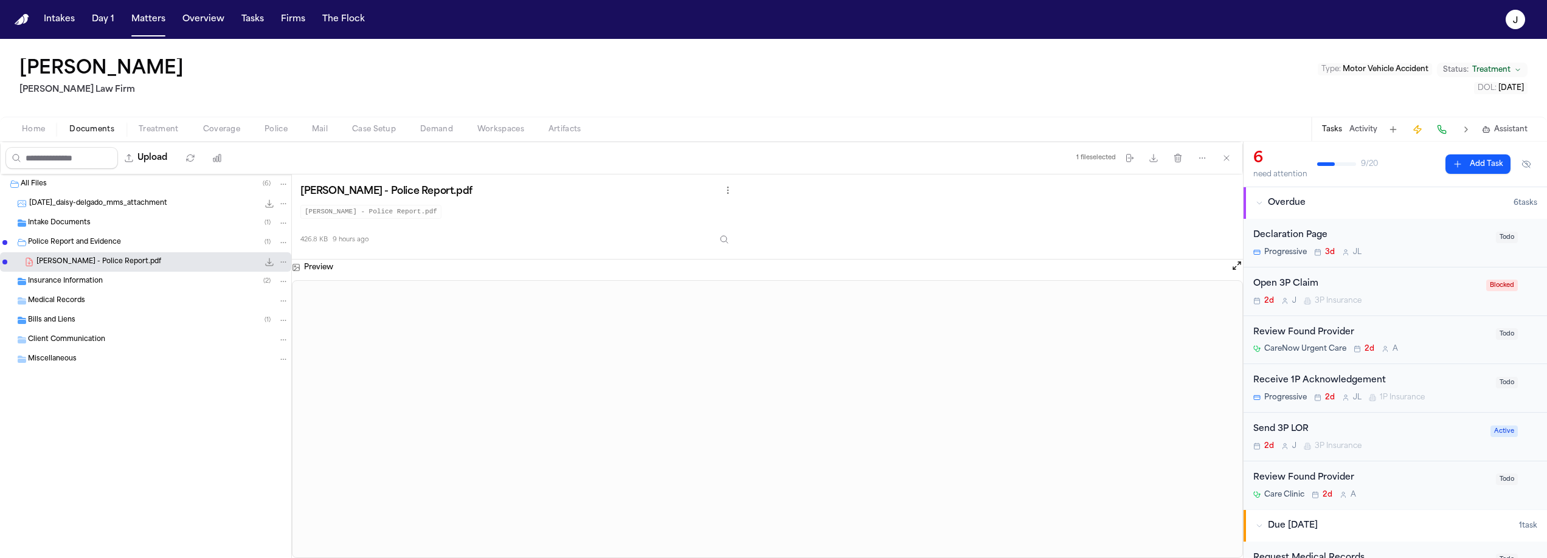
click at [1430, 293] on div "Open 3P Claim 2d J 3P Insurance" at bounding box center [1367, 291] width 226 height 29
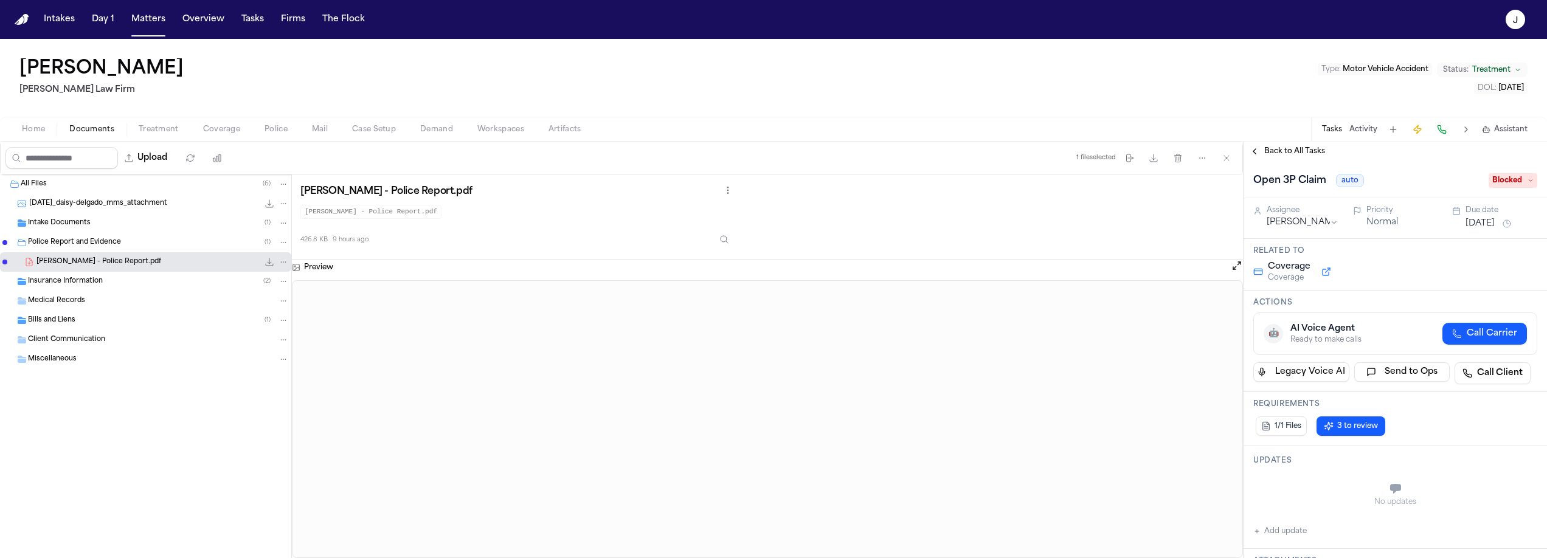
click at [1499, 182] on span "Blocked" at bounding box center [1513, 180] width 49 height 15
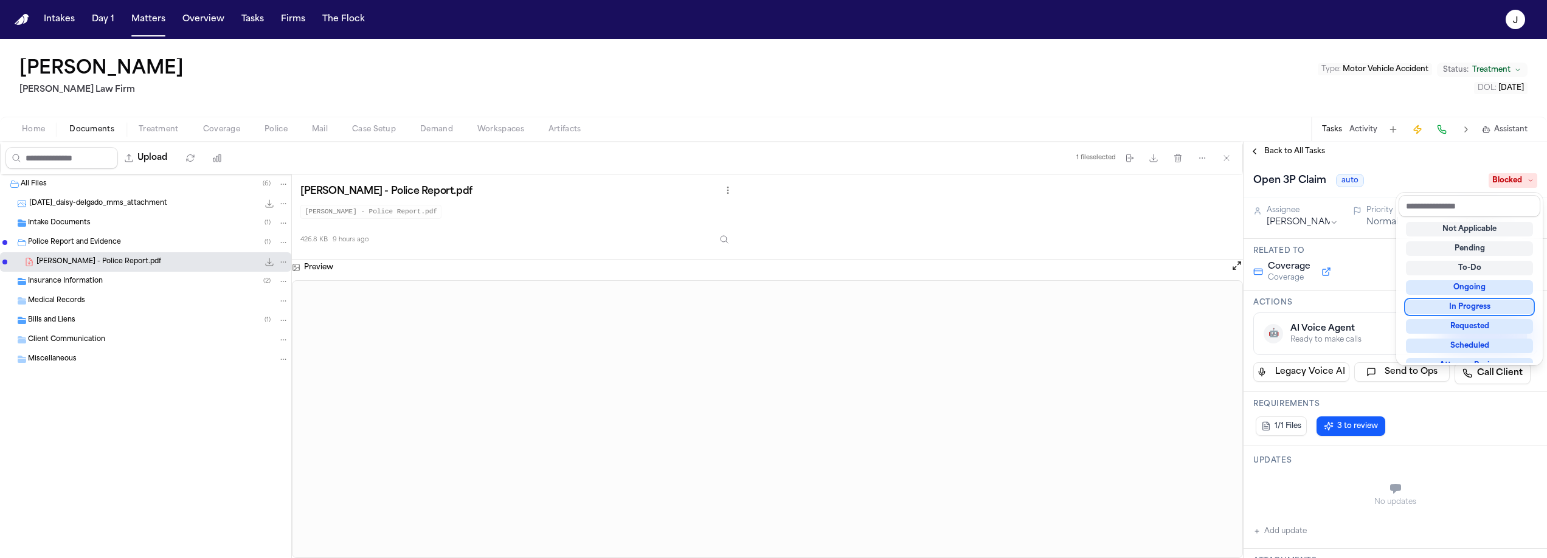
click at [1491, 307] on div "In Progress" at bounding box center [1469, 307] width 127 height 15
click at [614, 85] on div "Daisy Delgado Ruy Mireles Law Firm Type : Motor Vehicle Accident Status: Treatm…" at bounding box center [773, 298] width 1547 height 519
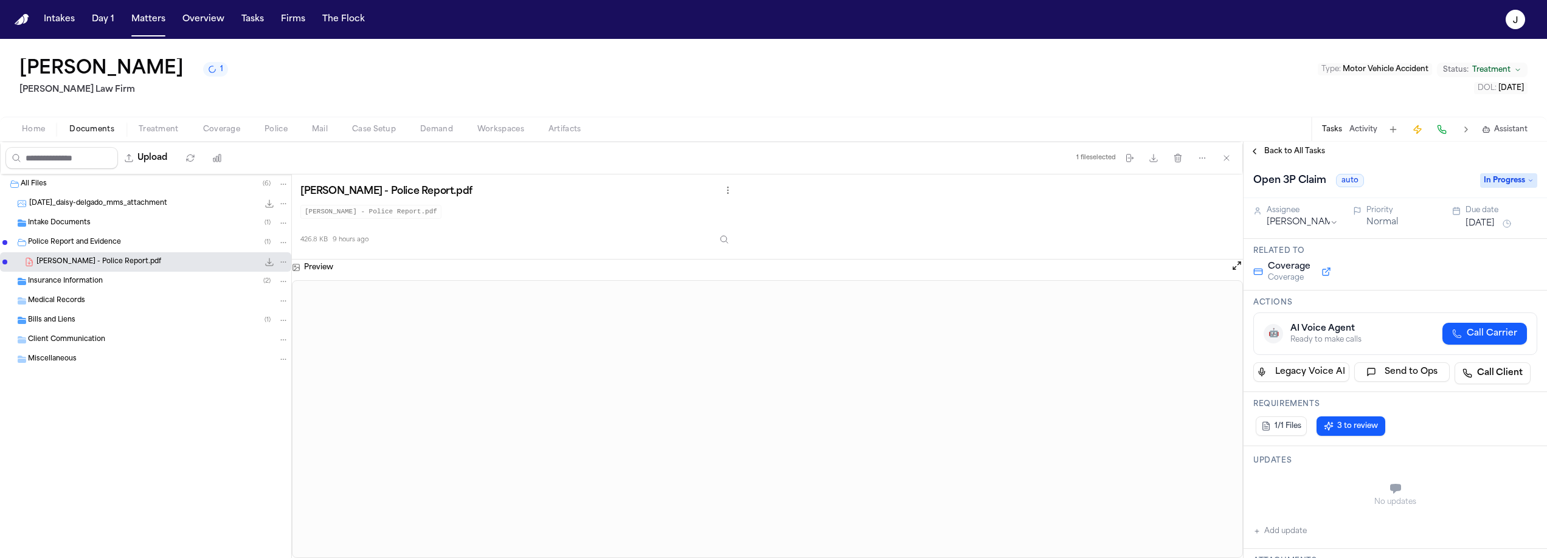
drag, startPoint x: 156, startPoint y: 36, endPoint x: 151, endPoint y: 27, distance: 11.2
click at [156, 36] on nav "Intakes Day 1 Matters Overview Tasks Firms The Flock J" at bounding box center [773, 19] width 1547 height 39
click at [151, 27] on button "Matters" at bounding box center [149, 20] width 44 height 22
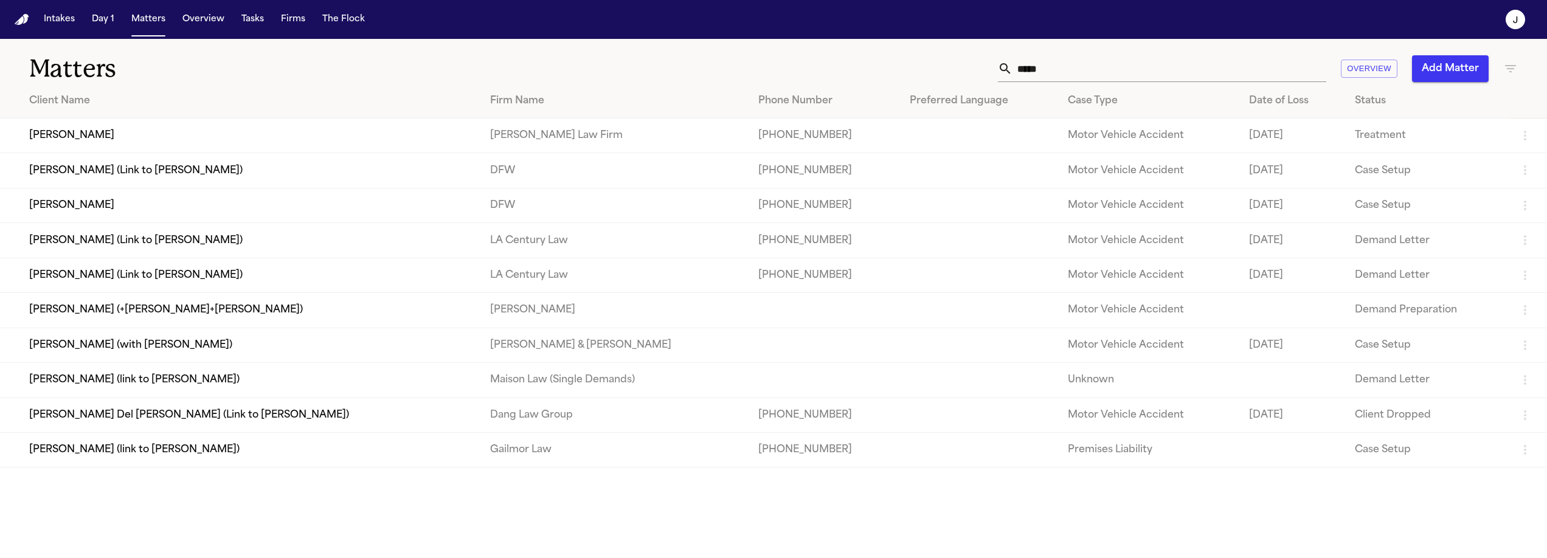
click at [1064, 71] on input "*****" at bounding box center [1170, 68] width 314 height 27
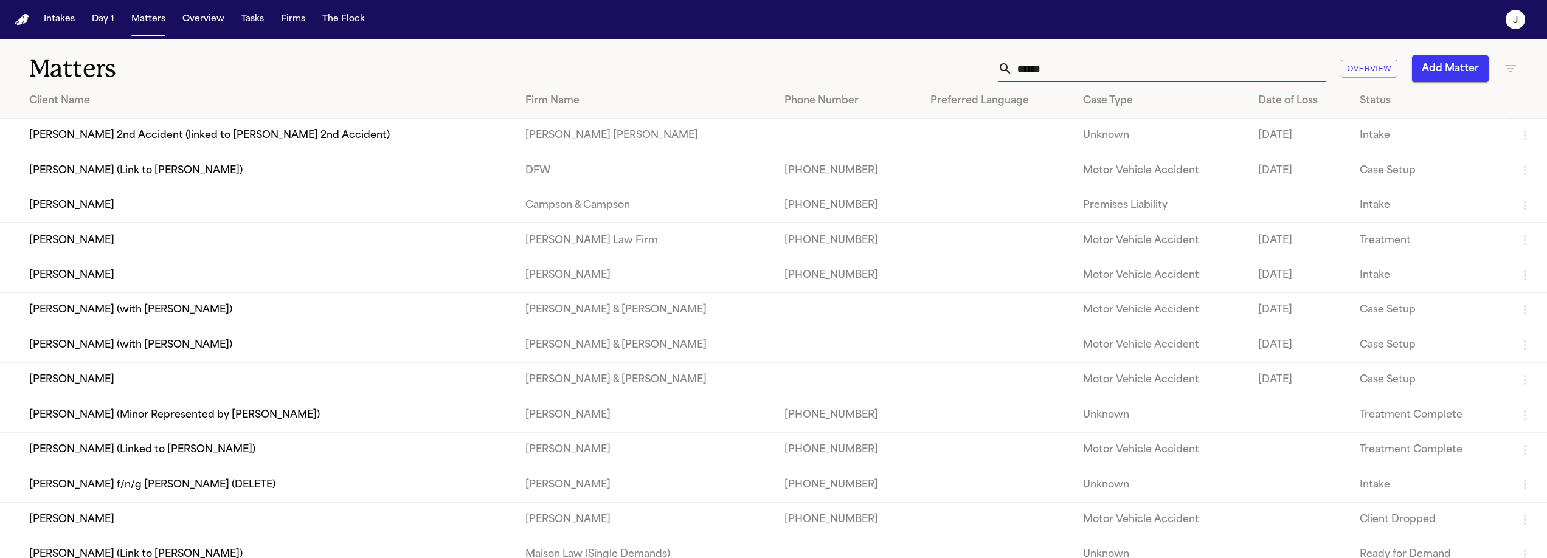
type input "******"
click at [105, 223] on td "[PERSON_NAME]" at bounding box center [258, 205] width 516 height 35
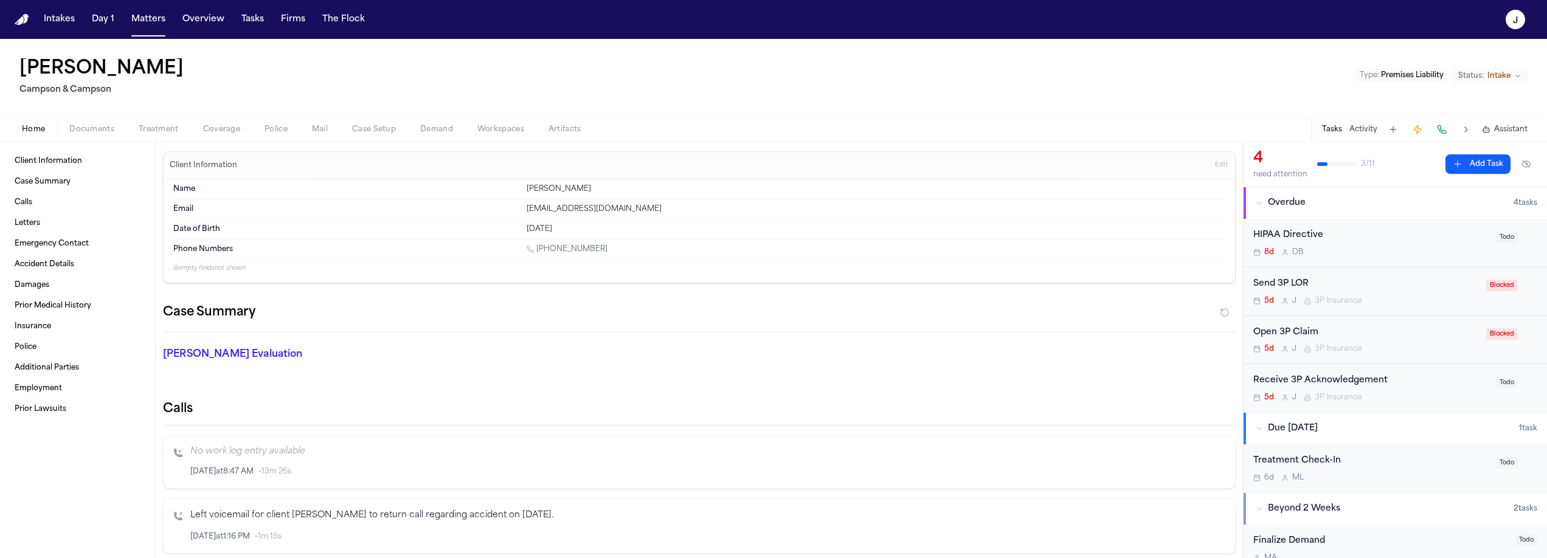
click at [223, 134] on span "Coverage" at bounding box center [221, 130] width 37 height 10
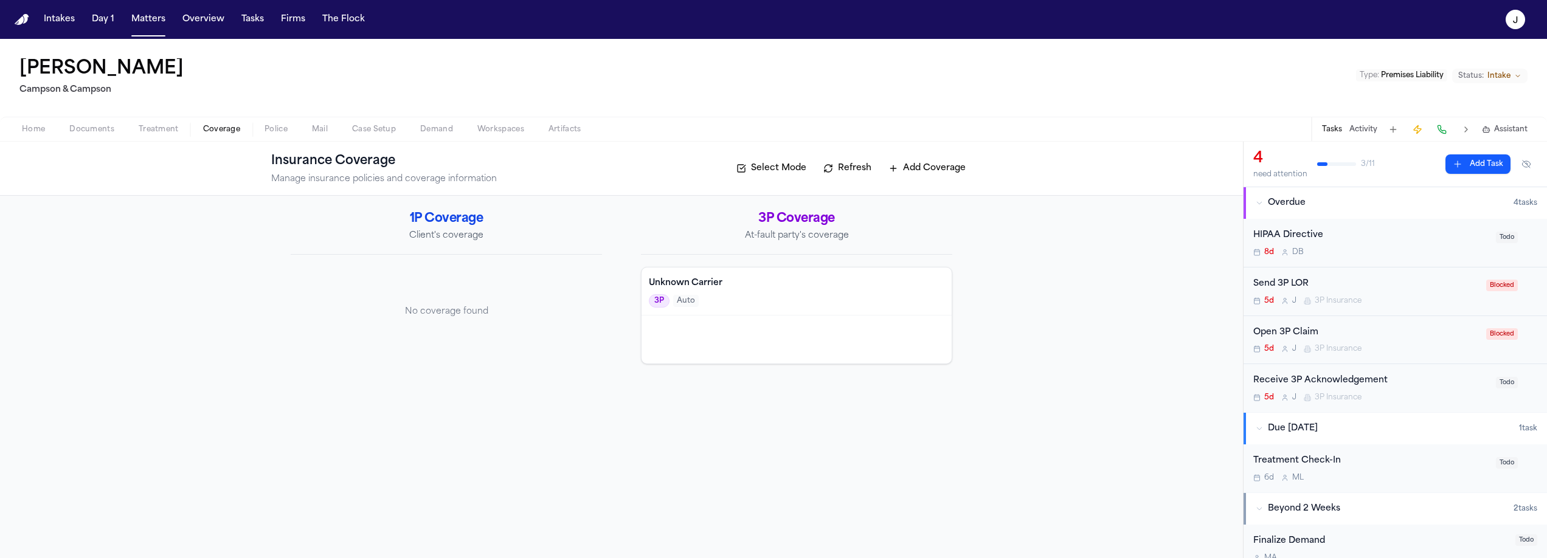
click at [73, 134] on span "Documents" at bounding box center [91, 130] width 45 height 10
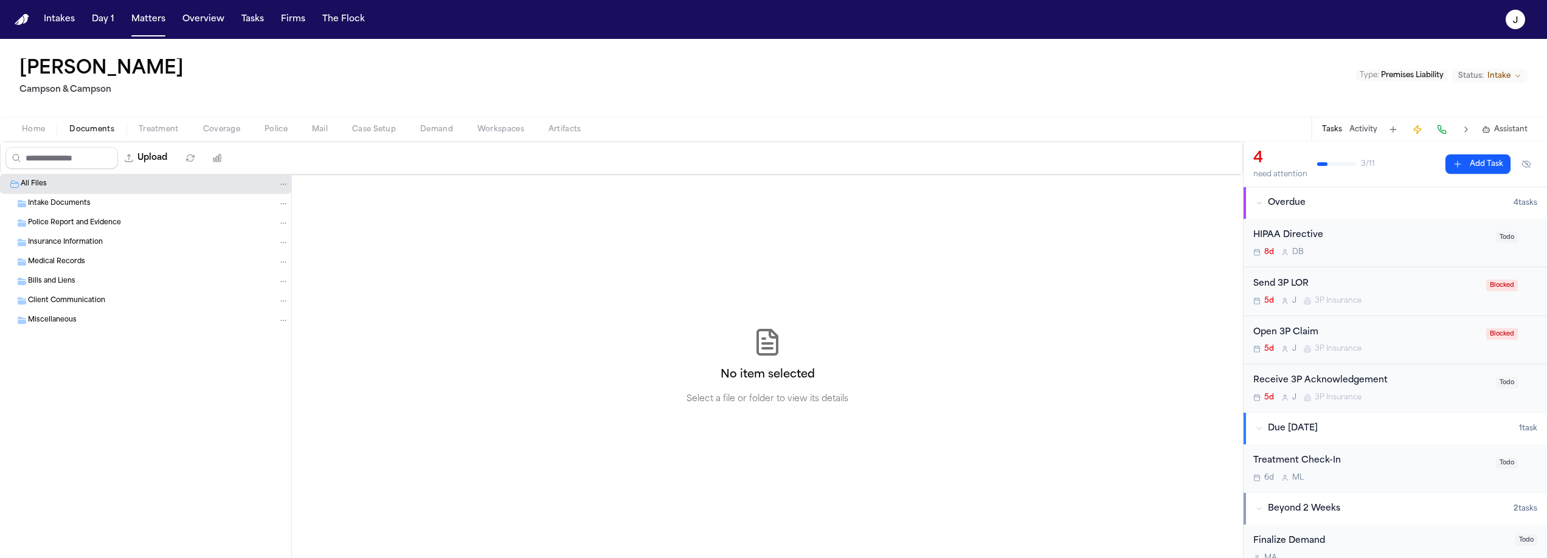
click at [66, 216] on div "Police Report and Evidence" at bounding box center [145, 222] width 291 height 19
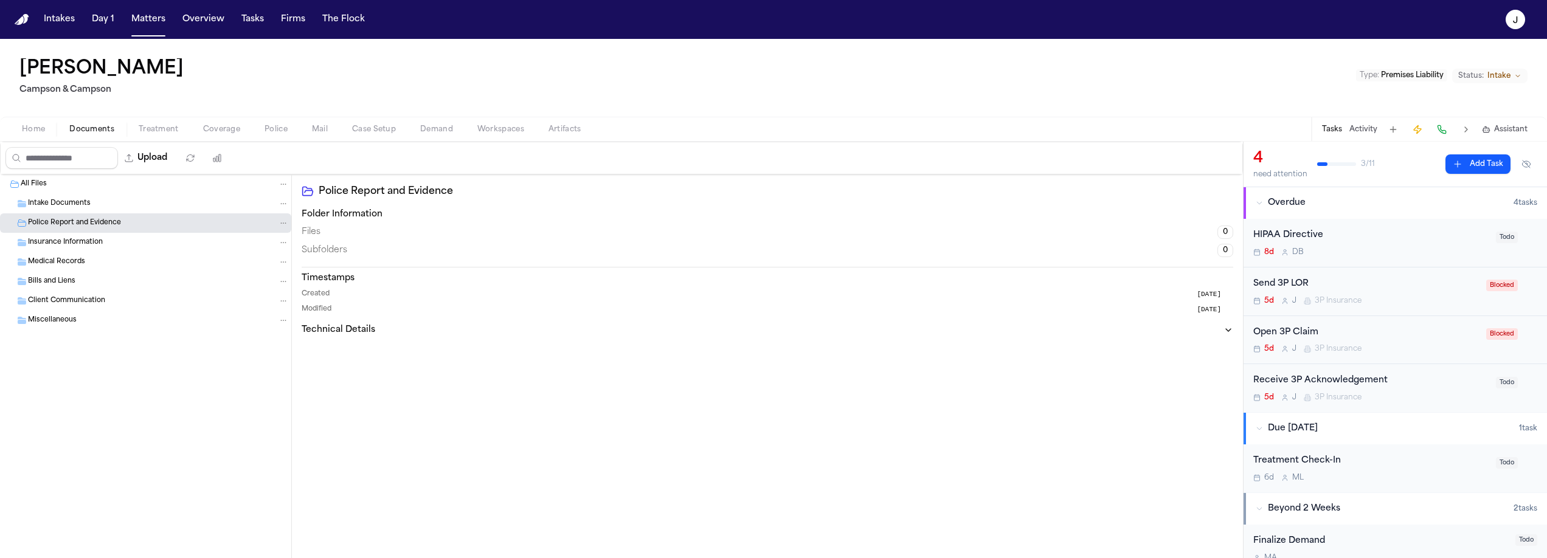
click at [68, 203] on span "Intake Documents" at bounding box center [59, 204] width 63 height 10
click at [70, 226] on span "Police Report and Evidence" at bounding box center [74, 223] width 93 height 10
click at [71, 243] on span "Insurance Information" at bounding box center [65, 243] width 75 height 10
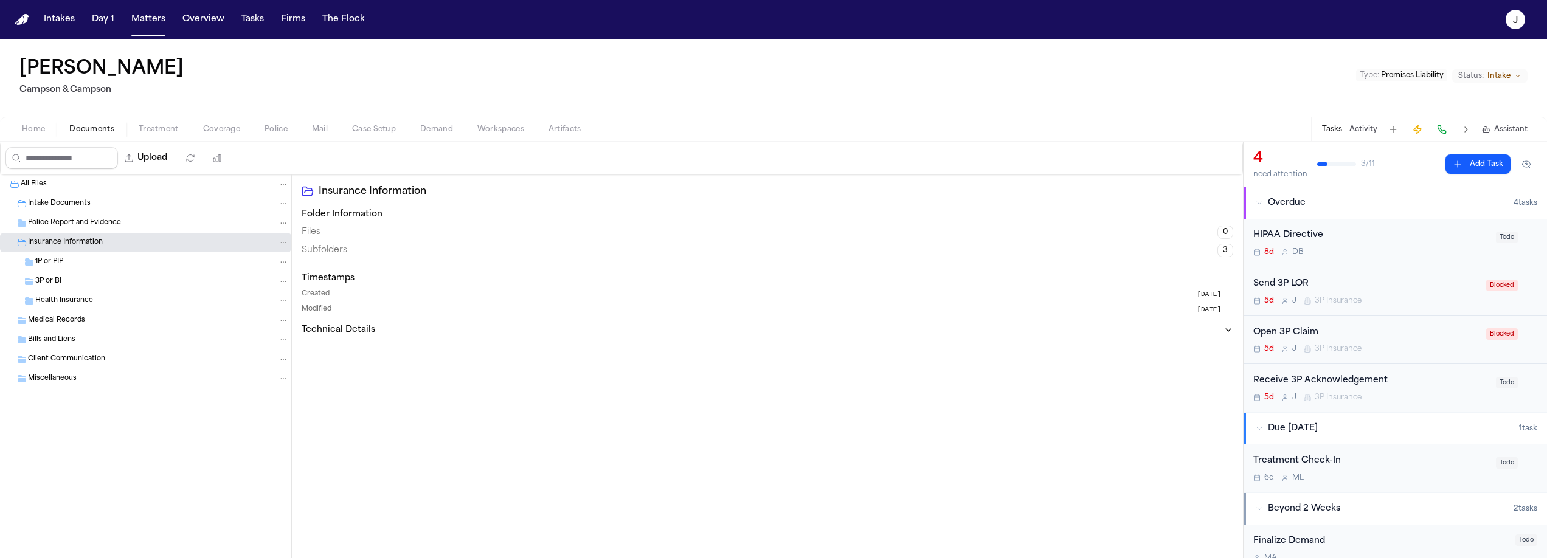
click at [60, 268] on div "1P or PIP" at bounding box center [145, 261] width 291 height 19
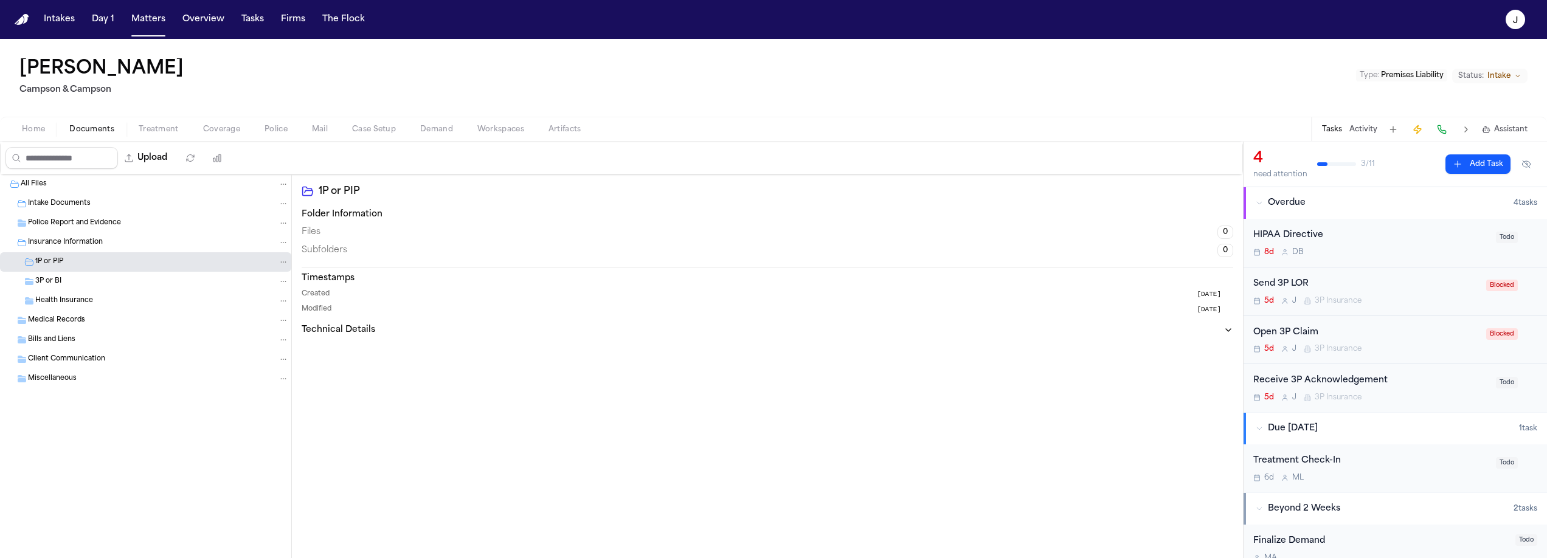
click at [60, 279] on span "3P or BI" at bounding box center [48, 282] width 26 height 10
click at [26, 130] on span "Home" at bounding box center [33, 130] width 23 height 10
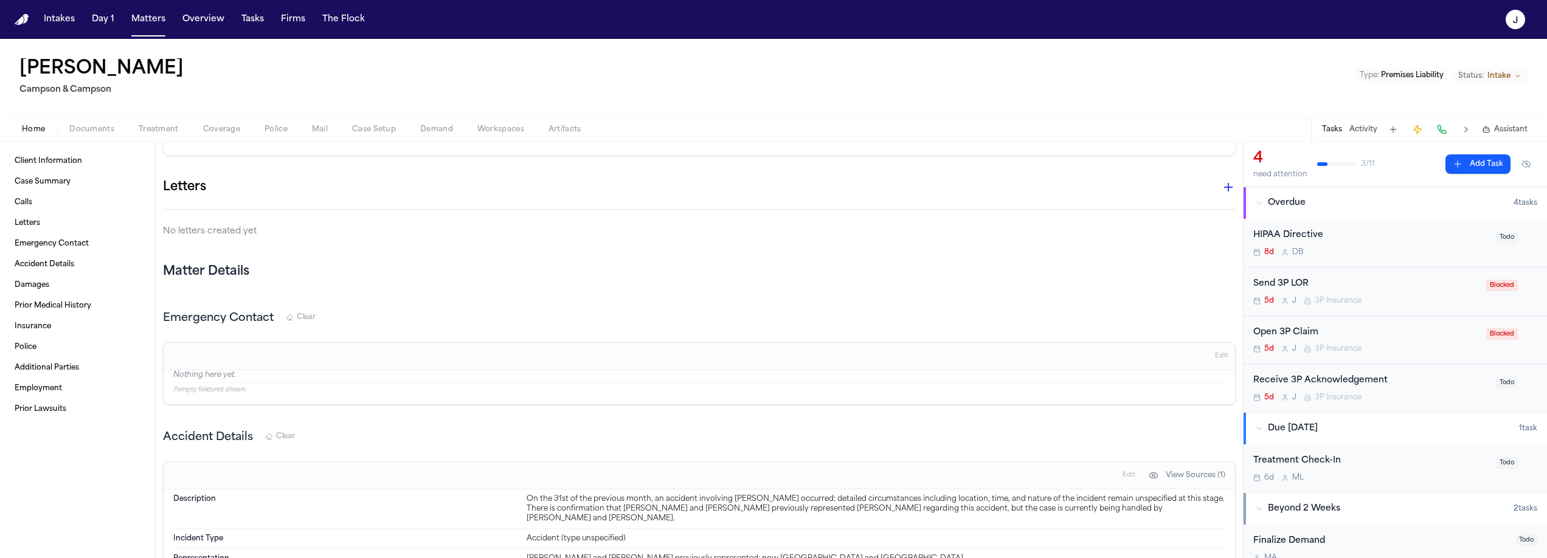
scroll to position [634, 0]
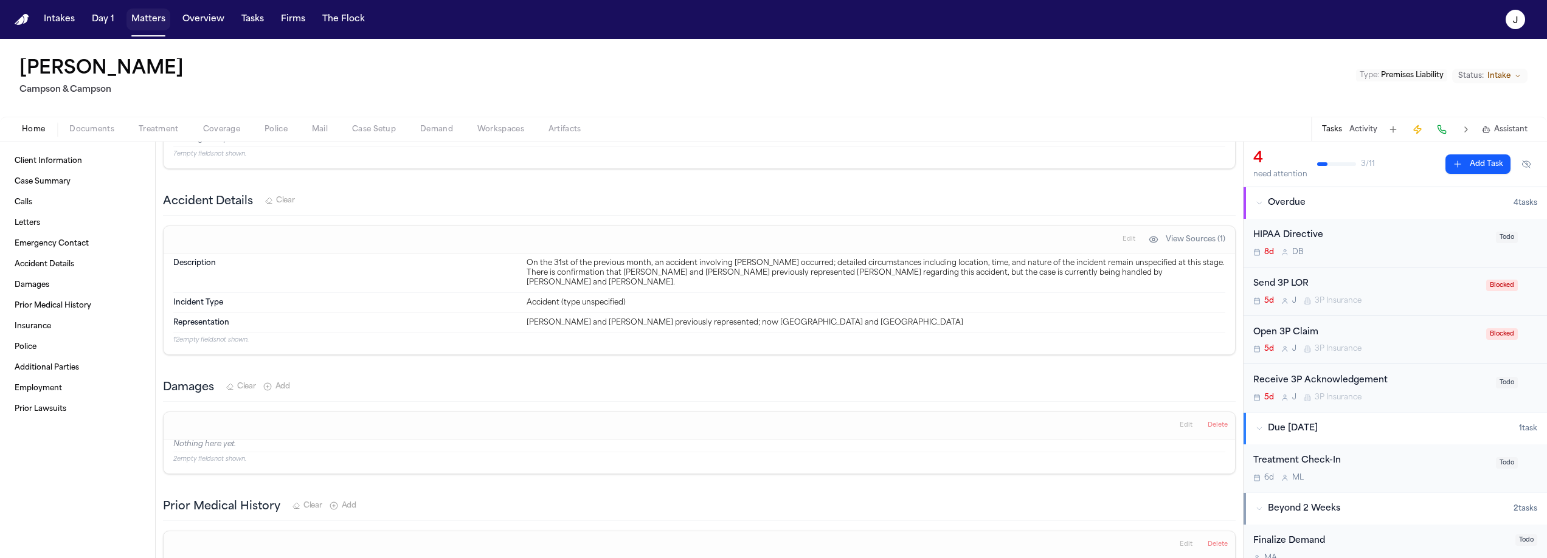
click at [151, 29] on button "Matters" at bounding box center [149, 20] width 44 height 22
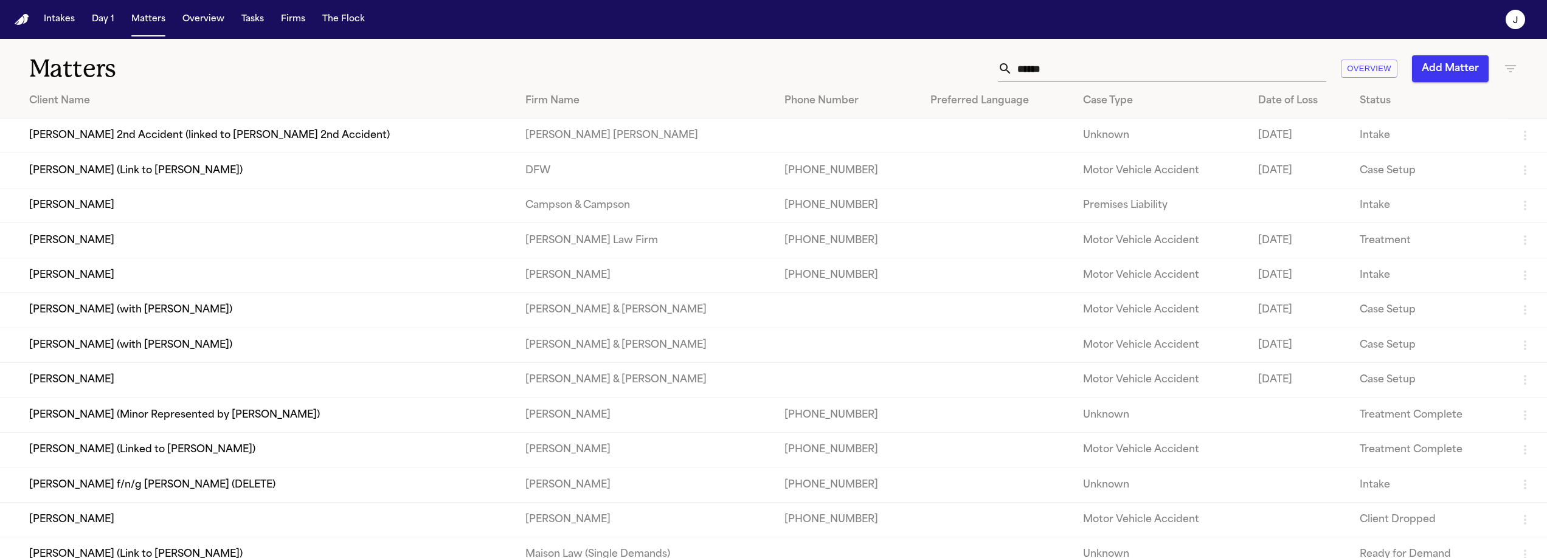
click at [1044, 69] on input "******" at bounding box center [1170, 68] width 314 height 27
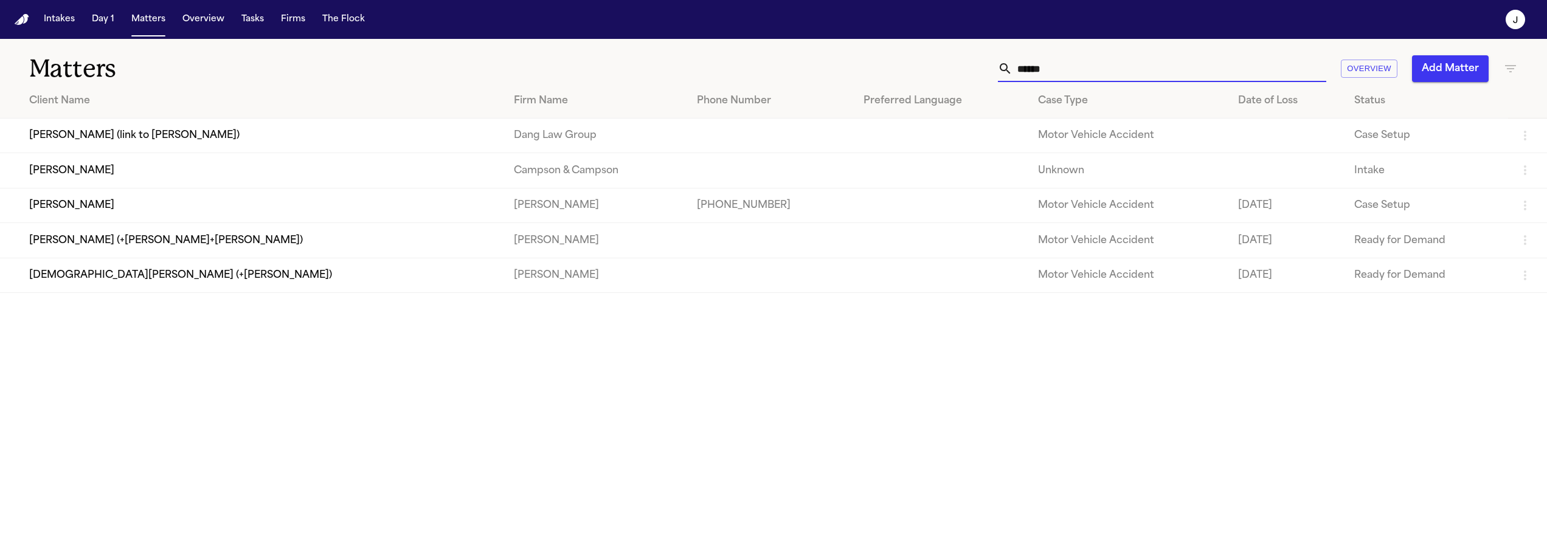
type input "******"
click at [53, 221] on td "[PERSON_NAME]" at bounding box center [252, 205] width 504 height 35
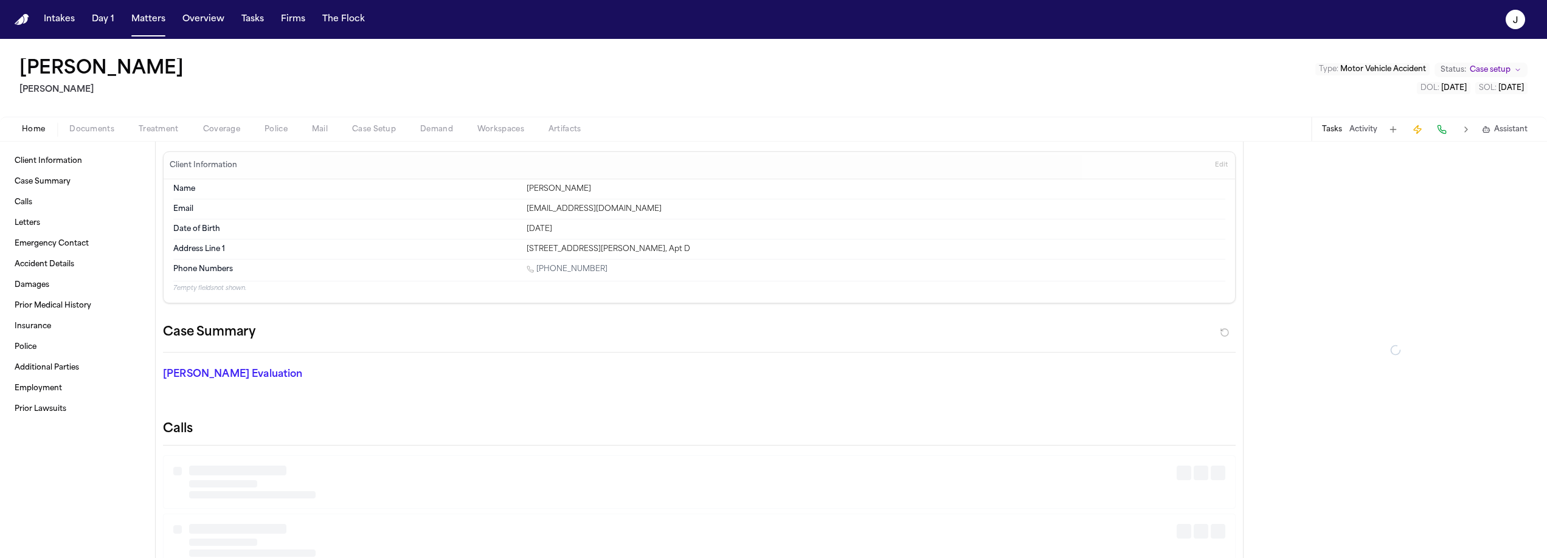
click at [241, 123] on button "Coverage" at bounding box center [221, 129] width 61 height 15
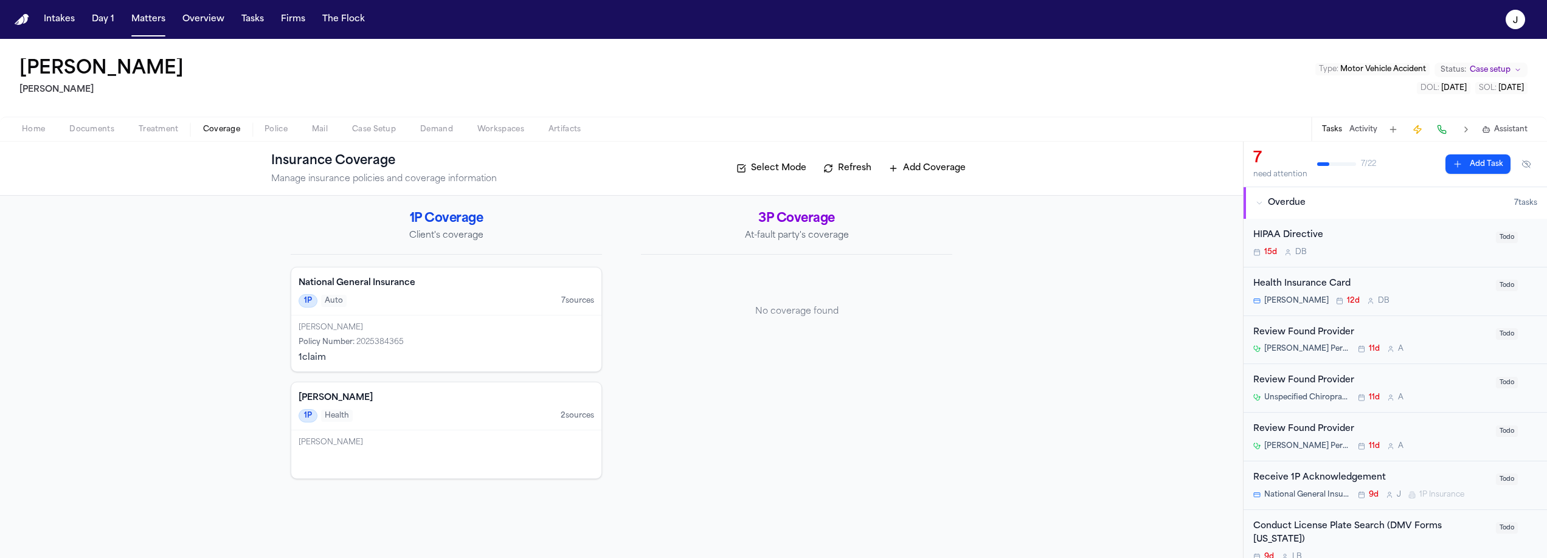
click at [86, 131] on span "Documents" at bounding box center [91, 130] width 45 height 10
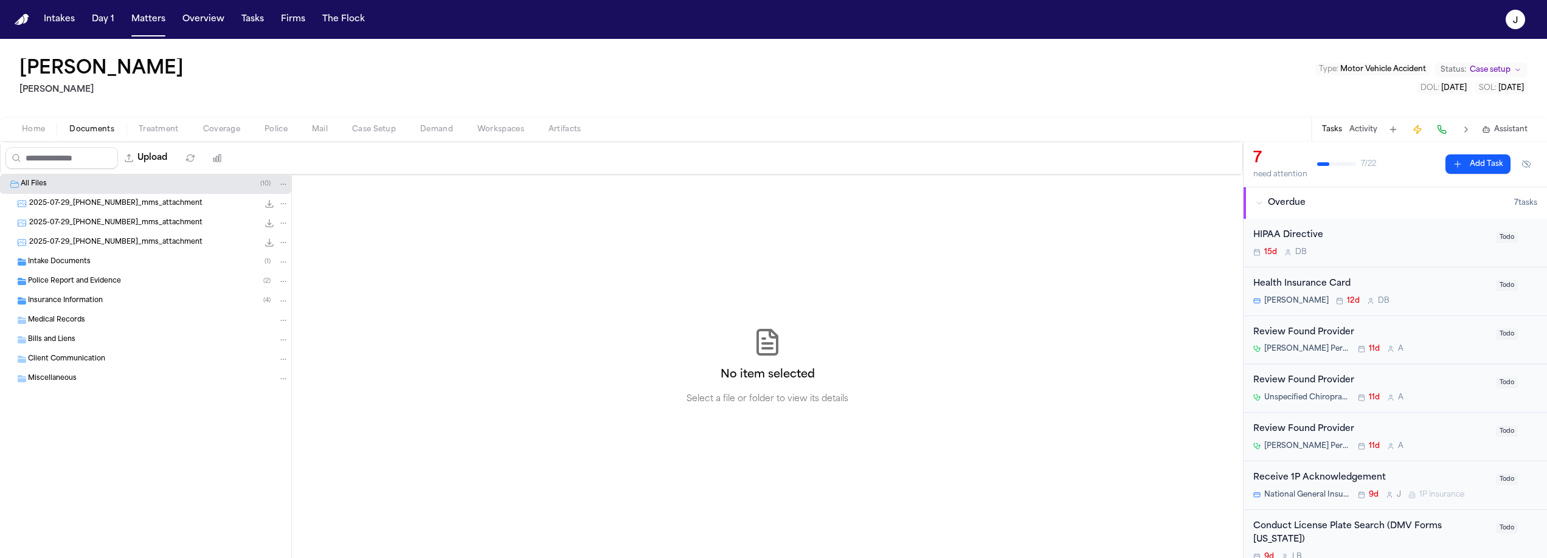
click at [64, 263] on span "Intake Documents" at bounding box center [59, 262] width 63 height 10
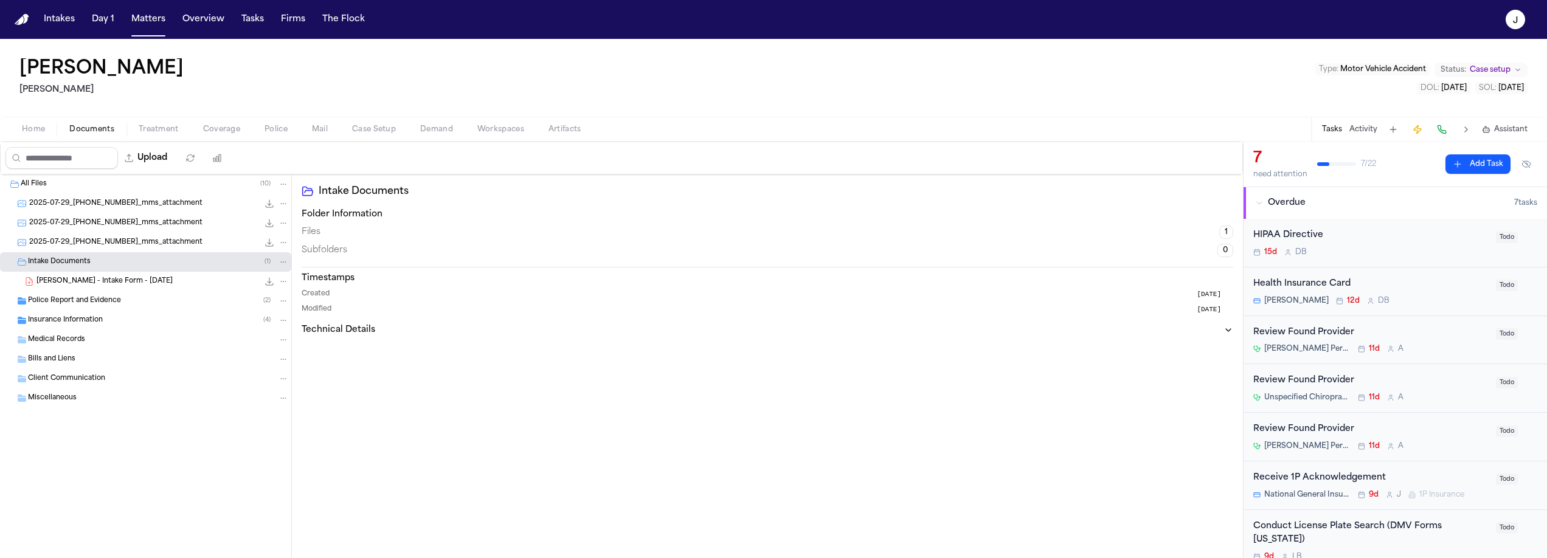
click at [114, 283] on span "J. Griffin - Intake Form - 7.29.25" at bounding box center [104, 282] width 136 height 10
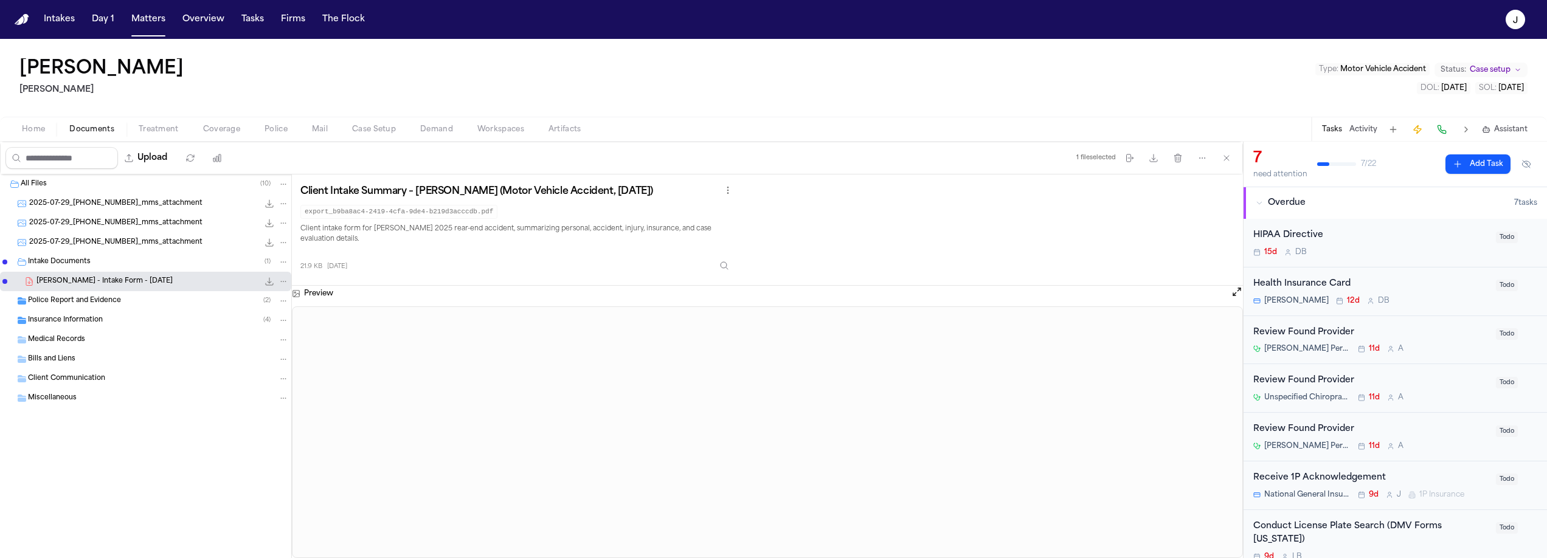
click at [120, 294] on div "Police Report and Evidence ( 2 )" at bounding box center [145, 300] width 291 height 19
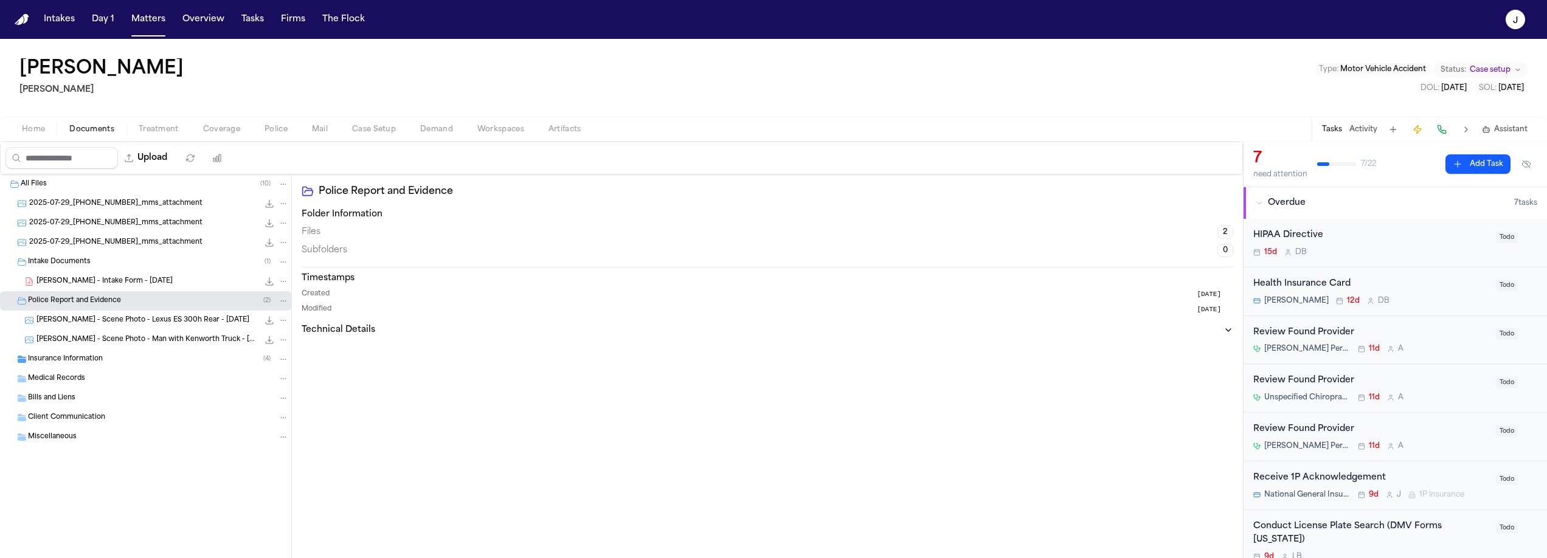
click at [82, 285] on span "J. Griffin - Intake Form - 7.29.25" at bounding box center [104, 282] width 136 height 10
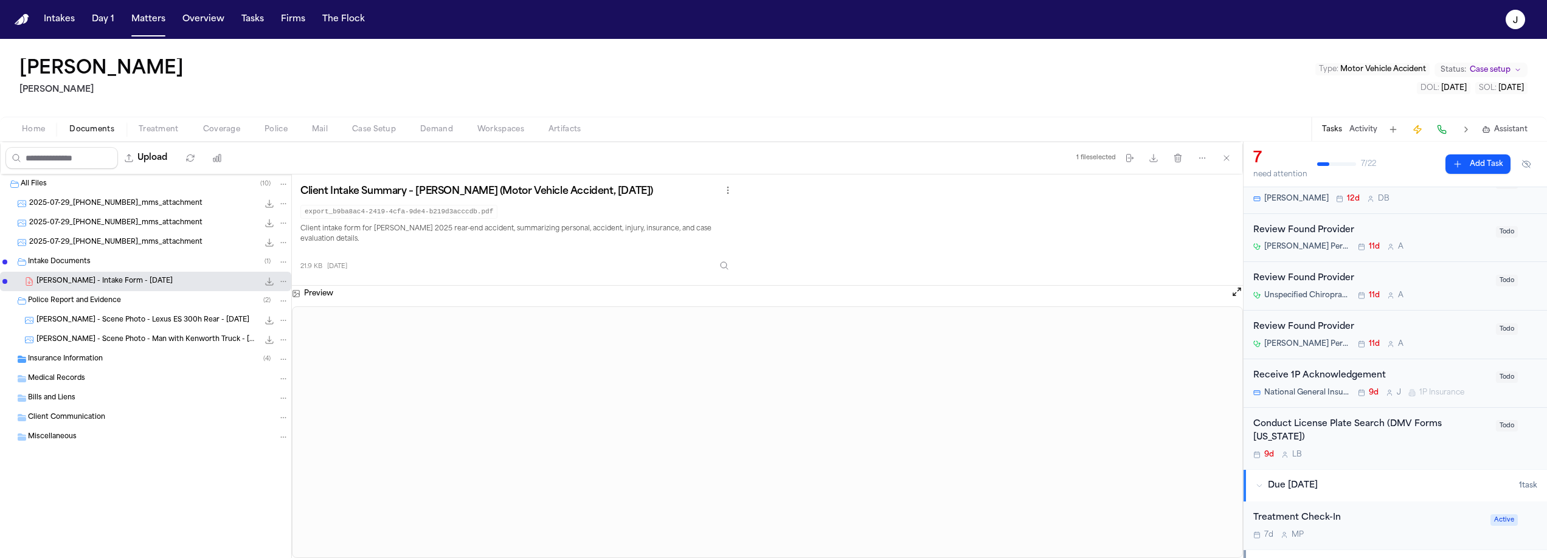
scroll to position [105, 0]
click at [145, 24] on button "Matters" at bounding box center [149, 20] width 44 height 22
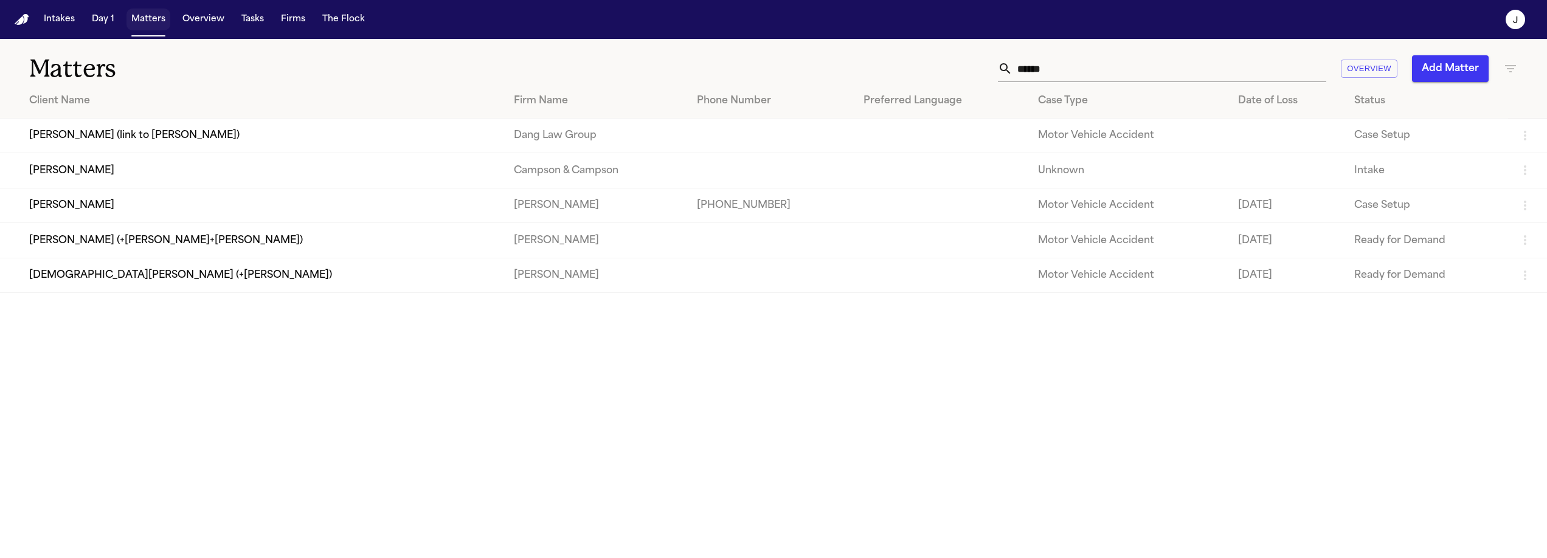
click at [145, 24] on button "Matters" at bounding box center [149, 20] width 44 height 22
click at [1090, 78] on input "******" at bounding box center [1170, 68] width 314 height 27
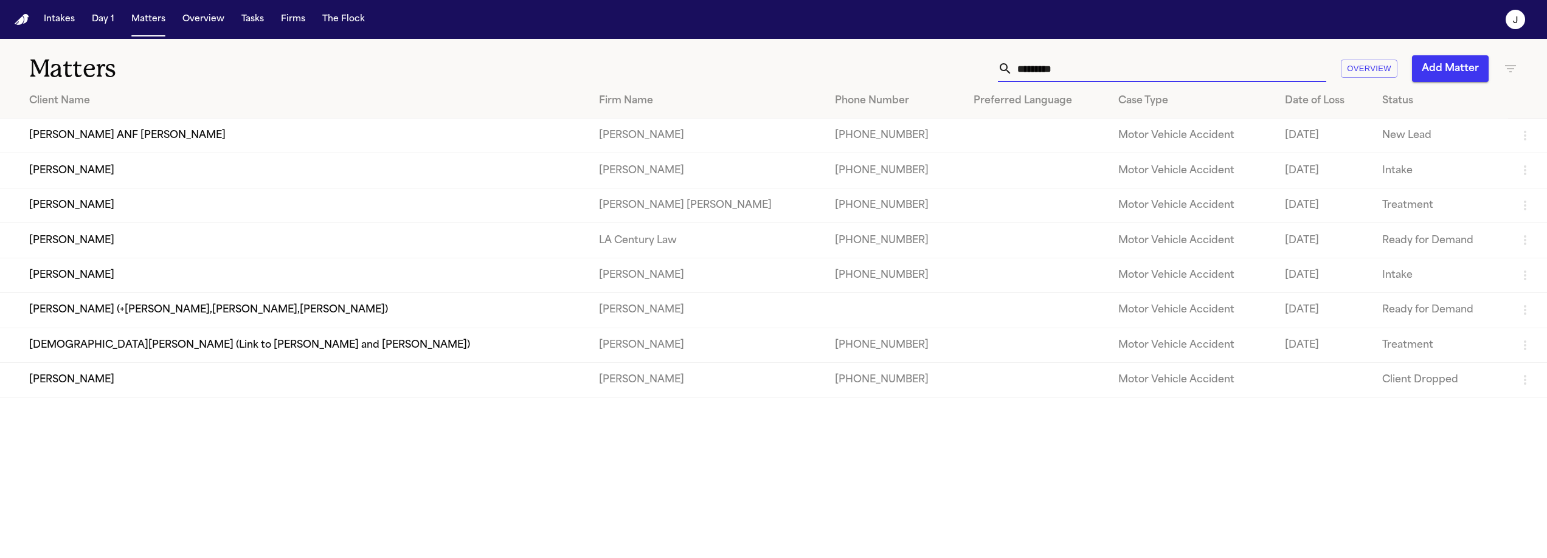
type input "*********"
click at [104, 180] on td "[PERSON_NAME]" at bounding box center [294, 170] width 589 height 35
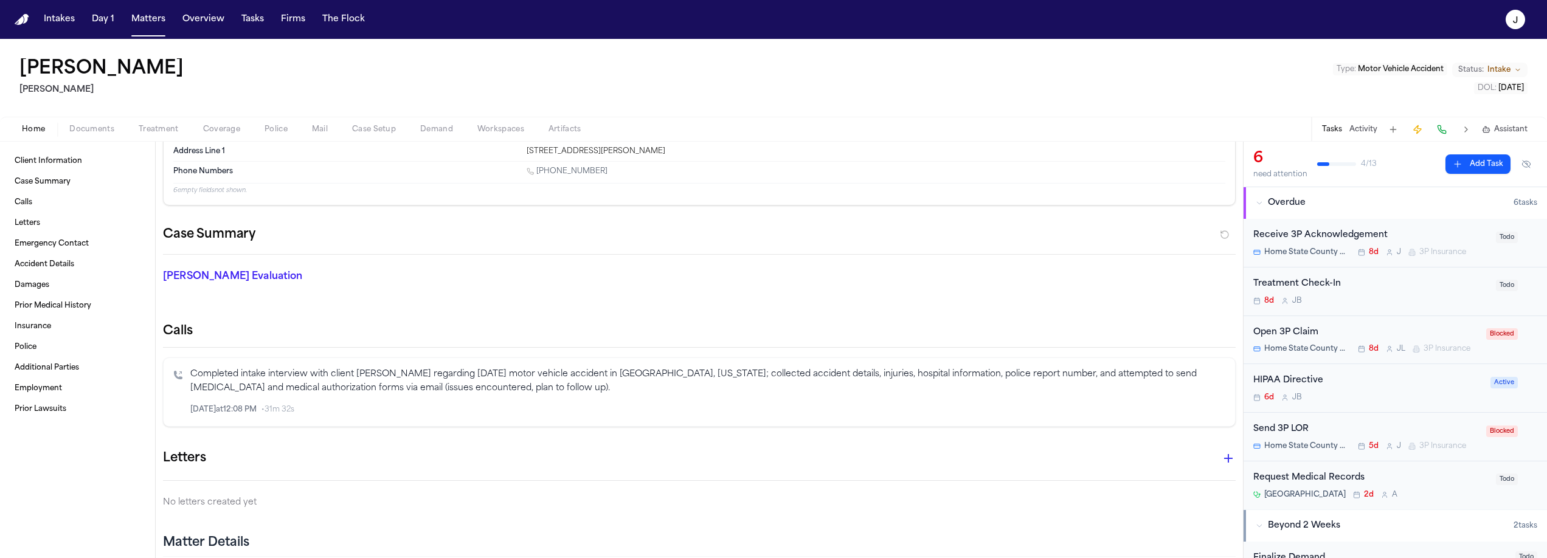
scroll to position [82, 0]
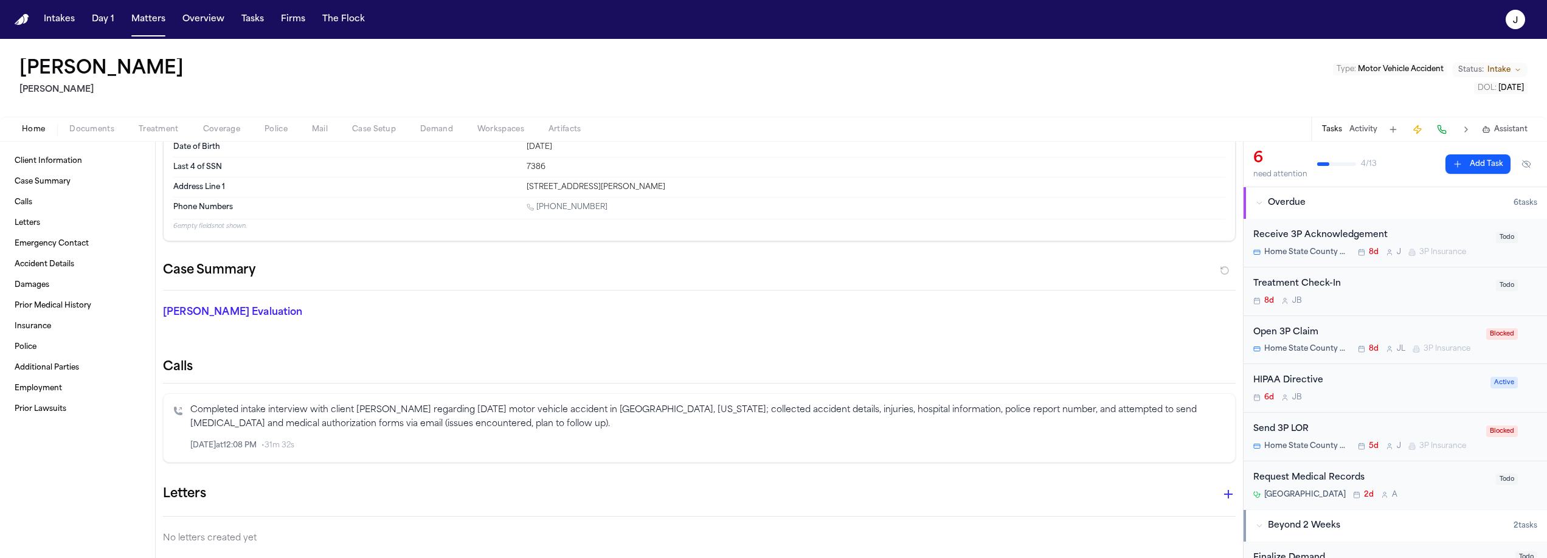
click at [96, 130] on span "Documents" at bounding box center [91, 130] width 45 height 10
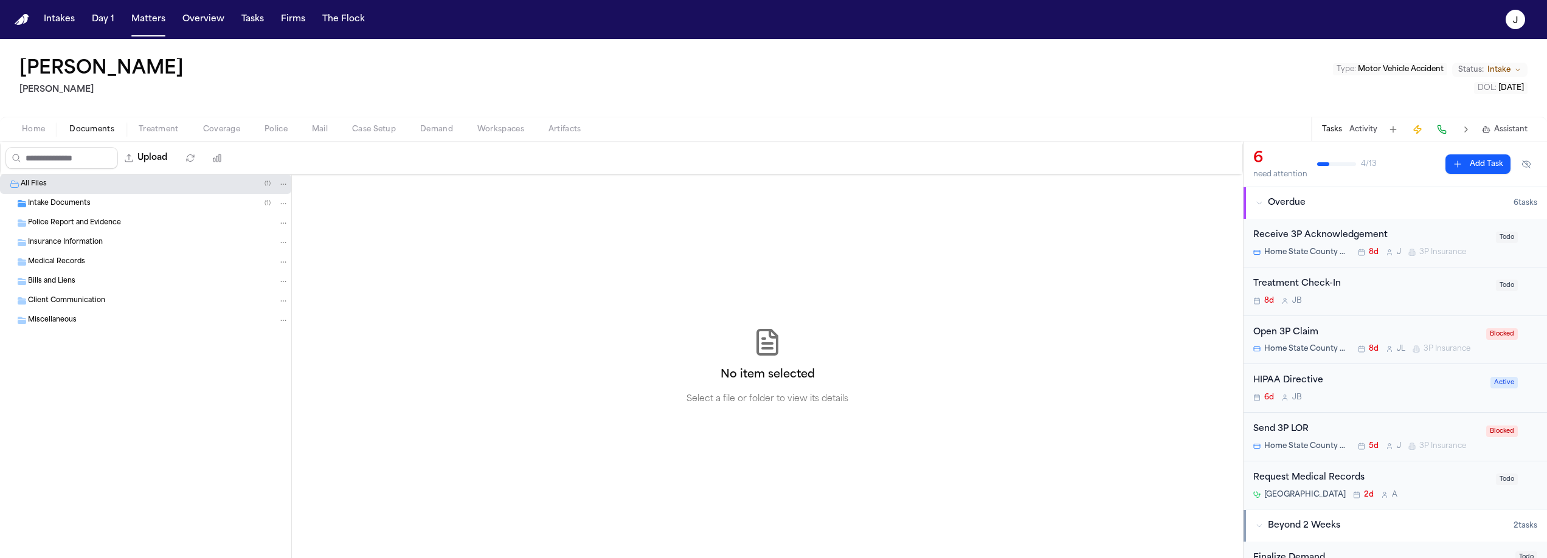
click at [223, 130] on span "Coverage" at bounding box center [221, 130] width 37 height 10
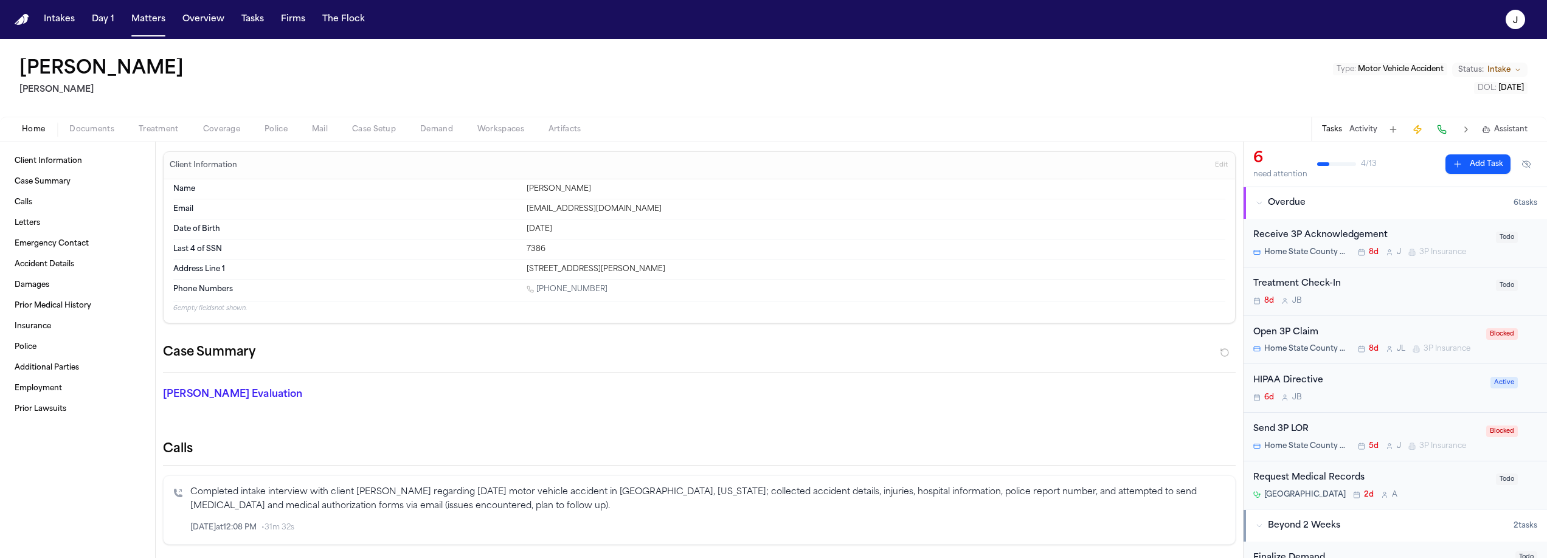
click at [35, 134] on span "Home" at bounding box center [33, 130] width 23 height 10
click at [105, 131] on span "Documents" at bounding box center [91, 130] width 45 height 10
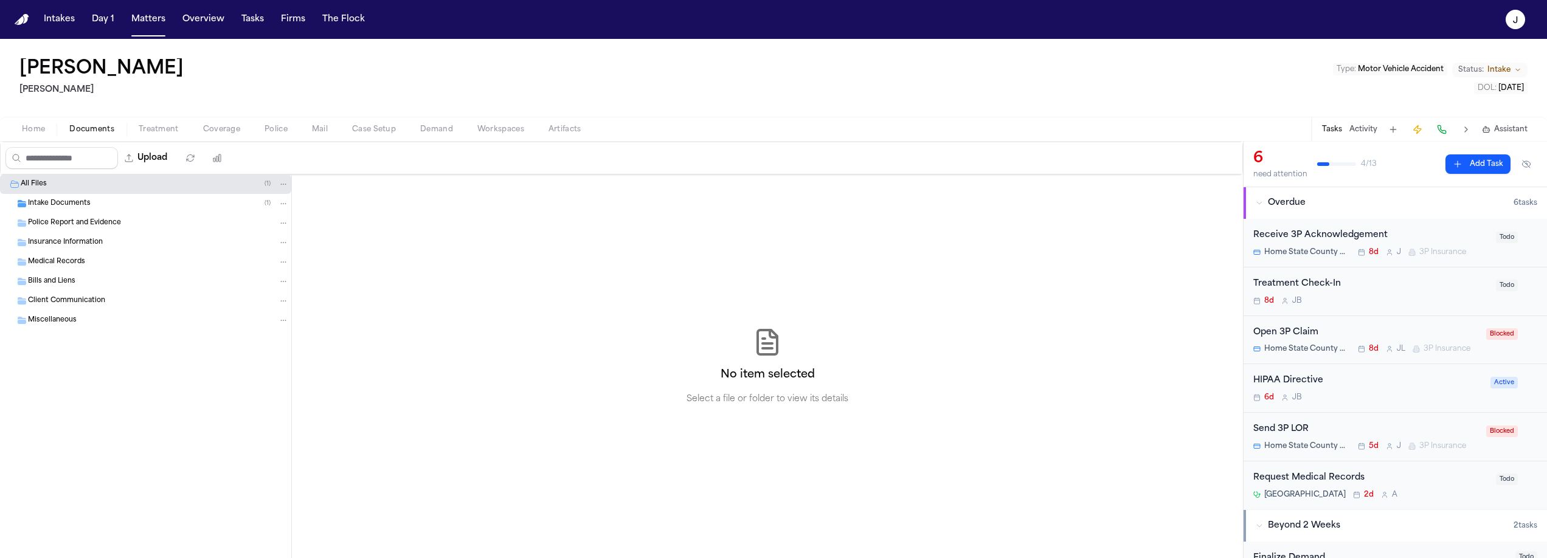
click at [74, 207] on span "Intake Documents" at bounding box center [59, 204] width 63 height 10
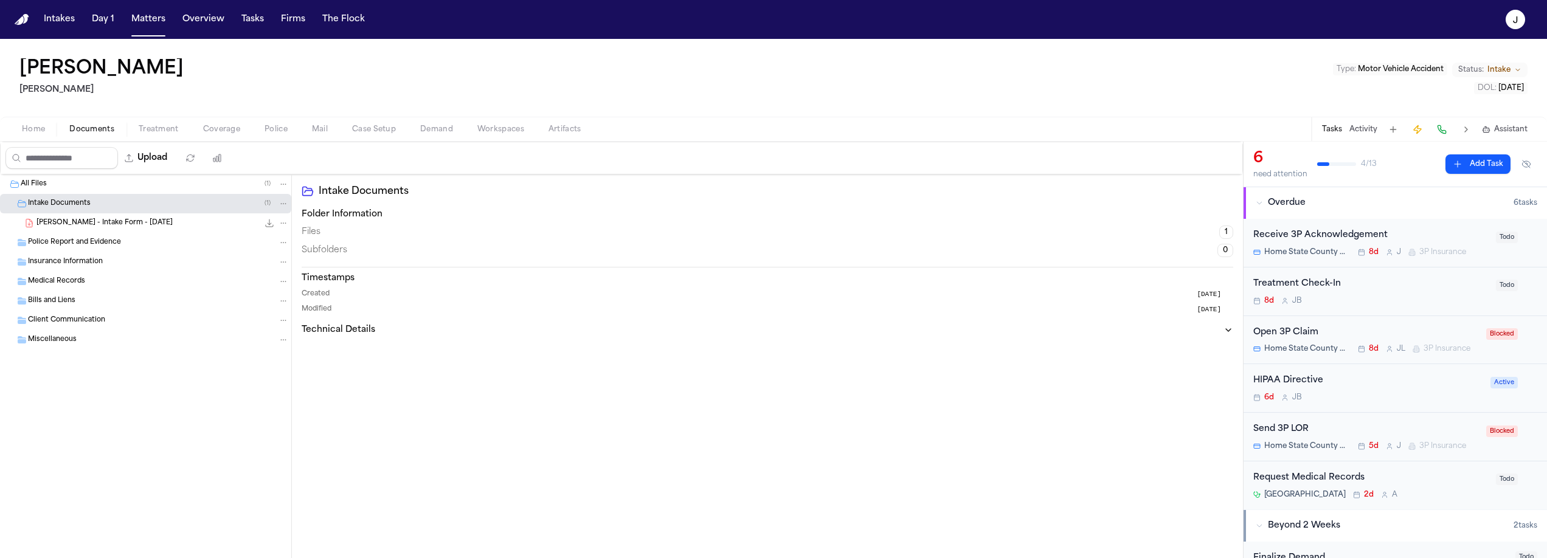
click at [82, 223] on span "A. Aguero - Intake Form - 7.17.25" at bounding box center [104, 223] width 136 height 10
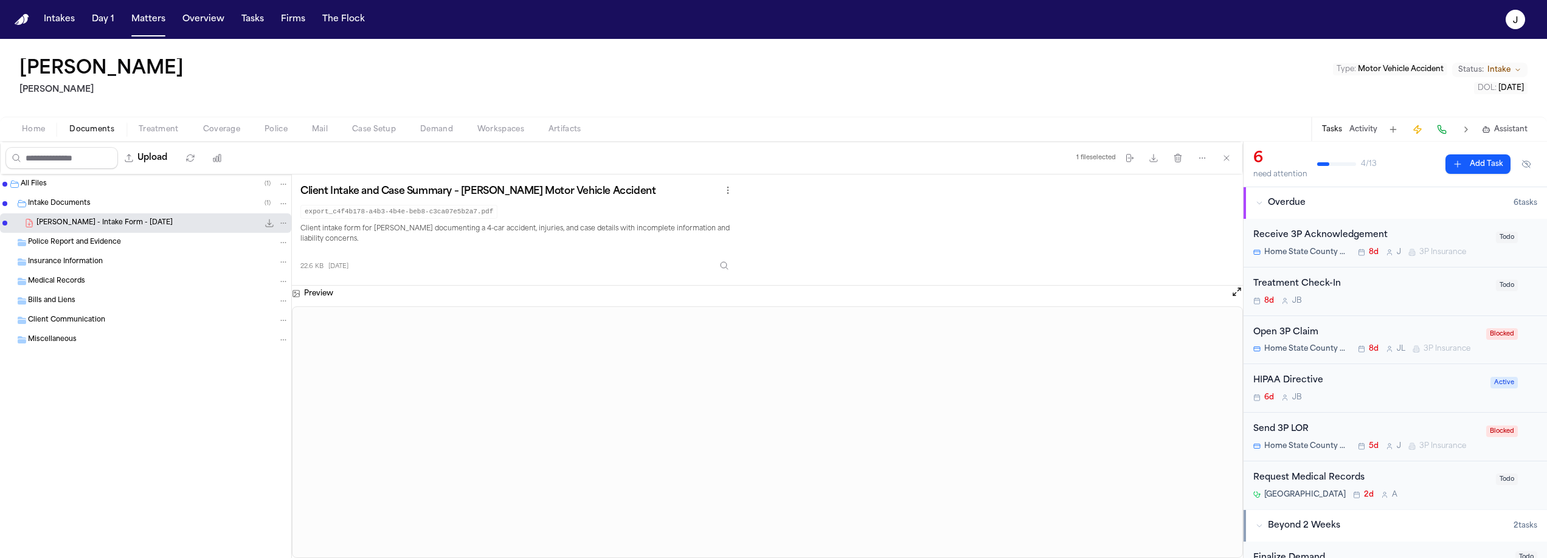
click at [31, 128] on span "Home" at bounding box center [33, 130] width 23 height 10
